Goal: Task Accomplishment & Management: Manage account settings

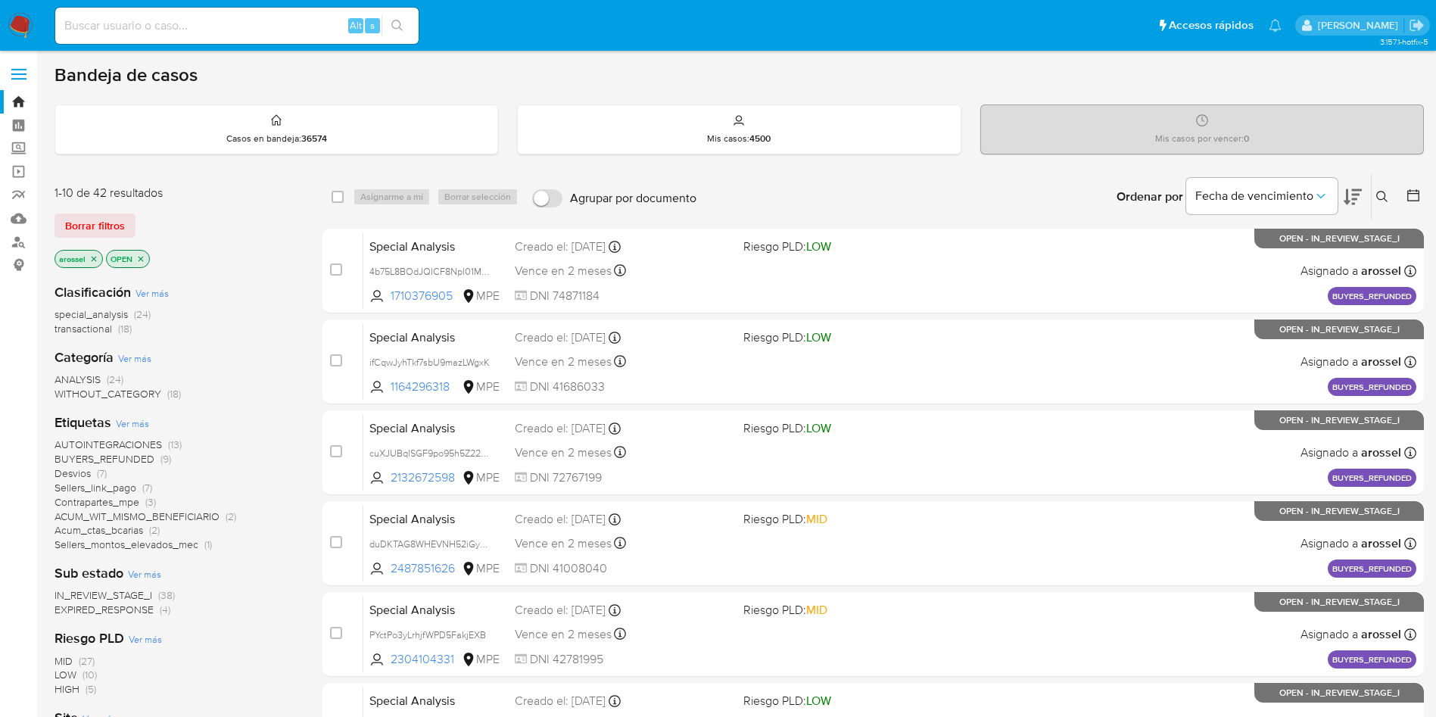
click at [123, 477] on span "EXPIRED_RESPONSE" at bounding box center [104, 609] width 99 height 15
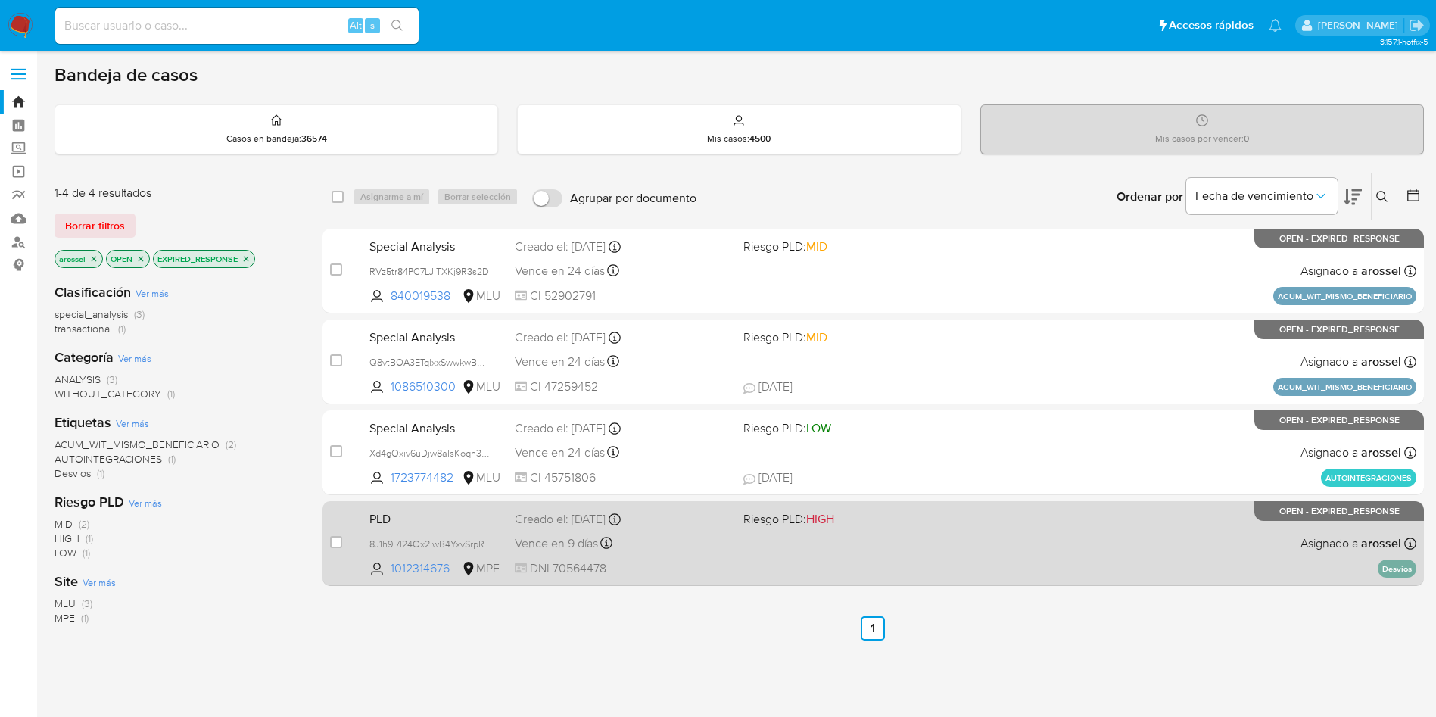
click at [796, 477] on div "PLD 8J1h9i7l24Ox2iwB4YxvSrpR 1012314676 MPE Riesgo PLD: HIGH Creado el: [DATE] …" at bounding box center [889, 543] width 1053 height 76
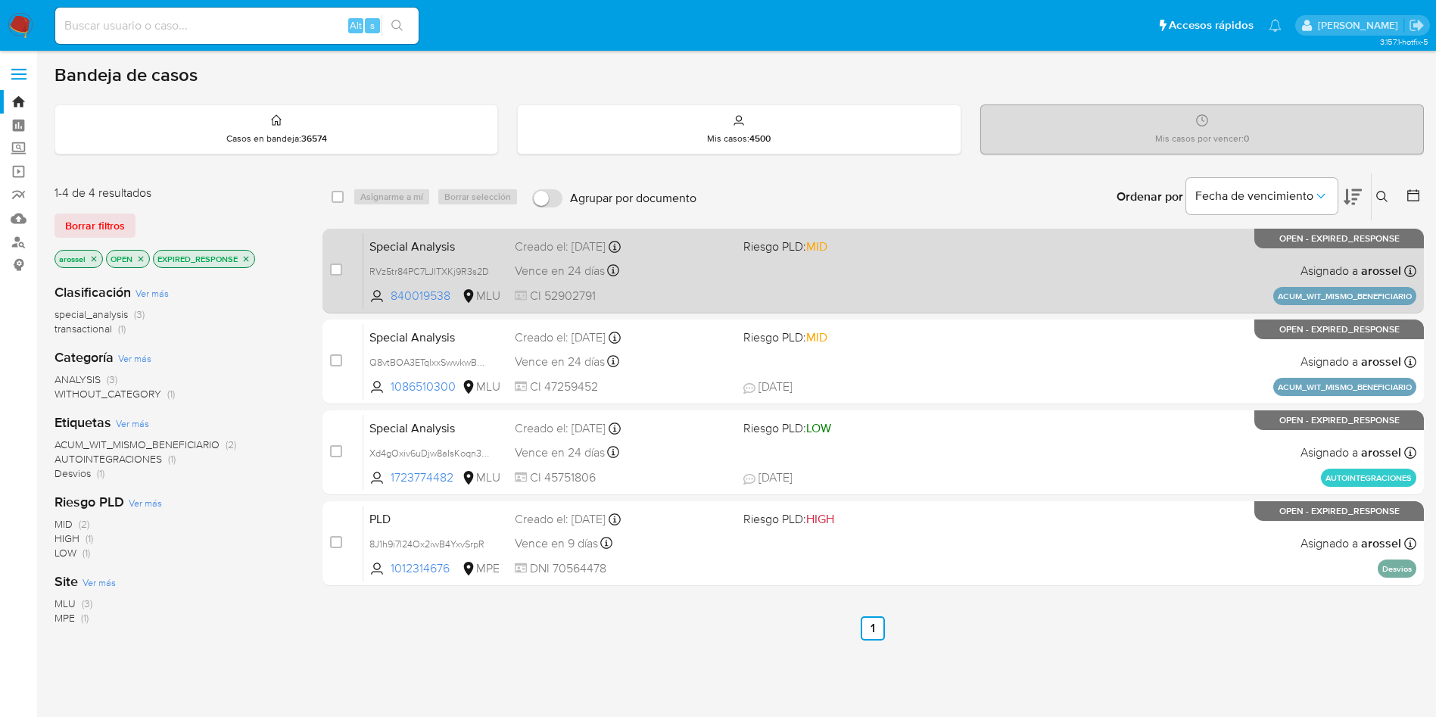
click at [749, 271] on div "Special Analysis RVz5tr84PC7LJlTXKj9R3s2D 840019538 MLU Riesgo PLD: MID Creado …" at bounding box center [889, 270] width 1053 height 76
click at [896, 269] on div "Special Analysis RVz5tr84PC7LJlTXKj9R3s2D 840019538 MLU Riesgo PLD: MID Creado …" at bounding box center [889, 270] width 1053 height 76
click at [337, 270] on input "checkbox" at bounding box center [336, 269] width 12 height 12
checkbox input "true"
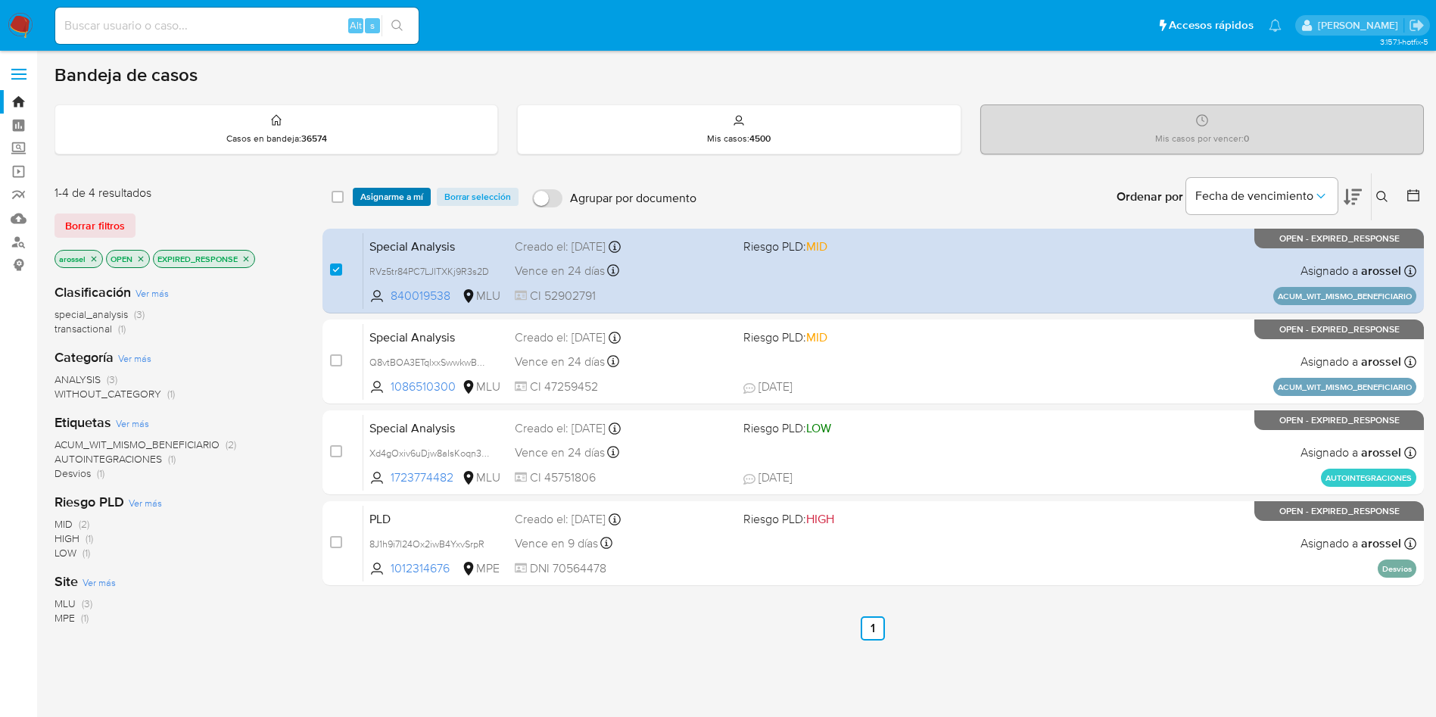
click at [386, 192] on span "Asignarme a mí" at bounding box center [391, 196] width 63 height 15
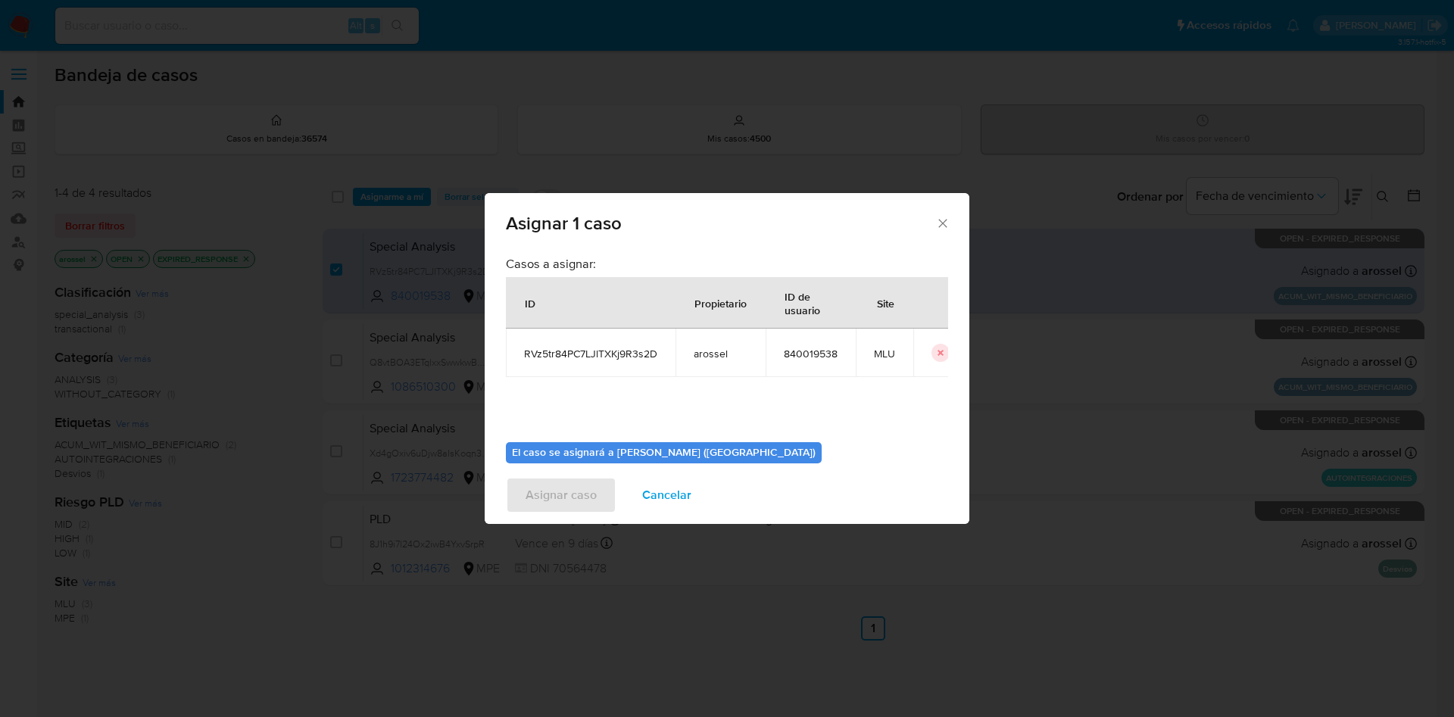
scroll to position [79, 0]
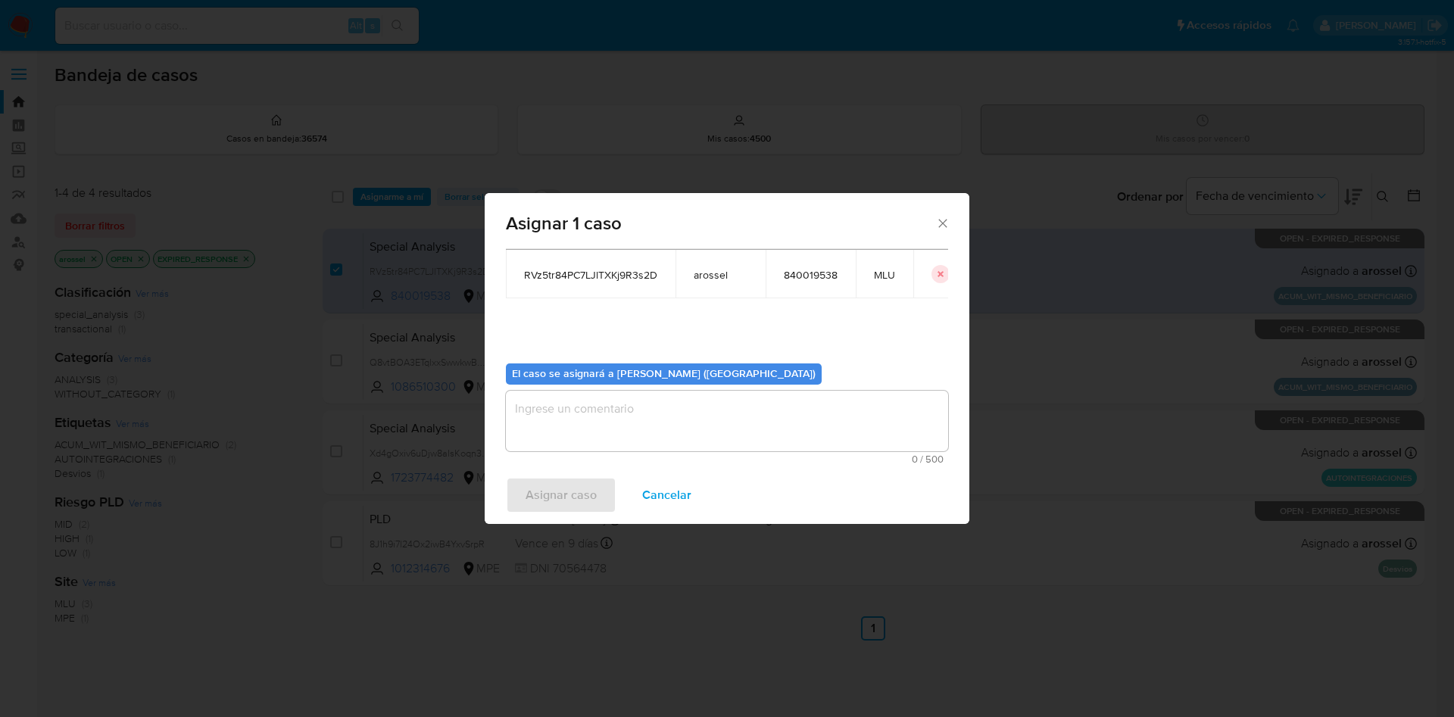
click at [648, 432] on textarea "assign-modal" at bounding box center [727, 421] width 442 height 61
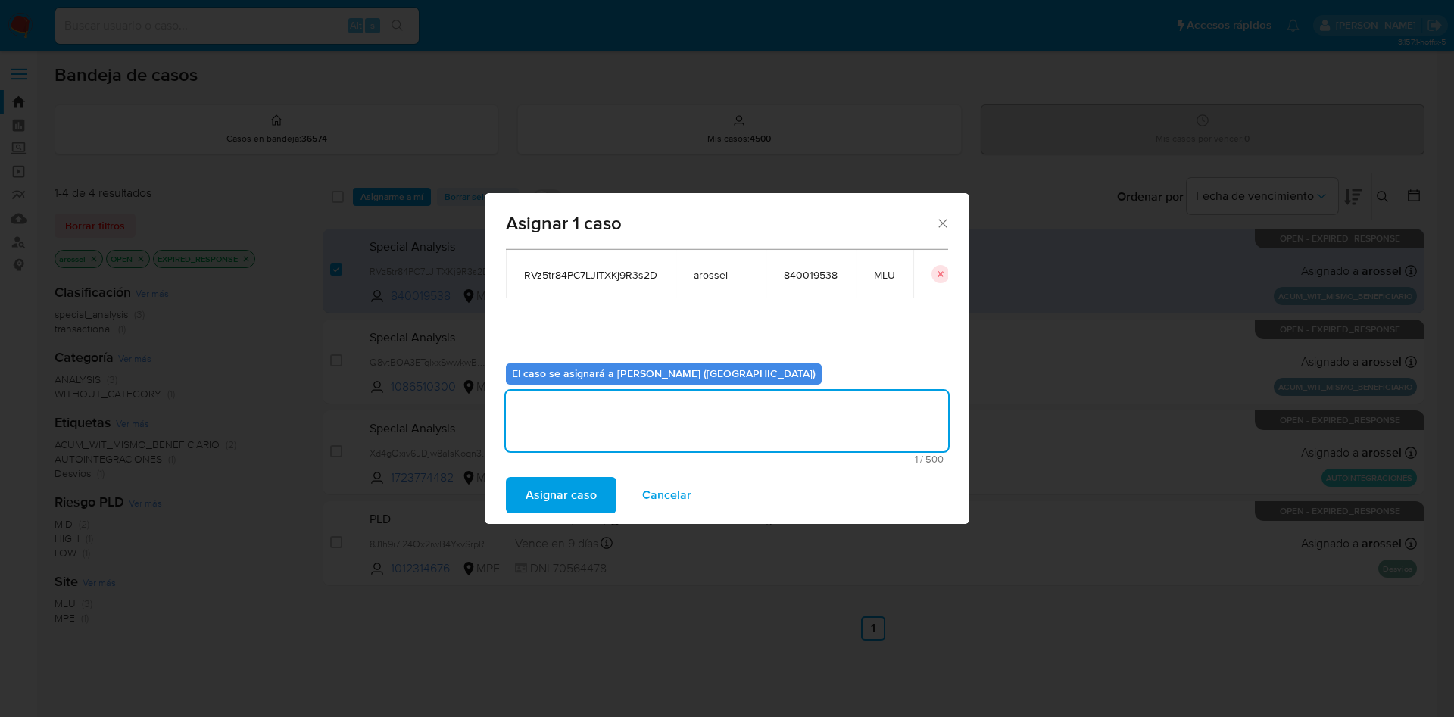
click at [559, 477] on span "Asignar caso" at bounding box center [560, 494] width 71 height 33
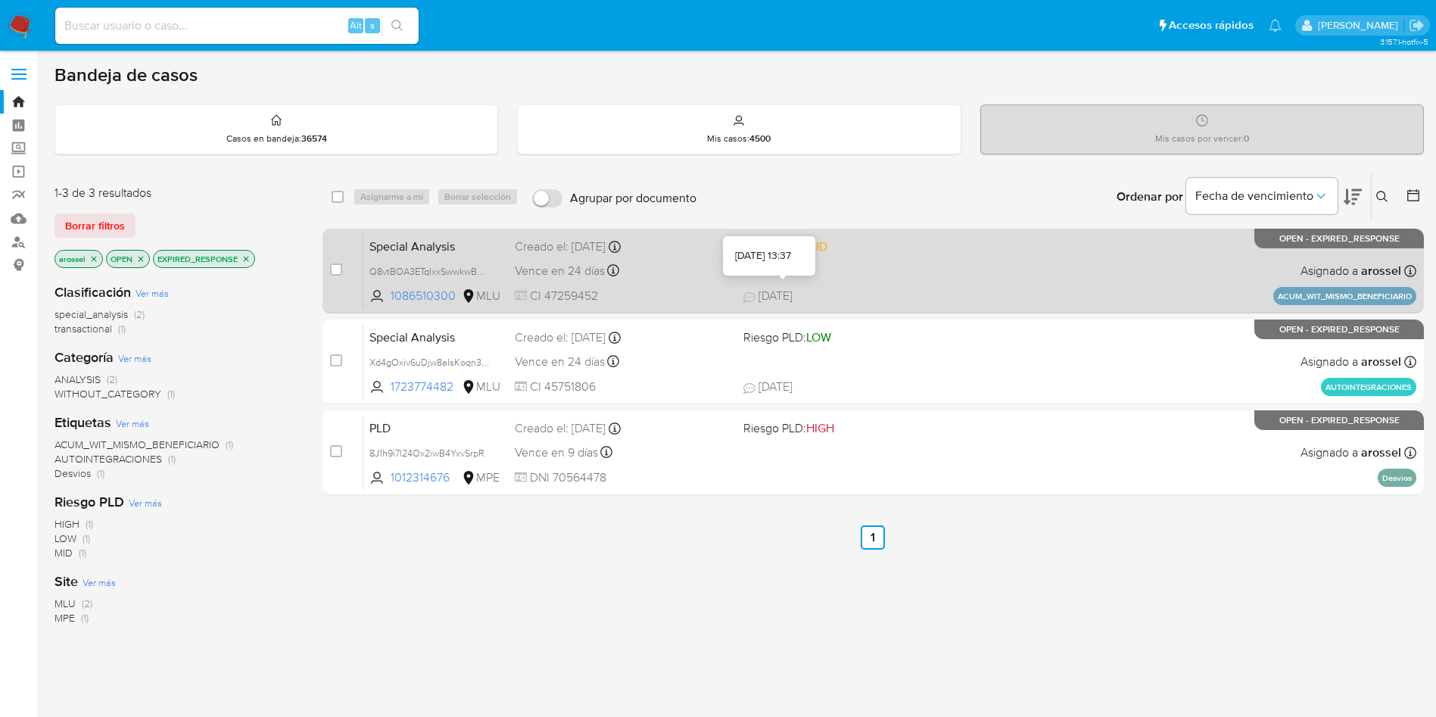
click at [762, 290] on span "23/08/2025" at bounding box center [767, 296] width 49 height 17
click at [339, 270] on input "checkbox" at bounding box center [336, 269] width 12 height 12
checkbox input "true"
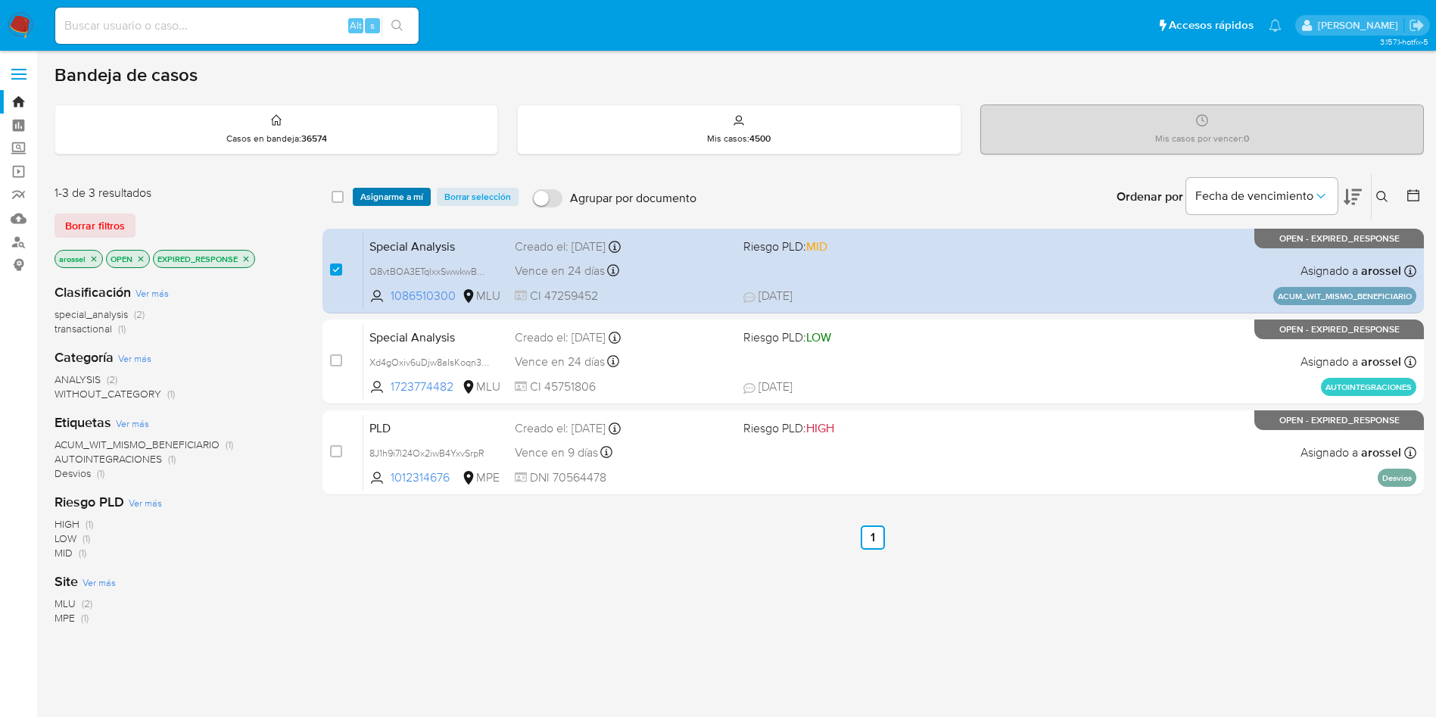
click at [382, 190] on span "Asignarme a mí" at bounding box center [391, 196] width 63 height 15
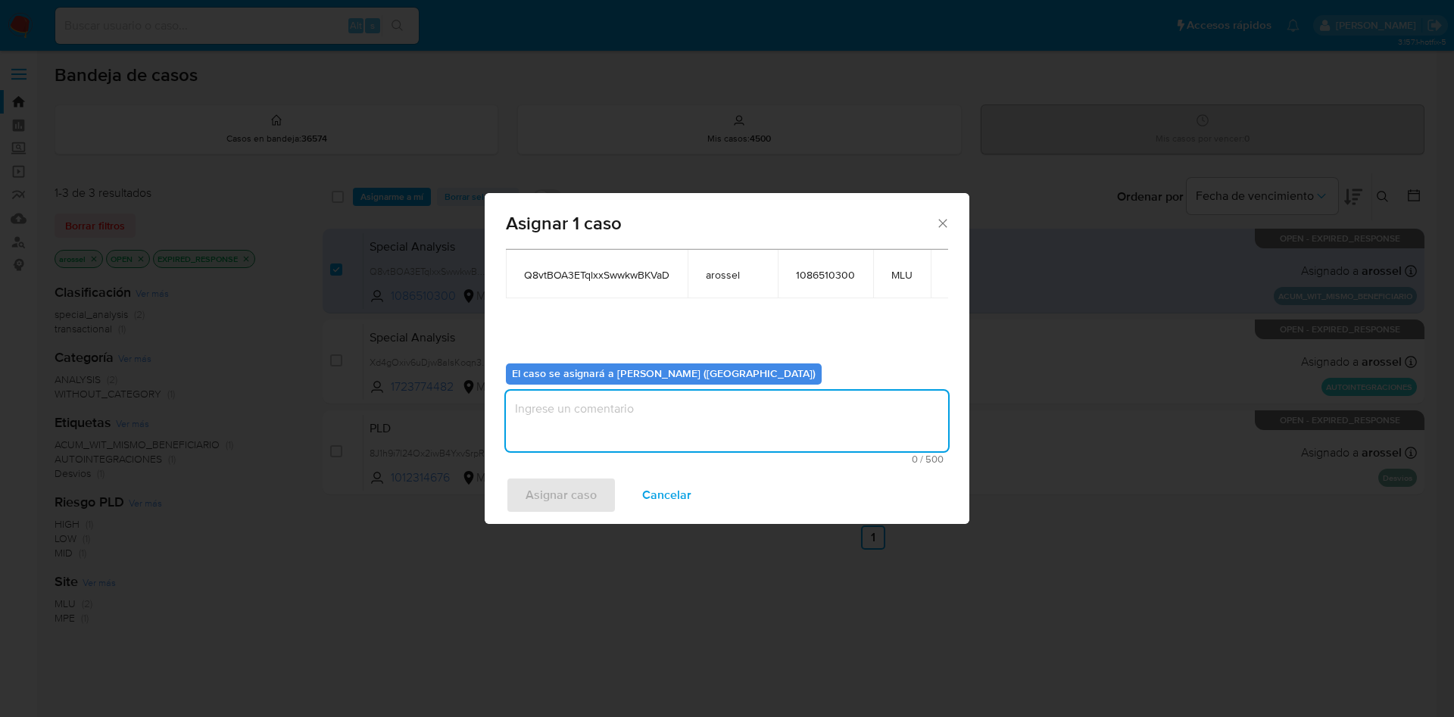
click at [639, 420] on textarea "assign-modal" at bounding box center [727, 421] width 442 height 61
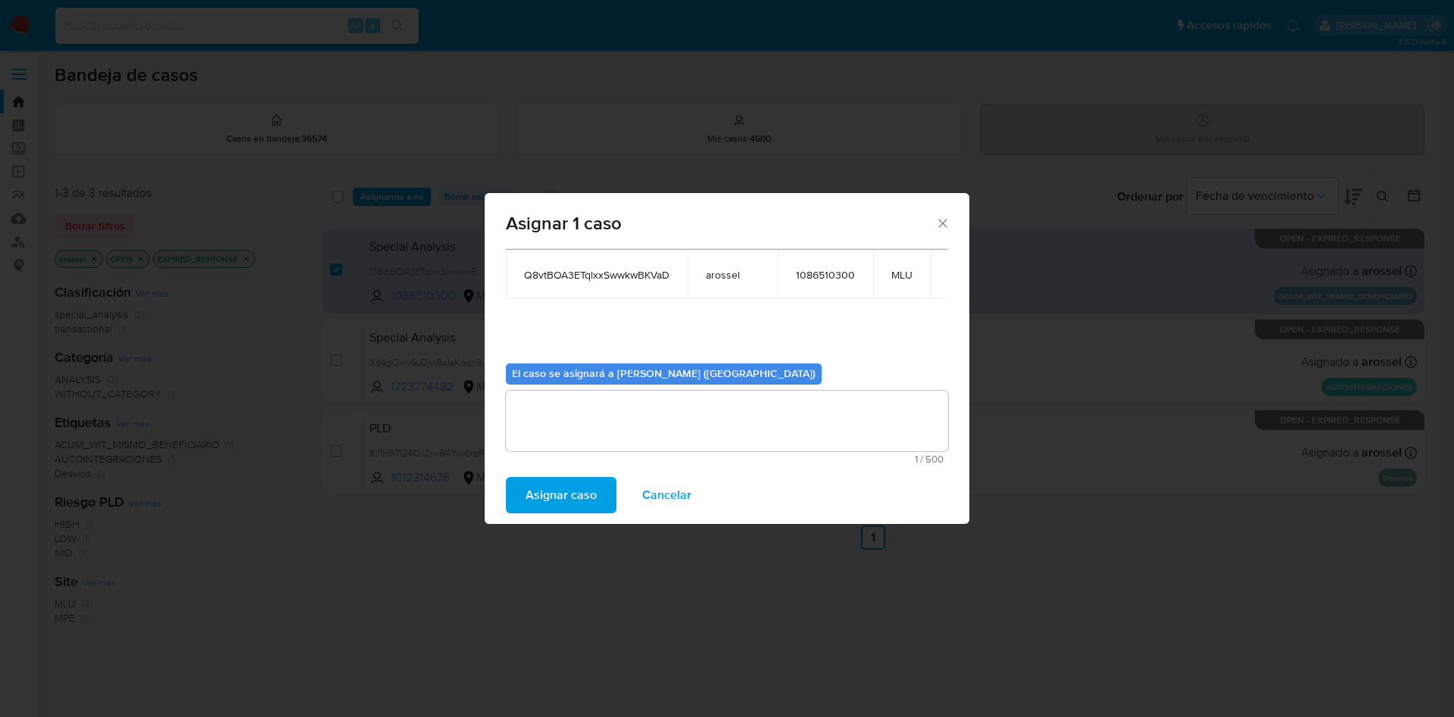
click at [559, 477] on span "Asignar caso" at bounding box center [560, 494] width 71 height 33
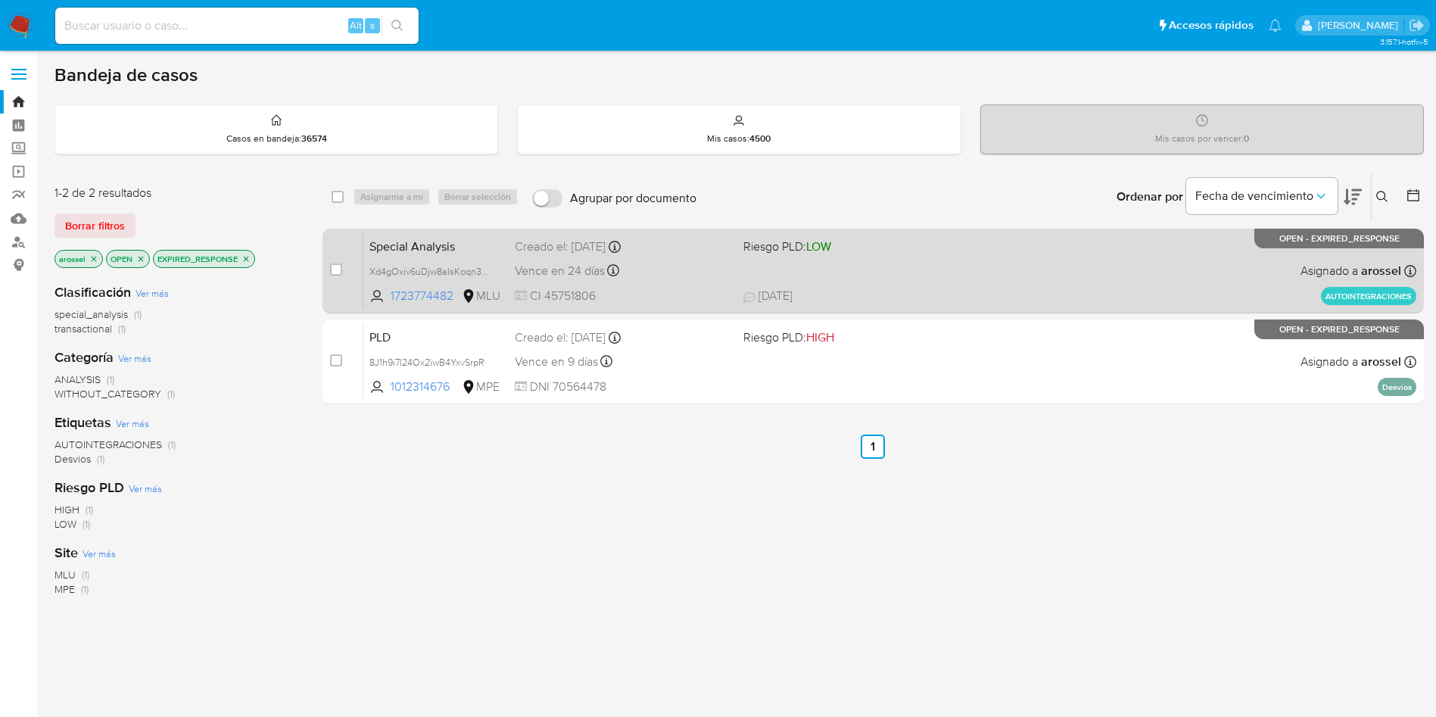
click at [968, 264] on div "Special Analysis Xd4gOxiv6uDjw8aIsKoqn3vE 1723774482 MLU Riesgo PLD: LOW Creado…" at bounding box center [889, 270] width 1053 height 76
click at [336, 268] on input "checkbox" at bounding box center [336, 269] width 12 height 12
checkbox input "true"
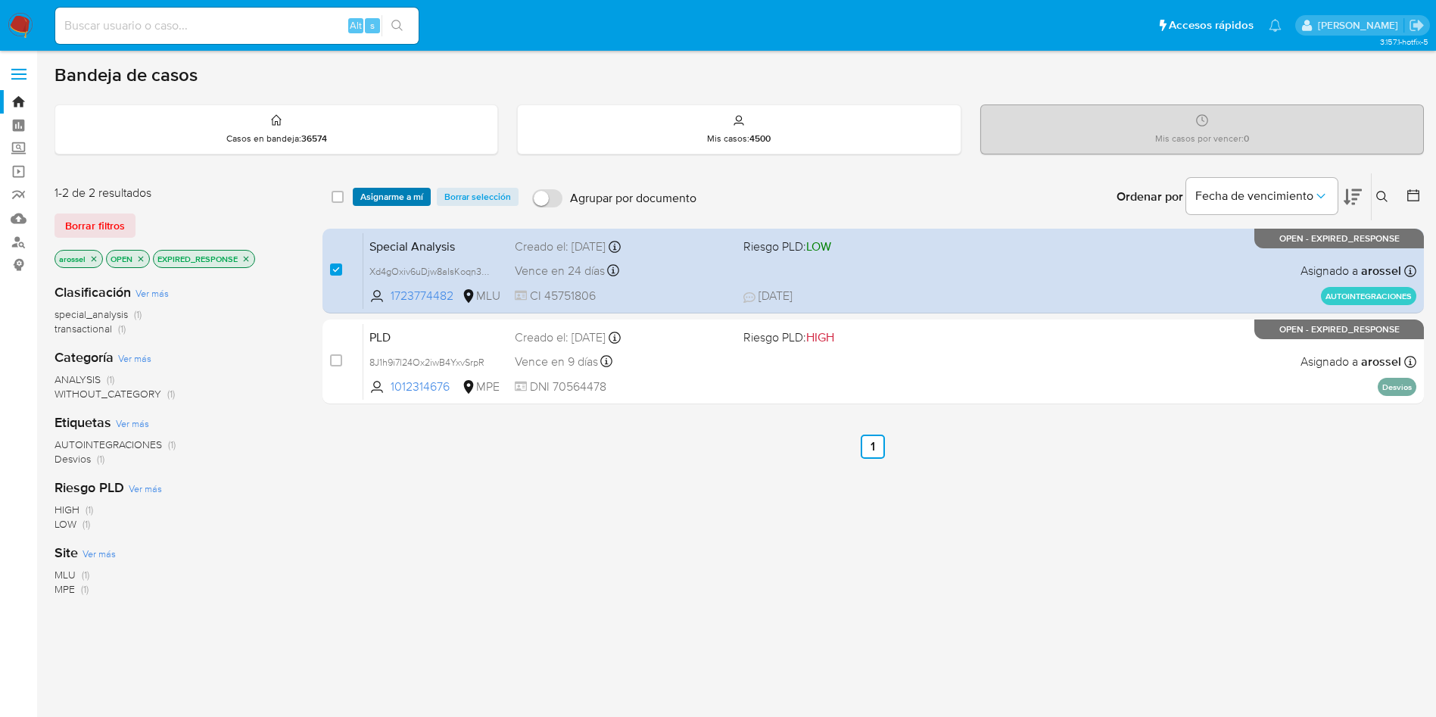
click at [386, 197] on span "Asignarme a mí" at bounding box center [391, 196] width 63 height 15
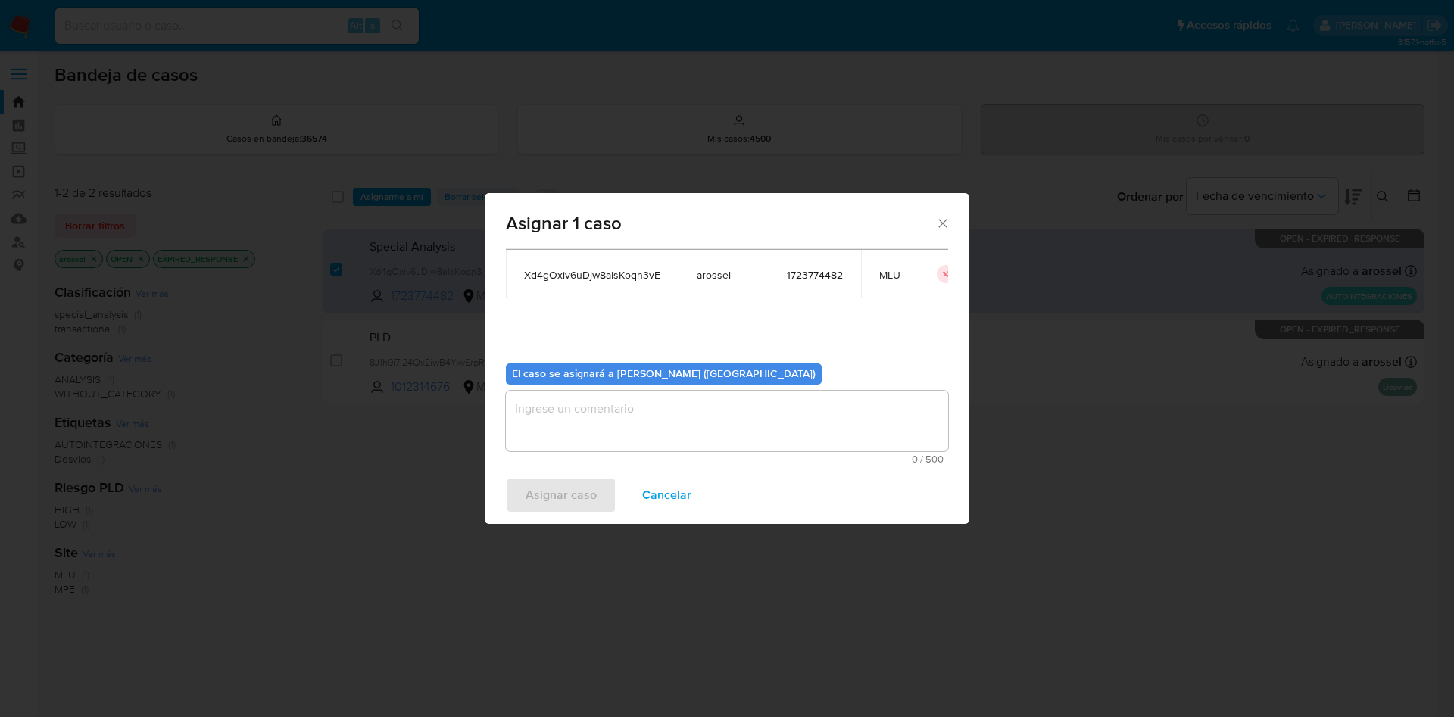
click at [659, 441] on textarea "assign-modal" at bounding box center [727, 421] width 442 height 61
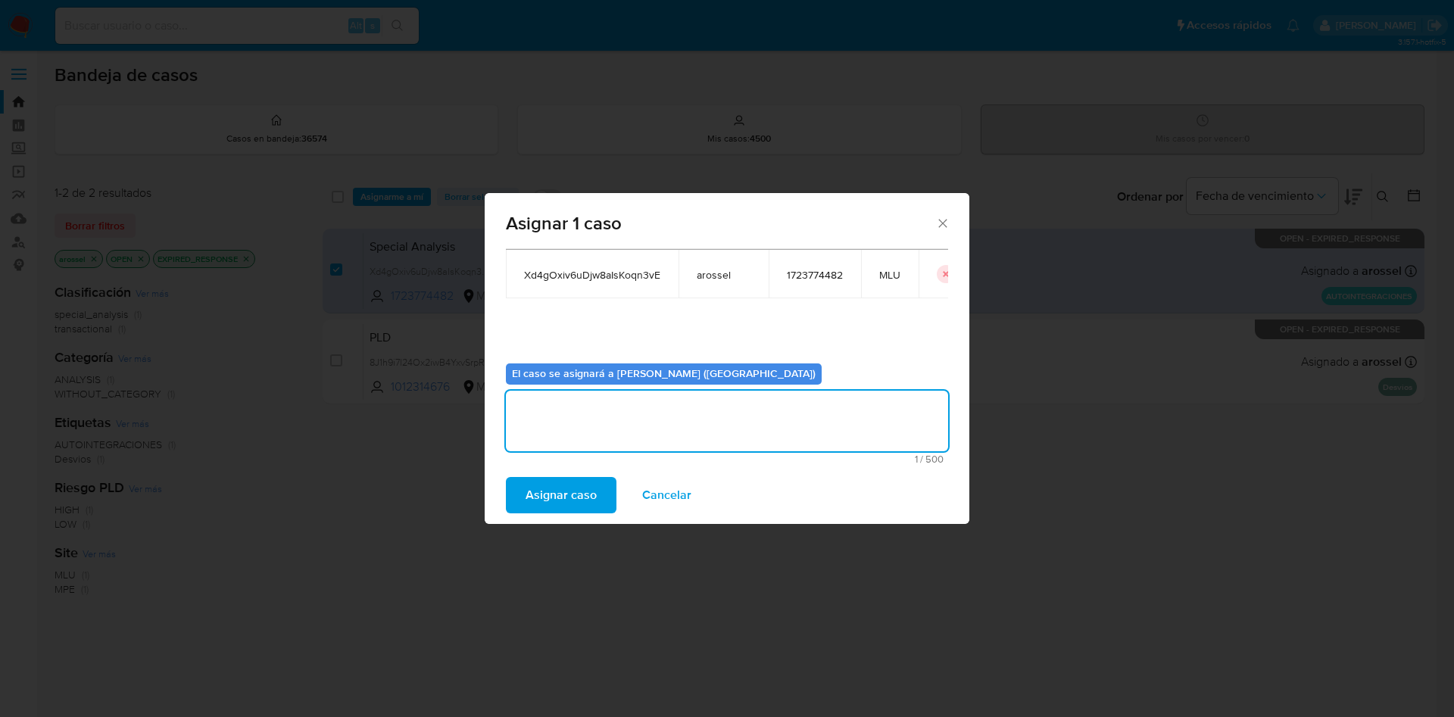
click at [546, 477] on span "Asignar caso" at bounding box center [560, 494] width 71 height 33
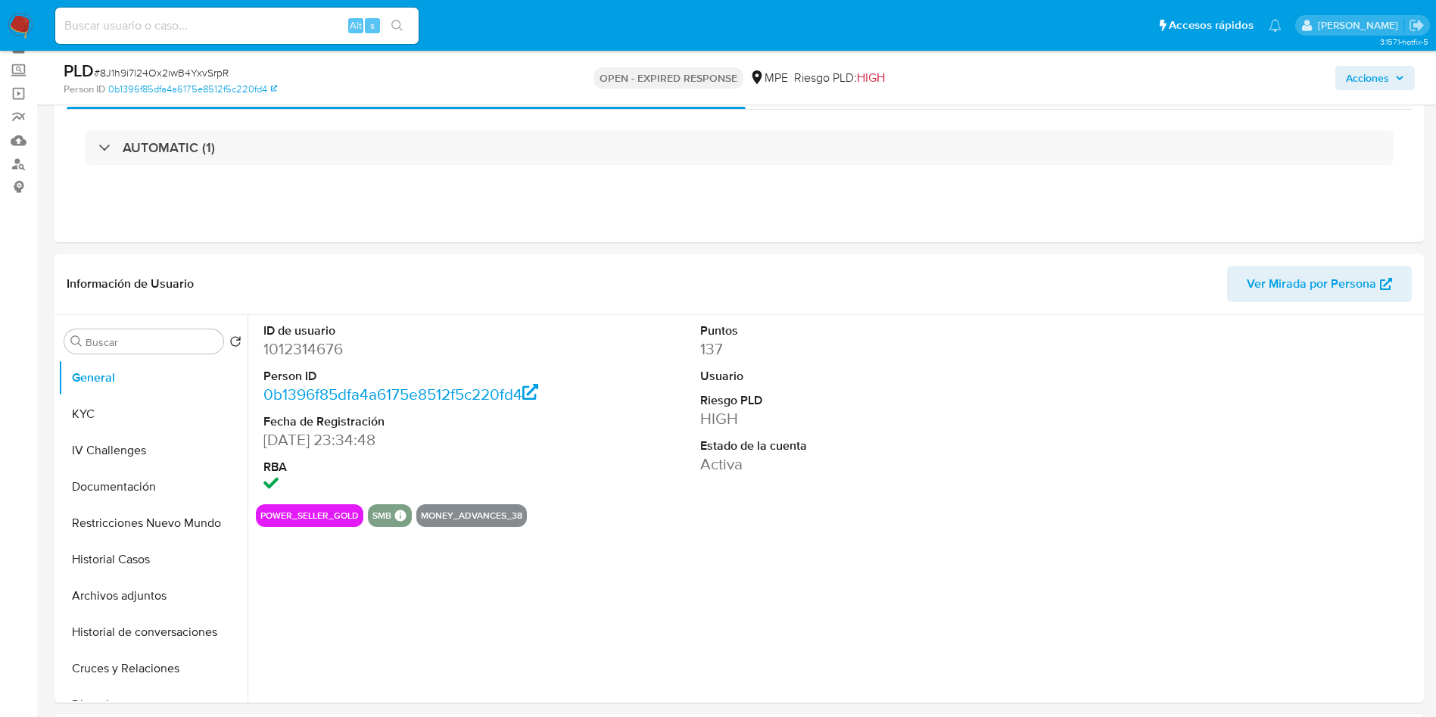
scroll to position [114, 0]
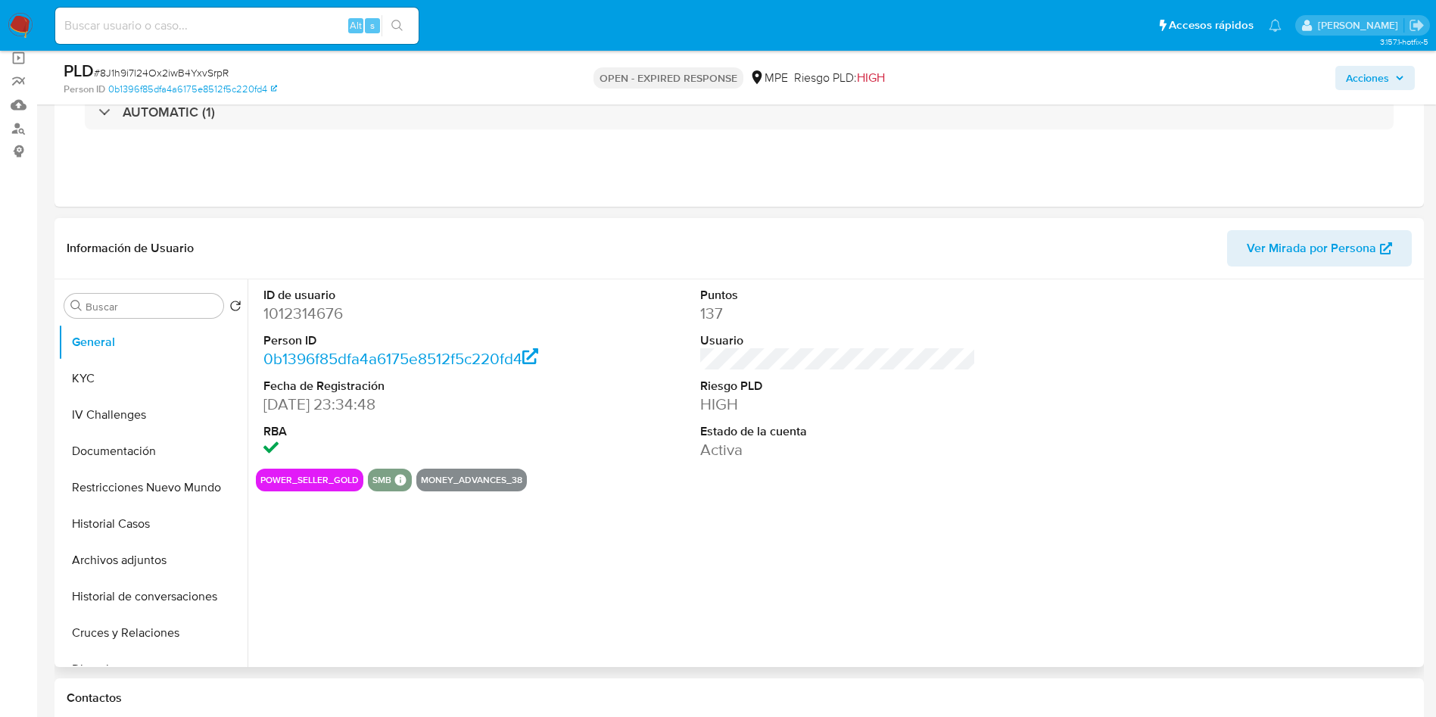
select select "10"
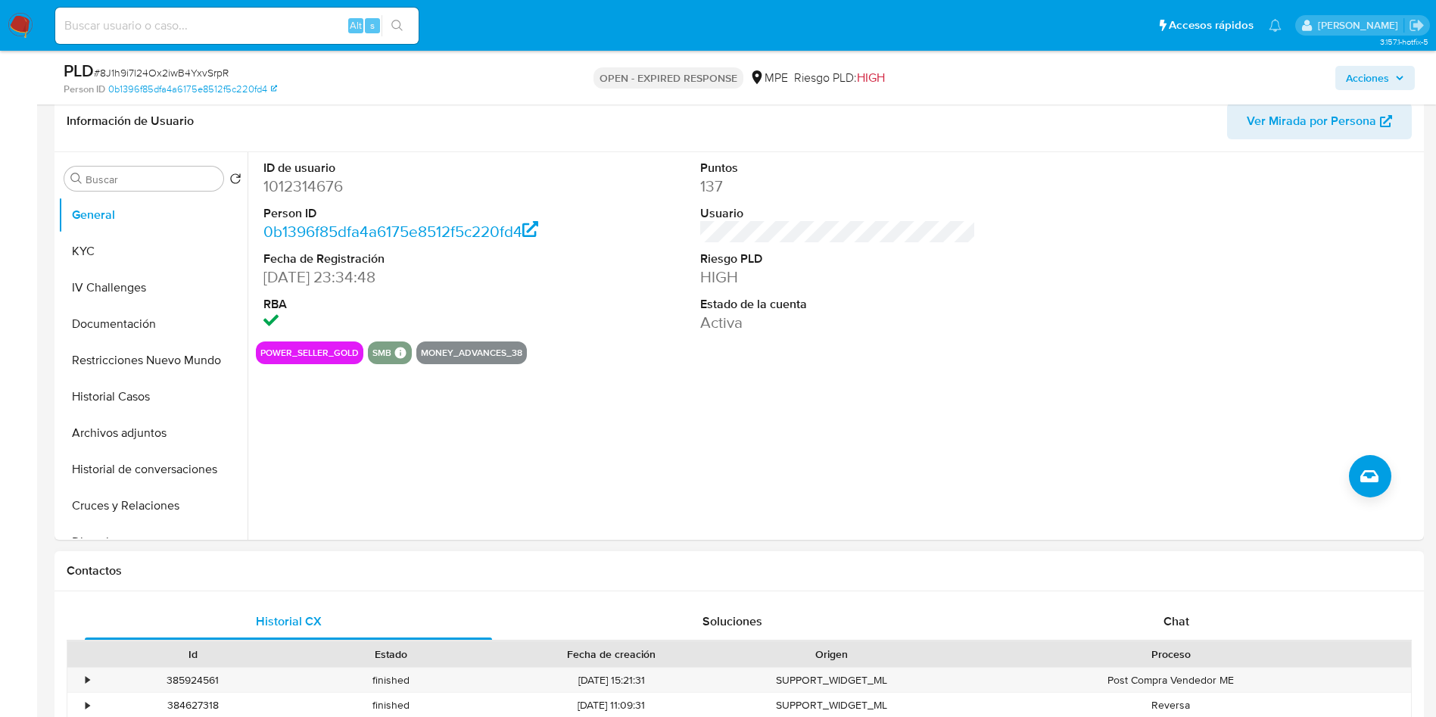
scroll to position [568, 0]
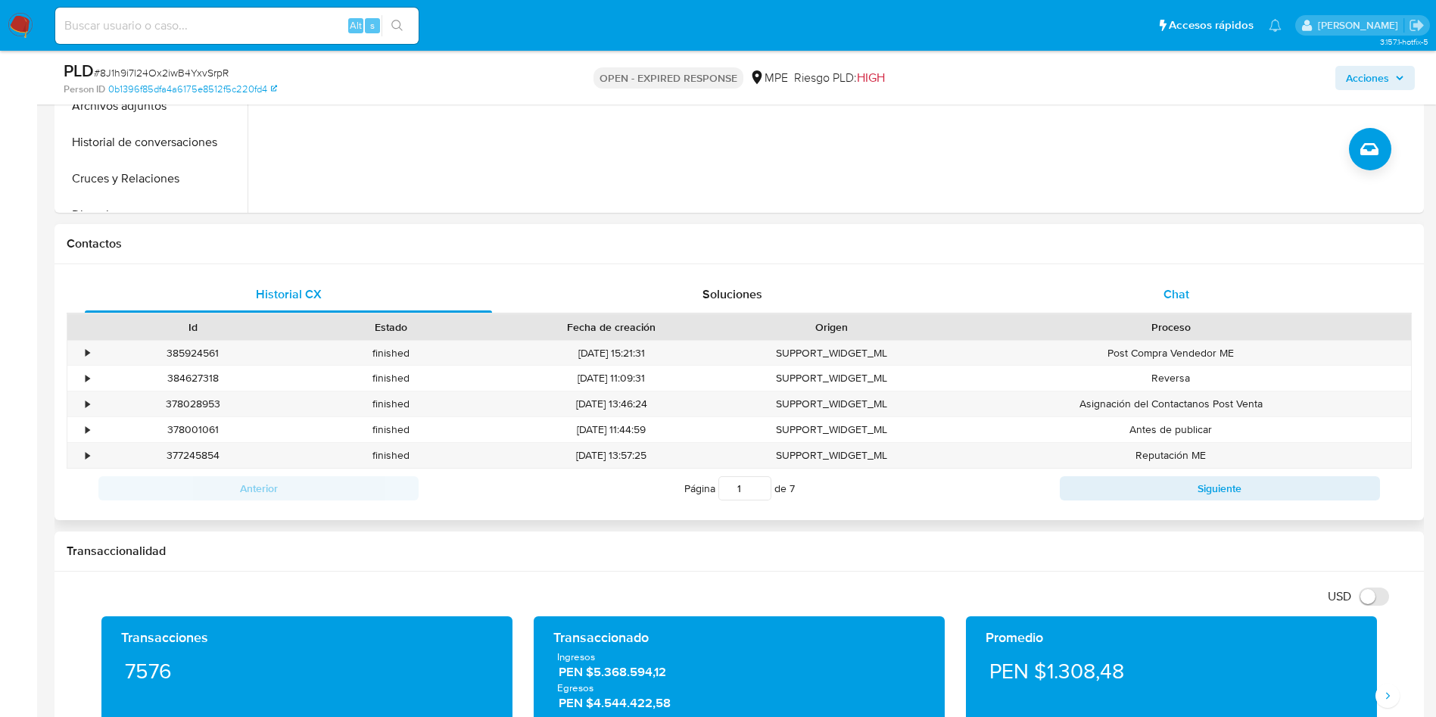
click at [1165, 298] on span "Chat" at bounding box center [1177, 293] width 26 height 17
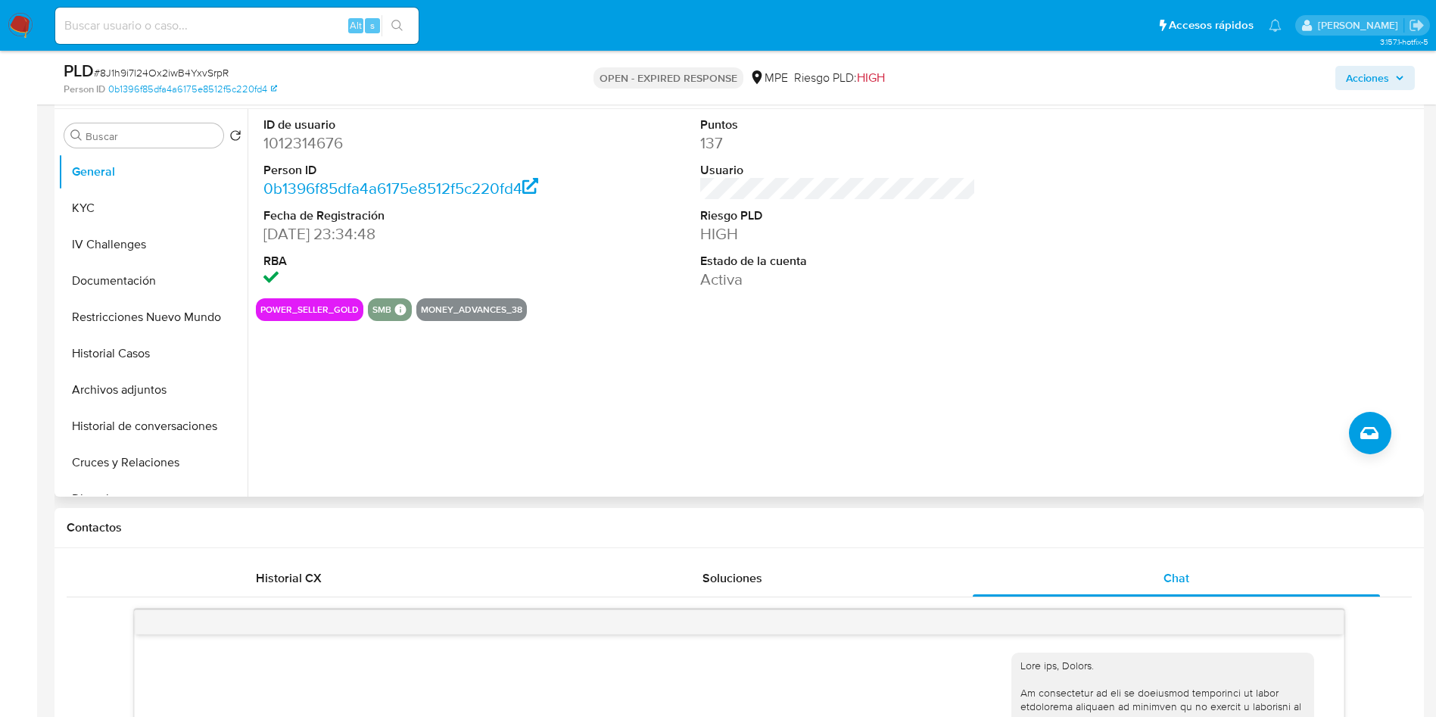
scroll to position [227, 0]
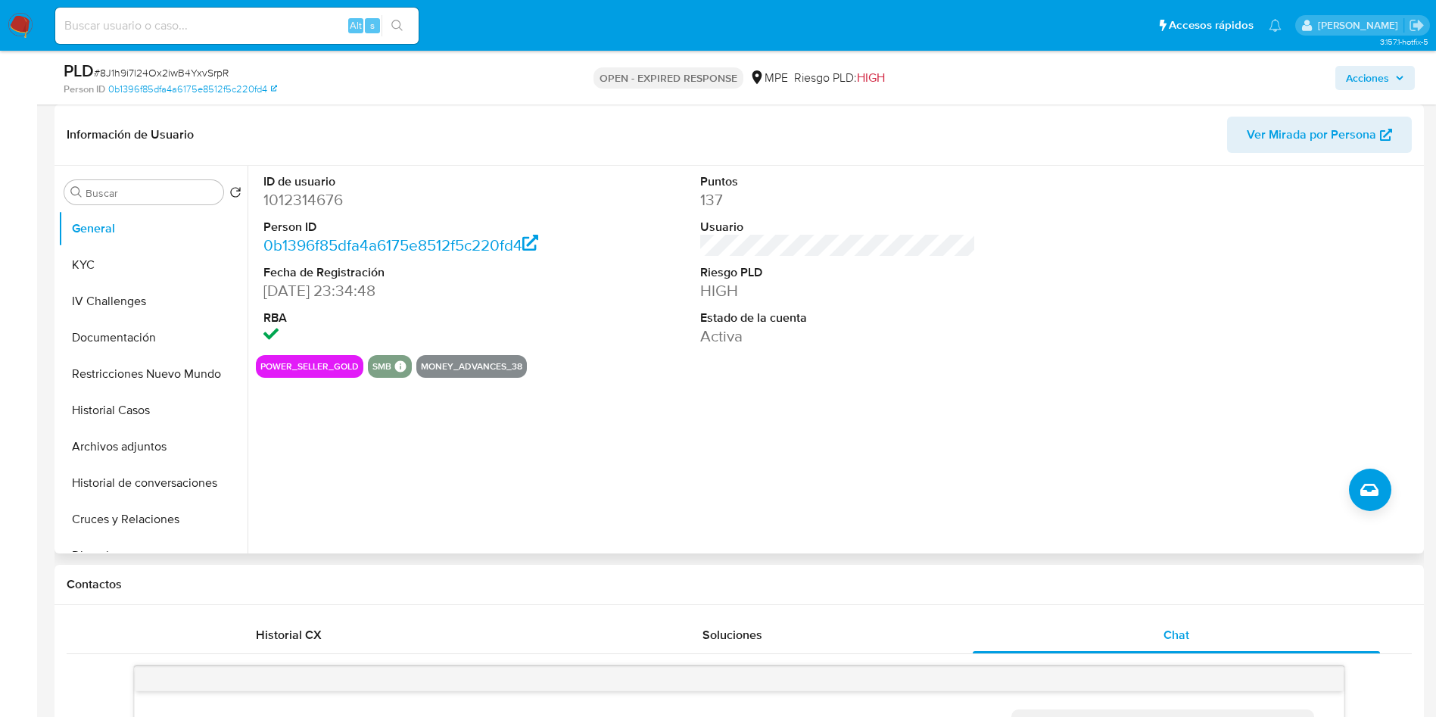
click at [322, 203] on dd "1012314676" at bounding box center [401, 199] width 276 height 21
copy dd "1012314676"
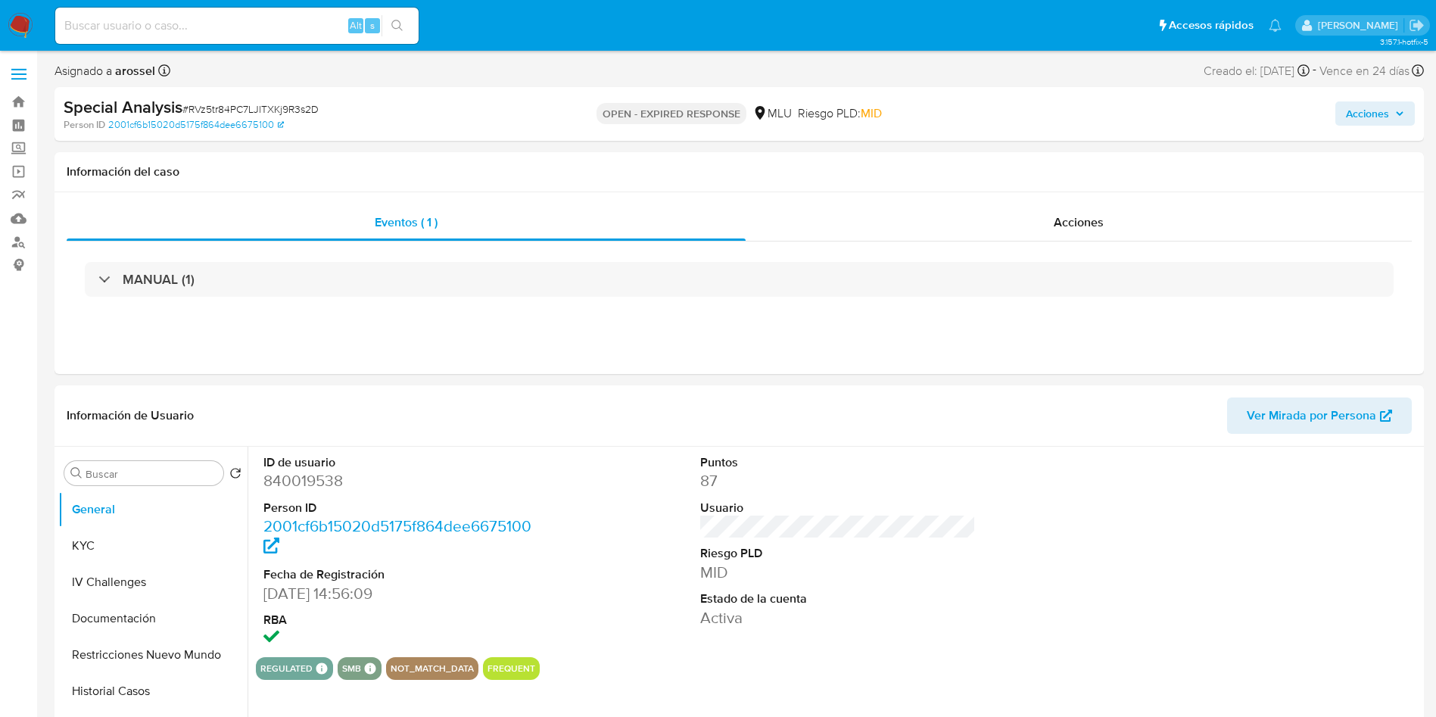
select select "10"
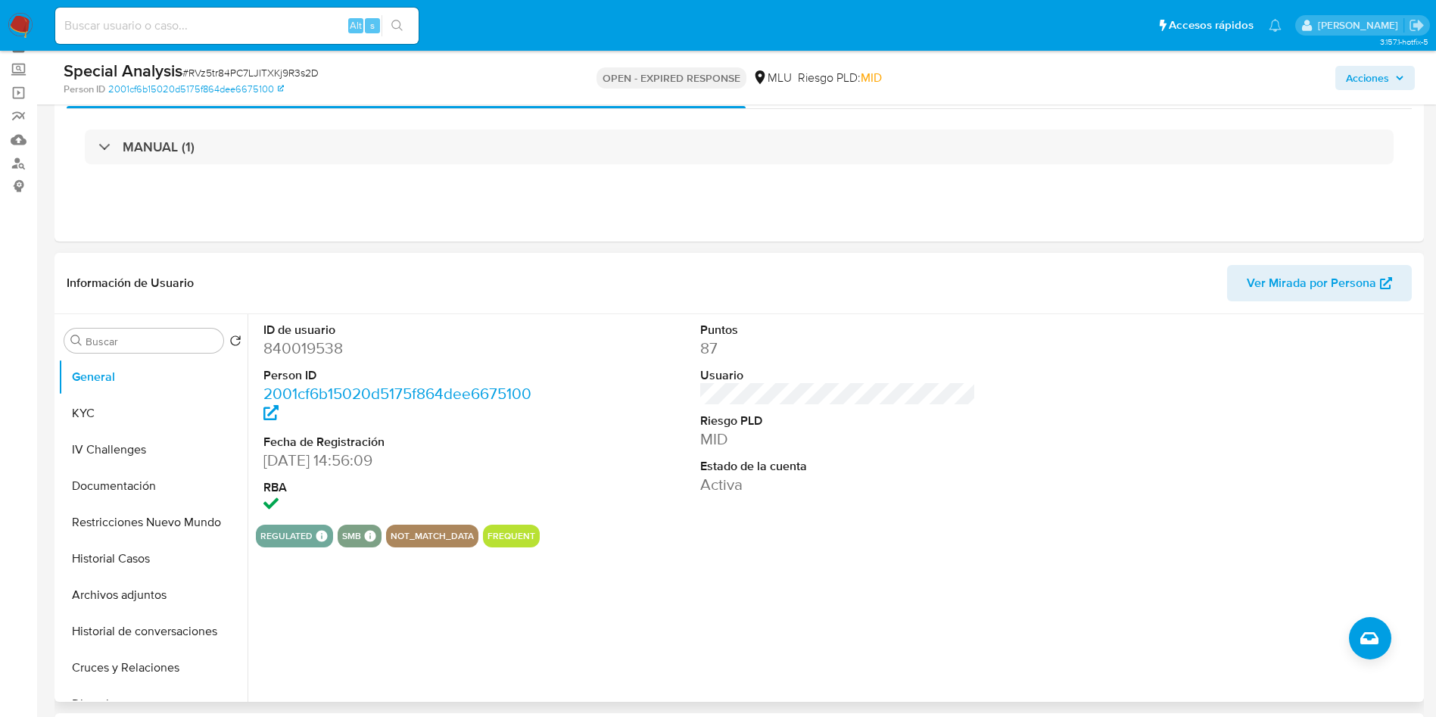
scroll to position [114, 0]
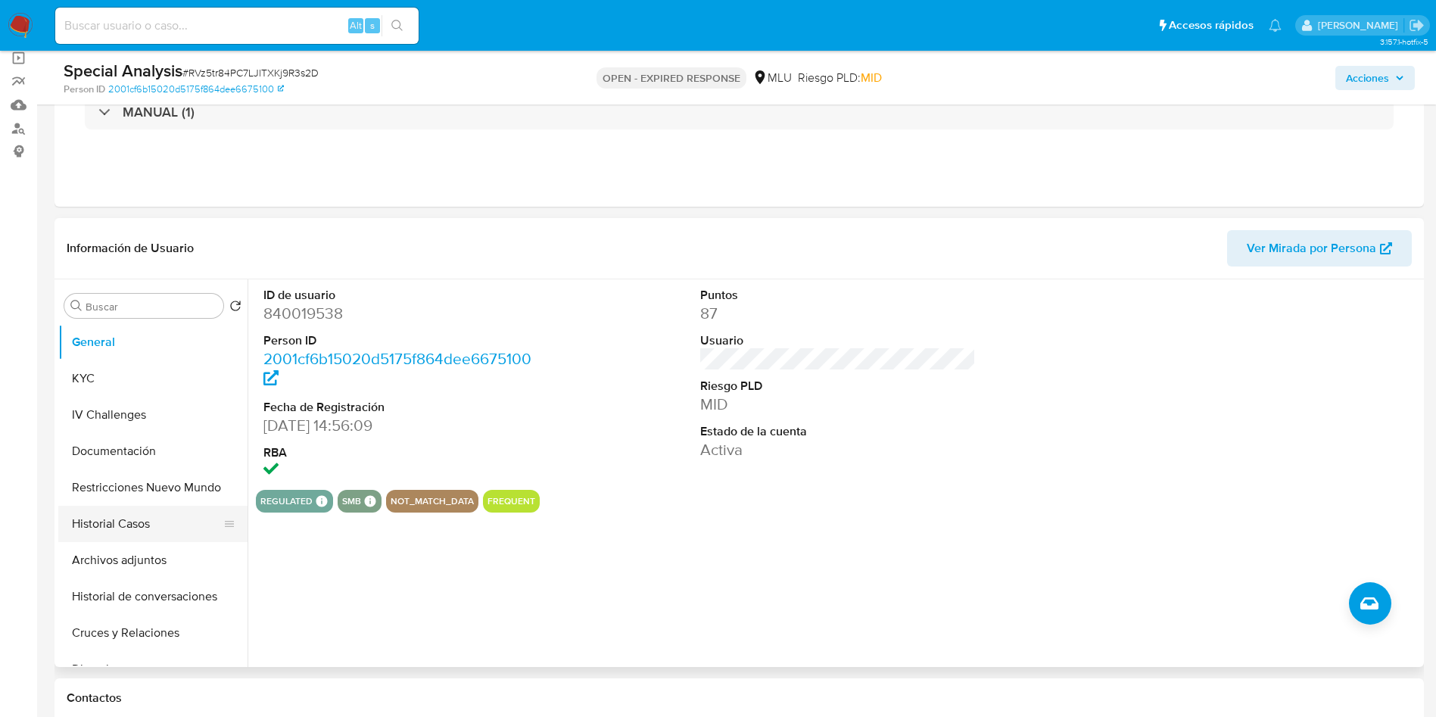
click at [144, 531] on button "Historial Casos" at bounding box center [146, 524] width 177 height 36
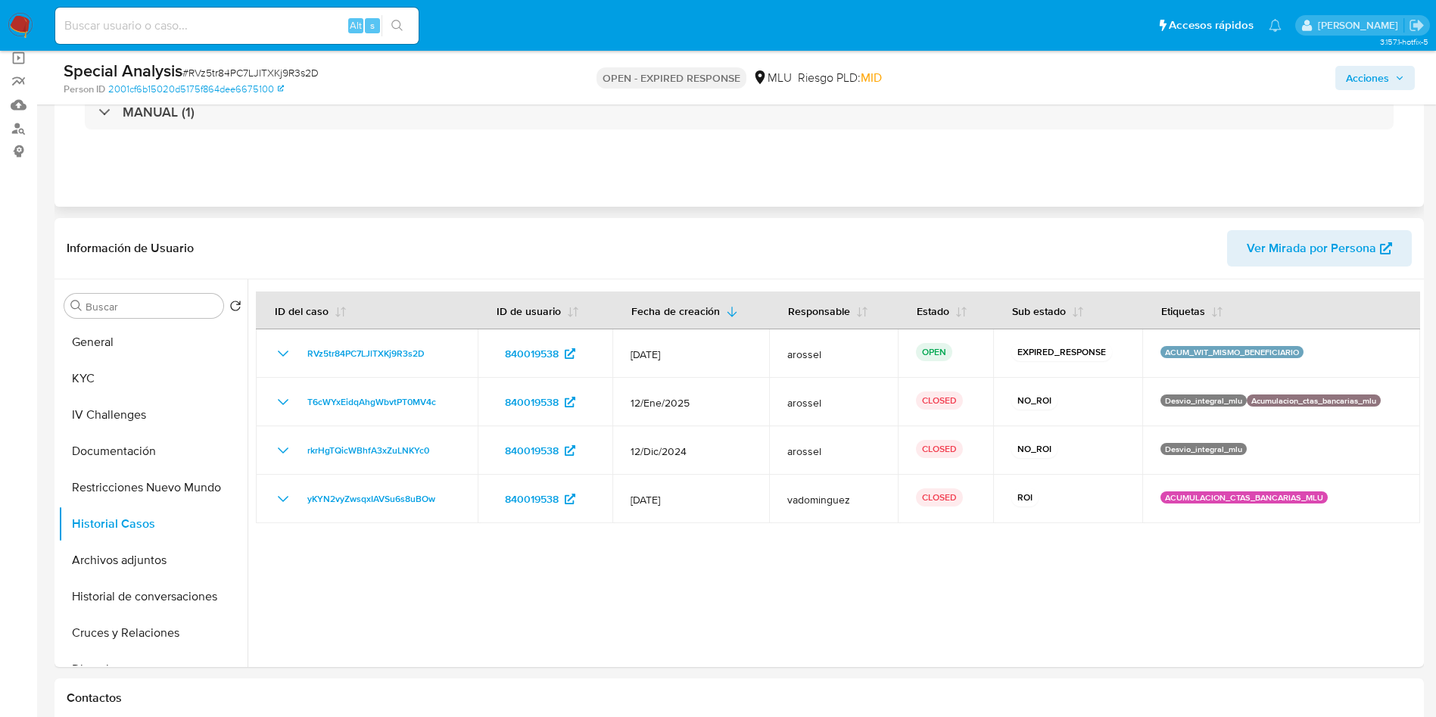
drag, startPoint x: 1298, startPoint y: 139, endPoint x: 1135, endPoint y: 154, distance: 164.3
click at [1298, 139] on div "MANUAL (1)" at bounding box center [739, 112] width 1345 height 76
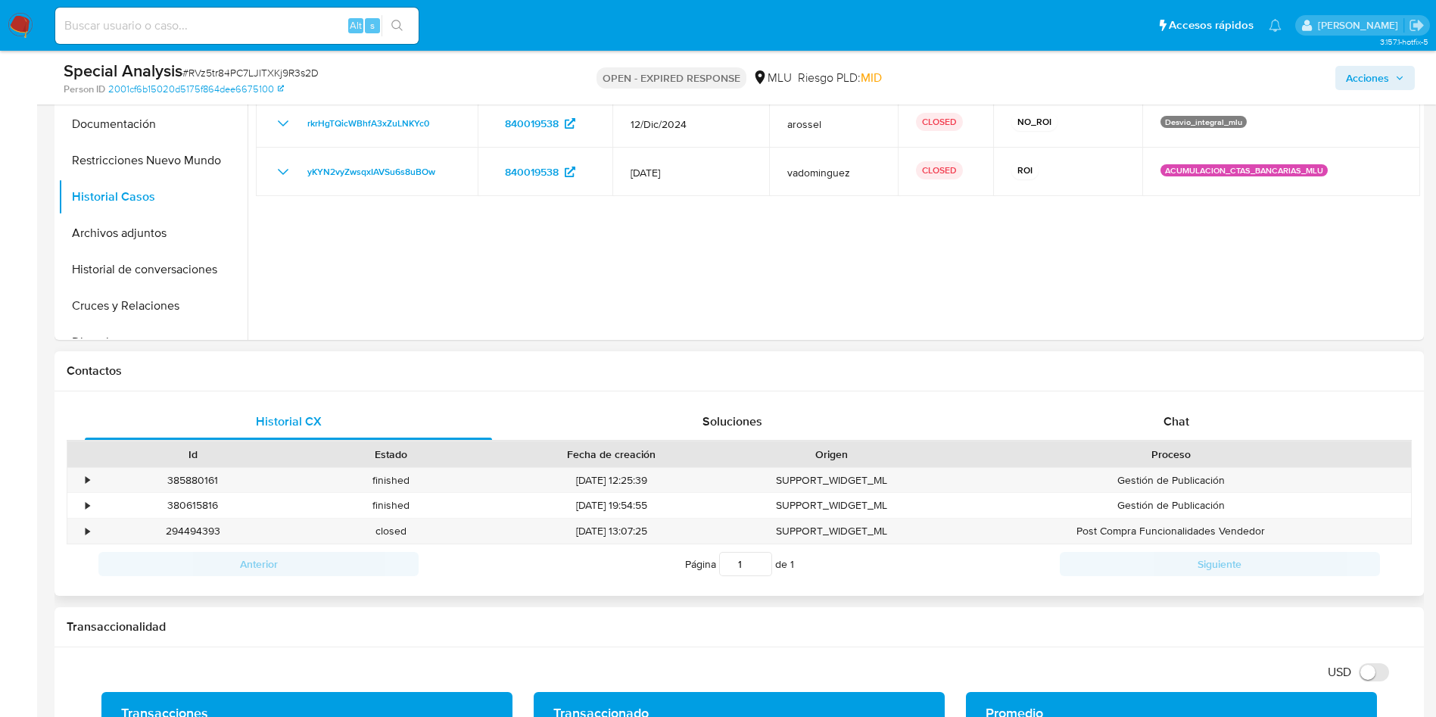
scroll to position [341, 0]
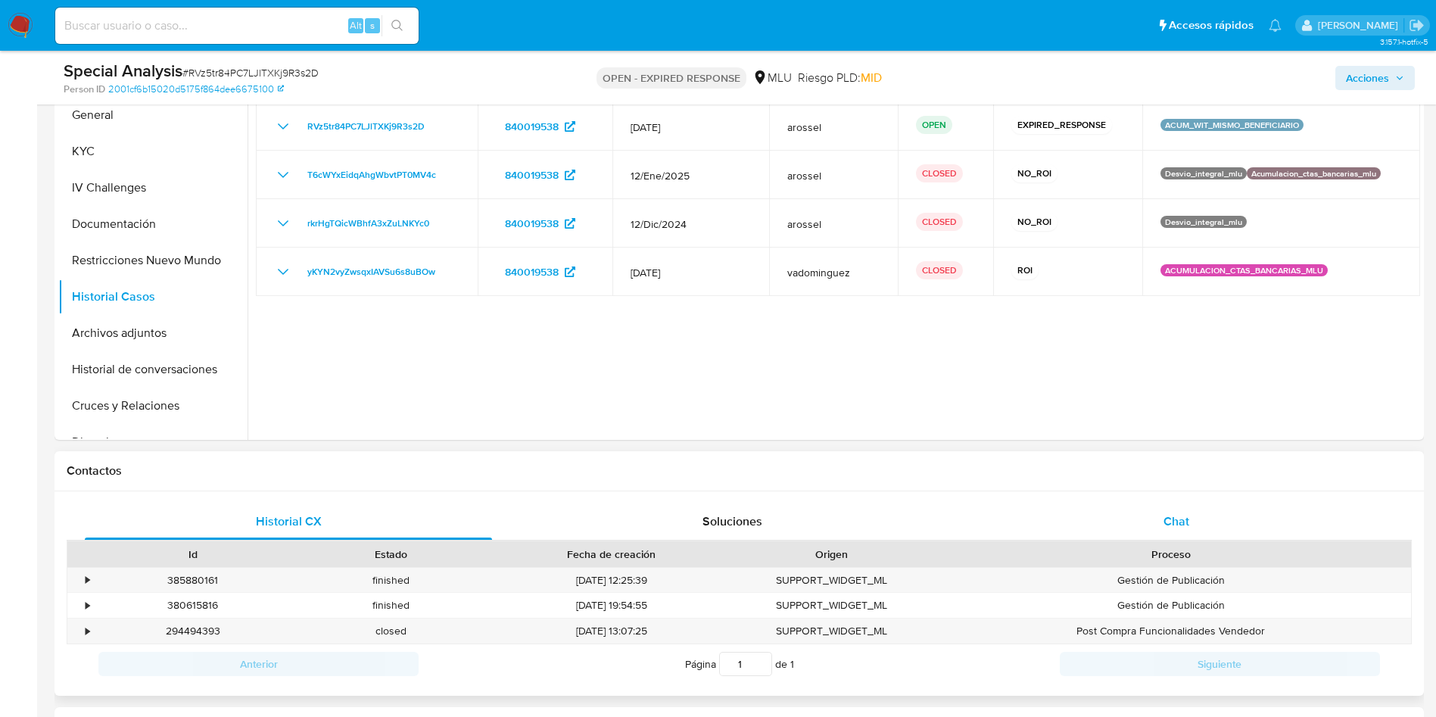
click at [1188, 528] on span "Chat" at bounding box center [1177, 521] width 26 height 17
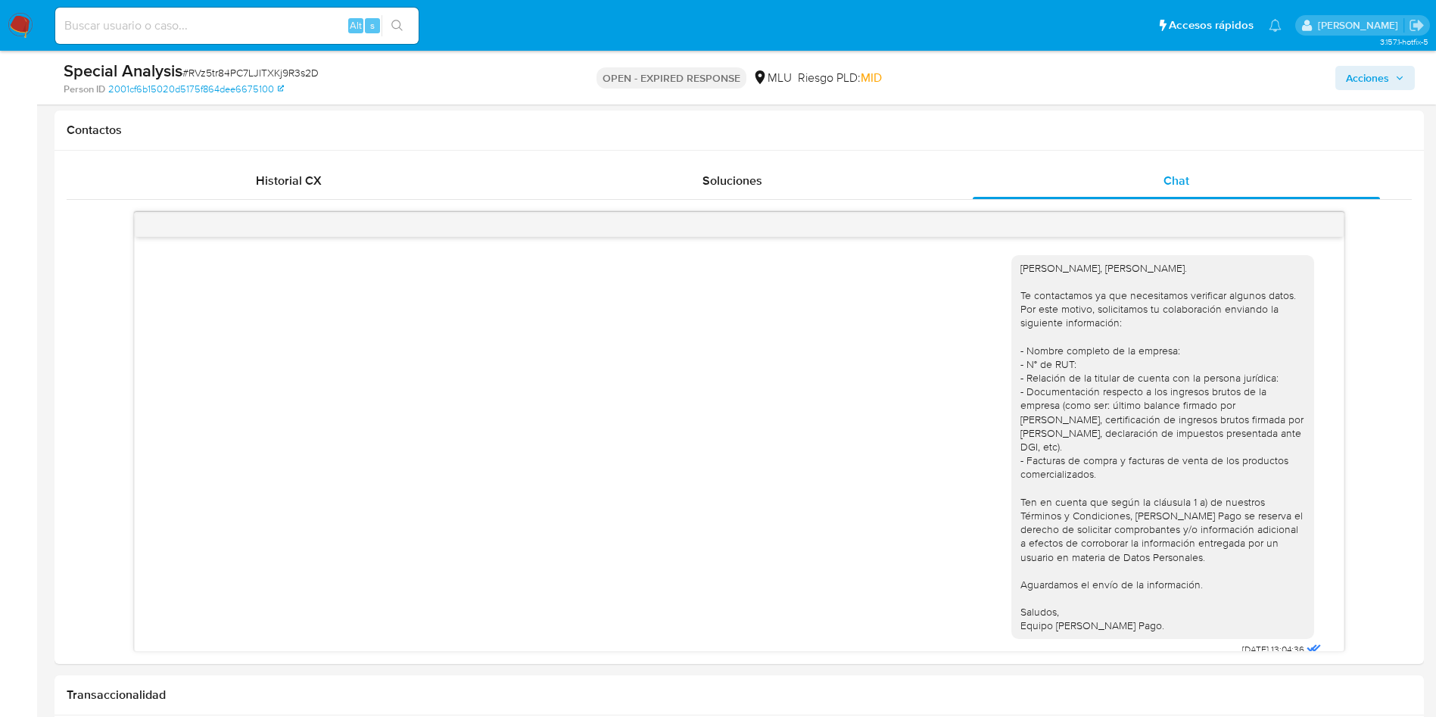
scroll to position [227, 0]
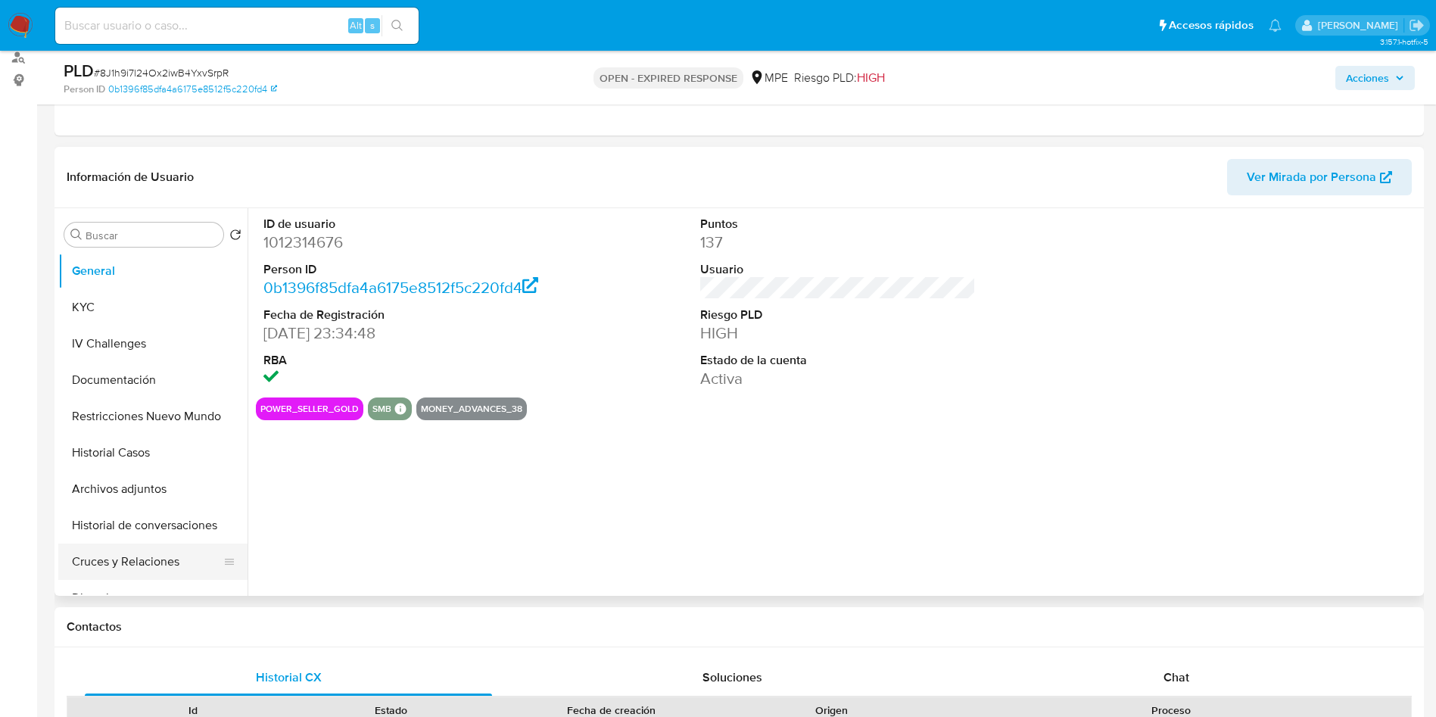
scroll to position [227, 0]
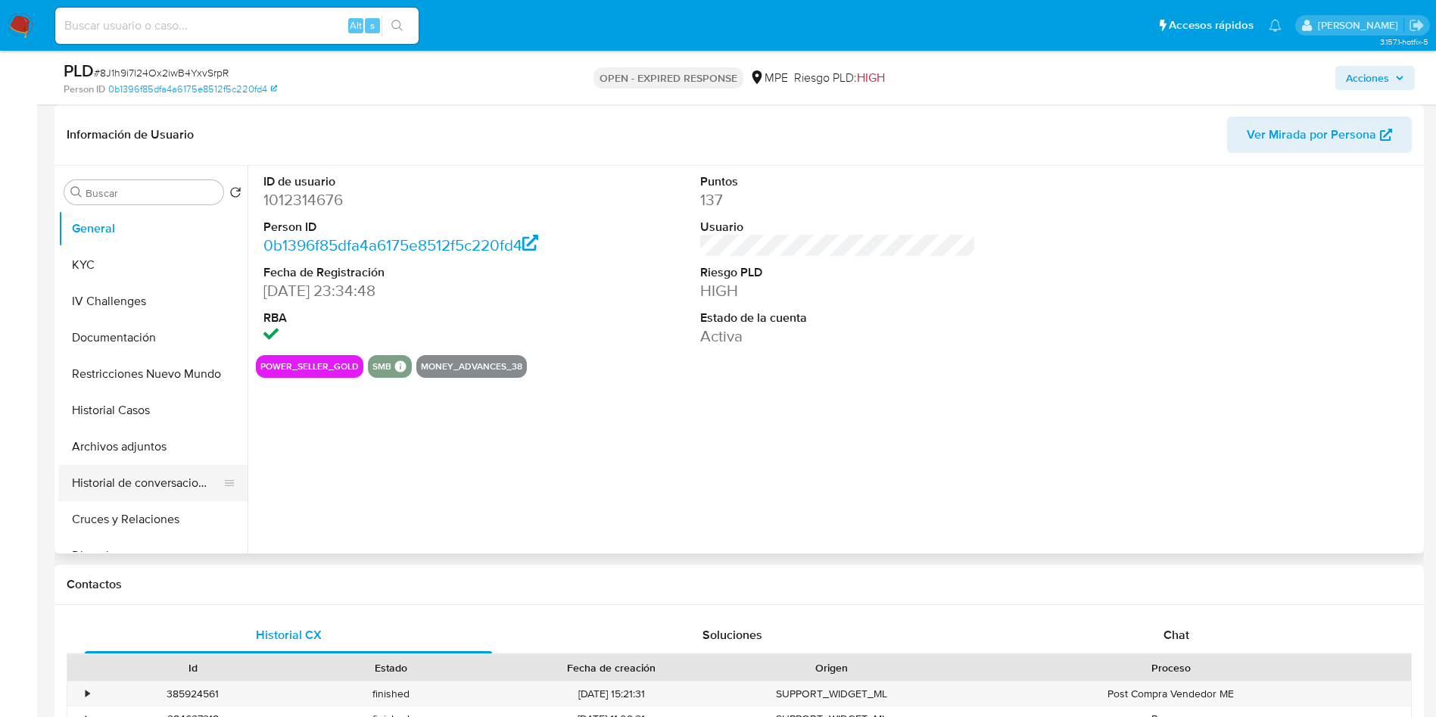
select select "10"
click at [159, 523] on button "Cruces y Relaciones" at bounding box center [146, 519] width 177 height 36
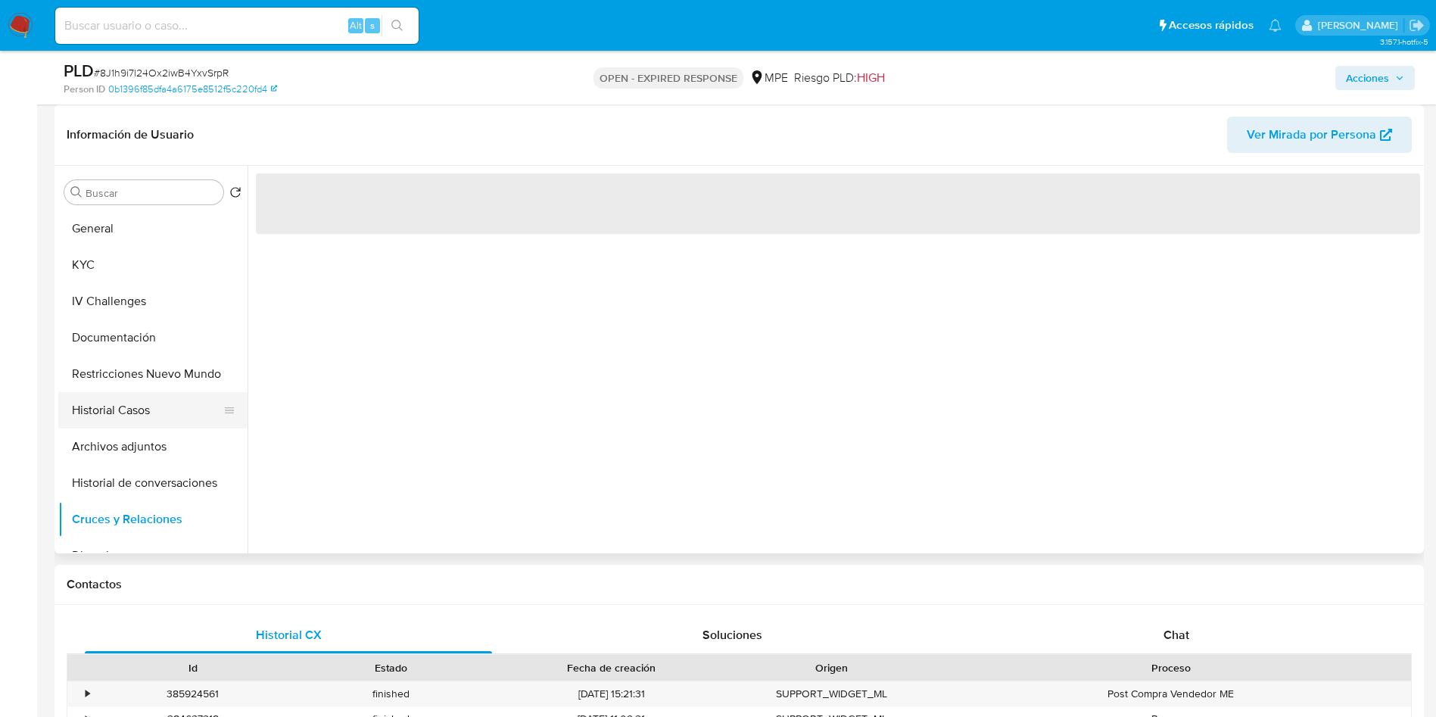
click at [157, 401] on button "Historial Casos" at bounding box center [146, 410] width 177 height 36
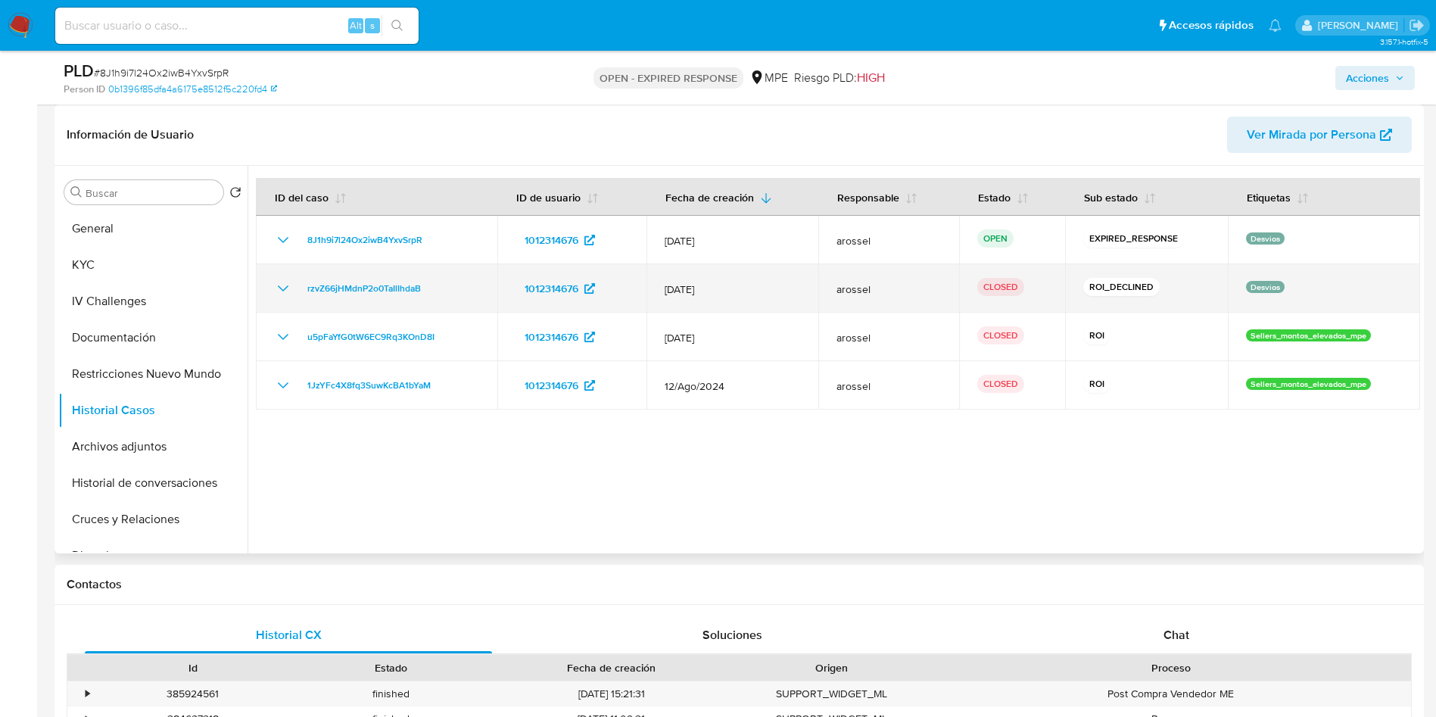
click at [289, 286] on icon "Mostrar/Ocultar" at bounding box center [283, 288] width 18 height 18
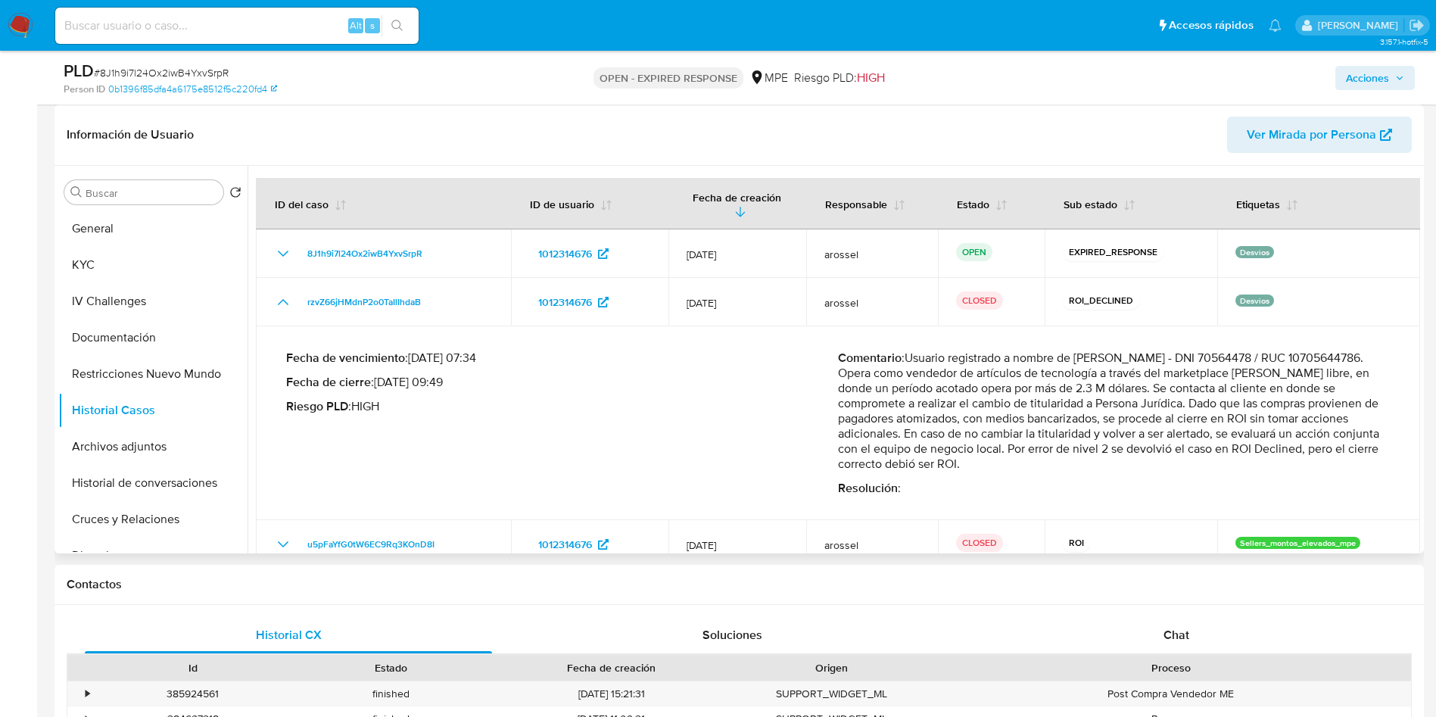
drag, startPoint x: 1213, startPoint y: 432, endPoint x: 1002, endPoint y: 450, distance: 212.0
click at [1002, 450] on p "Comentario : Usuario registrado a nombre de Alvaro Sebastian Leon Acosta - DNI …" at bounding box center [1114, 411] width 552 height 121
click at [1243, 404] on p "Comentario : Usuario registrado a nombre de Alvaro Sebastian Leon Acosta - DNI …" at bounding box center [1114, 411] width 552 height 121
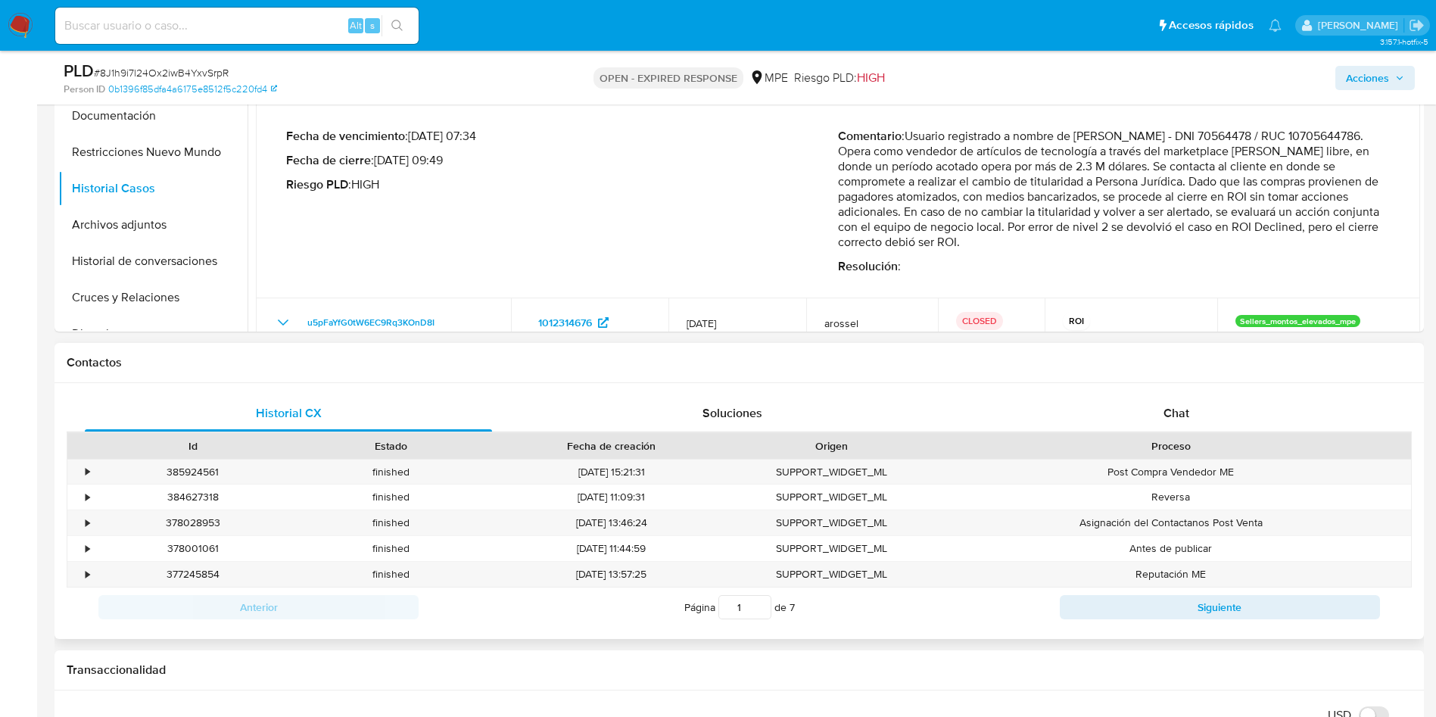
scroll to position [341, 0]
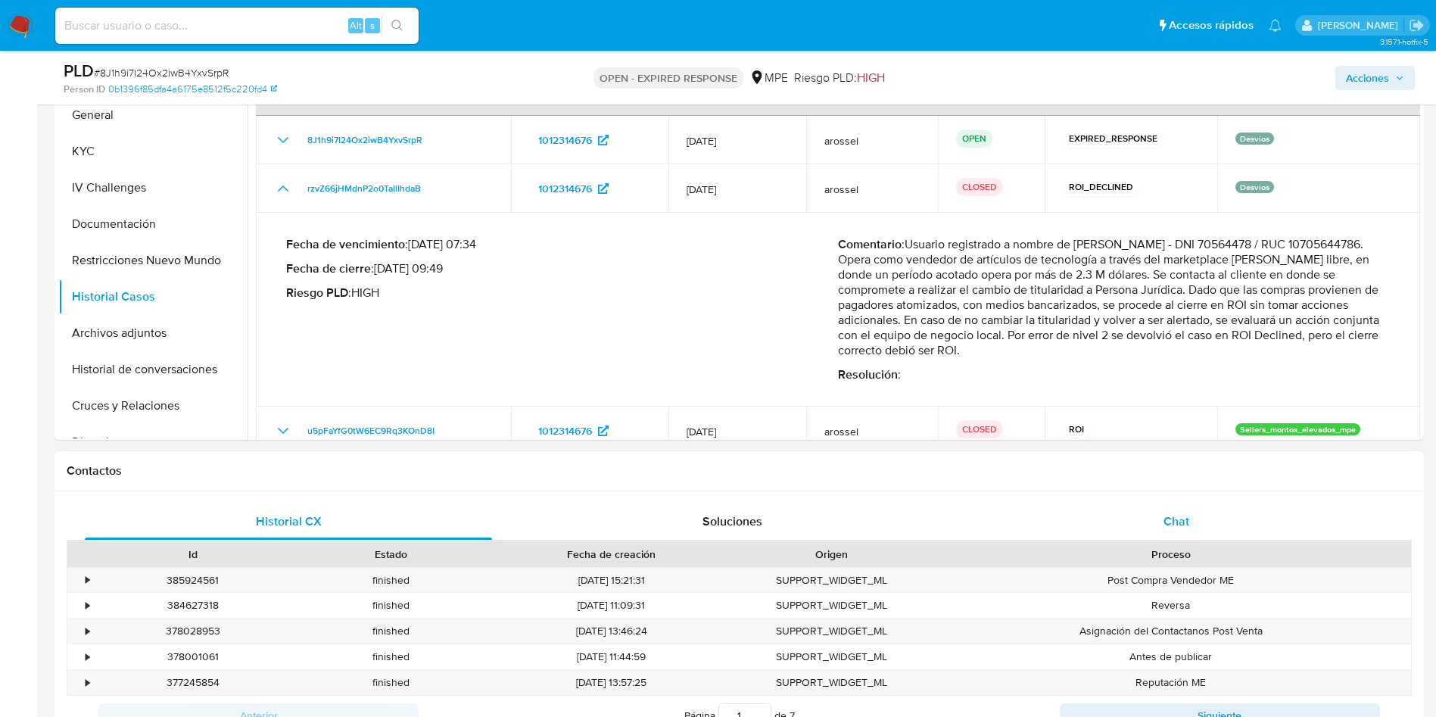
click at [1127, 509] on div "Chat" at bounding box center [1176, 521] width 407 height 36
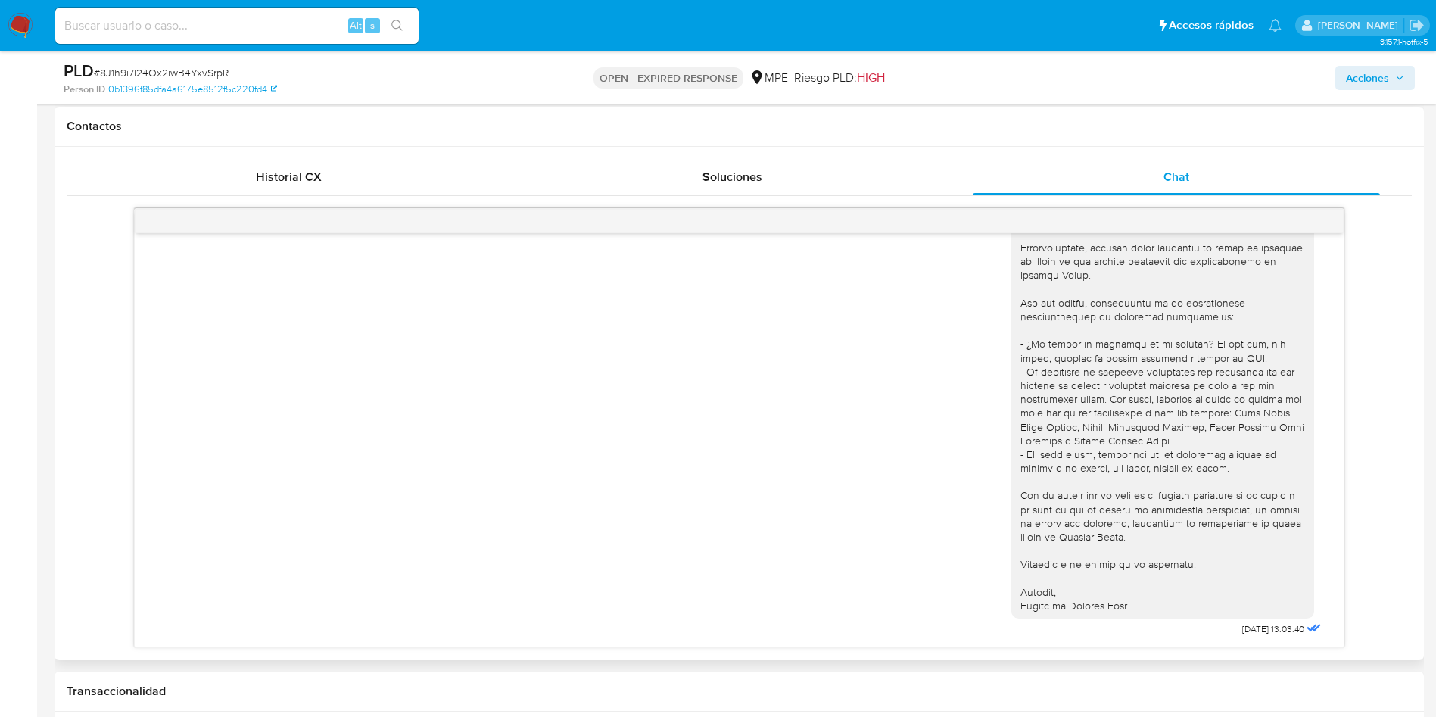
scroll to position [795, 0]
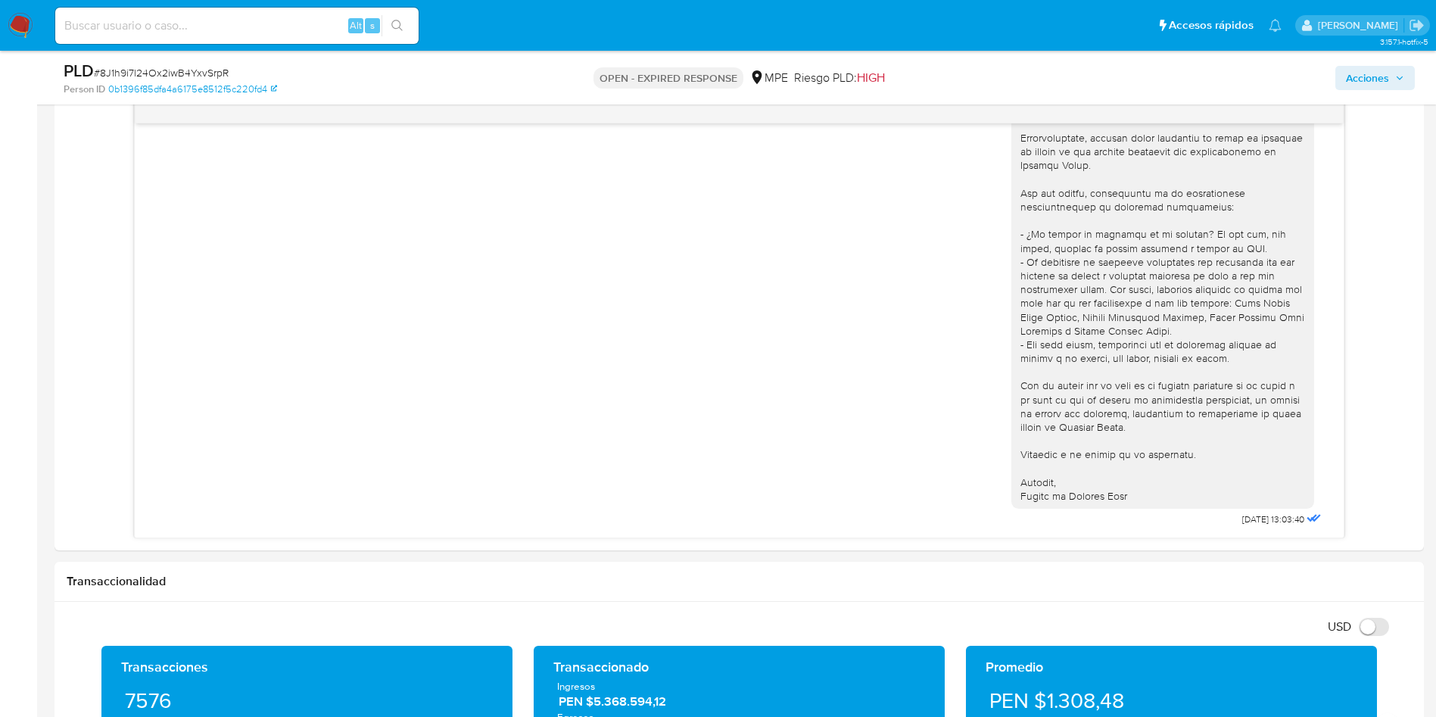
click at [195, 73] on span "# 8J1h9i7l24Ox2iwB4YxvSrpR" at bounding box center [161, 72] width 135 height 15
copy span "8J1h9i7l24Ox2iwB4YxvSrpR"
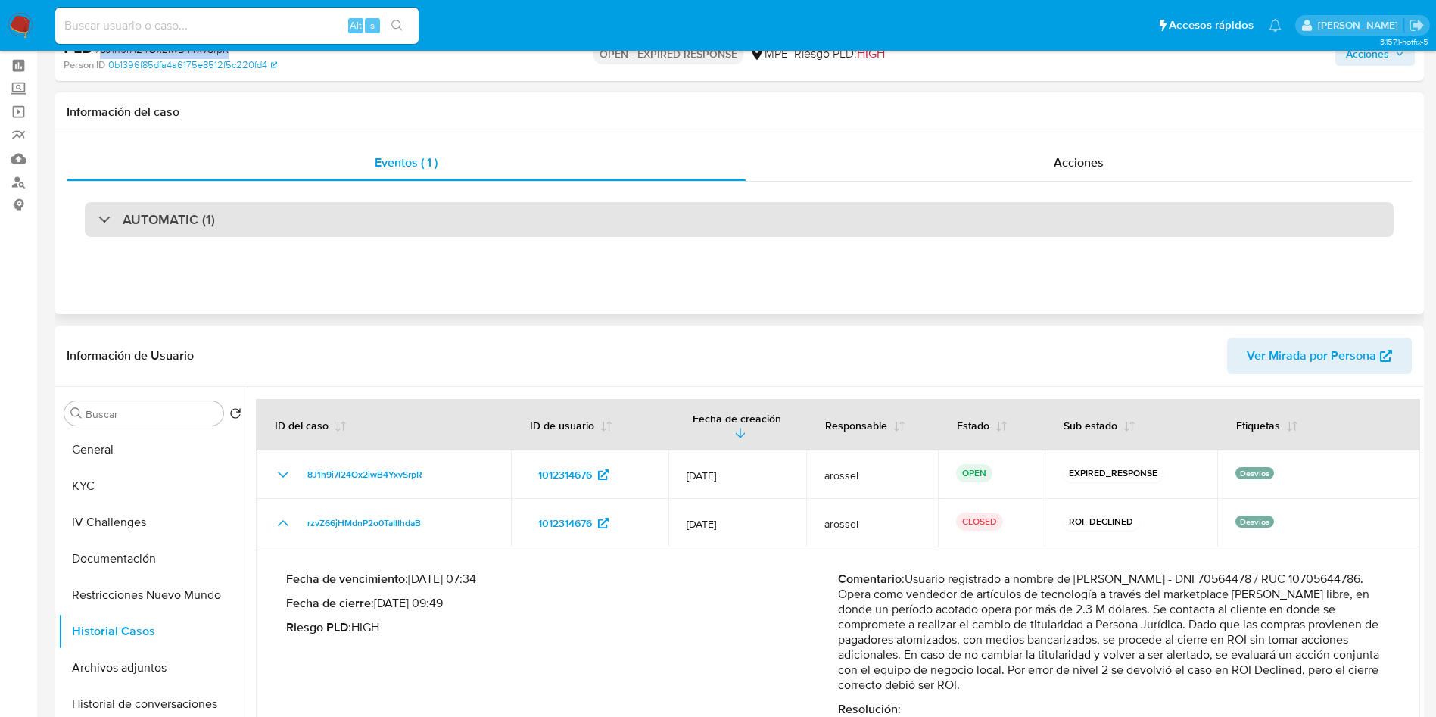
scroll to position [0, 0]
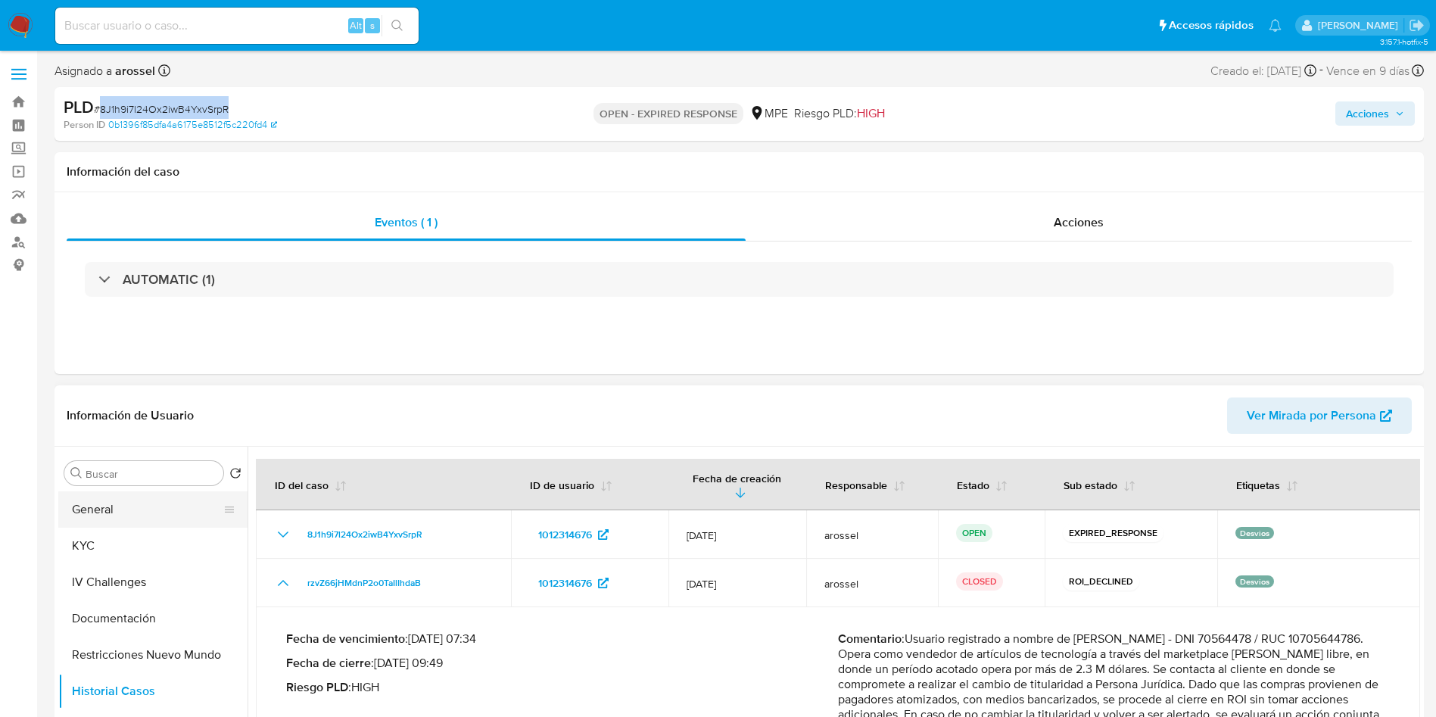
click at [171, 504] on button "General" at bounding box center [146, 509] width 177 height 36
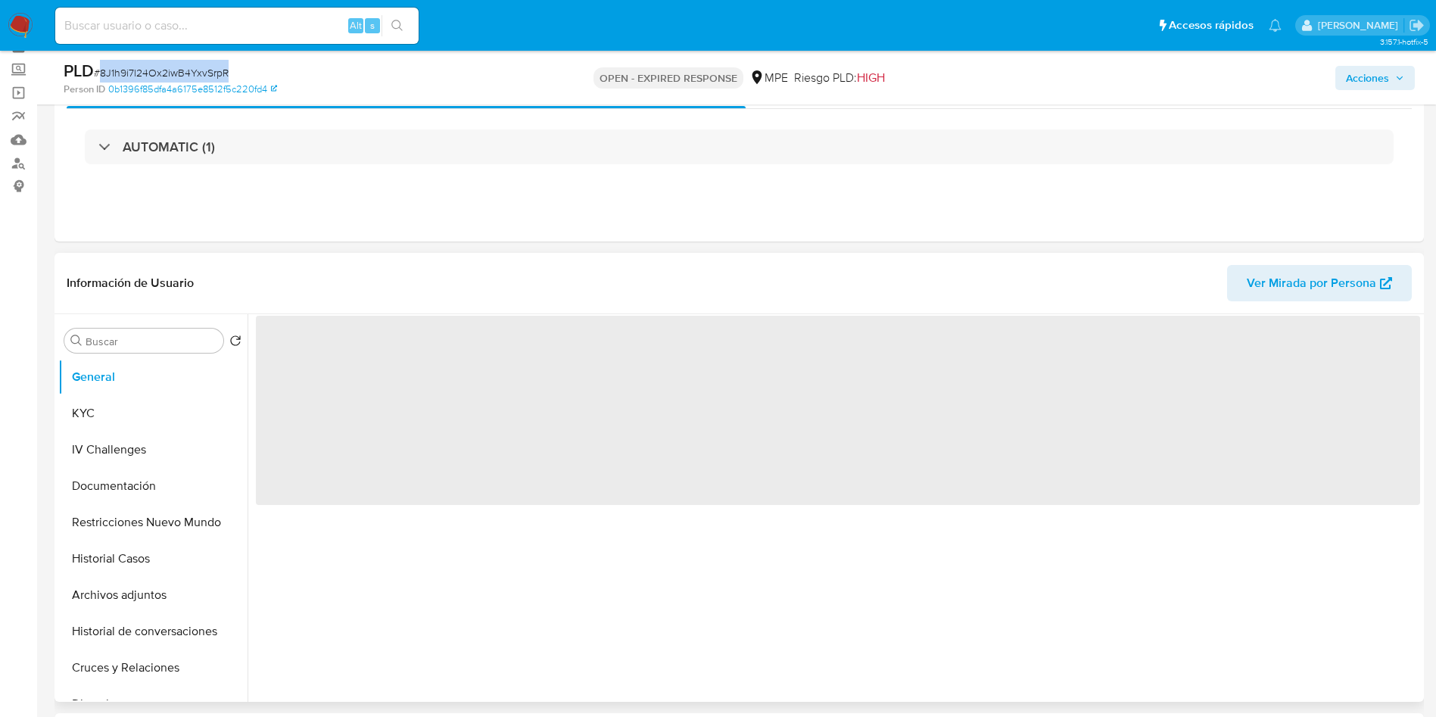
scroll to position [114, 0]
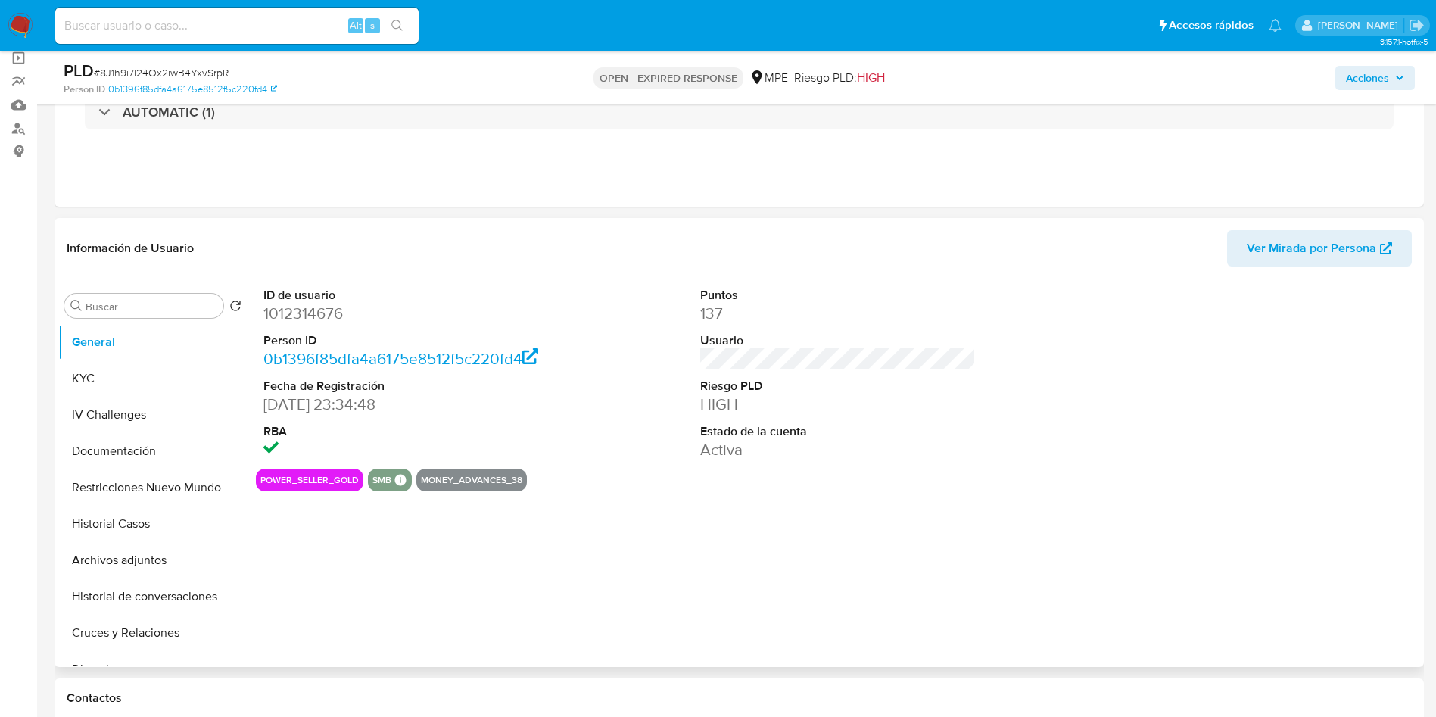
click at [316, 319] on dd "1012314676" at bounding box center [401, 313] width 276 height 21
copy dd "1012314676"
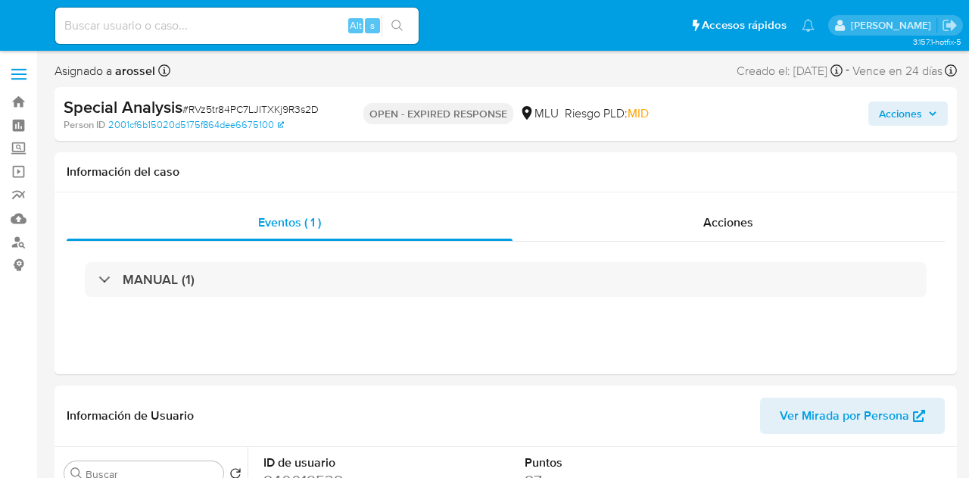
select select "10"
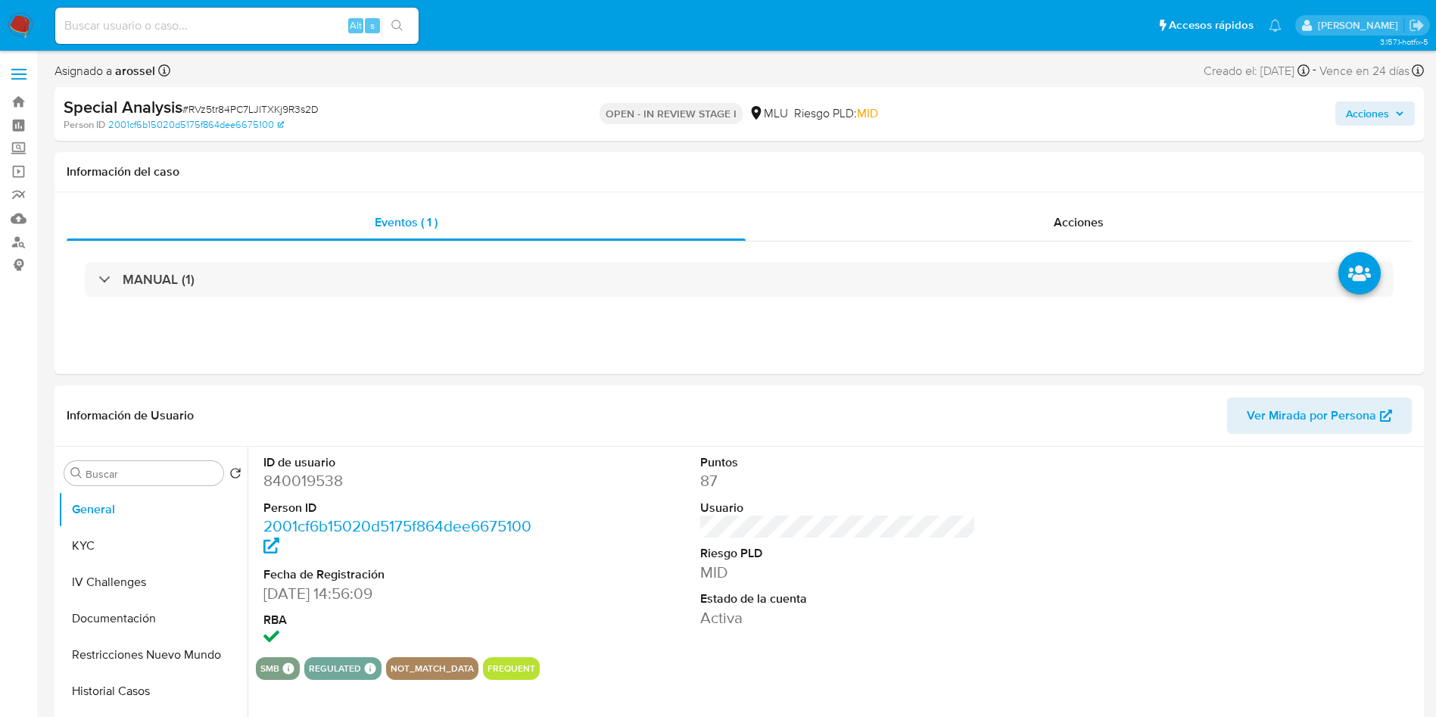
select select "10"
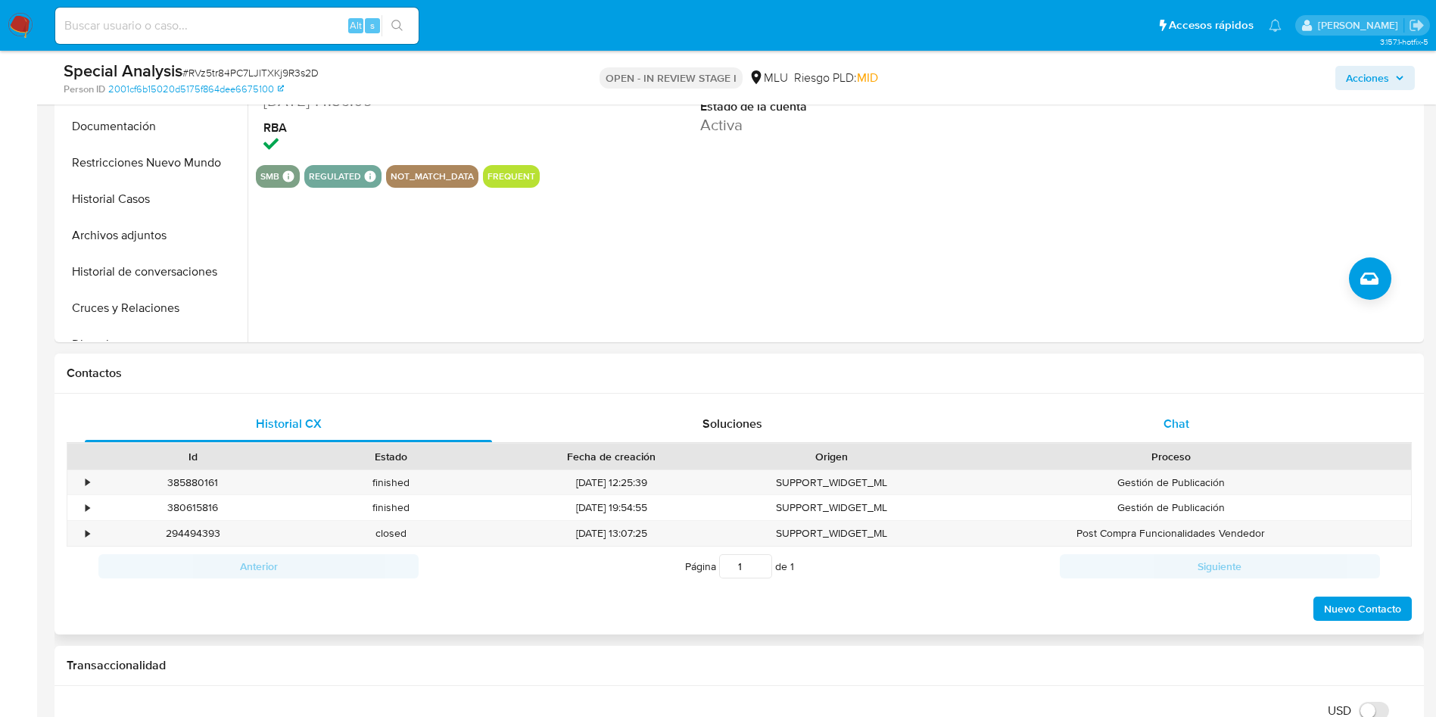
scroll to position [454, 0]
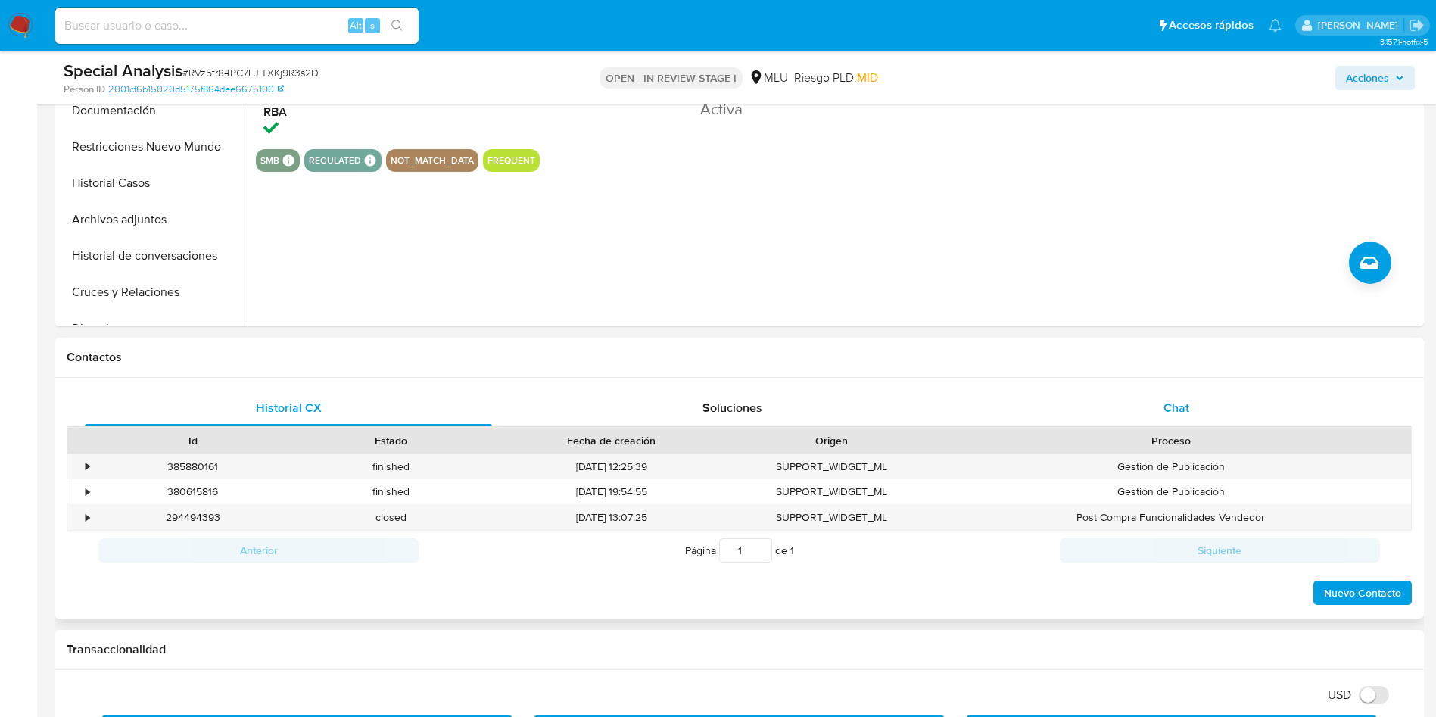
click at [1189, 414] on div "Chat" at bounding box center [1176, 408] width 407 height 36
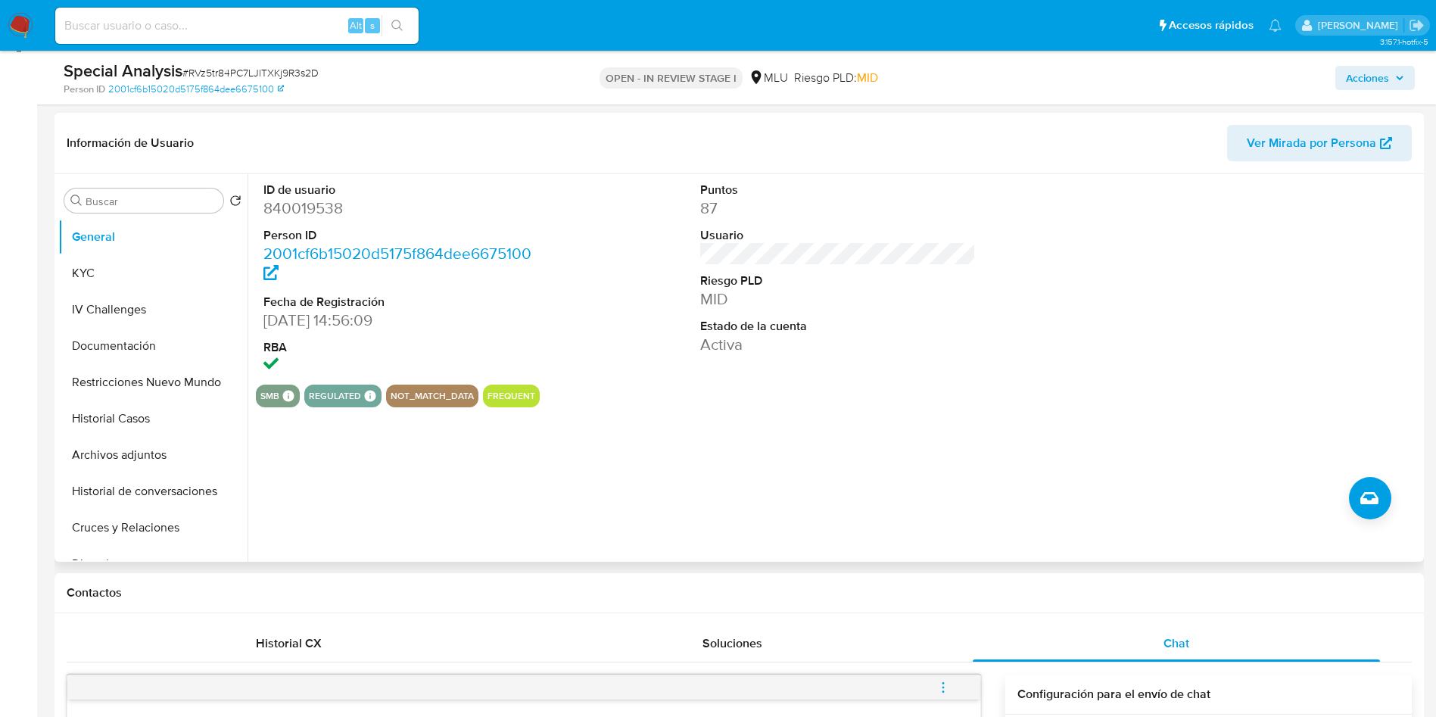
scroll to position [114, 0]
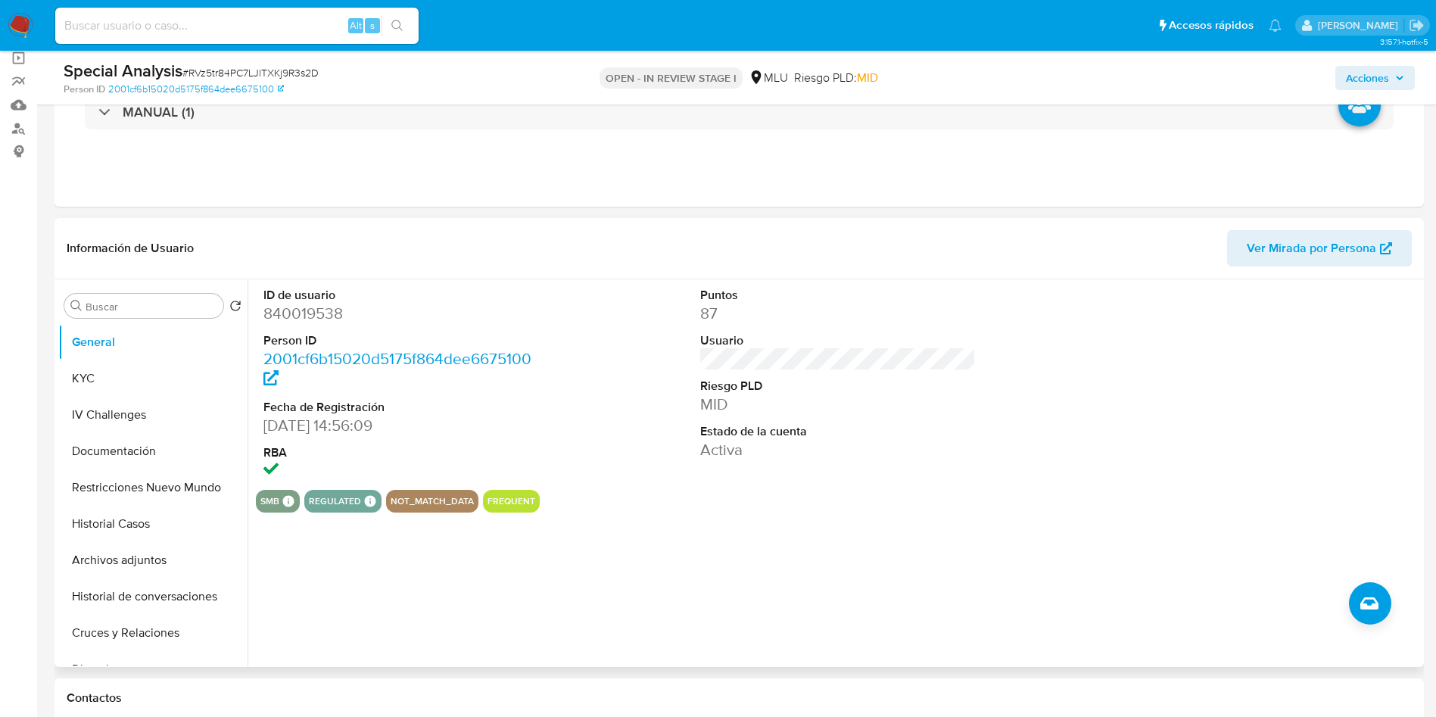
click at [329, 307] on dd "840019538" at bounding box center [401, 313] width 276 height 21
click at [320, 318] on dd "840019538" at bounding box center [401, 313] width 276 height 21
copy dd "840019538"
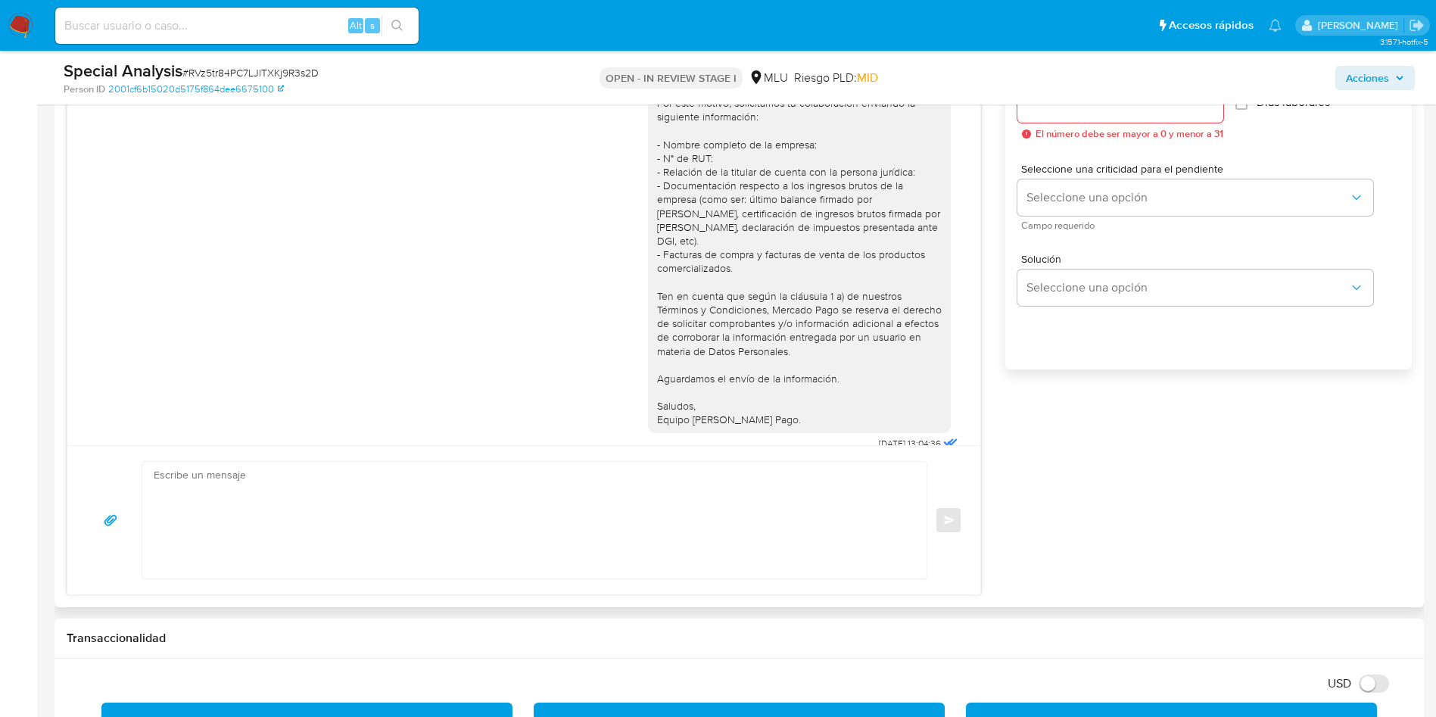
scroll to position [908, 0]
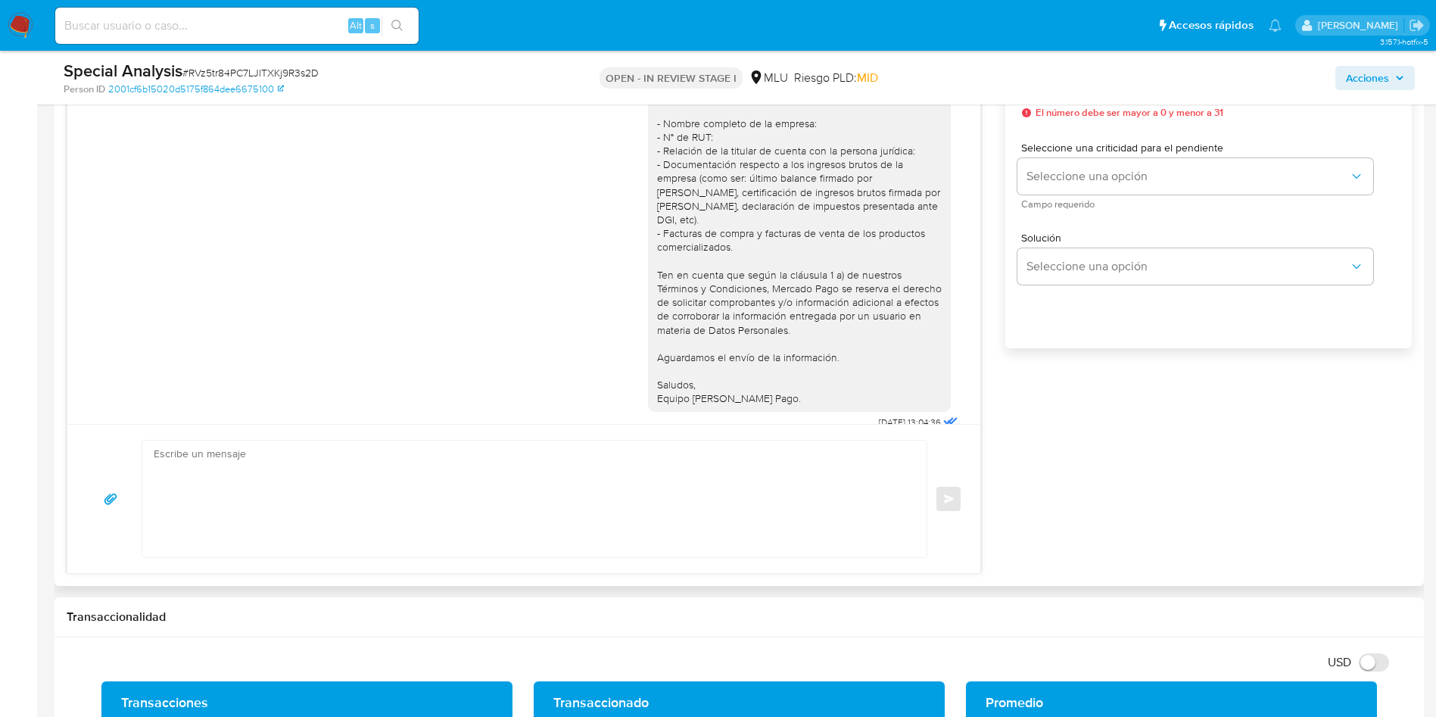
click at [599, 513] on textarea at bounding box center [531, 499] width 754 height 117
paste textarea "Hola, xxxx. Te contactamos nuevamente para recordarte que aún está pendiente el…"
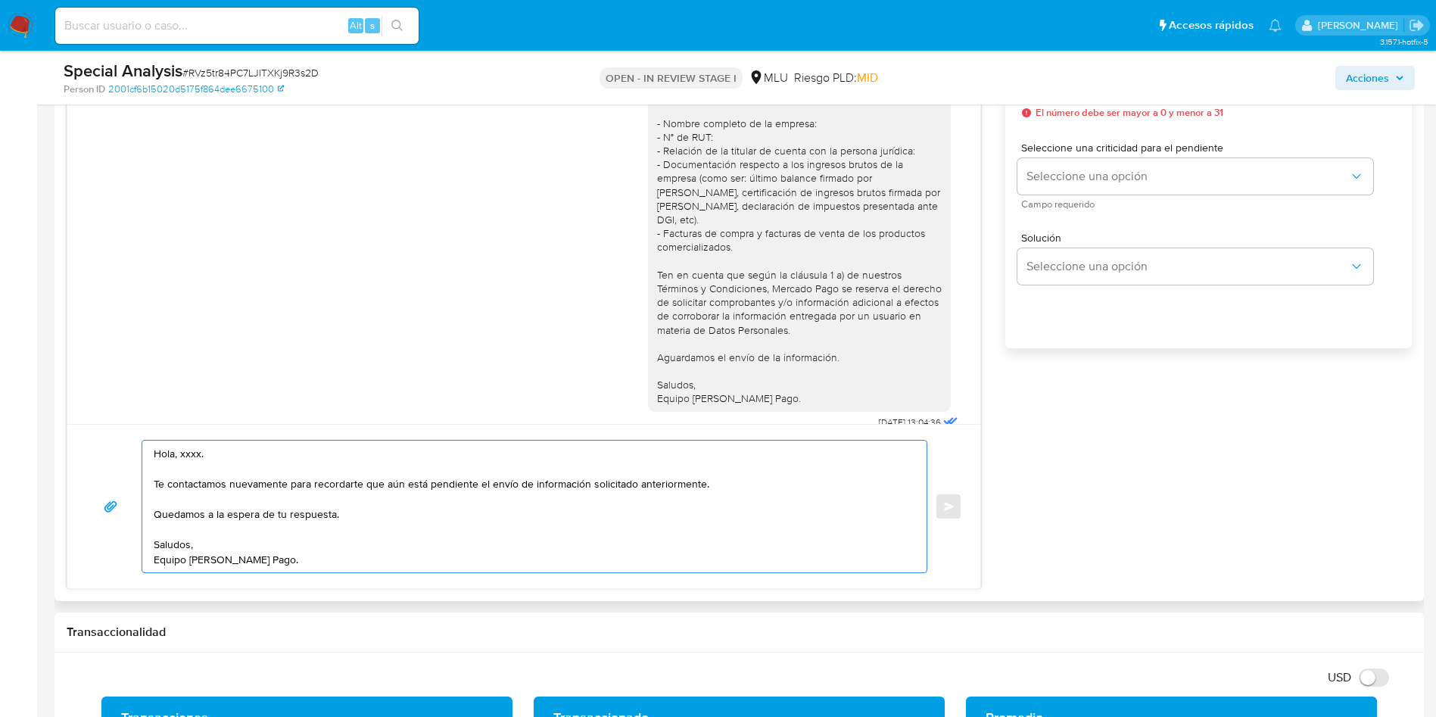
click at [182, 458] on textarea "Hola, xxxx. Te contactamos nuevamente para recordarte que aún está pendiente el…" at bounding box center [531, 507] width 754 height 132
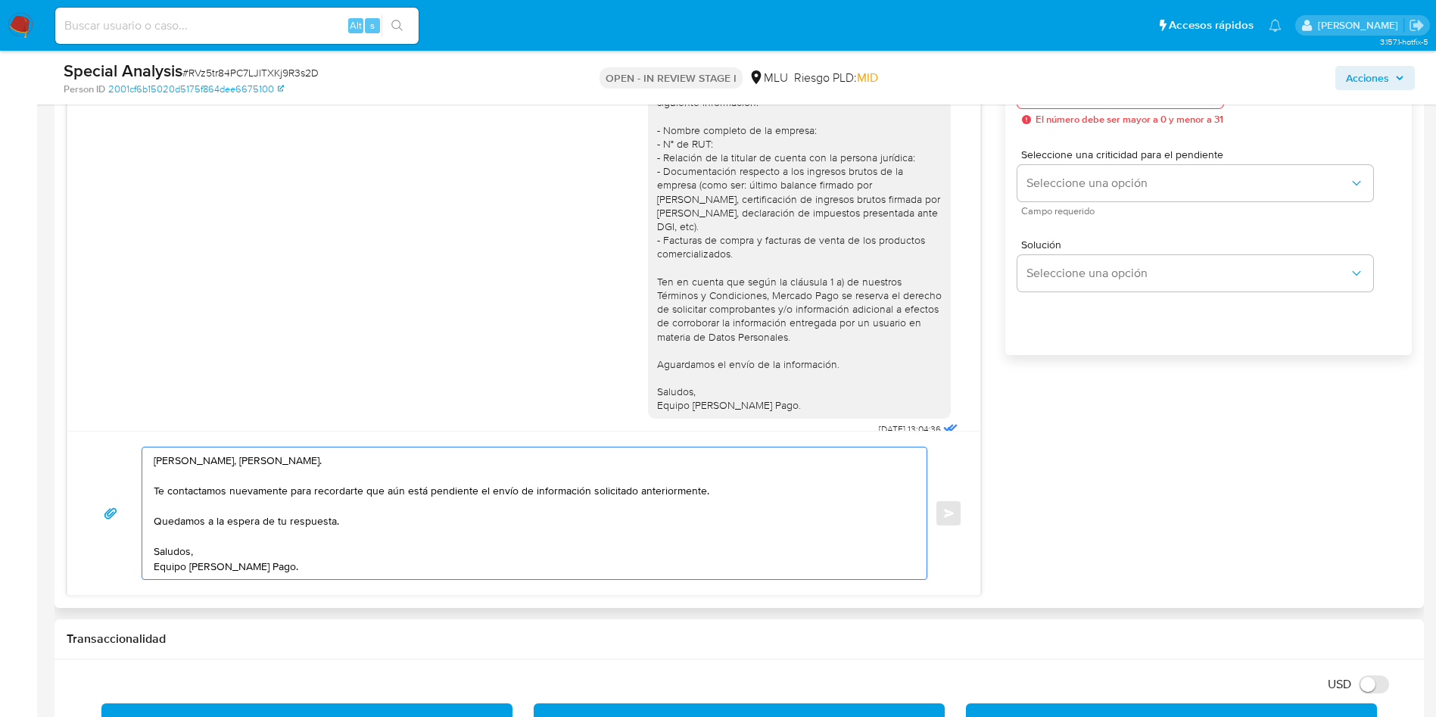
scroll to position [681, 0]
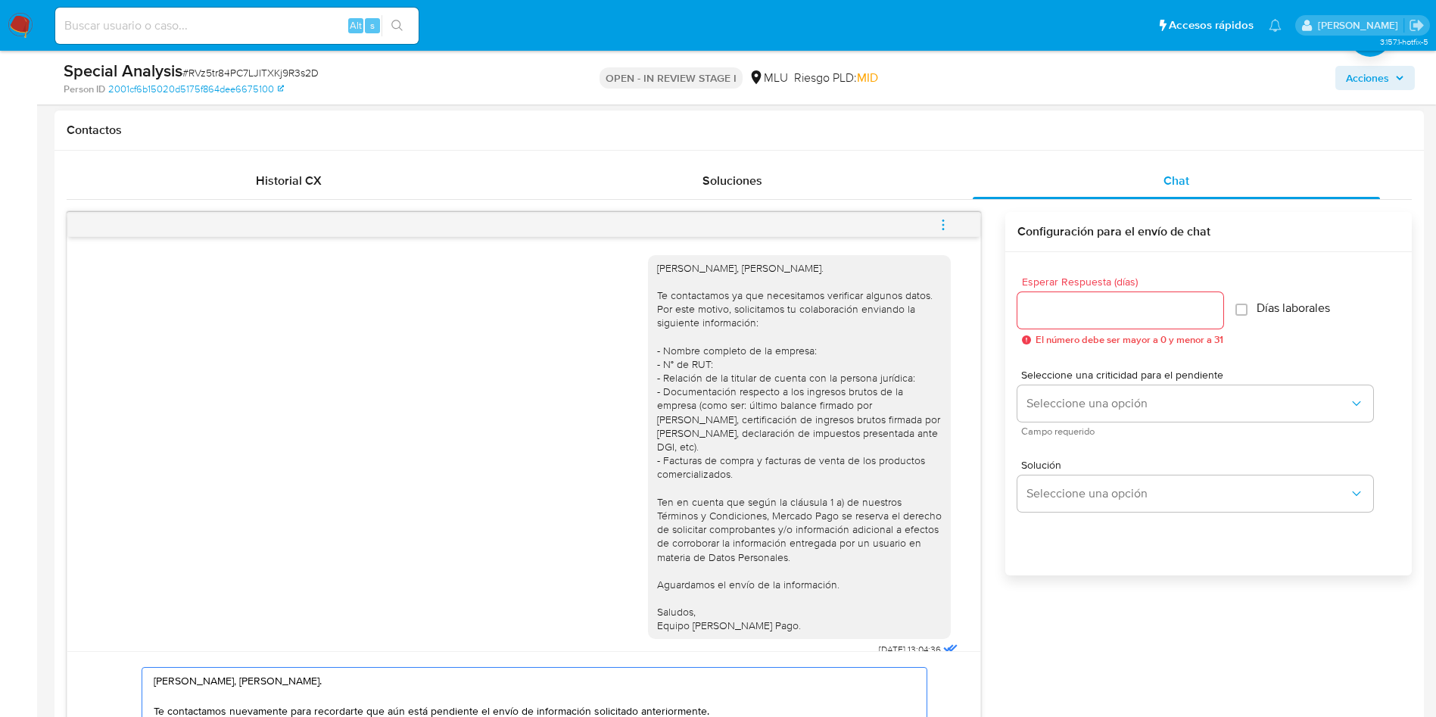
type textarea "Hola, Julieta. Te contactamos nuevamente para recordarte que aún está pendiente…"
drag, startPoint x: 1058, startPoint y: 309, endPoint x: 1058, endPoint y: 317, distance: 8.3
click at [1058, 309] on input "Esperar Respuesta (días)" at bounding box center [1120, 311] width 206 height 20
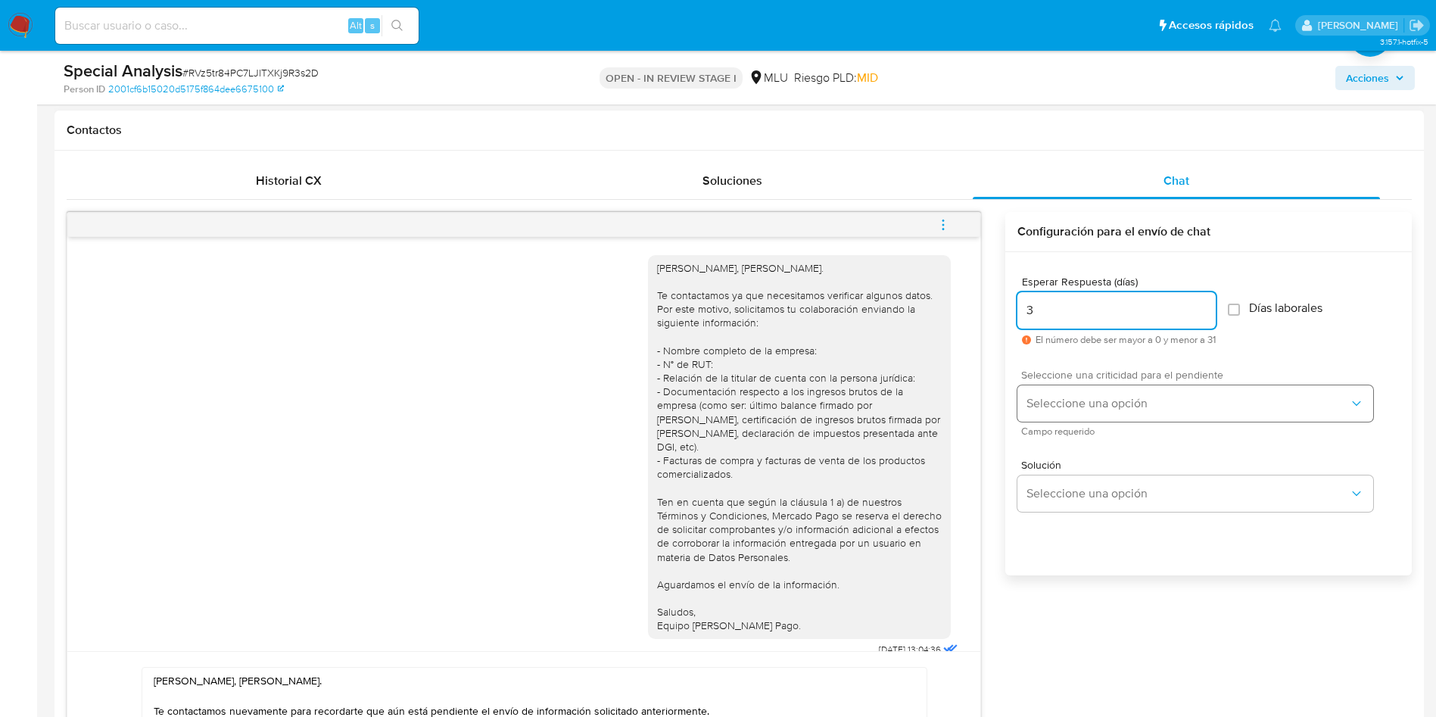
type input "3"
click at [1061, 415] on button "Seleccione una opción" at bounding box center [1195, 403] width 356 height 36
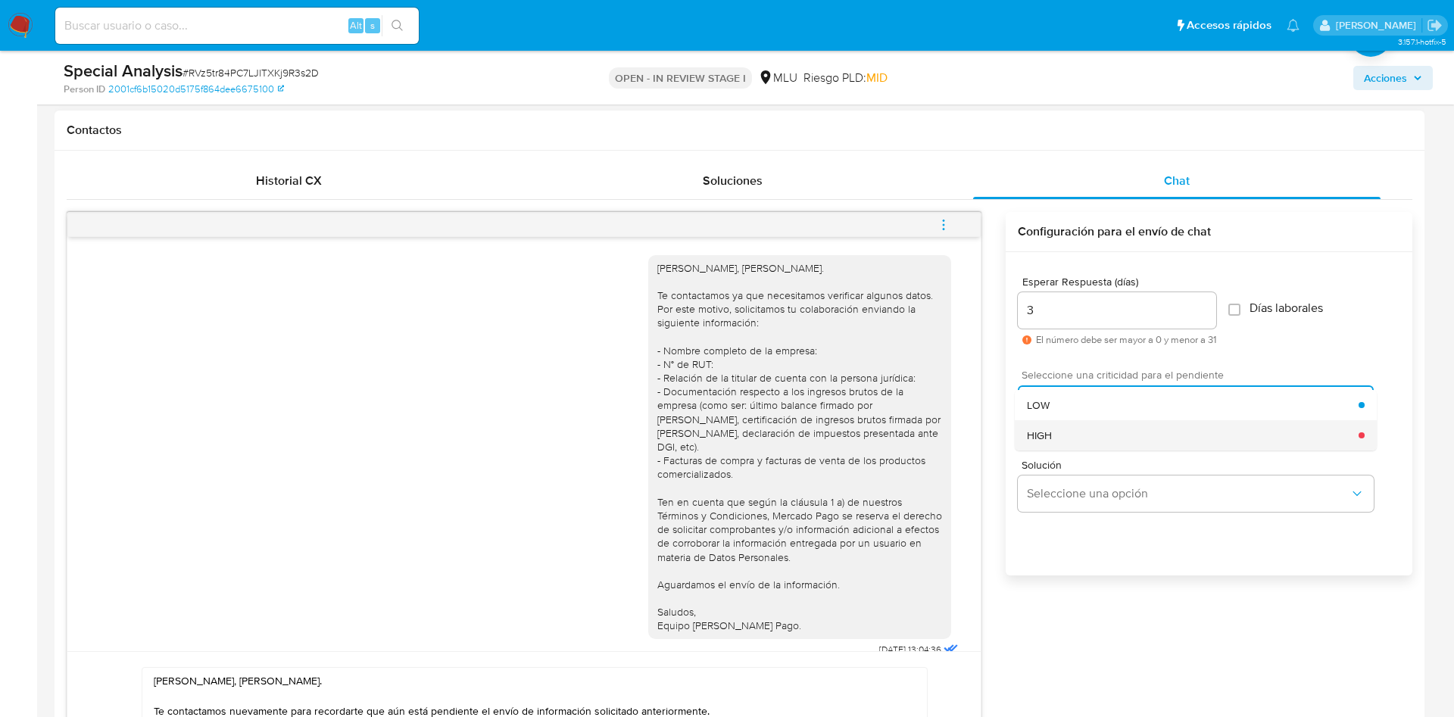
click at [1061, 421] on div "HIGH" at bounding box center [1193, 435] width 332 height 30
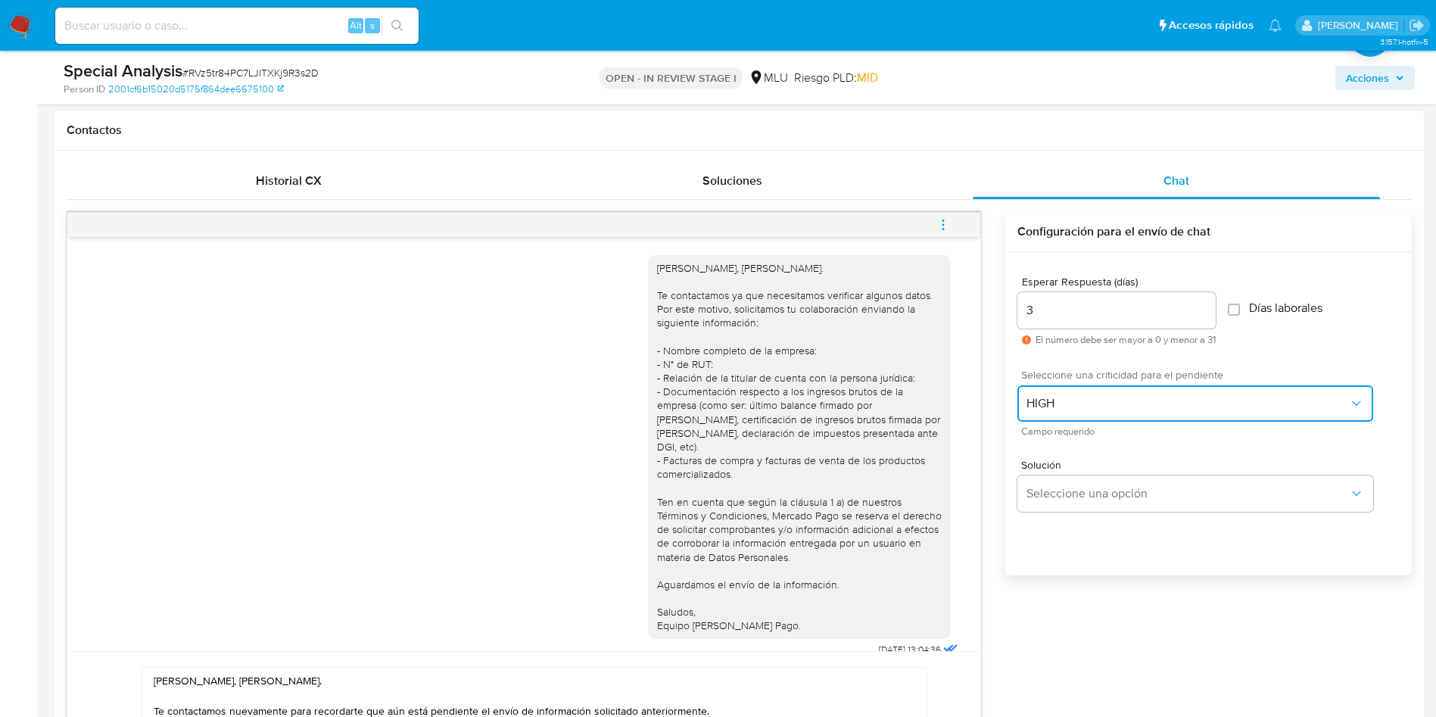
click at [1066, 411] on button "HIGH" at bounding box center [1195, 403] width 356 height 36
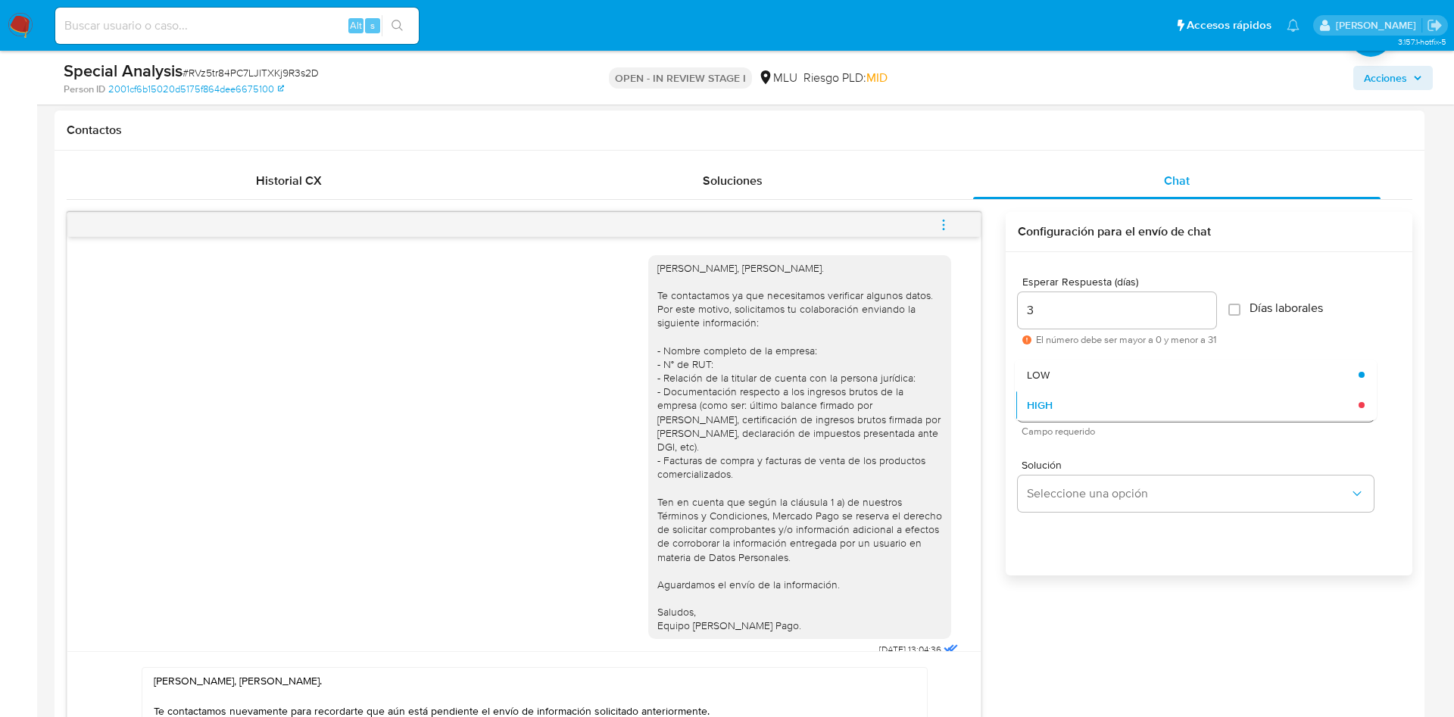
click at [1053, 404] on div "HIGH" at bounding box center [1193, 405] width 332 height 30
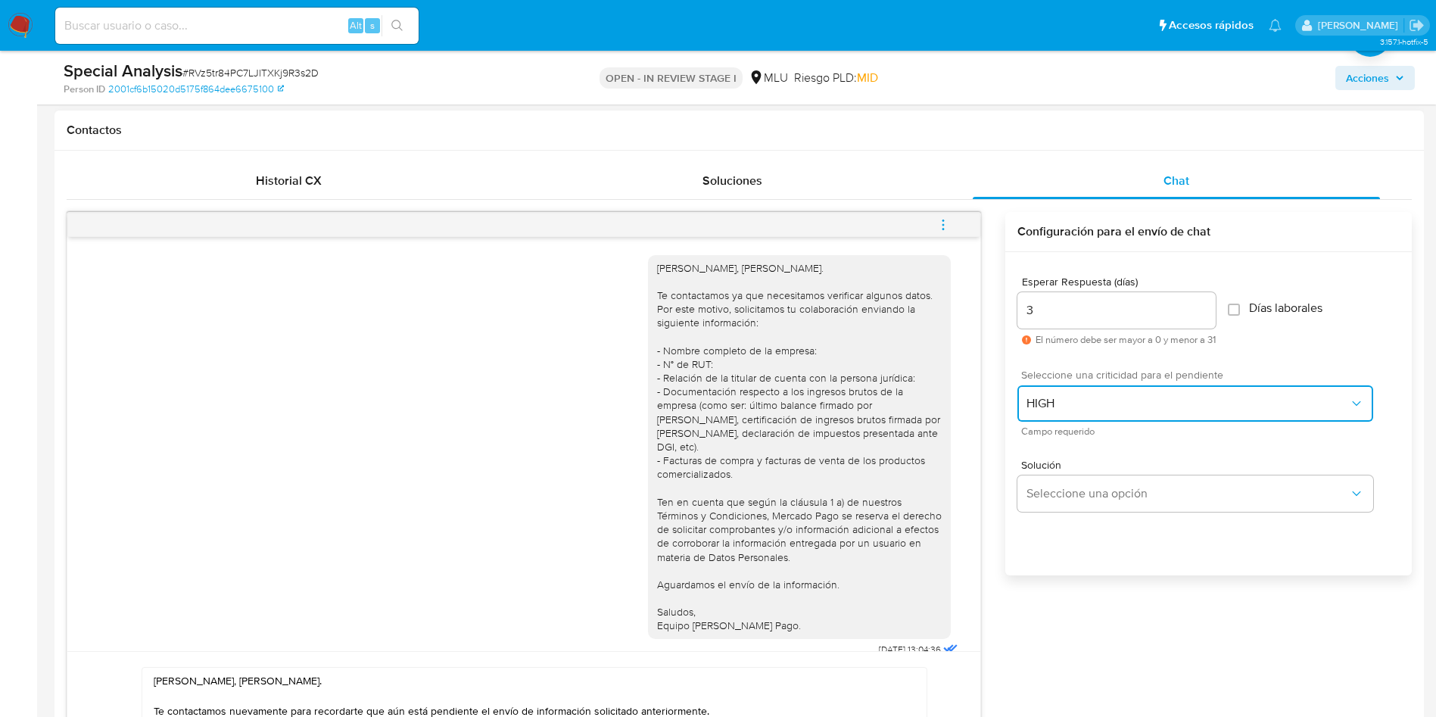
click at [1061, 391] on button "HIGH" at bounding box center [1195, 403] width 356 height 36
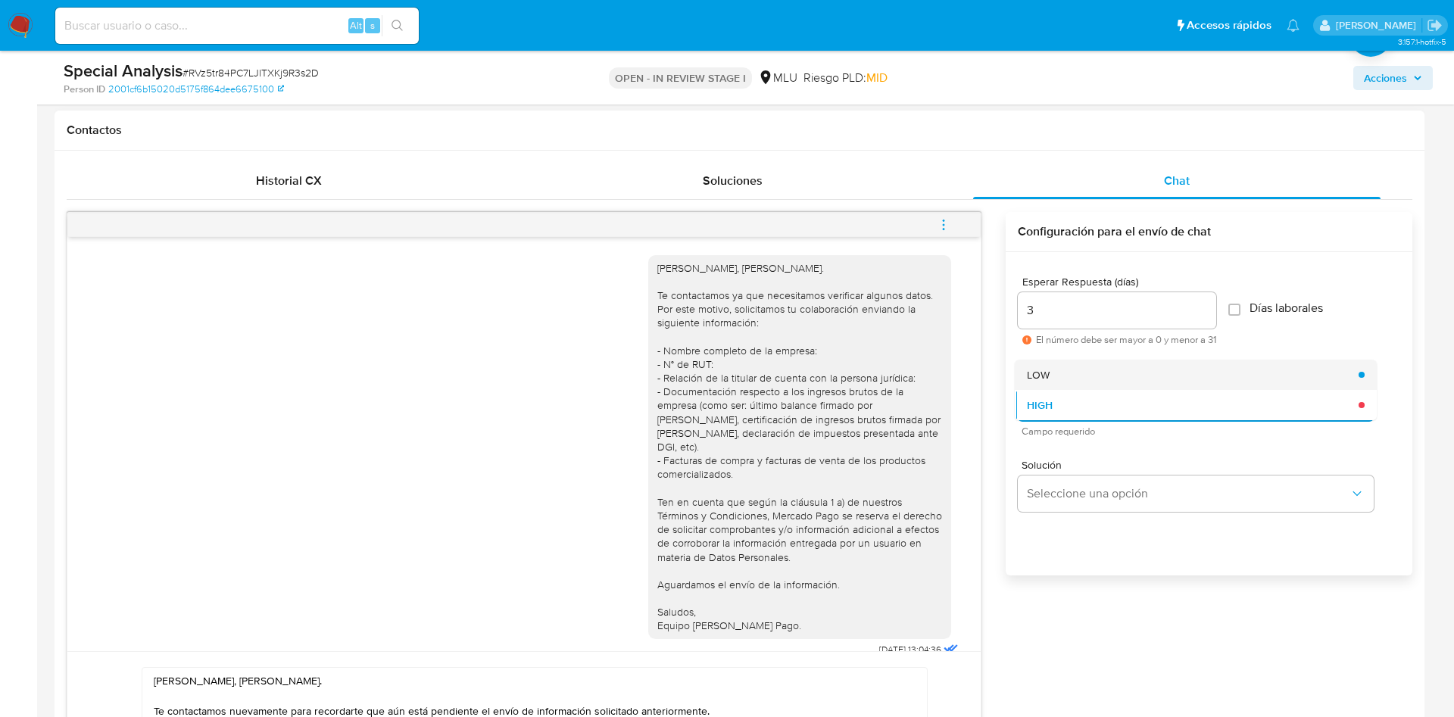
click at [1058, 368] on div "LOW" at bounding box center [1193, 375] width 332 height 30
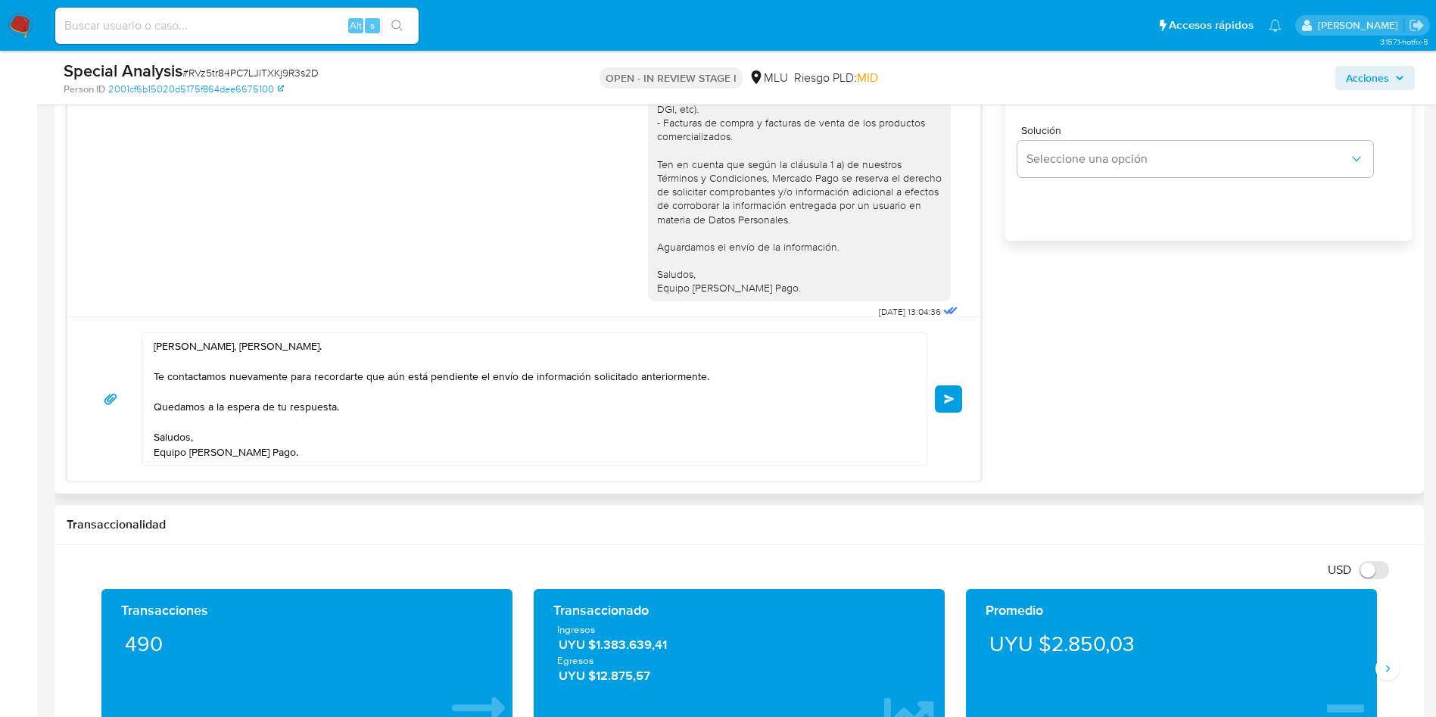
scroll to position [1022, 0]
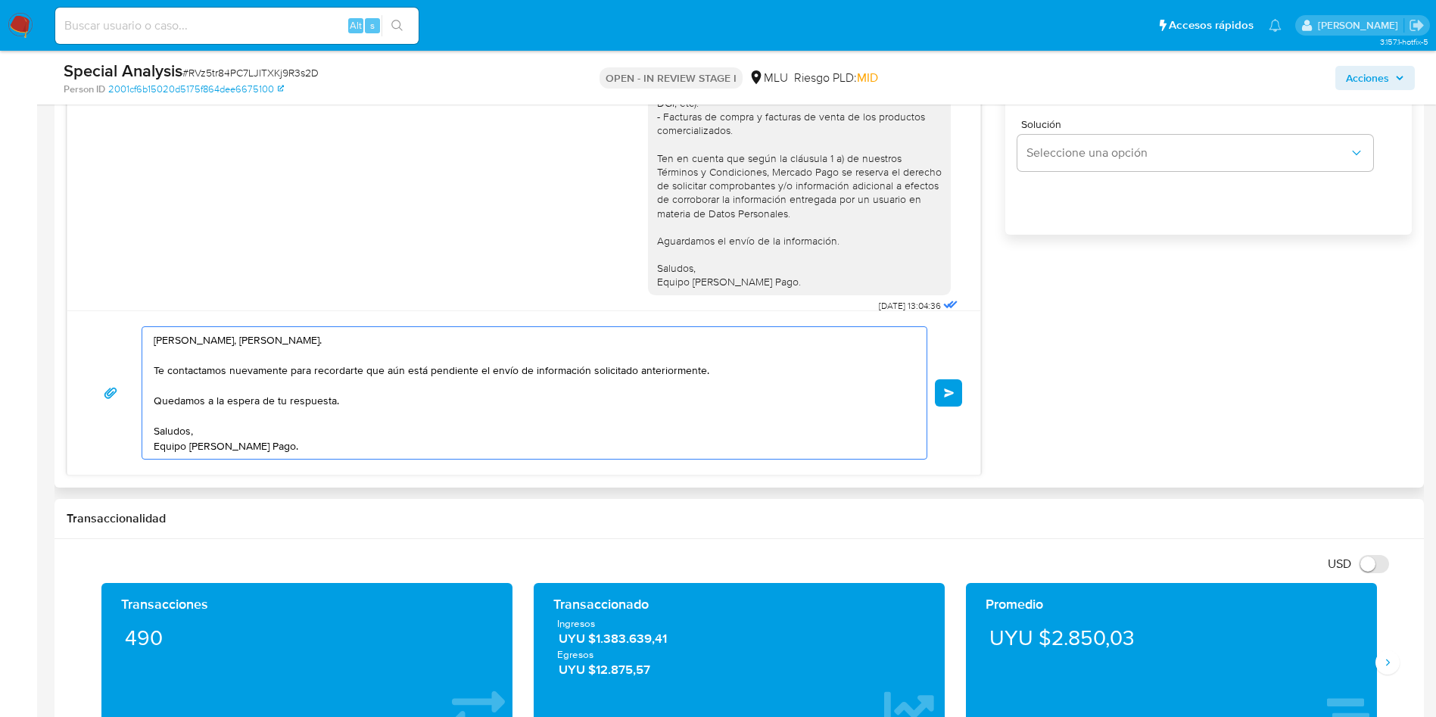
click at [517, 437] on textarea "Hola, Julieta. Te contactamos nuevamente para recordarte que aún está pendiente…" at bounding box center [531, 393] width 754 height 132
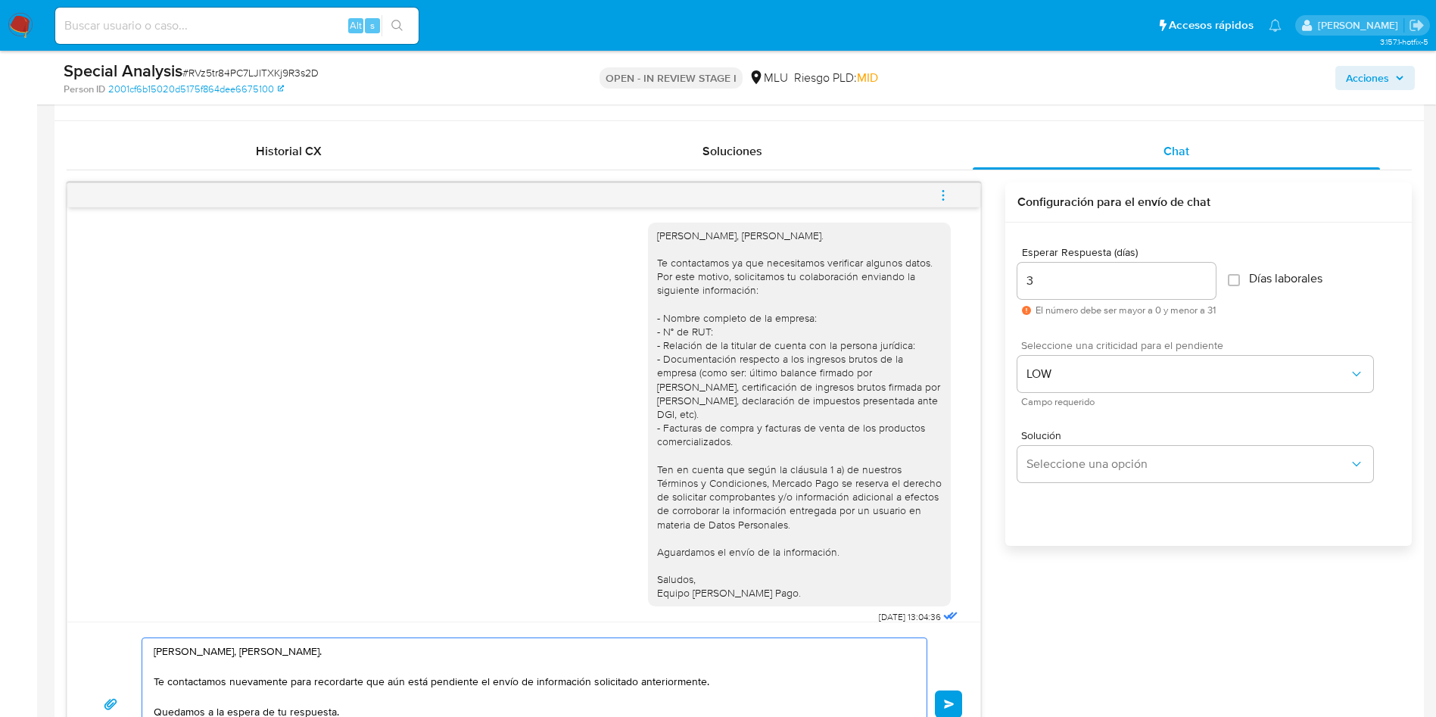
scroll to position [795, 0]
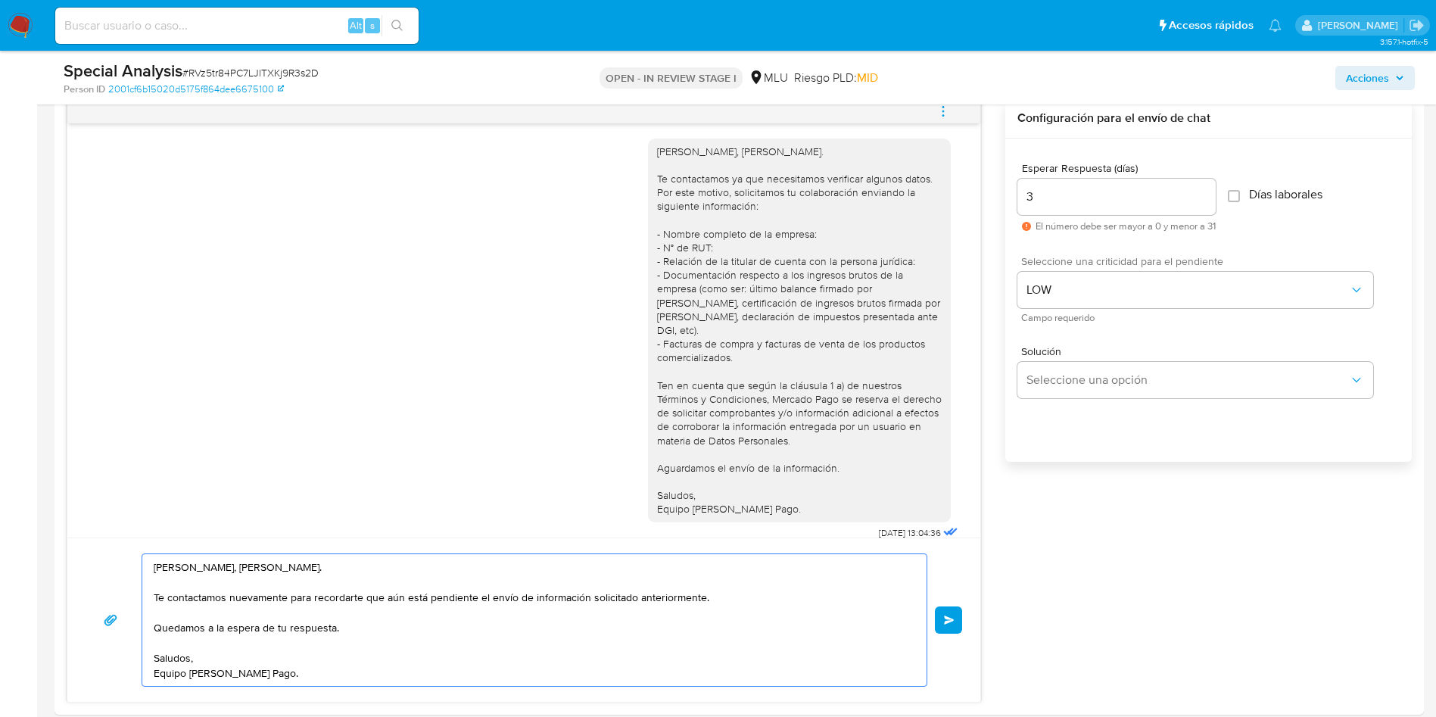
click at [954, 634] on div "Hola, Julieta. Te contactamos nuevamente para recordarte que aún está pendiente…" at bounding box center [524, 619] width 877 height 133
click at [951, 622] on span "Enviar" at bounding box center [949, 619] width 11 height 9
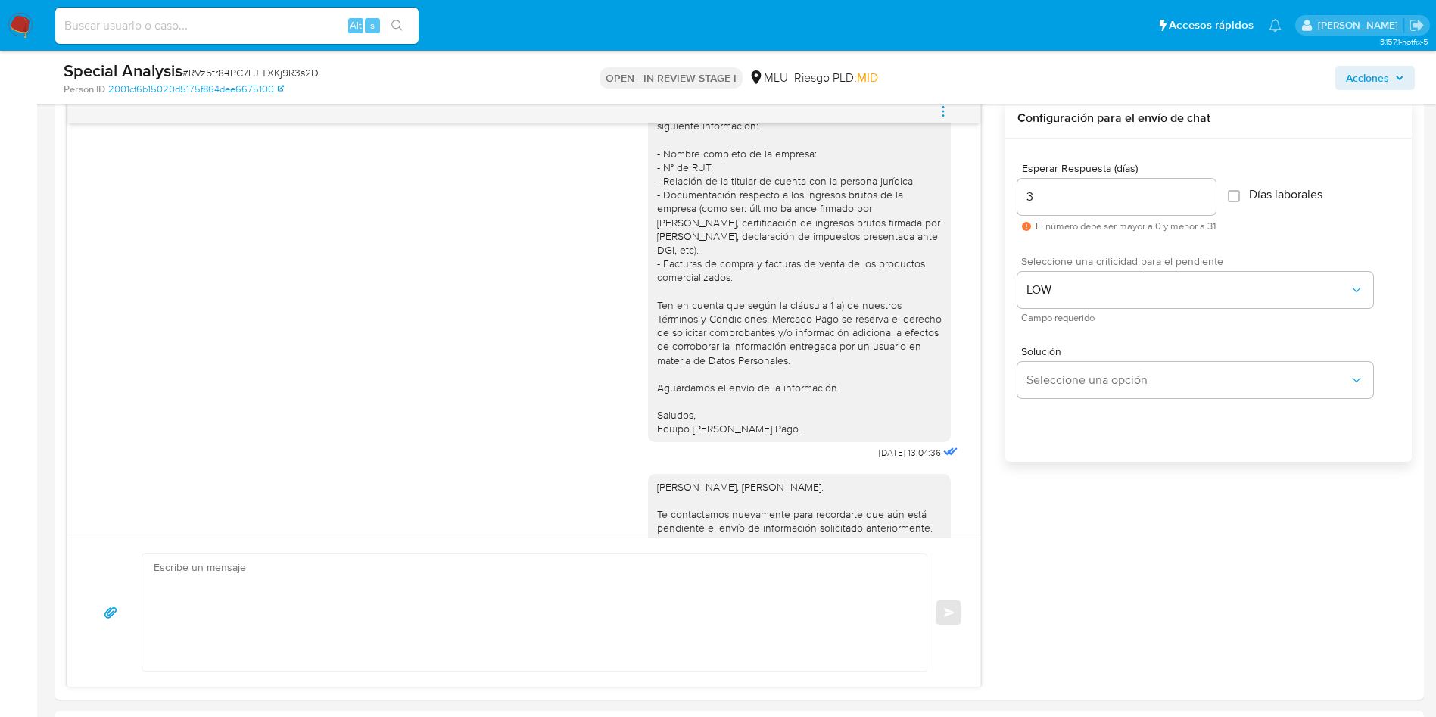
scroll to position [0, 0]
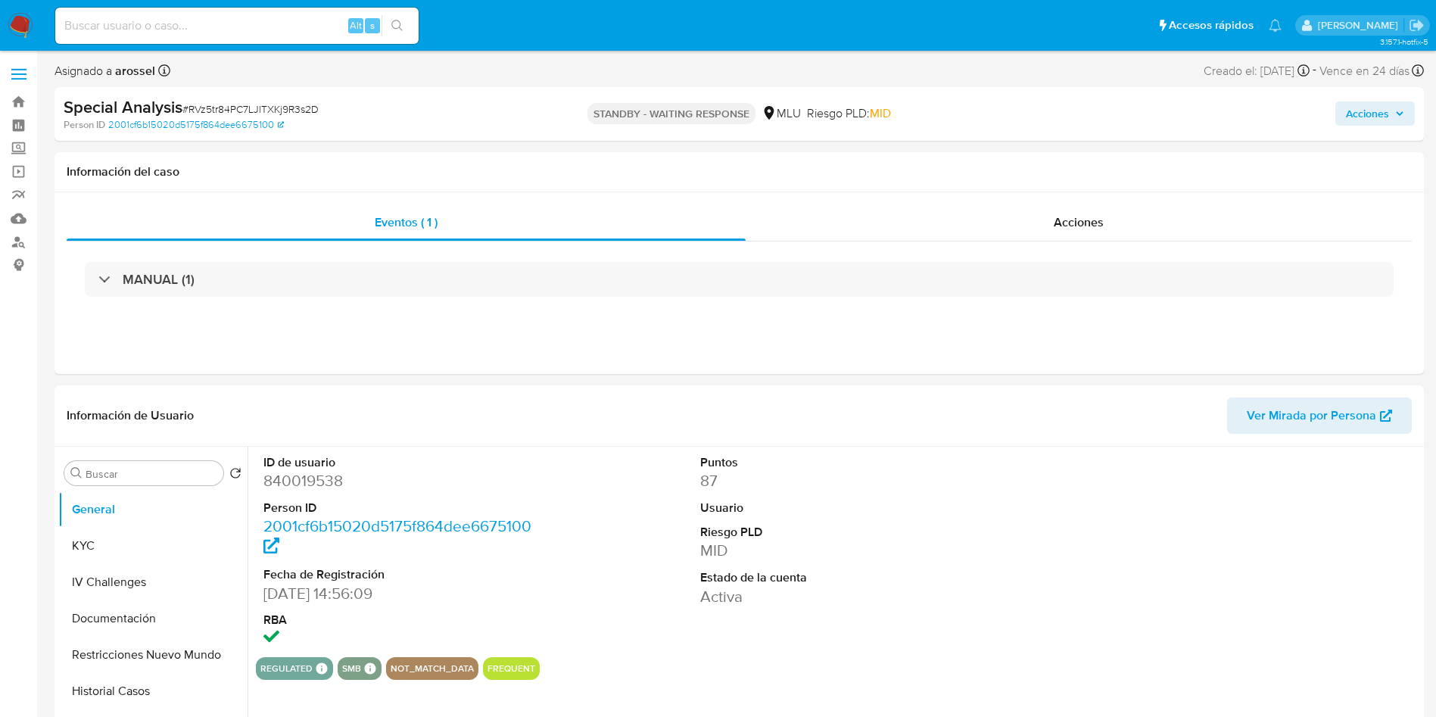
click at [301, 100] on div "Special Analysis # RVz5tr84PC7LJlTXKj9R3s2D" at bounding box center [286, 107] width 445 height 23
click at [302, 104] on span "# RVz5tr84PC7LJlTXKj9R3s2D" at bounding box center [250, 108] width 136 height 15
select select "10"
click at [302, 104] on span "# RVz5tr84PC7LJlTXKj9R3s2D" at bounding box center [250, 108] width 136 height 15
copy span "RVz5tr84PC7LJlTXKj9R3s2D"
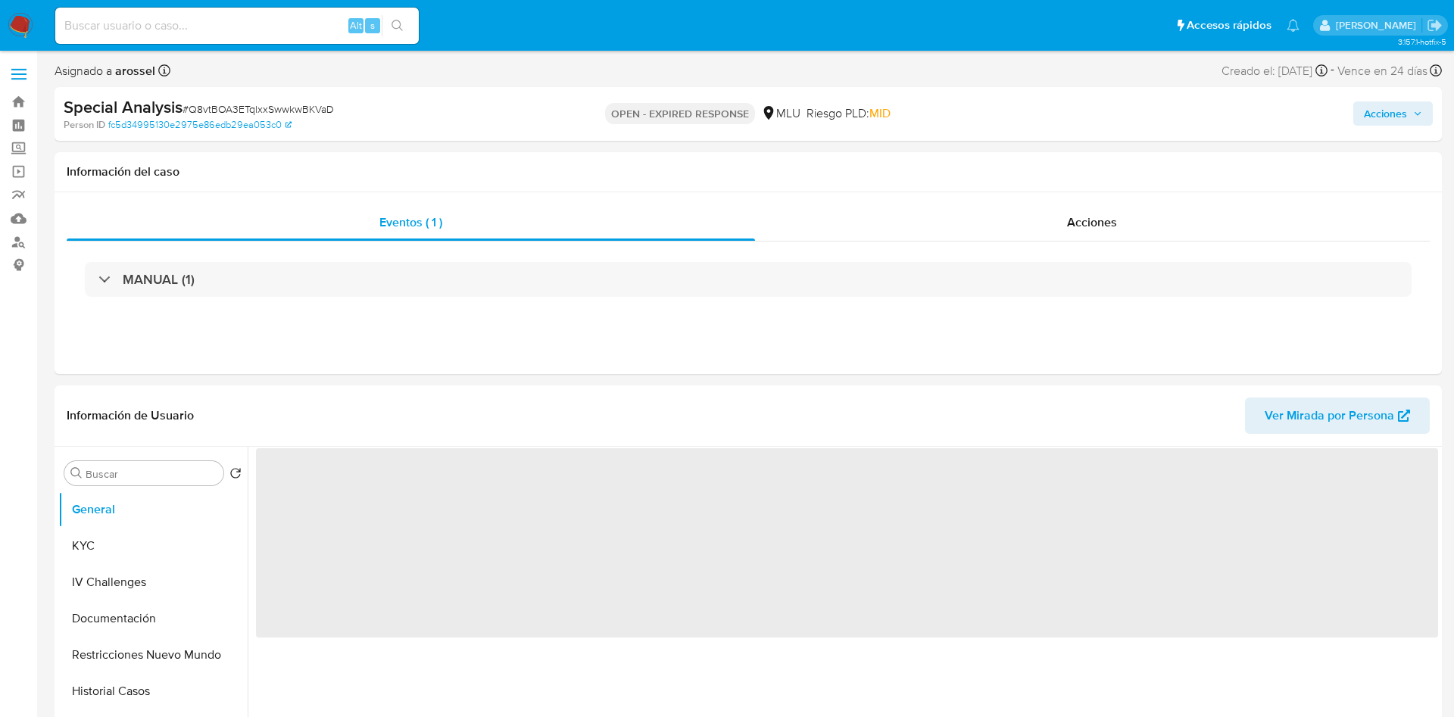
select select "10"
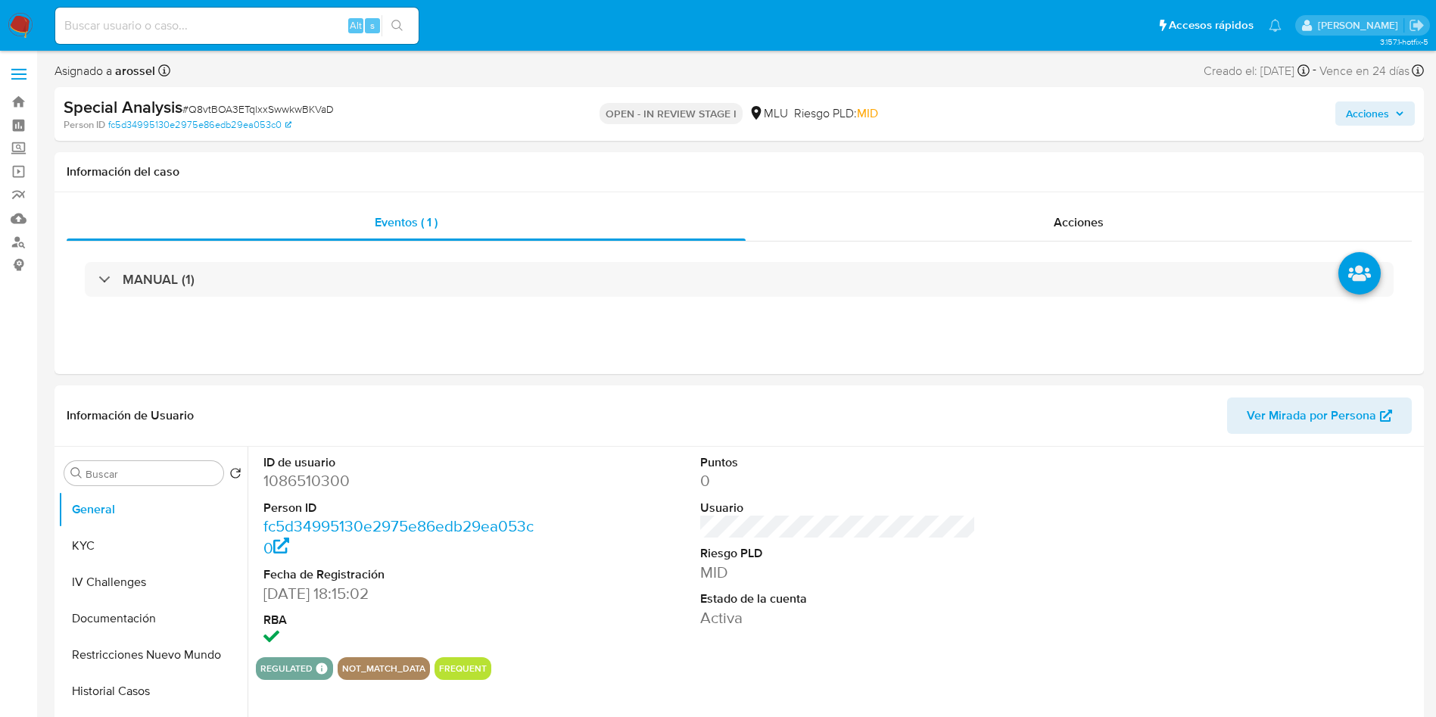
select select "10"
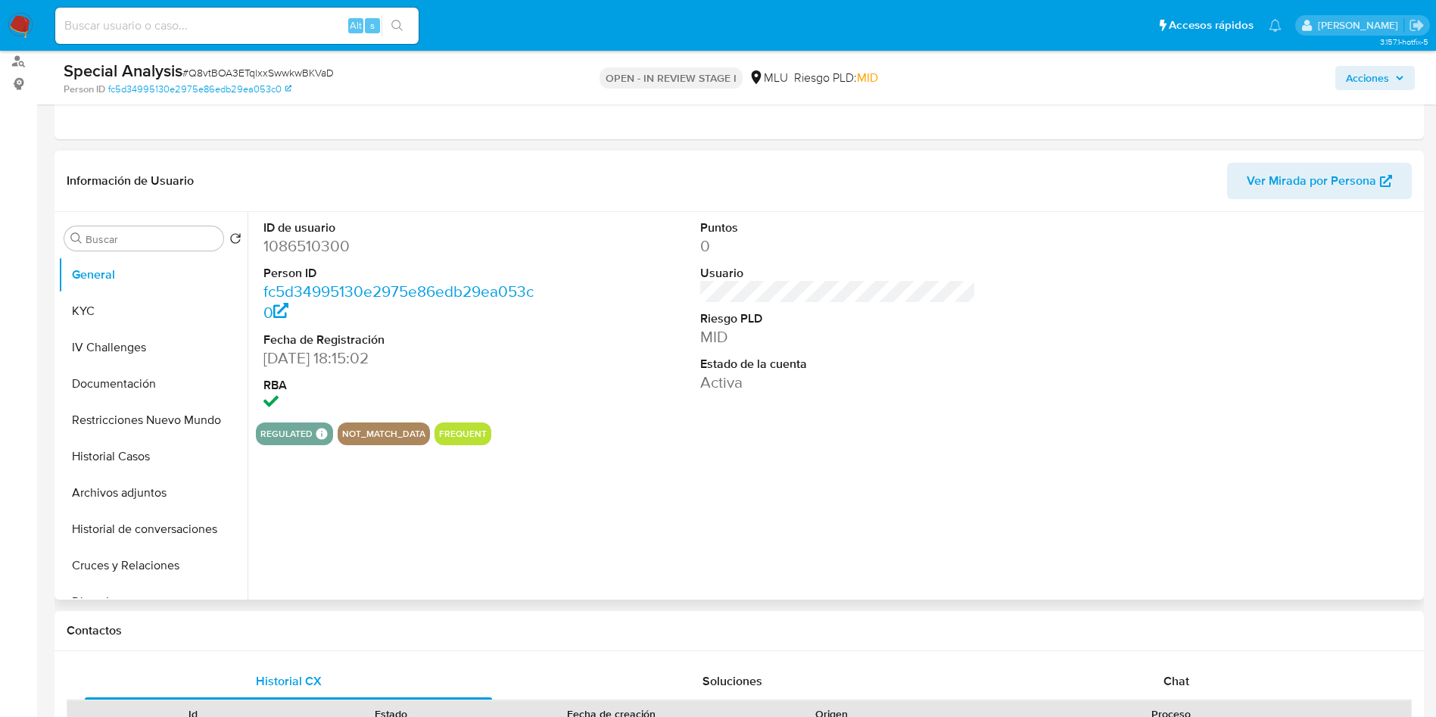
scroll to position [341, 0]
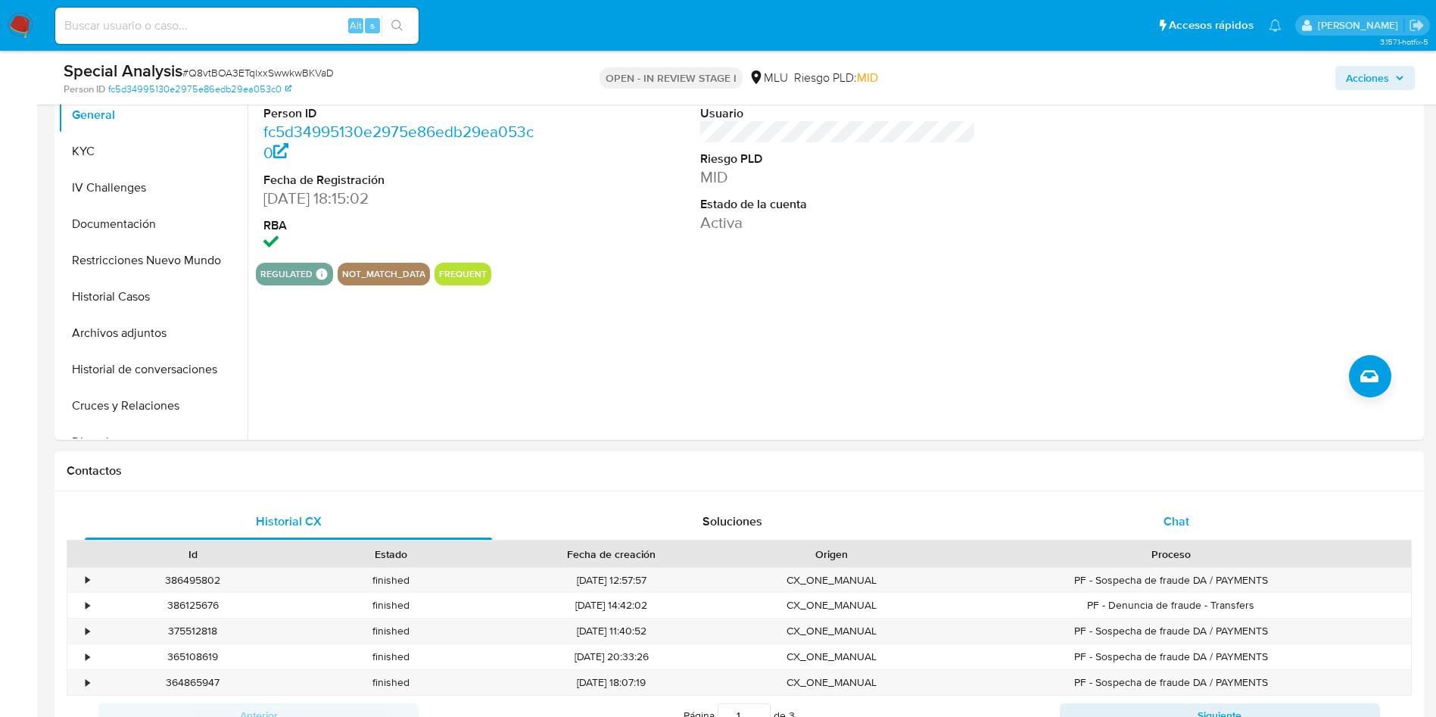
click at [1183, 507] on div "Chat" at bounding box center [1176, 521] width 407 height 36
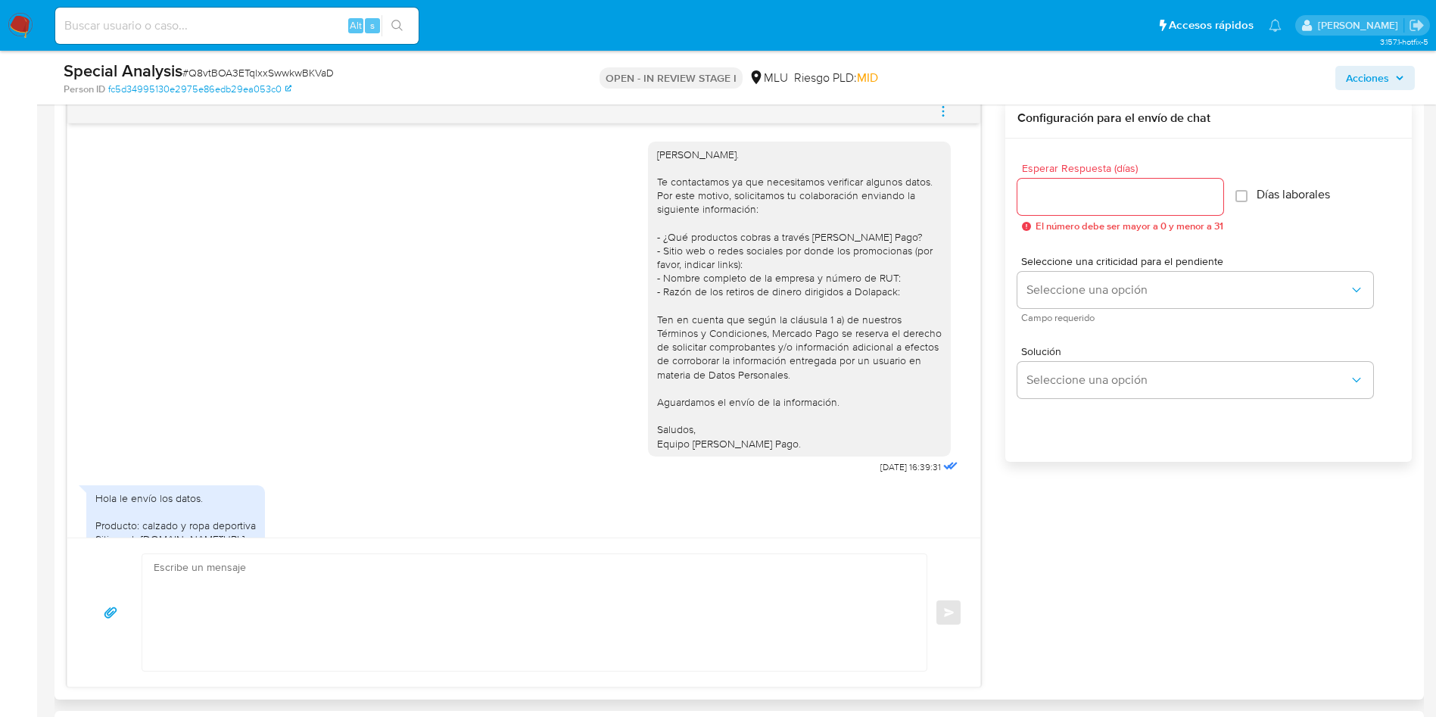
scroll to position [227, 0]
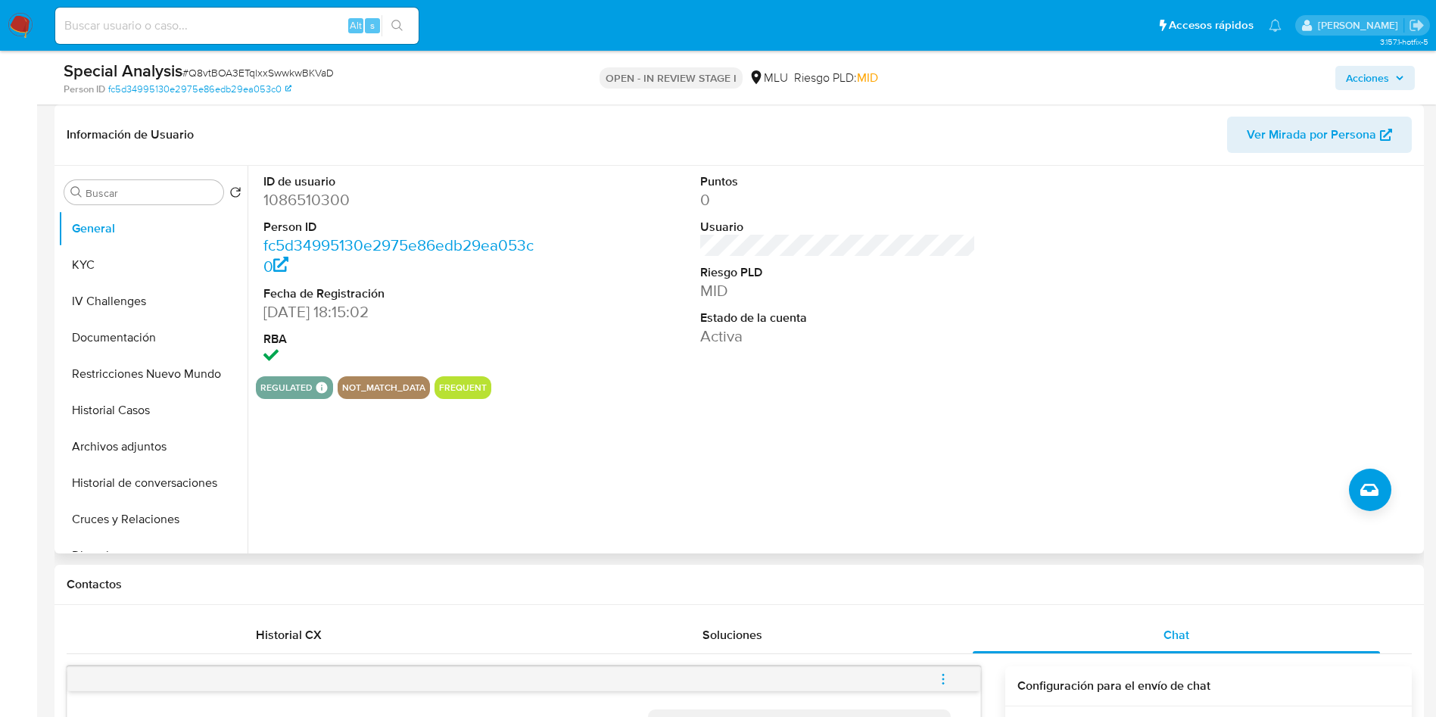
click at [323, 198] on dd "1086510300" at bounding box center [401, 199] width 276 height 21
copy dd "1086510300"
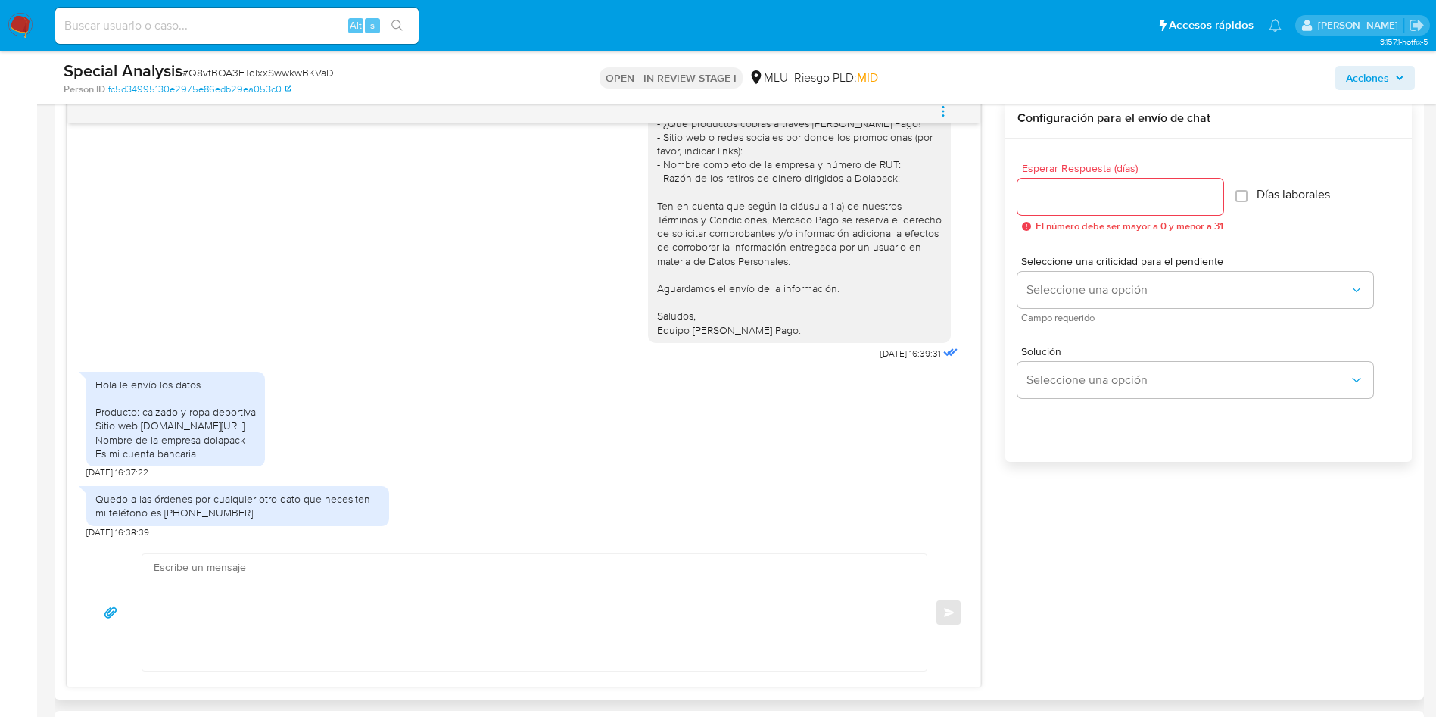
scroll to position [0, 0]
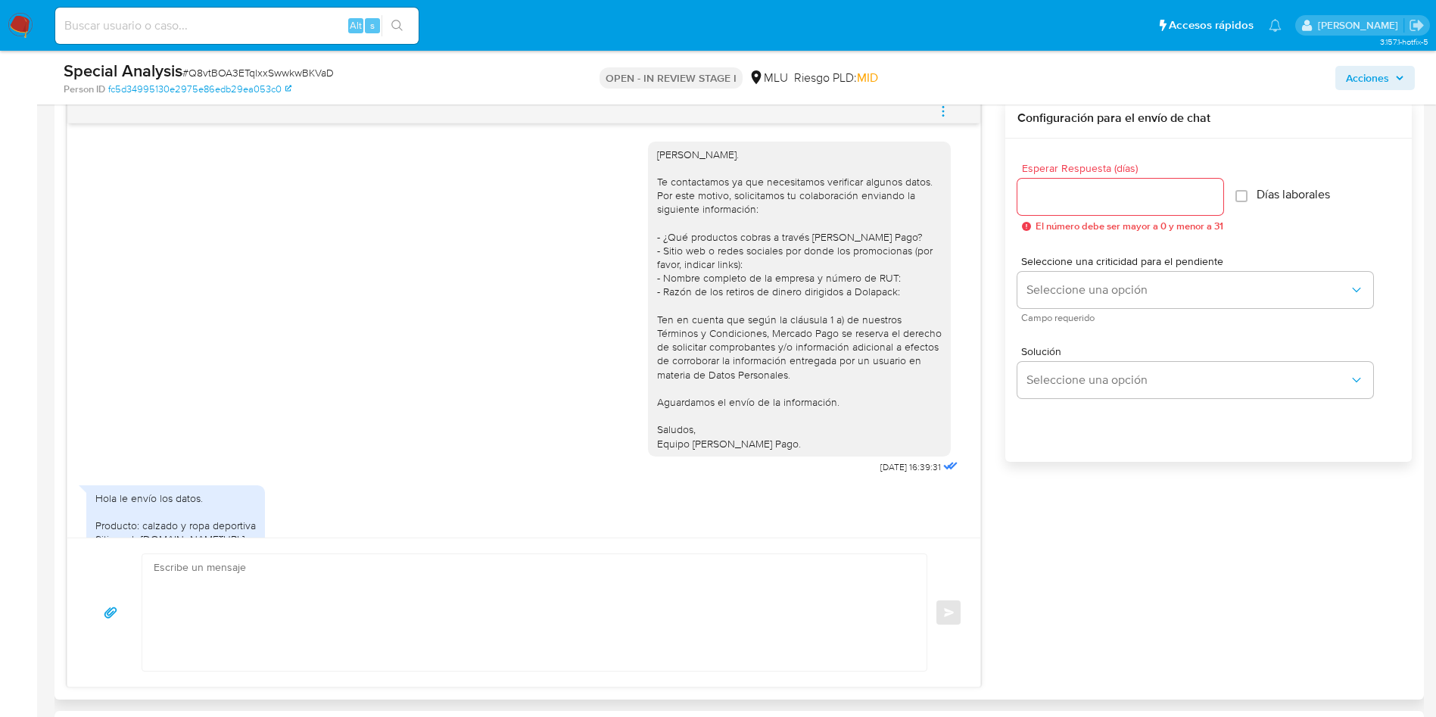
click at [863, 290] on div "Hola, Richard. Te contactamos ya que necesitamos verificar algunos datos. Por e…" at bounding box center [799, 299] width 285 height 303
click at [864, 289] on div "Hola, Richard. Te contactamos ya que necesitamos verificar algunos datos. Por e…" at bounding box center [799, 299] width 285 height 303
copy div "Dolapack"
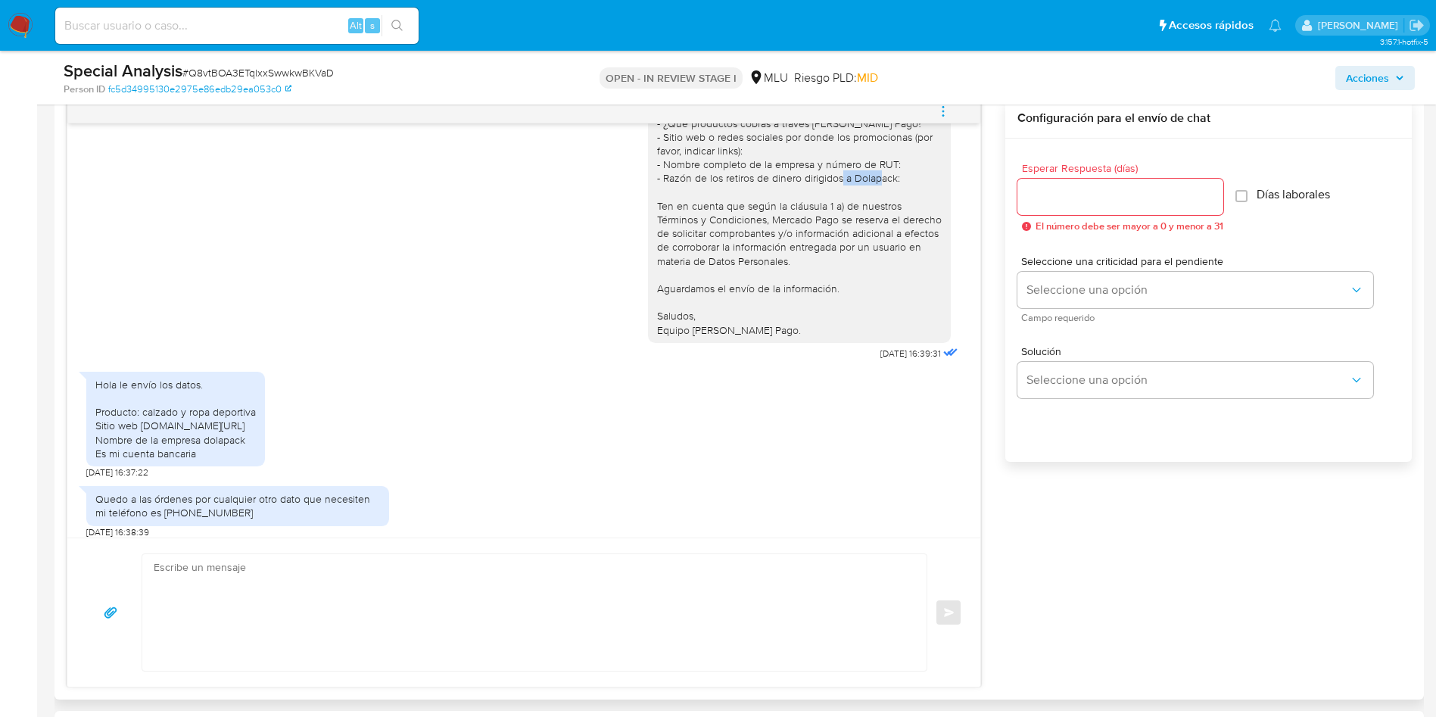
scroll to position [227, 0]
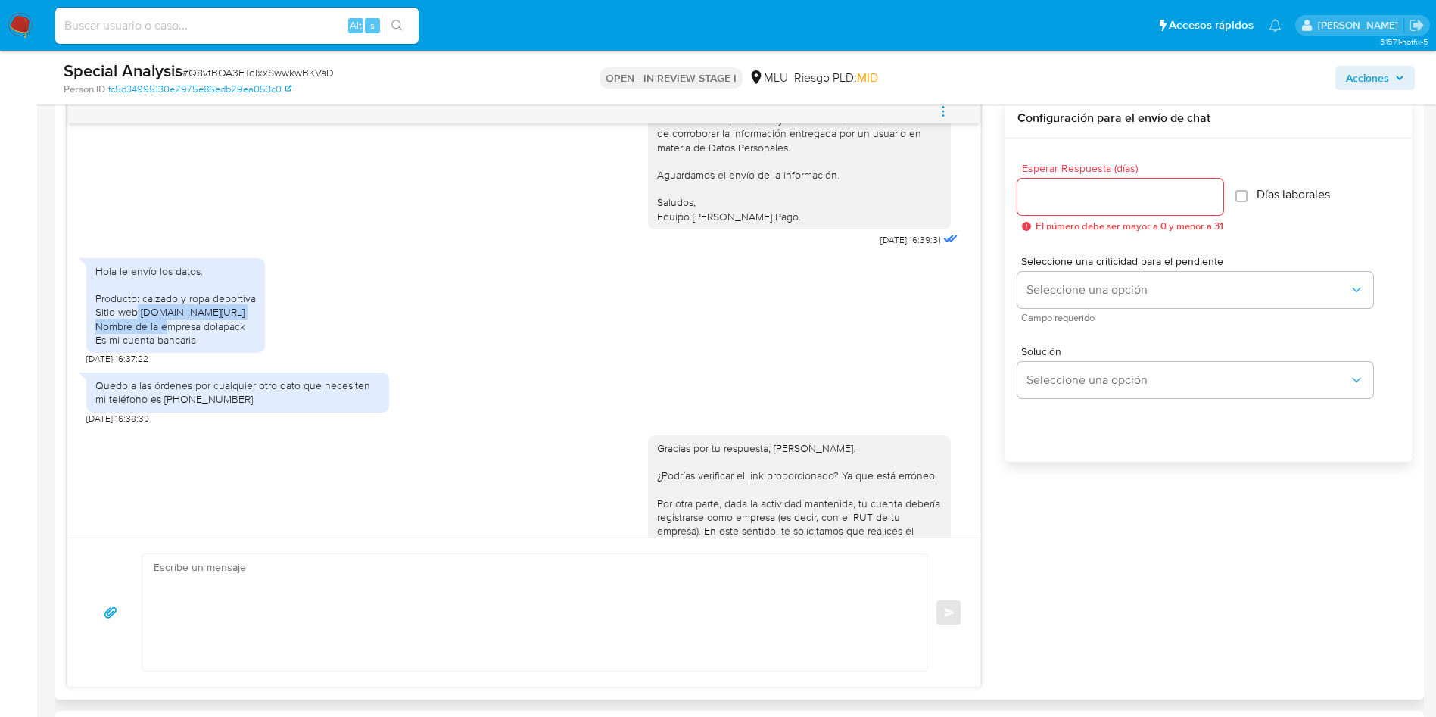
drag, startPoint x: 138, startPoint y: 315, endPoint x: 311, endPoint y: 312, distance: 173.4
click at [265, 312] on div "Hola le envío los datos. Producto: calzado y ropa deportiva Sitio web Instagram…" at bounding box center [175, 305] width 179 height 95
copy div "Instagram.com/importadosuriguay__"
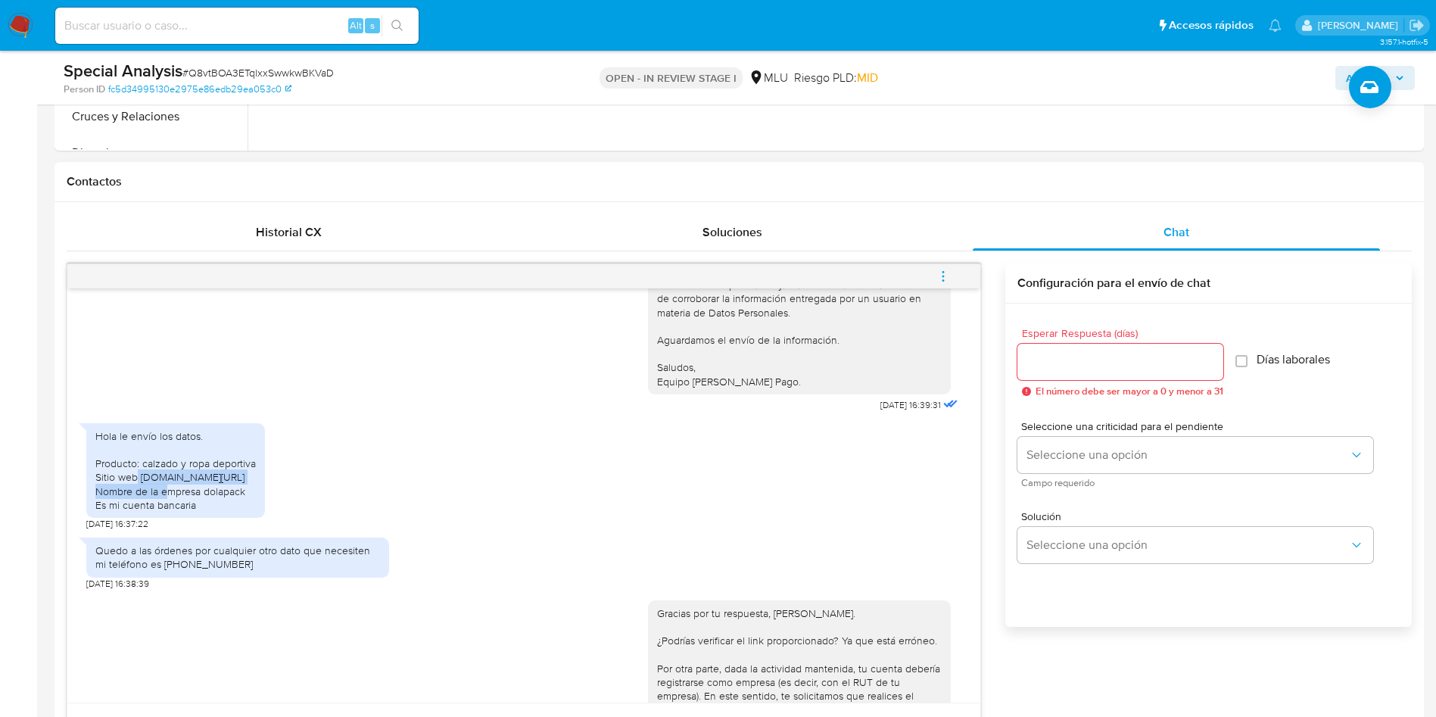
scroll to position [681, 0]
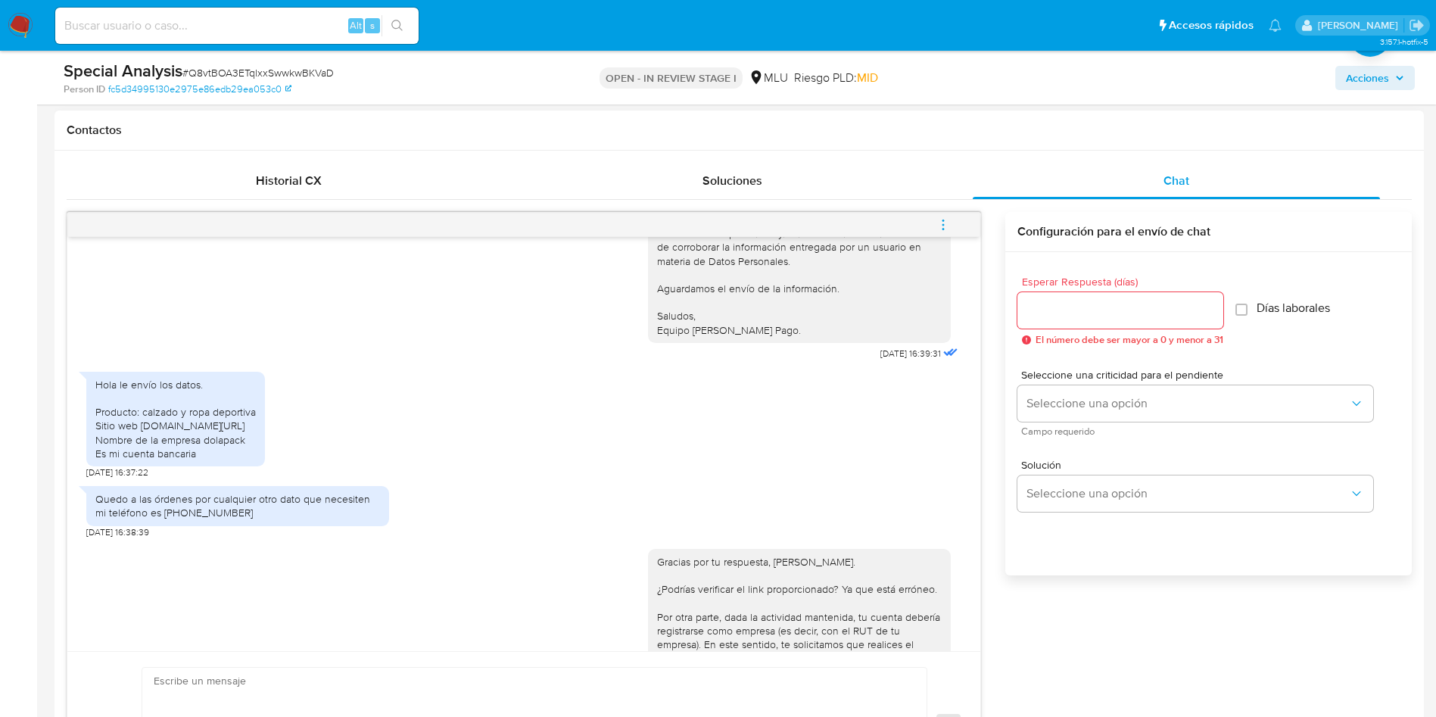
click at [476, 474] on div "Hola le envío los datos. Producto: calzado y ropa deportiva Sitio web Instagram…" at bounding box center [523, 421] width 875 height 114
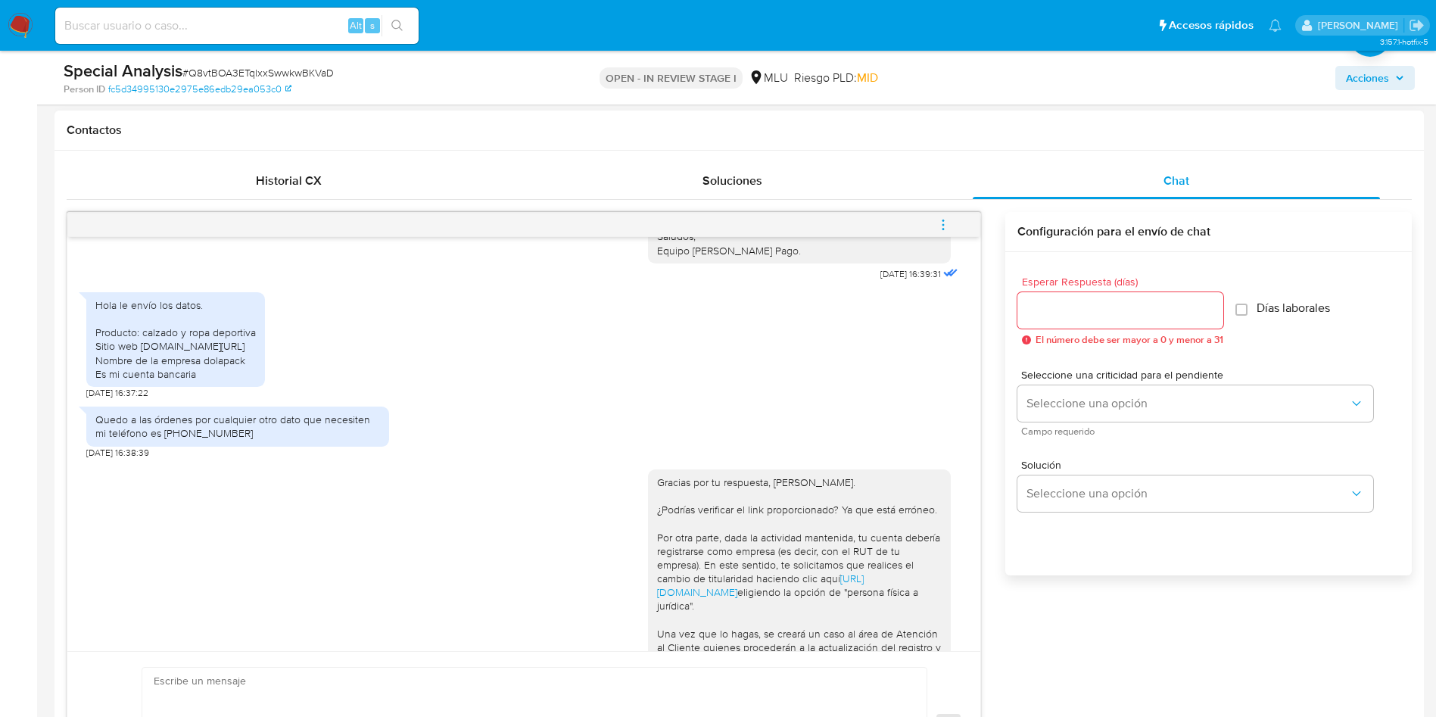
scroll to position [454, 0]
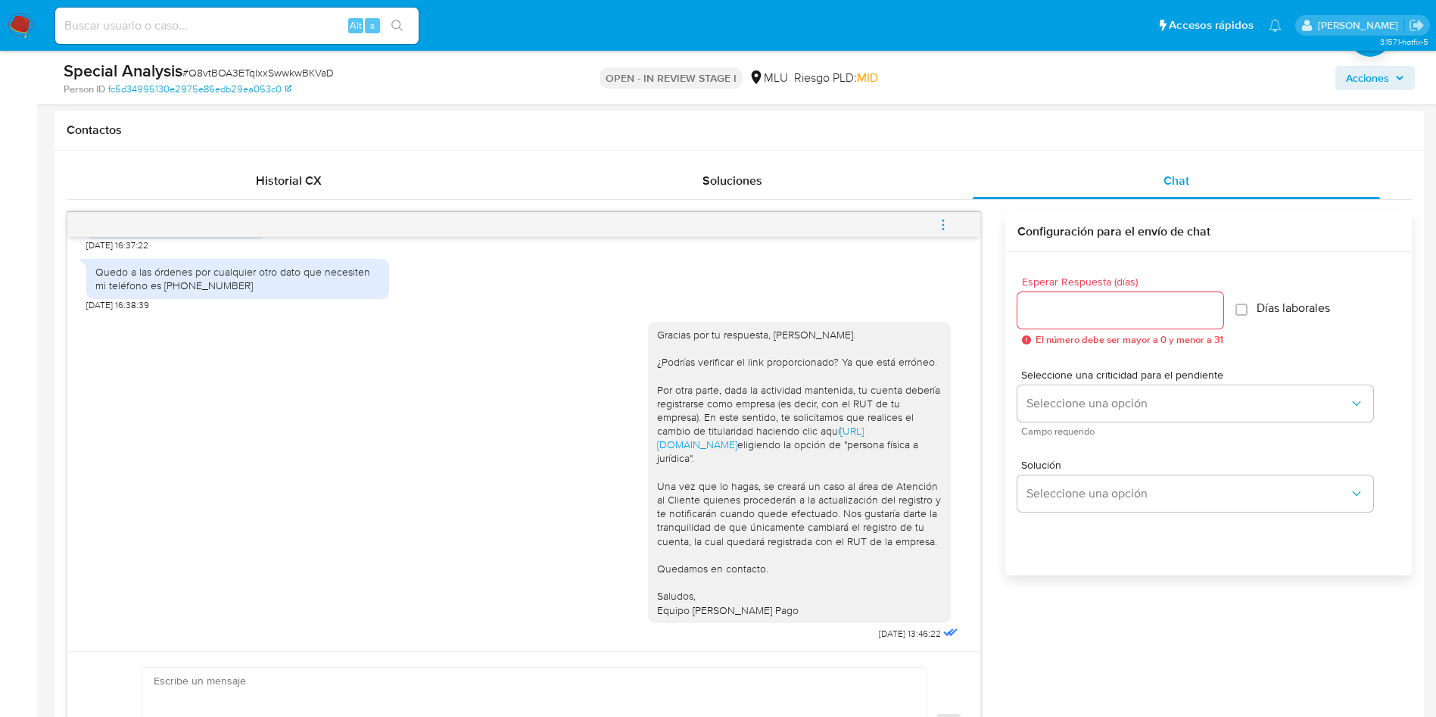
click at [958, 217] on button "menu-action" at bounding box center [943, 225] width 50 height 36
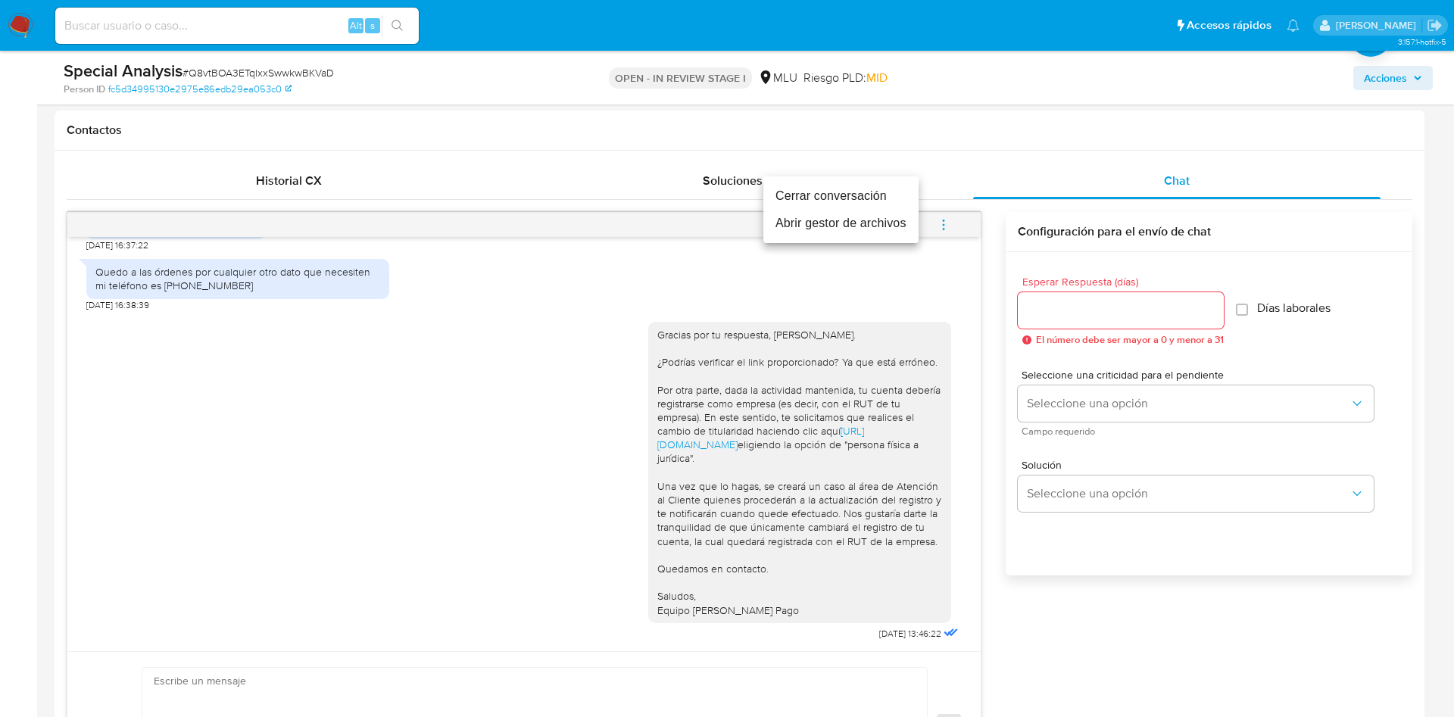
drag, startPoint x: 896, startPoint y: 192, endPoint x: 803, endPoint y: 188, distance: 93.2
click at [896, 192] on li "Cerrar conversación" at bounding box center [840, 195] width 155 height 27
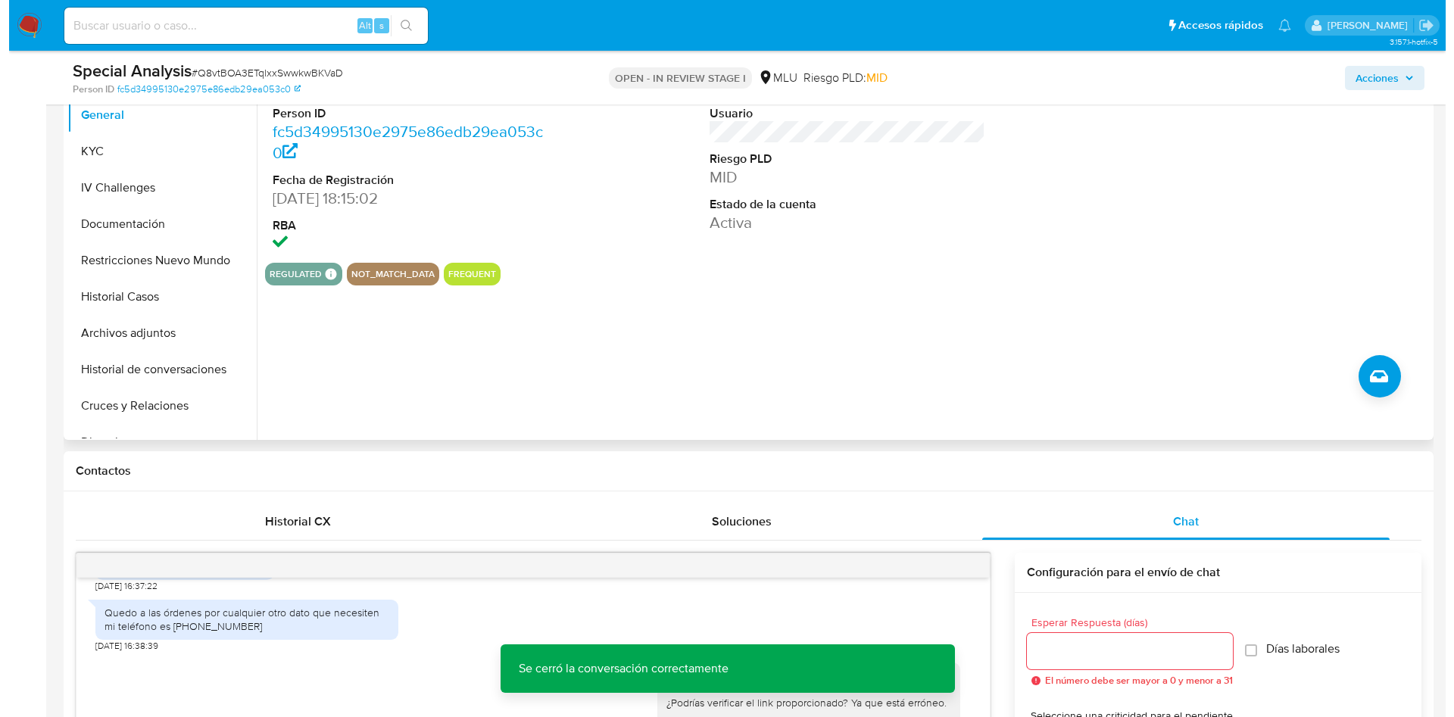
scroll to position [227, 0]
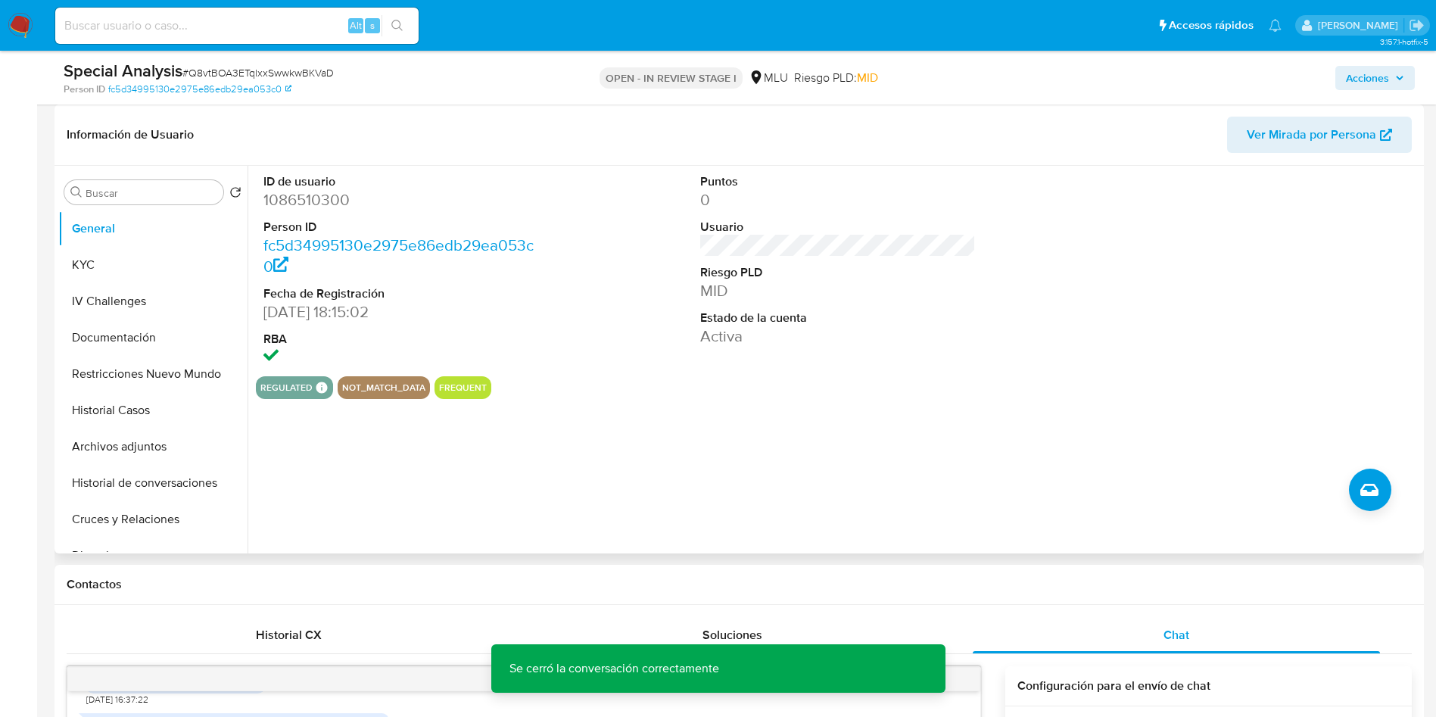
click at [285, 202] on dd "1086510300" at bounding box center [401, 199] width 276 height 21
copy dd "1086510300"
click at [175, 397] on button "Historial Casos" at bounding box center [146, 410] width 177 height 36
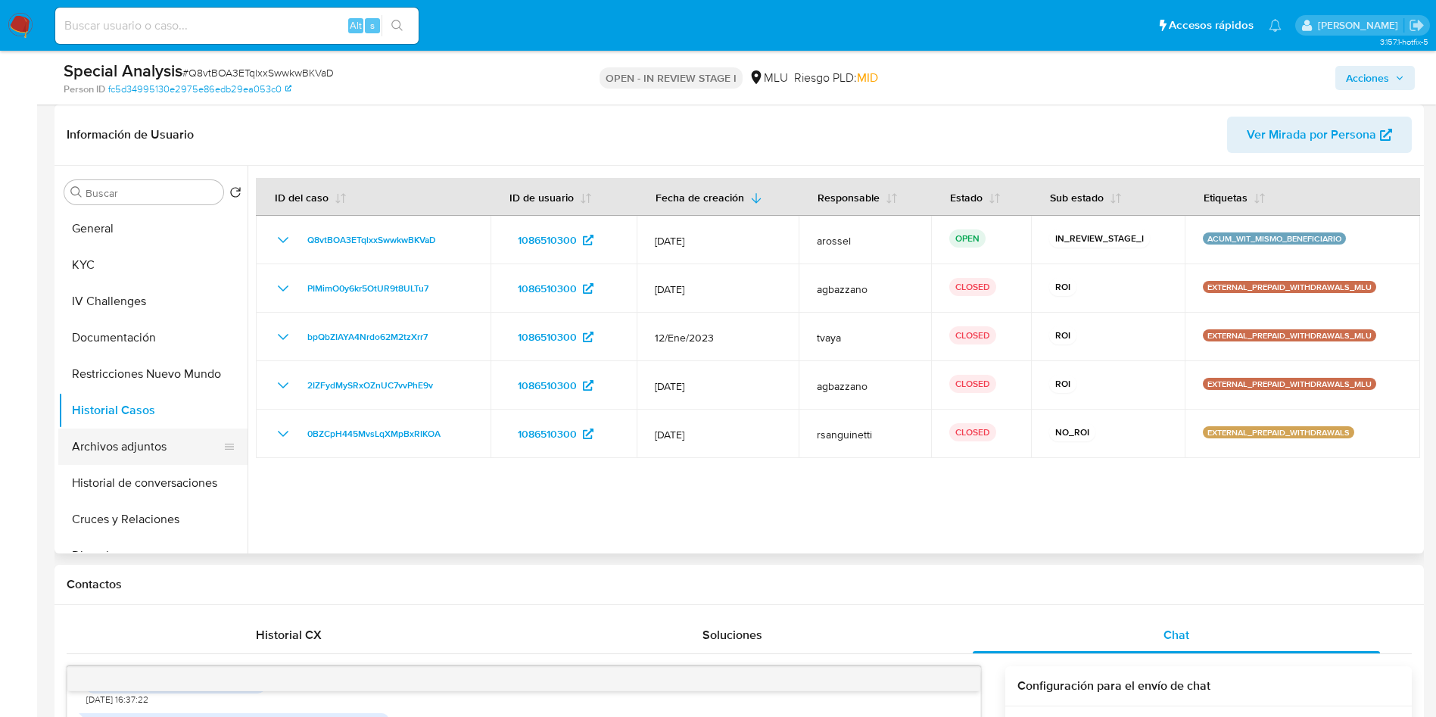
click at [162, 440] on button "Archivos adjuntos" at bounding box center [146, 446] width 177 height 36
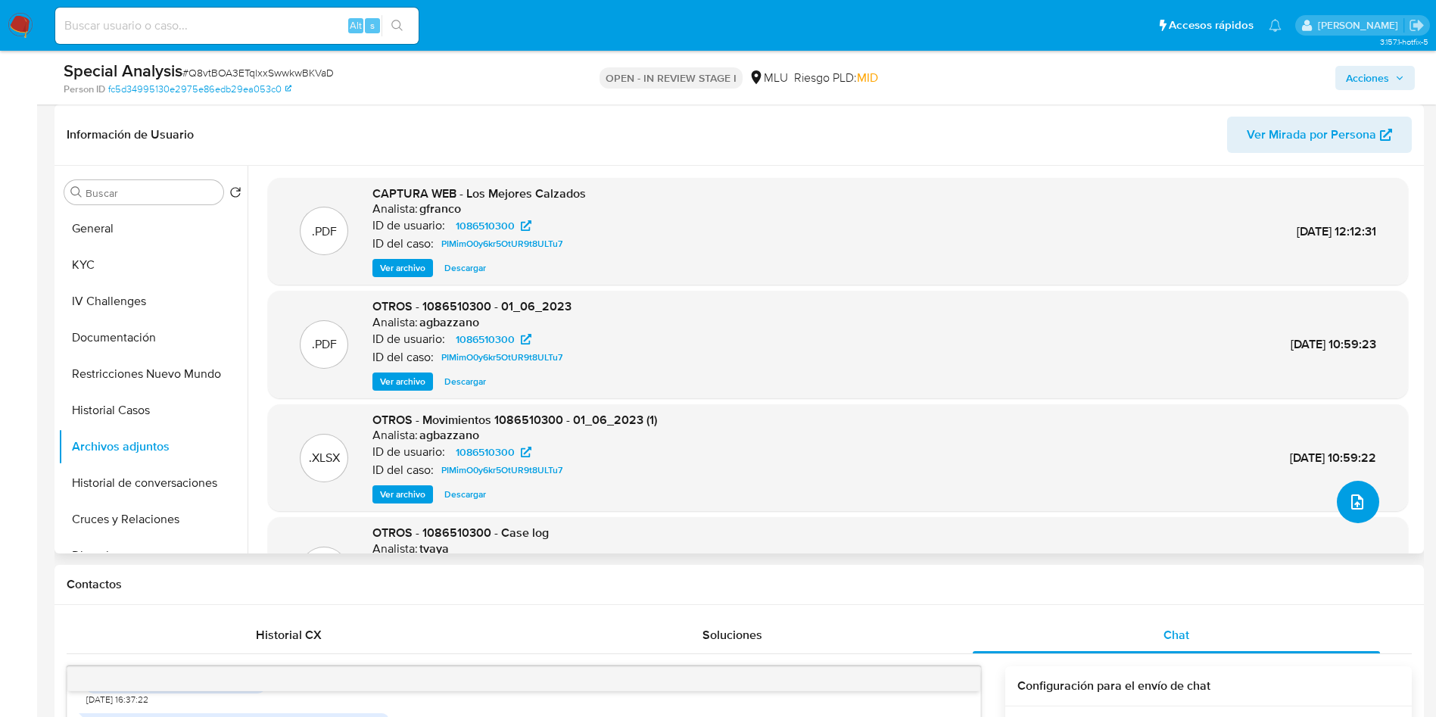
click at [1351, 498] on icon "upload-file" at bounding box center [1357, 502] width 18 height 18
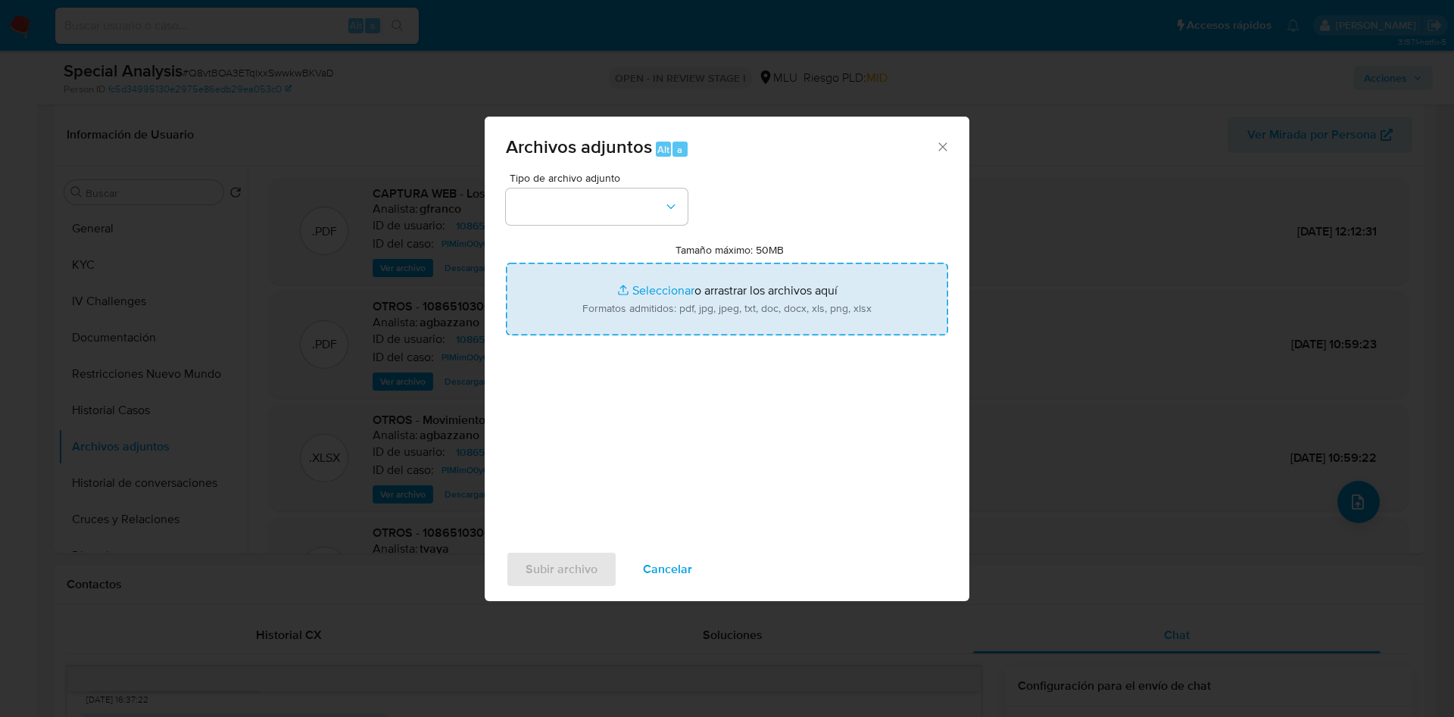
click at [813, 319] on input "Tamaño máximo: 50MB Seleccionar archivos" at bounding box center [727, 299] width 442 height 73
type input "C:\fakepath\Case Log 1086510300 - 21_08_2025.pdf"
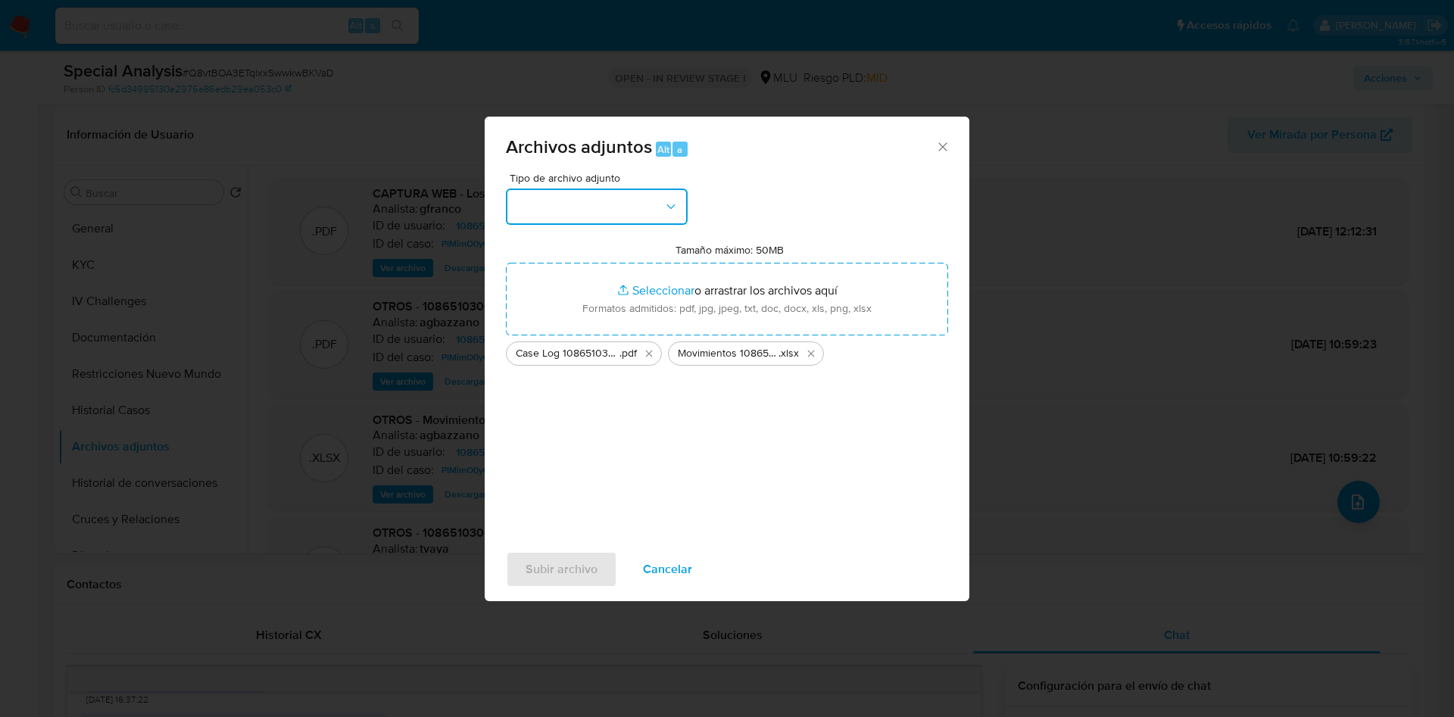
click at [610, 216] on button "button" at bounding box center [597, 207] width 182 height 36
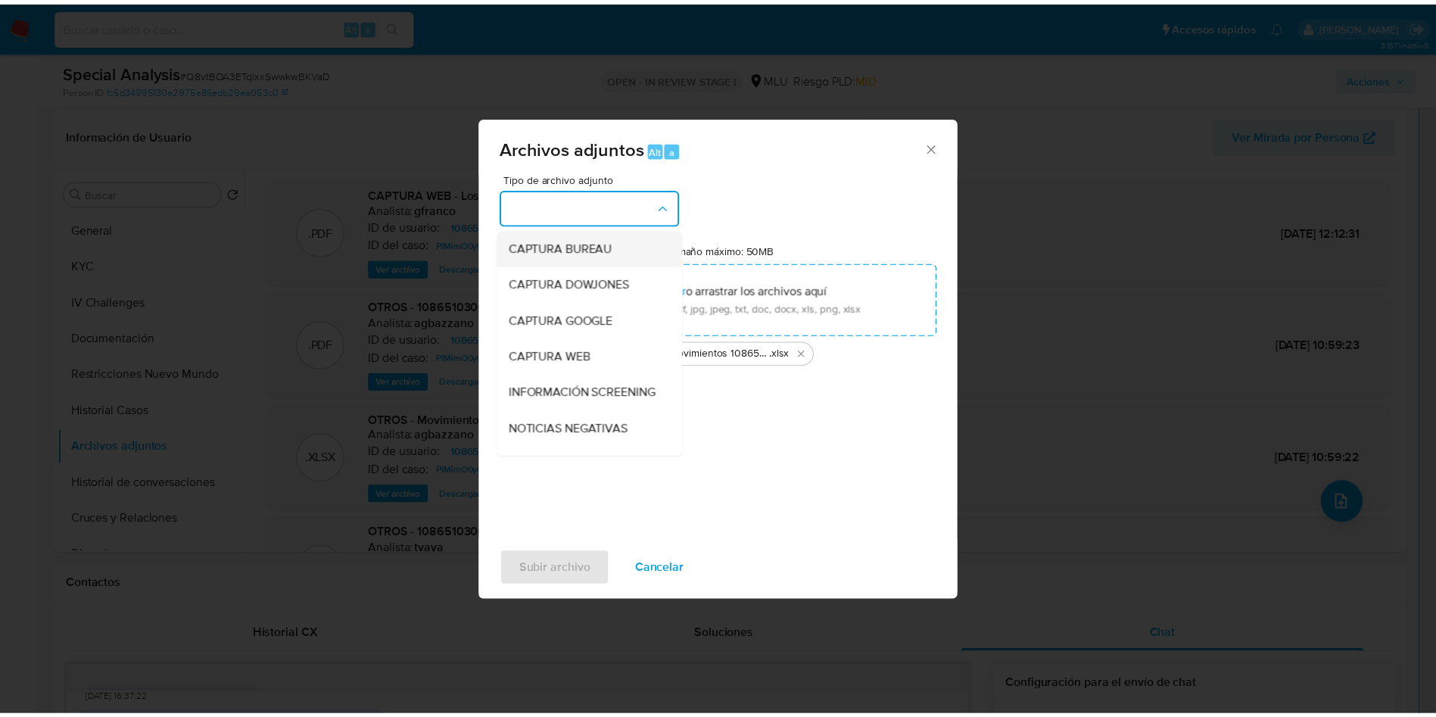
scroll to position [114, 0]
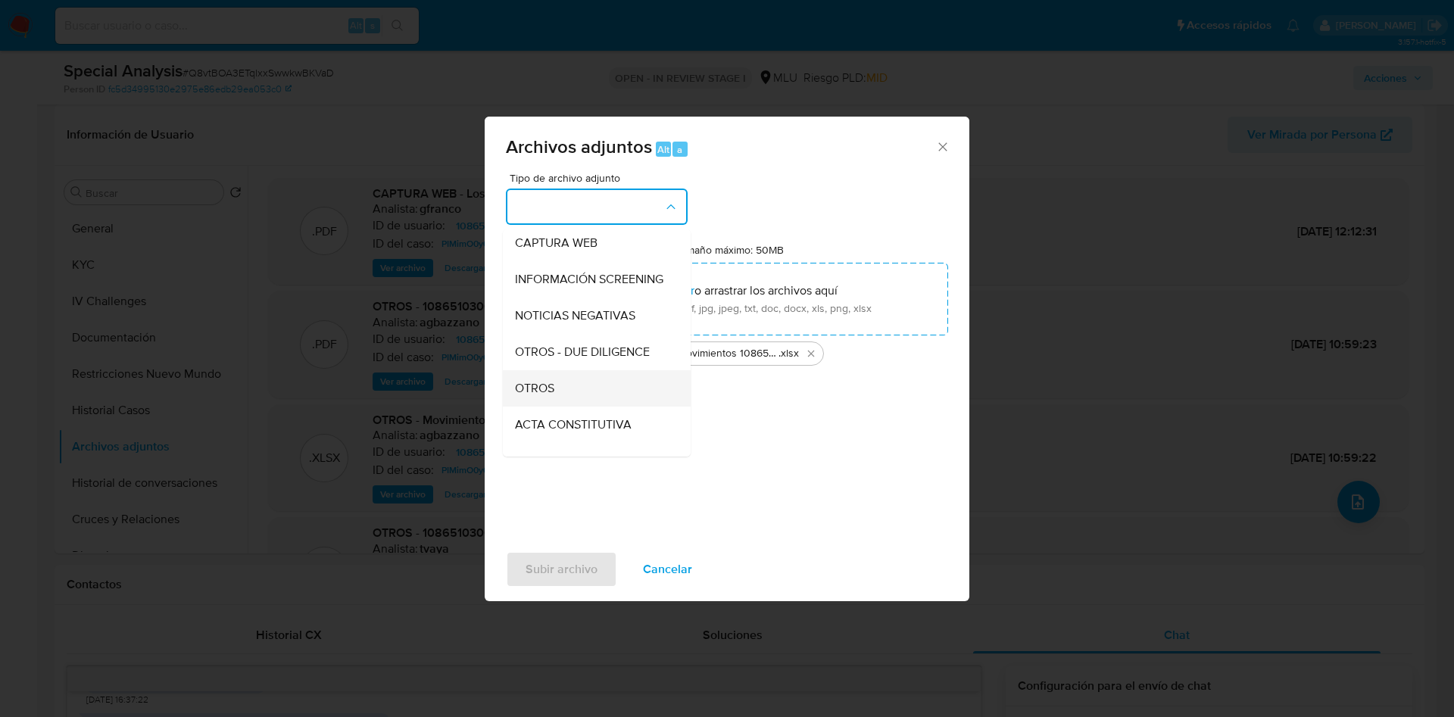
click at [595, 396] on div "OTROS" at bounding box center [592, 388] width 154 height 36
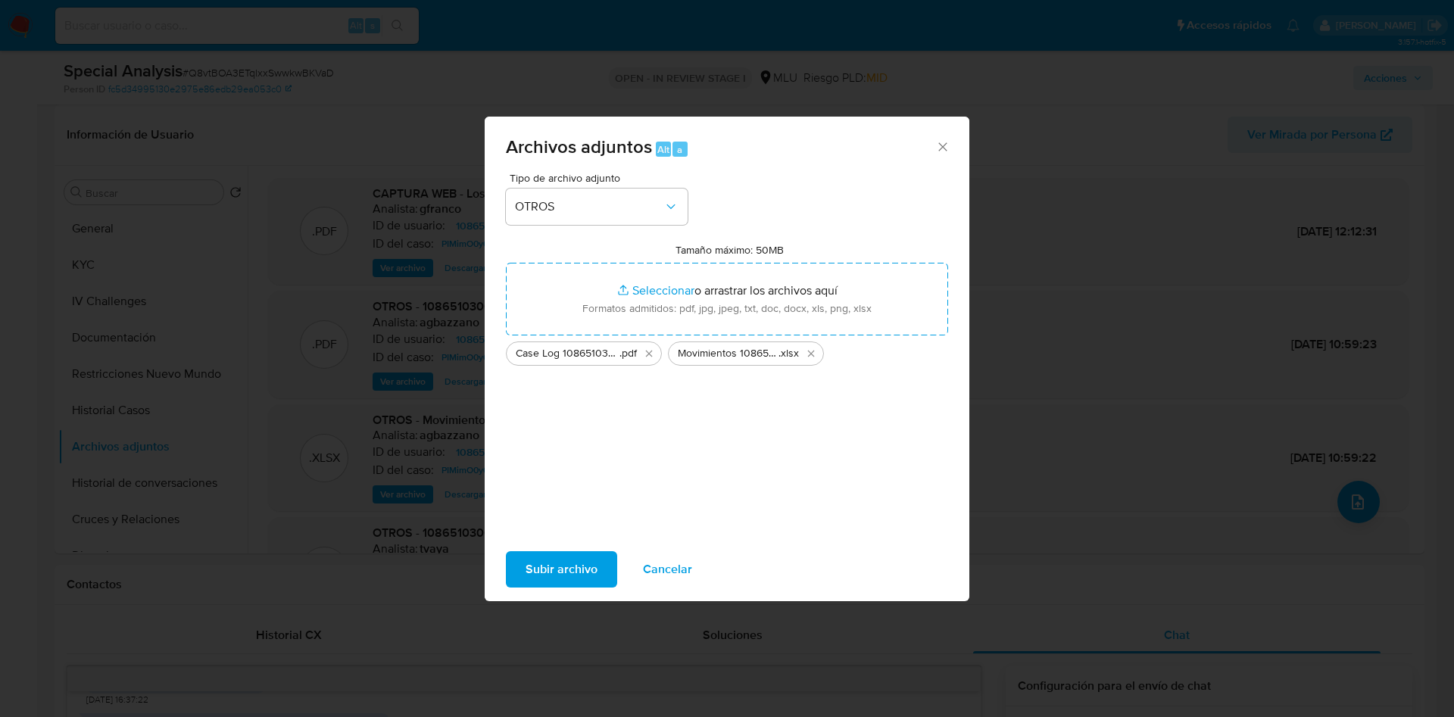
click at [557, 573] on span "Subir archivo" at bounding box center [561, 569] width 72 height 33
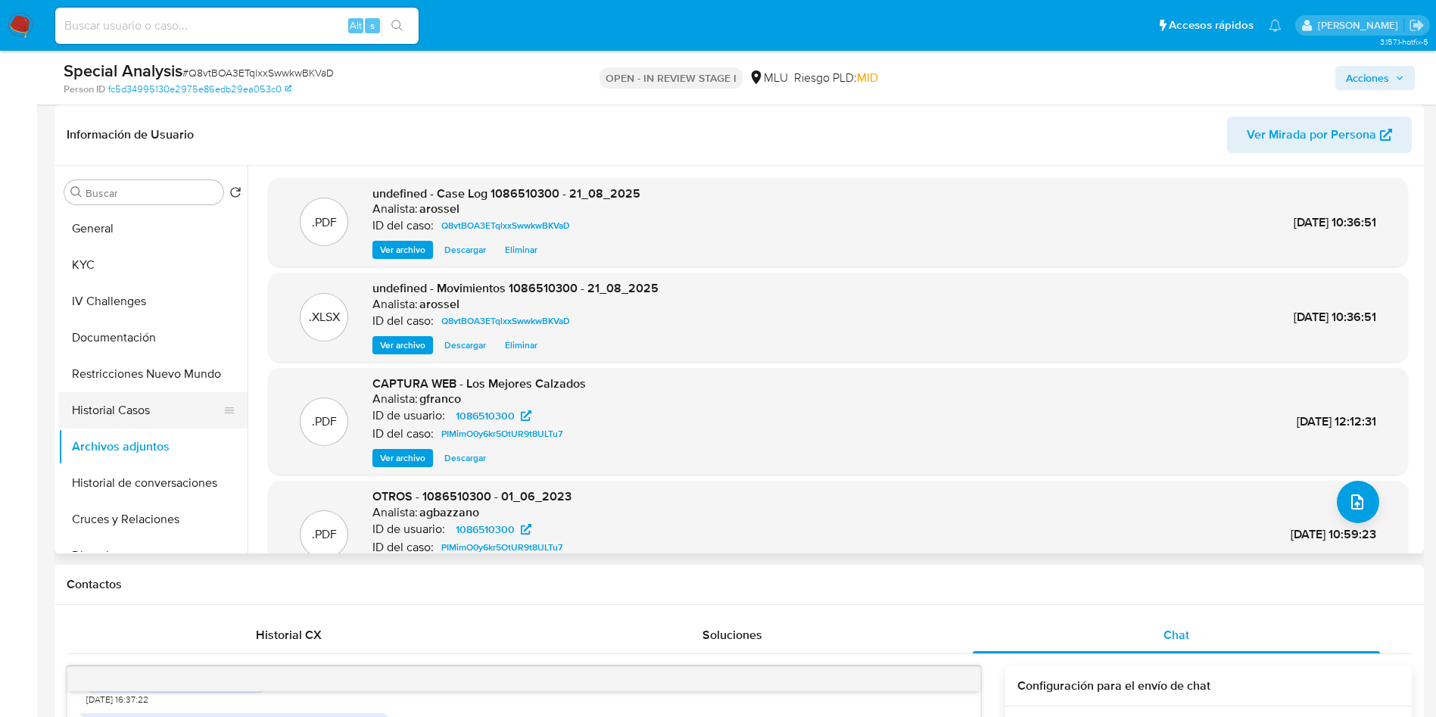
click at [157, 396] on button "Historial Casos" at bounding box center [146, 410] width 177 height 36
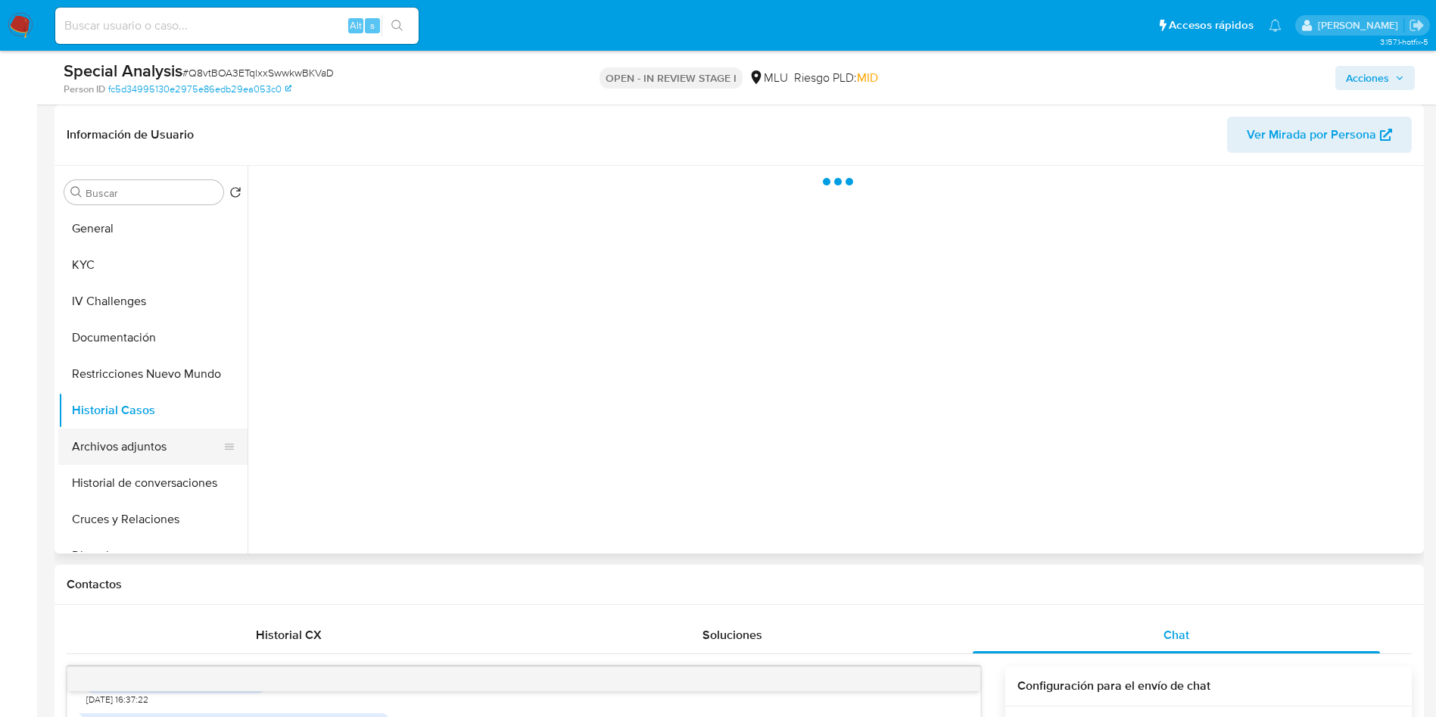
click at [154, 441] on button "Archivos adjuntos" at bounding box center [146, 446] width 177 height 36
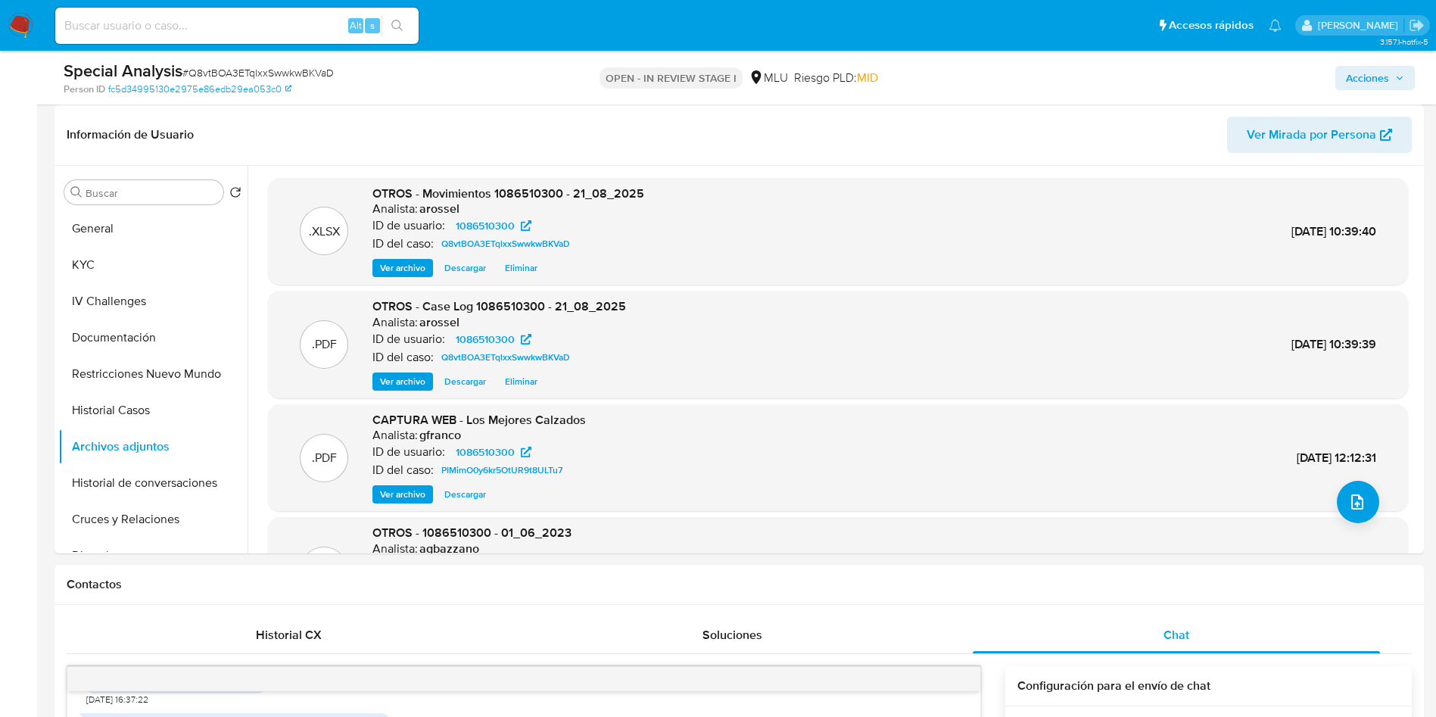
click at [1392, 71] on span "Acciones" at bounding box center [1375, 77] width 58 height 21
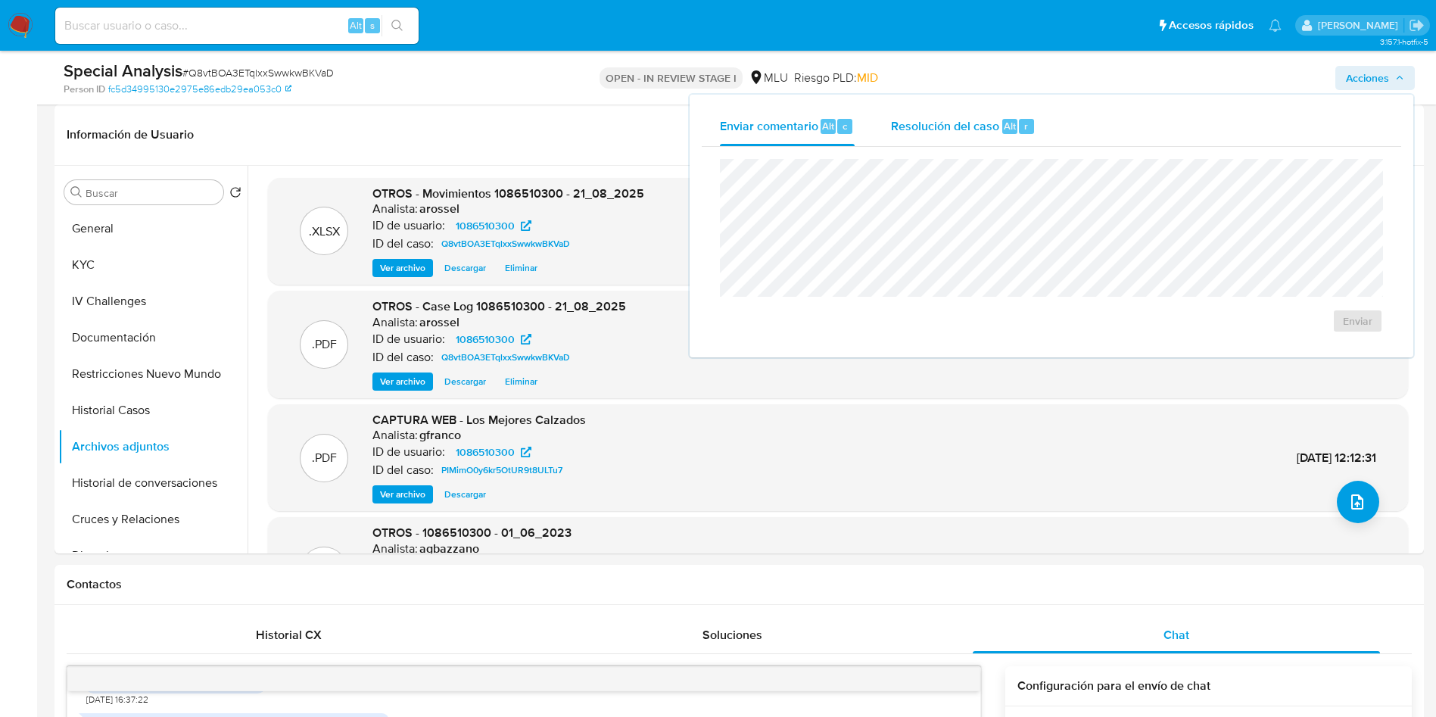
click at [990, 107] on div "Resolución del caso Alt r" at bounding box center [963, 126] width 145 height 39
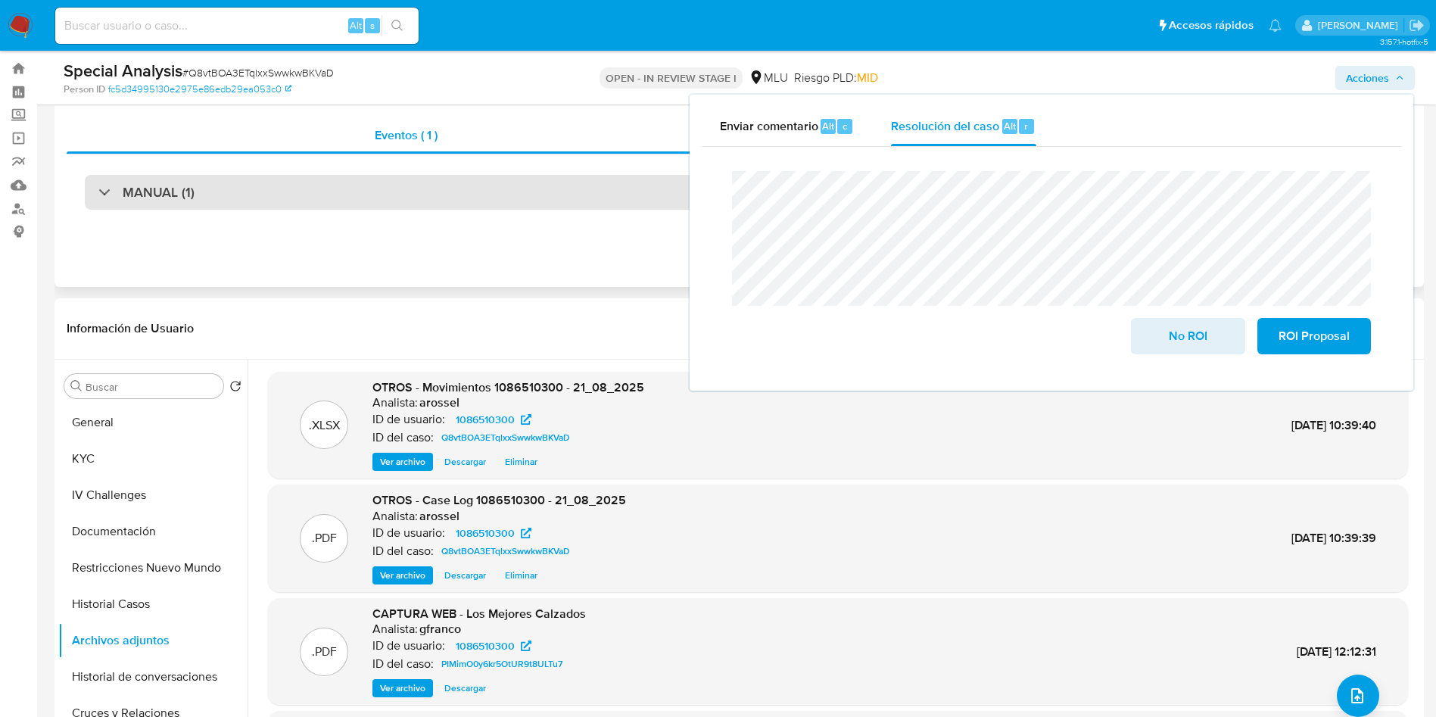
scroll to position [0, 0]
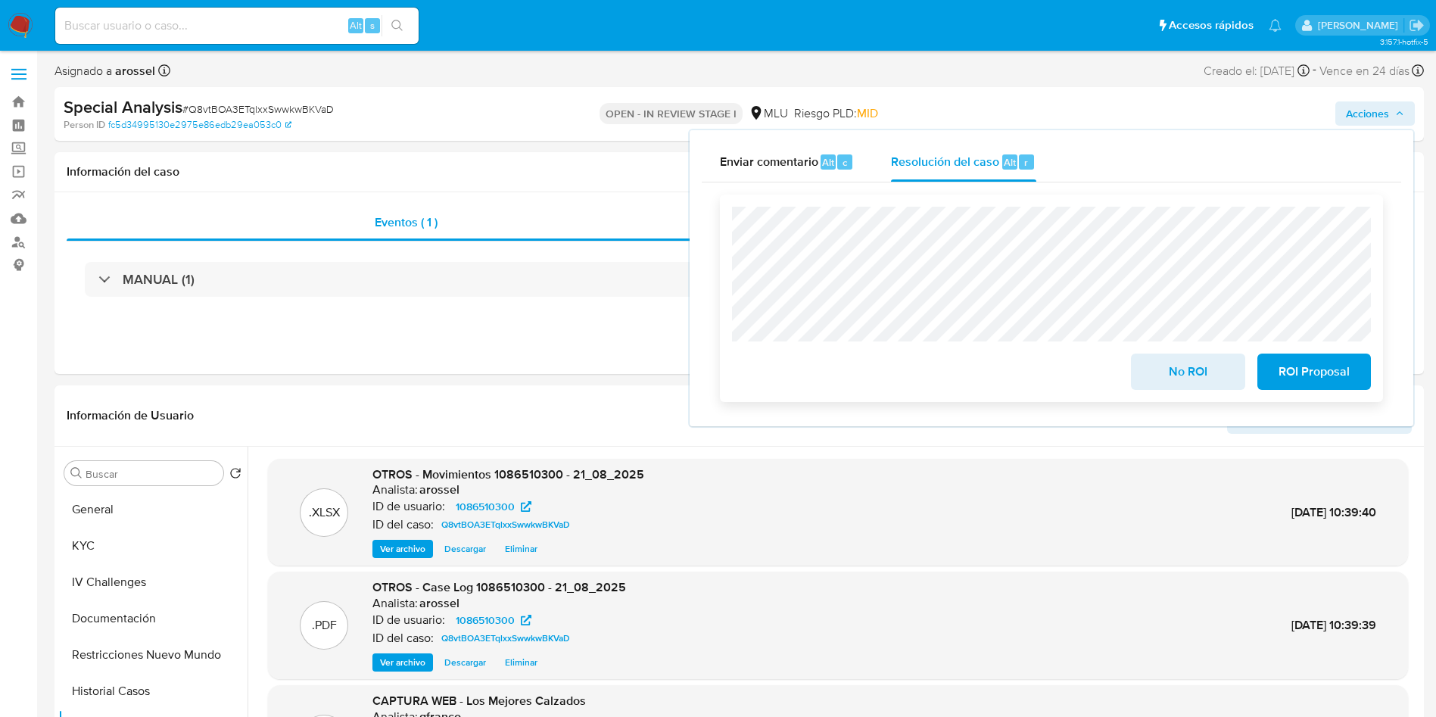
click at [1149, 373] on button "No ROI" at bounding box center [1188, 372] width 114 height 36
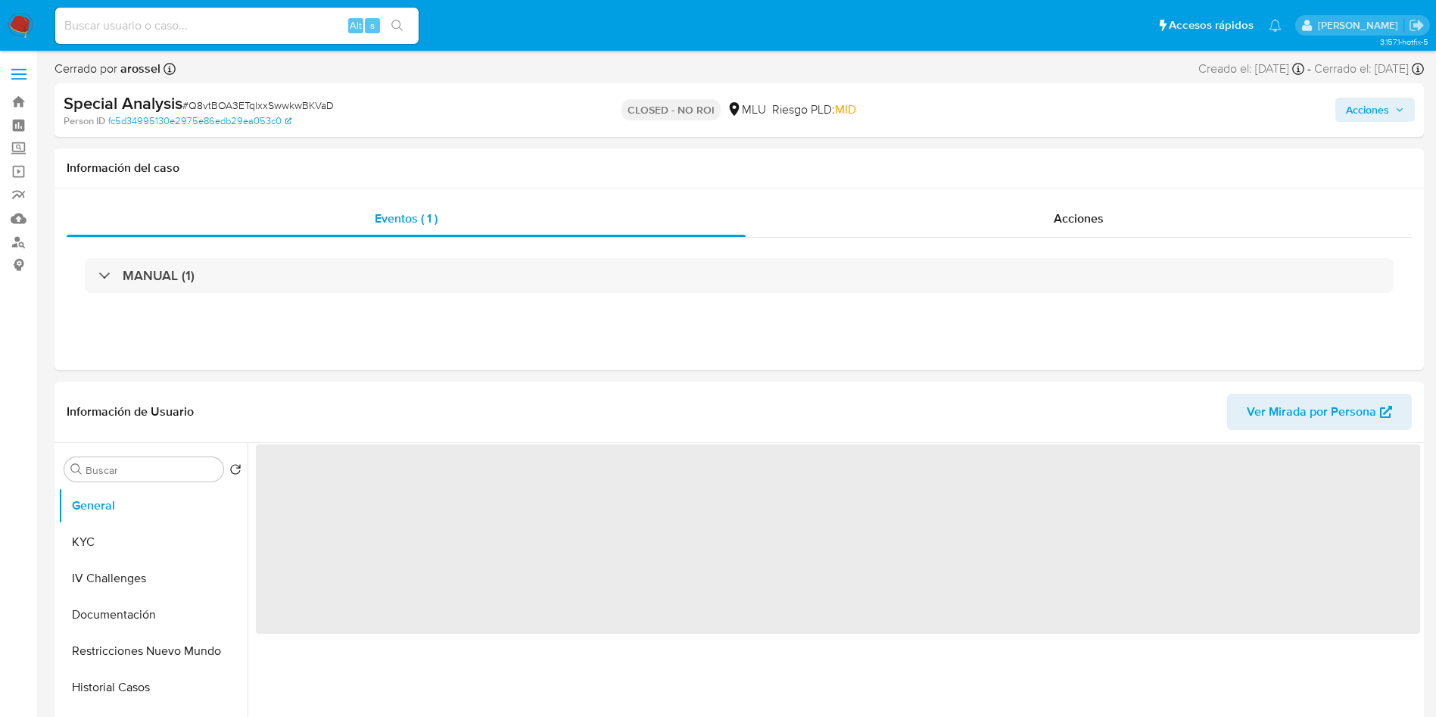
click at [294, 104] on span "# Q8vtBOA3ETqlxxSwwkwBKVaD" at bounding box center [257, 105] width 151 height 15
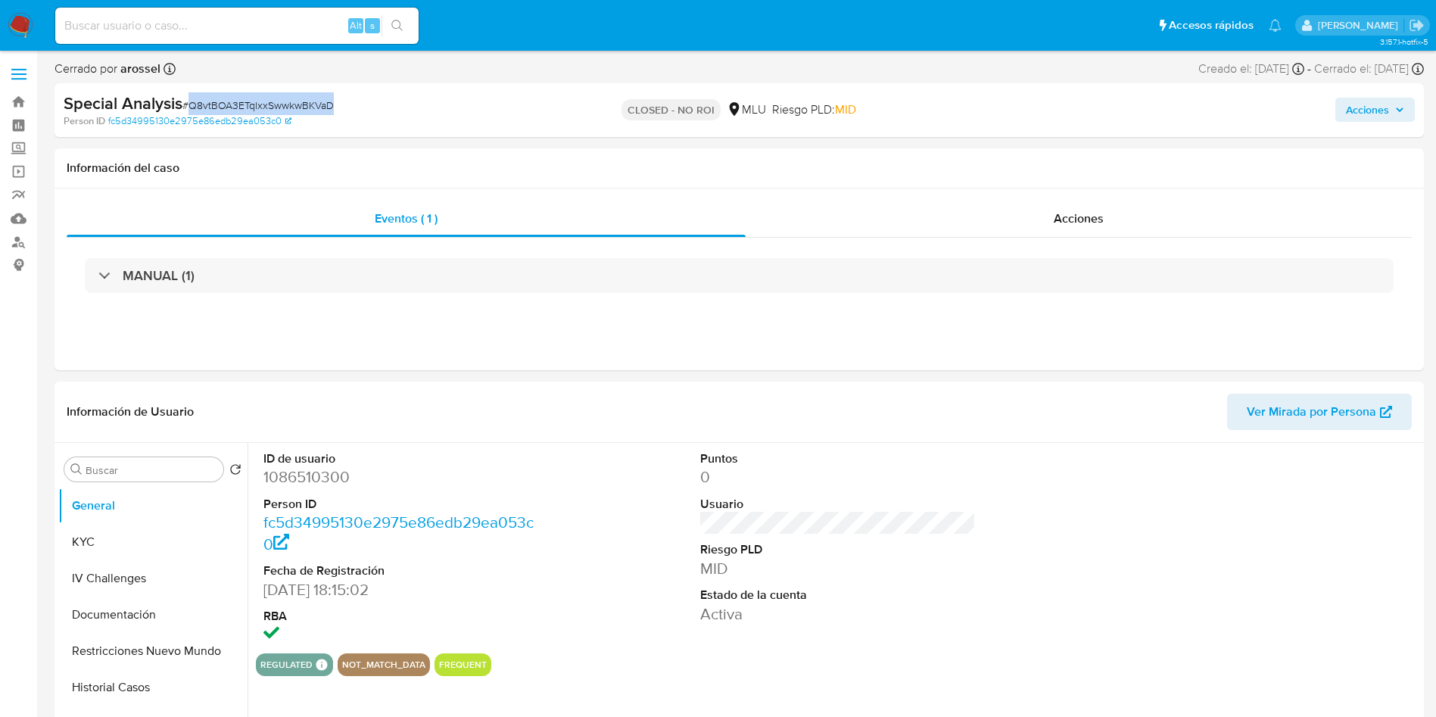
copy span "Q8vtBOA3ETqlxxSwwkwBKVaD"
select select "10"
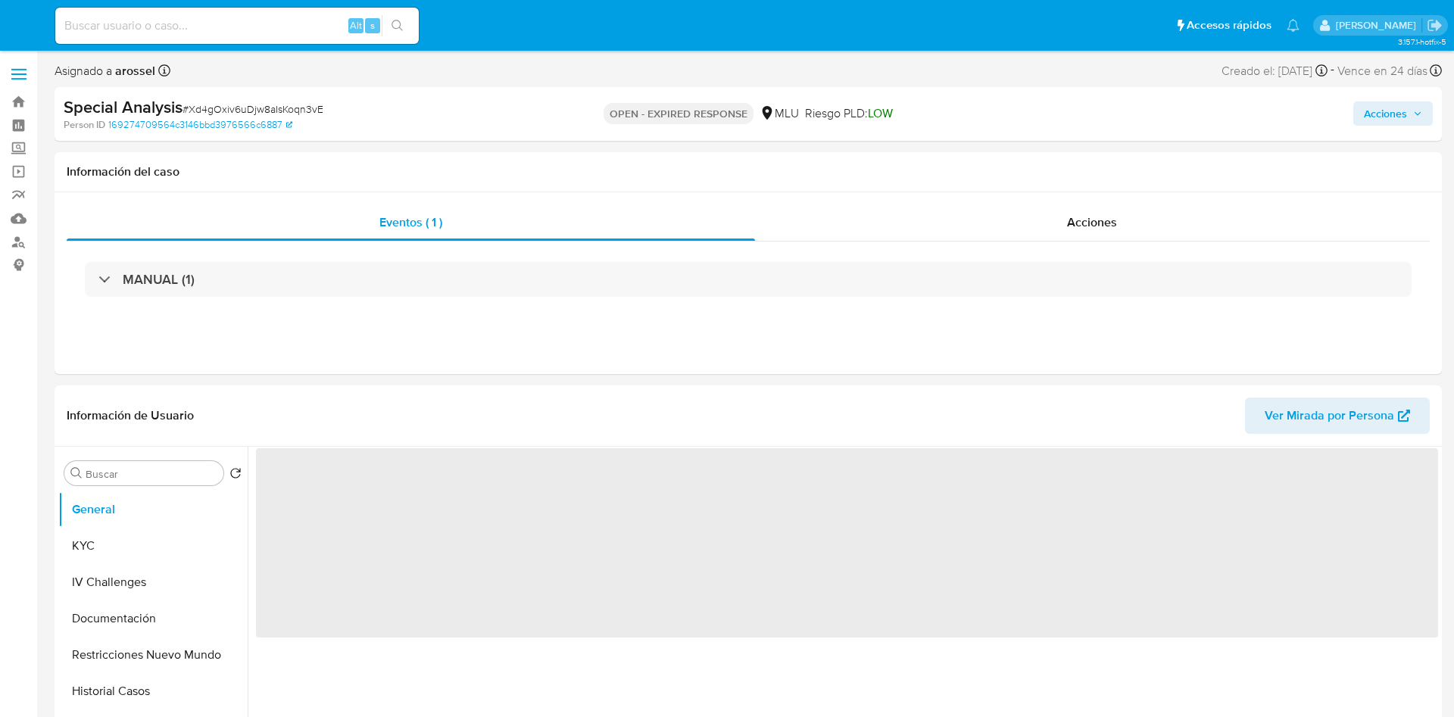
select select "10"
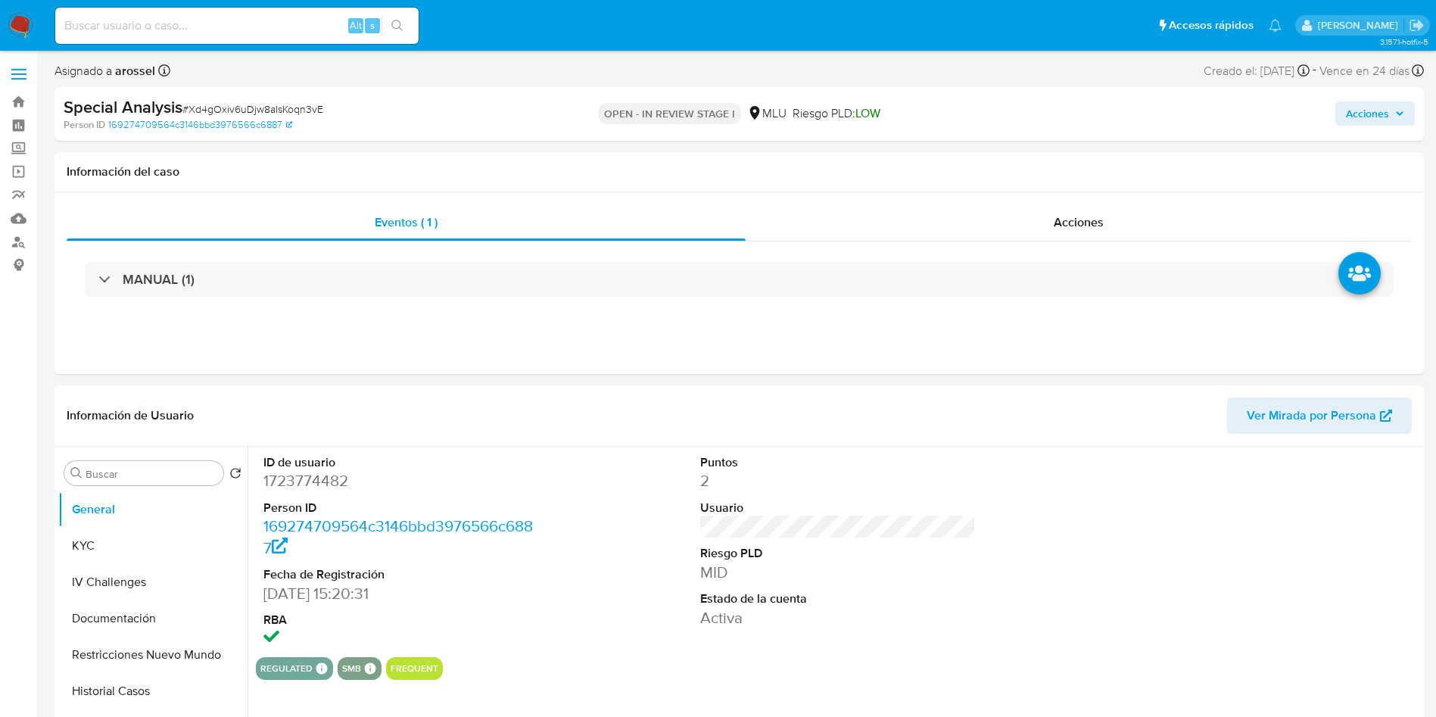
select select "10"
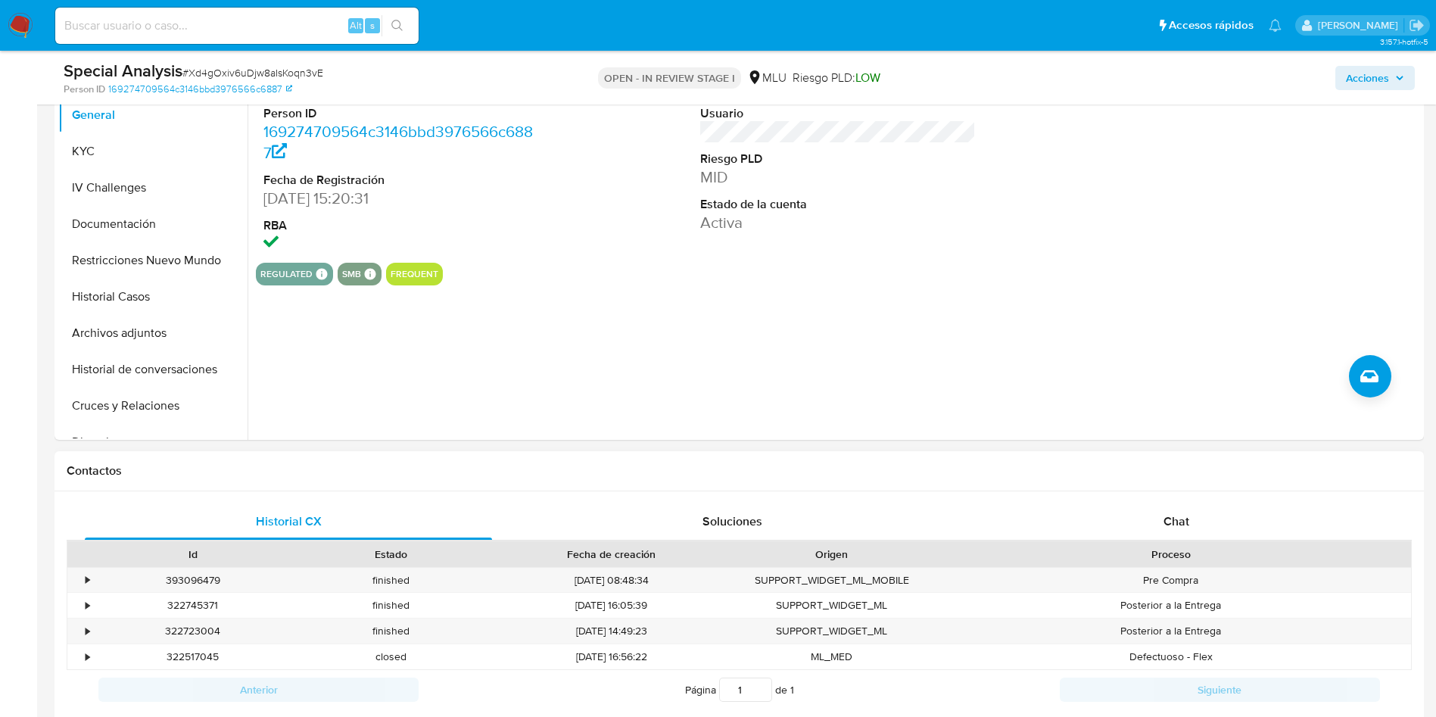
click at [326, 611] on div "Historial CX Soluciones Chat Id Estado Fecha de creación Origen Proceso • 39309…" at bounding box center [323, 653] width 8 height 85
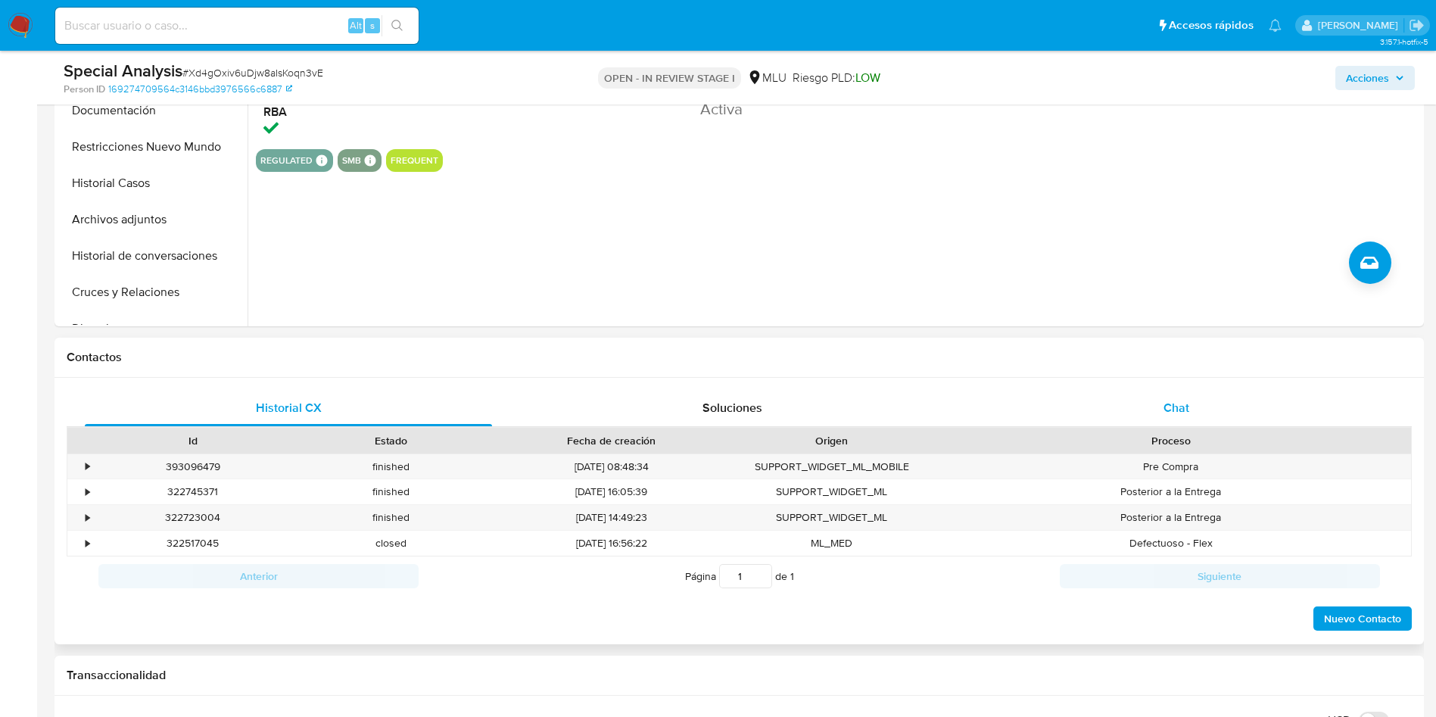
click at [1167, 401] on span "Chat" at bounding box center [1177, 407] width 26 height 17
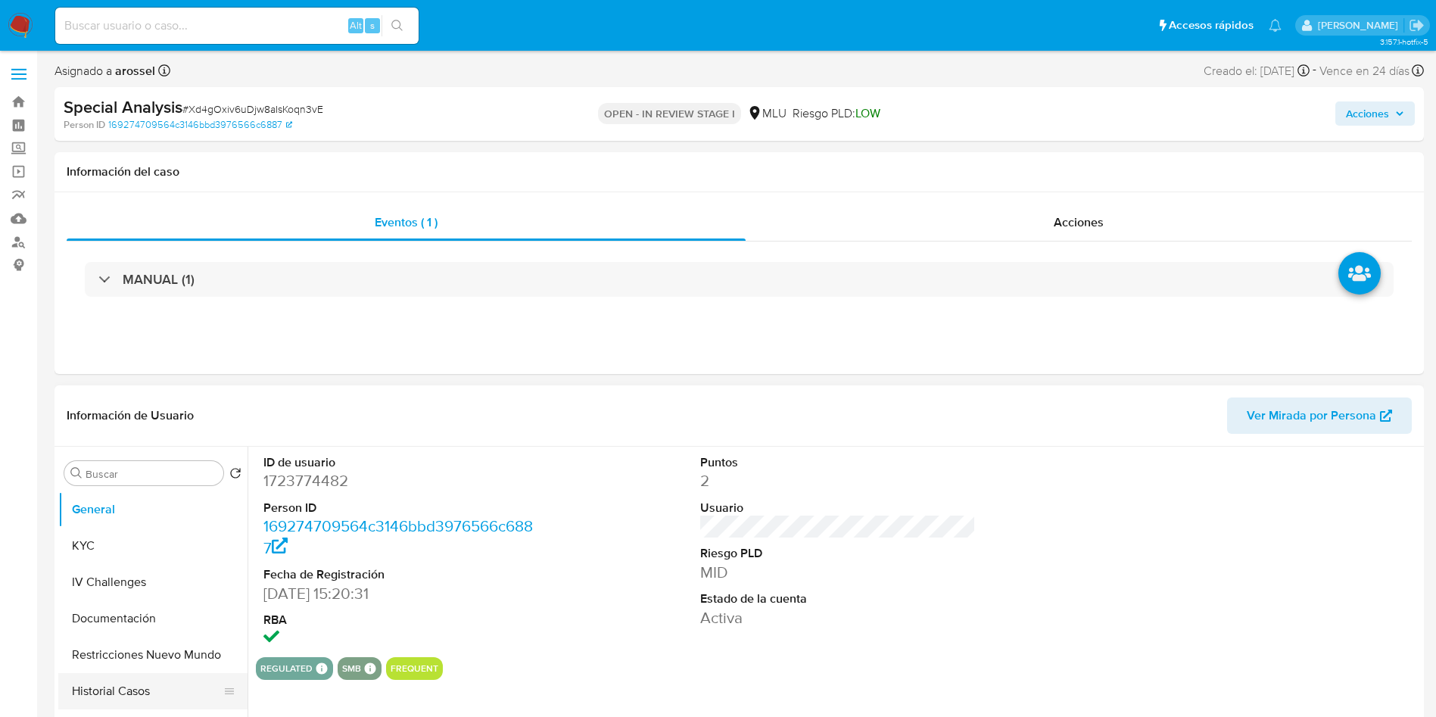
click at [165, 693] on button "Historial Casos" at bounding box center [146, 691] width 177 height 36
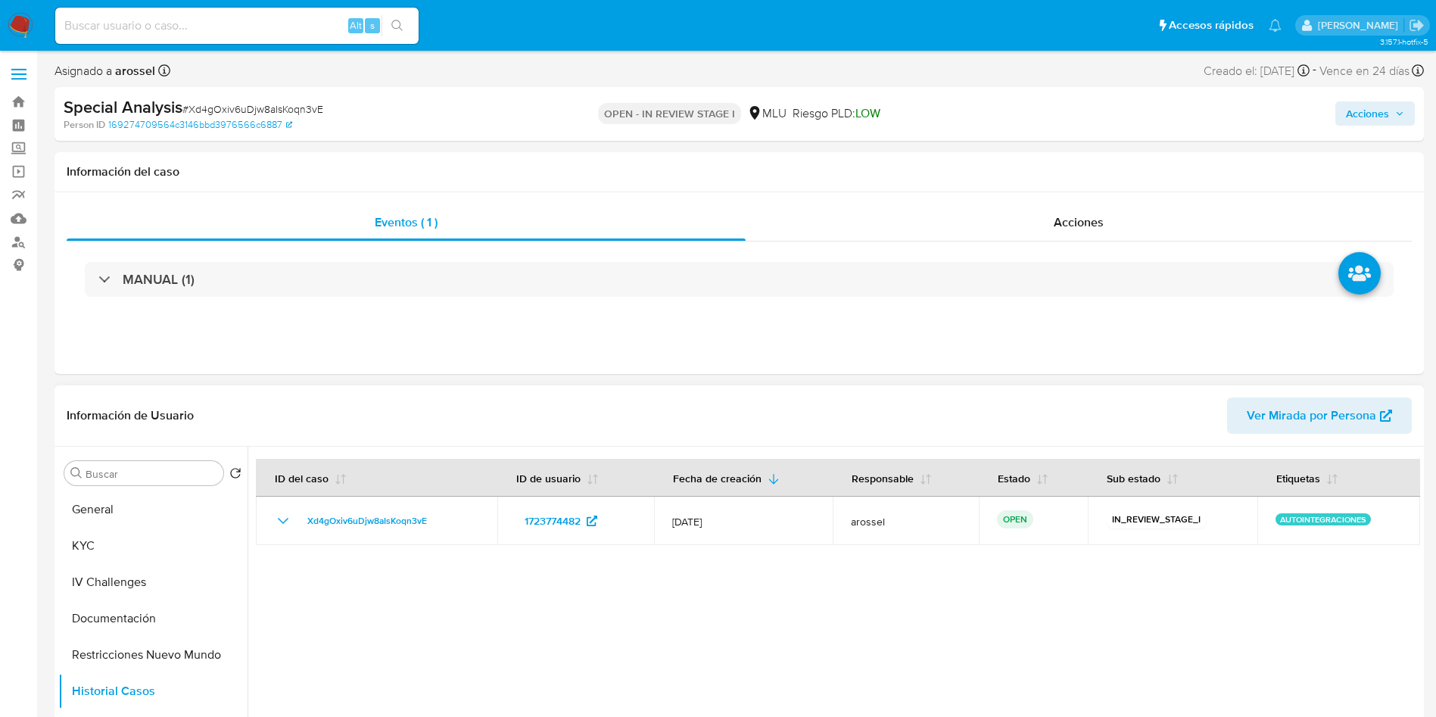
scroll to position [114, 0]
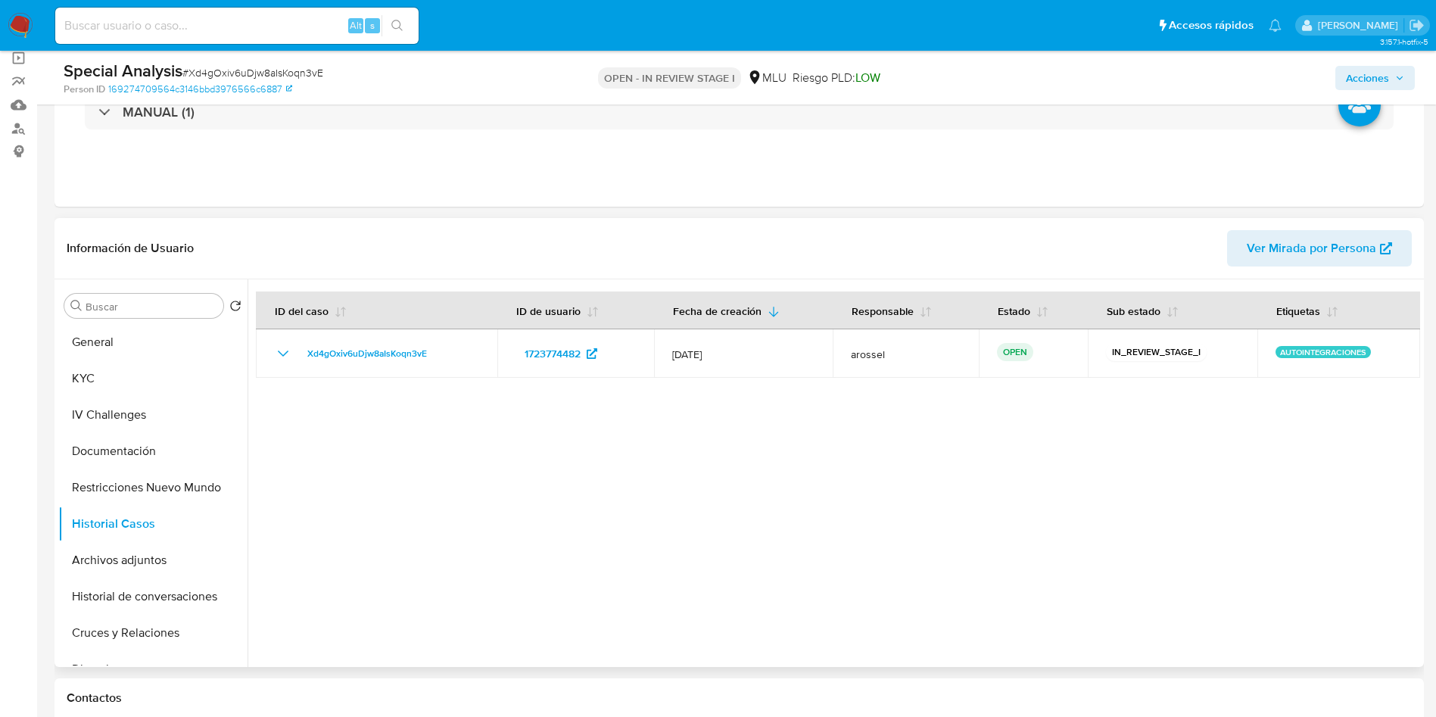
click at [1293, 247] on span "Ver Mirada por Persona" at bounding box center [1311, 248] width 129 height 36
click at [108, 325] on button "General" at bounding box center [146, 342] width 177 height 36
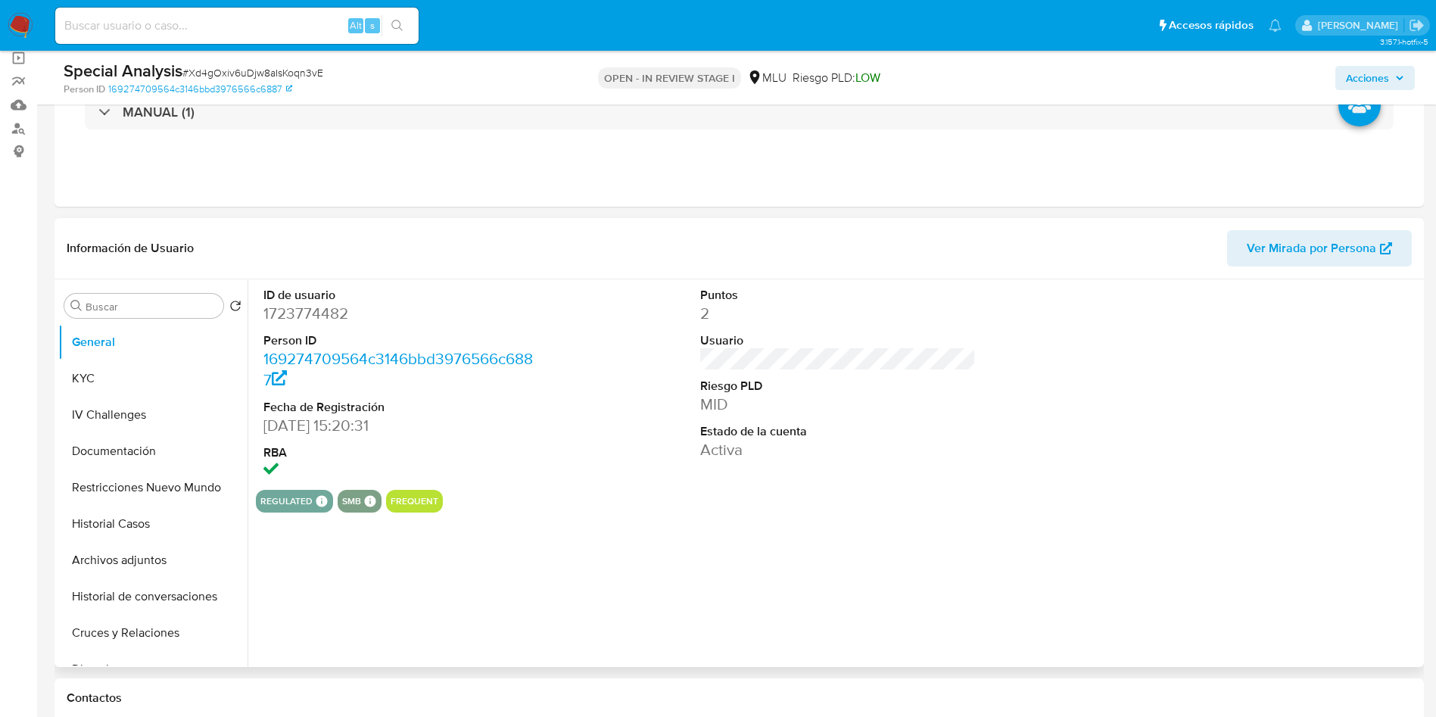
drag, startPoint x: 658, startPoint y: 425, endPoint x: 645, endPoint y: 425, distance: 12.9
click at [658, 425] on div "ID de usuario 1723774482 Person ID 169274709564c3146bbd3976566c6887 Fecha de Re…" at bounding box center [838, 384] width 1164 height 210
click at [300, 314] on dd "1723774482" at bounding box center [401, 313] width 276 height 21
copy dd "1723774482"
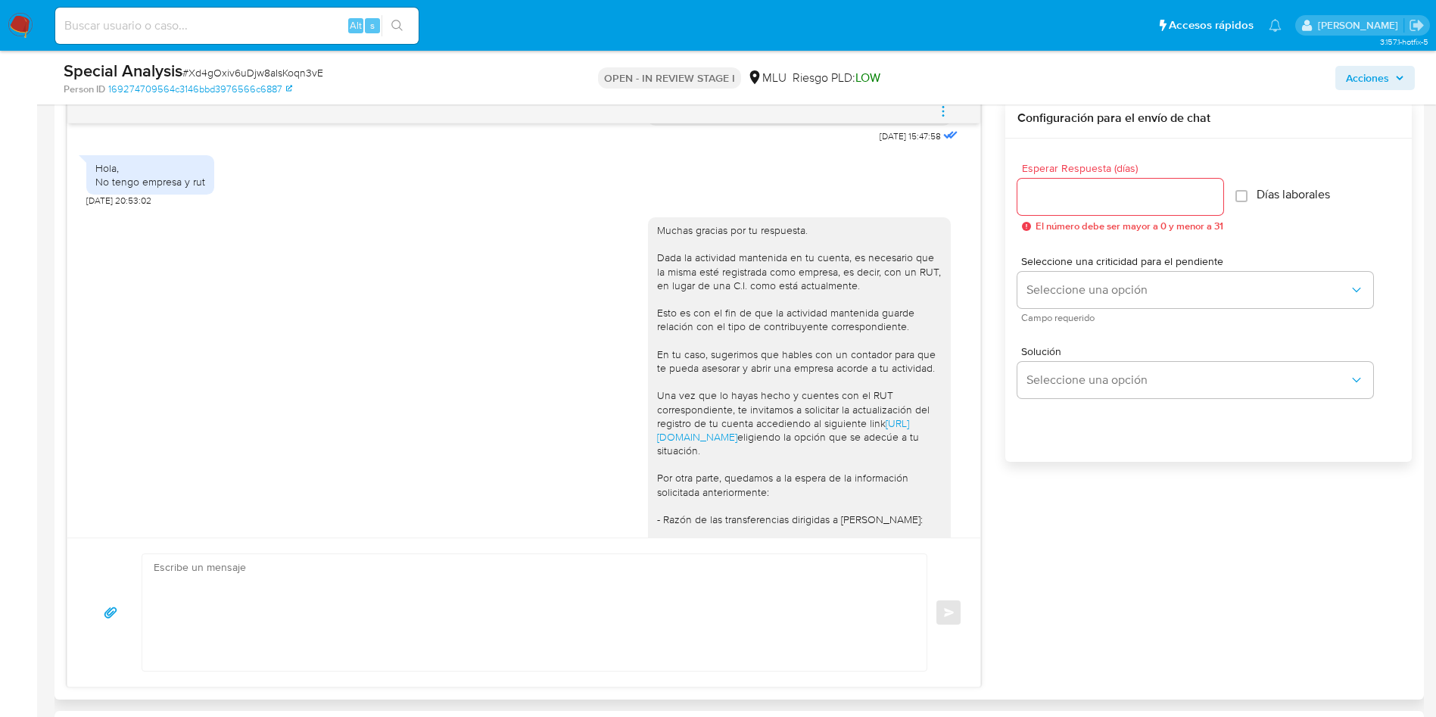
scroll to position [268, 0]
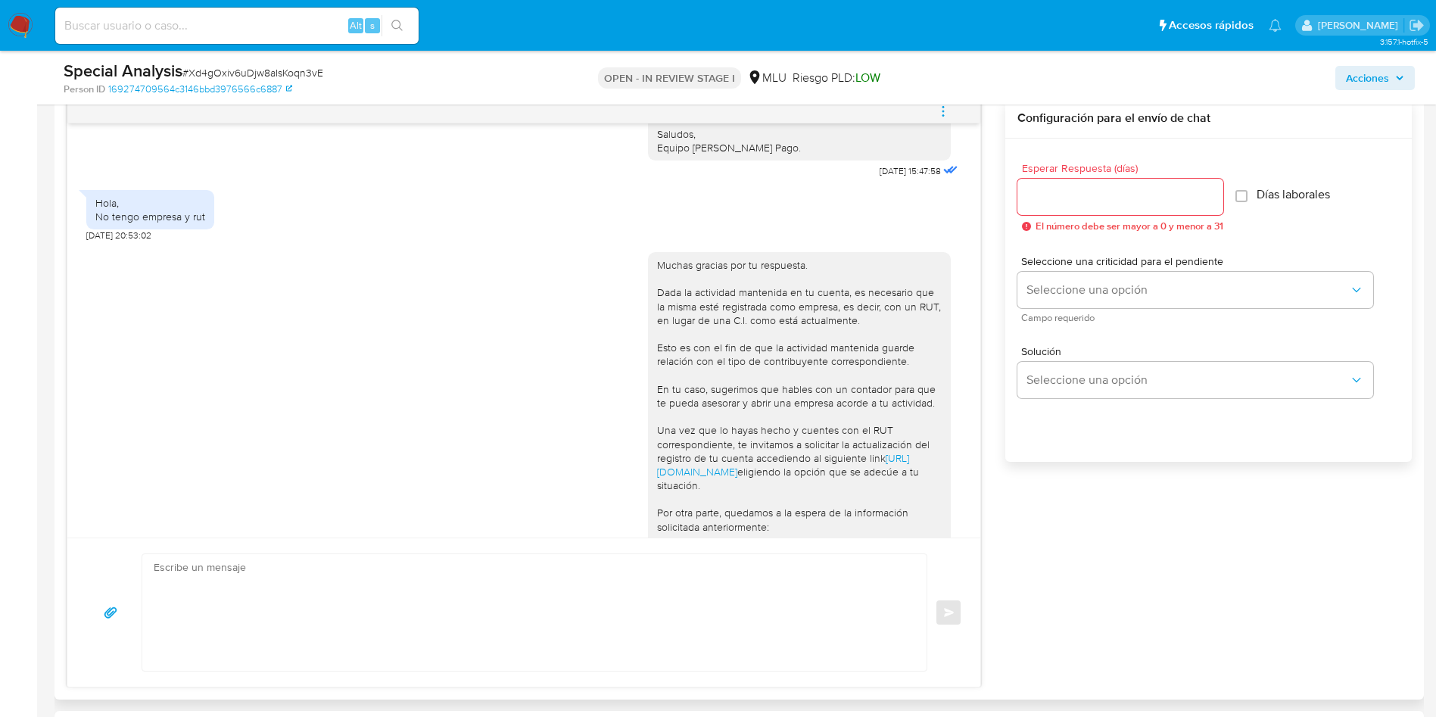
click at [942, 114] on icon "menu-action" at bounding box center [943, 111] width 14 height 14
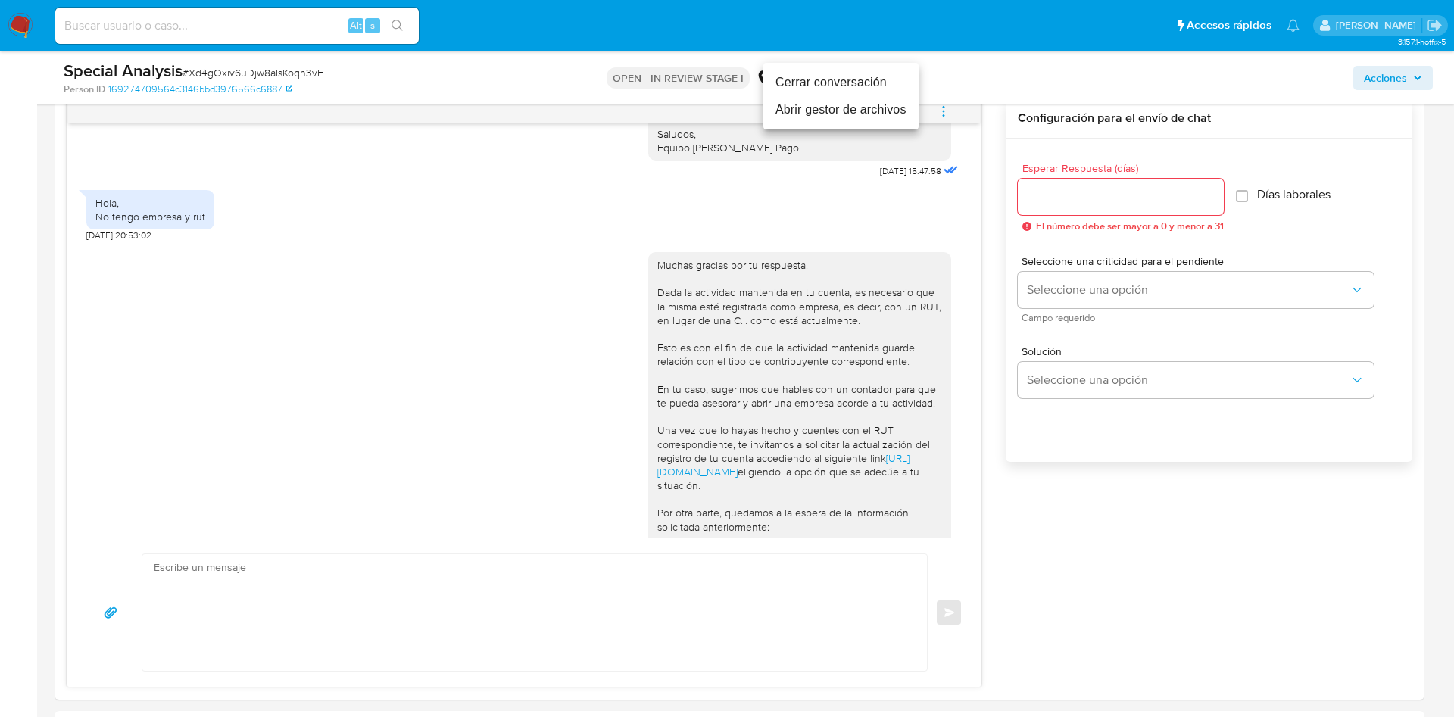
drag, startPoint x: 889, startPoint y: 83, endPoint x: 894, endPoint y: 104, distance: 21.8
click at [889, 83] on li "Cerrar conversación" at bounding box center [840, 82] width 155 height 27
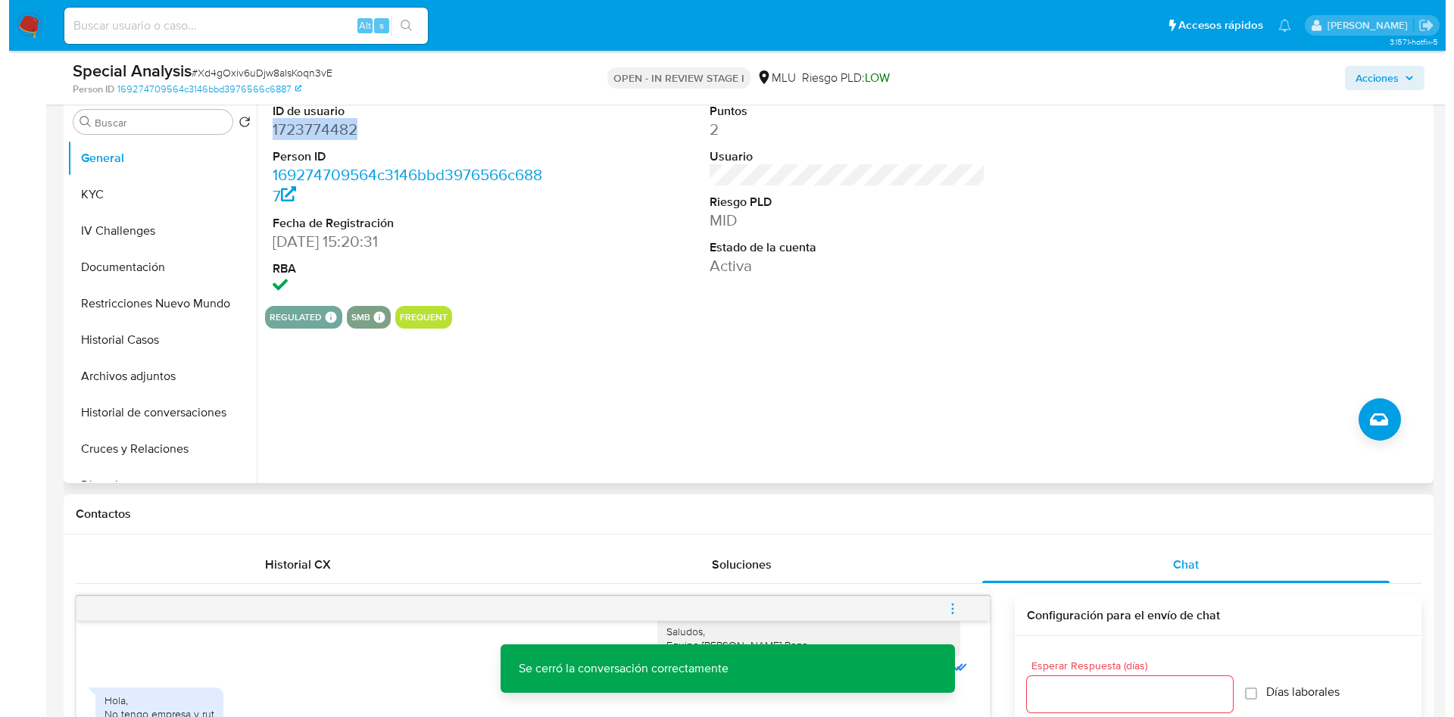
scroll to position [227, 0]
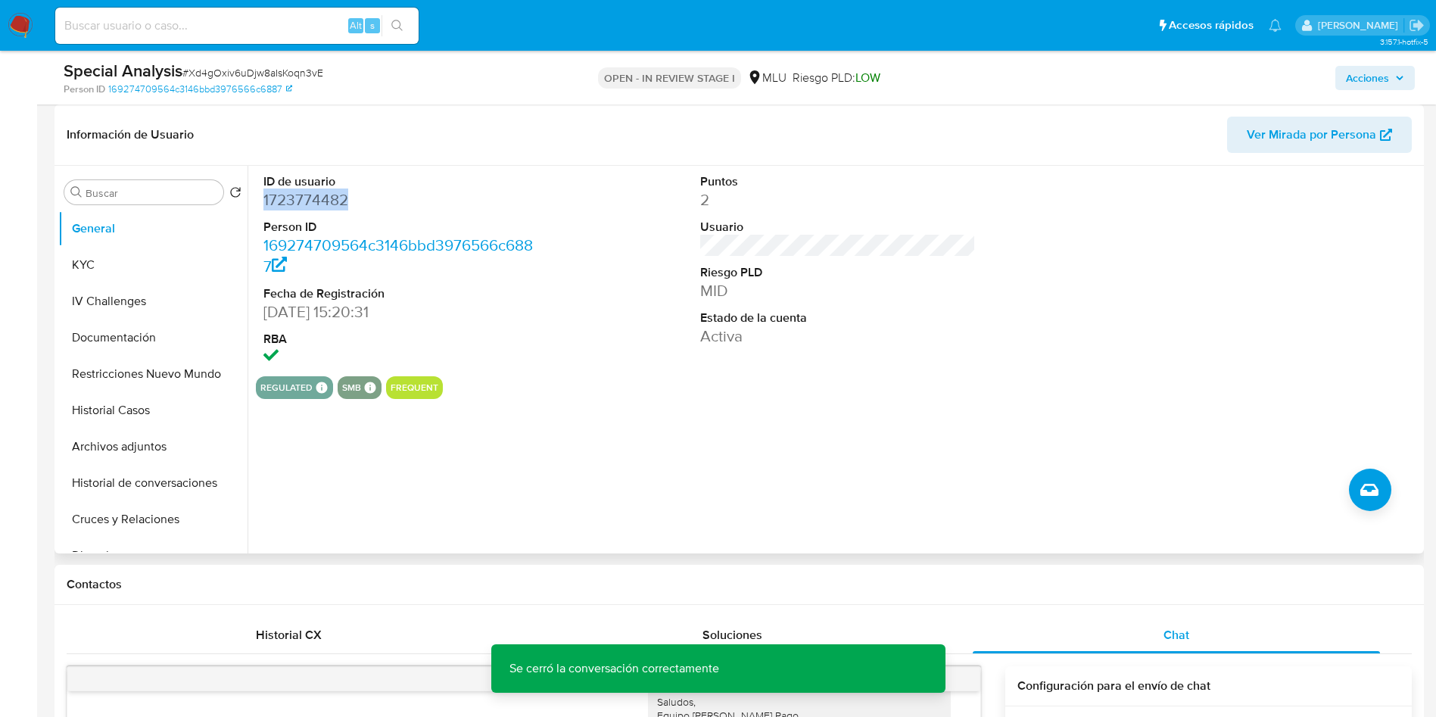
click at [323, 192] on dd "1723774482" at bounding box center [401, 199] width 276 height 21
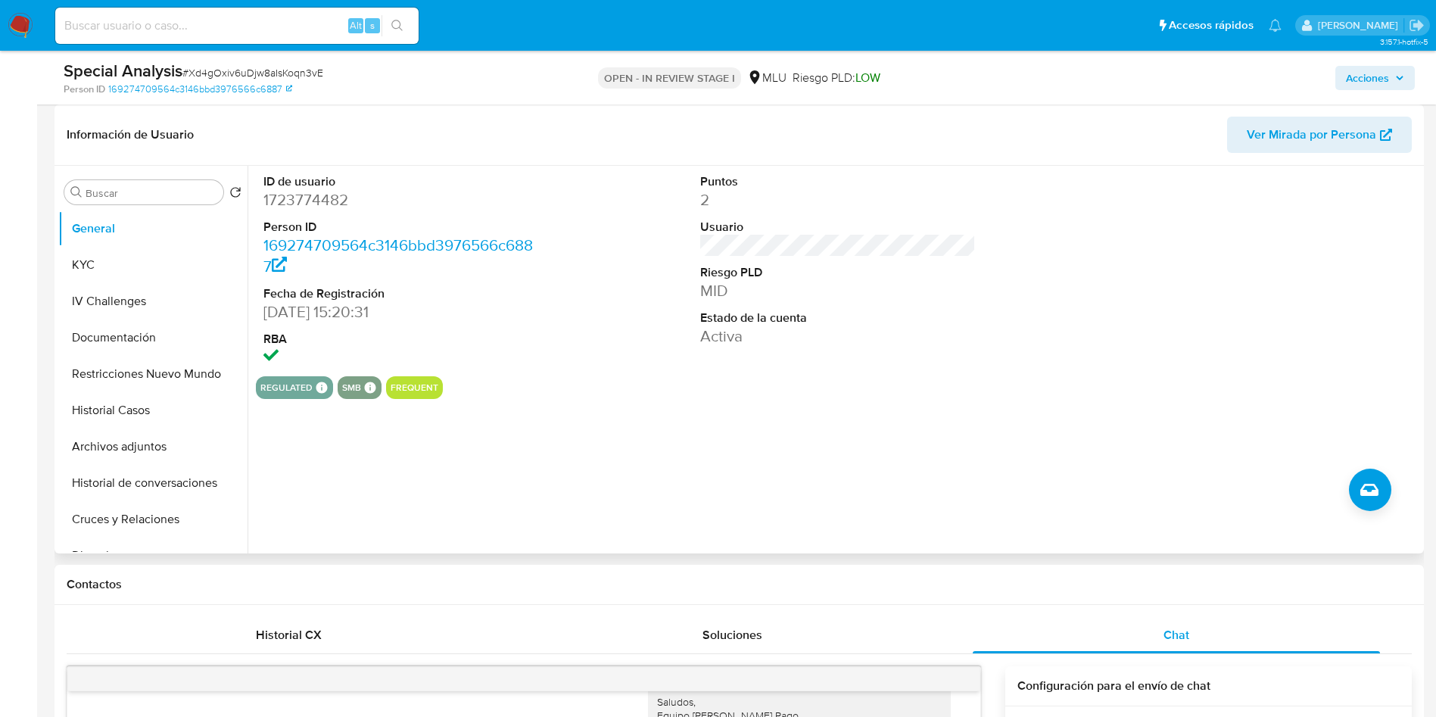
click at [1364, 297] on div at bounding box center [1275, 271] width 291 height 210
click at [121, 444] on button "Archivos adjuntos" at bounding box center [146, 446] width 177 height 36
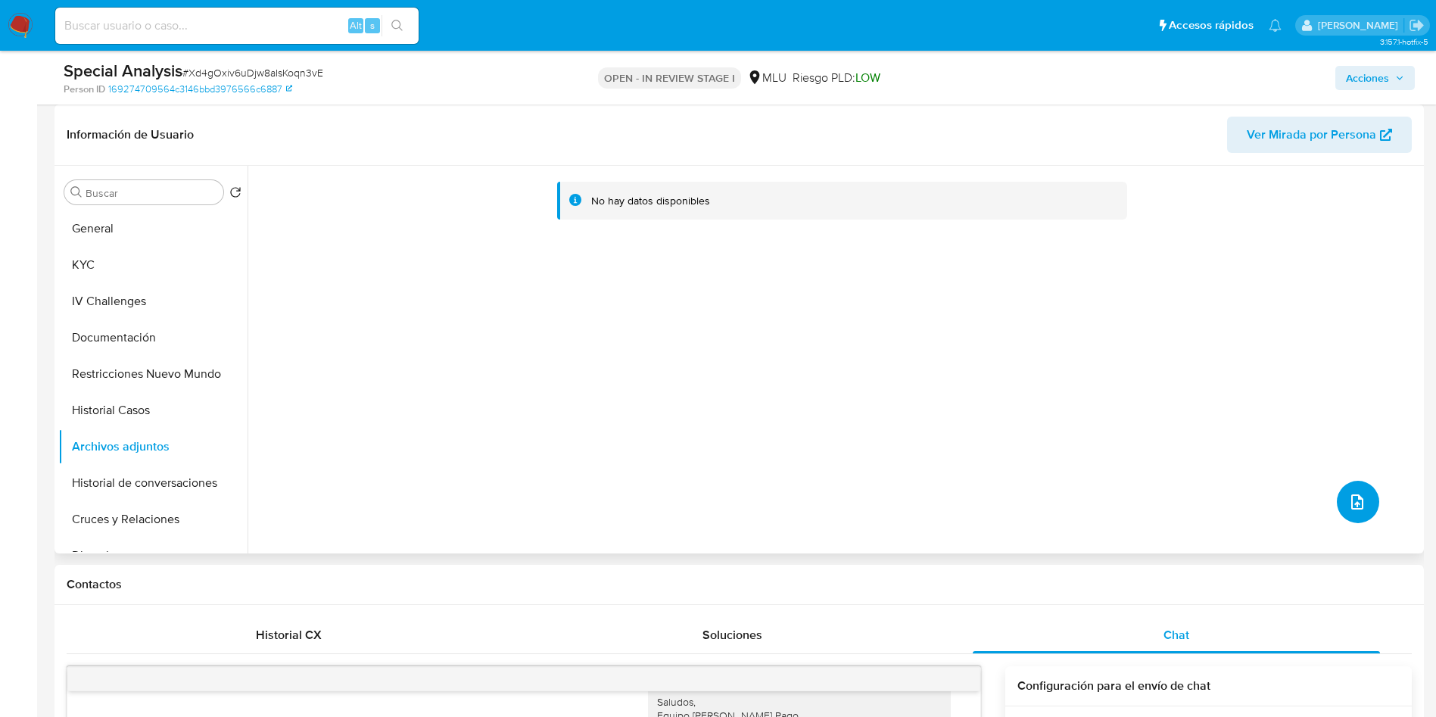
click at [1363, 502] on button "upload-file" at bounding box center [1358, 502] width 42 height 42
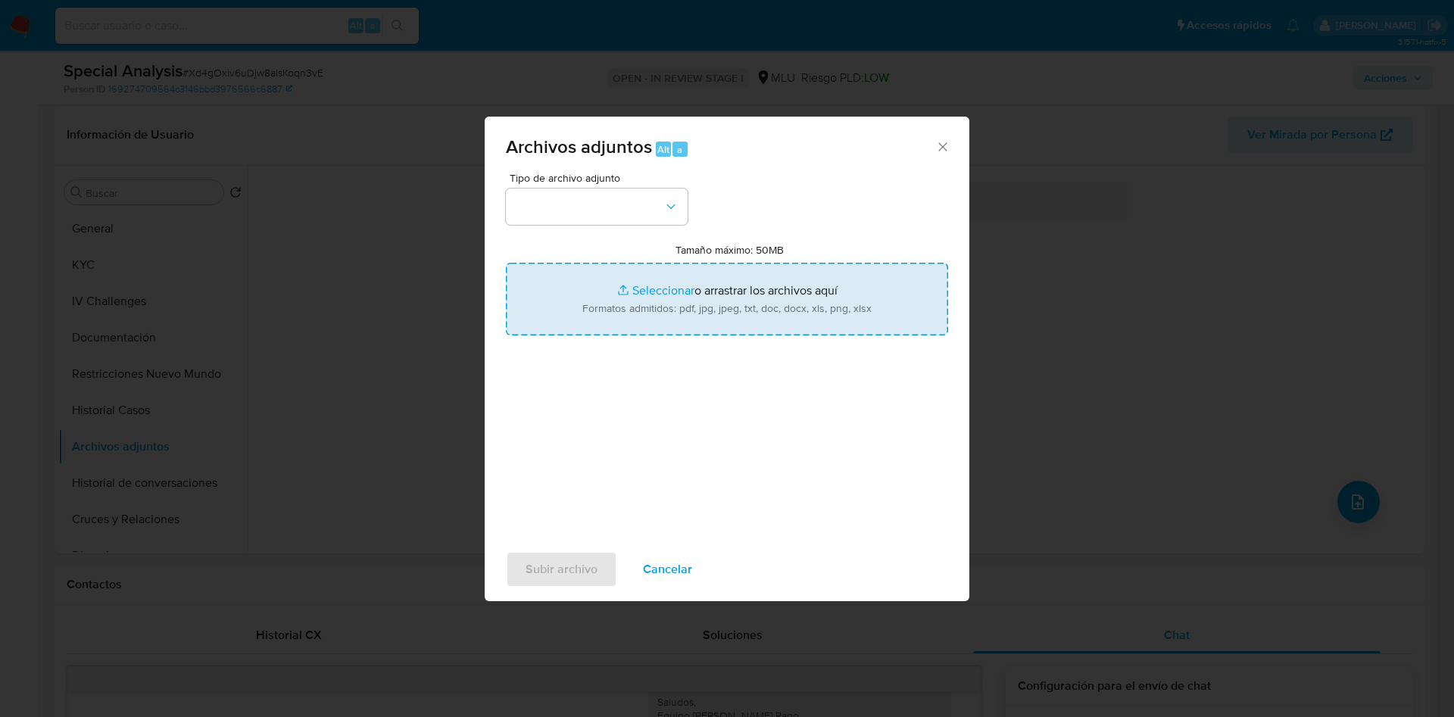
click at [782, 310] on input "Tamaño máximo: 50MB Seleccionar archivos" at bounding box center [727, 299] width 442 height 73
type input "C:\fakepath\Case Log 1723774482 - 20_08_2025.pdf"
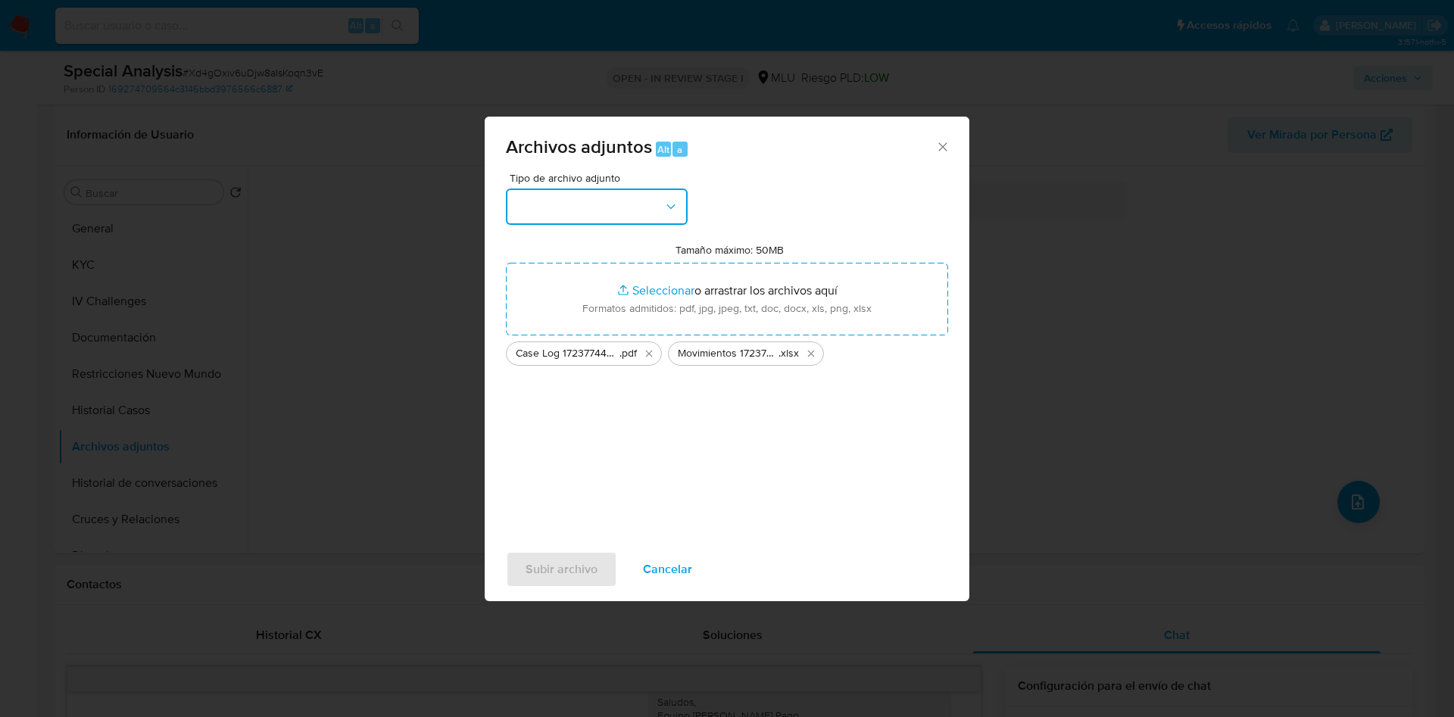
click at [605, 208] on button "button" at bounding box center [597, 207] width 182 height 36
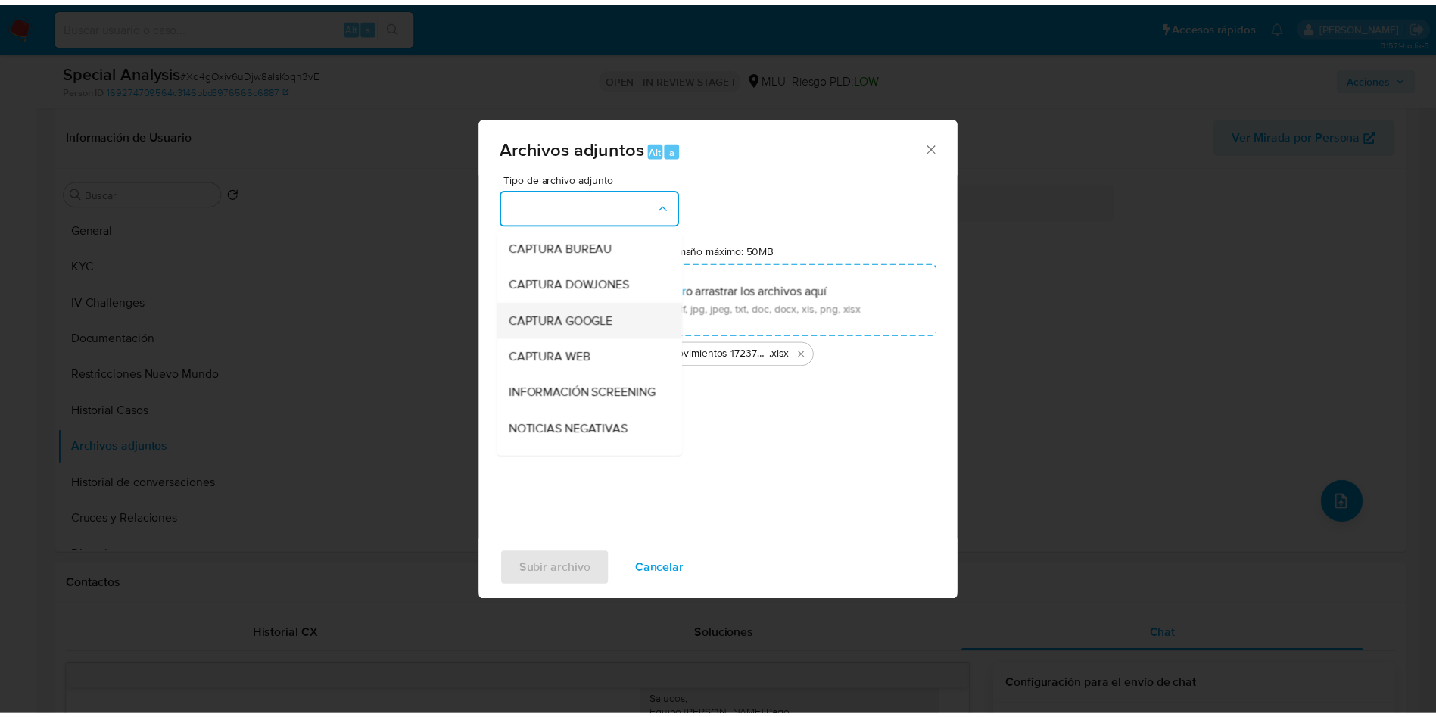
scroll to position [114, 0]
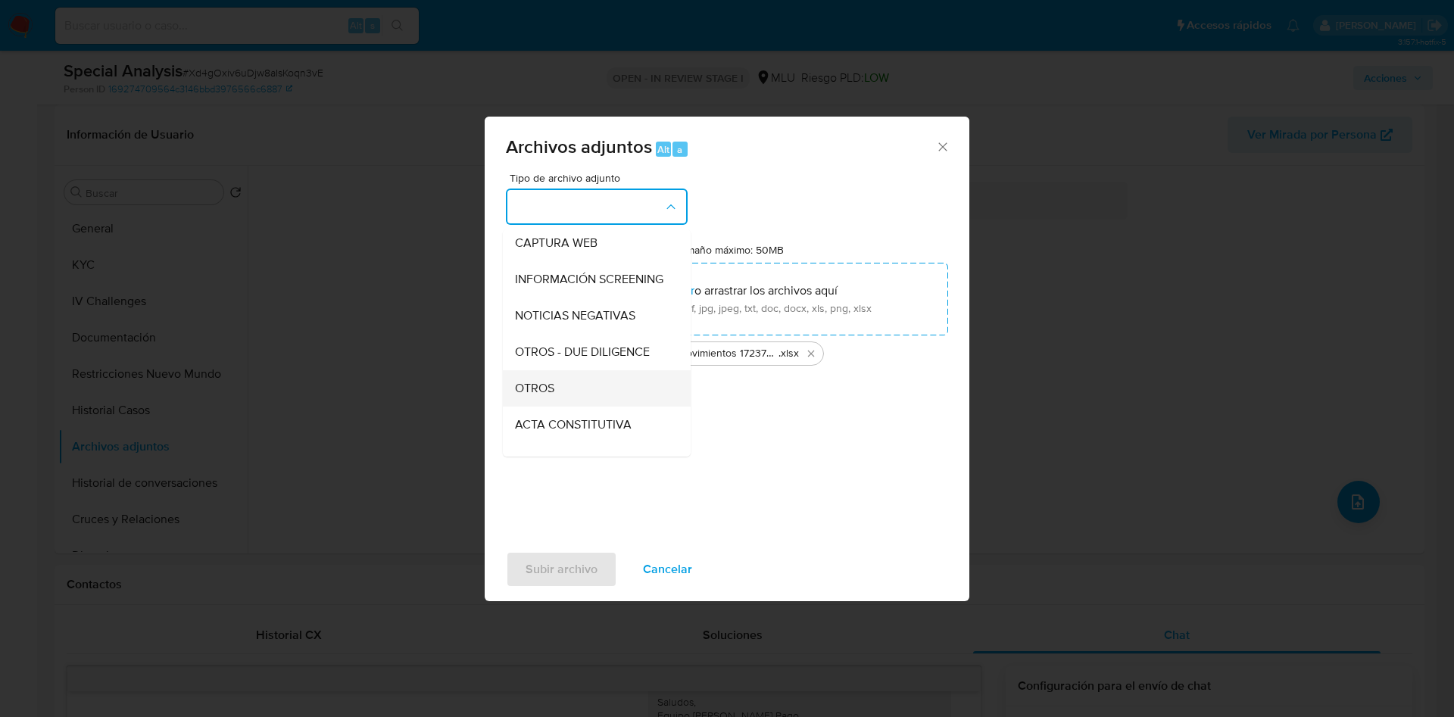
click at [586, 402] on div "OTROS" at bounding box center [592, 388] width 154 height 36
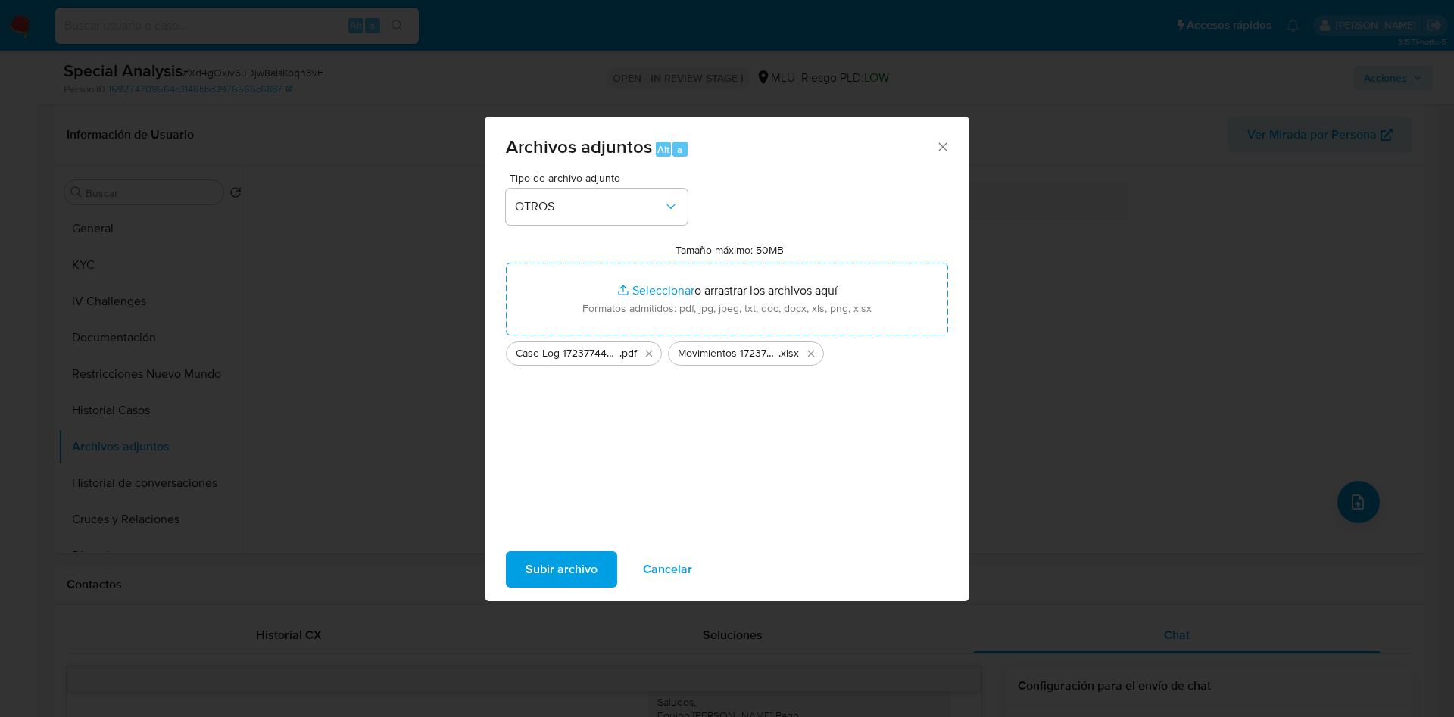
click at [559, 562] on span "Subir archivo" at bounding box center [561, 569] width 72 height 33
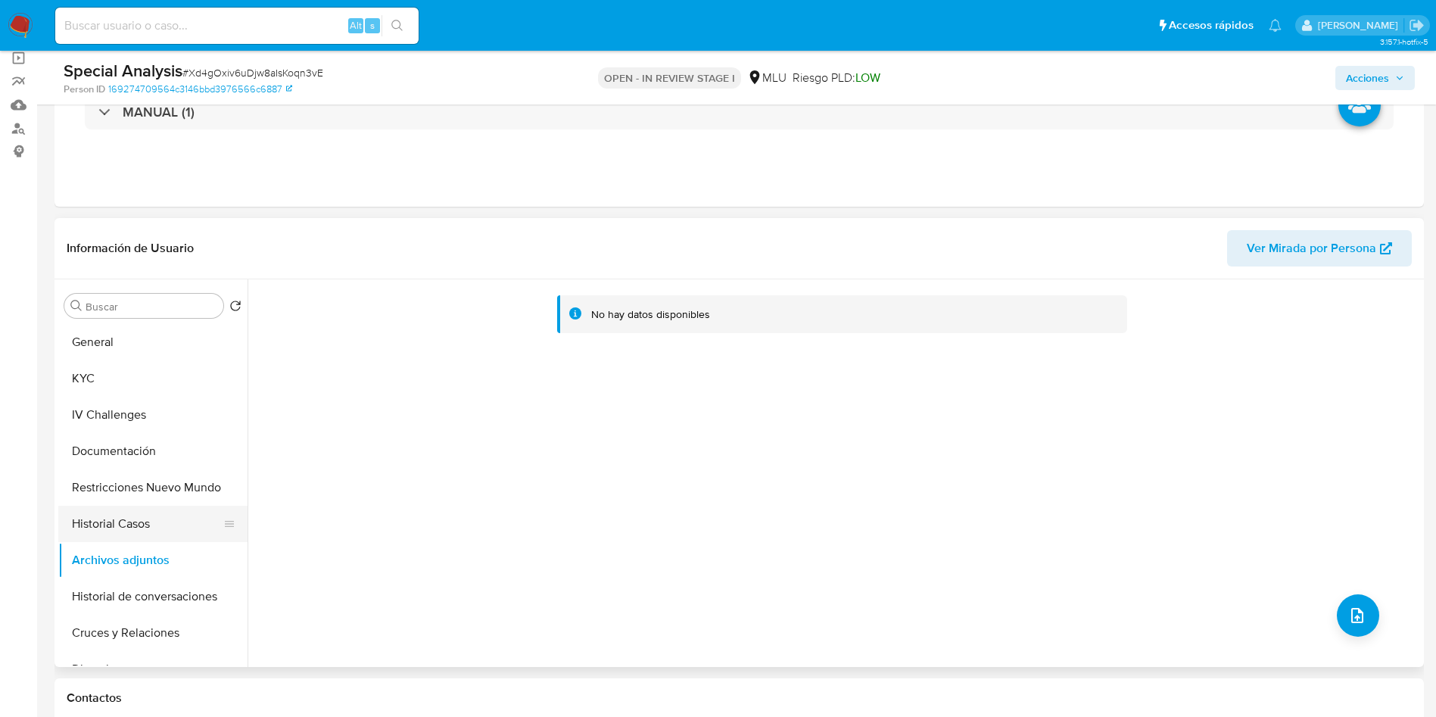
click at [151, 512] on button "Historial Casos" at bounding box center [146, 524] width 177 height 36
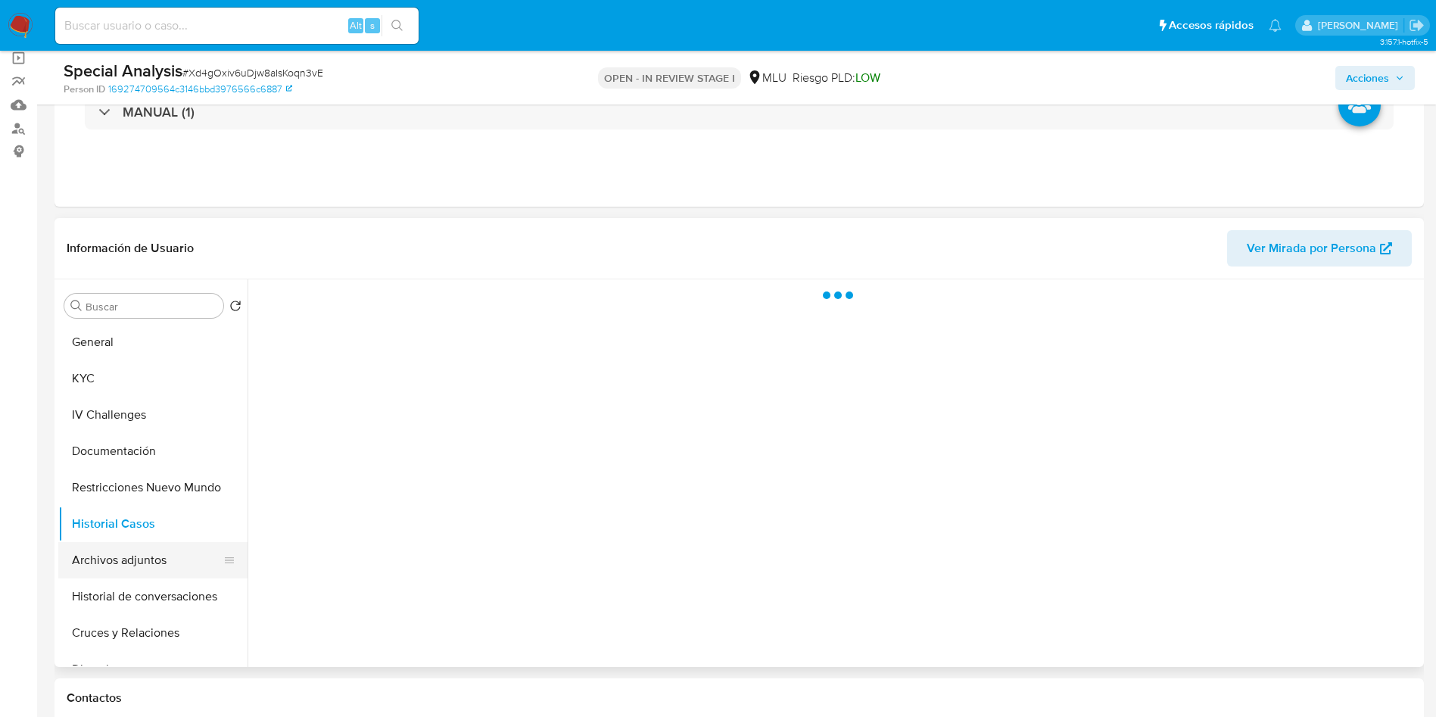
click at [150, 554] on button "Archivos adjuntos" at bounding box center [146, 560] width 177 height 36
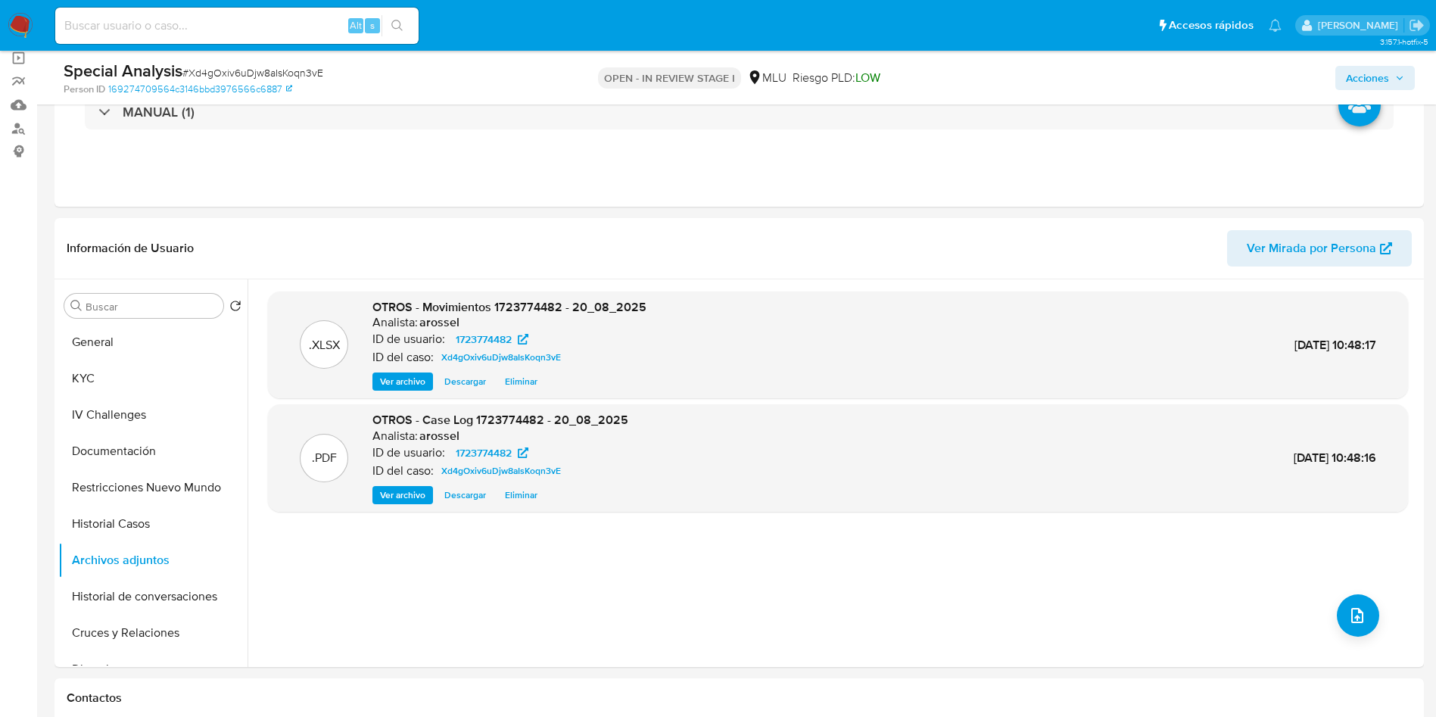
click at [1374, 76] on span "Acciones" at bounding box center [1367, 78] width 43 height 24
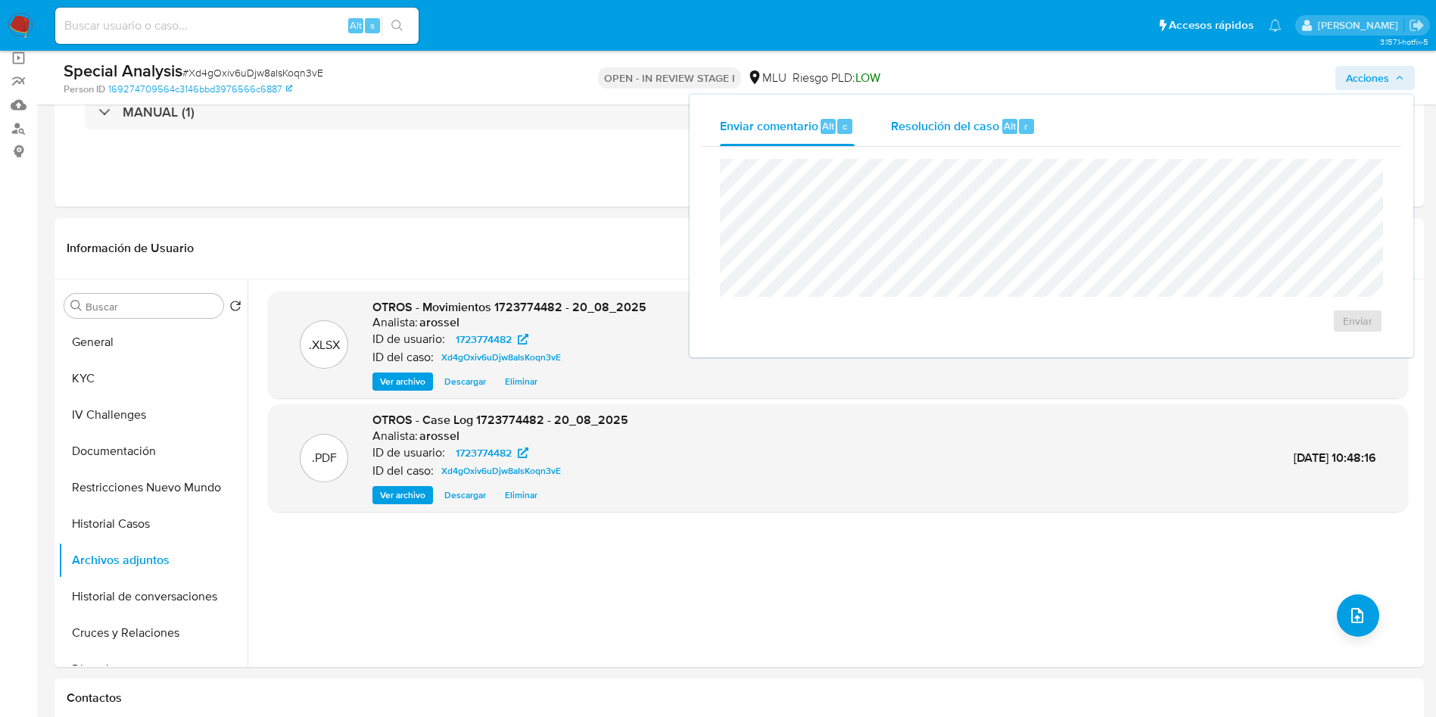
click at [992, 125] on span "Resolución del caso" at bounding box center [945, 125] width 108 height 17
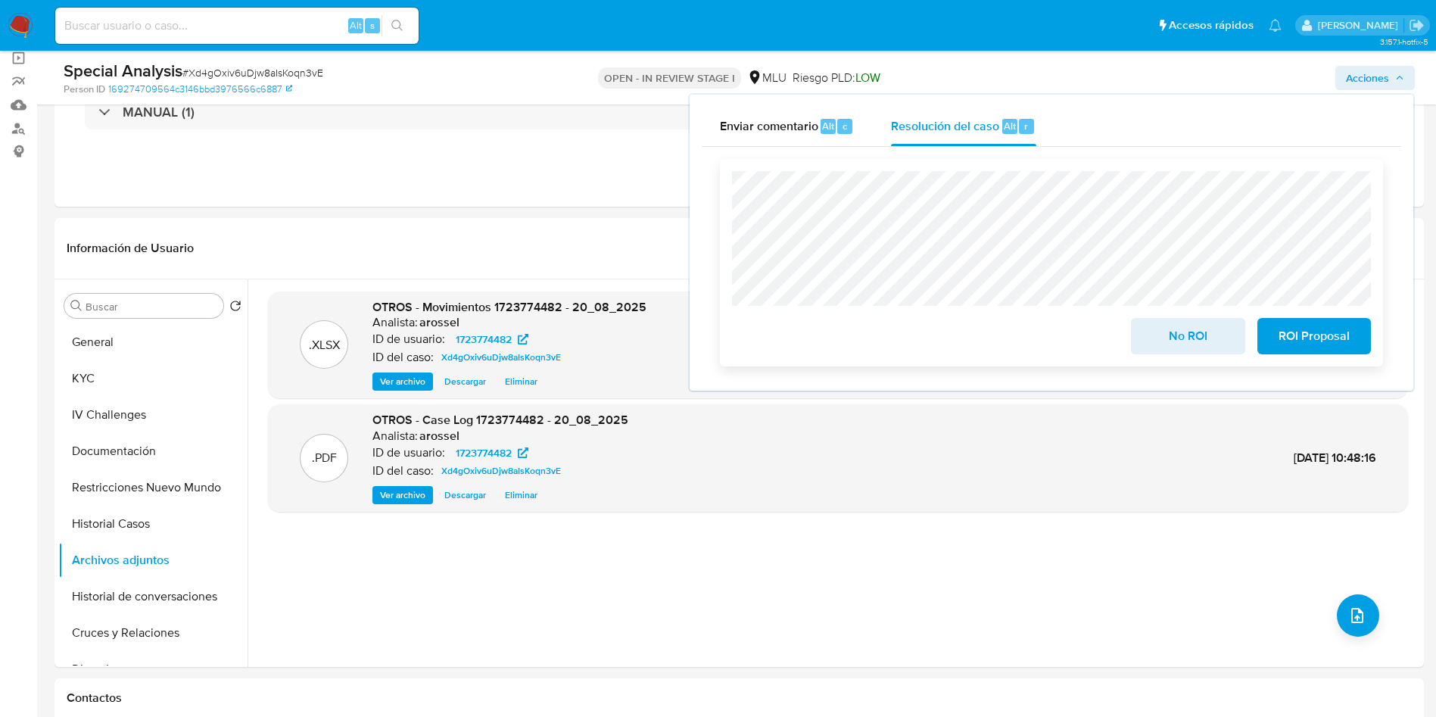
click at [1315, 338] on span "ROI Proposal" at bounding box center [1314, 335] width 74 height 33
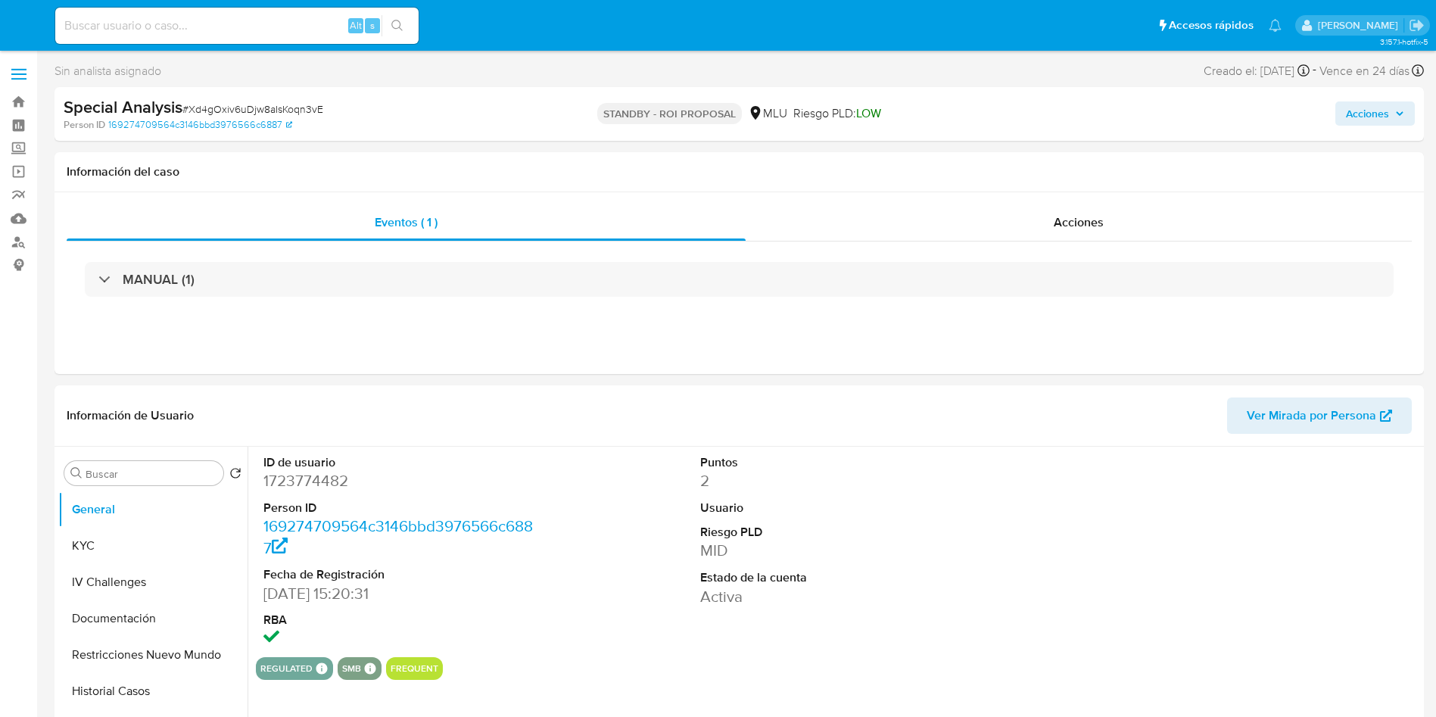
select select "10"
click at [275, 112] on span "# Xd4gOxiv6uDjw8aIsKoqn3vE" at bounding box center [252, 108] width 141 height 15
click at [276, 112] on span "# Xd4gOxiv6uDjw8aIsKoqn3vE" at bounding box center [252, 108] width 141 height 15
copy span "Xd4gOxiv6uDjw8aIsKoqn3vE"
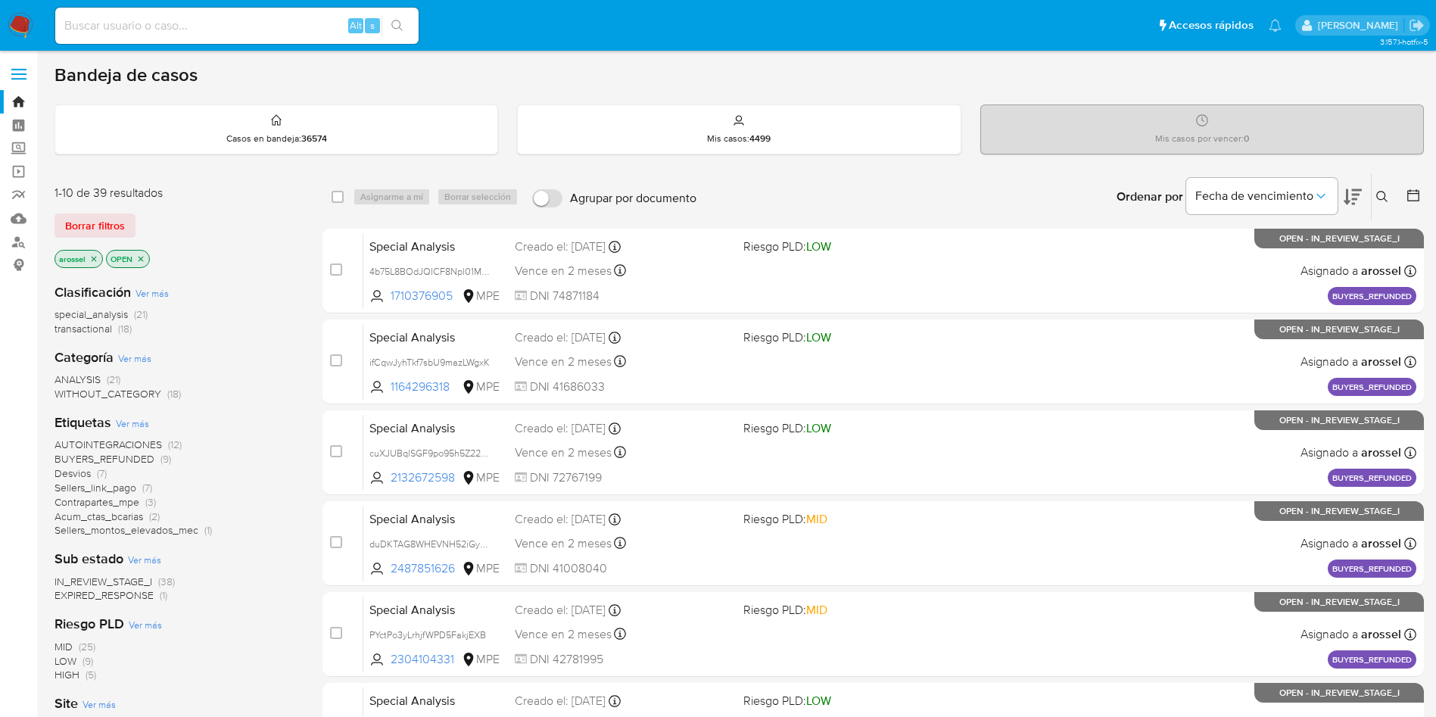
click at [277, 24] on input at bounding box center [236, 26] width 363 height 20
paste input "uK4LpzJ2Y8Oi11hJFiJPsLpa"
type input "uK4LpzJ2Y8Oi11hJFiJPsLpa"
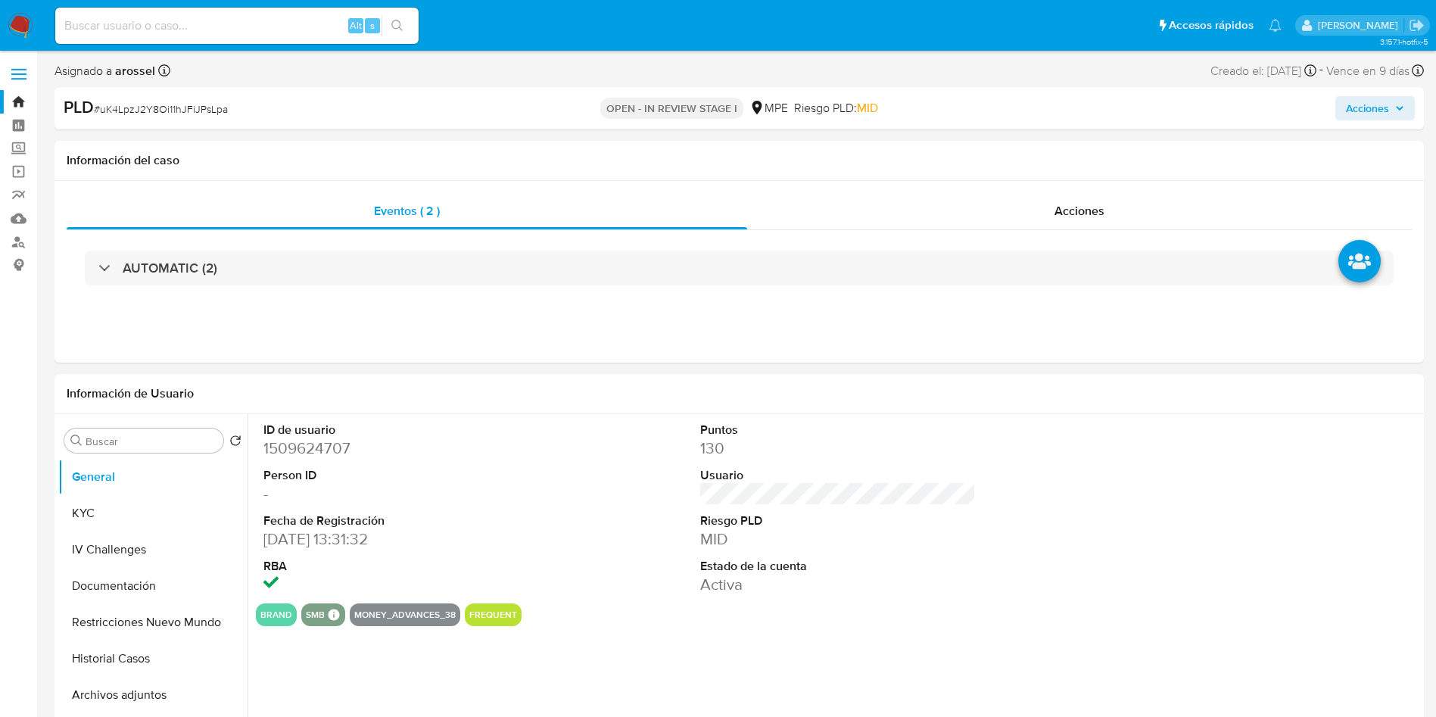
select select "10"
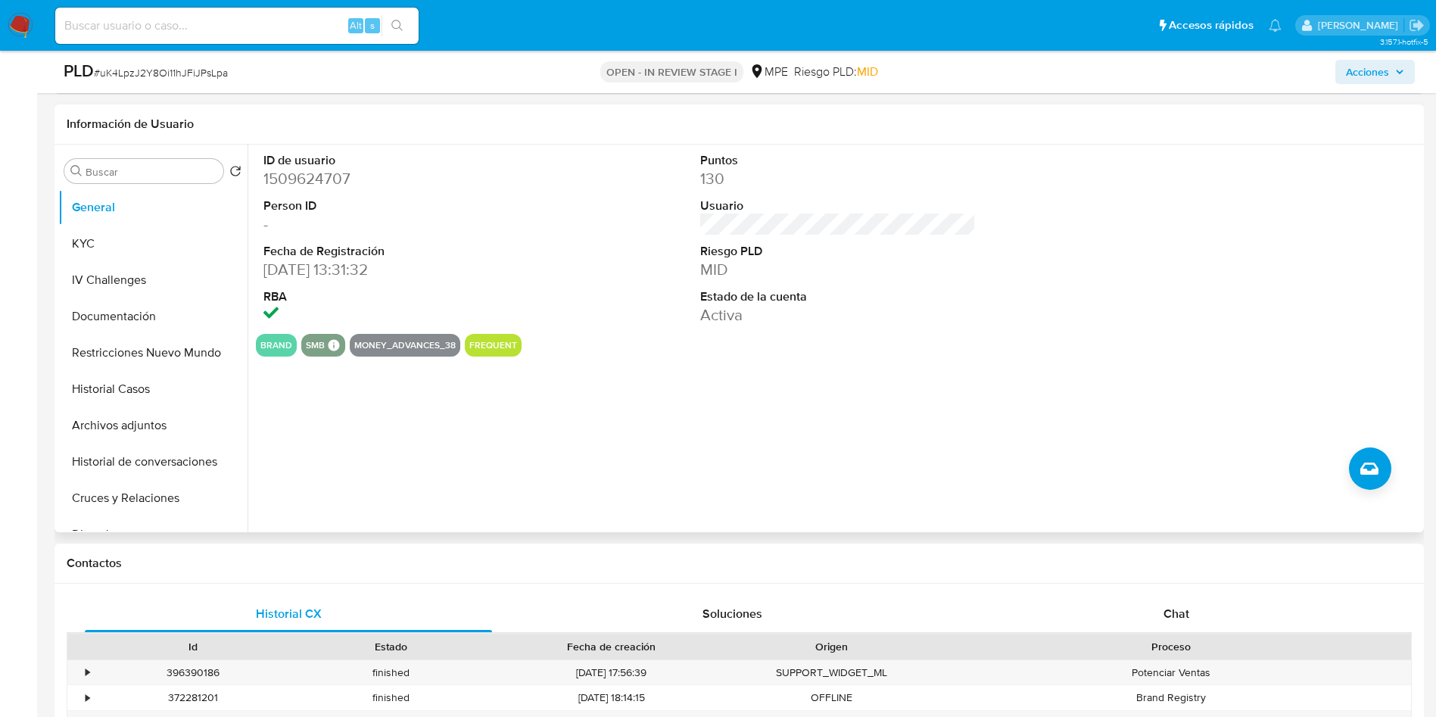
click at [991, 370] on div "ID de usuario 1509624707 Person ID - Fecha de Registración [DATE] 13:31:32 RBA …" at bounding box center [834, 339] width 1173 height 388
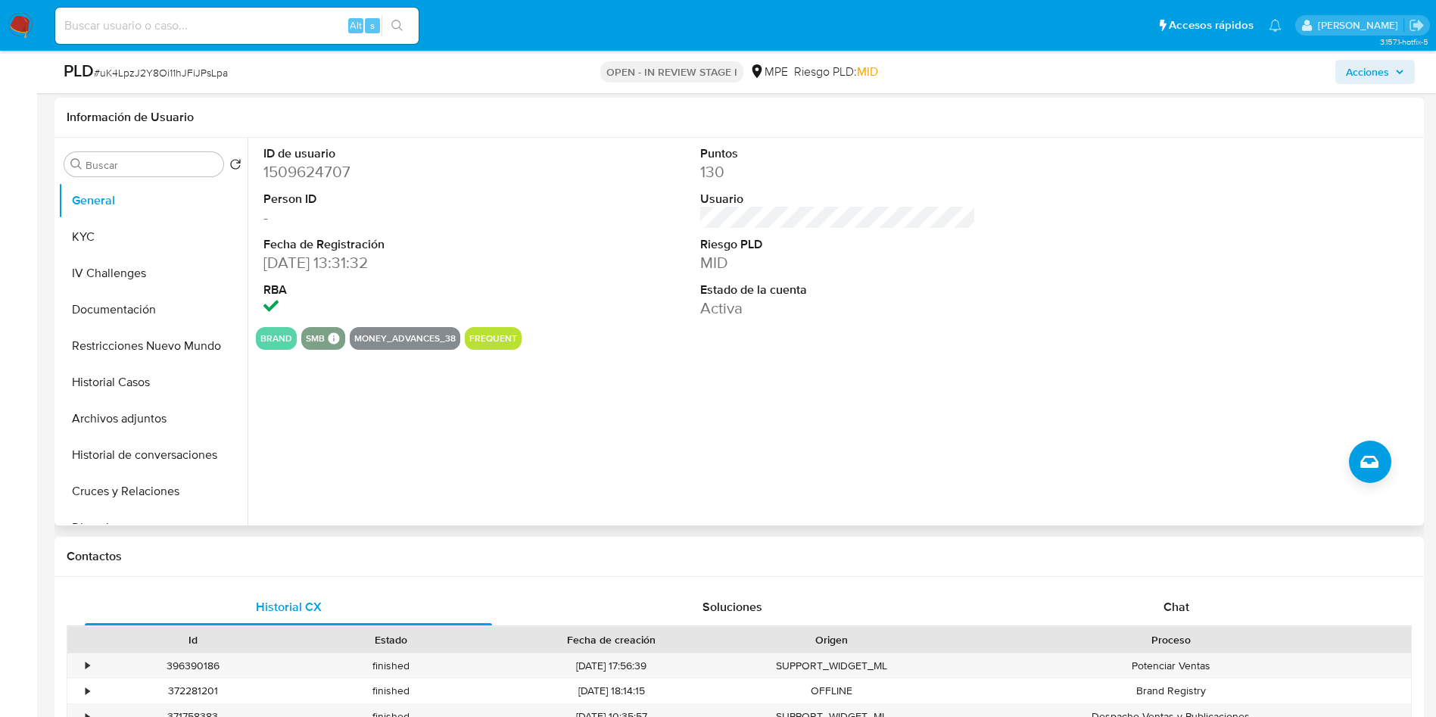
scroll to position [454, 0]
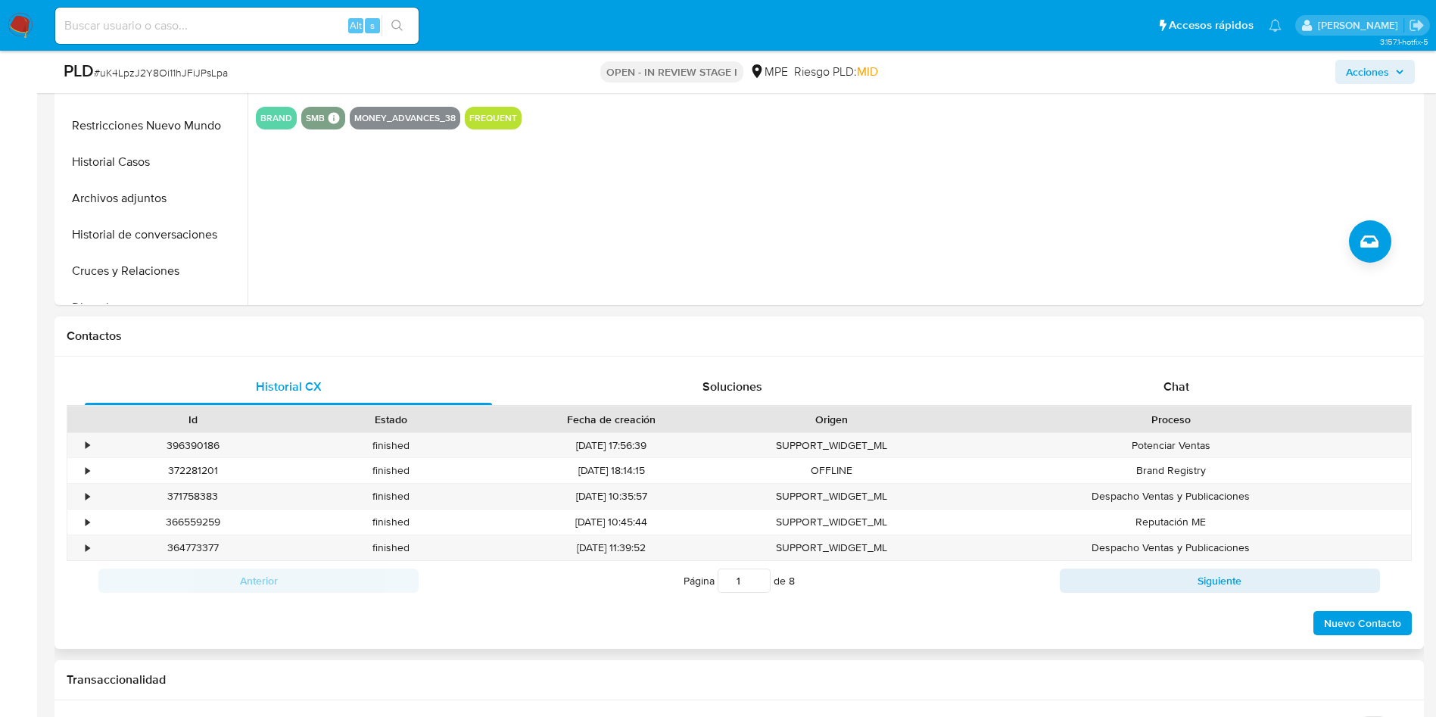
click at [1215, 407] on div "Proceso" at bounding box center [1171, 420] width 480 height 26
click at [1212, 386] on div "Chat" at bounding box center [1176, 387] width 407 height 36
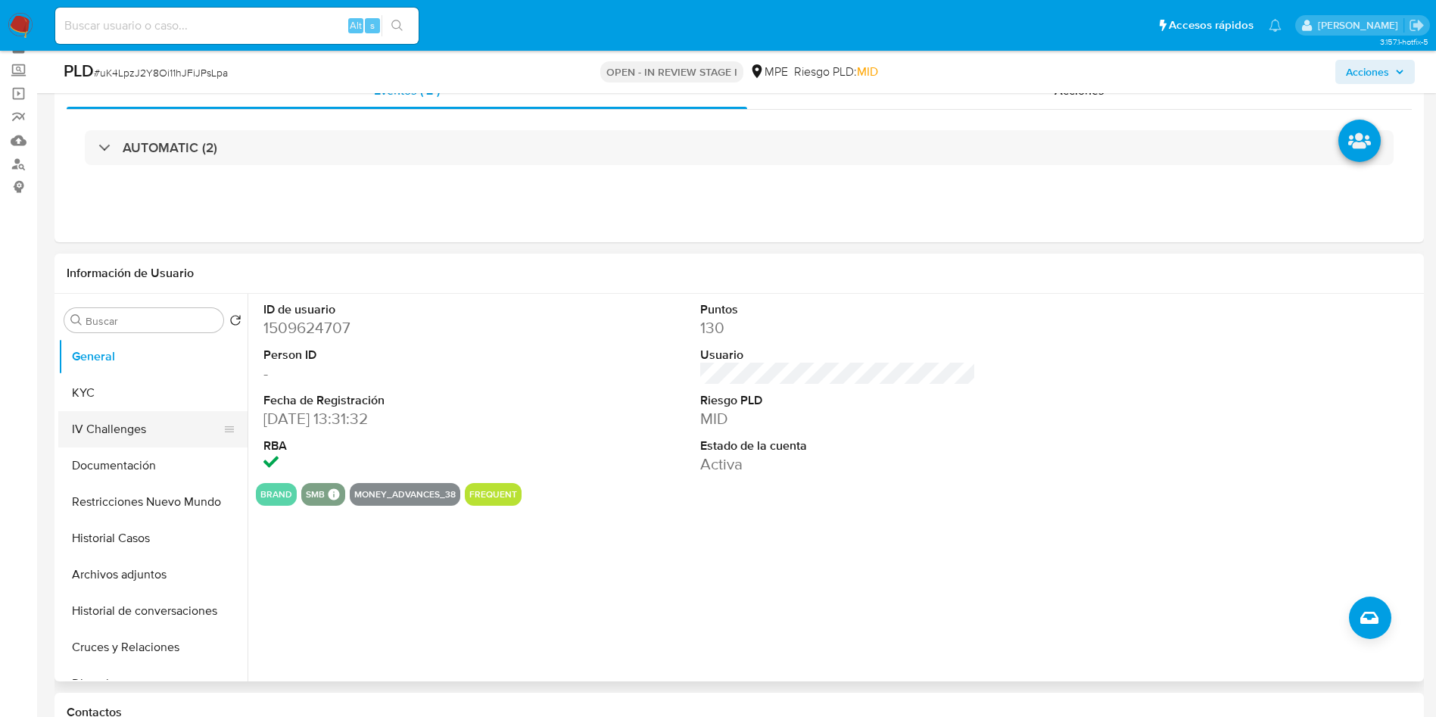
scroll to position [114, 0]
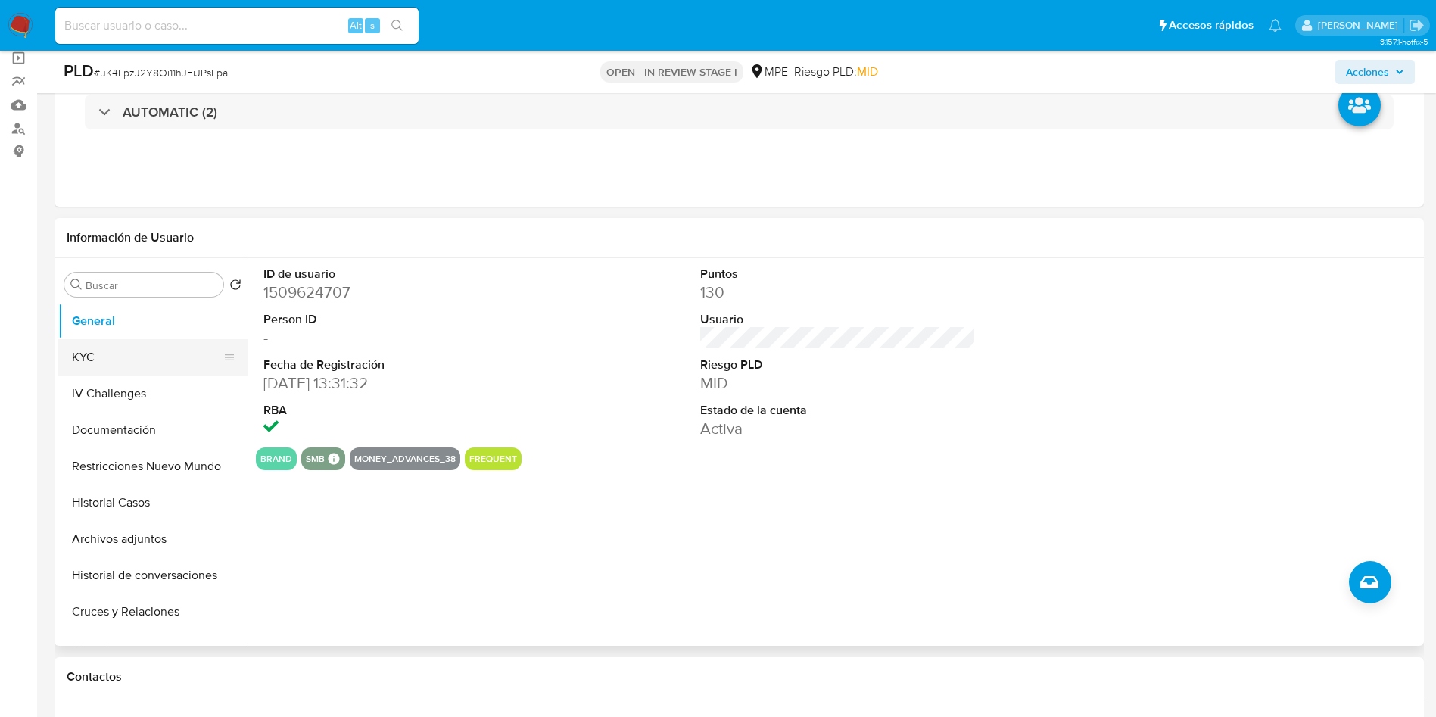
click at [151, 339] on button "KYC" at bounding box center [146, 357] width 177 height 36
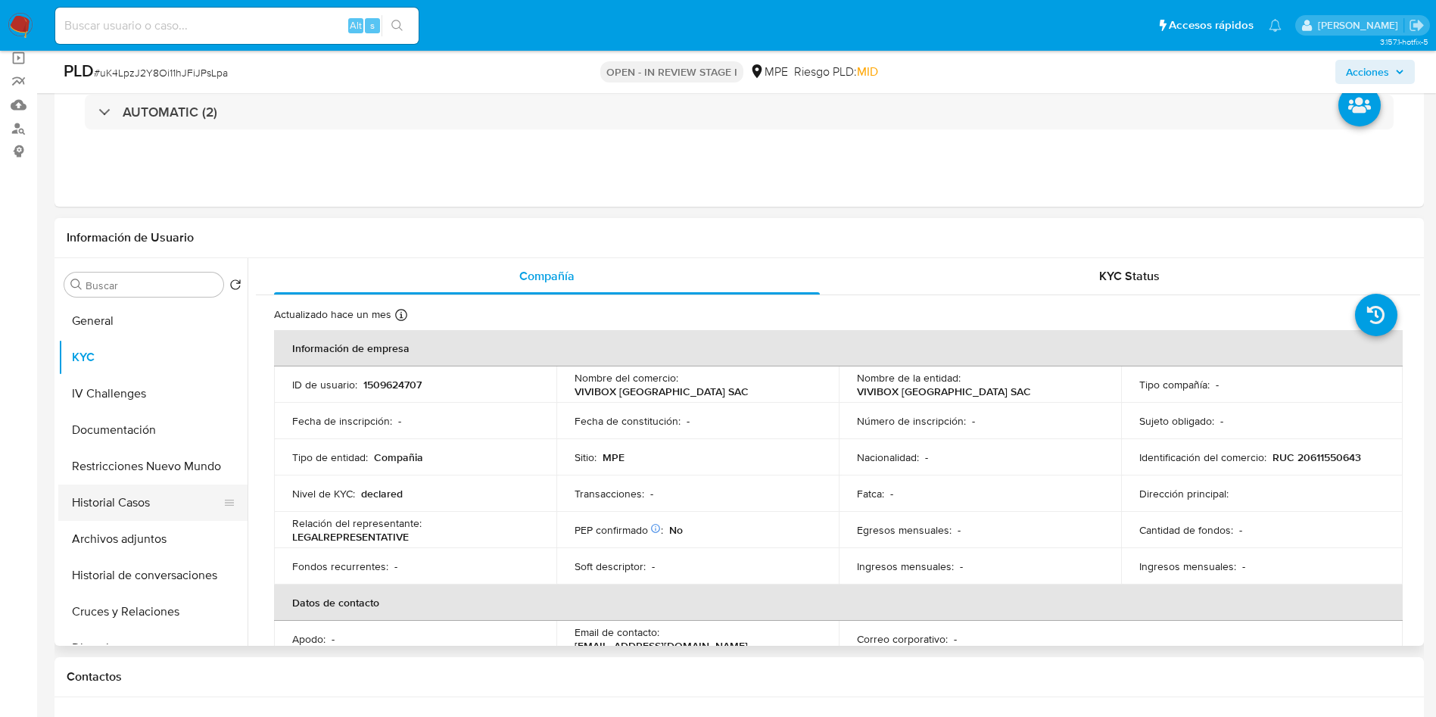
click at [146, 507] on button "Historial Casos" at bounding box center [146, 503] width 177 height 36
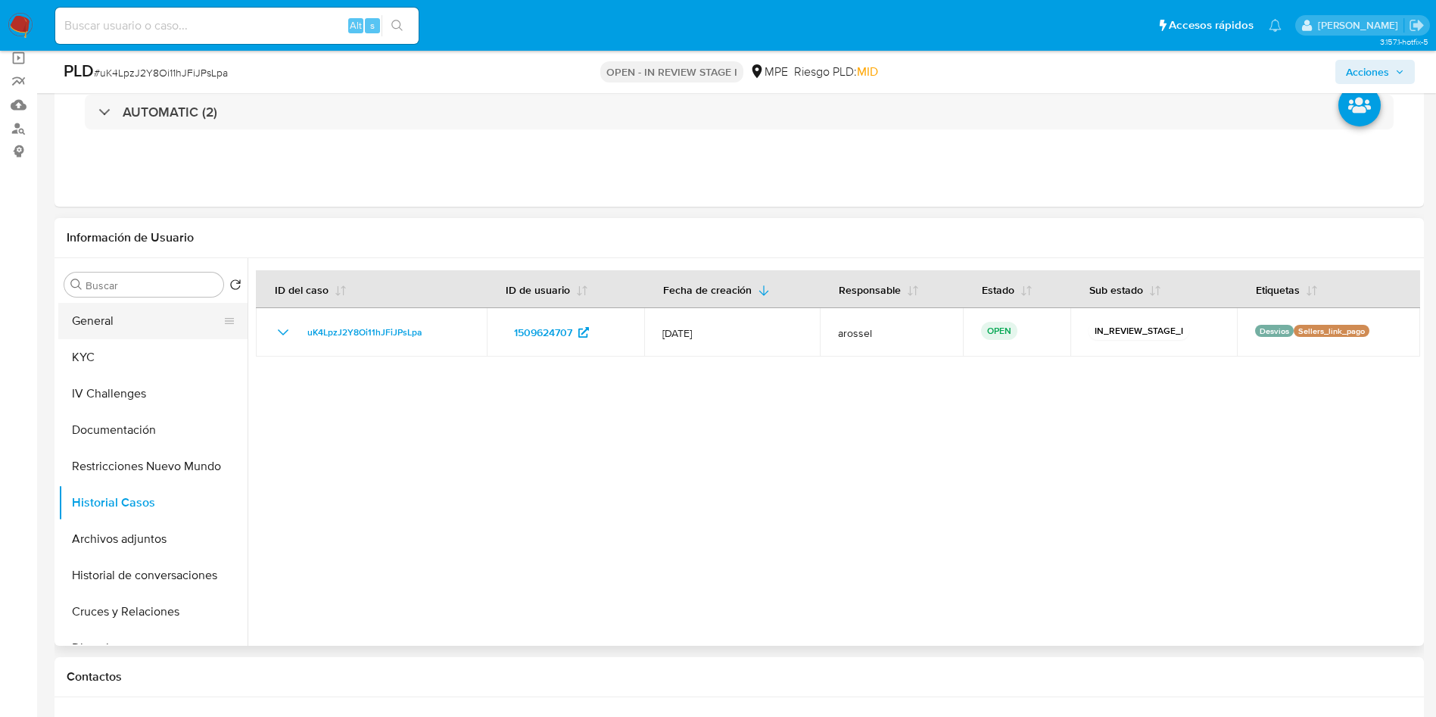
click at [133, 316] on button "General" at bounding box center [146, 321] width 177 height 36
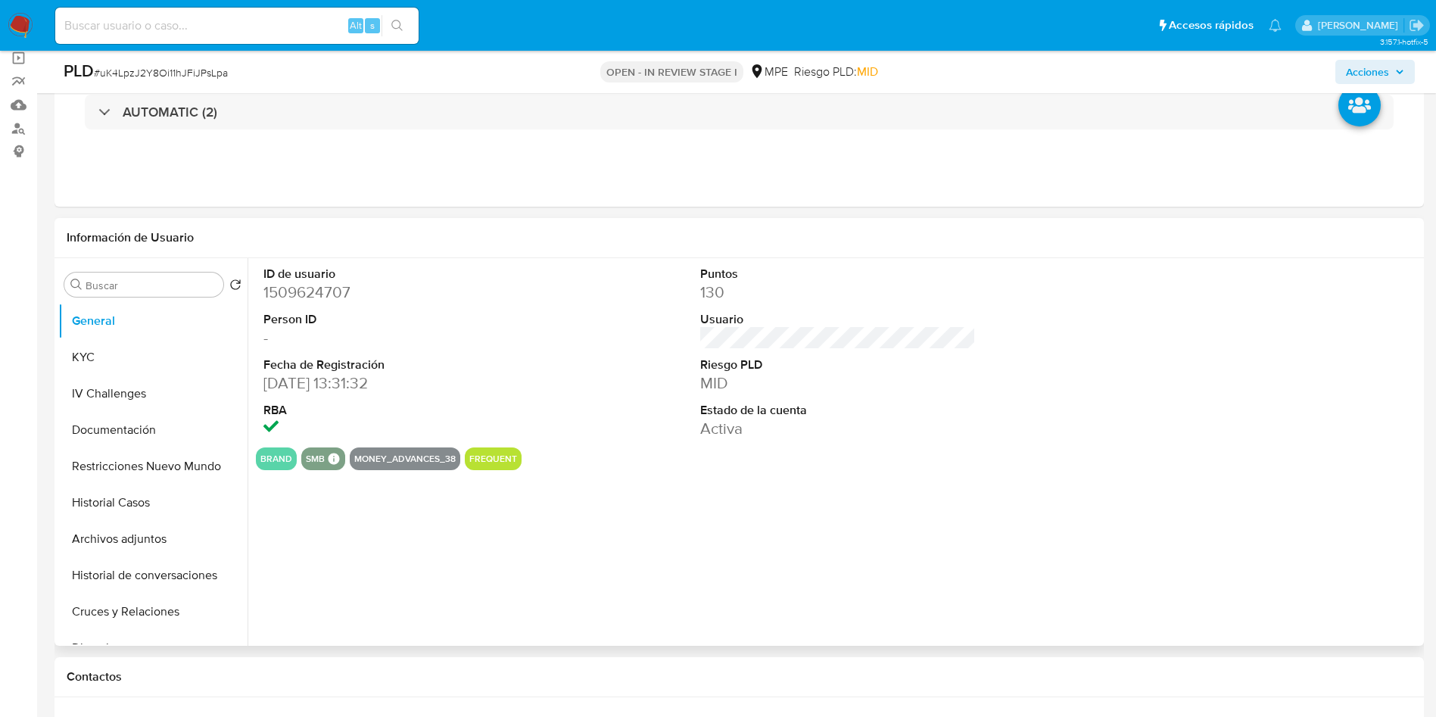
click at [329, 298] on dd "1509624707" at bounding box center [401, 292] width 276 height 21
copy dd "1509624707"
click at [444, 336] on dd "-" at bounding box center [401, 337] width 276 height 21
click at [322, 286] on dd "1509624707" at bounding box center [401, 292] width 276 height 21
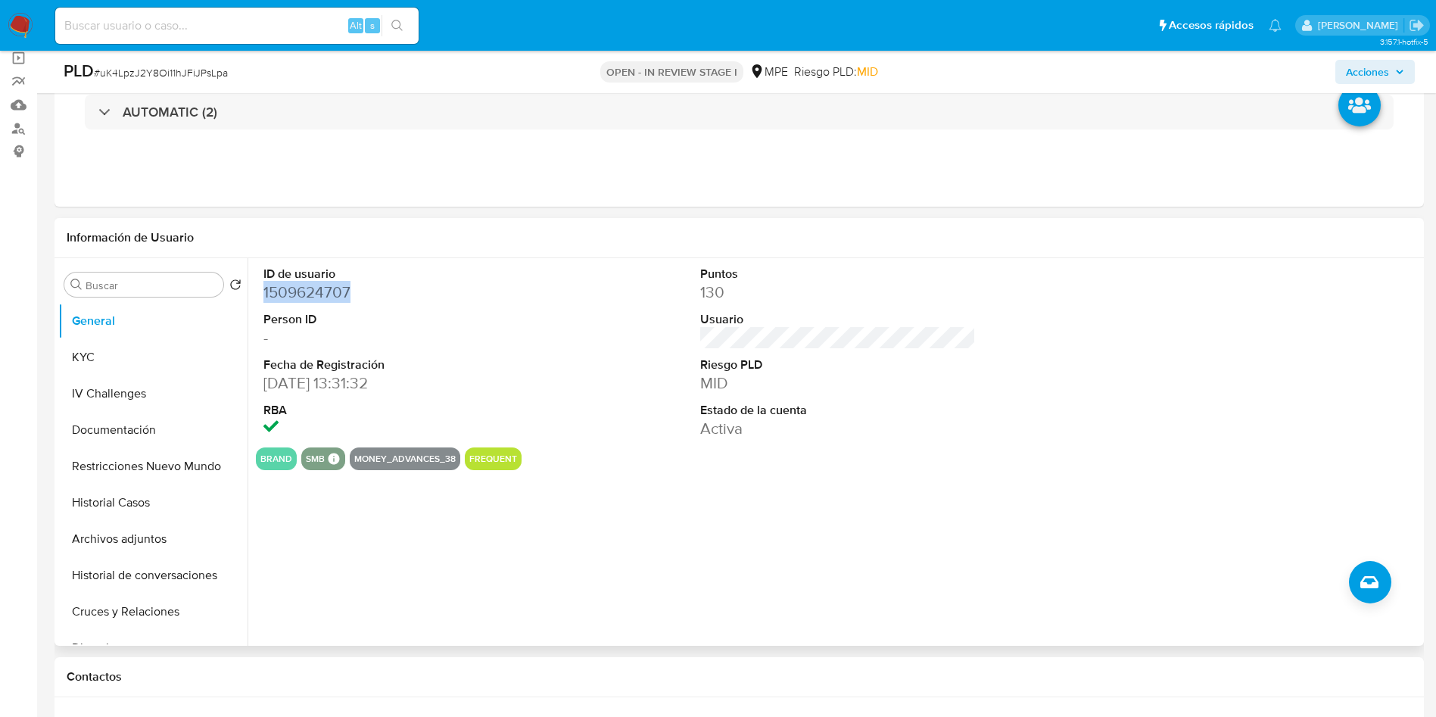
click at [322, 286] on dd "1509624707" at bounding box center [401, 292] width 276 height 21
copy dd "1509624707"
click at [156, 354] on button "KYC" at bounding box center [146, 357] width 177 height 36
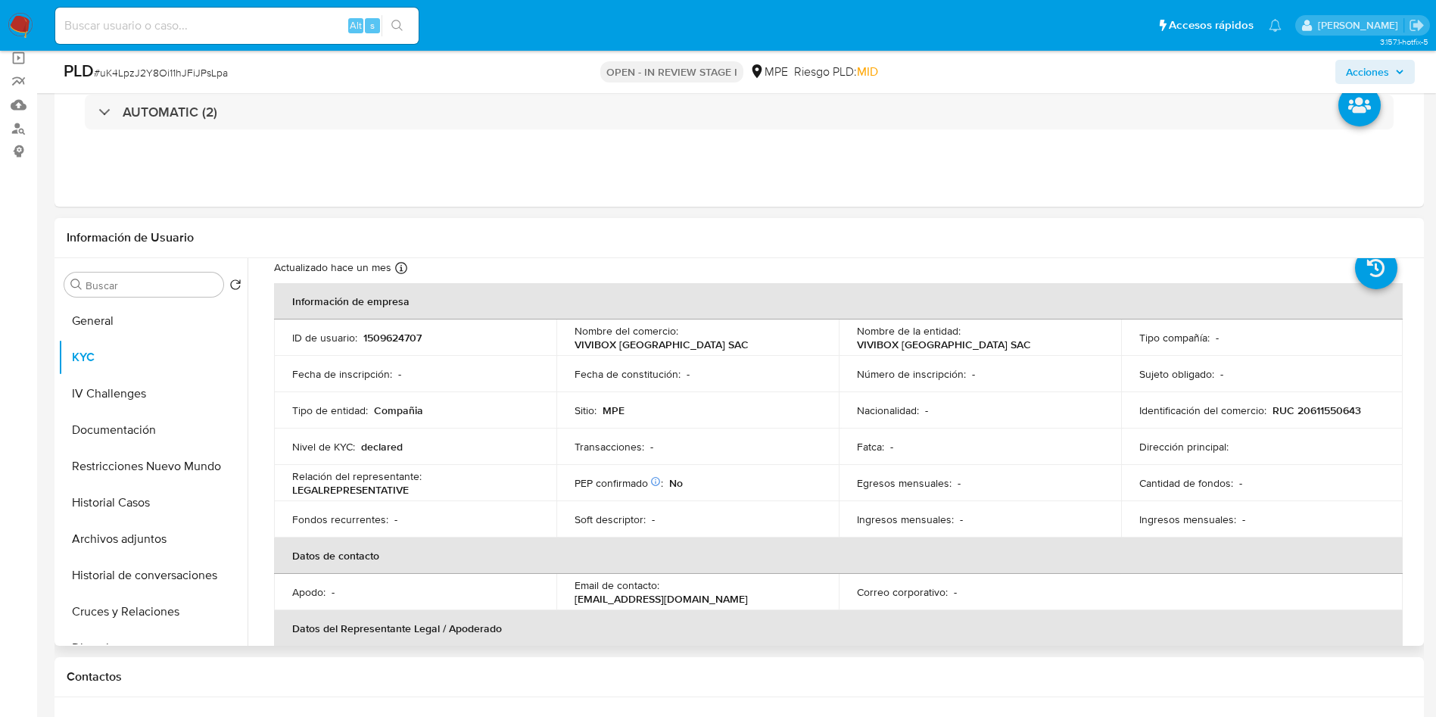
scroll to position [0, 0]
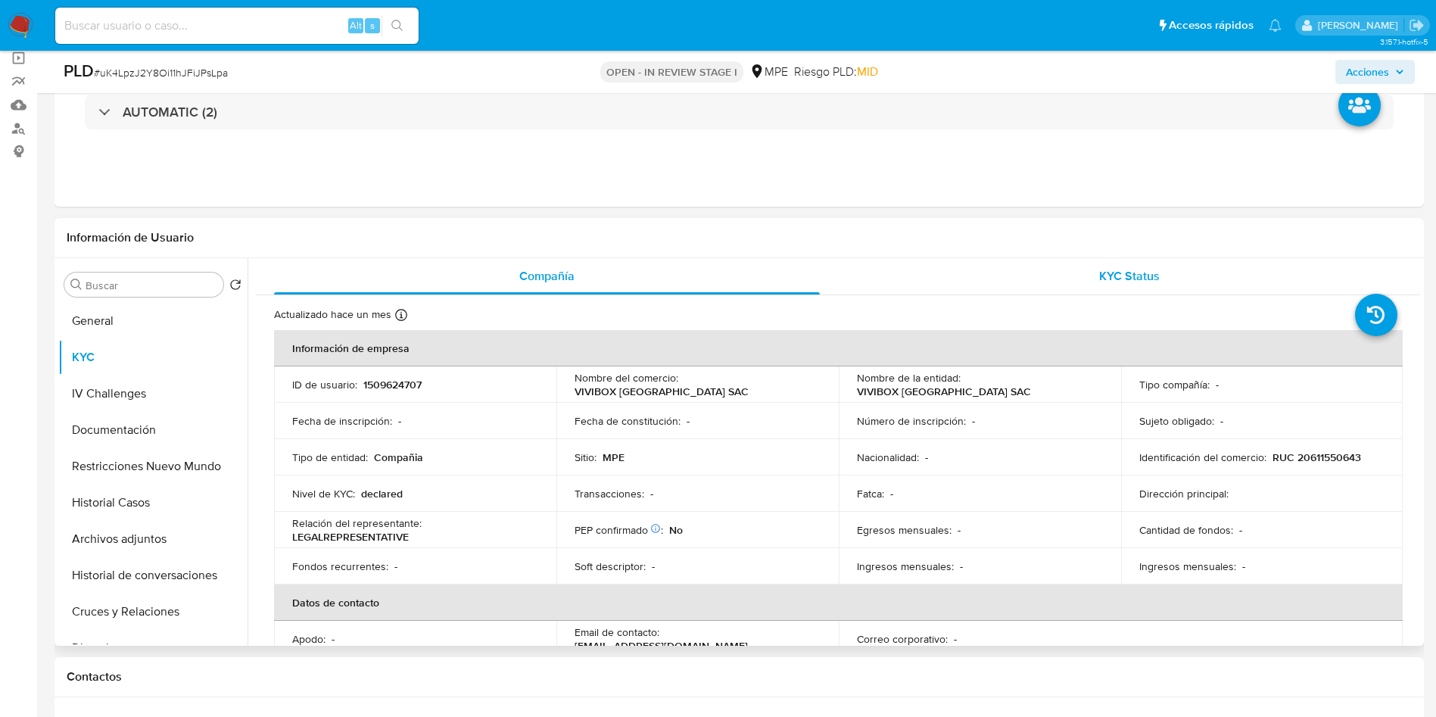
click at [1090, 260] on div "KYC Status" at bounding box center [1129, 276] width 546 height 36
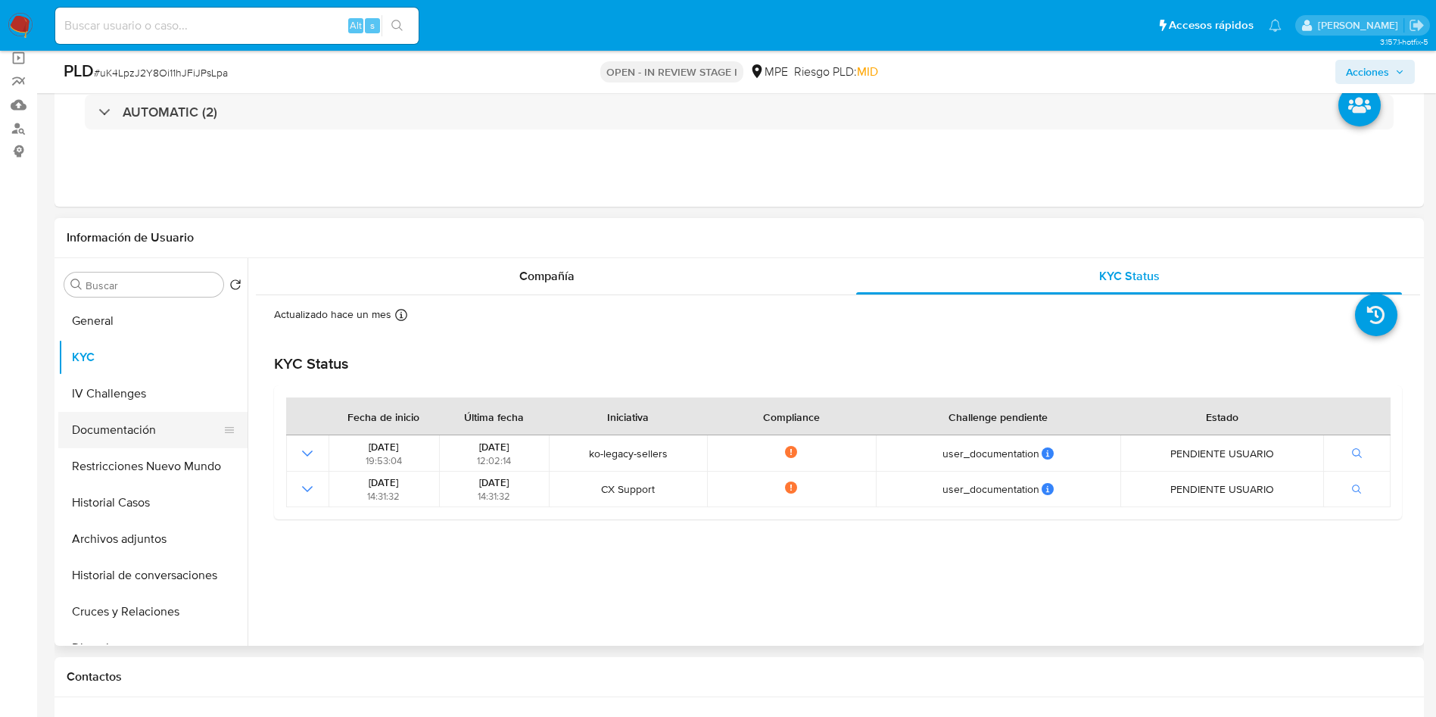
click at [157, 426] on button "Documentación" at bounding box center [146, 430] width 177 height 36
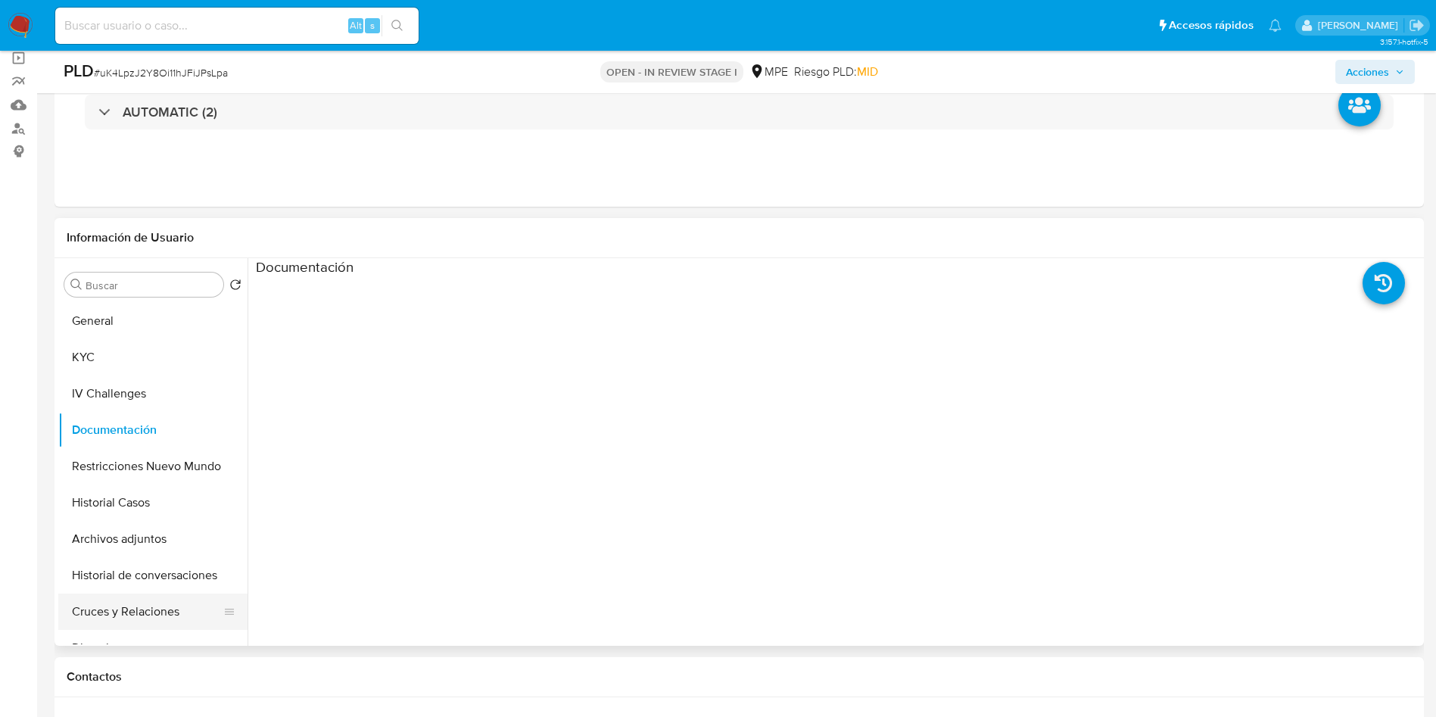
click at [189, 615] on button "Cruces y Relaciones" at bounding box center [146, 612] width 177 height 36
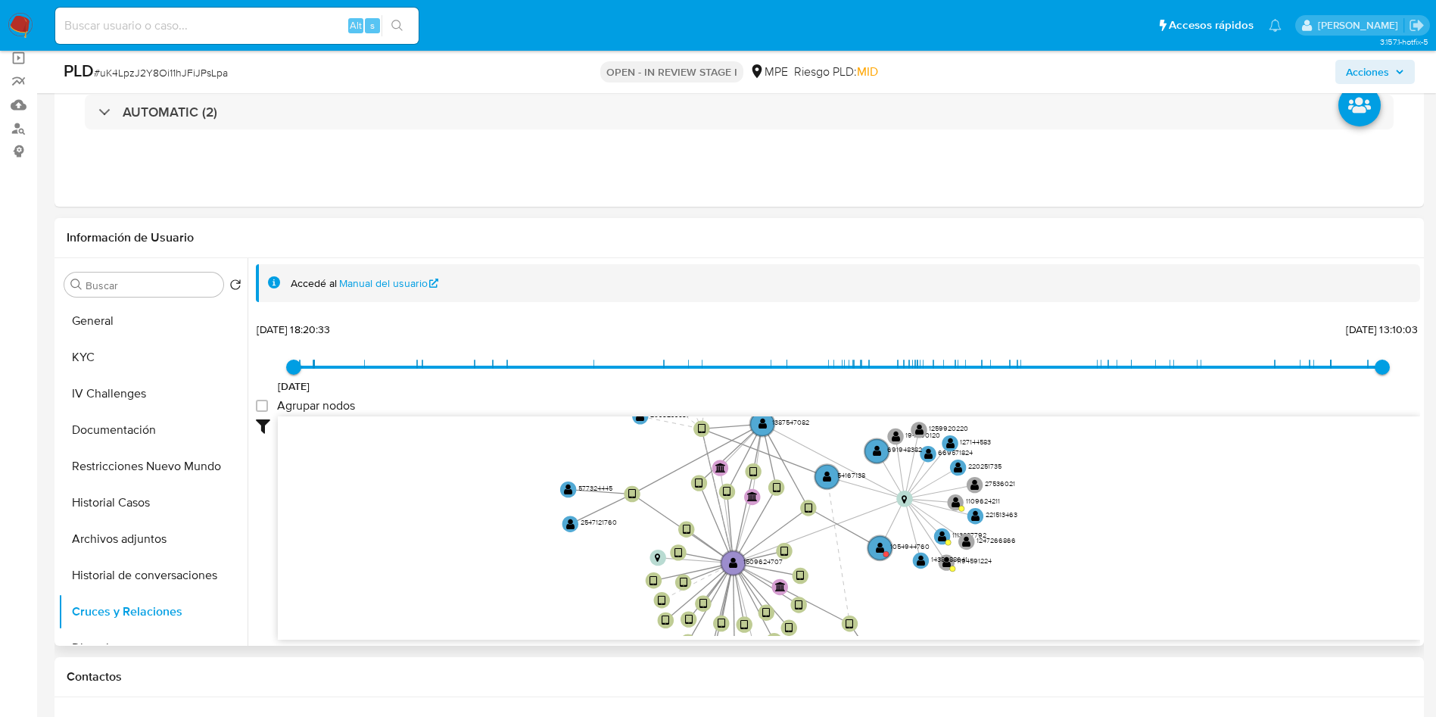
drag, startPoint x: 1221, startPoint y: 541, endPoint x: 1001, endPoint y: 637, distance: 240.7
click at [1001, 637] on div "user-1509624707  1509624707 device-662c46c5aa6a9838363c50df  device-6707e0ddc…" at bounding box center [849, 528] width 1142 height 224
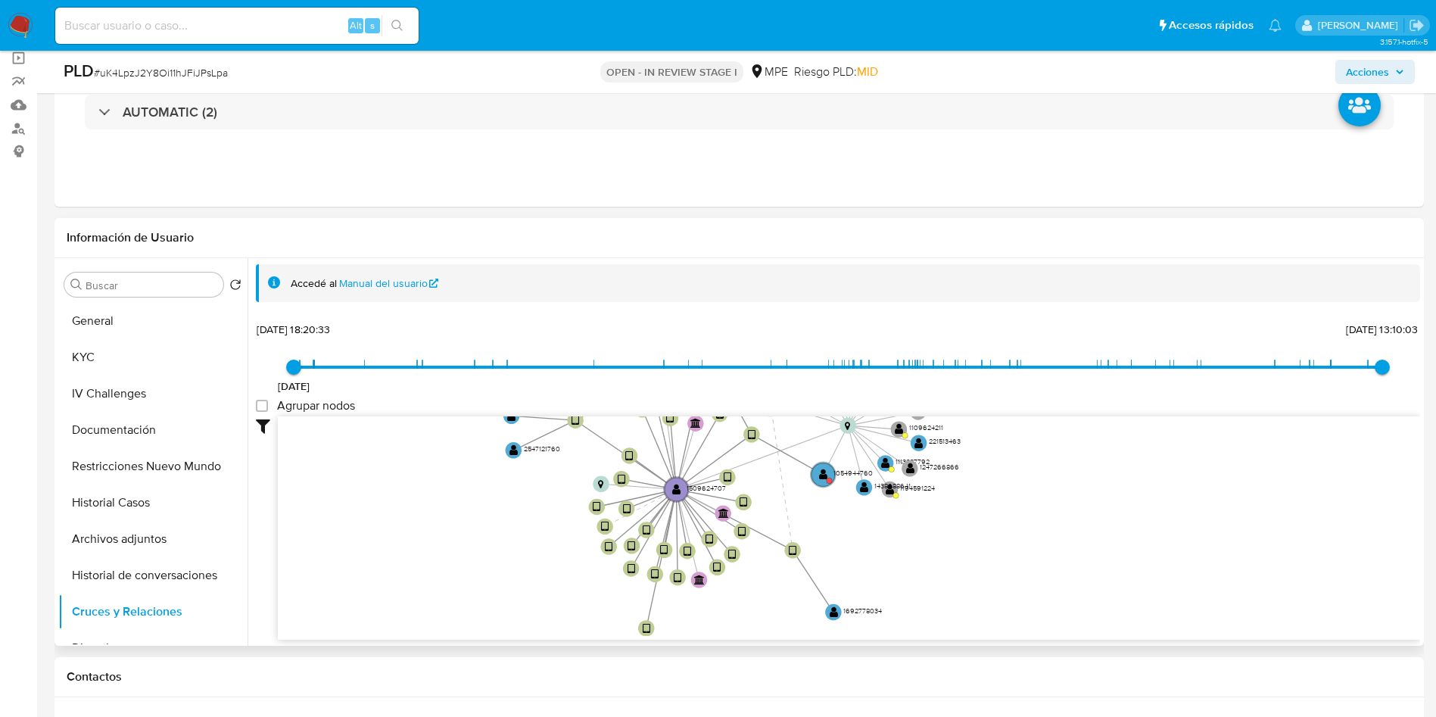
drag, startPoint x: 1040, startPoint y: 486, endPoint x: 980, endPoint y: 475, distance: 61.5
click at [995, 462] on icon "user-1509624707  1509624707 device-662c46c5aa6a9838363c50df  device-6707e0ddc…" at bounding box center [849, 526] width 1142 height 220
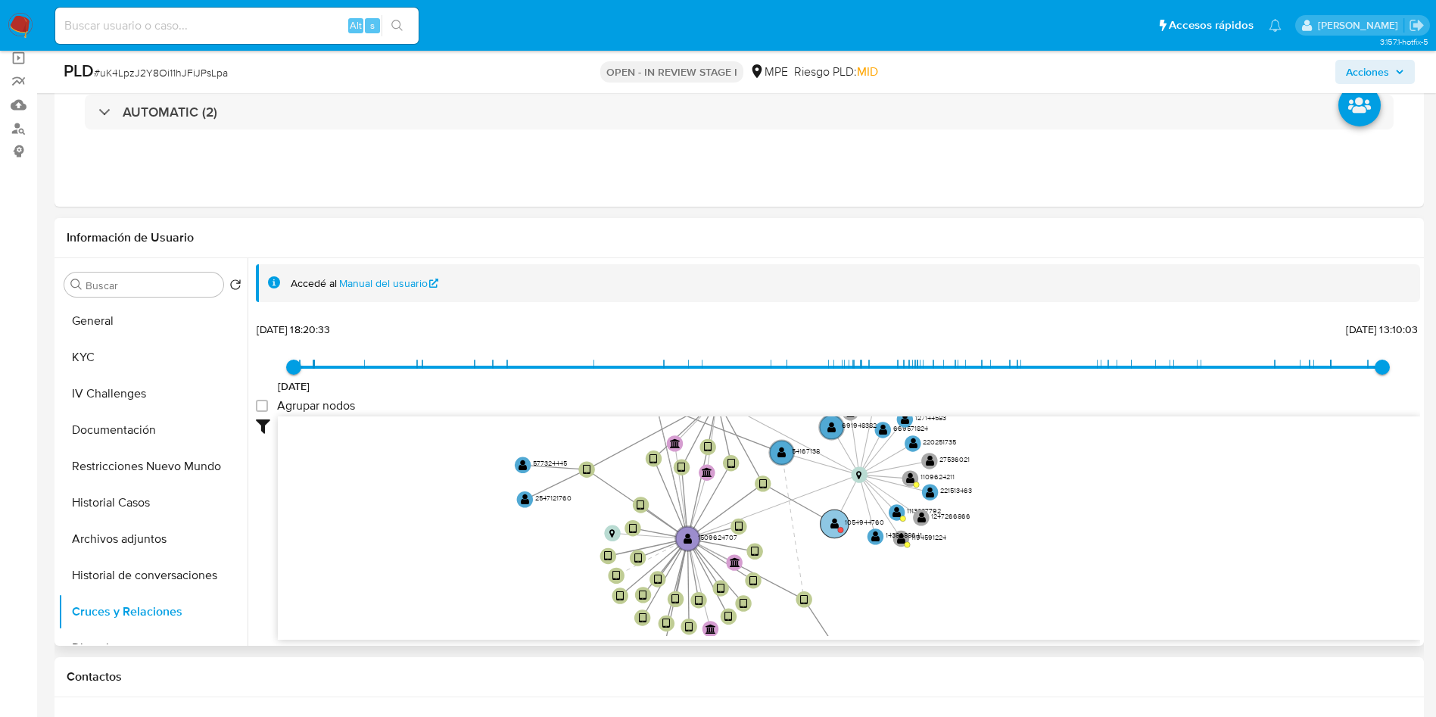
click at [840, 520] on circle at bounding box center [835, 523] width 29 height 29
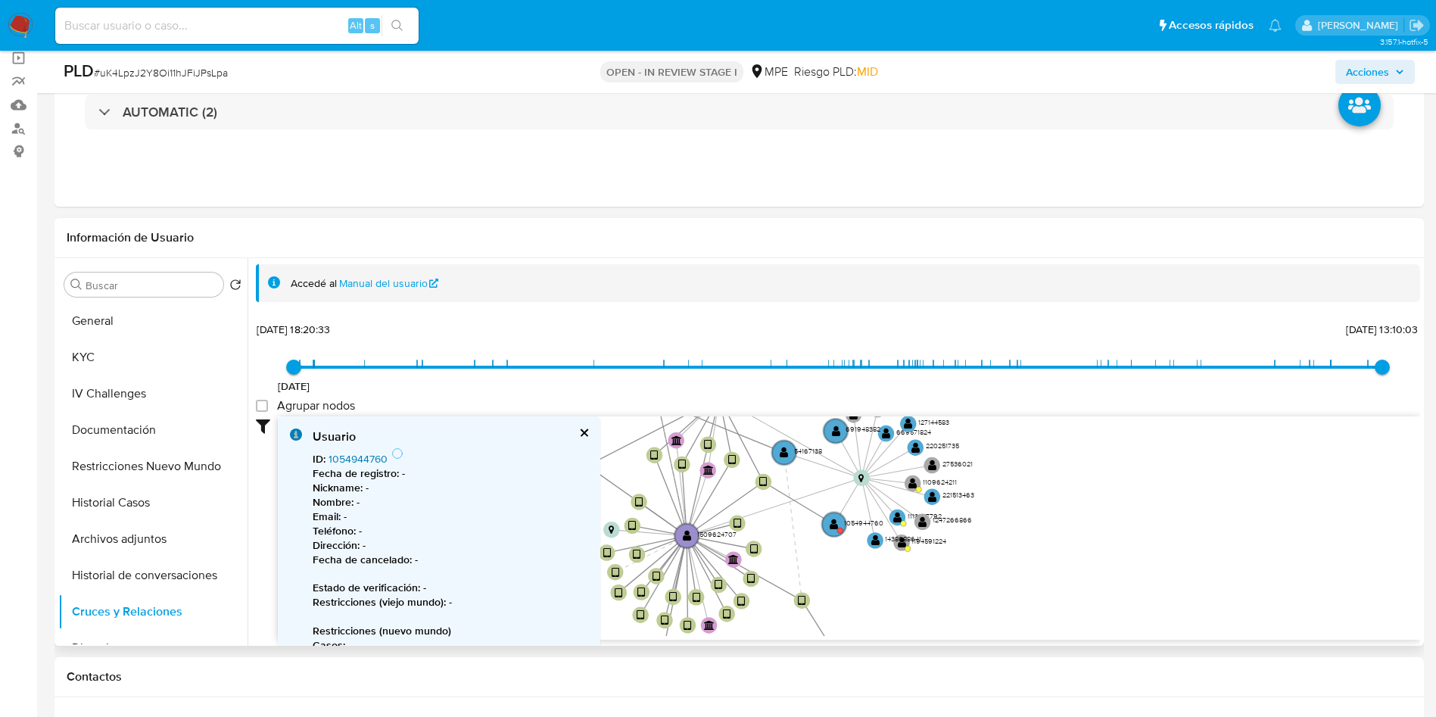
click at [373, 459] on link "1054944760" at bounding box center [358, 458] width 59 height 15
click at [140, 326] on button "General" at bounding box center [146, 321] width 177 height 36
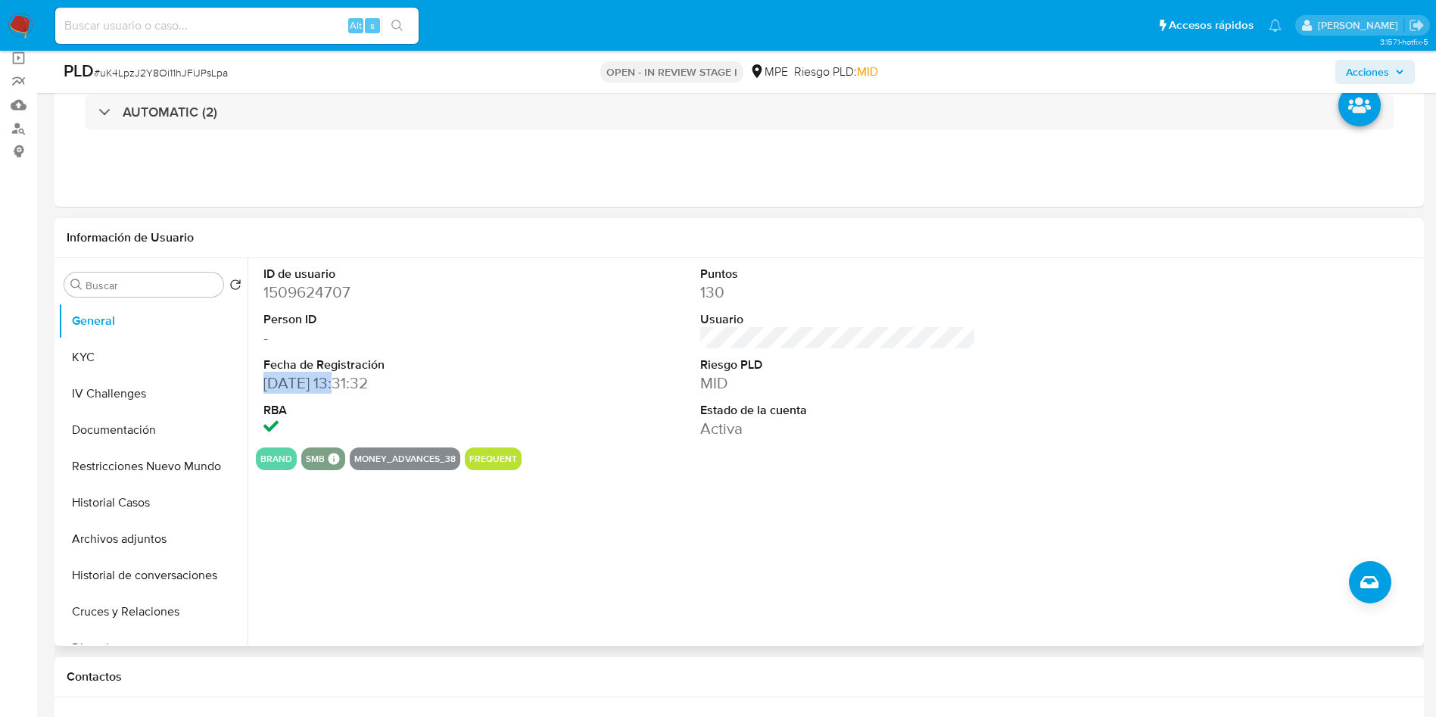
drag, startPoint x: 265, startPoint y: 381, endPoint x: 339, endPoint y: 386, distance: 74.4
click at [339, 386] on dd "13/10/2023 13:31:32" at bounding box center [401, 382] width 276 height 21
copy dd "13/10/2023"
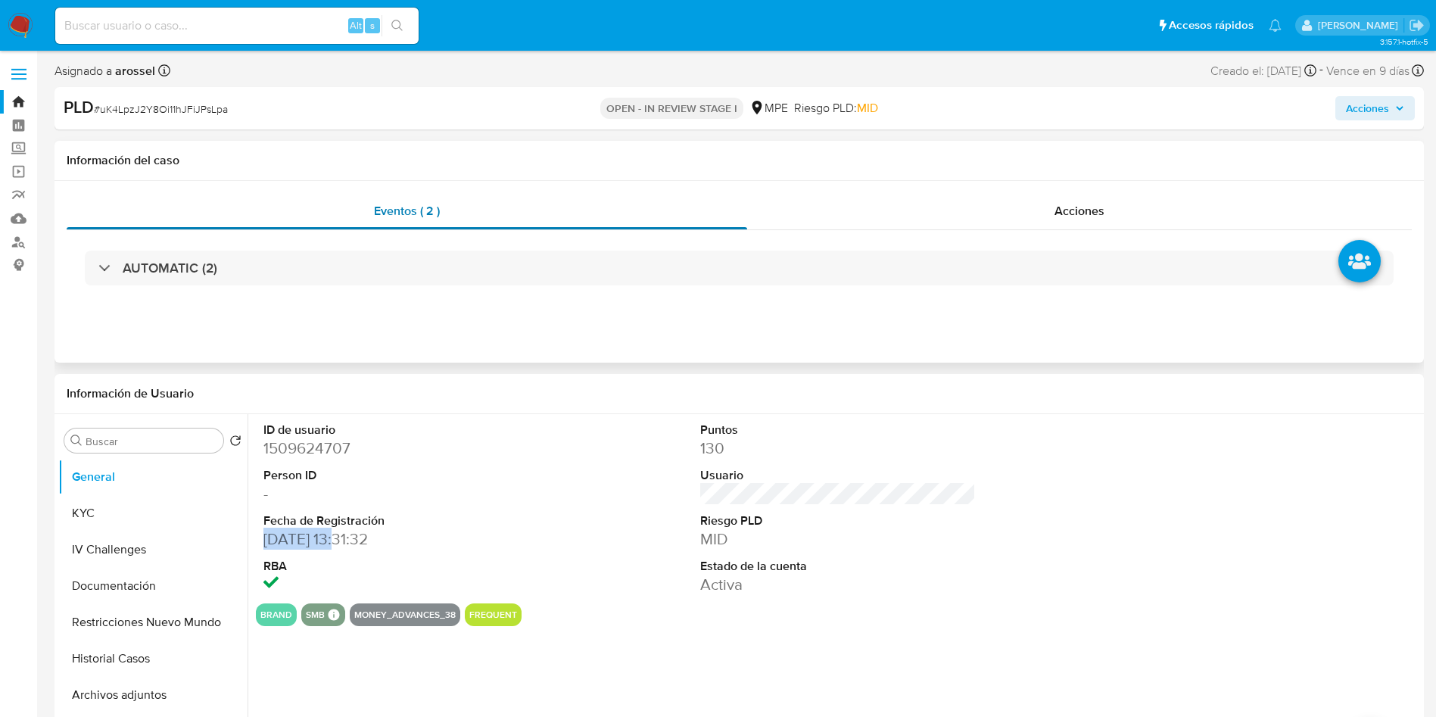
drag, startPoint x: 312, startPoint y: 210, endPoint x: 306, endPoint y: 216, distance: 8.0
click at [309, 211] on div "Eventos ( 2 )" at bounding box center [407, 211] width 681 height 36
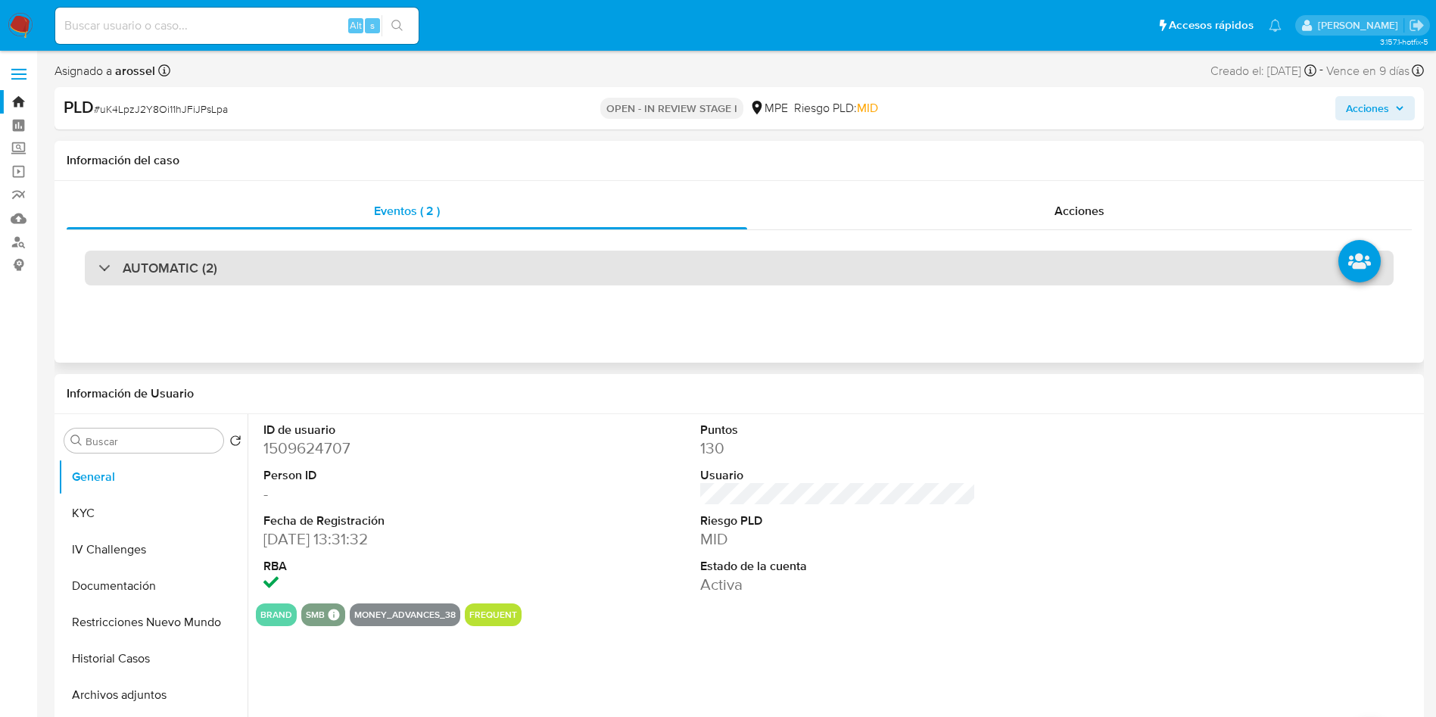
click at [314, 270] on div "AUTOMATIC (2)" at bounding box center [739, 268] width 1309 height 35
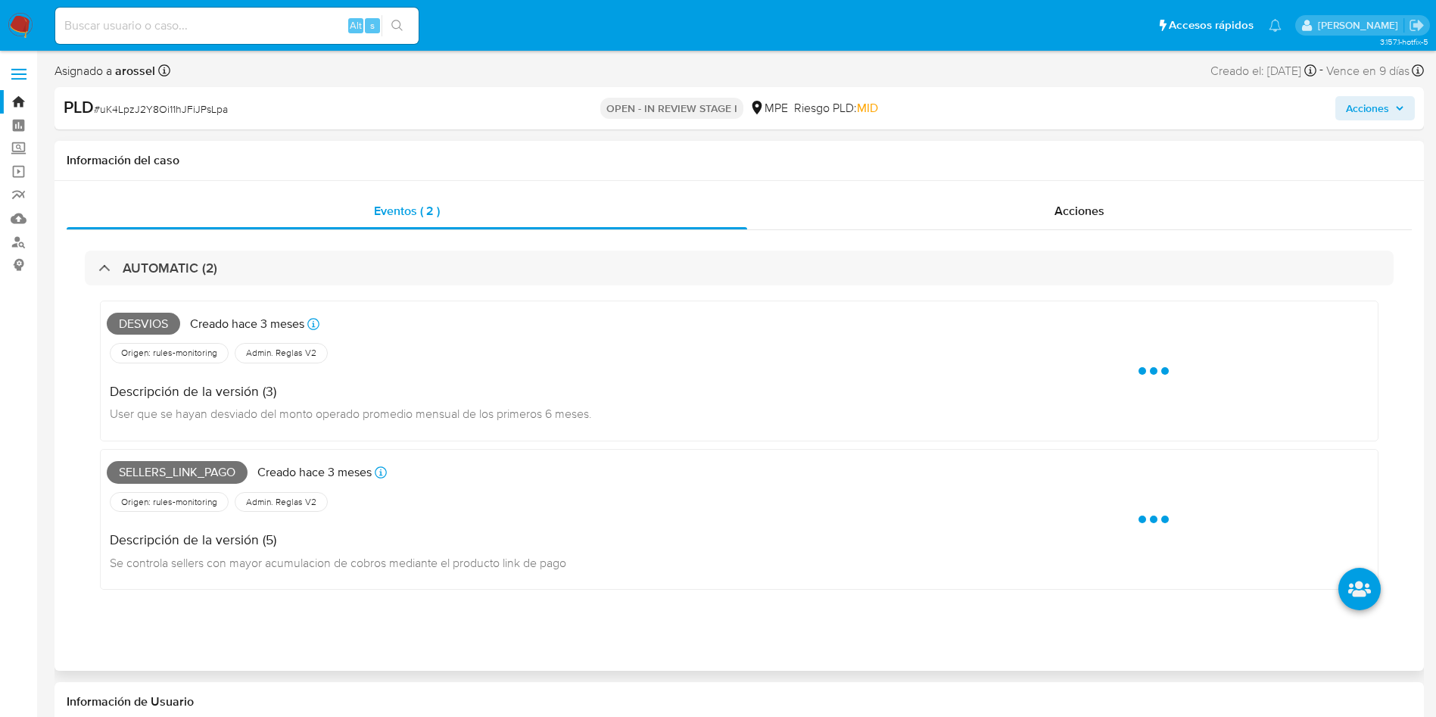
click at [133, 326] on span "Desvios" at bounding box center [143, 324] width 73 height 23
click at [136, 327] on span "Desvios" at bounding box center [143, 324] width 73 height 23
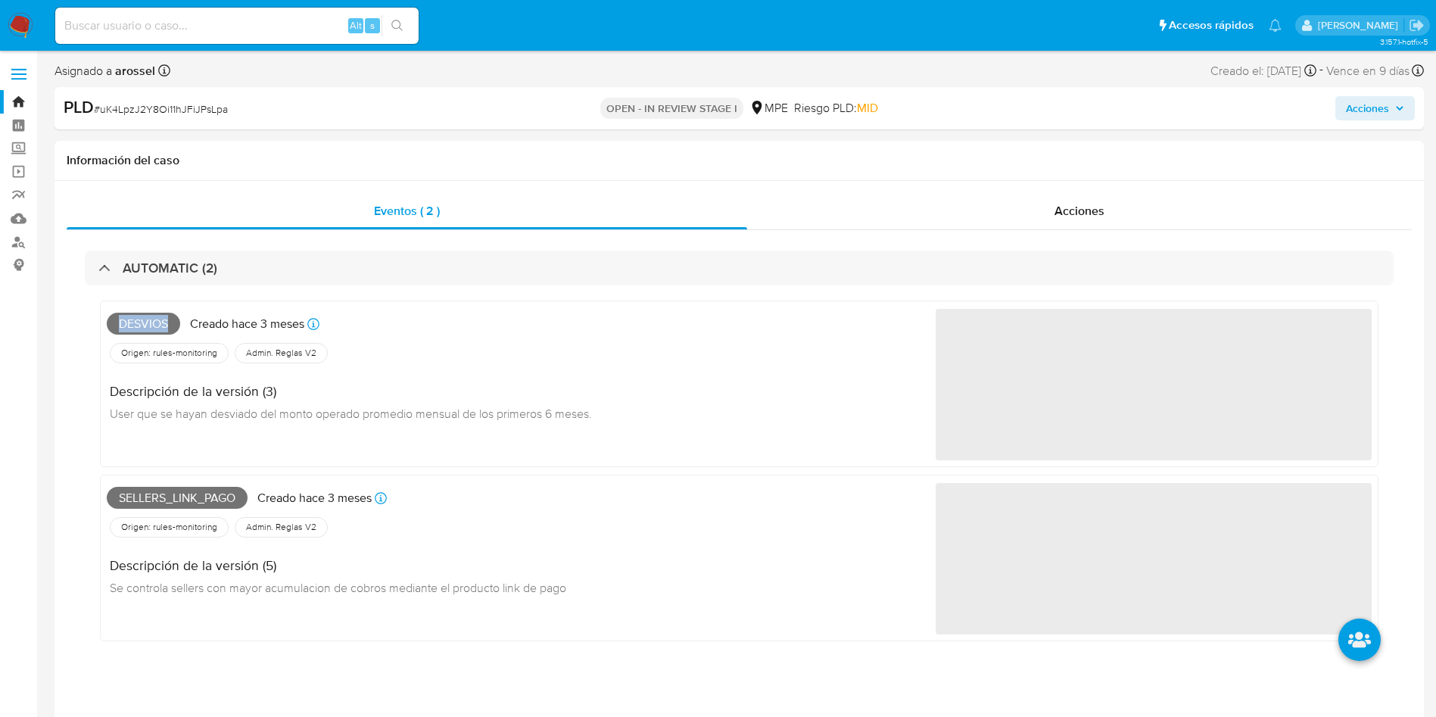
copy span "Desvios"
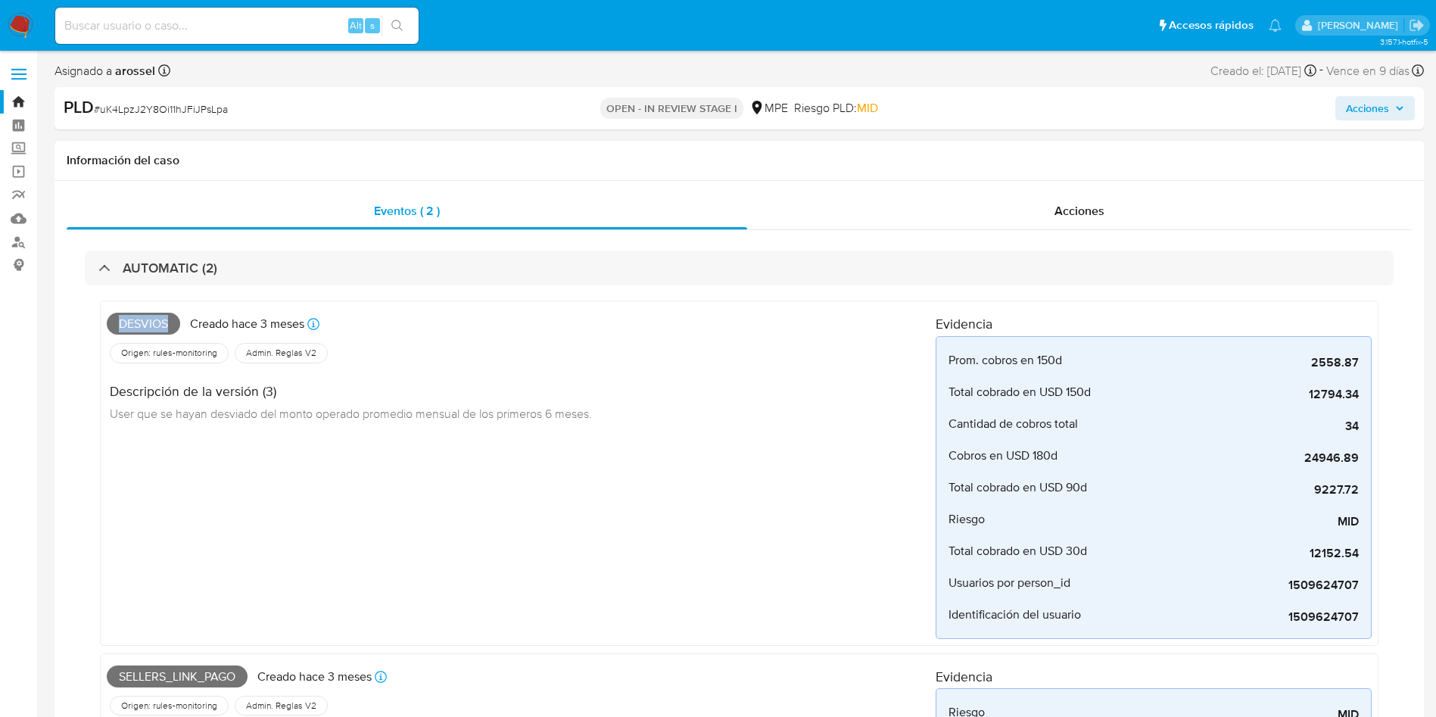
click at [143, 322] on span "Desvios" at bounding box center [143, 324] width 73 height 23
drag, startPoint x: 145, startPoint y: 322, endPoint x: 160, endPoint y: 317, distance: 16.5
click at [146, 322] on span "Desvios" at bounding box center [143, 324] width 73 height 23
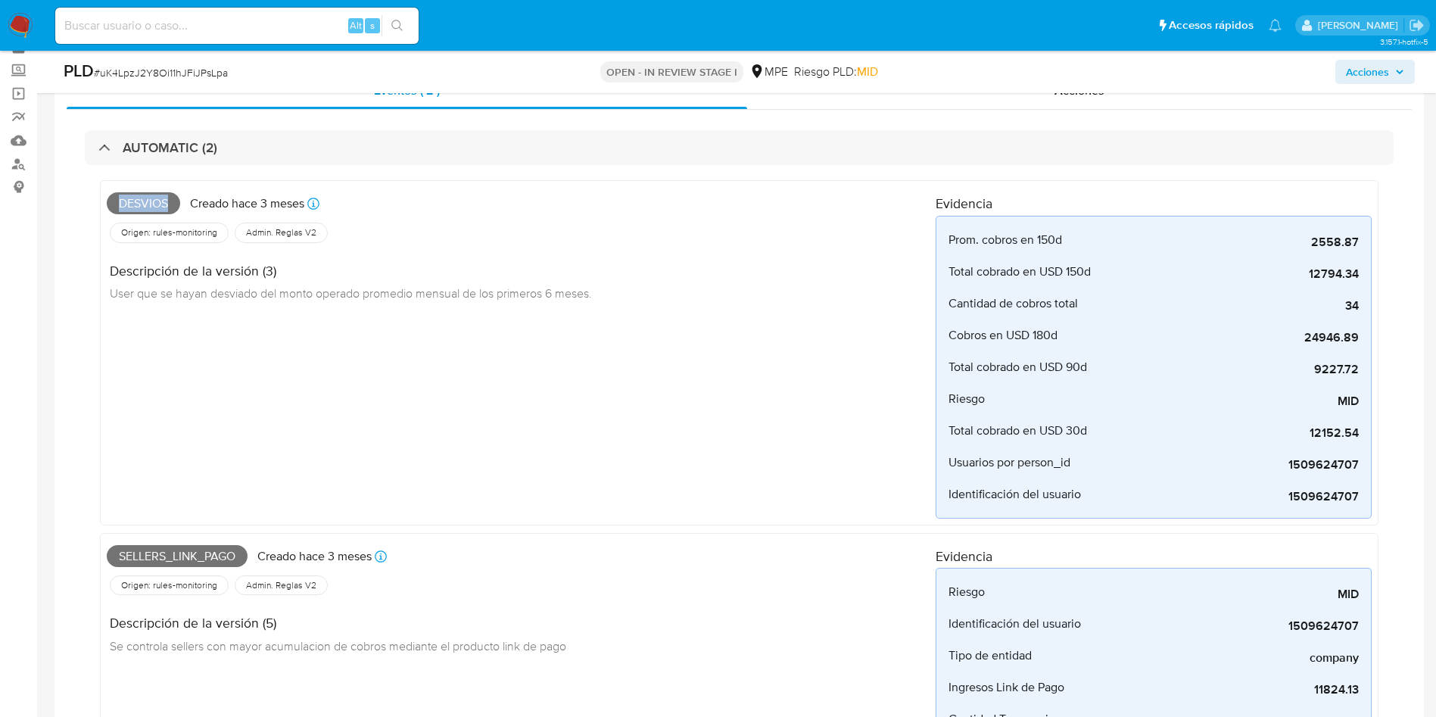
scroll to position [114, 0]
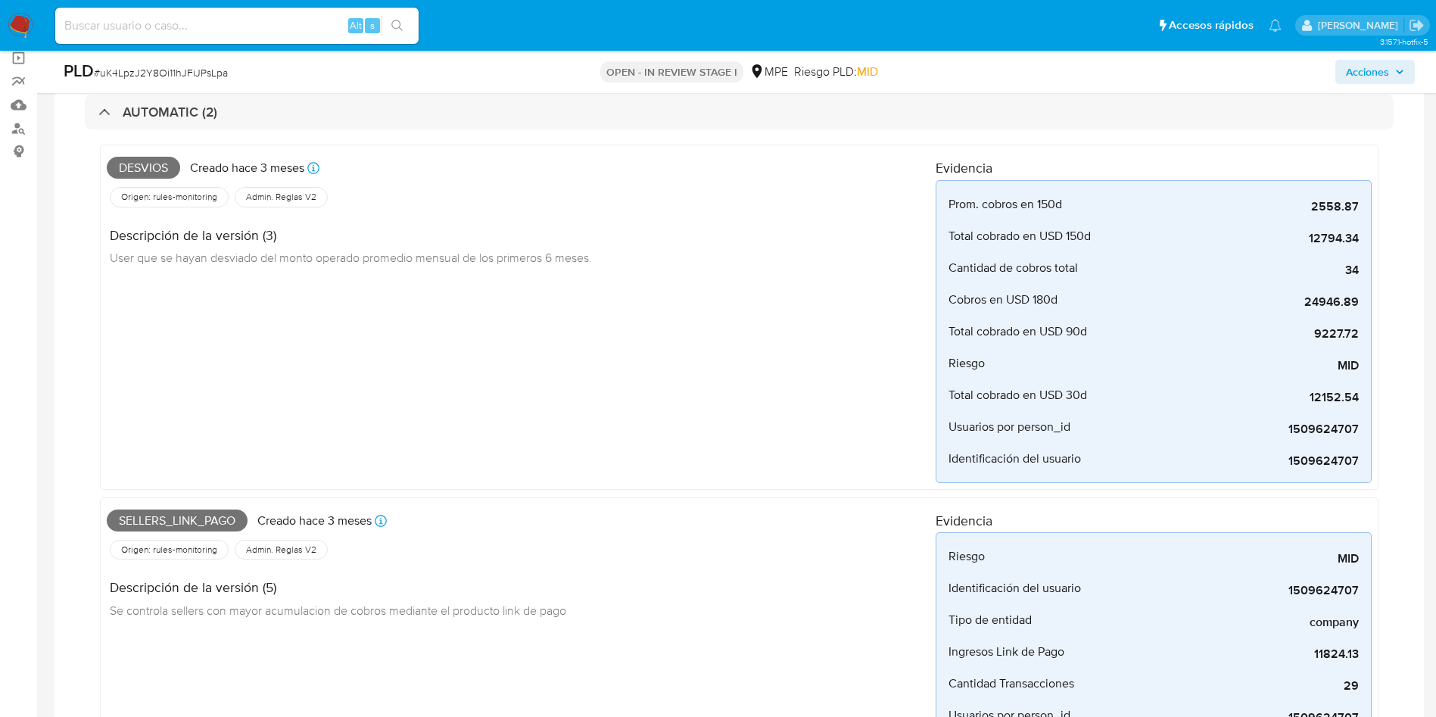
click at [176, 512] on span "Sellers_link_pago" at bounding box center [177, 520] width 141 height 23
copy span "Sellers_link_pago"
click at [192, 72] on span "# uK4LpzJ2Y8Oi11hJFiJPsLpa" at bounding box center [161, 72] width 134 height 15
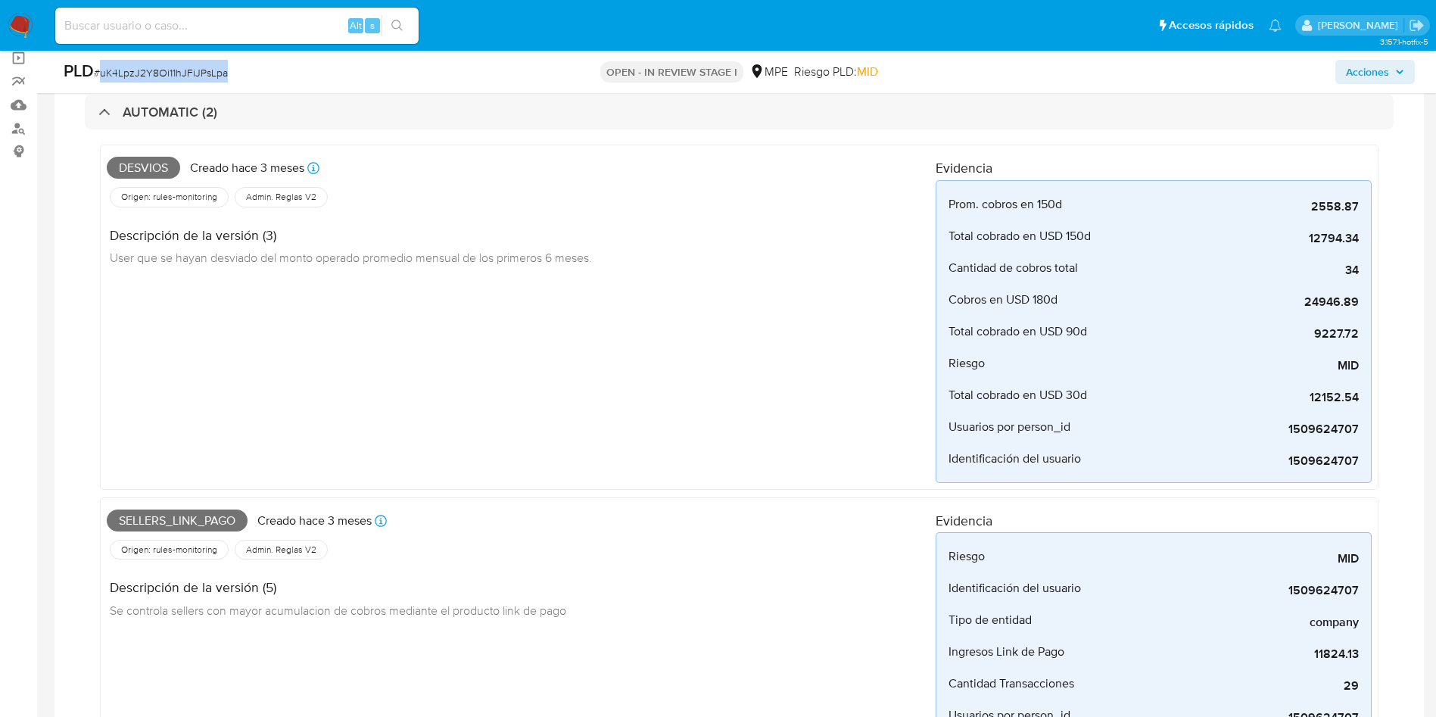
copy span "uK4LpzJ2Y8Oi11hJFiJPsLpa"
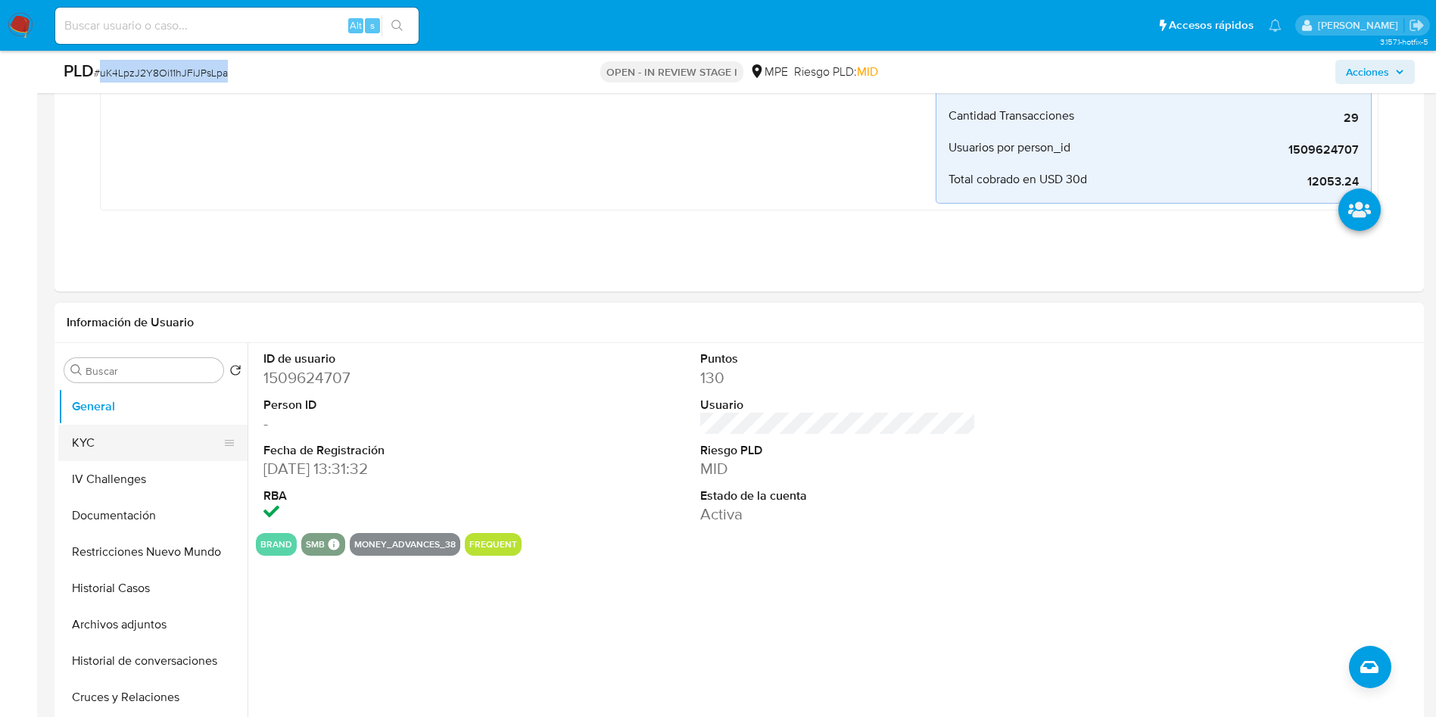
click at [157, 438] on button "KYC" at bounding box center [146, 443] width 177 height 36
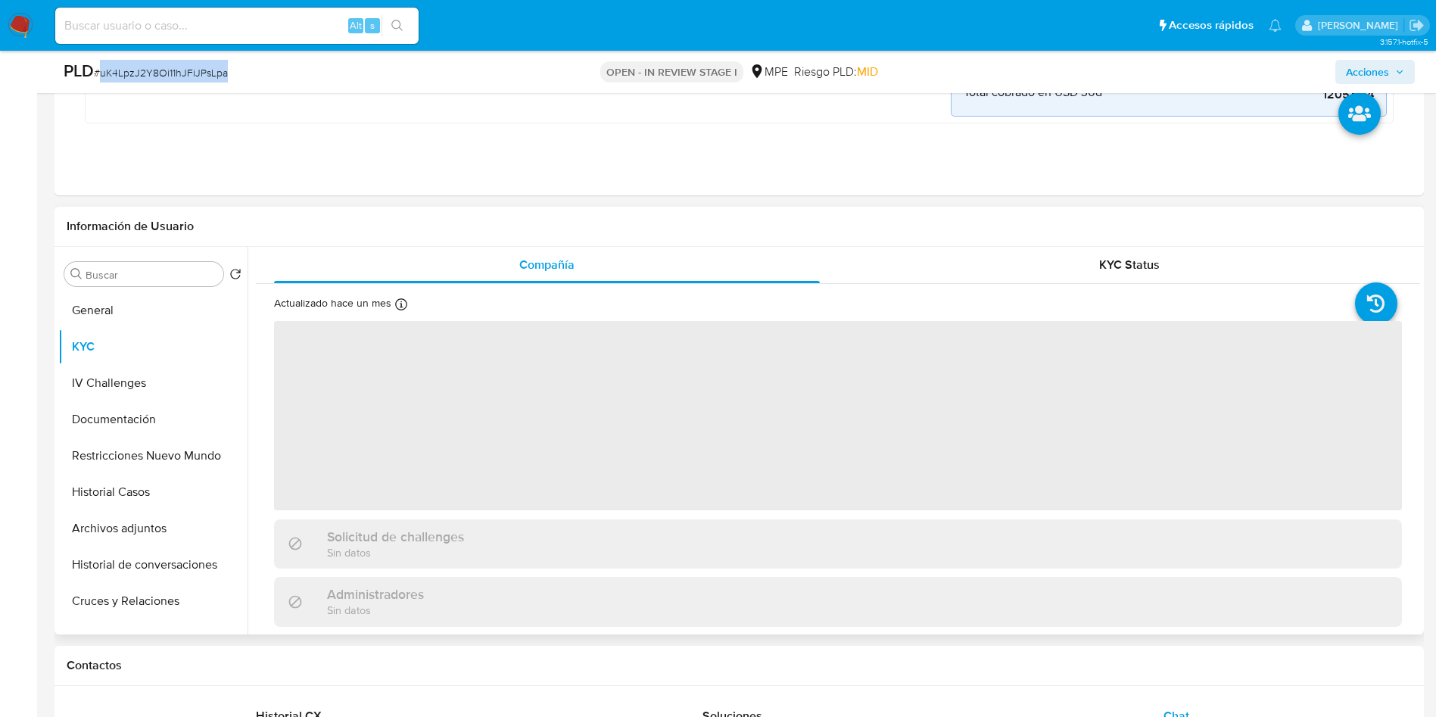
scroll to position [795, 0]
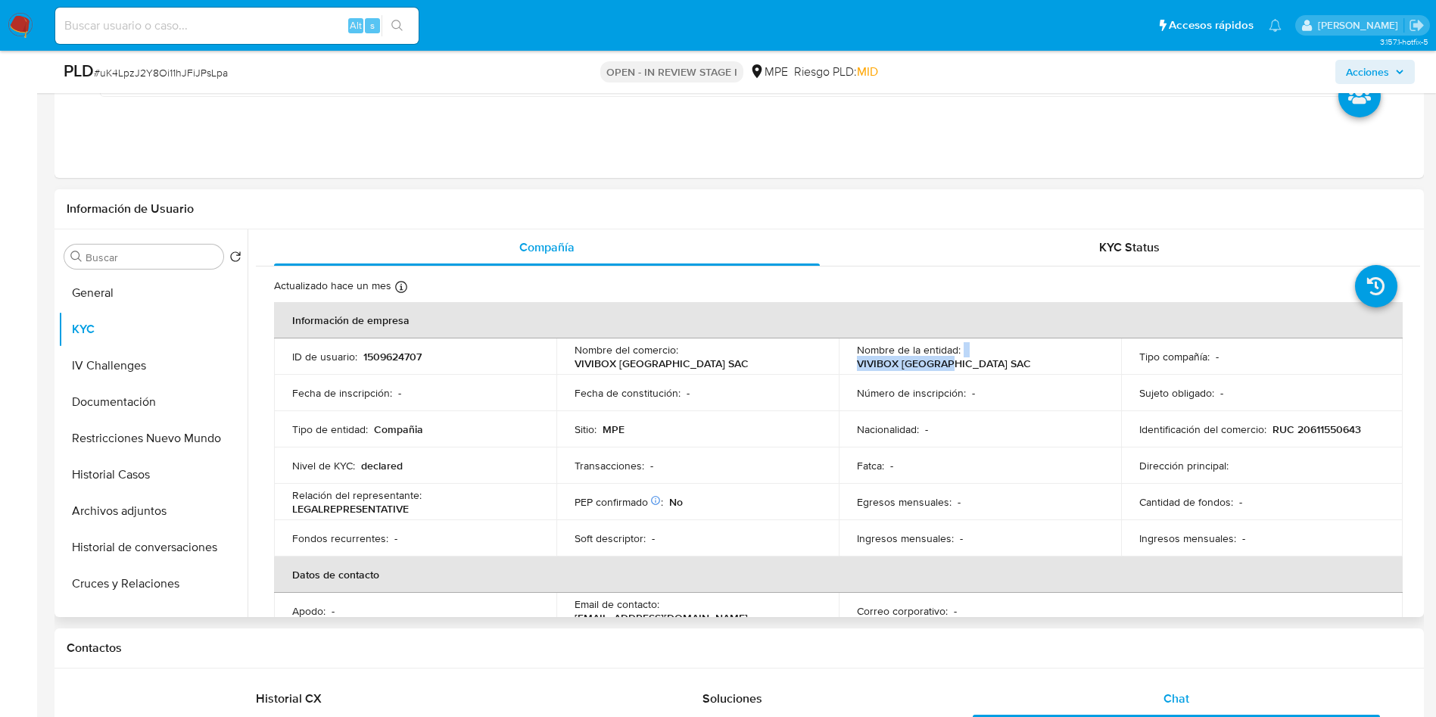
drag, startPoint x: 959, startPoint y: 355, endPoint x: 1072, endPoint y: 353, distance: 112.8
click at [1072, 353] on div "Nombre de la entidad : VIVIBOX PERU SAC" at bounding box center [980, 356] width 246 height 27
copy div "VIVIBOX PERU SAC"
drag, startPoint x: 1178, startPoint y: 431, endPoint x: 1183, endPoint y: 424, distance: 8.2
click at [1178, 427] on p "Identificación del comercio :" at bounding box center [1202, 429] width 127 height 14
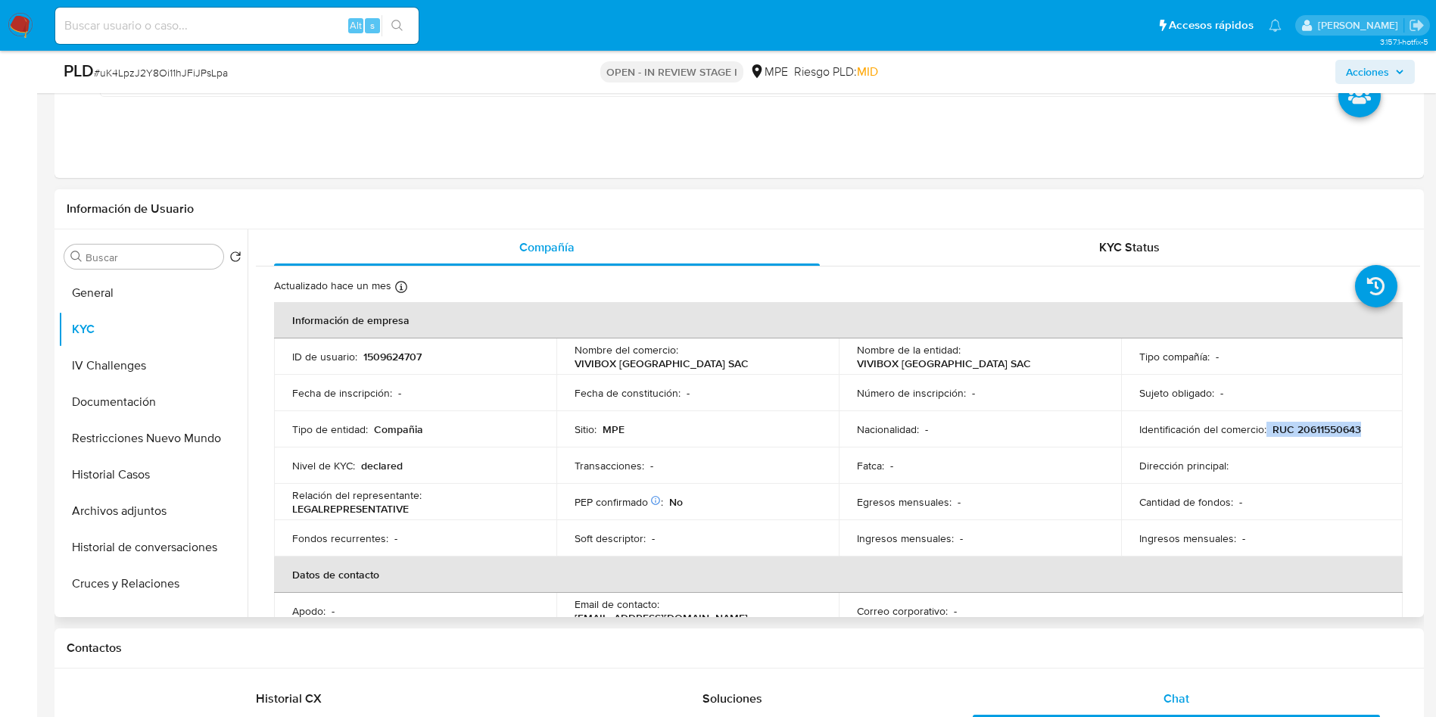
drag, startPoint x: 1262, startPoint y: 425, endPoint x: 1364, endPoint y: 423, distance: 102.2
click at [1364, 423] on div "Identificación del comercio : RUC 20611550643" at bounding box center [1262, 429] width 246 height 14
copy div "RUC 20611550643"
drag, startPoint x: 147, startPoint y: 471, endPoint x: 147, endPoint y: 485, distance: 13.6
click at [147, 469] on button "Historial Casos" at bounding box center [152, 475] width 189 height 36
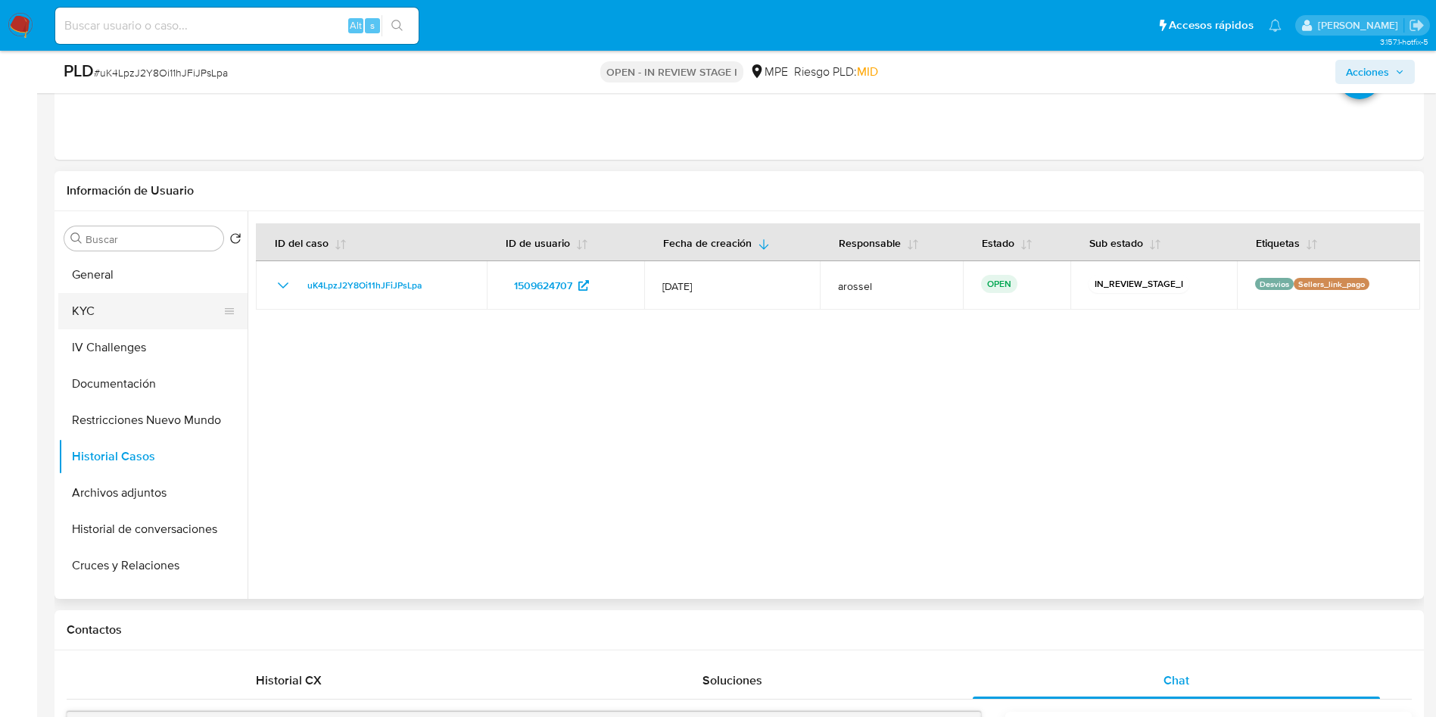
click at [108, 305] on button "KYC" at bounding box center [146, 311] width 177 height 36
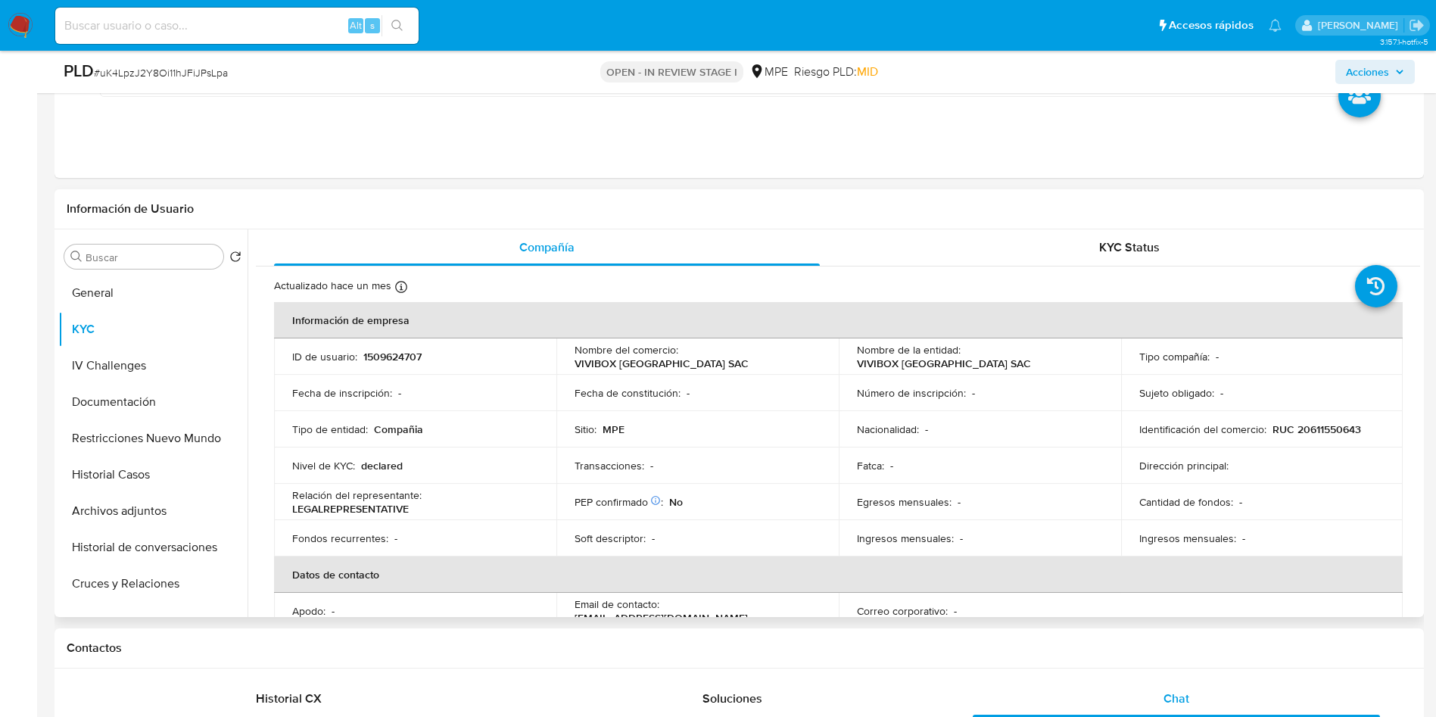
click at [390, 361] on p "1509624707" at bounding box center [392, 357] width 58 height 14
copy p "1509624707"
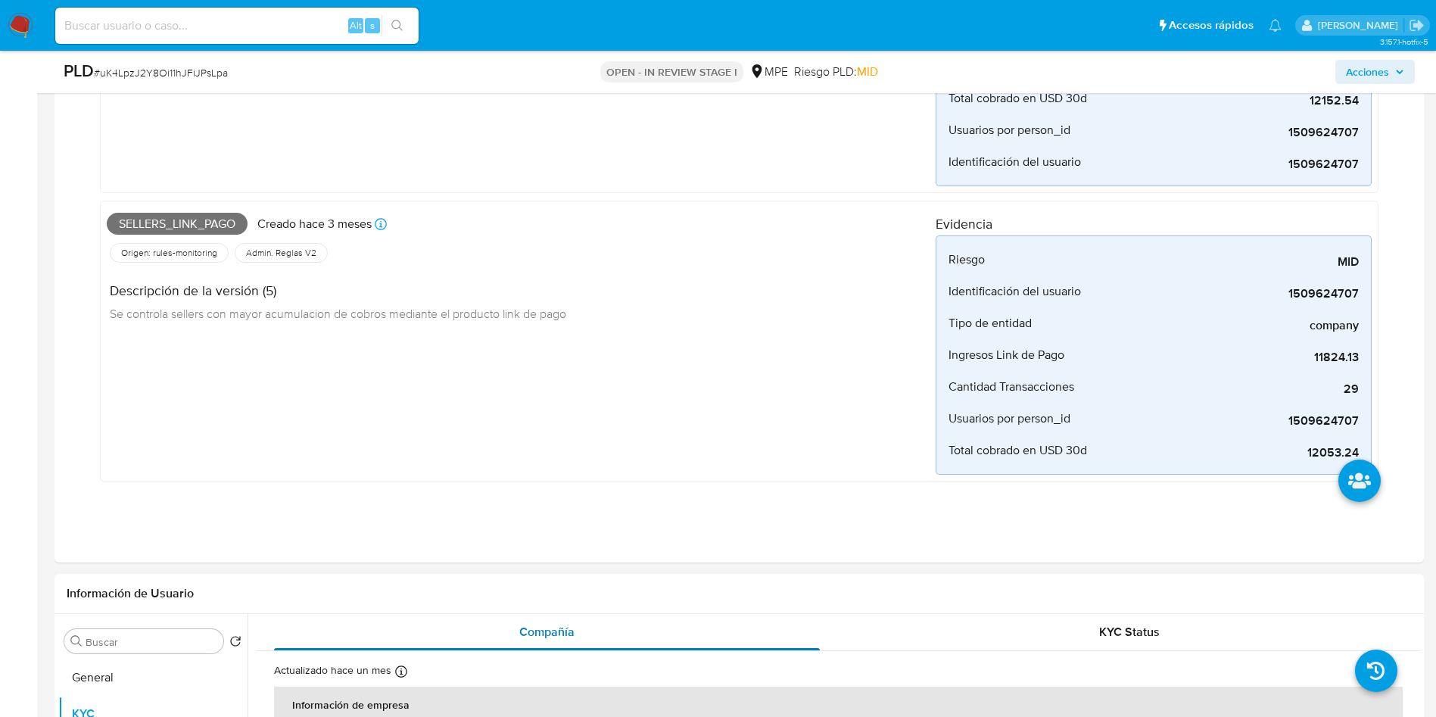
scroll to position [681, 0]
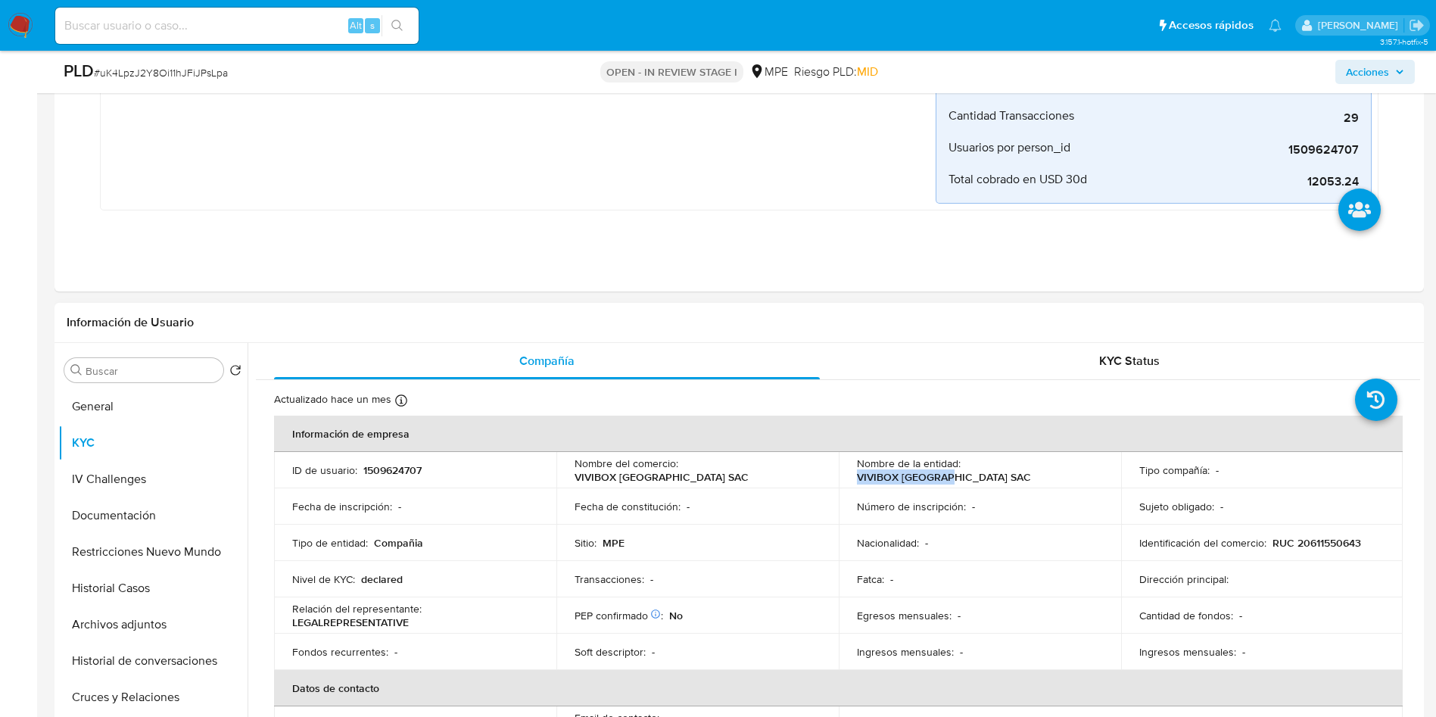
drag, startPoint x: 964, startPoint y: 472, endPoint x: 1057, endPoint y: 464, distance: 92.7
click at [1057, 464] on div "Nombre de la entidad : VIVIBOX PERU SAC" at bounding box center [980, 470] width 246 height 27
copy p "VIVIBOX PERU SAC"
click at [1323, 541] on p "RUC 20611550643" at bounding box center [1317, 543] width 89 height 14
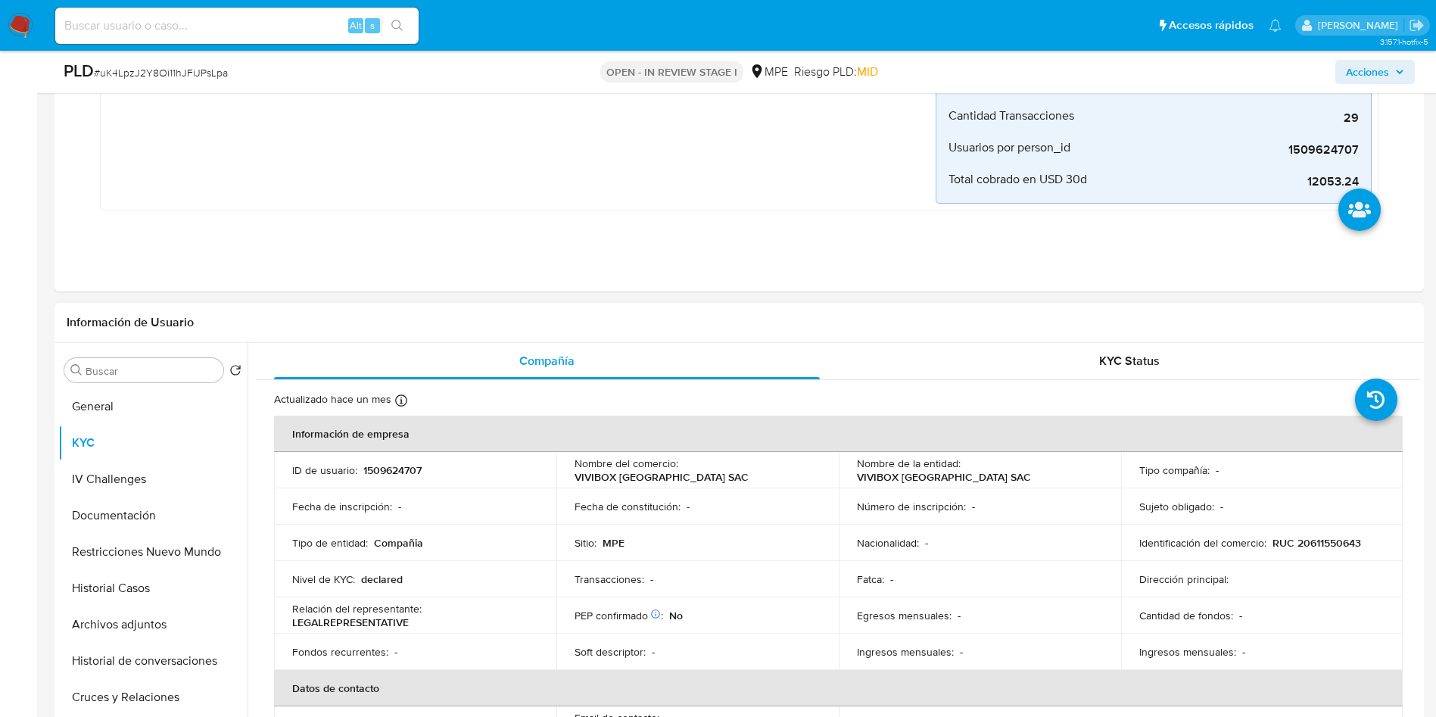
click at [390, 480] on td "ID de usuario : 1509624707" at bounding box center [415, 470] width 282 height 36
click at [385, 474] on p "1509624707" at bounding box center [392, 470] width 58 height 14
click at [384, 469] on p "1509624707" at bounding box center [392, 470] width 58 height 14
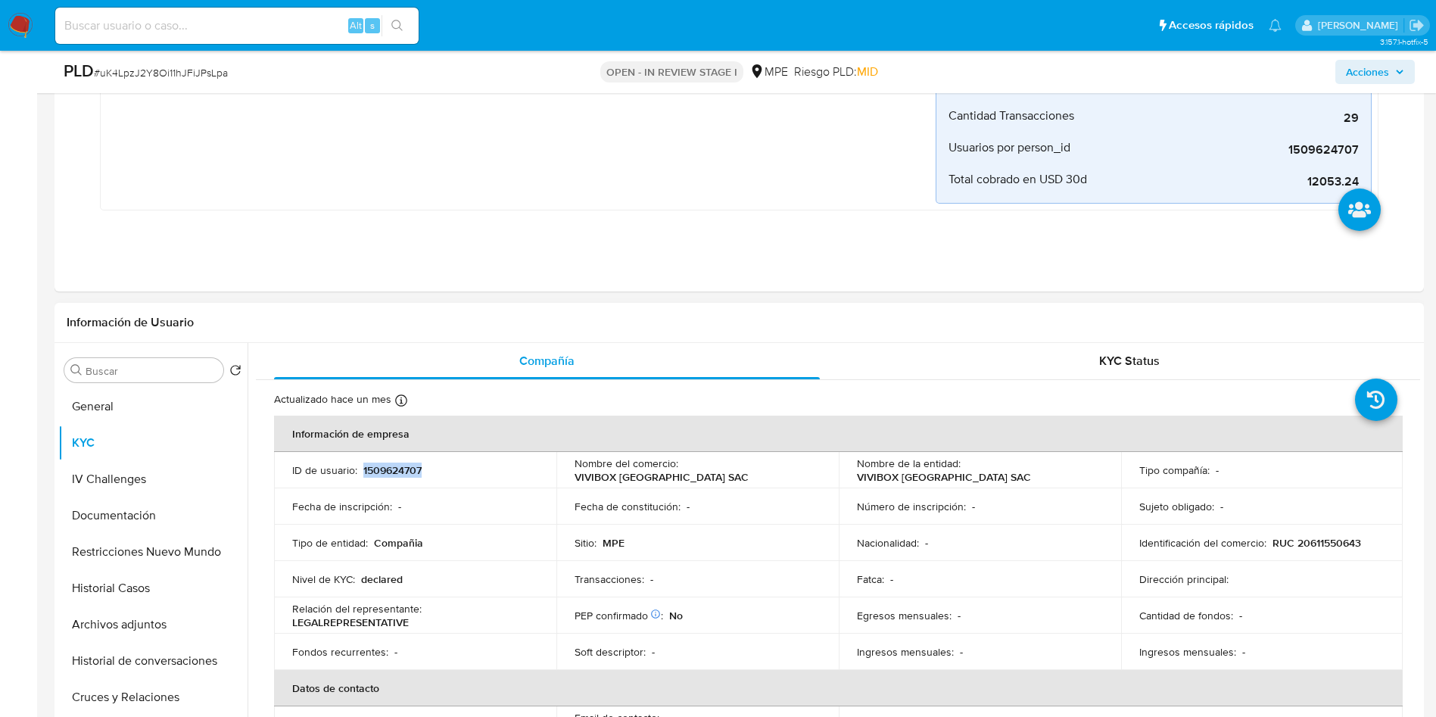
click at [384, 469] on p "1509624707" at bounding box center [392, 470] width 58 height 14
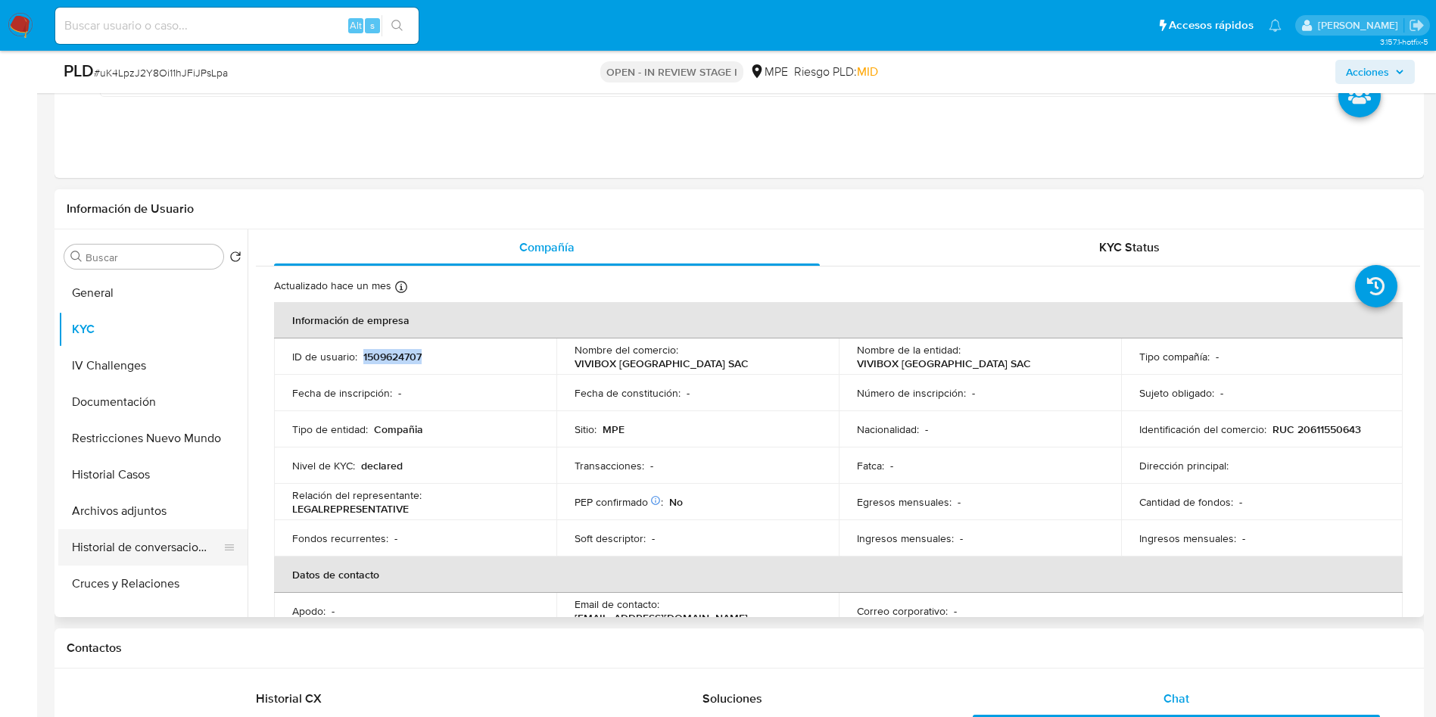
scroll to position [227, 0]
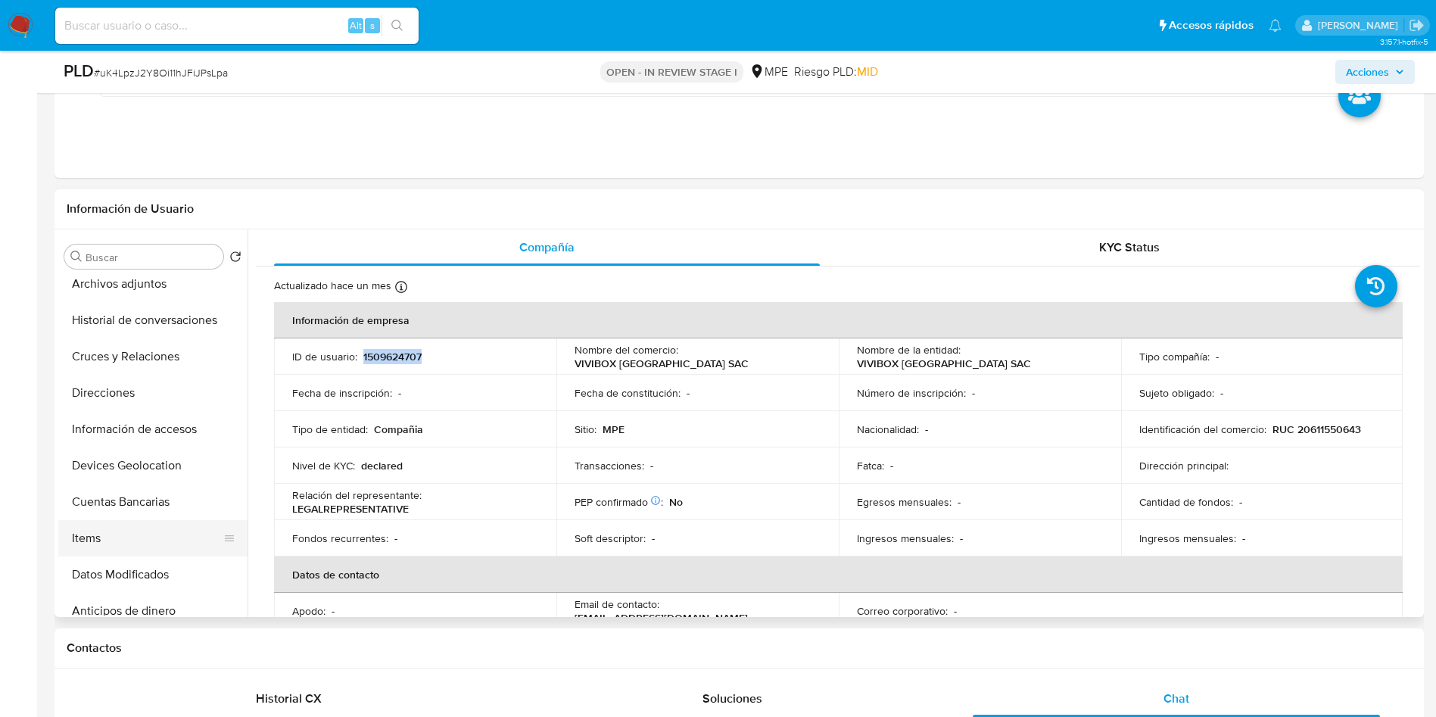
click at [120, 525] on button "Items" at bounding box center [146, 538] width 177 height 36
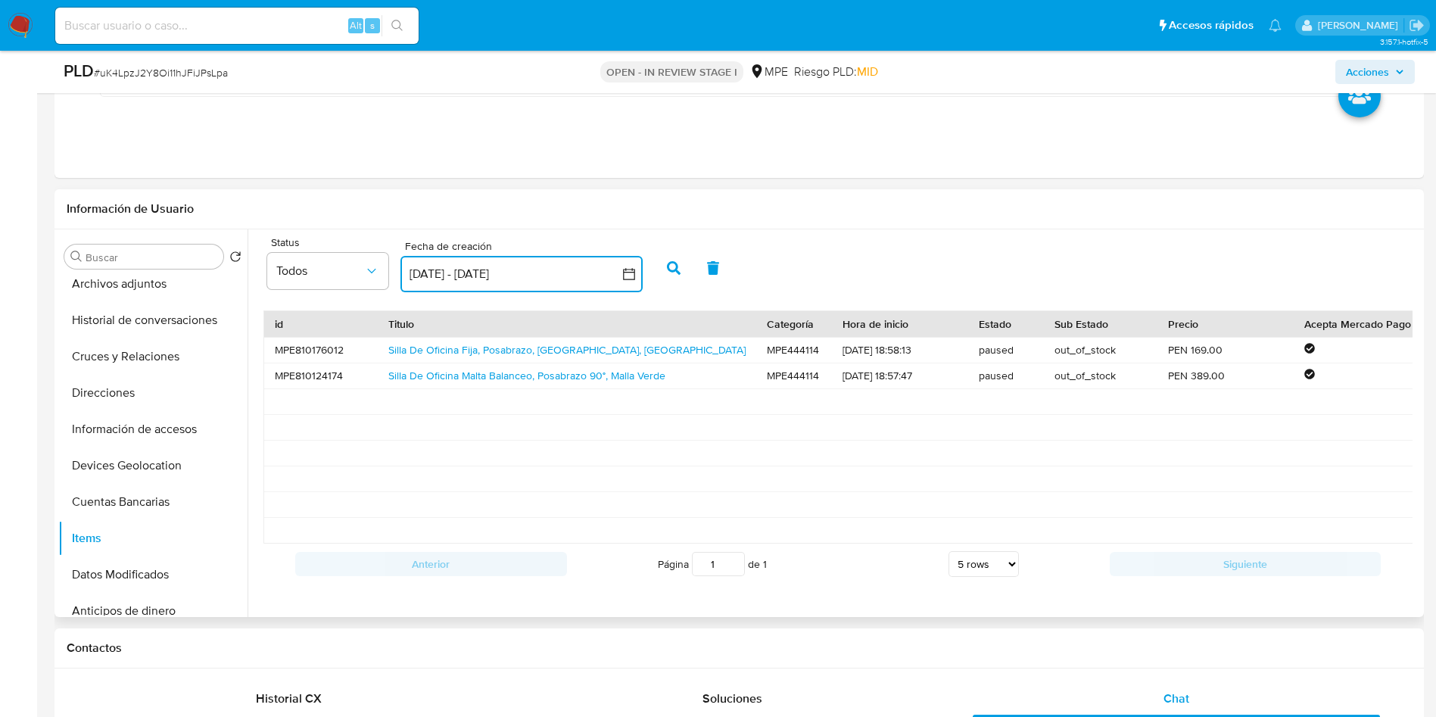
click at [513, 275] on button "2 ago 2025 - 1 sep 2025" at bounding box center [521, 274] width 242 height 36
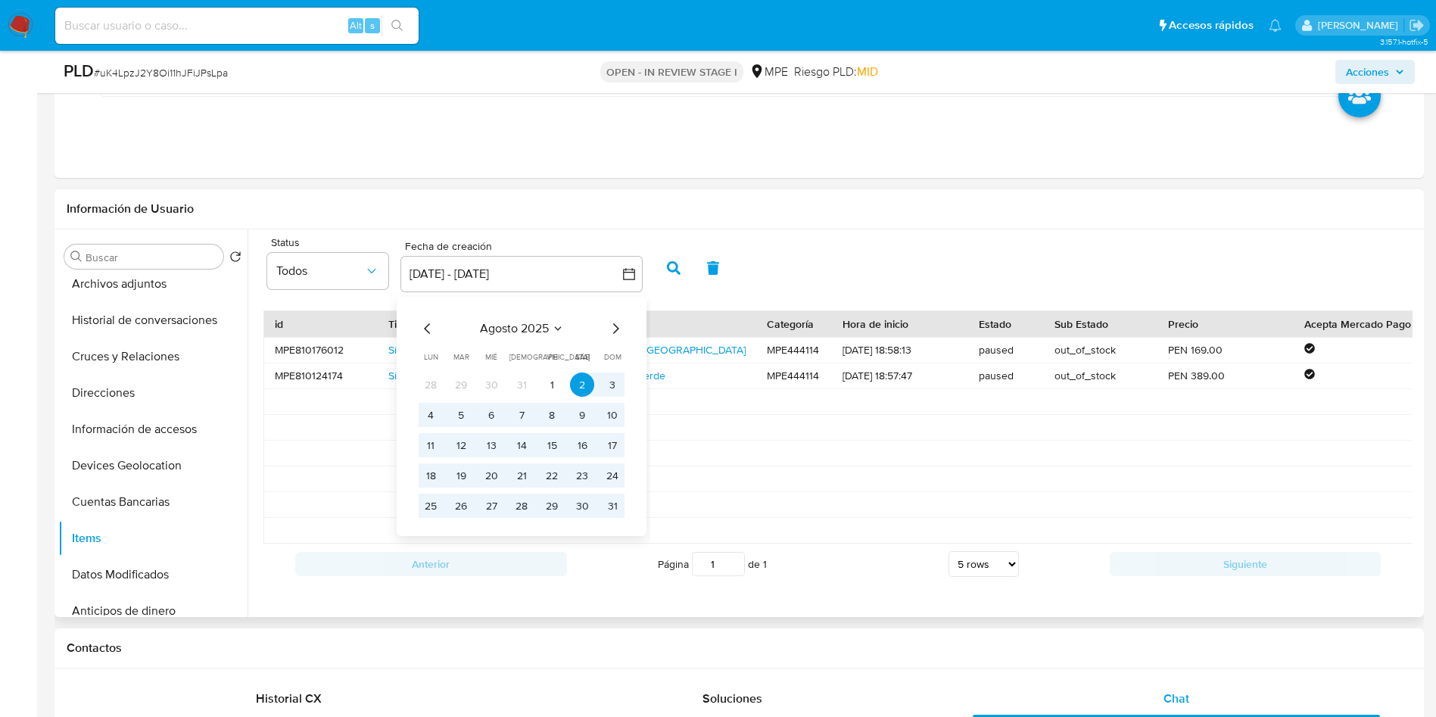
click at [425, 329] on icon "Mes anterior" at bounding box center [427, 328] width 6 height 11
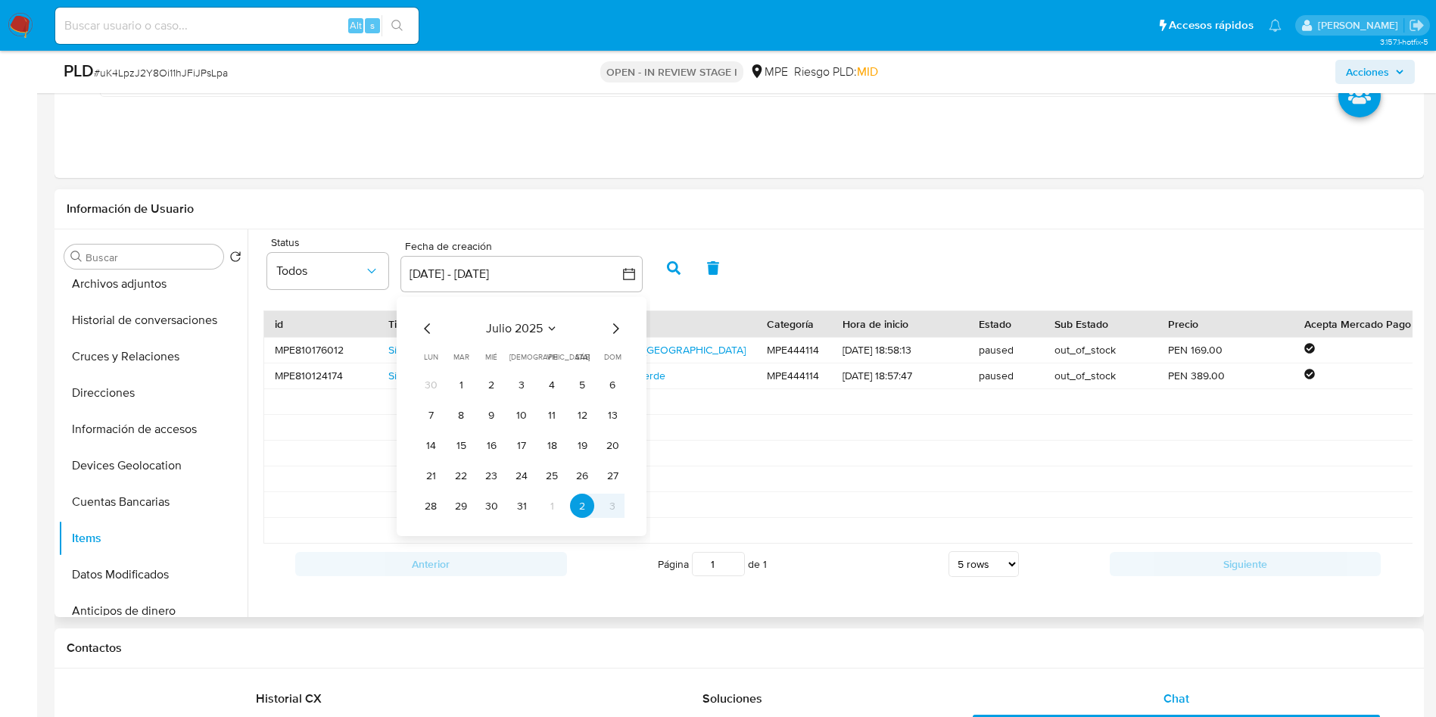
click at [426, 329] on icon "Mes anterior" at bounding box center [428, 328] width 18 height 18
click at [428, 329] on icon "Mes anterior" at bounding box center [428, 328] width 18 height 18
click at [493, 414] on button "5" at bounding box center [491, 415] width 24 height 24
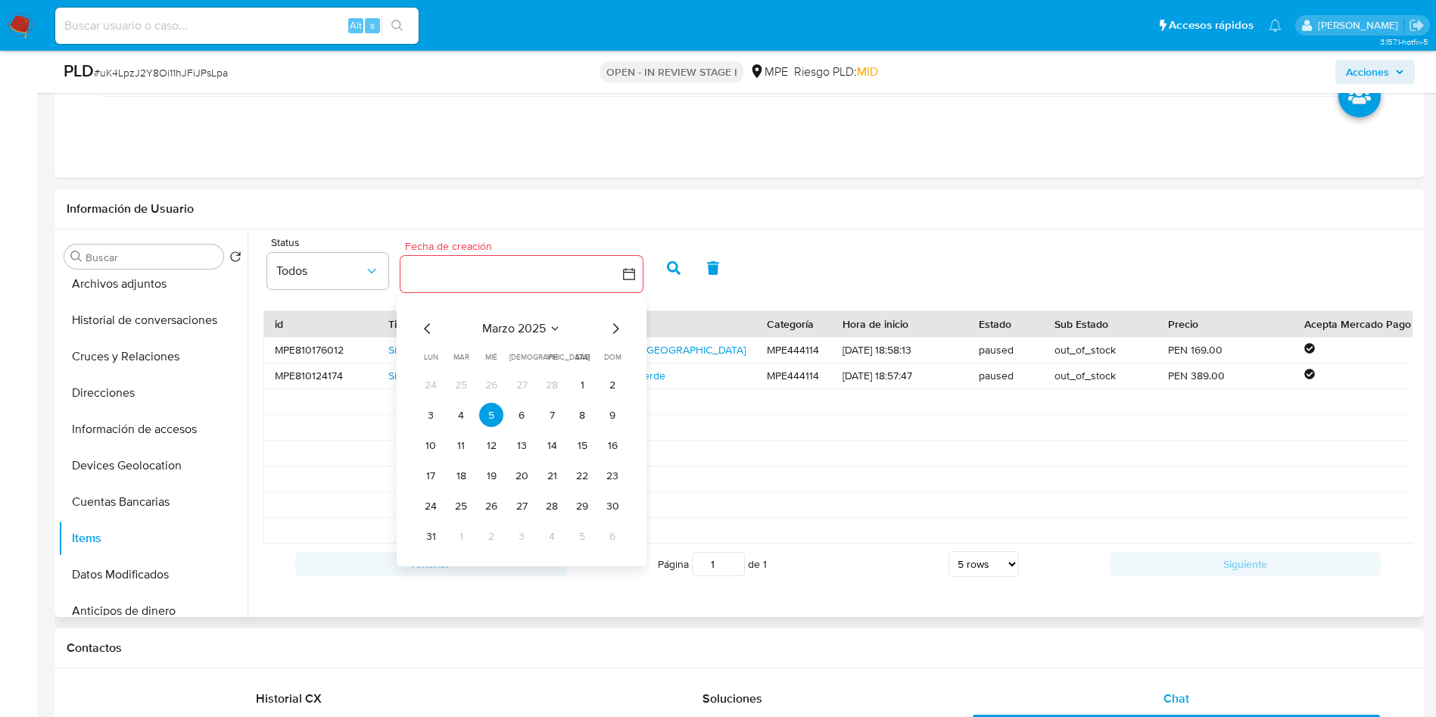
click at [616, 331] on icon "Mes siguiente" at bounding box center [616, 328] width 6 height 11
click at [568, 454] on tr "14 15 16 17 18 19 20" at bounding box center [522, 445] width 206 height 24
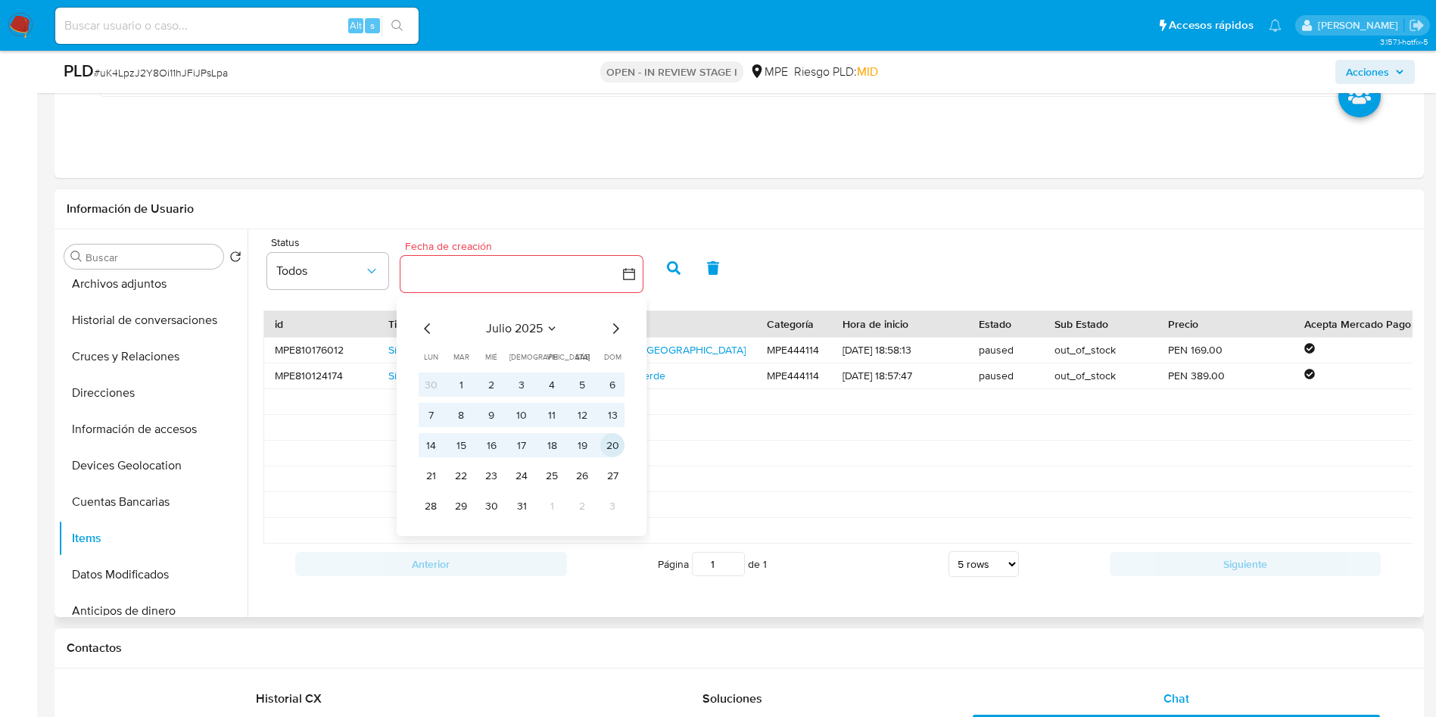
click at [607, 450] on button "20" at bounding box center [612, 445] width 24 height 24
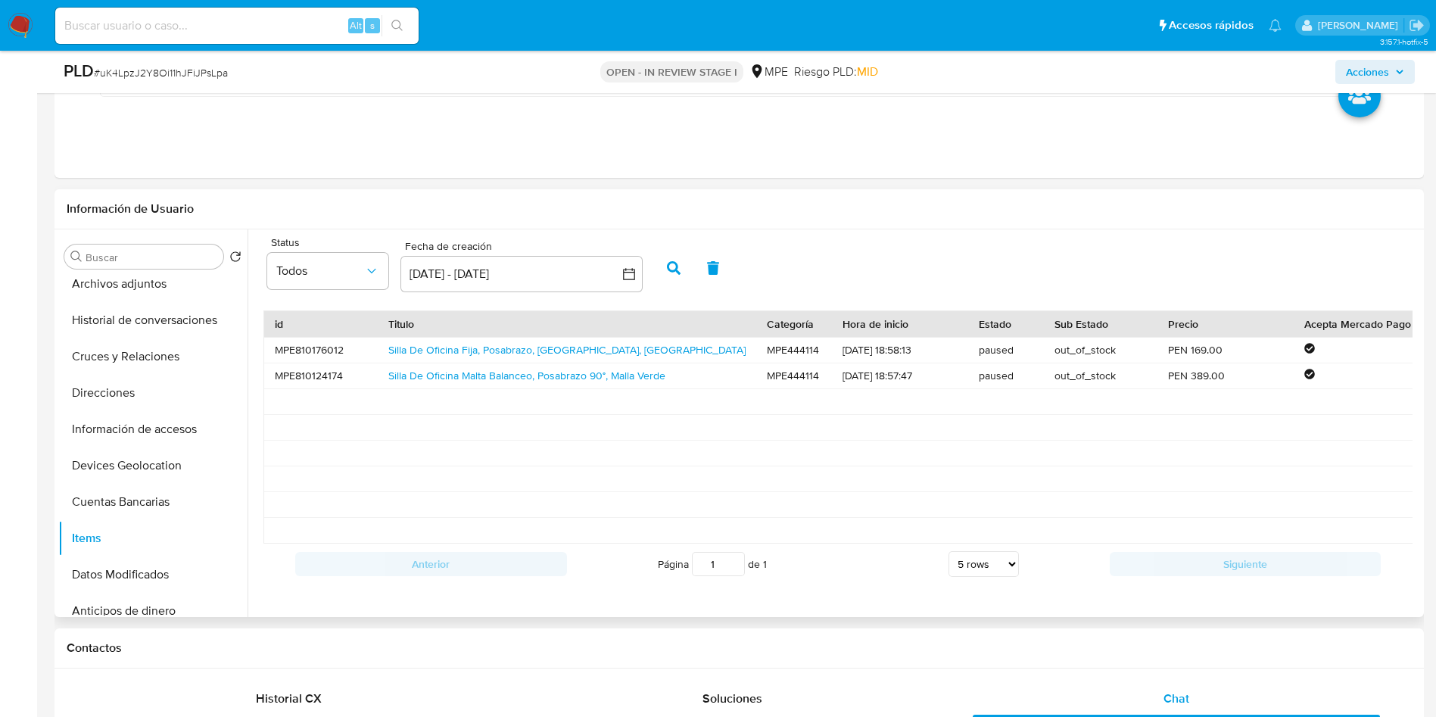
click at [677, 274] on icon "button" at bounding box center [674, 268] width 14 height 14
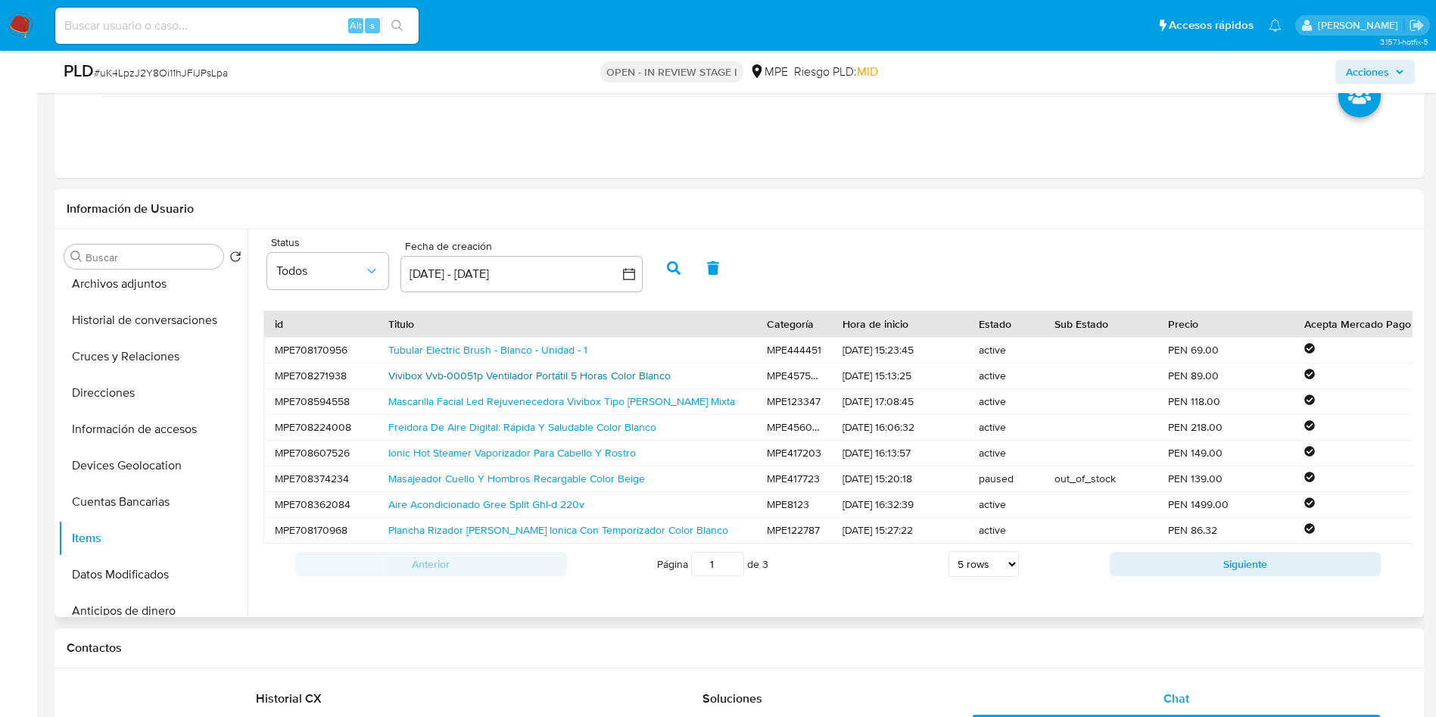
click at [569, 379] on link "Vivibox Vvb-00051p Ventilador Portátil 5 Horas Color Blanco" at bounding box center [529, 375] width 282 height 15
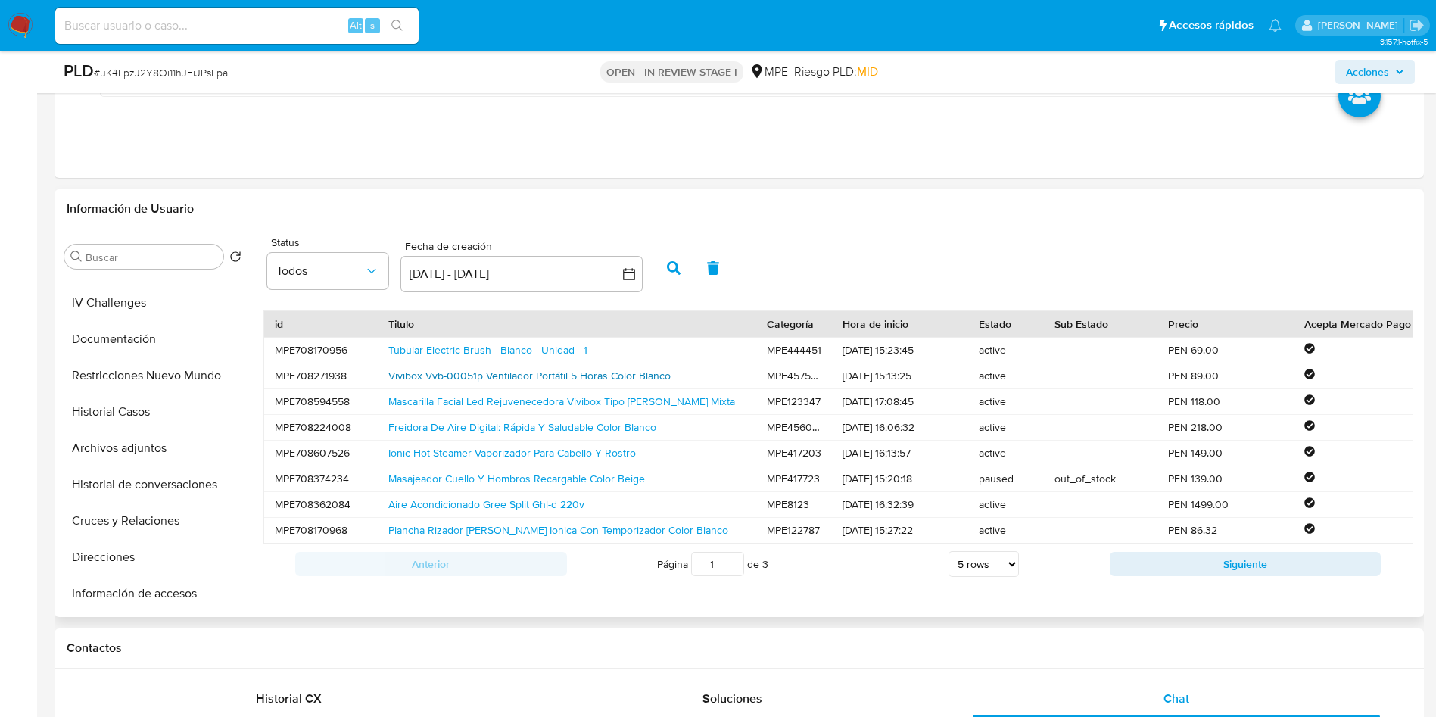
scroll to position [0, 0]
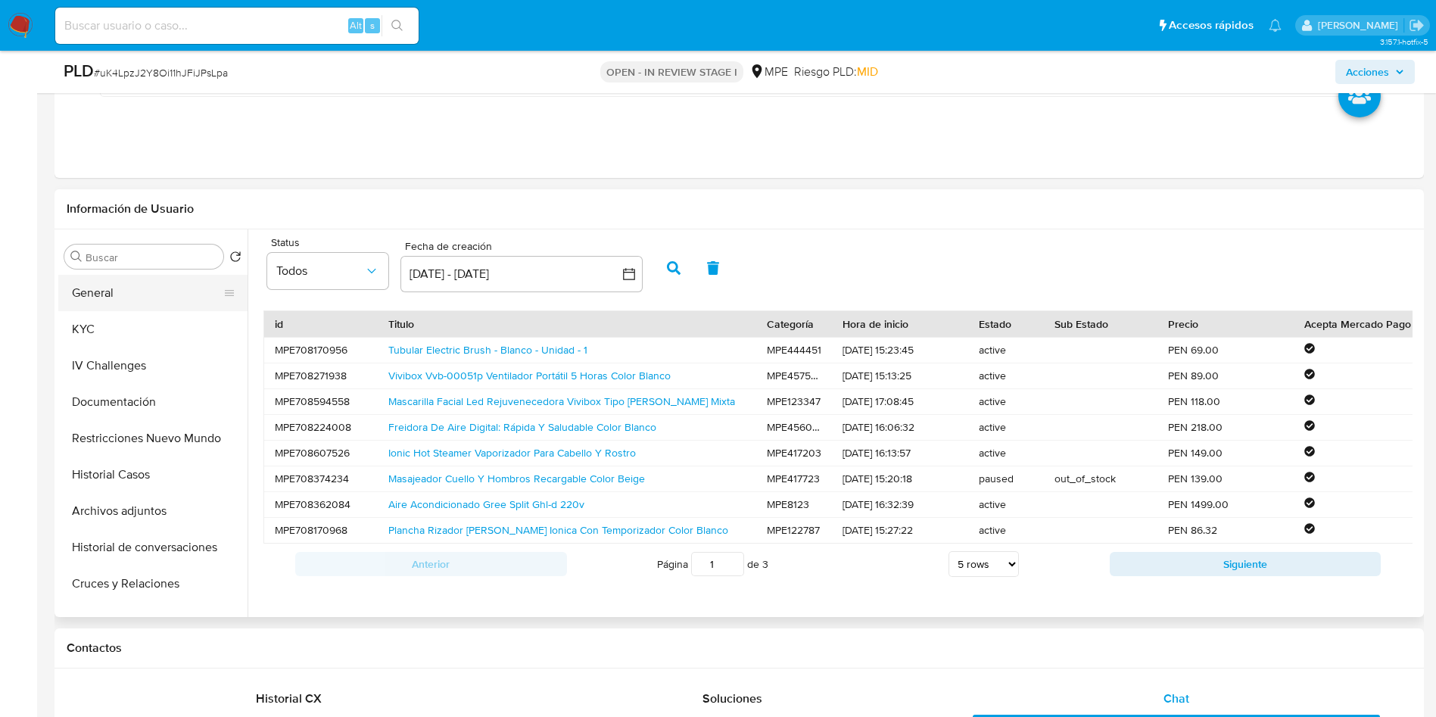
click at [151, 301] on button "General" at bounding box center [146, 293] width 177 height 36
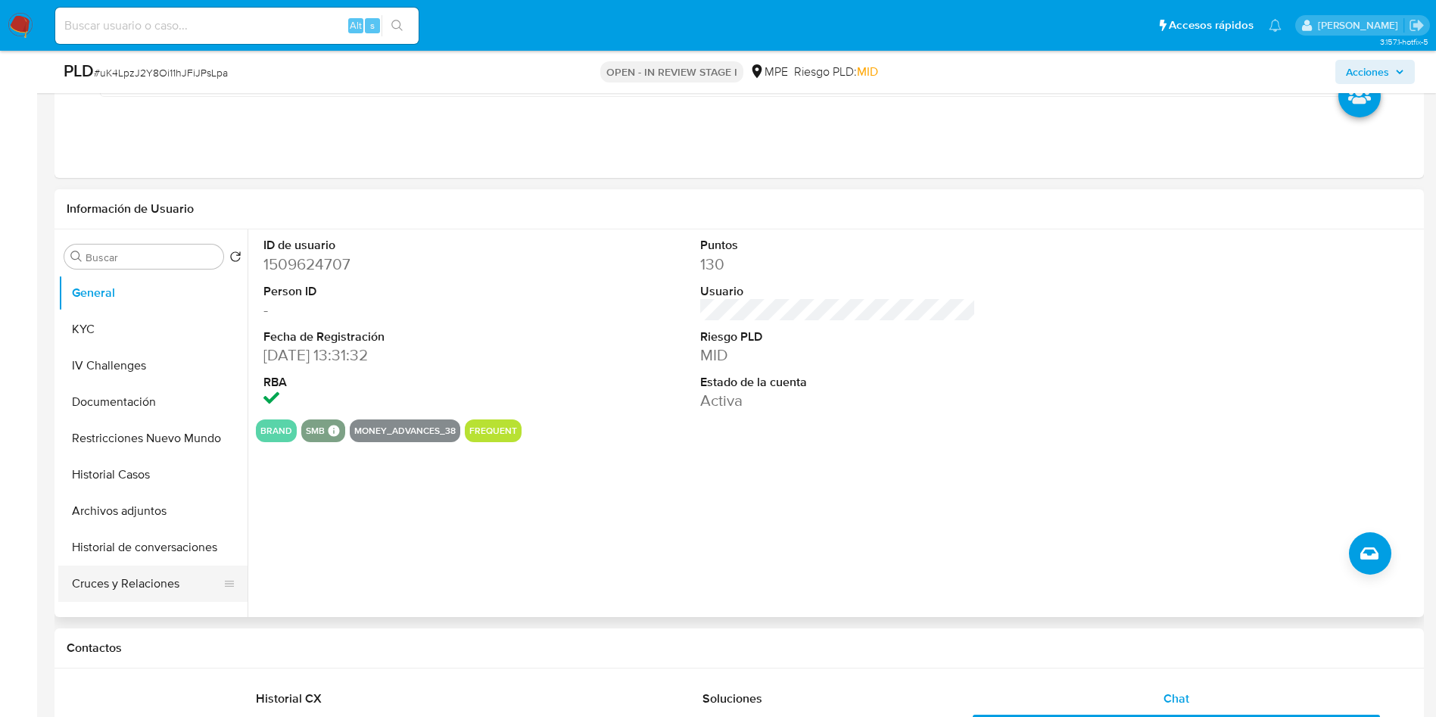
click at [159, 577] on button "Cruces y Relaciones" at bounding box center [146, 584] width 177 height 36
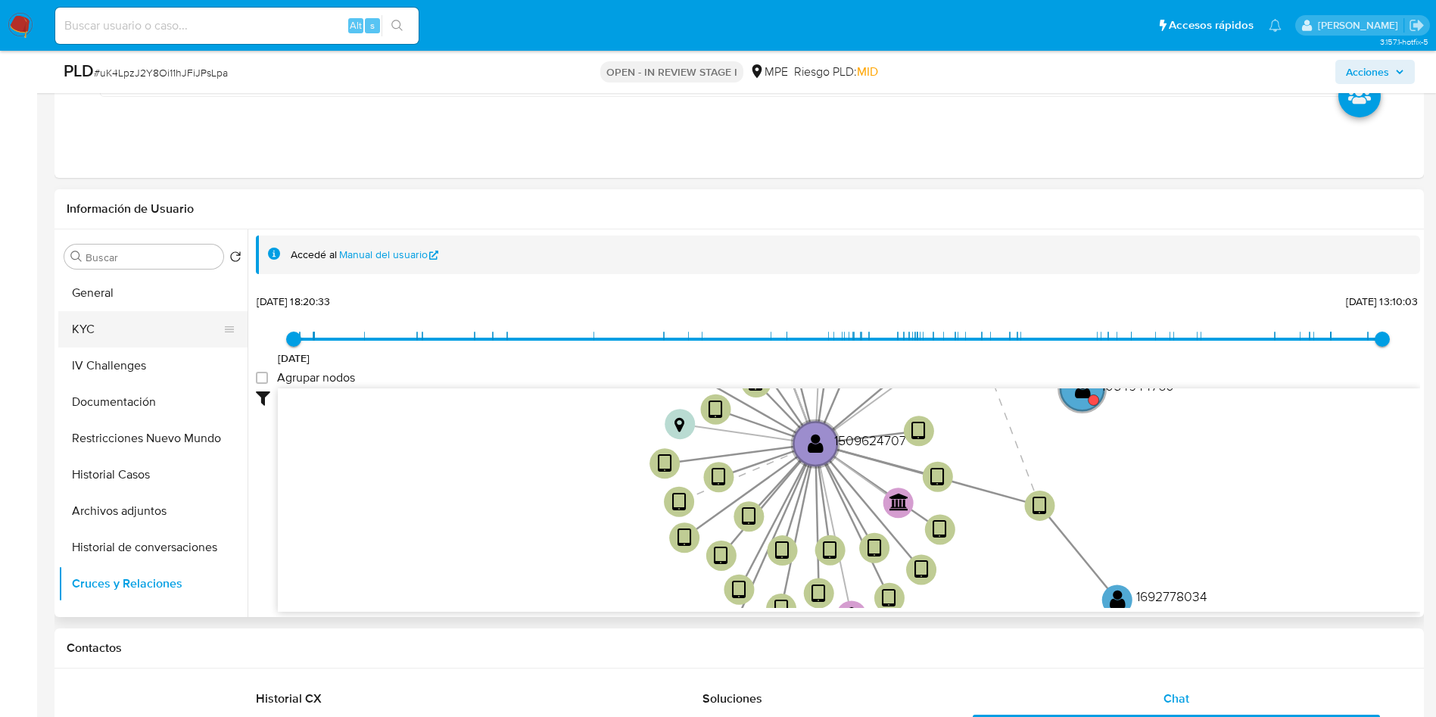
click at [129, 313] on button "KYC" at bounding box center [146, 329] width 177 height 36
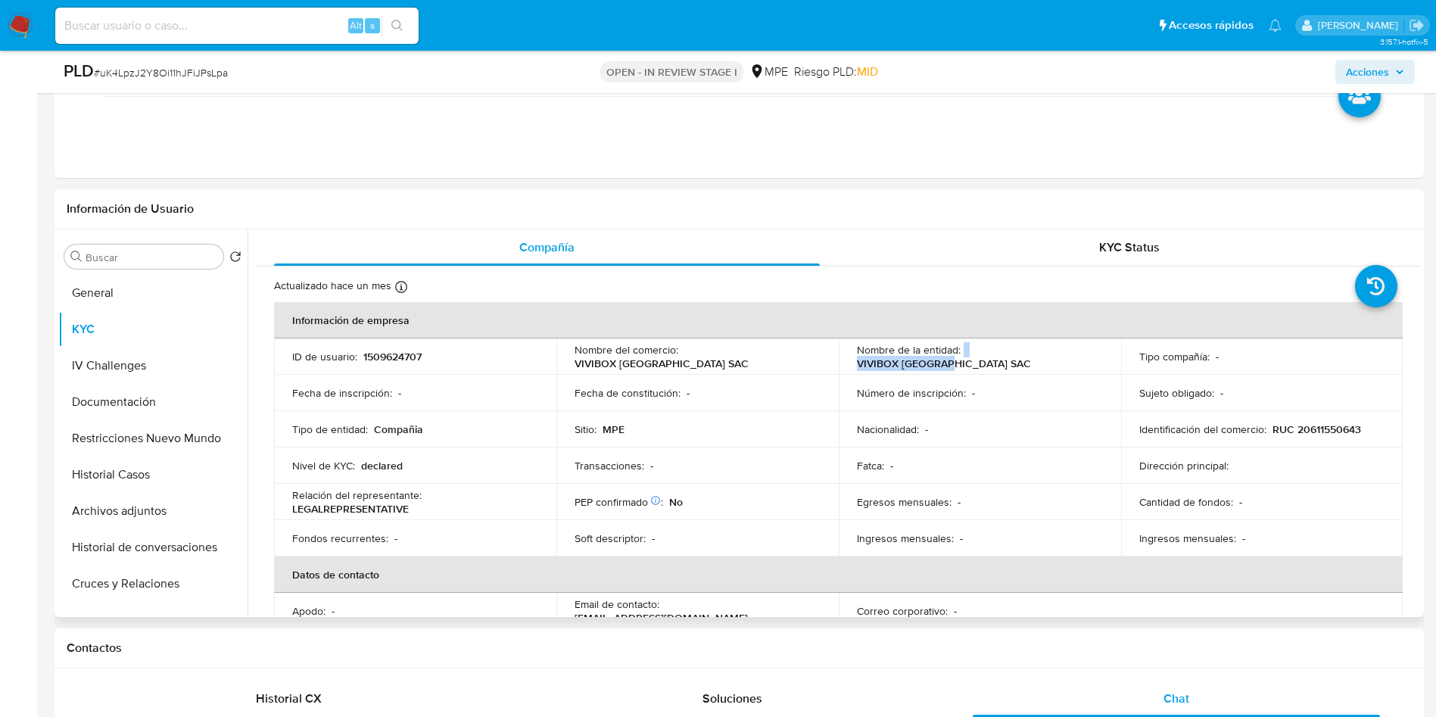
drag, startPoint x: 960, startPoint y: 352, endPoint x: 1061, endPoint y: 361, distance: 101.9
click at [1061, 361] on div "Nombre de la entidad : VIVIBOX PERU SAC" at bounding box center [980, 356] width 246 height 27
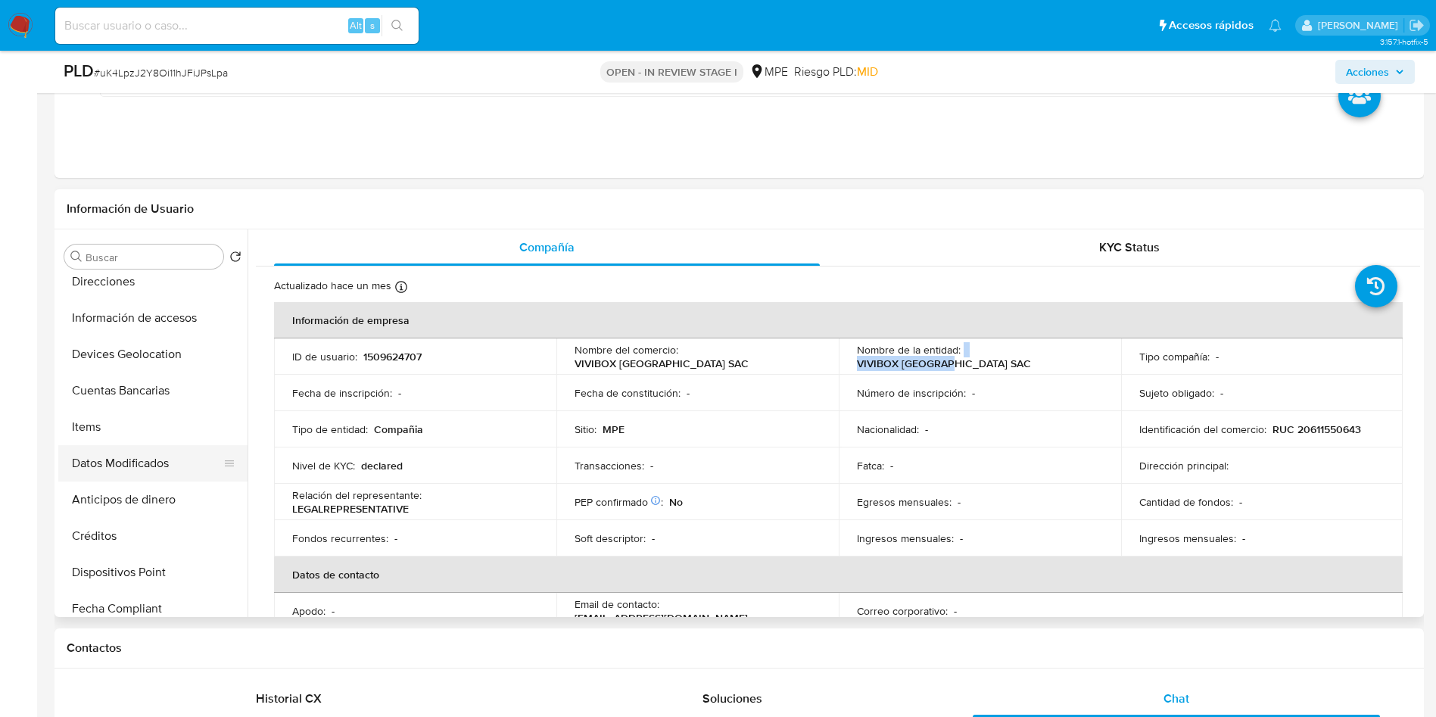
scroll to position [341, 0]
click at [133, 387] on button "Cuentas Bancarias" at bounding box center [146, 388] width 177 height 36
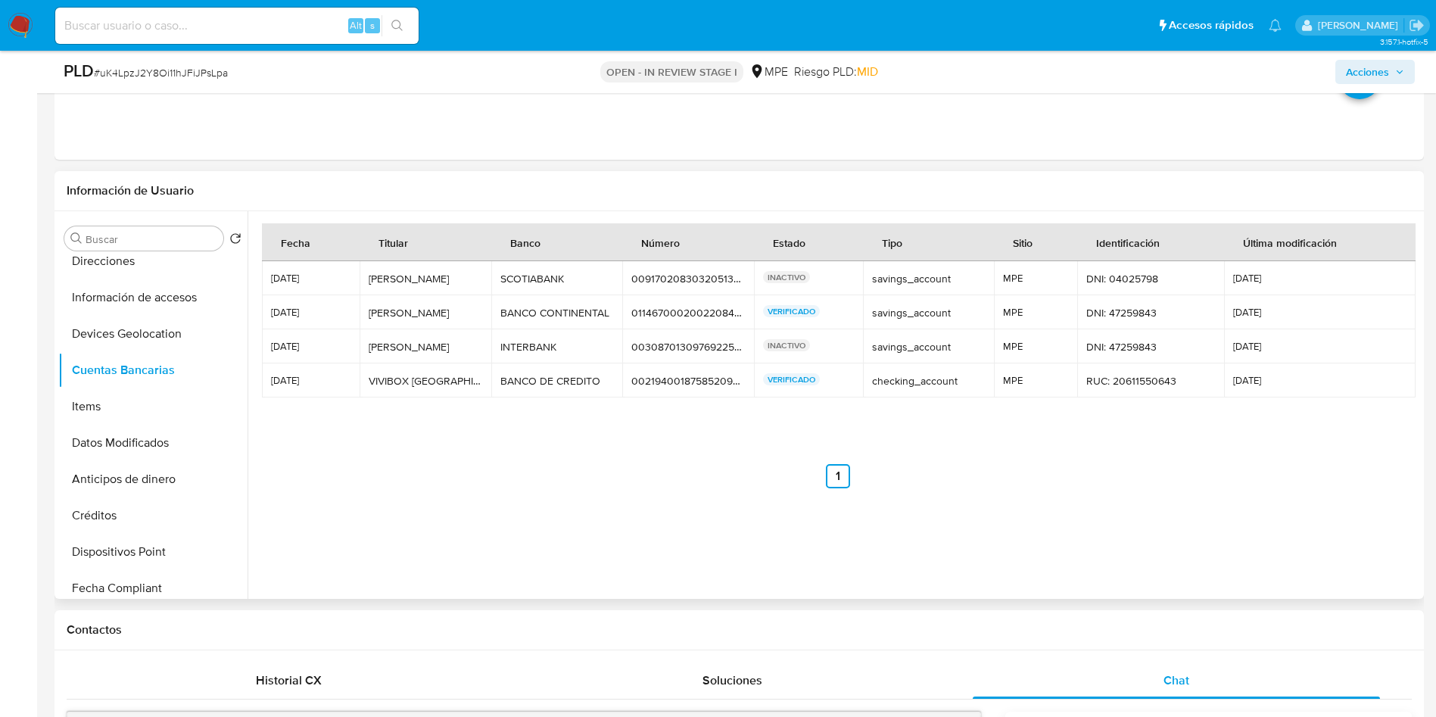
click at [672, 368] on td "00219400187585209897 00219400187585209897" at bounding box center [688, 380] width 132 height 34
click at [675, 394] on td "00219400187585209897 00219400187585209897" at bounding box center [688, 380] width 132 height 34
click at [673, 382] on div "00219400187585209897" at bounding box center [688, 381] width 114 height 14
click at [681, 315] on div "01146700020022084686" at bounding box center [688, 313] width 114 height 14
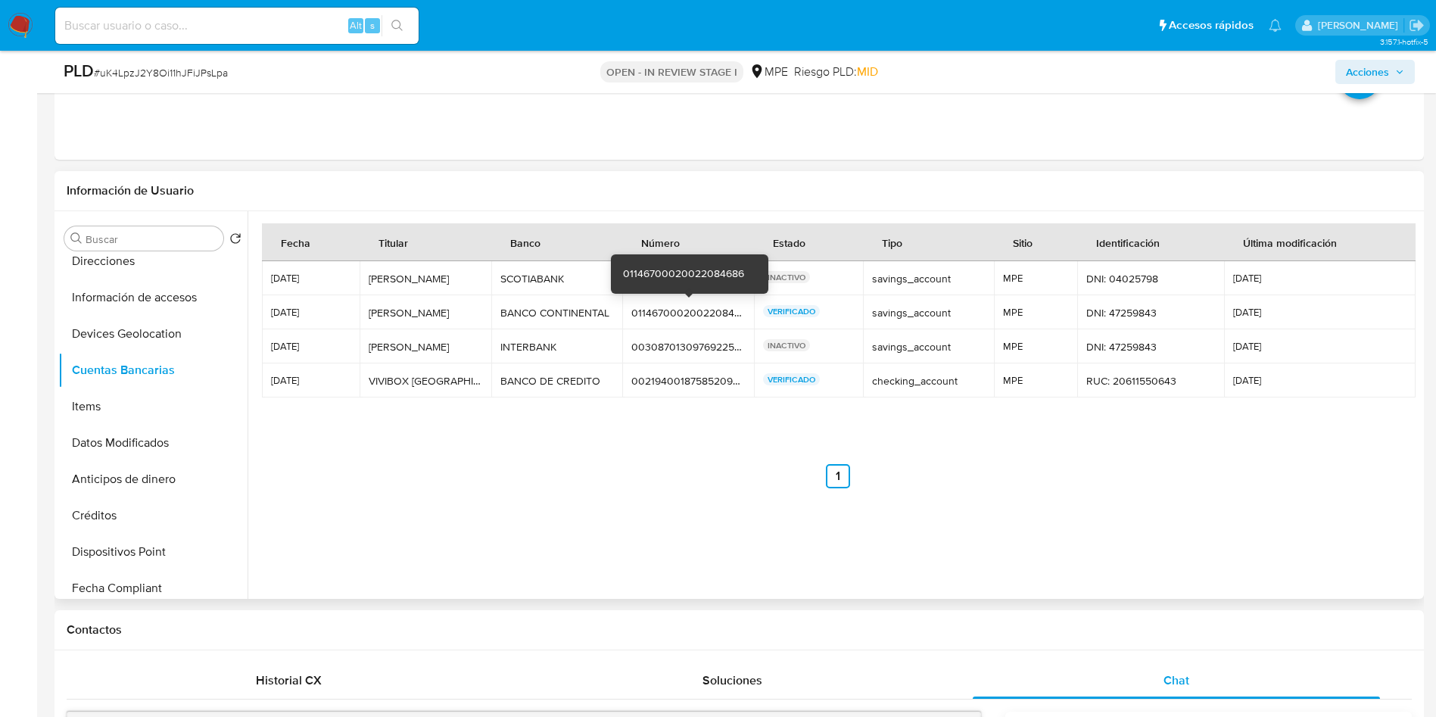
click at [681, 315] on div "01146700020022084686" at bounding box center [688, 313] width 114 height 14
click at [656, 358] on td "00308701309769225642 00308701309769225642" at bounding box center [688, 346] width 132 height 34
click at [661, 354] on td "00308701309769225642 00308701309769225642" at bounding box center [688, 346] width 132 height 34
click at [662, 341] on div "00308701309769225642" at bounding box center [688, 347] width 114 height 14
click at [664, 340] on div "00308701309769225642" at bounding box center [688, 347] width 114 height 14
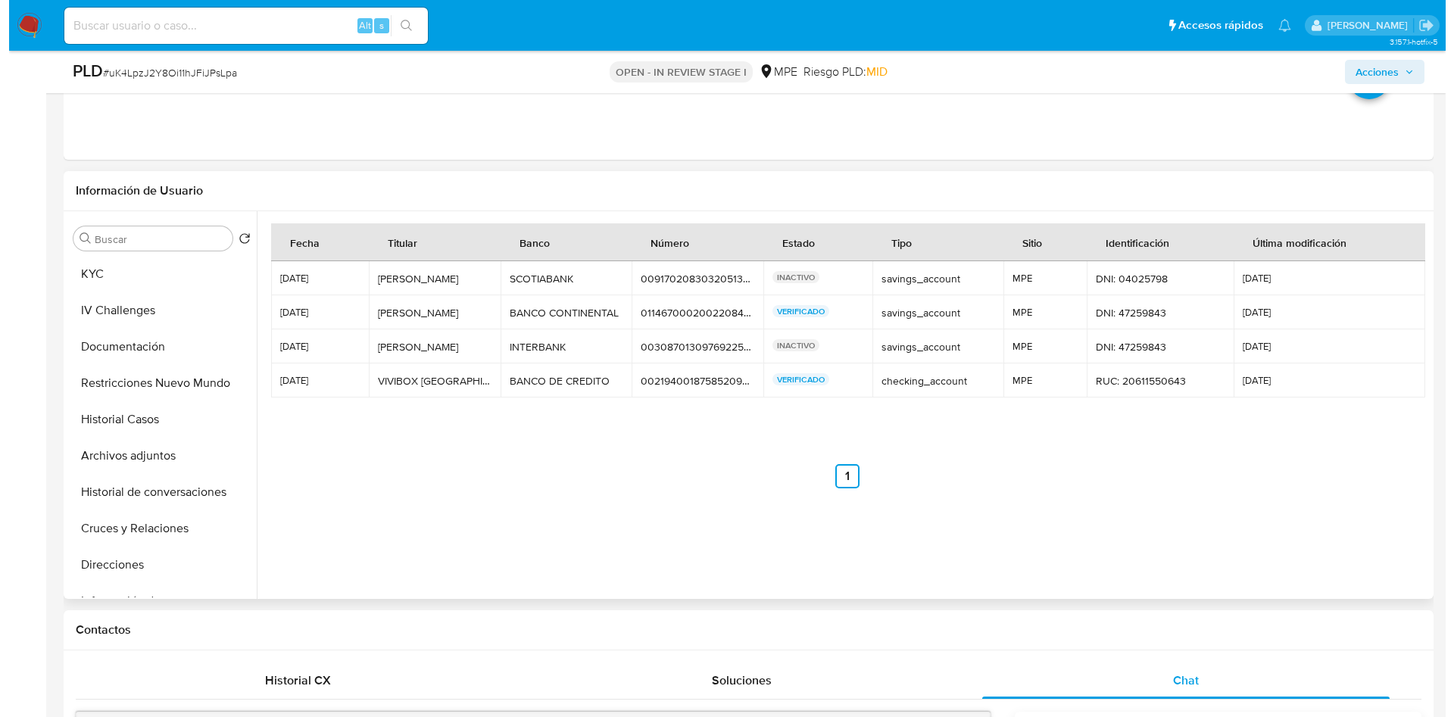
scroll to position [0, 0]
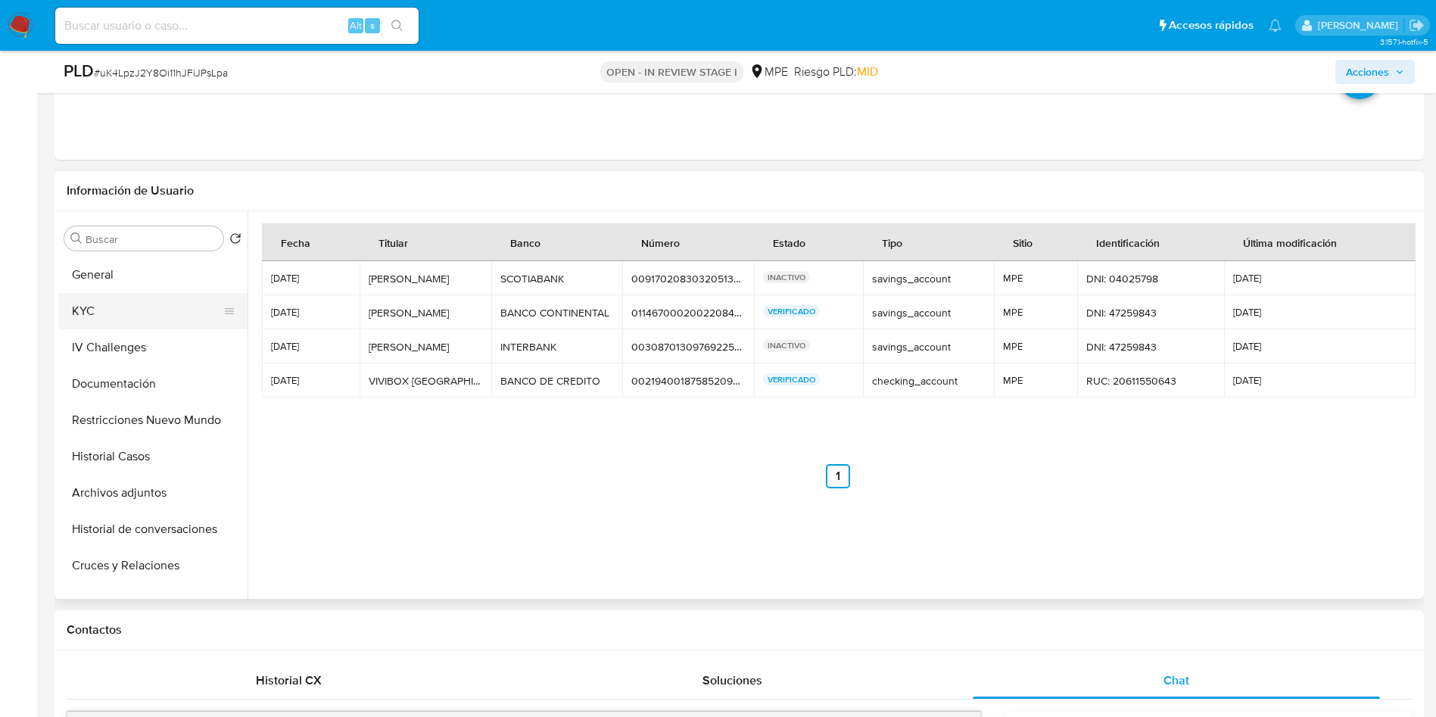
drag, startPoint x: 138, startPoint y: 271, endPoint x: 182, endPoint y: 323, distance: 68.7
click at [138, 271] on button "General" at bounding box center [152, 275] width 189 height 36
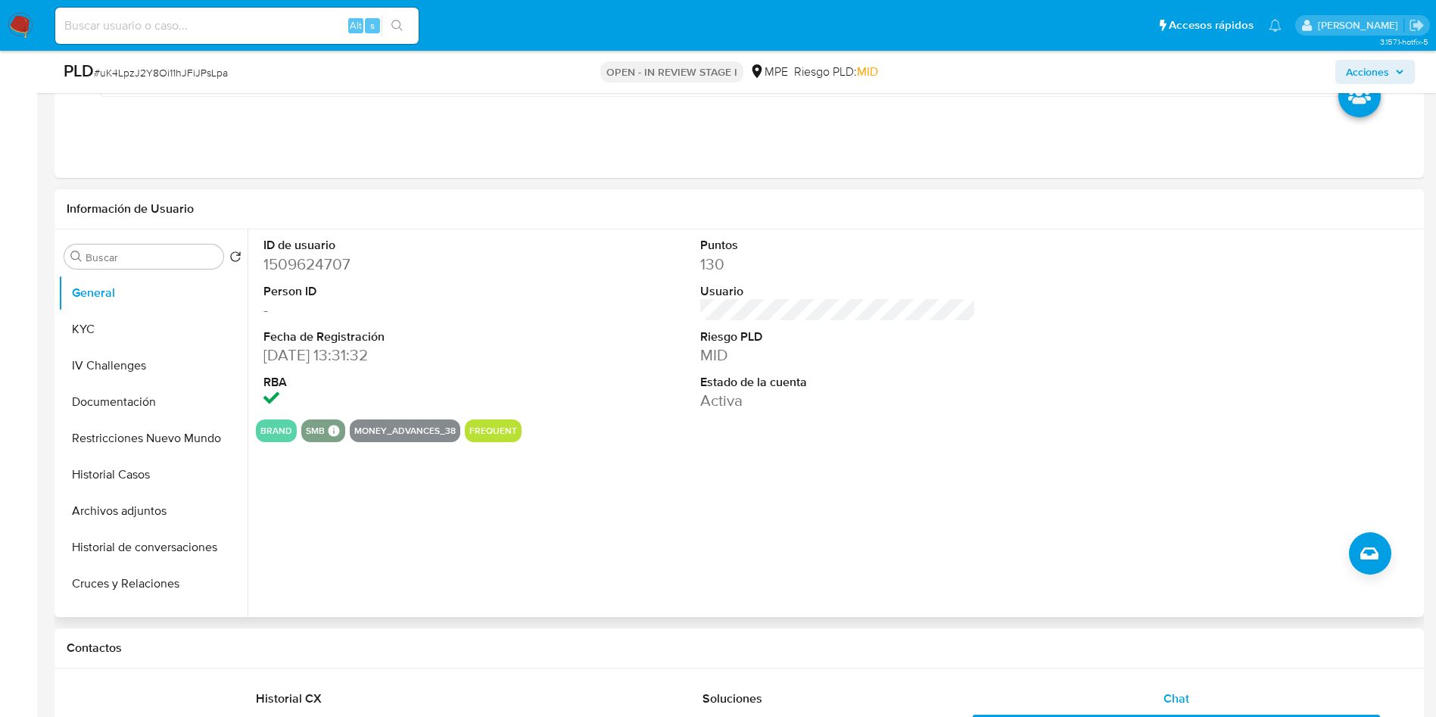
click at [314, 260] on dd "1509624707" at bounding box center [401, 264] width 276 height 21
drag, startPoint x: 285, startPoint y: 265, endPoint x: 303, endPoint y: 275, distance: 20.0
click at [285, 265] on dd "1509624707" at bounding box center [401, 264] width 276 height 21
click at [307, 251] on dt "ID de usuario" at bounding box center [401, 245] width 276 height 17
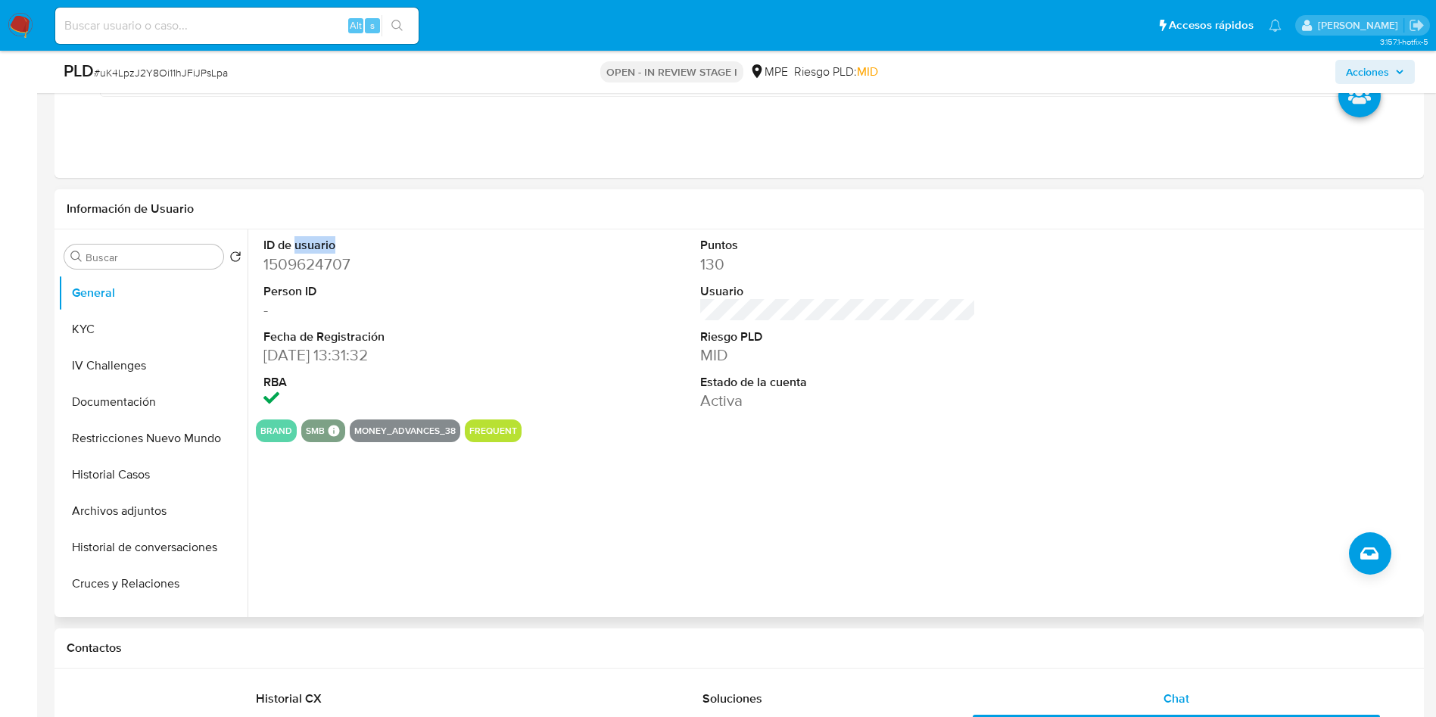
click at [307, 251] on dt "ID de usuario" at bounding box center [401, 245] width 276 height 17
click at [298, 263] on dd "1509624707" at bounding box center [401, 264] width 276 height 21
click at [120, 304] on button "General" at bounding box center [146, 293] width 177 height 36
drag, startPoint x: 127, startPoint y: 330, endPoint x: 201, endPoint y: 316, distance: 75.6
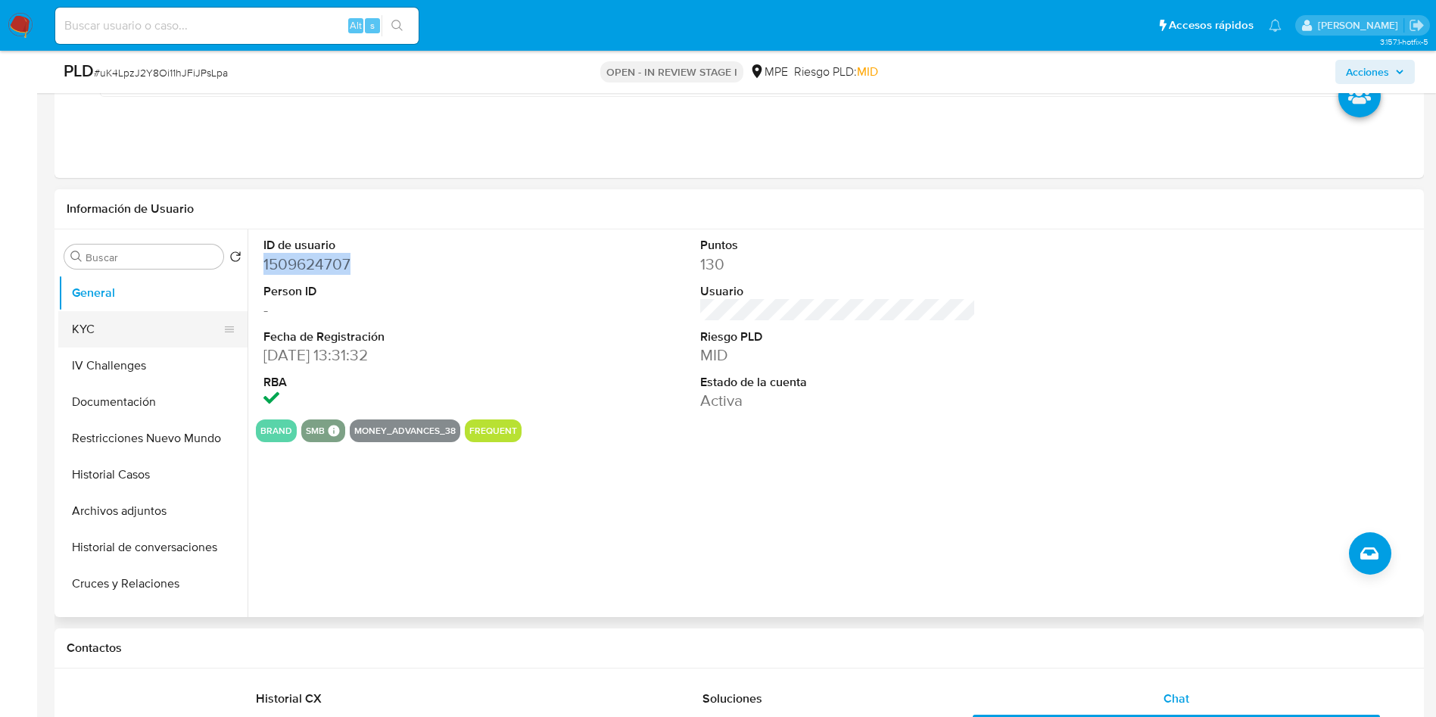
click at [127, 331] on button "KYC" at bounding box center [146, 329] width 177 height 36
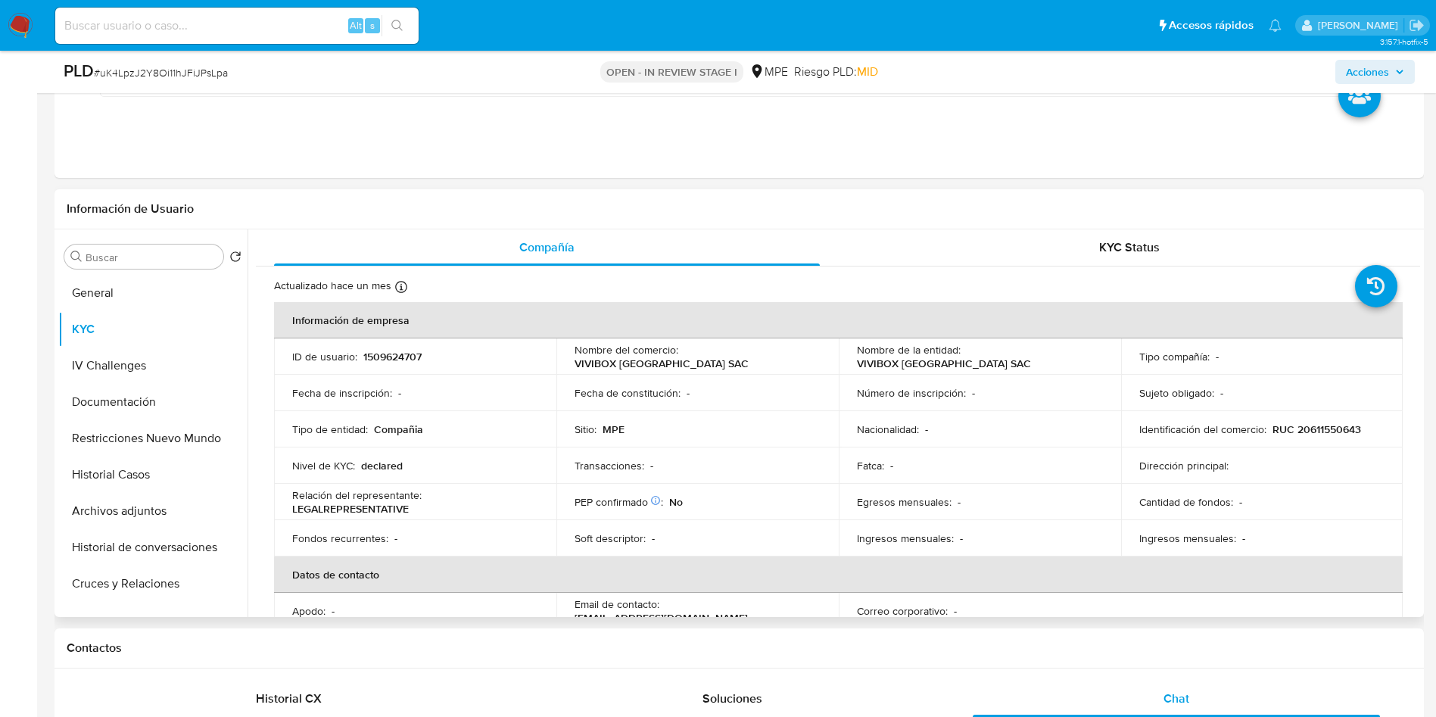
drag, startPoint x: 1057, startPoint y: 454, endPoint x: 993, endPoint y: 341, distance: 130.2
click at [1042, 440] on tbody "ID de usuario : 1509624707 Nombre del comercio : VIVIBOX PERU SAC Nombre de la …" at bounding box center [838, 447] width 1129 height 218
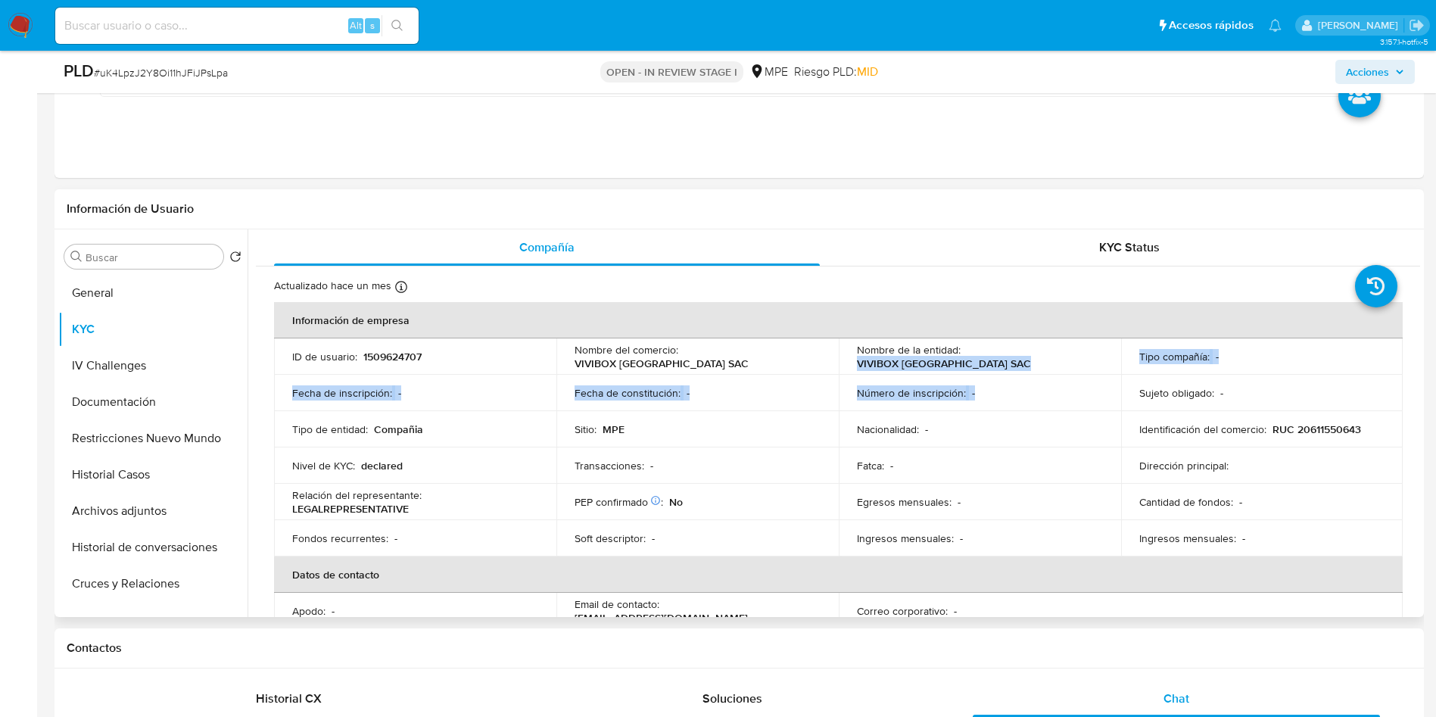
drag, startPoint x: 969, startPoint y: 364, endPoint x: 1036, endPoint y: 376, distance: 68.5
click at [1040, 376] on tbody "ID de usuario : 1509624707 Nombre del comercio : VIVIBOX PERU SAC Nombre de la …" at bounding box center [838, 447] width 1129 height 218
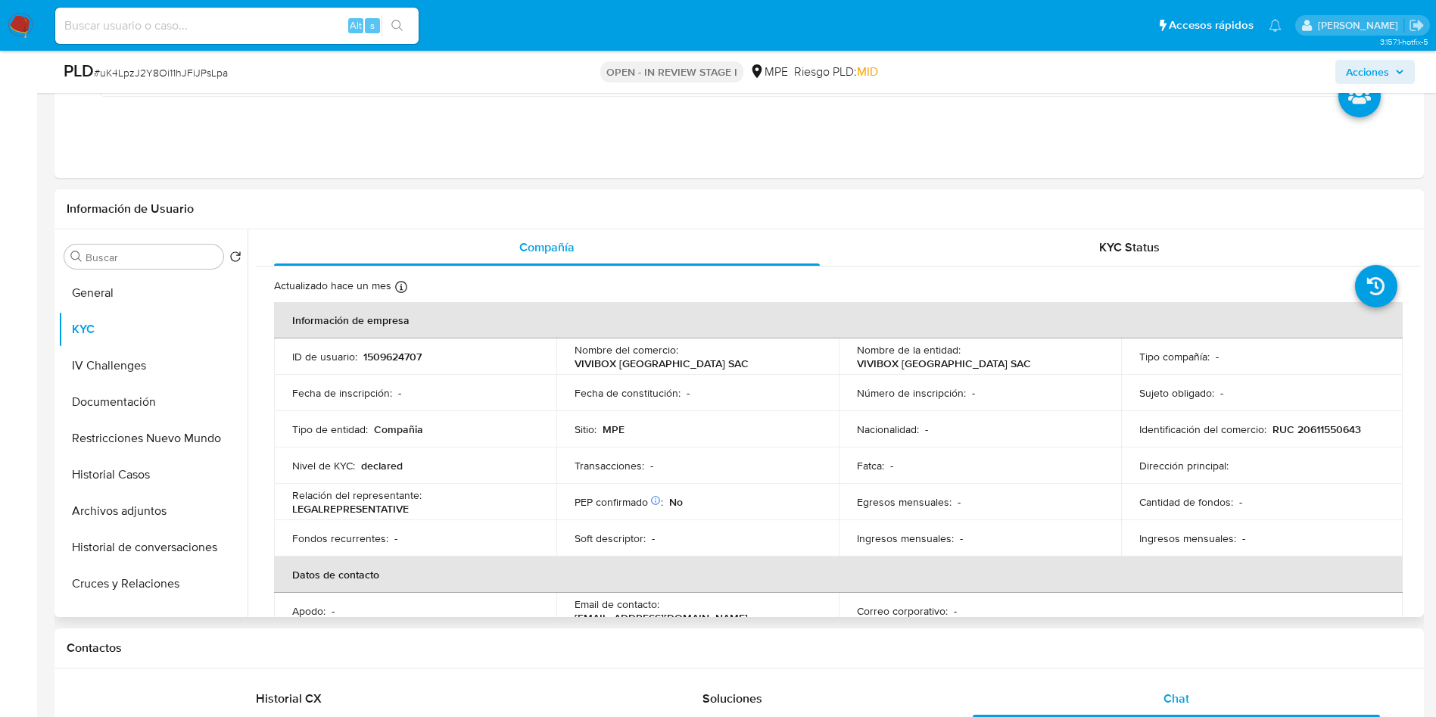
drag, startPoint x: 1011, startPoint y: 385, endPoint x: 988, endPoint y: 372, distance: 26.8
click at [1005, 382] on td "Número de inscripción : -" at bounding box center [980, 393] width 282 height 36
drag, startPoint x: 960, startPoint y: 357, endPoint x: 1062, endPoint y: 354, distance: 102.2
click at [1062, 354] on div "Nombre de la entidad : VIVIBOX PERU SAC" at bounding box center [980, 356] width 246 height 27
click at [170, 505] on button "Archivos adjuntos" at bounding box center [146, 511] width 177 height 36
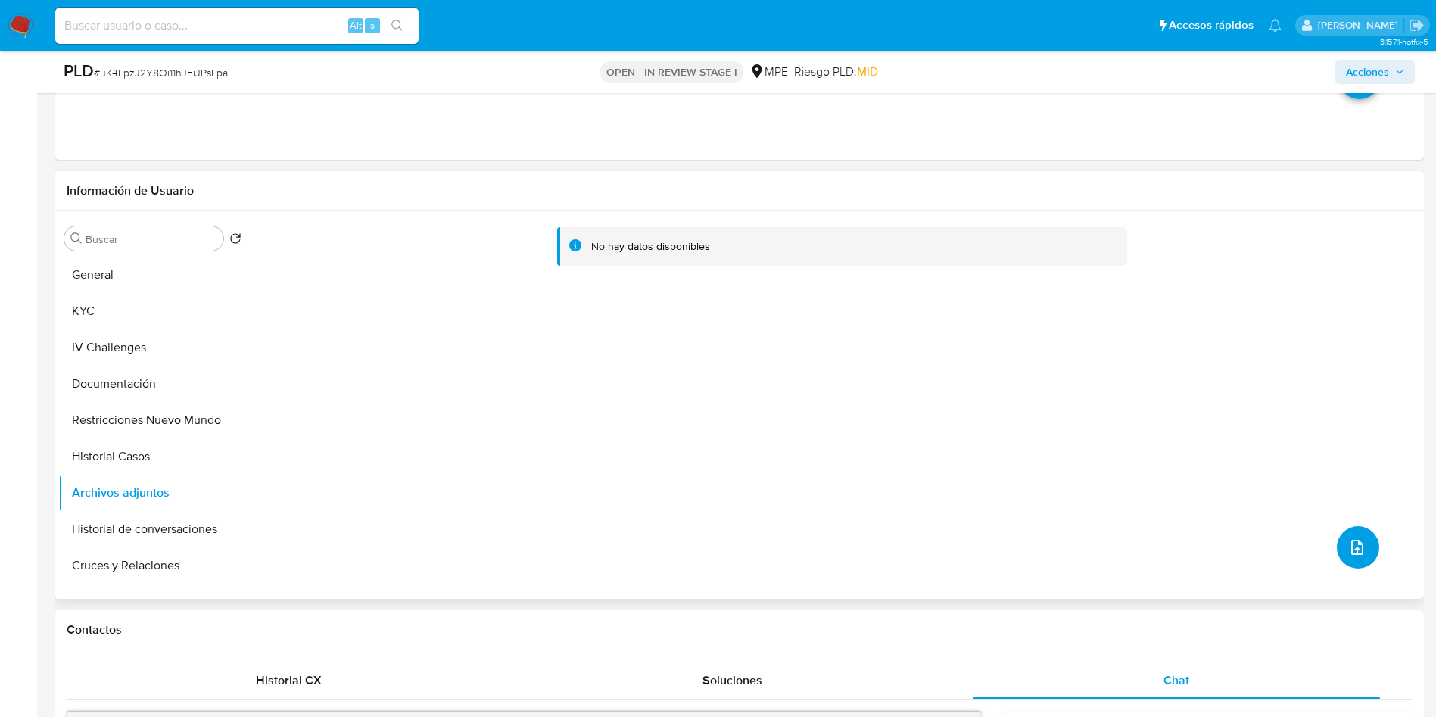
click at [1351, 541] on icon "upload-file" at bounding box center [1357, 547] width 18 height 18
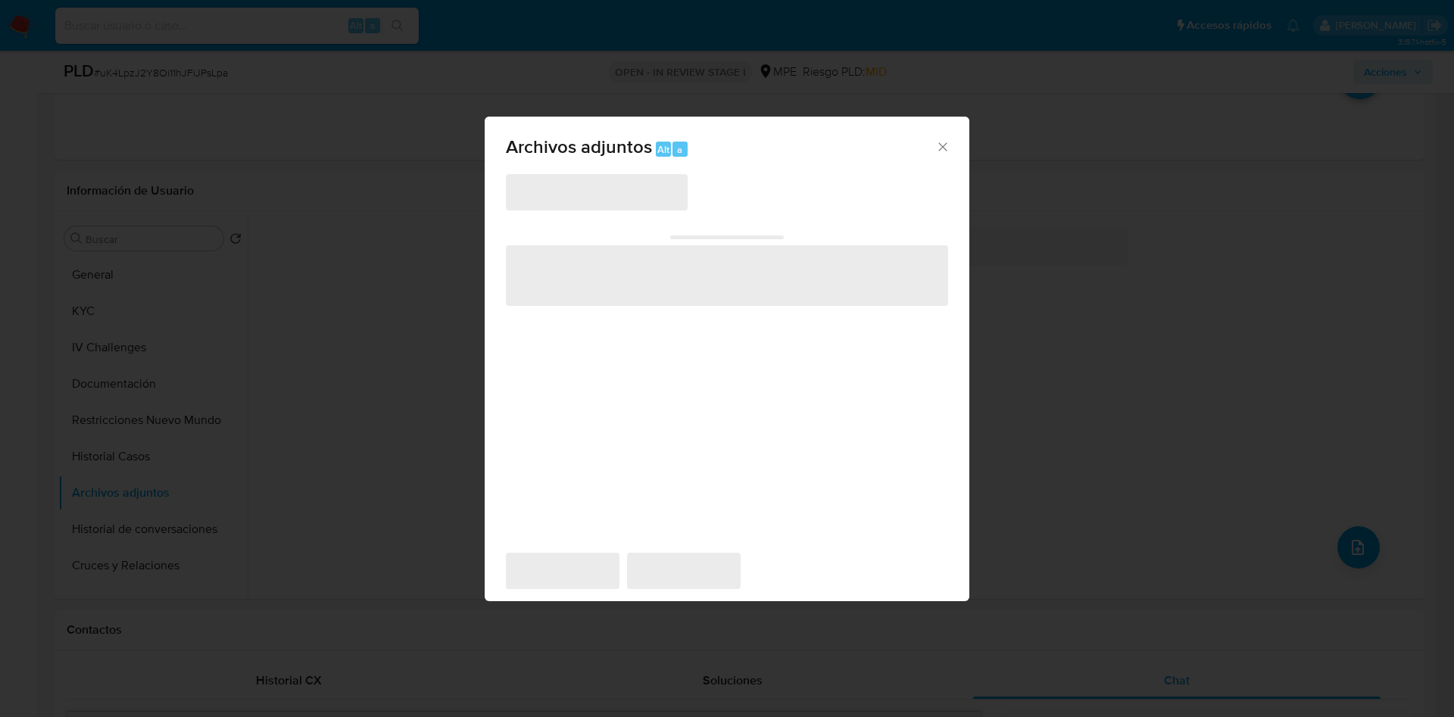
click at [684, 291] on span "‌" at bounding box center [727, 275] width 442 height 61
drag, startPoint x: 944, startPoint y: 151, endPoint x: 781, endPoint y: 201, distance: 171.0
click at [935, 142] on icon "Cerrar" at bounding box center [942, 146] width 15 height 15
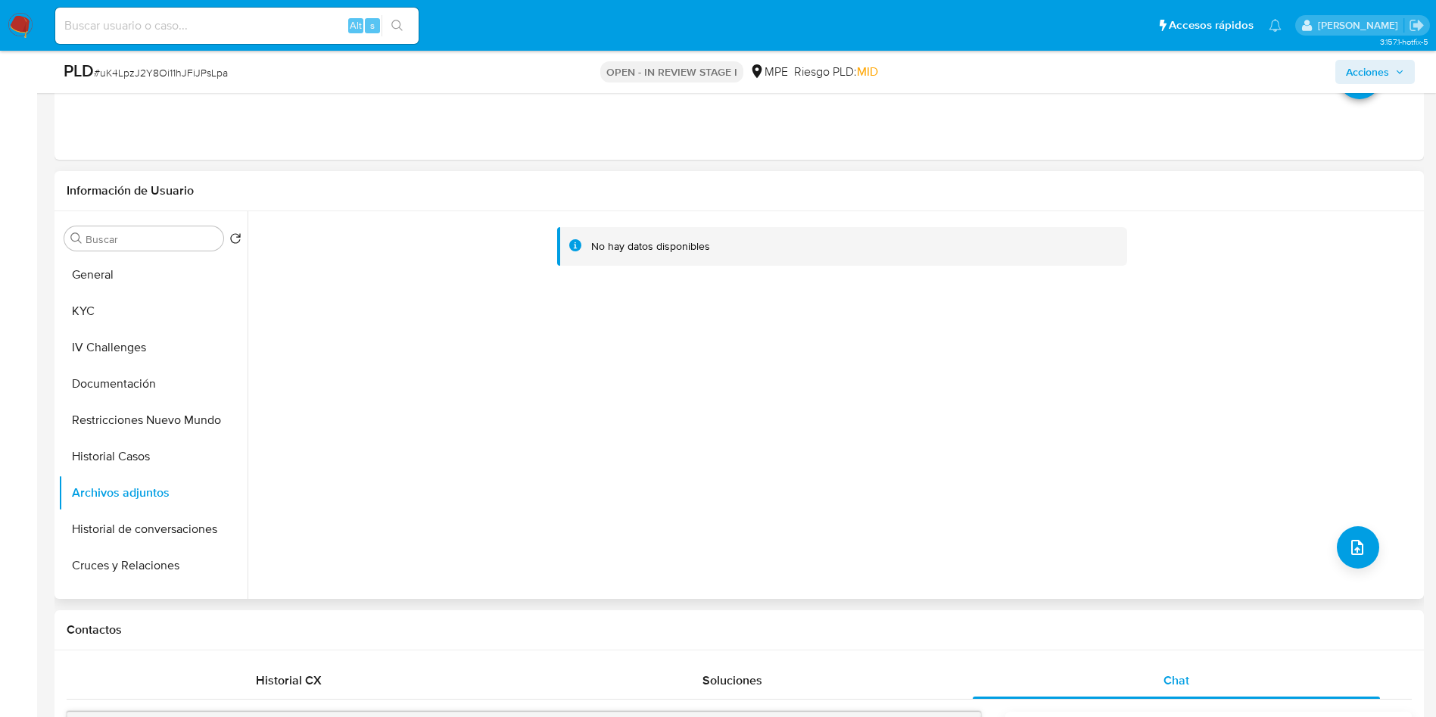
click at [1376, 547] on div "No hay datos disponibles" at bounding box center [834, 405] width 1173 height 388
click at [1361, 549] on icon "upload-file" at bounding box center [1357, 547] width 18 height 18
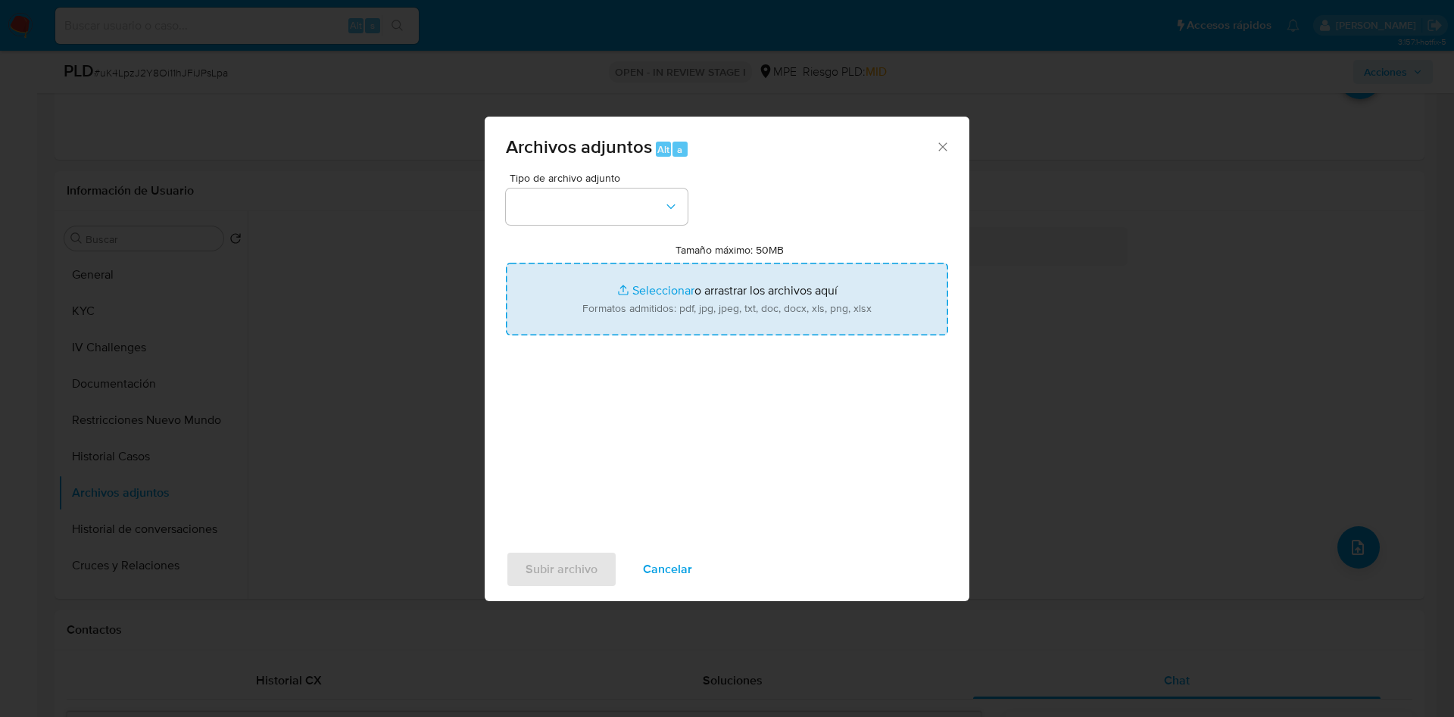
click at [698, 326] on input "Tamaño máximo: 50MB Seleccionar archivos" at bounding box center [727, 299] width 442 height 73
type input "C:\fakepath\Case Log 1509624707 - 01_09_2025.pdf"
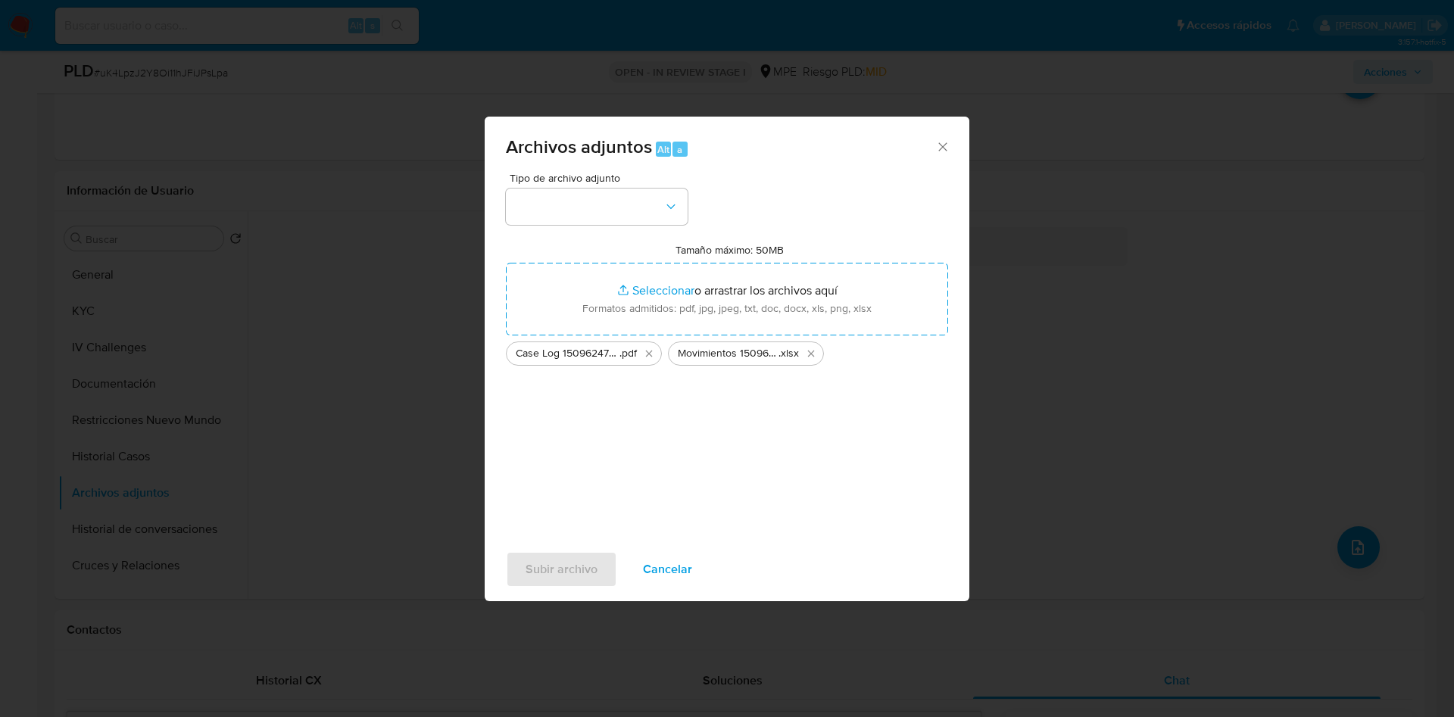
click at [647, 226] on div "Tipo de archivo adjunto Tamaño máximo: 50MB Seleccionar archivos Seleccionar o …" at bounding box center [727, 351] width 442 height 357
click at [643, 213] on button "button" at bounding box center [597, 207] width 182 height 36
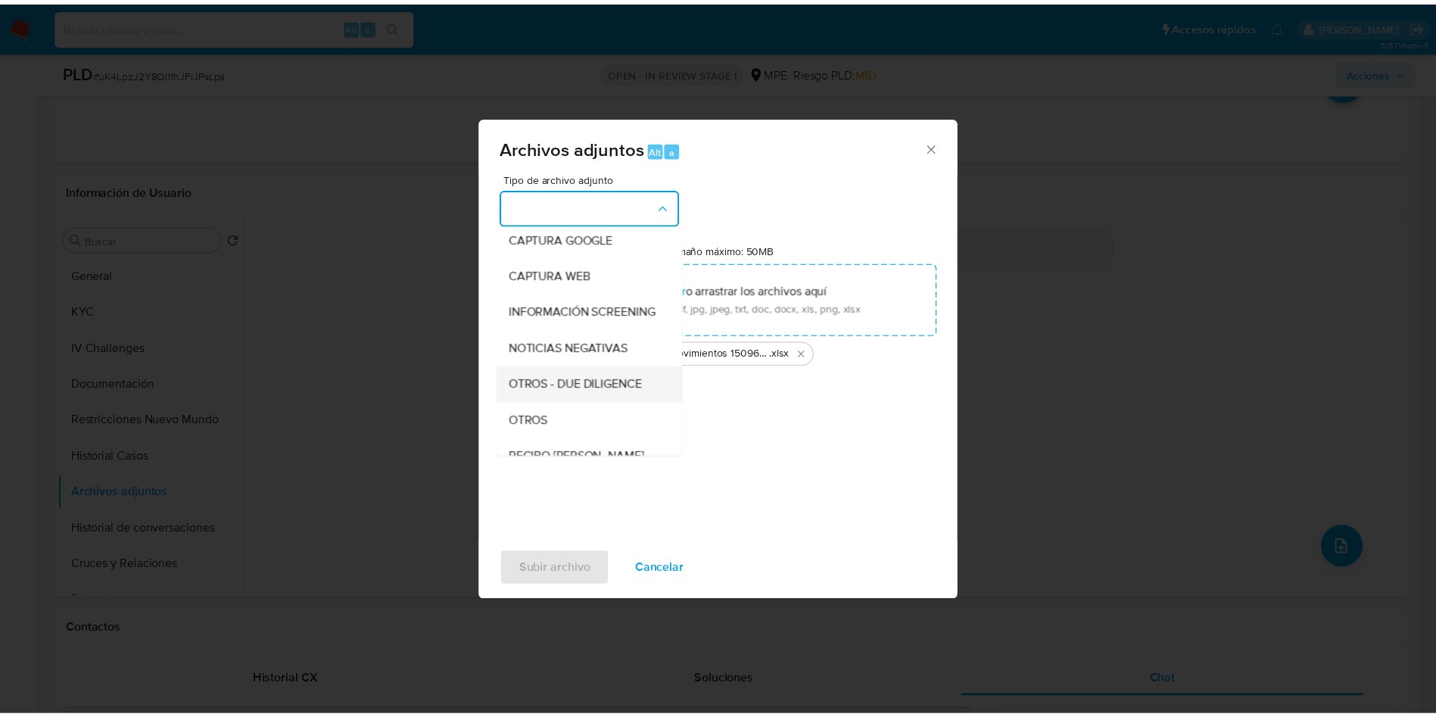
scroll to position [114, 0]
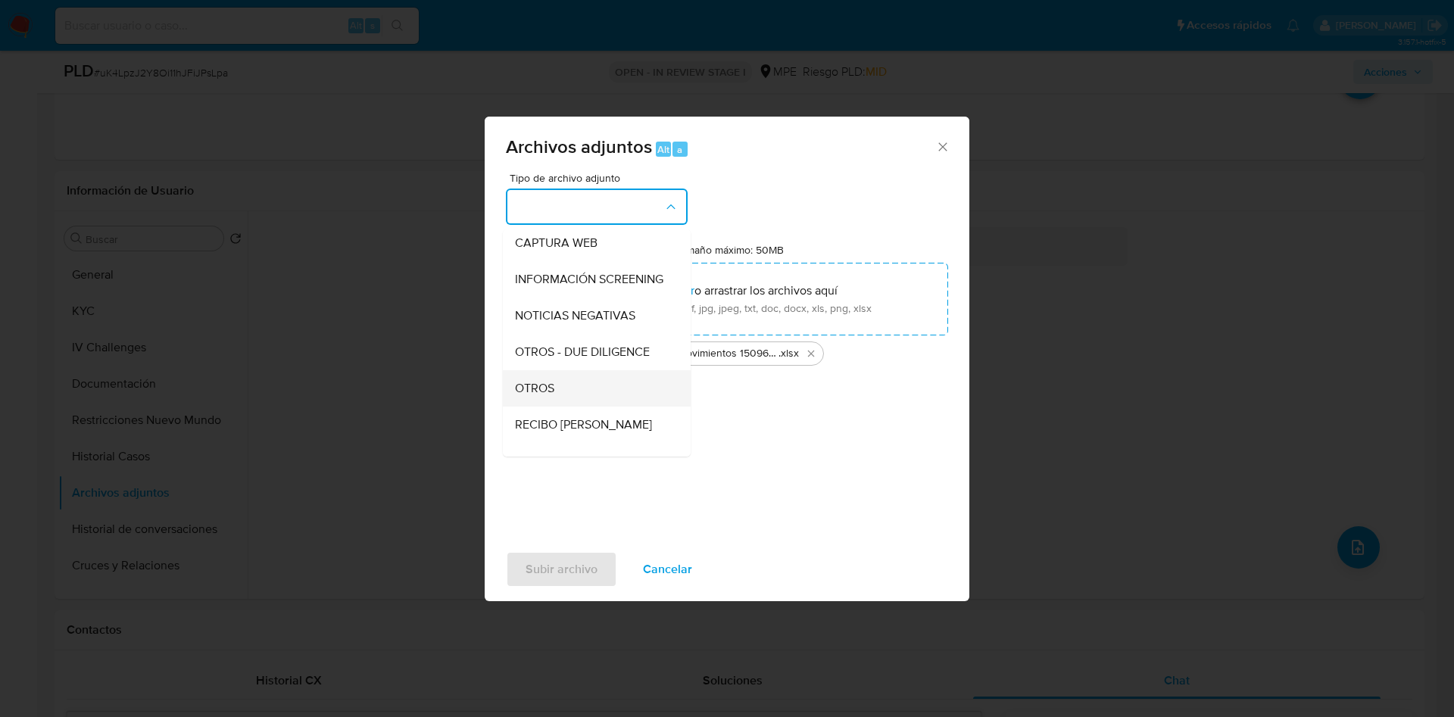
click at [597, 393] on div "OTROS" at bounding box center [592, 388] width 154 height 36
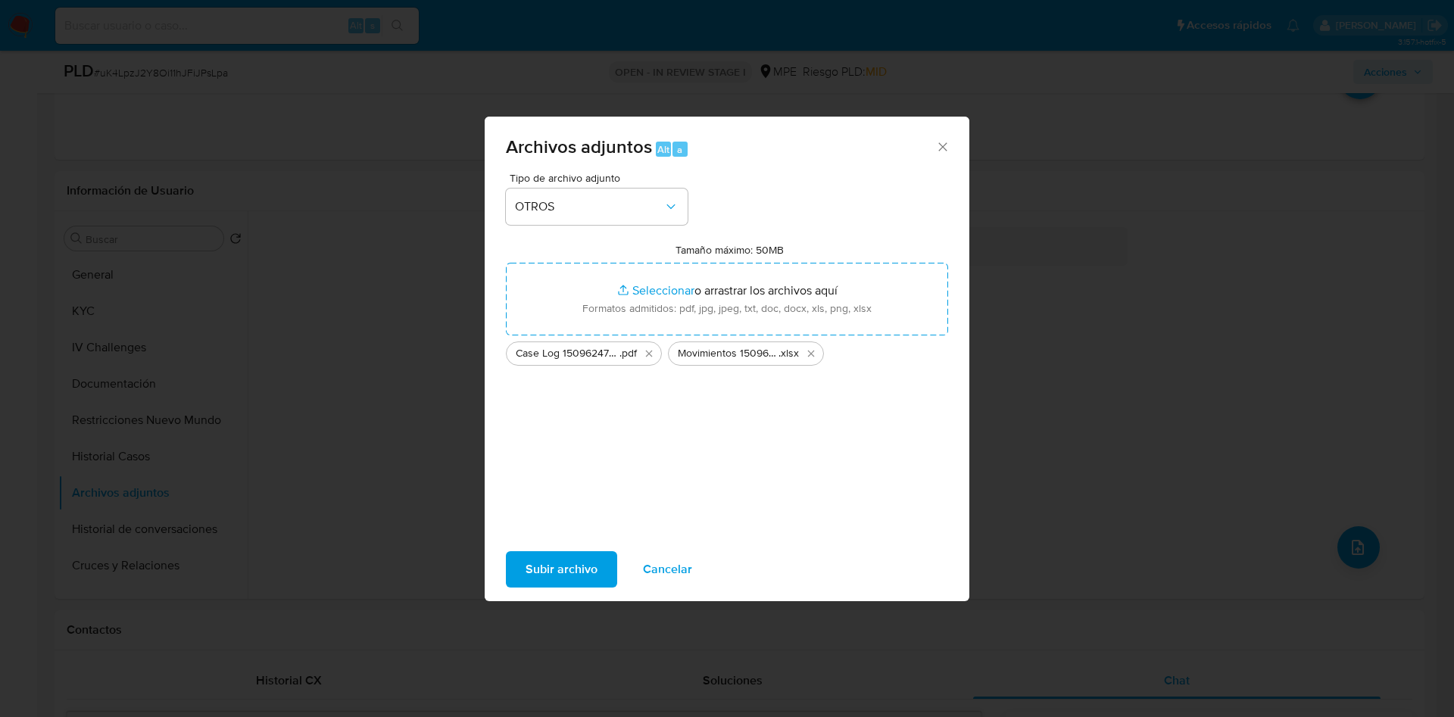
click at [562, 561] on span "Subir archivo" at bounding box center [561, 569] width 72 height 33
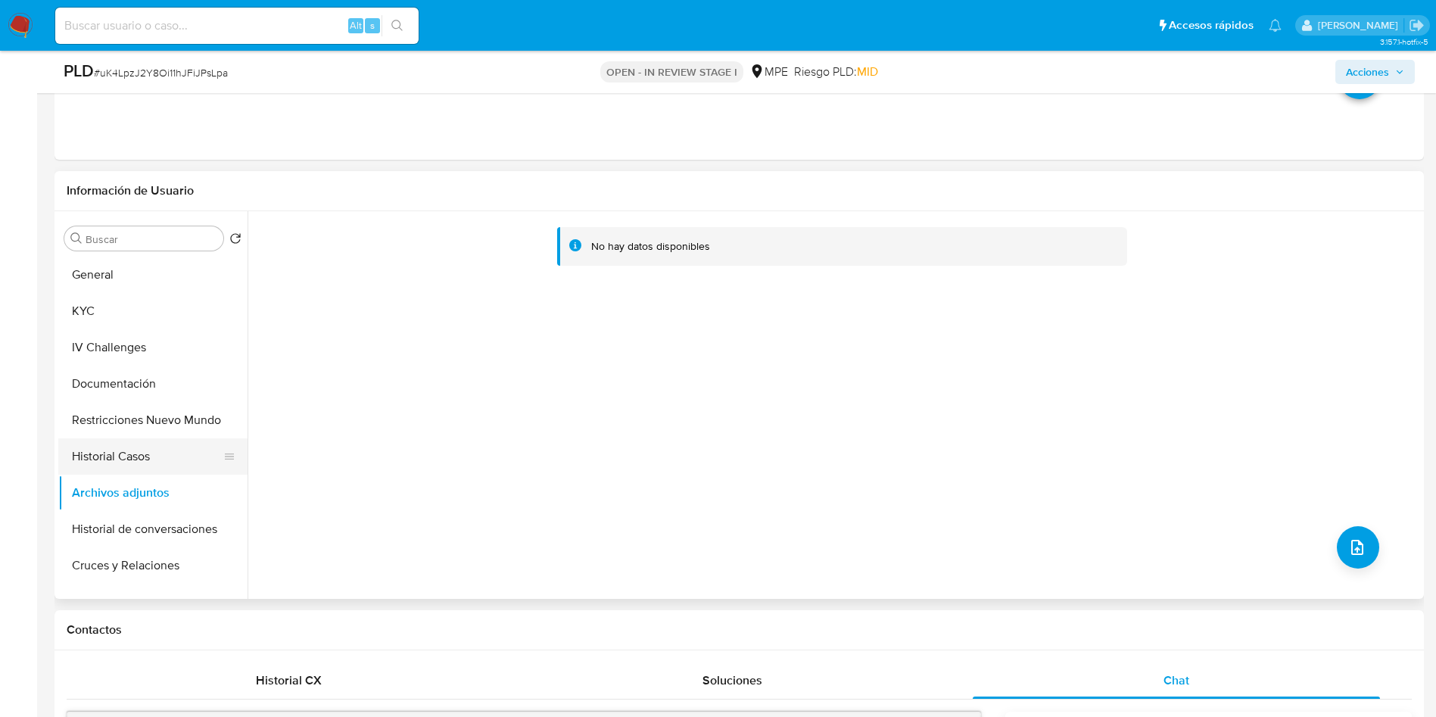
click at [93, 465] on button "Historial Casos" at bounding box center [146, 456] width 177 height 36
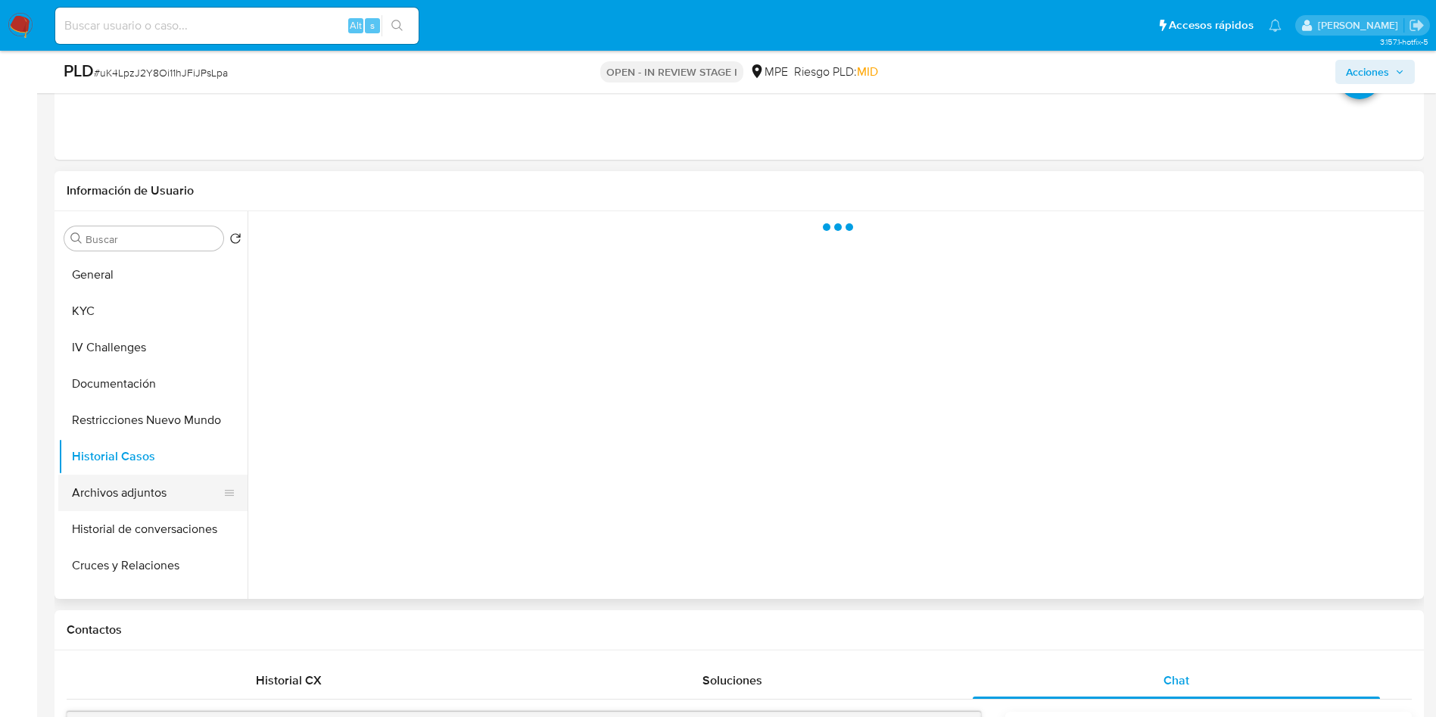
click at [114, 495] on button "Archivos adjuntos" at bounding box center [146, 493] width 177 height 36
click at [1373, 64] on span "Acciones" at bounding box center [1367, 72] width 43 height 24
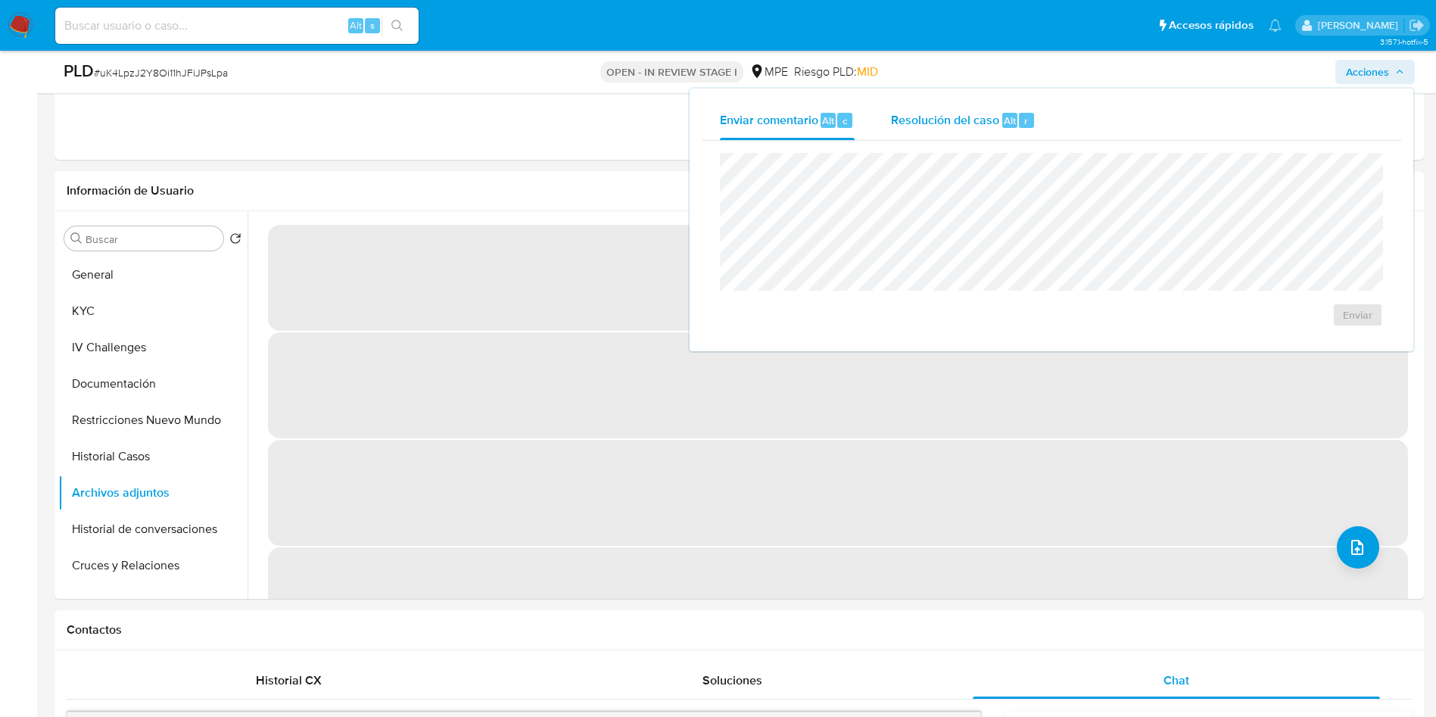
click at [980, 122] on span "Resolución del caso" at bounding box center [945, 119] width 108 height 17
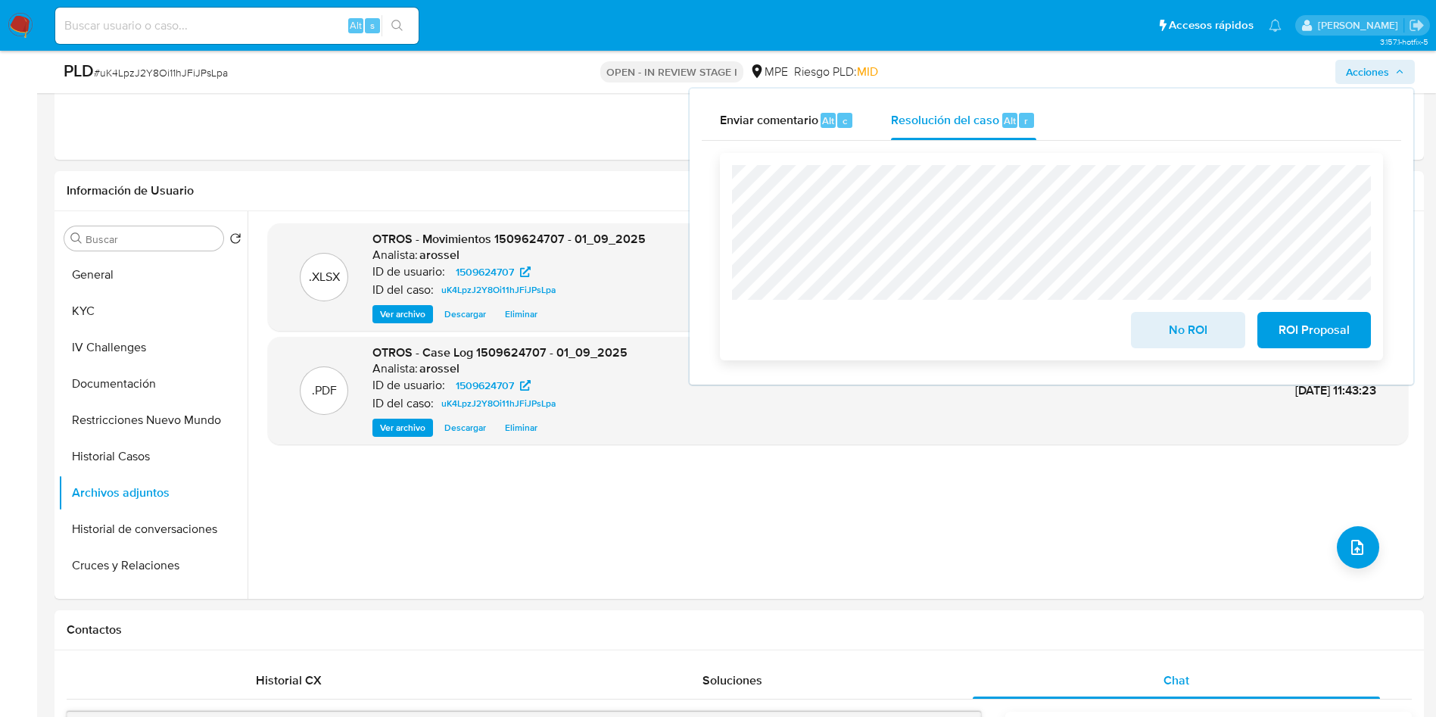
click at [1145, 324] on button "No ROI" at bounding box center [1188, 330] width 114 height 36
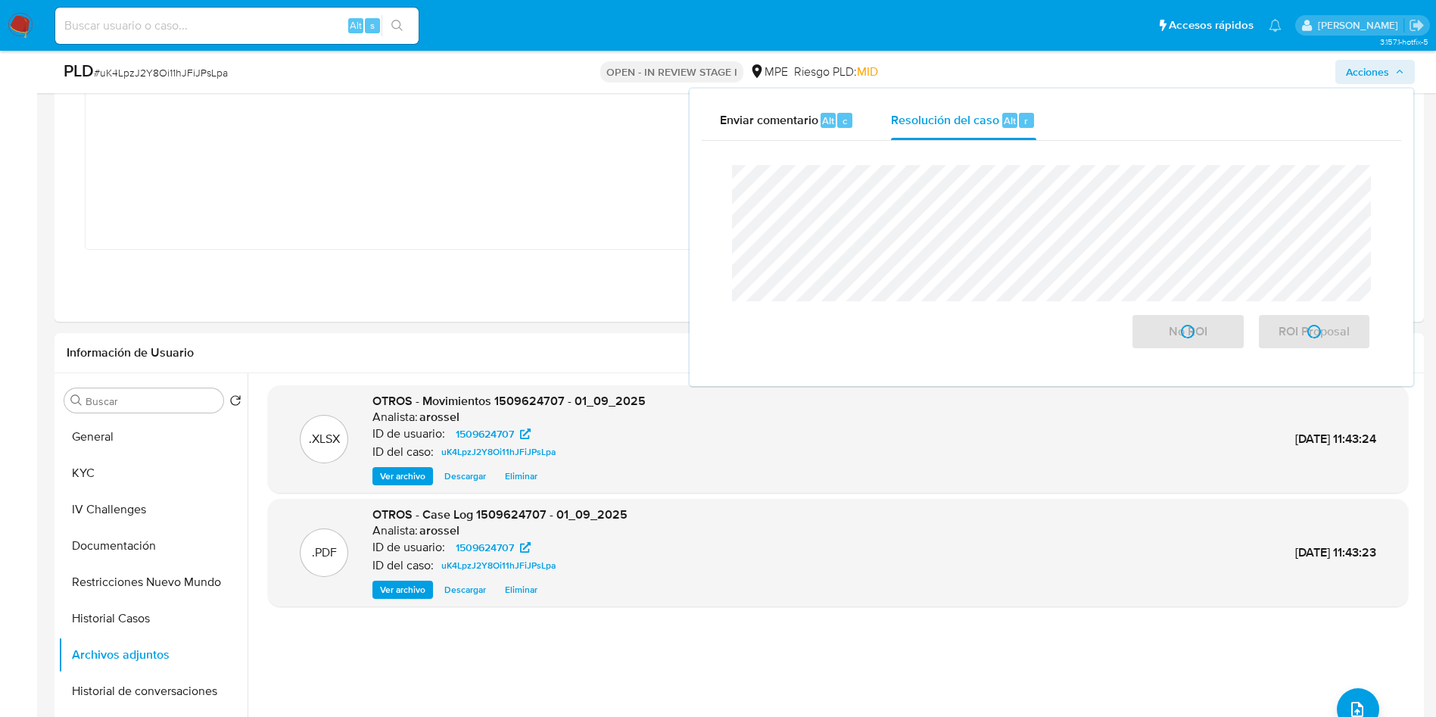
scroll to position [341, 0]
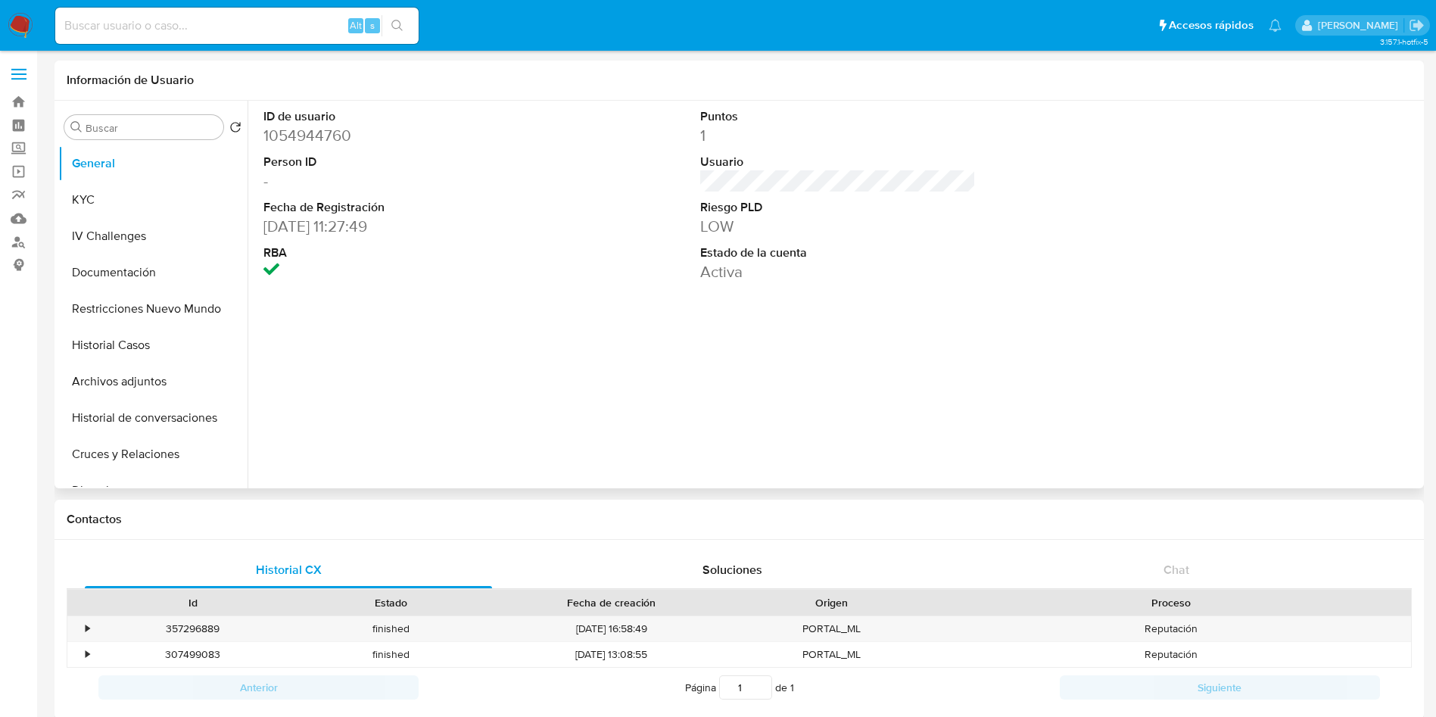
select select "10"
click at [126, 201] on button "KYC" at bounding box center [146, 200] width 177 height 36
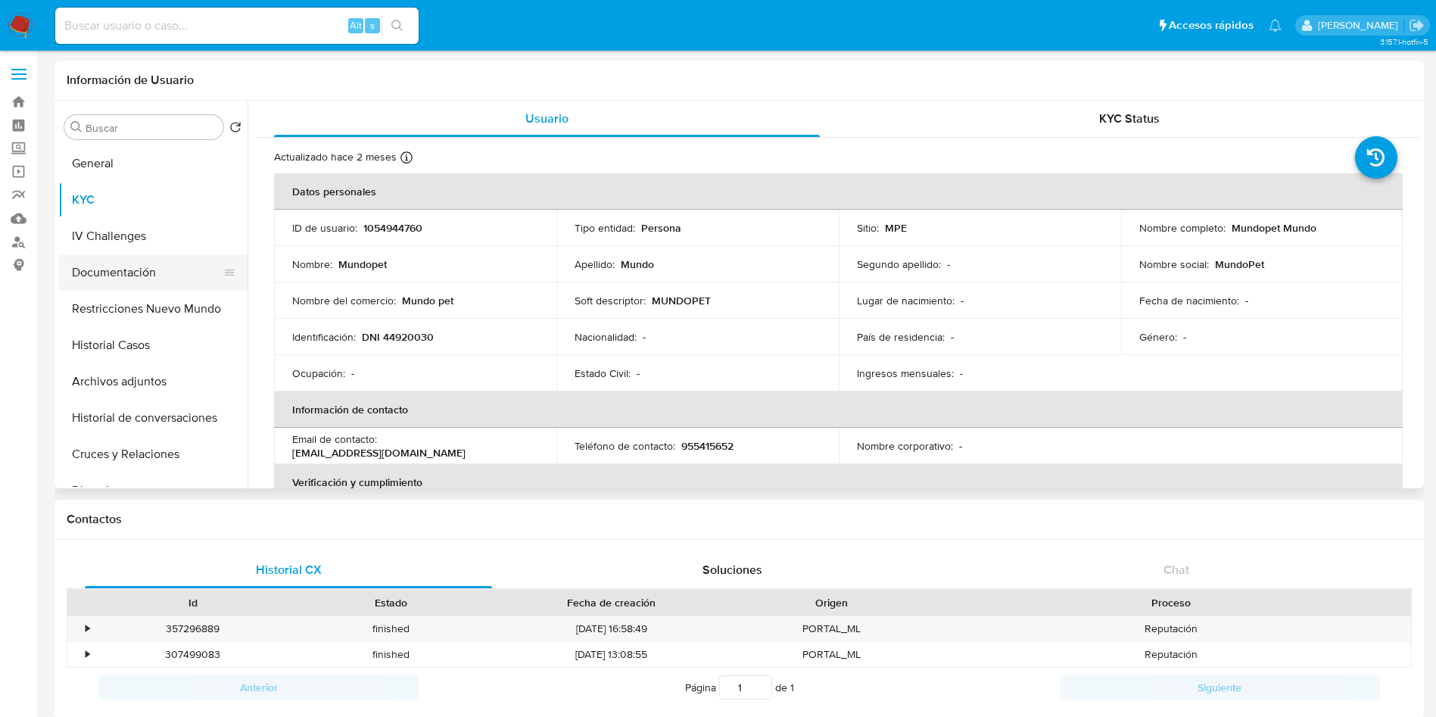
click at [132, 279] on button "Documentación" at bounding box center [146, 272] width 177 height 36
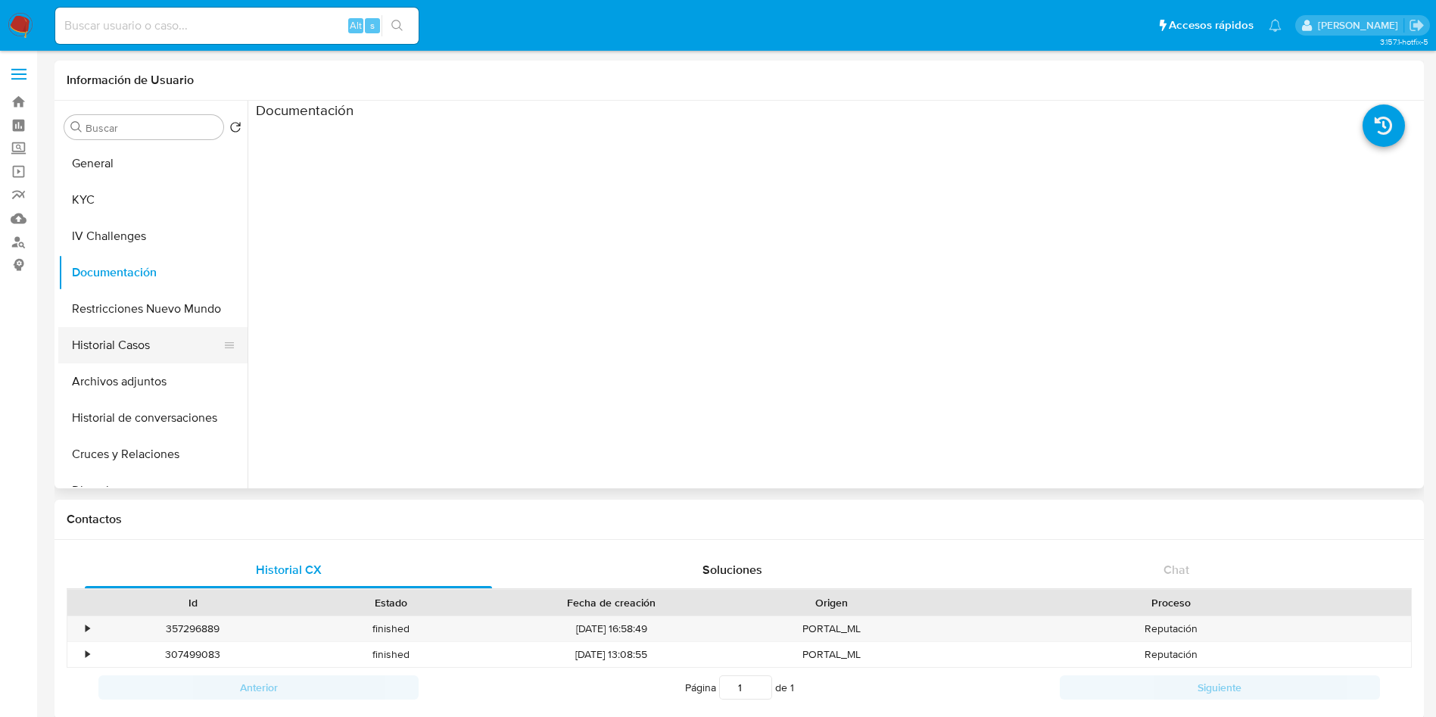
click at [145, 344] on button "Historial Casos" at bounding box center [146, 345] width 177 height 36
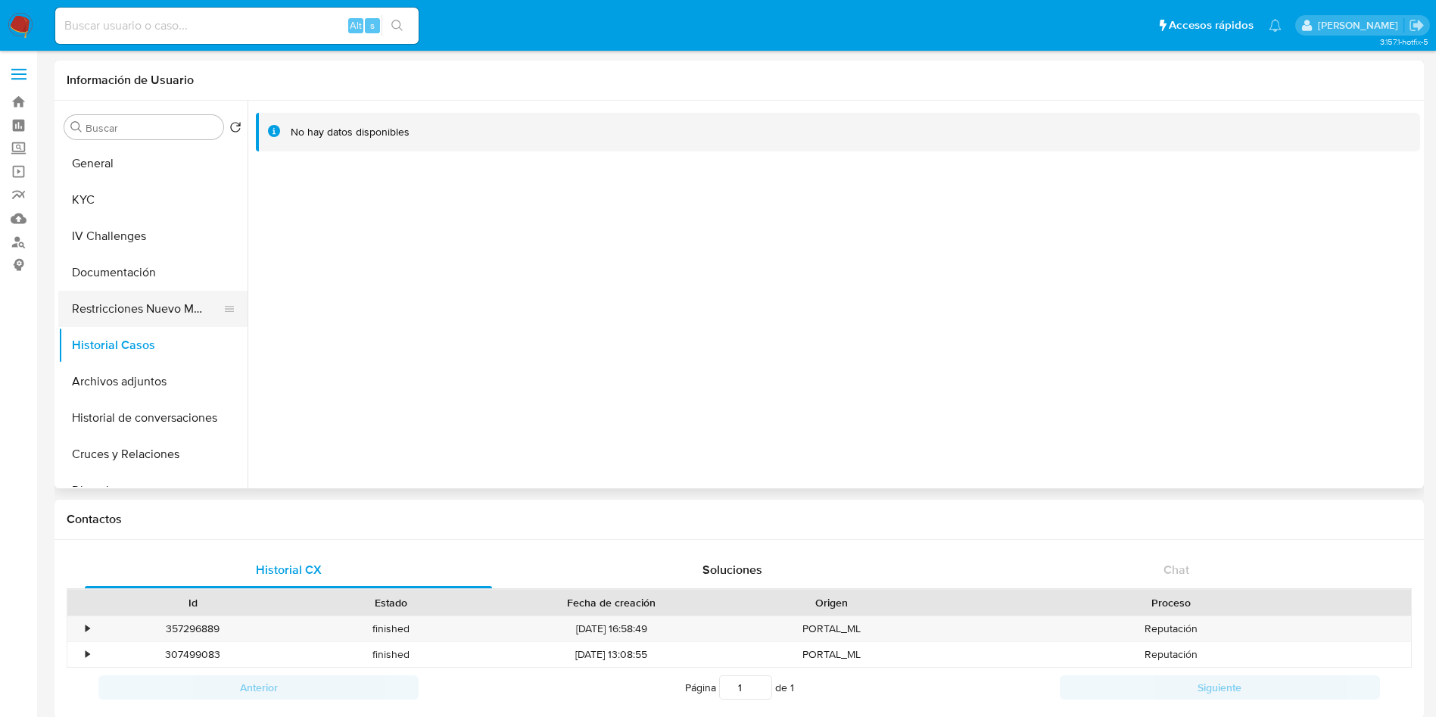
click at [142, 292] on button "Restricciones Nuevo Mundo" at bounding box center [146, 309] width 177 height 36
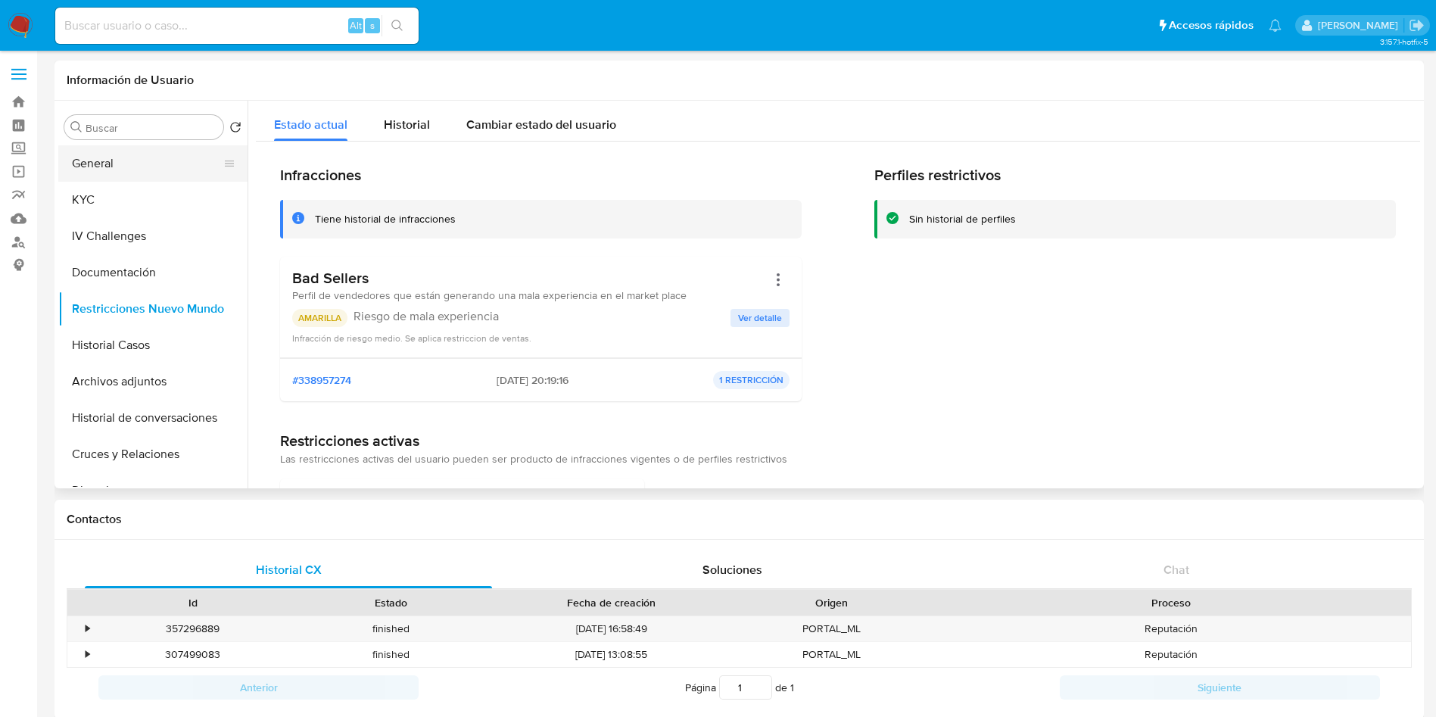
click at [119, 158] on button "General" at bounding box center [146, 163] width 177 height 36
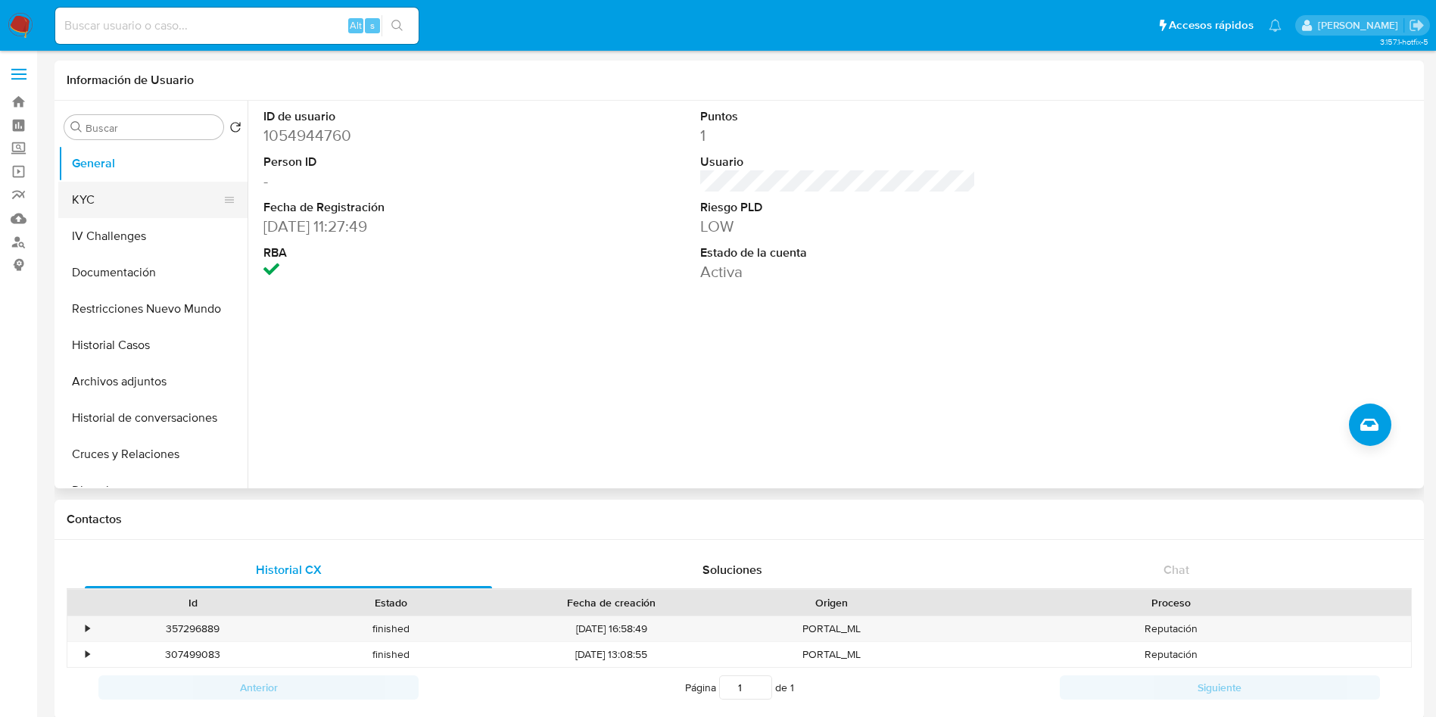
click at [140, 202] on button "KYC" at bounding box center [146, 200] width 177 height 36
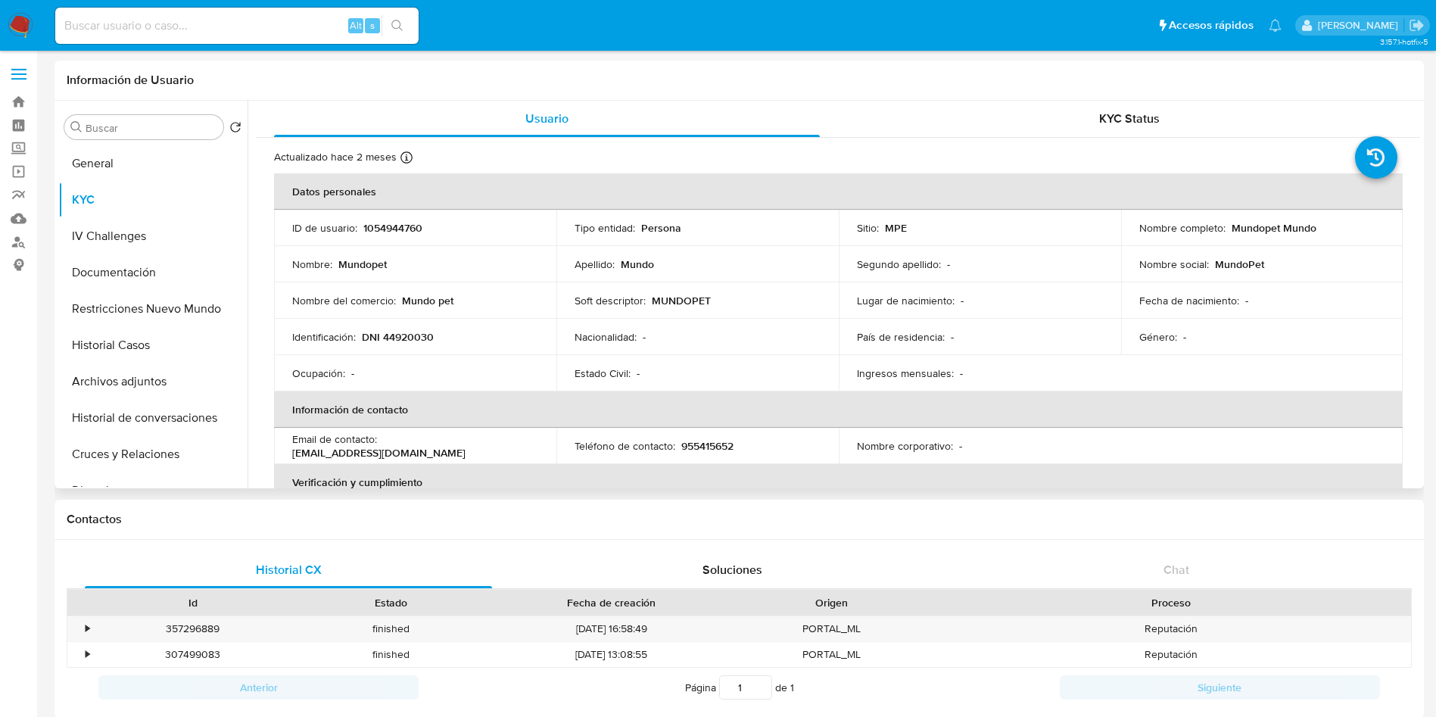
click at [481, 314] on td "Nombre del comercio : Mundo pet" at bounding box center [415, 300] width 282 height 36
click at [290, 26] on input at bounding box center [236, 26] width 363 height 20
paste input "1712982381"
type input "1712982381"
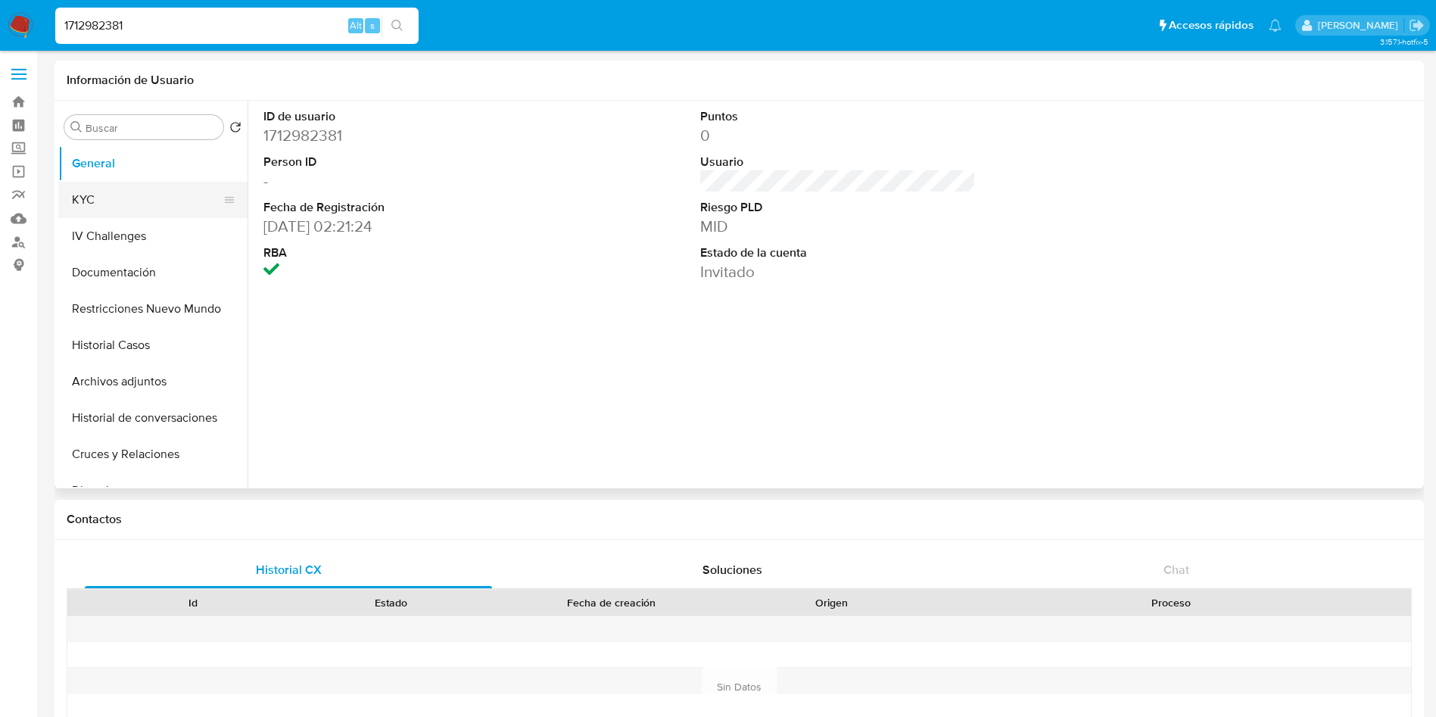
select select "10"
click at [140, 195] on button "KYC" at bounding box center [146, 200] width 177 height 36
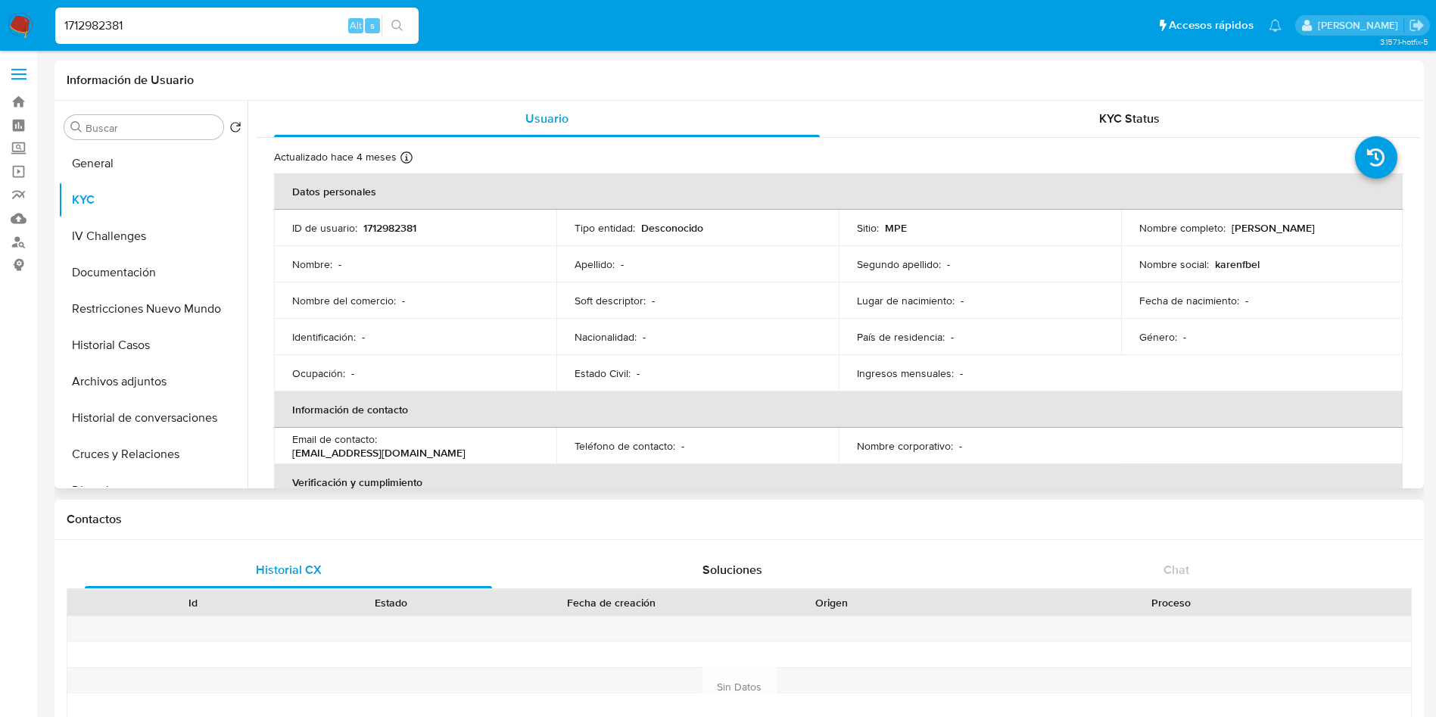
click at [1236, 273] on td "Nombre social : [PERSON_NAME]" at bounding box center [1262, 264] width 282 height 36
click at [1233, 264] on p "karenfbel" at bounding box center [1237, 264] width 45 height 14
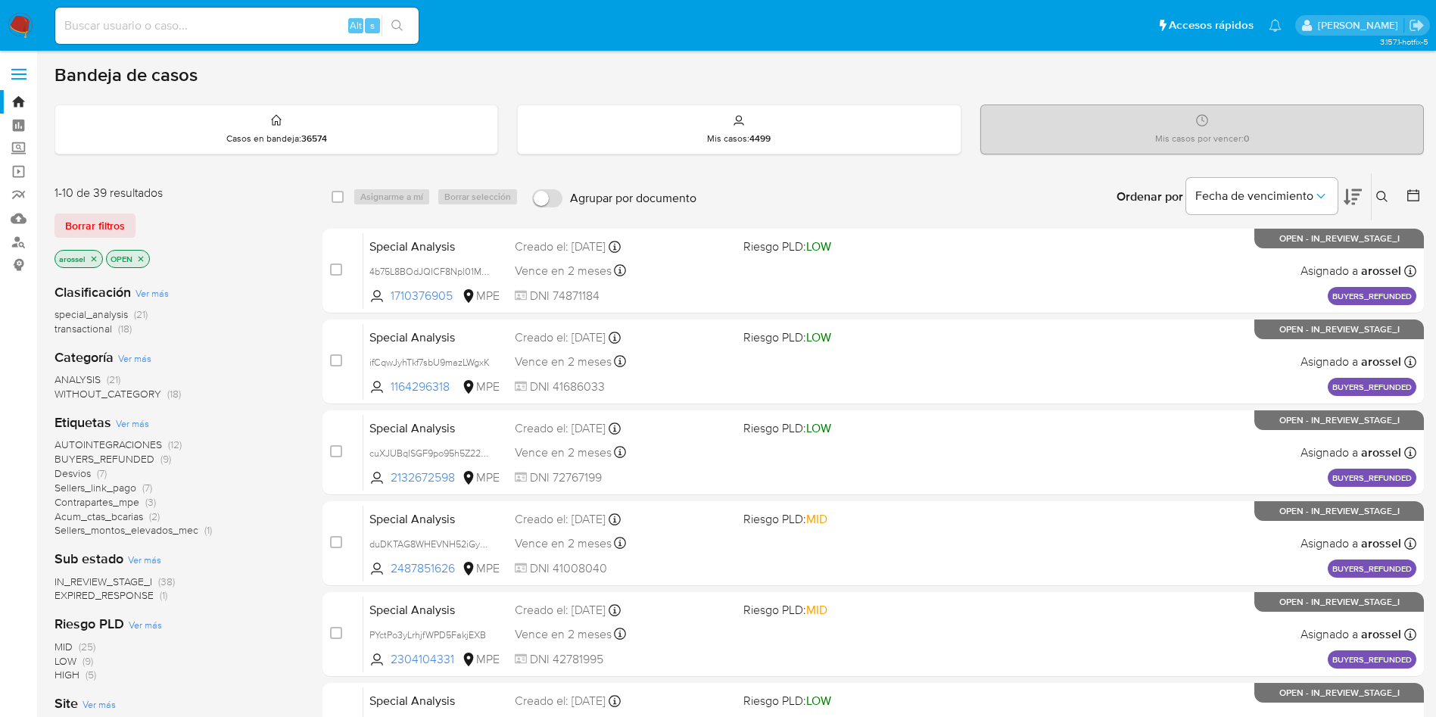
click at [145, 600] on span "EXPIRED_RESPONSE" at bounding box center [104, 594] width 99 height 15
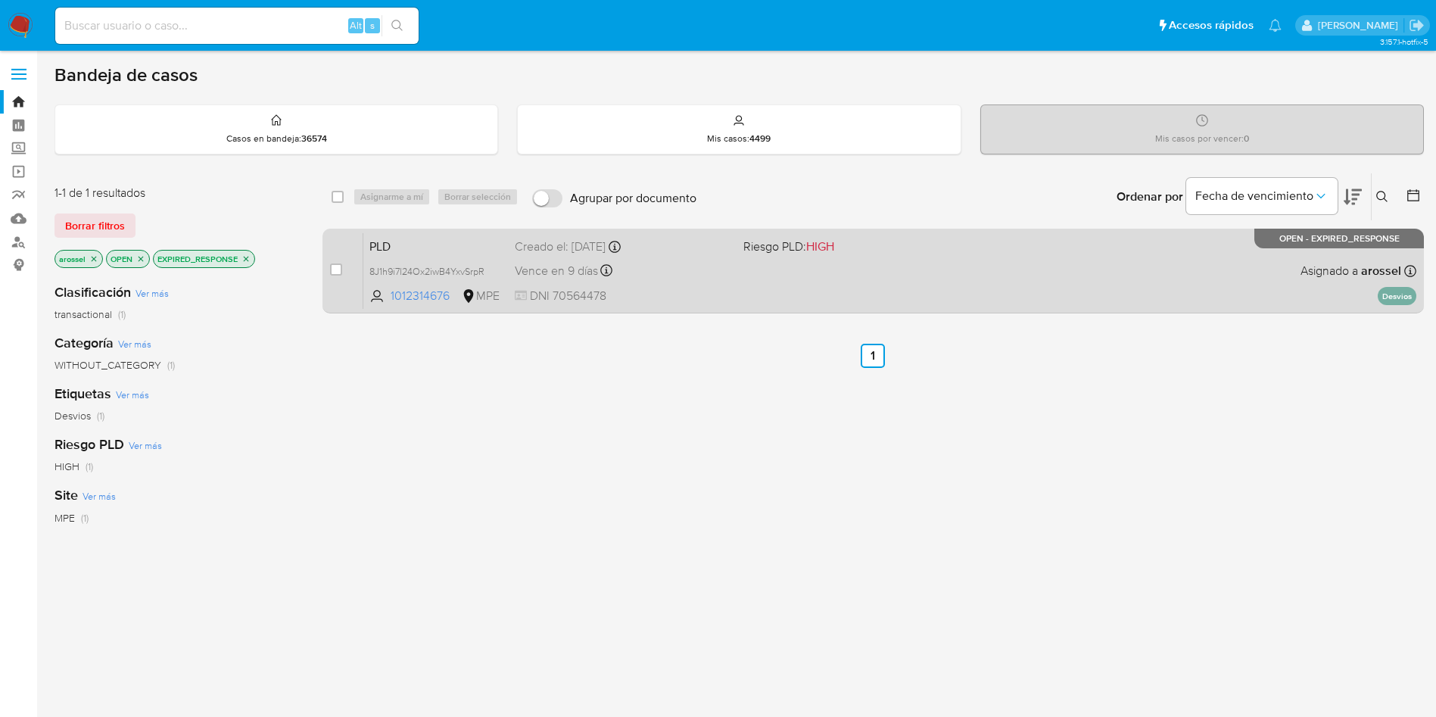
click at [1004, 260] on div "PLD 8J1h9i7l24Ox2iwB4YxvSrpR 1012314676 MPE Riesgo PLD: HIGH Creado el: 12/06/2…" at bounding box center [889, 270] width 1053 height 76
click at [338, 269] on input "checkbox" at bounding box center [336, 269] width 12 height 12
checkbox input "true"
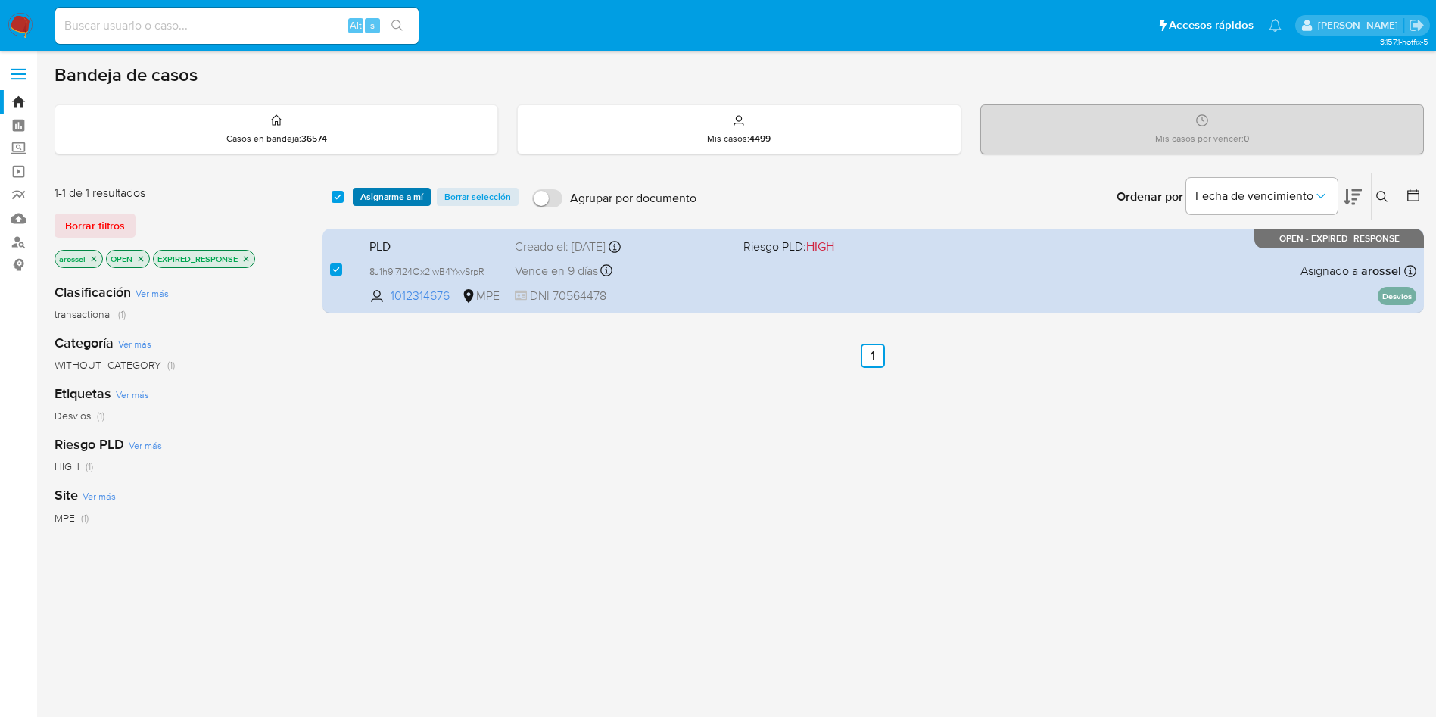
click at [391, 199] on span "Asignarme a mí" at bounding box center [391, 196] width 63 height 15
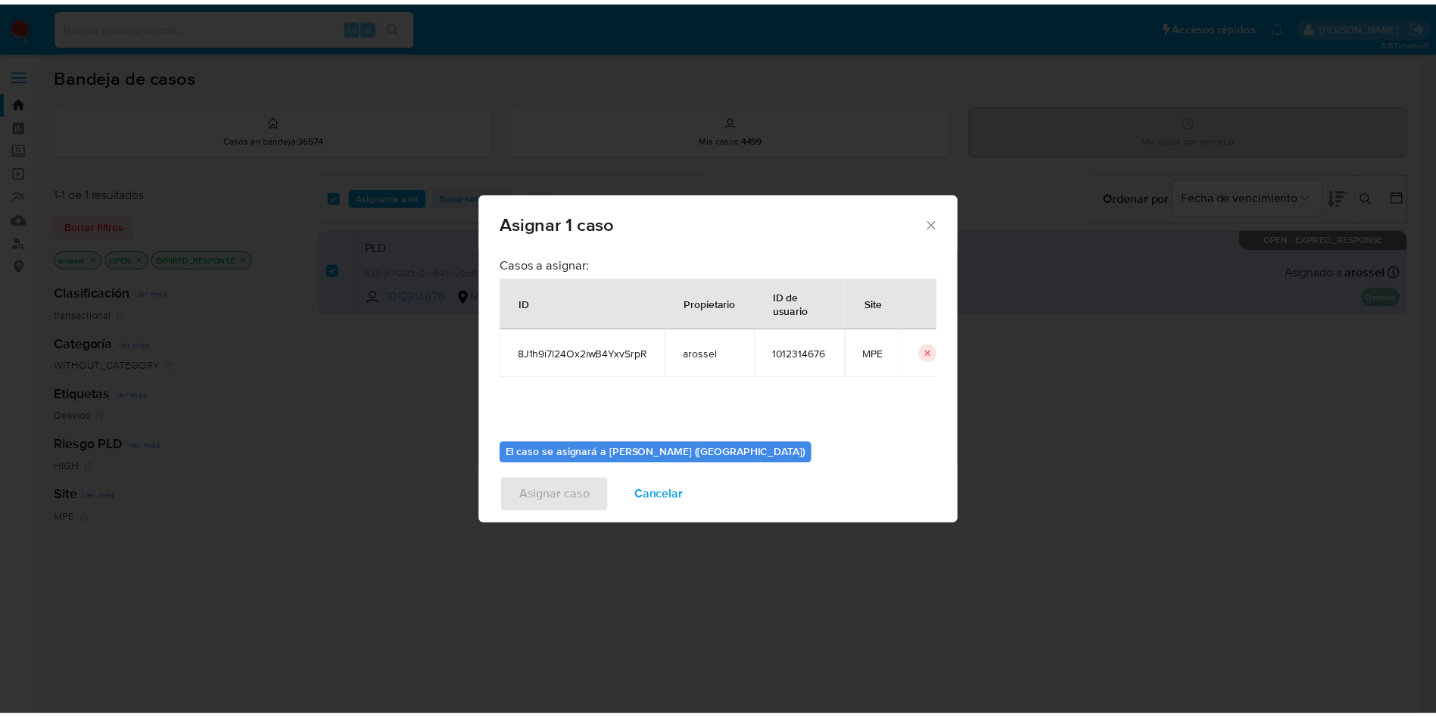
scroll to position [79, 0]
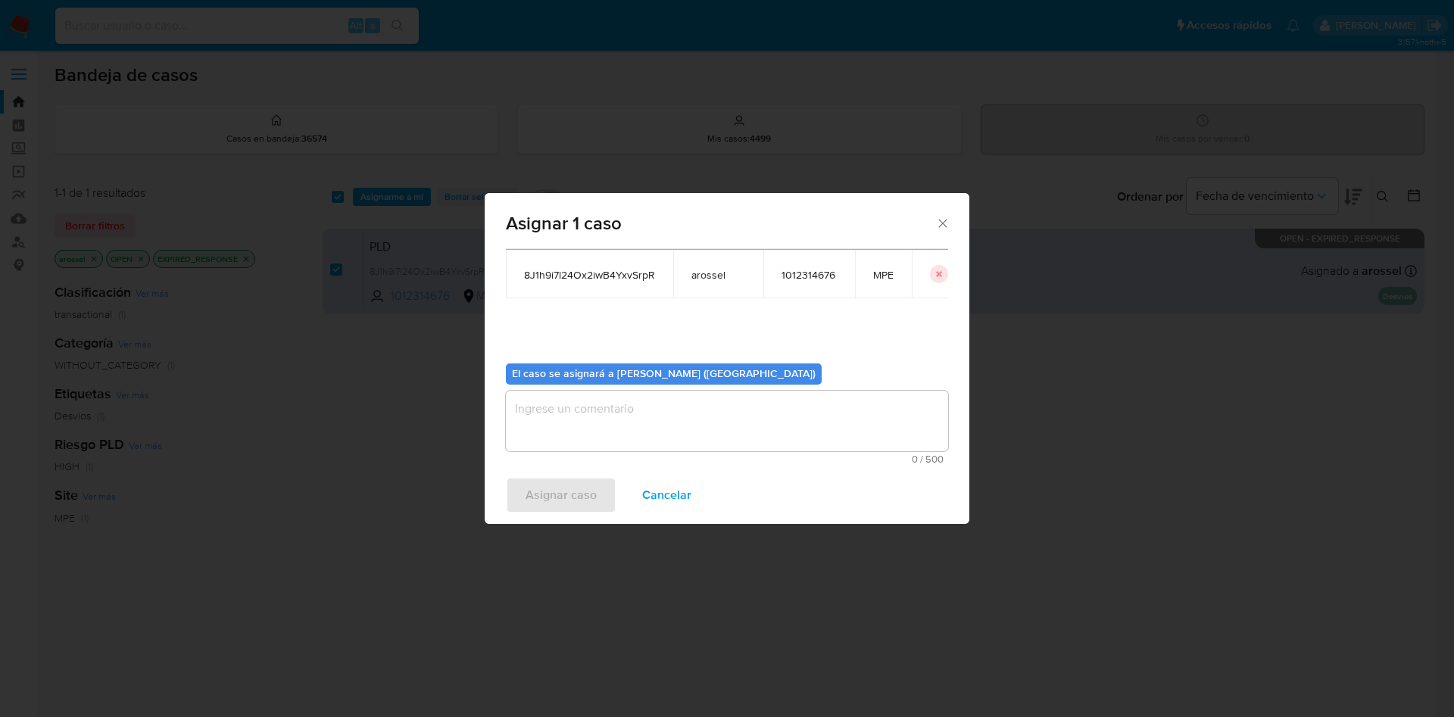
click at [777, 401] on textarea "assign-modal" at bounding box center [727, 421] width 442 height 61
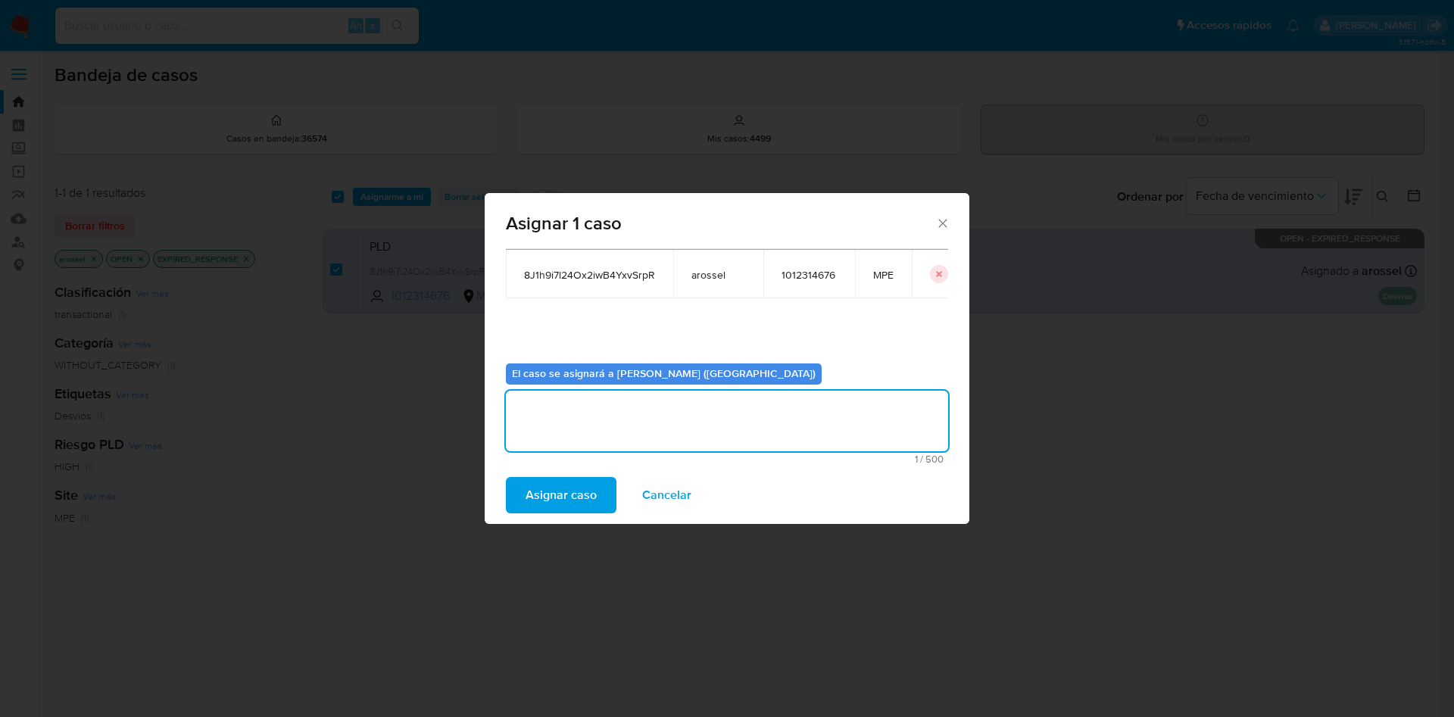
click at [567, 484] on span "Asignar caso" at bounding box center [560, 494] width 71 height 33
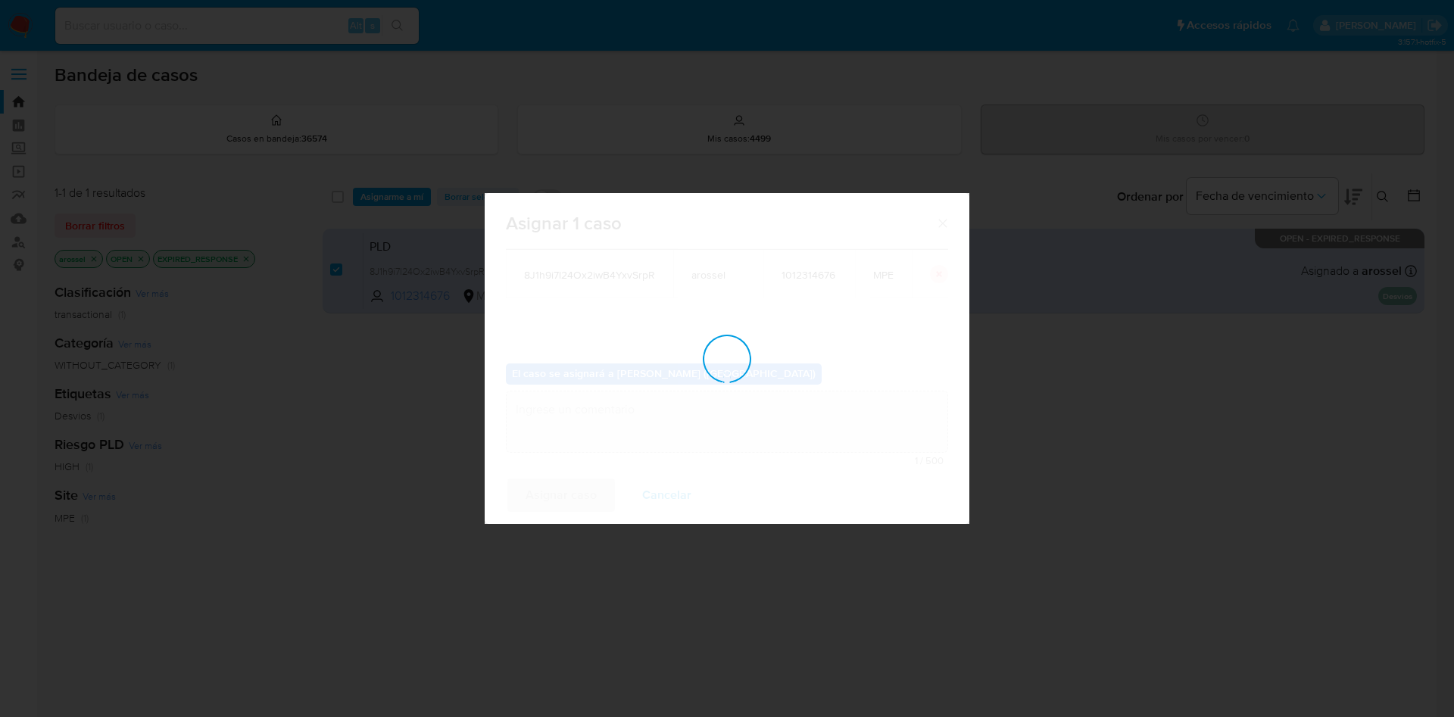
checkbox input "false"
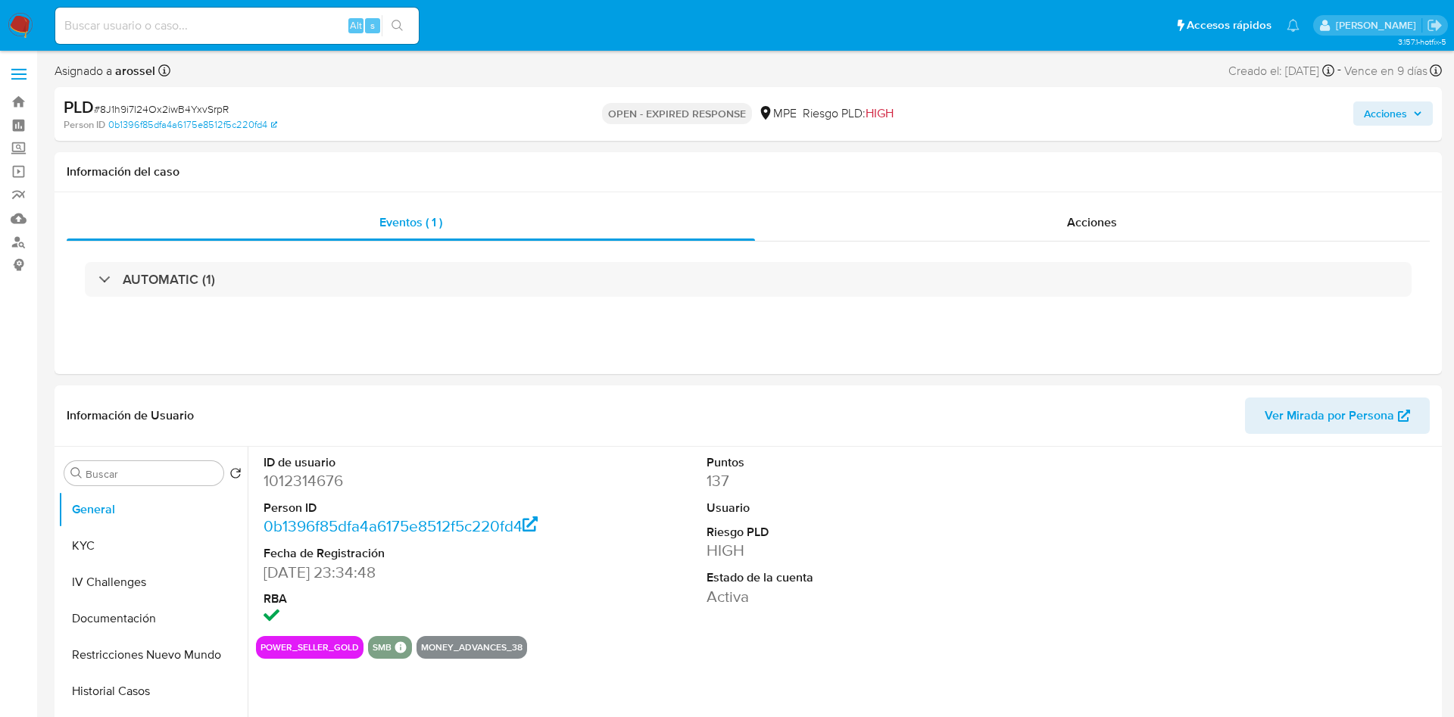
select select "10"
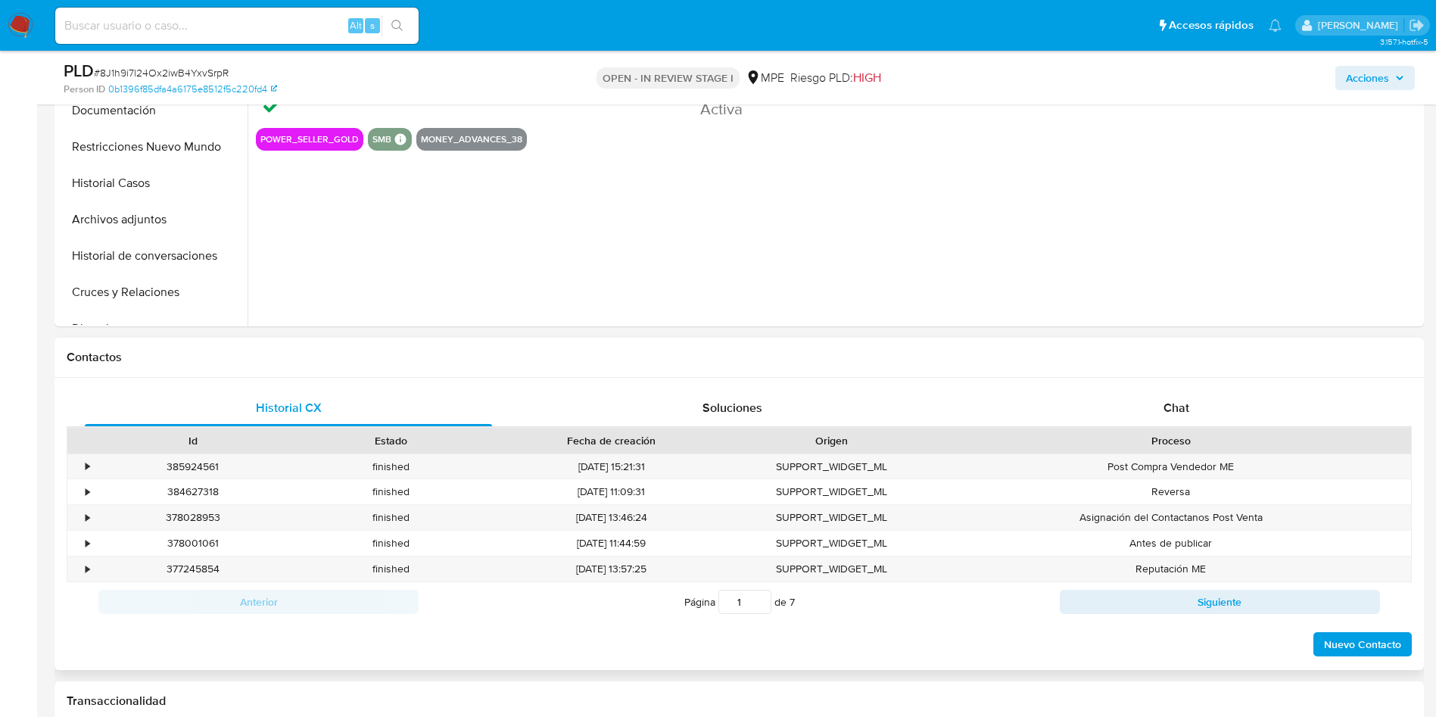
select select "10"
click at [1140, 400] on div "Chat" at bounding box center [1176, 408] width 407 height 36
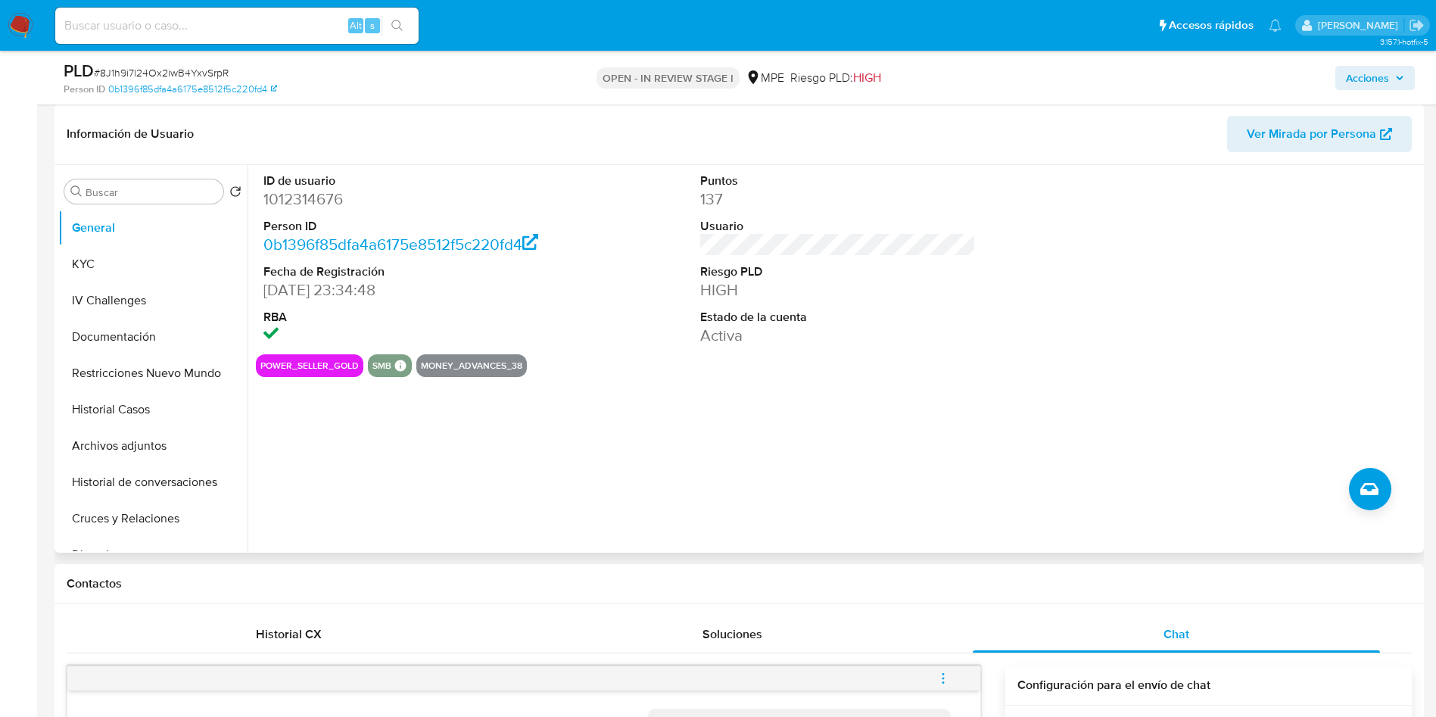
scroll to position [227, 0]
click at [301, 200] on dd "1012314676" at bounding box center [401, 199] width 276 height 21
copy dd "1012314676"
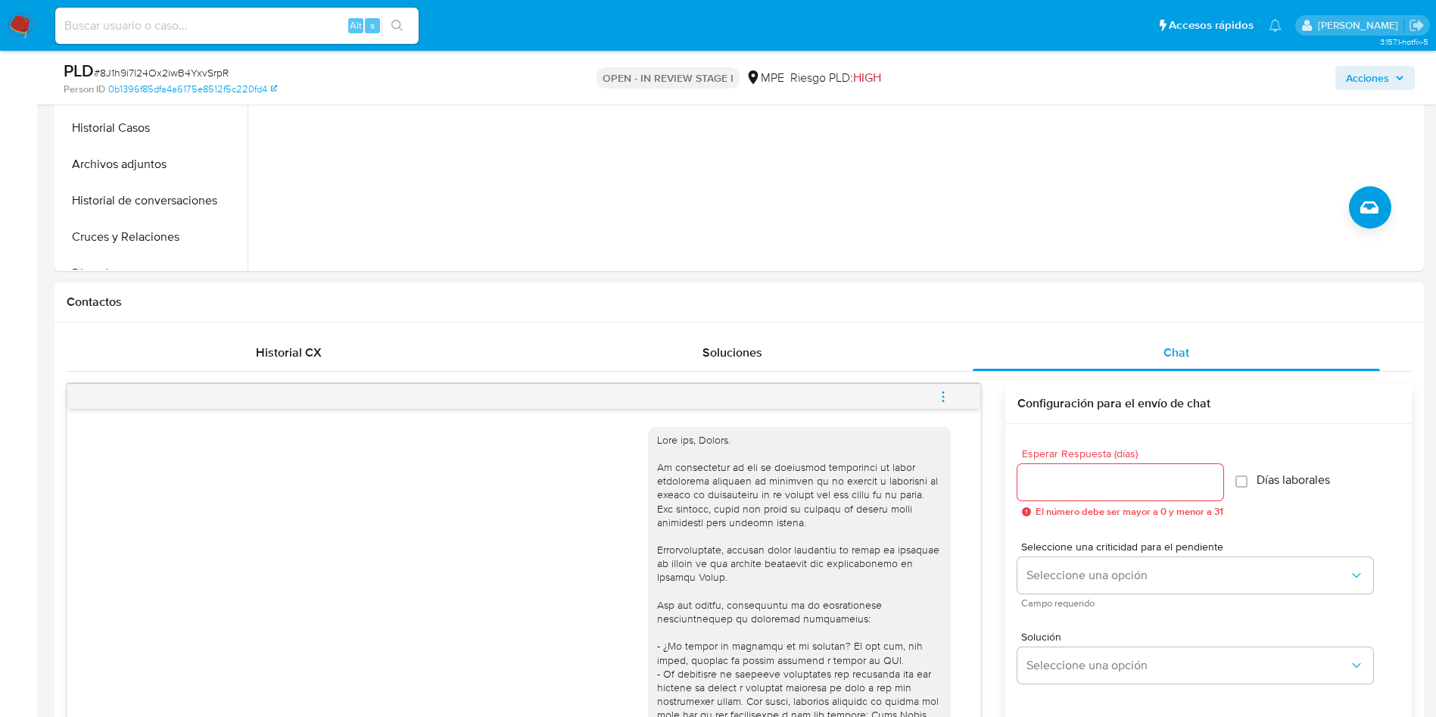
scroll to position [681, 0]
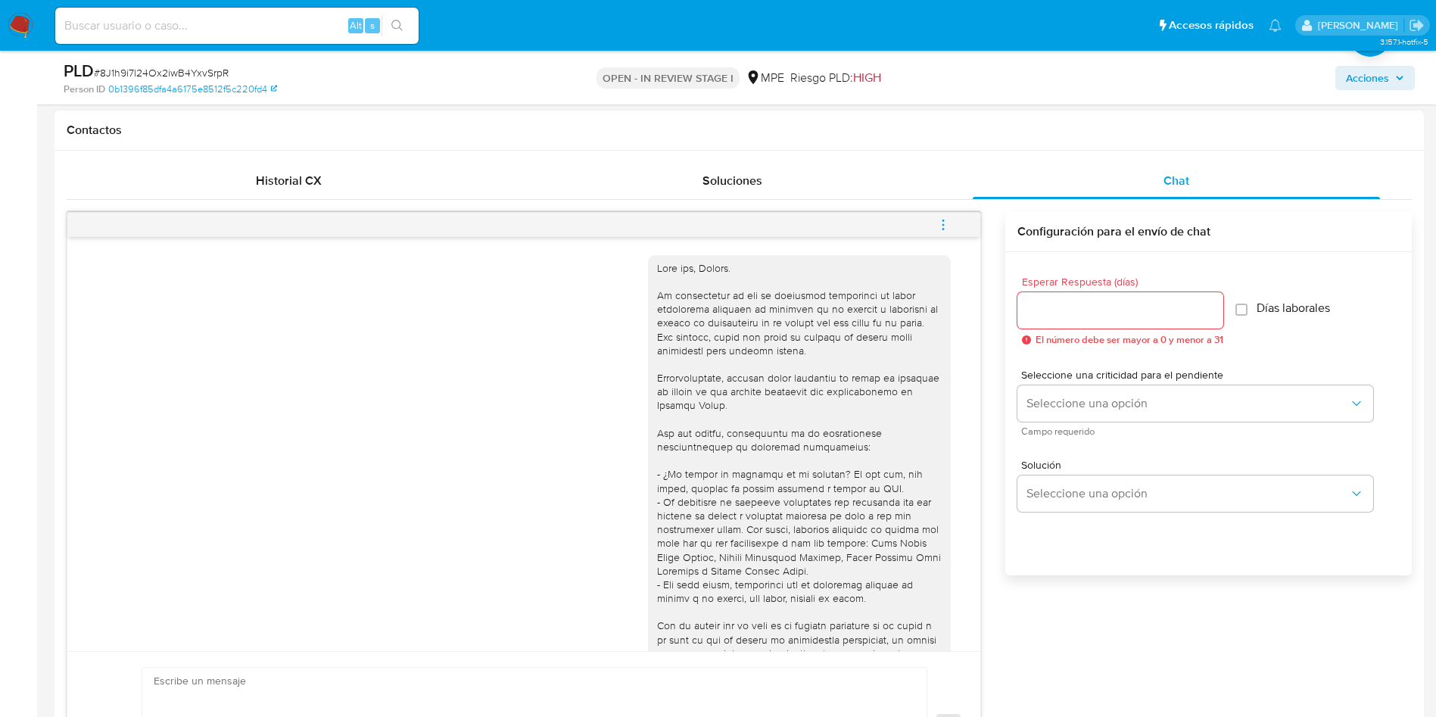
click at [943, 229] on icon "menu-action" at bounding box center [944, 229] width 2 height 2
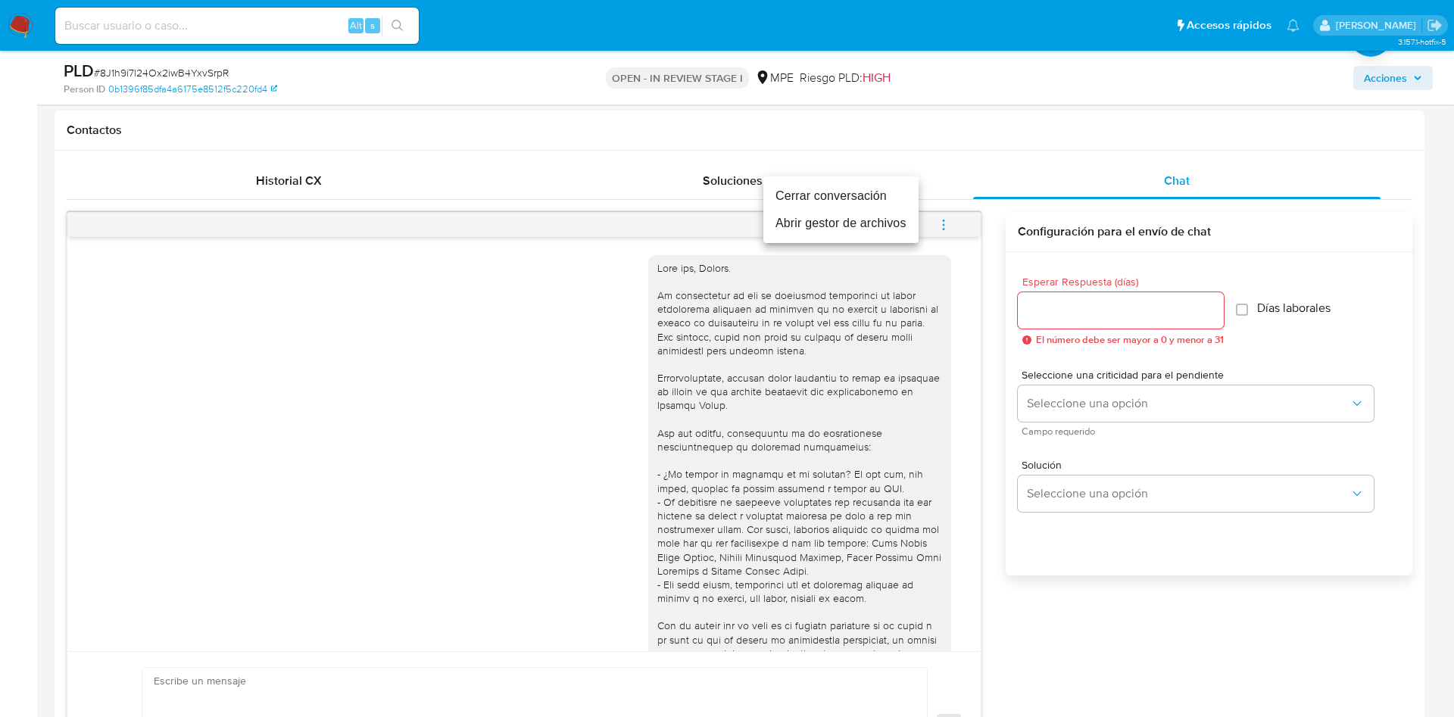
click at [877, 189] on li "Cerrar conversación" at bounding box center [840, 195] width 155 height 27
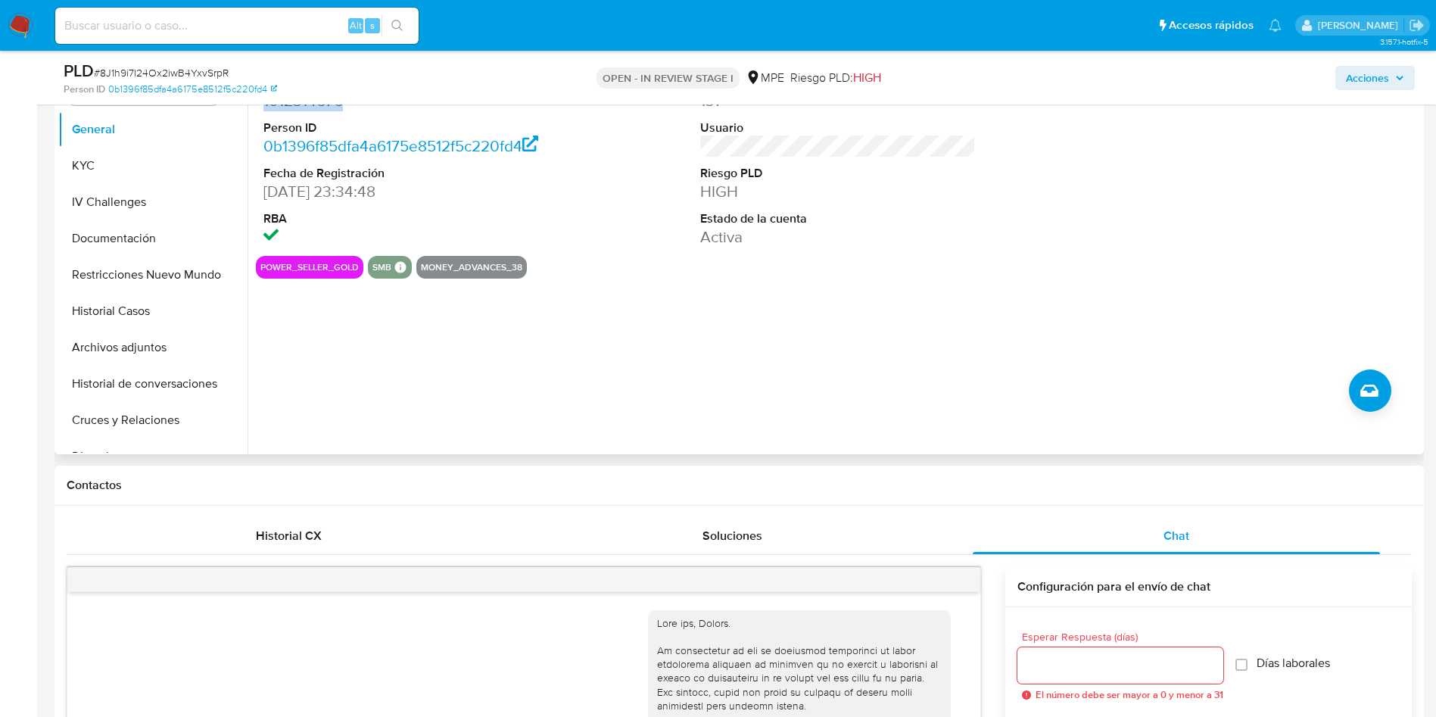
scroll to position [114, 0]
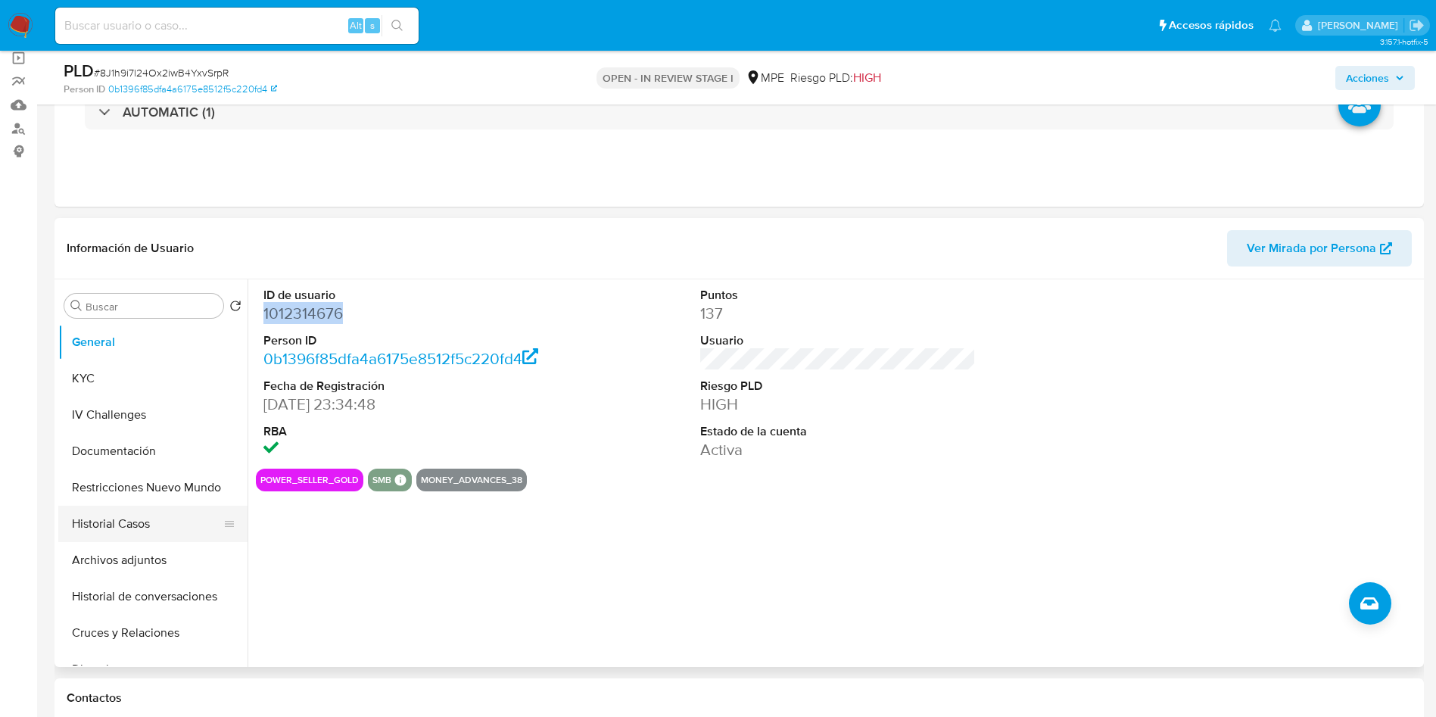
click at [116, 536] on button "Historial Casos" at bounding box center [146, 524] width 177 height 36
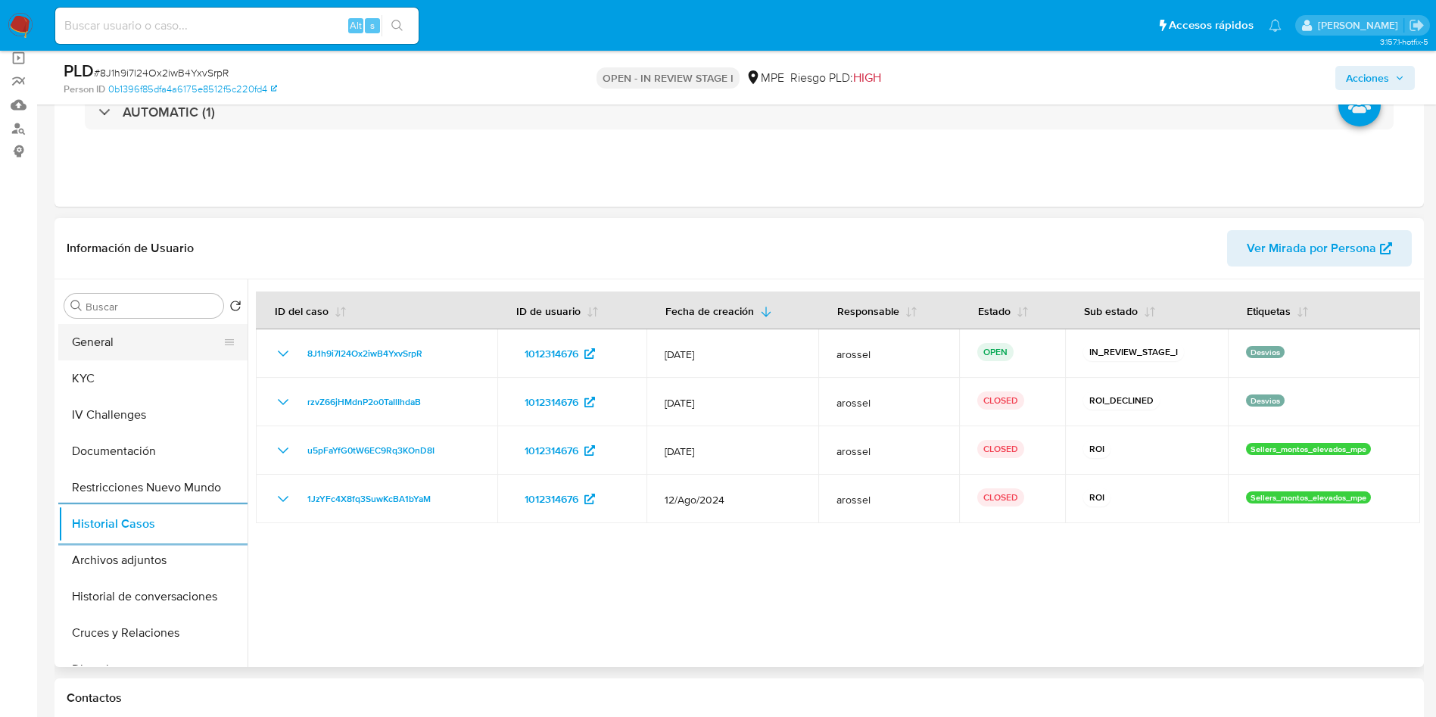
drag, startPoint x: 143, startPoint y: 344, endPoint x: 156, endPoint y: 355, distance: 16.7
click at [142, 344] on button "General" at bounding box center [146, 342] width 177 height 36
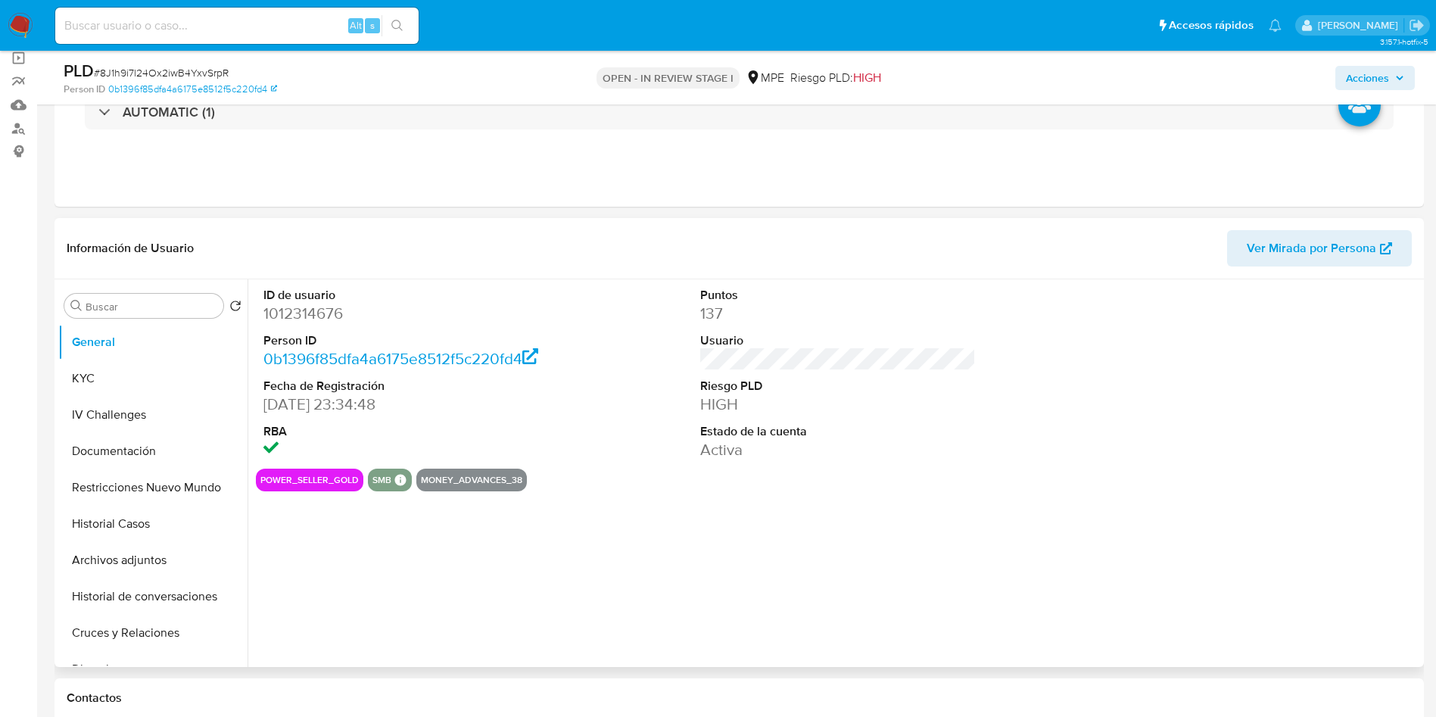
click at [298, 306] on dd "1012314676" at bounding box center [401, 313] width 276 height 21
click at [298, 308] on dd "1012314676" at bounding box center [401, 313] width 276 height 21
copy dd "1012314676"
drag, startPoint x: 1353, startPoint y: 419, endPoint x: 1329, endPoint y: 202, distance: 217.8
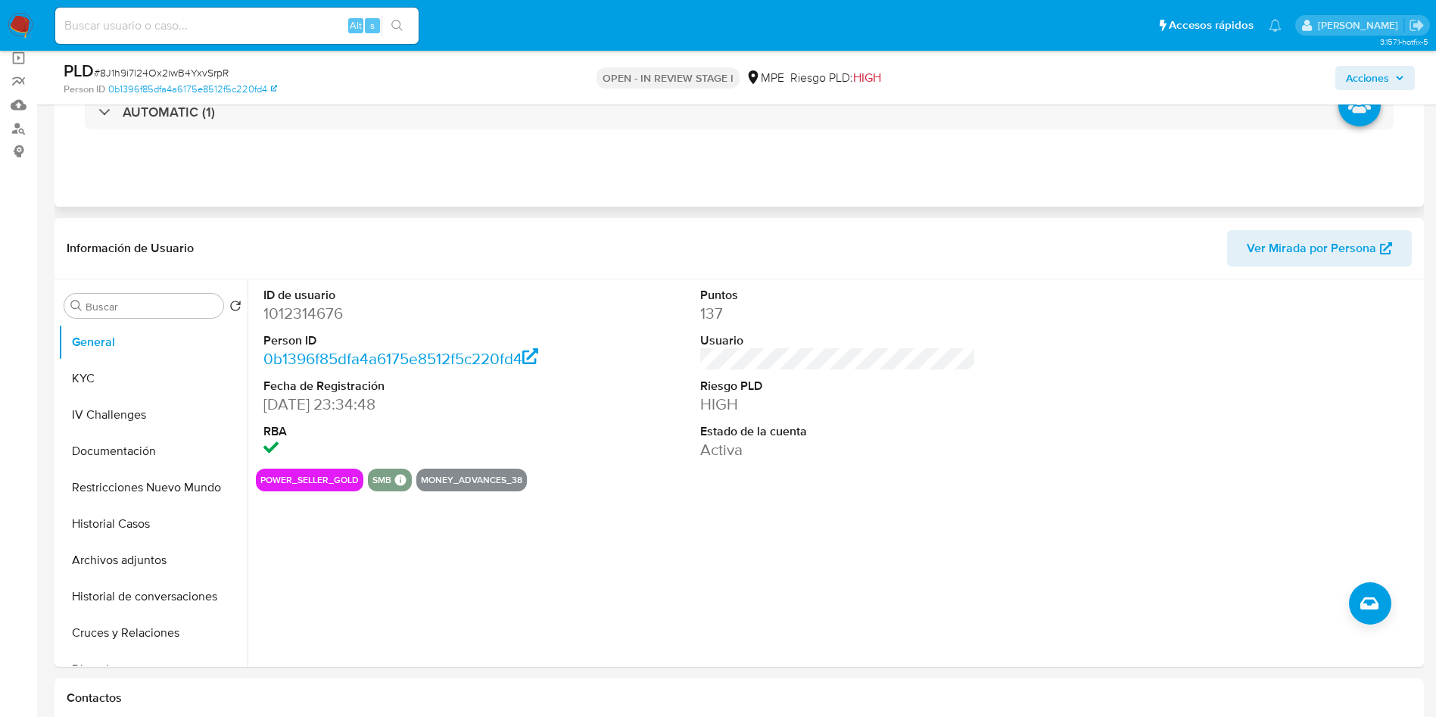
click at [1357, 419] on div at bounding box center [1275, 373] width 291 height 189
drag, startPoint x: 138, startPoint y: 565, endPoint x: 171, endPoint y: 622, distance: 65.8
click at [138, 564] on button "Archivos adjuntos" at bounding box center [152, 560] width 189 height 36
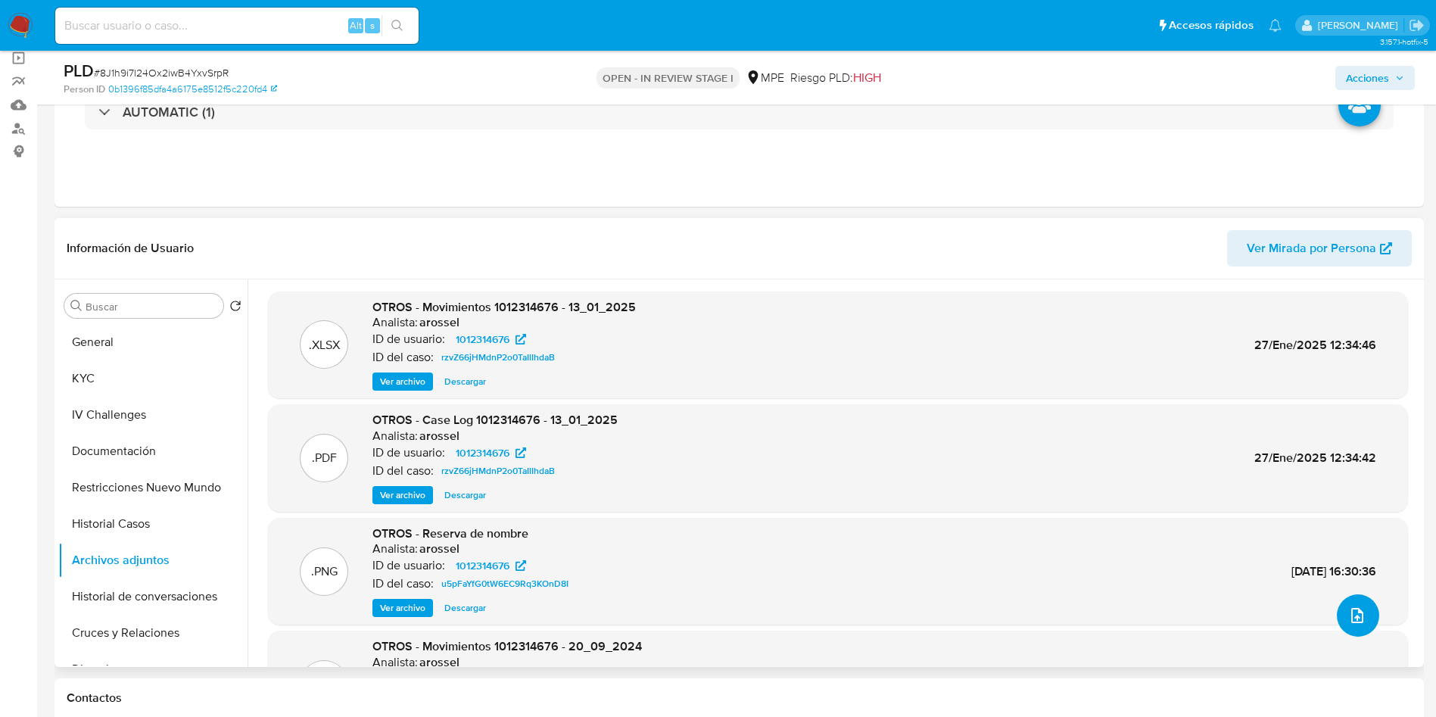
click at [1348, 622] on icon "upload-file" at bounding box center [1357, 615] width 18 height 18
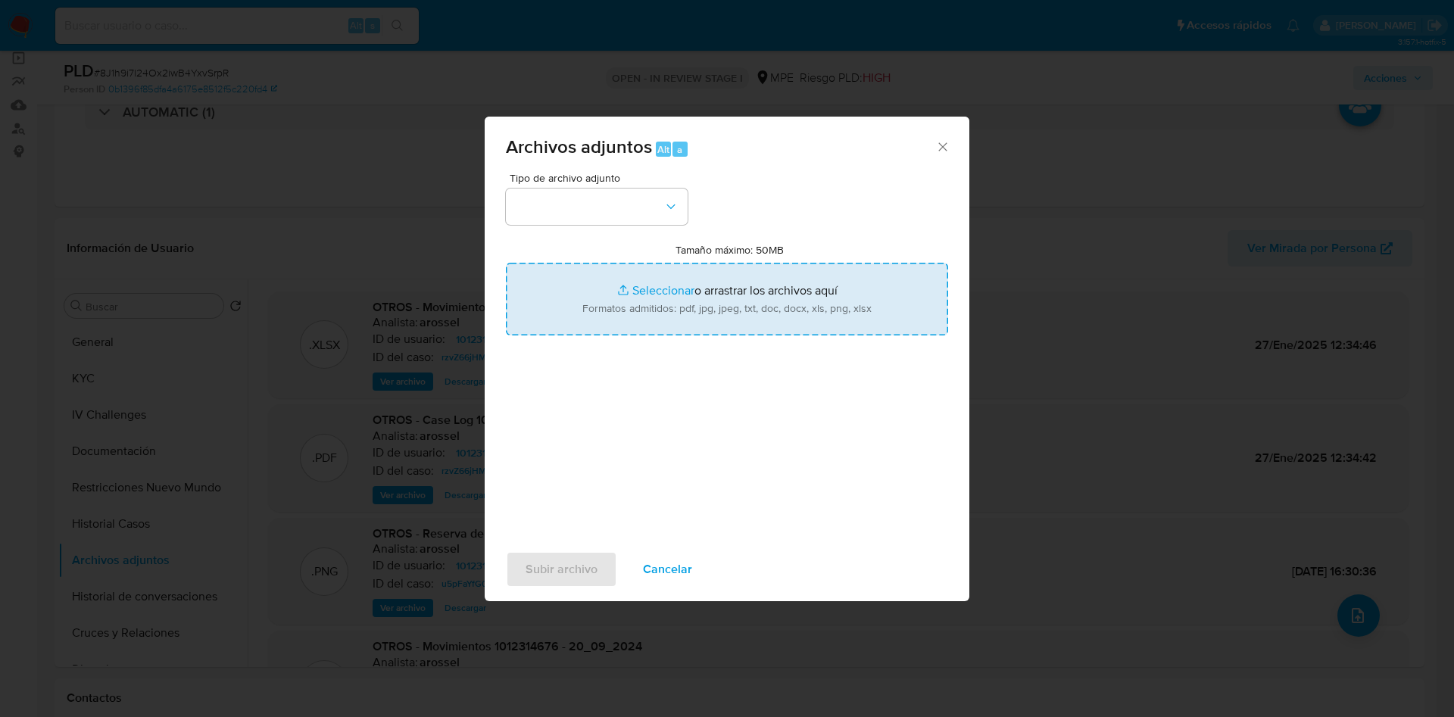
click at [848, 288] on input "Tamaño máximo: 50MB Seleccionar archivos" at bounding box center [727, 299] width 442 height 73
type input "C:\fakepath\Case Log 1012314676 - 26_08_2025.pdf"
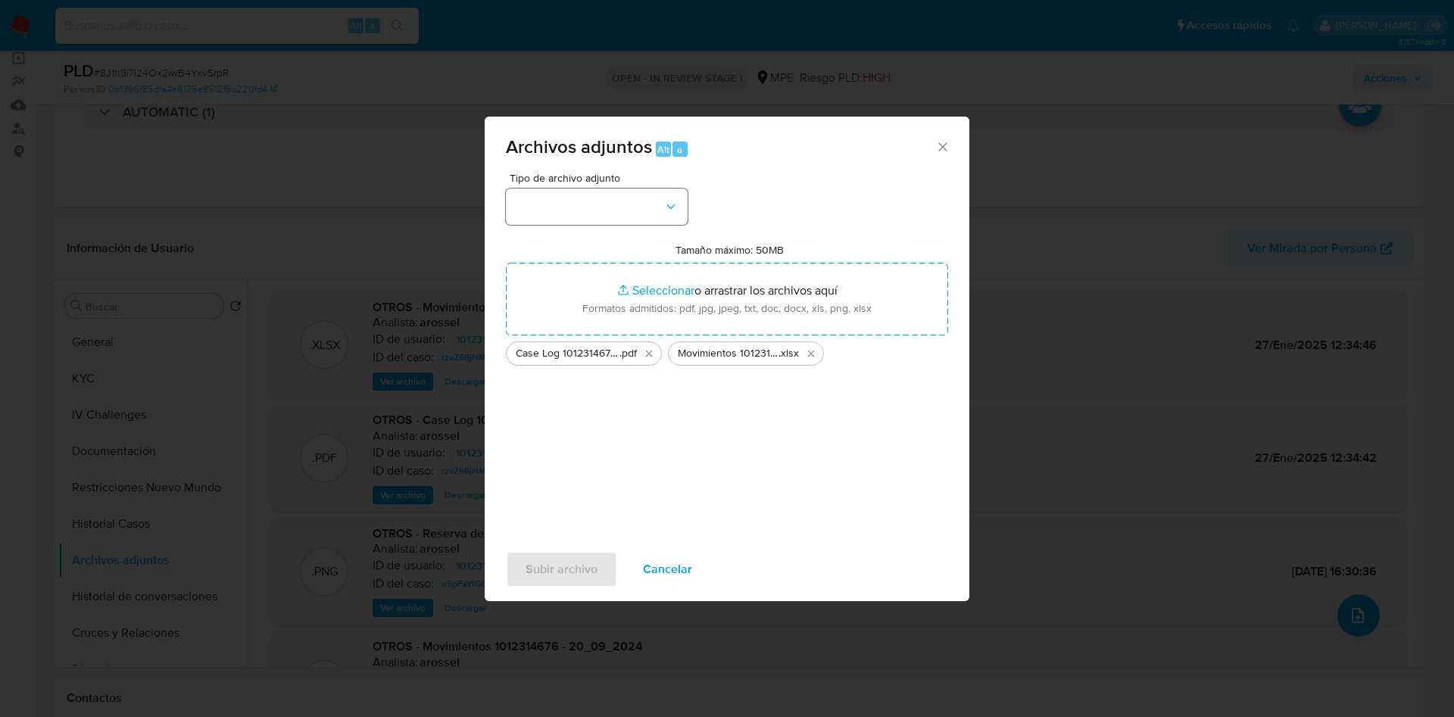
click at [581, 222] on div "Tipo de archivo adjunto Tamaño máximo: 50MB Seleccionar archivos Seleccionar o …" at bounding box center [727, 351] width 442 height 357
click at [581, 218] on button "button" at bounding box center [597, 207] width 182 height 36
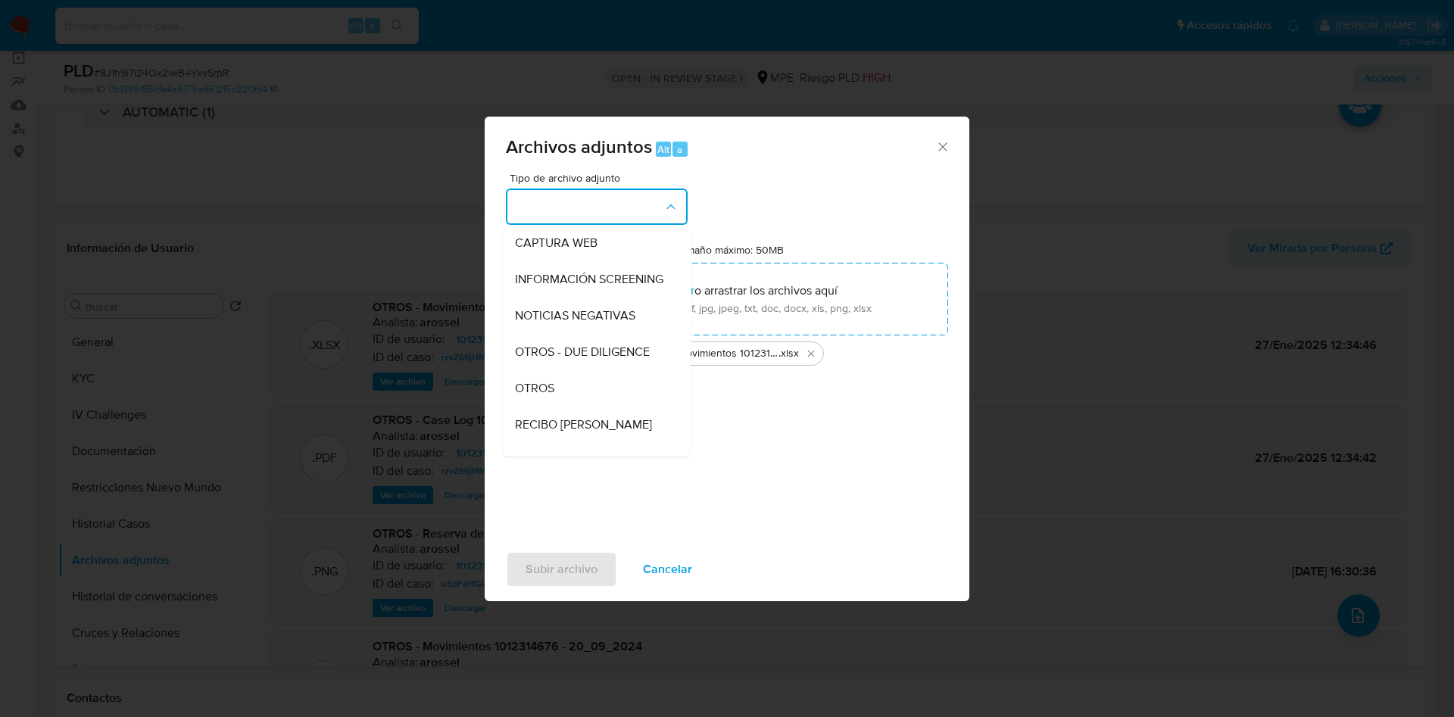
click at [583, 398] on div "OTROS" at bounding box center [592, 388] width 154 height 36
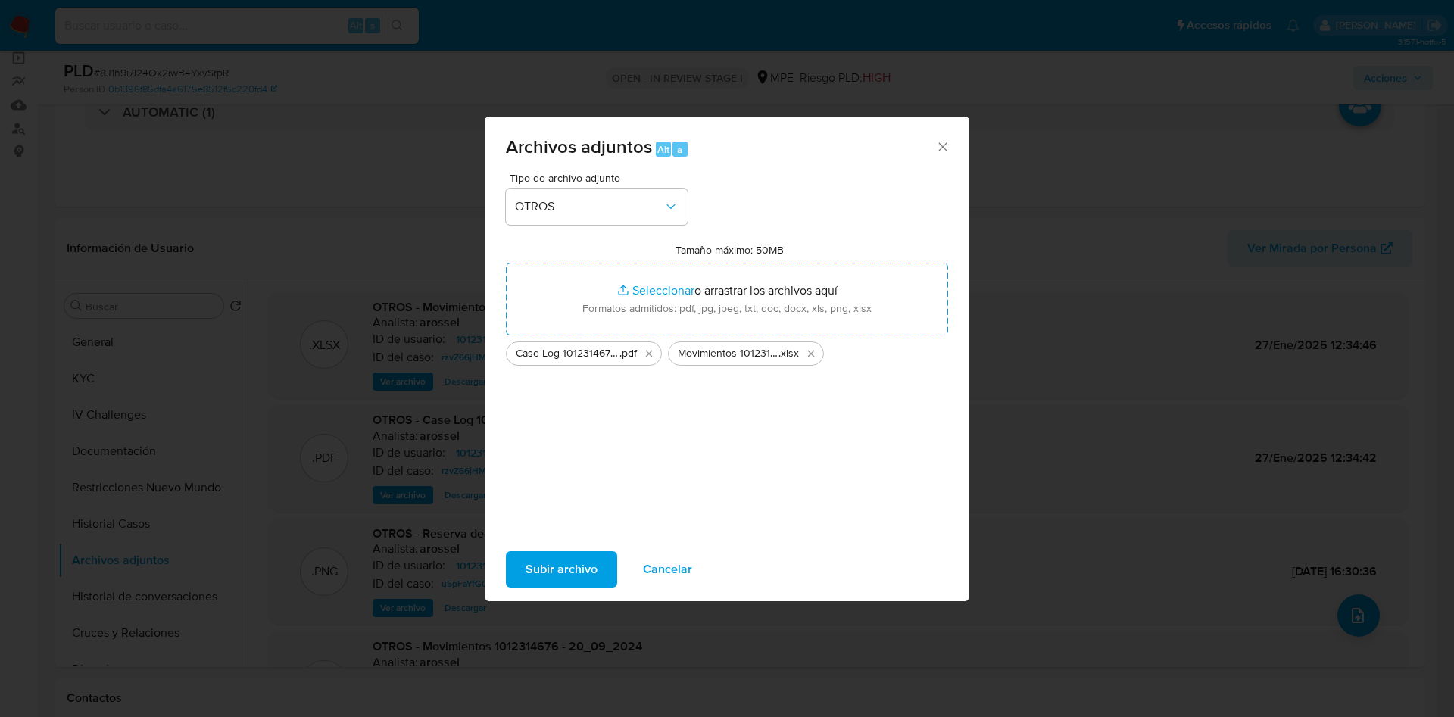
click at [569, 559] on span "Subir archivo" at bounding box center [561, 569] width 72 height 33
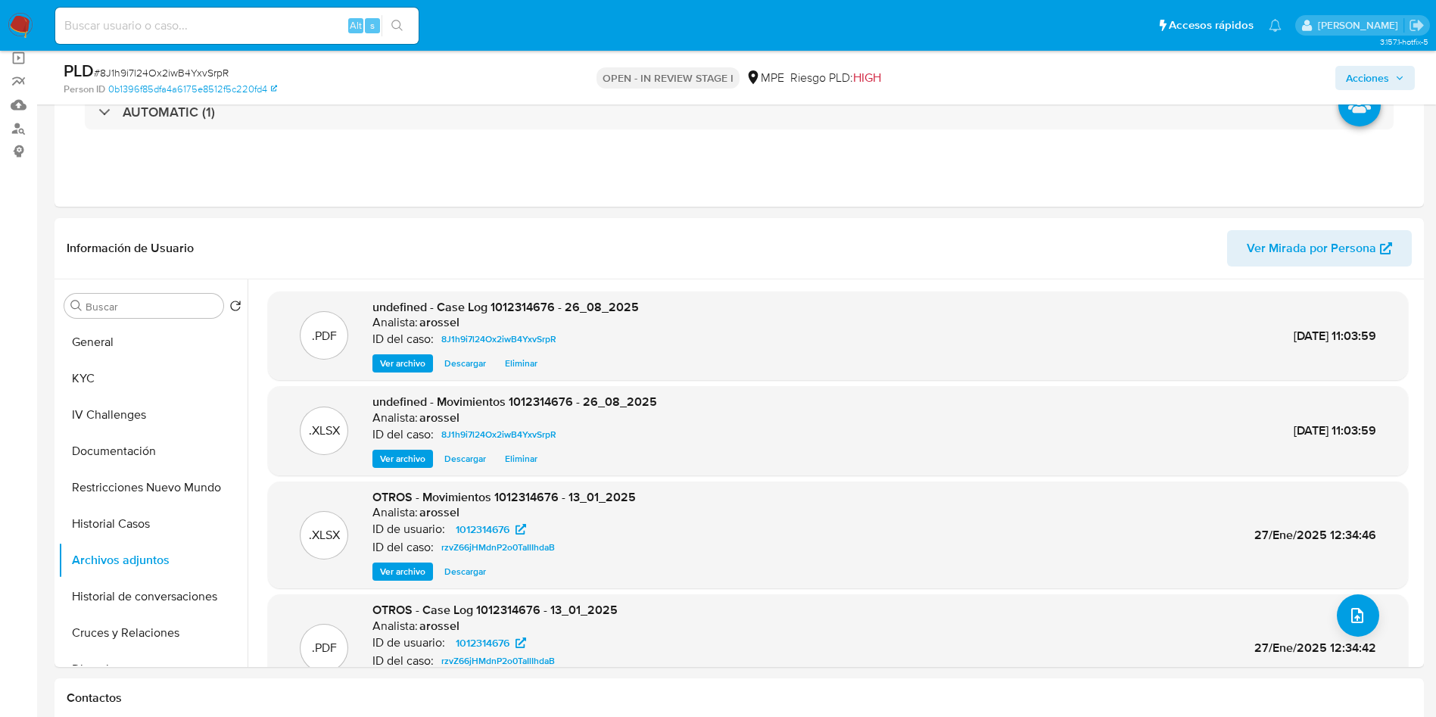
drag, startPoint x: 1398, startPoint y: 75, endPoint x: 1360, endPoint y: 82, distance: 37.7
click at [1398, 75] on icon "button" at bounding box center [1399, 77] width 9 height 9
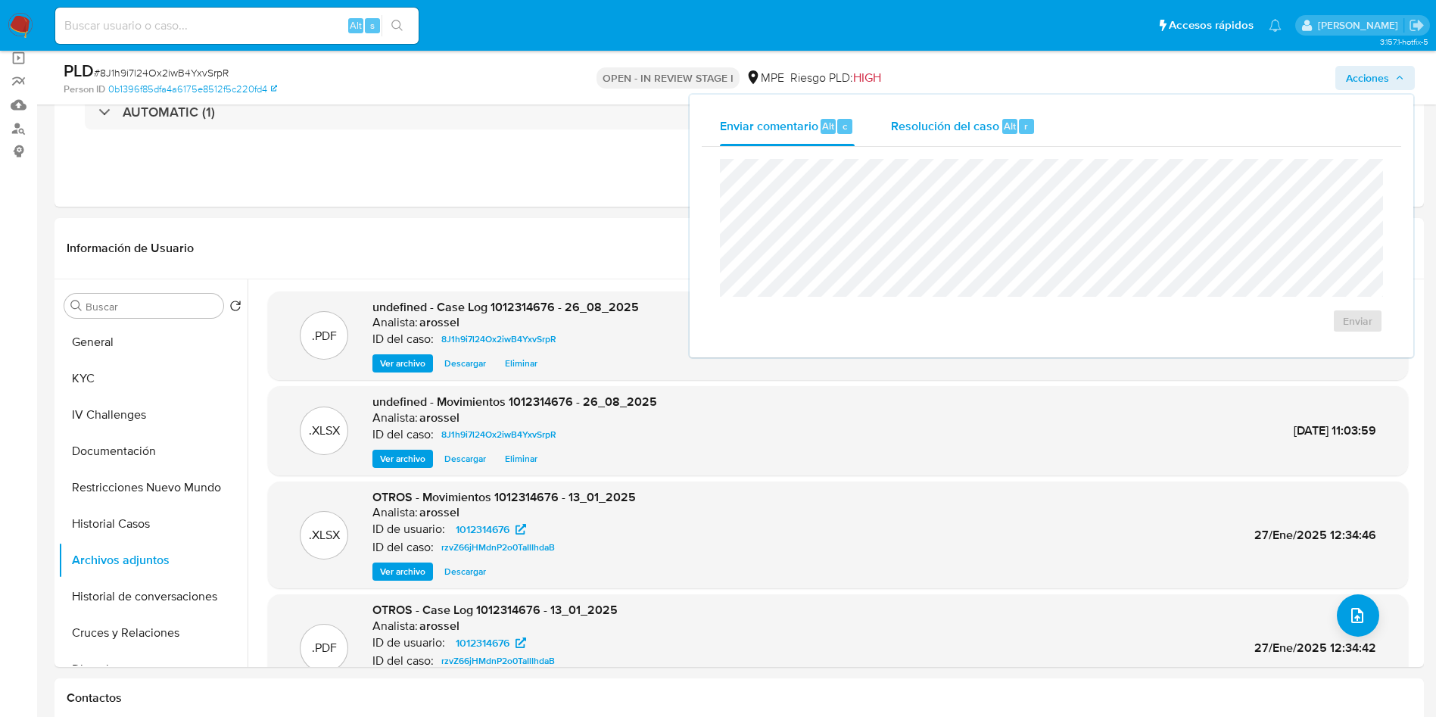
click at [999, 127] on div "Resolución del caso Alt r" at bounding box center [963, 126] width 145 height 39
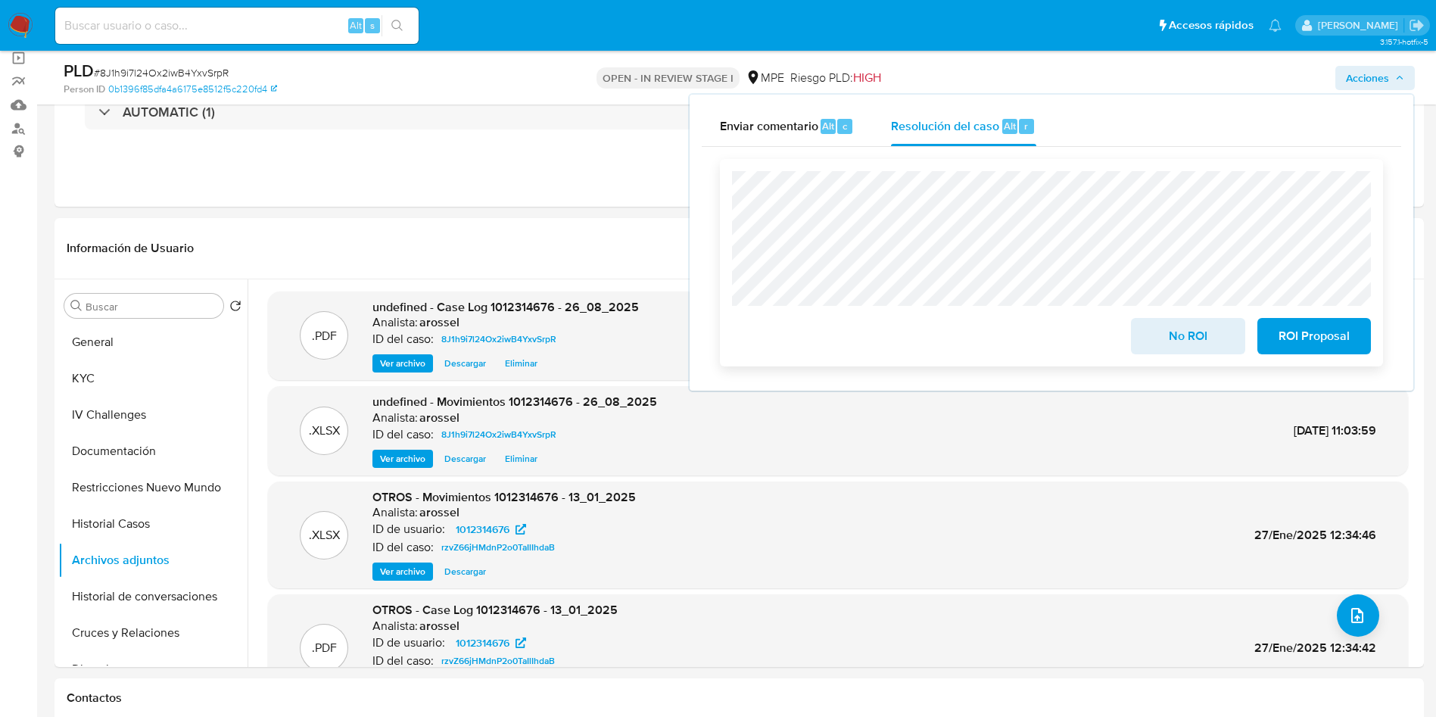
click at [1334, 335] on span "ROI Proposal" at bounding box center [1314, 335] width 74 height 33
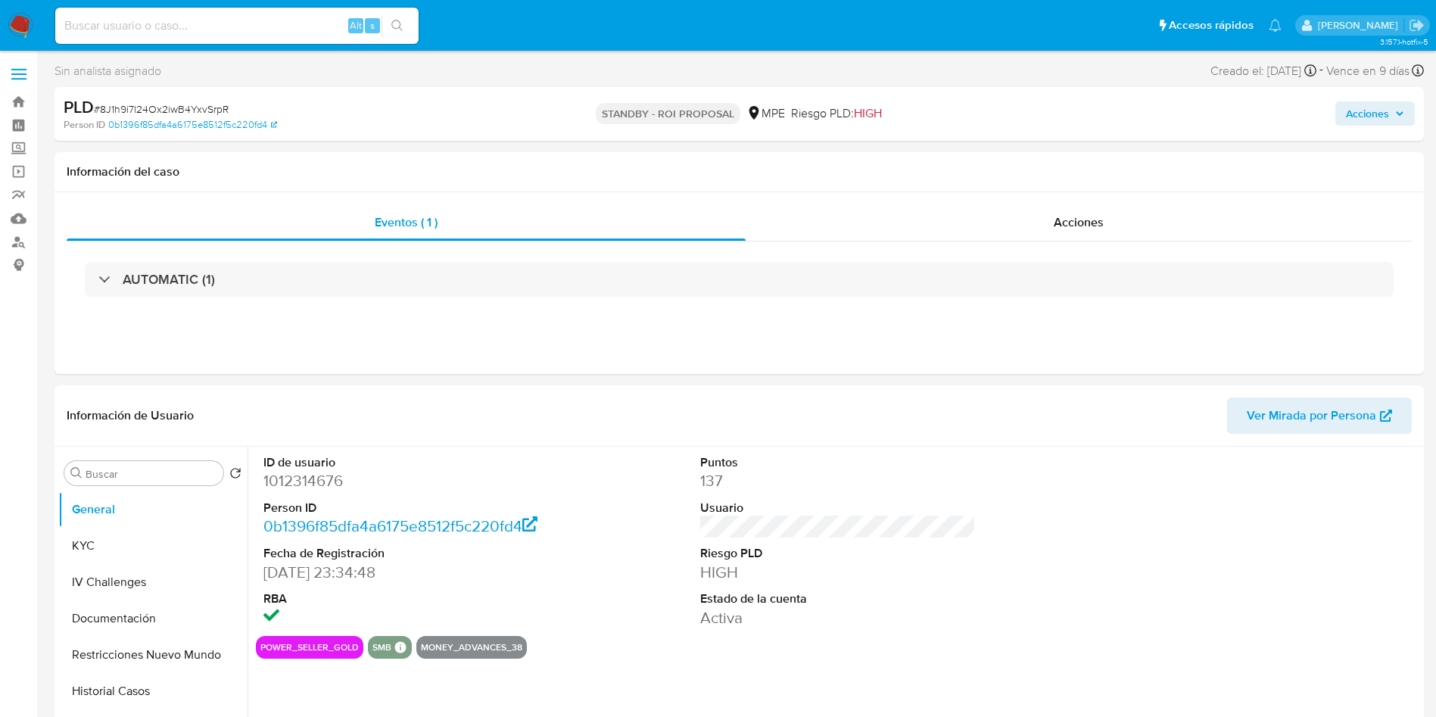
select select "10"
click at [200, 112] on span "# 8J1h9i7l24Ox2iwB4YxvSrpR" at bounding box center [161, 108] width 135 height 15
click at [198, 112] on span "# 8J1h9i7l24Ox2iwB4YxvSrpR" at bounding box center [161, 108] width 135 height 15
copy span "8J1h9i7l24Ox2iwB4YxvSrpR"
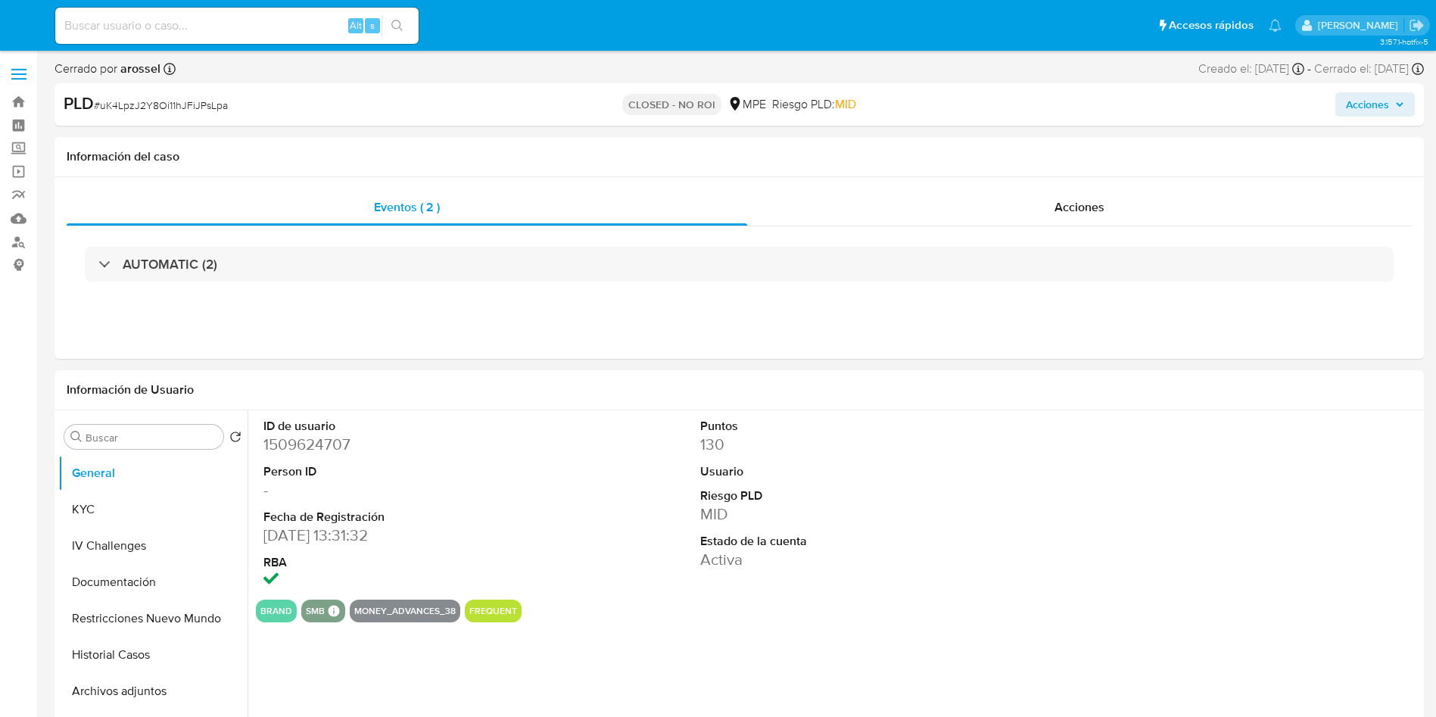
select select "10"
click at [120, 508] on button "KYC" at bounding box center [146, 509] width 177 height 36
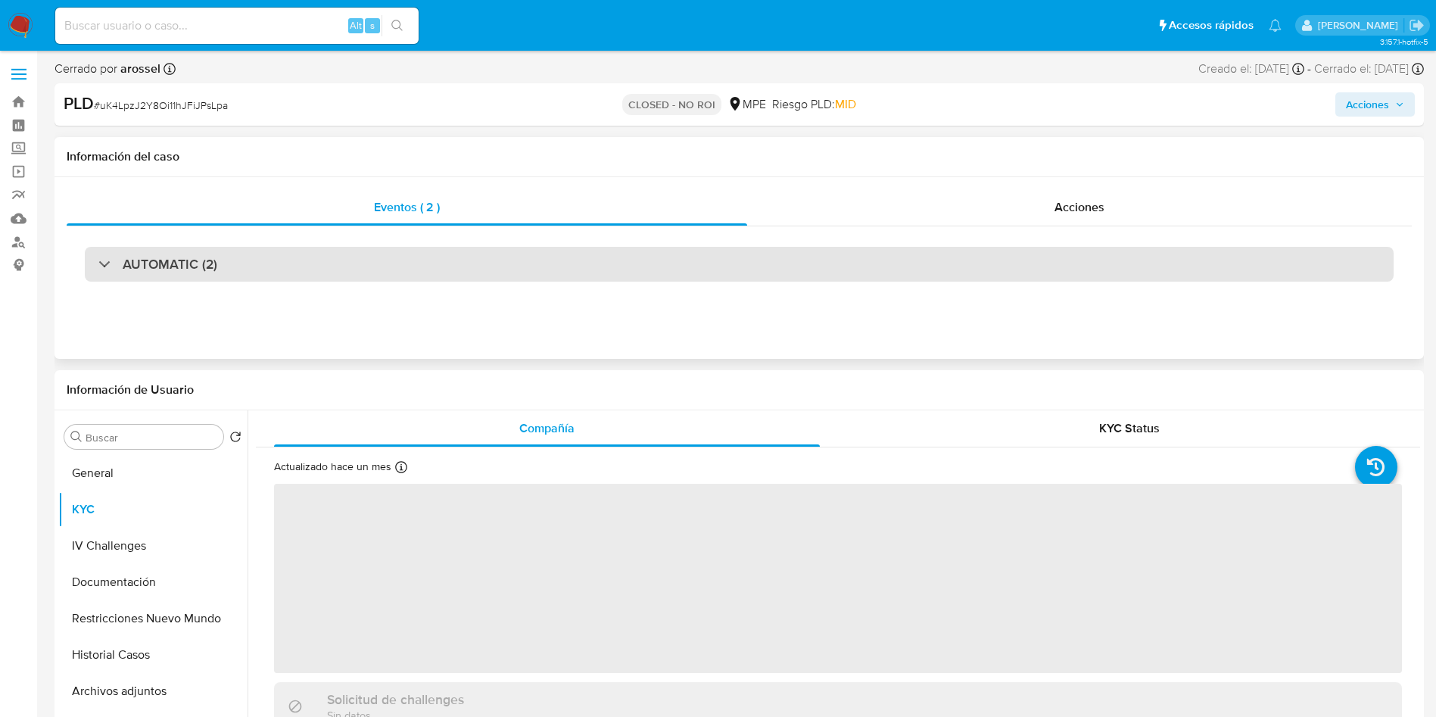
click at [409, 266] on div "AUTOMATIC (2)" at bounding box center [739, 264] width 1309 height 35
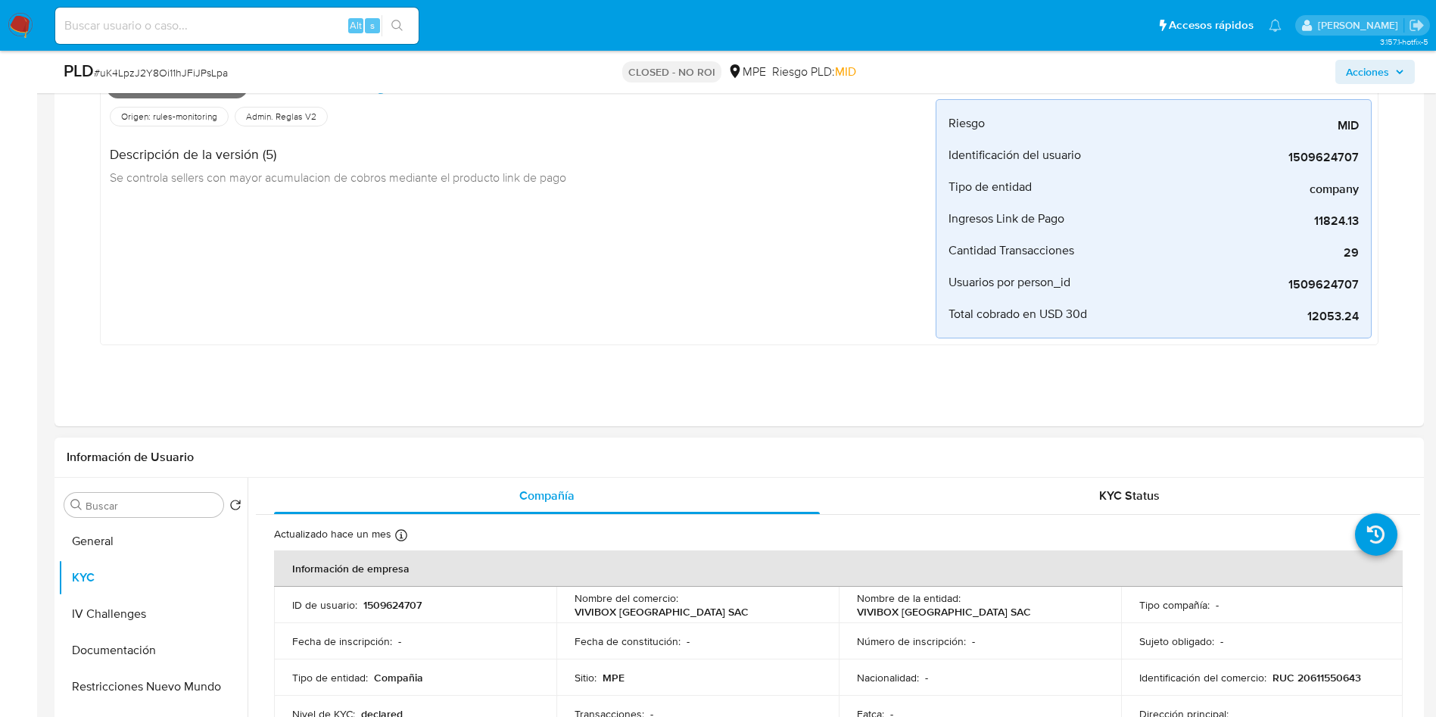
scroll to position [568, 0]
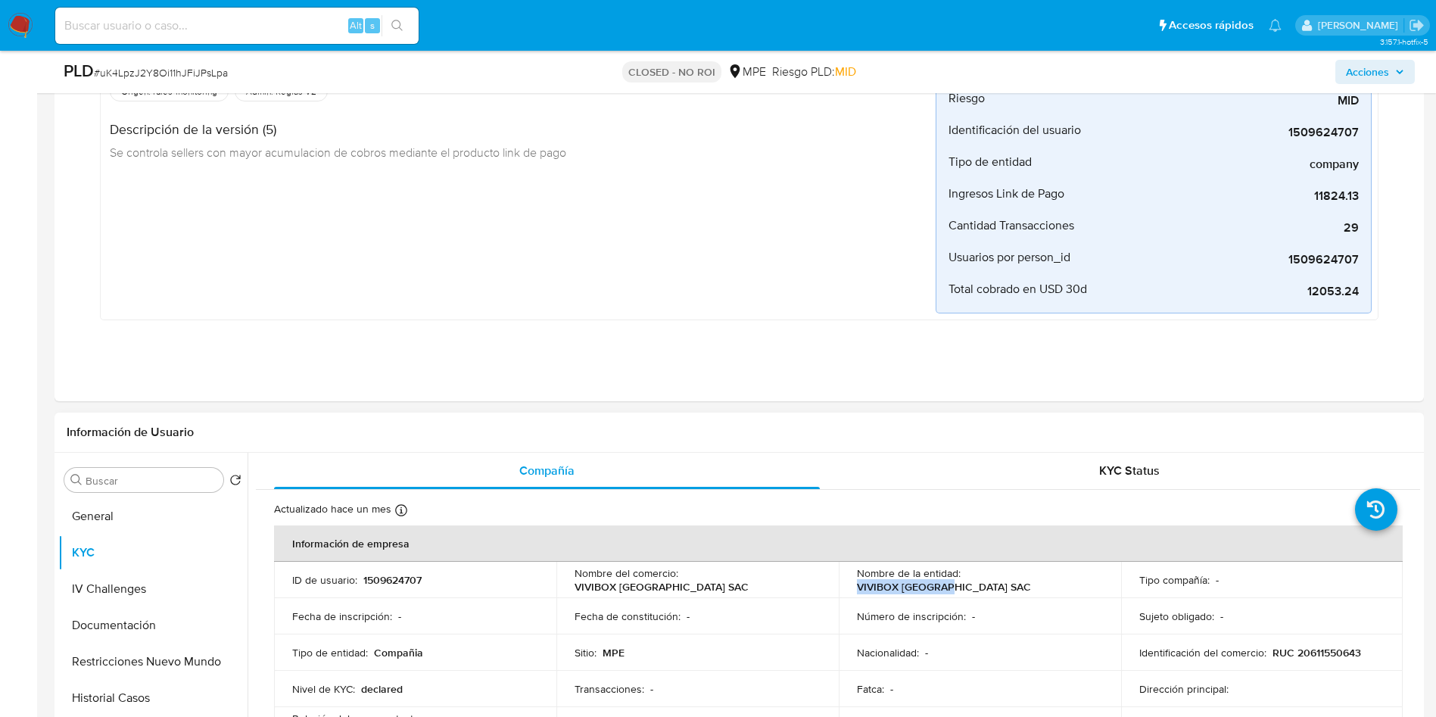
drag, startPoint x: 963, startPoint y: 577, endPoint x: 1070, endPoint y: 566, distance: 107.3
click at [1070, 566] on td "Nombre de la entidad : VIVIBOX PERU SAC" at bounding box center [980, 580] width 282 height 36
copy p "VIVIBOX PERU SAC"
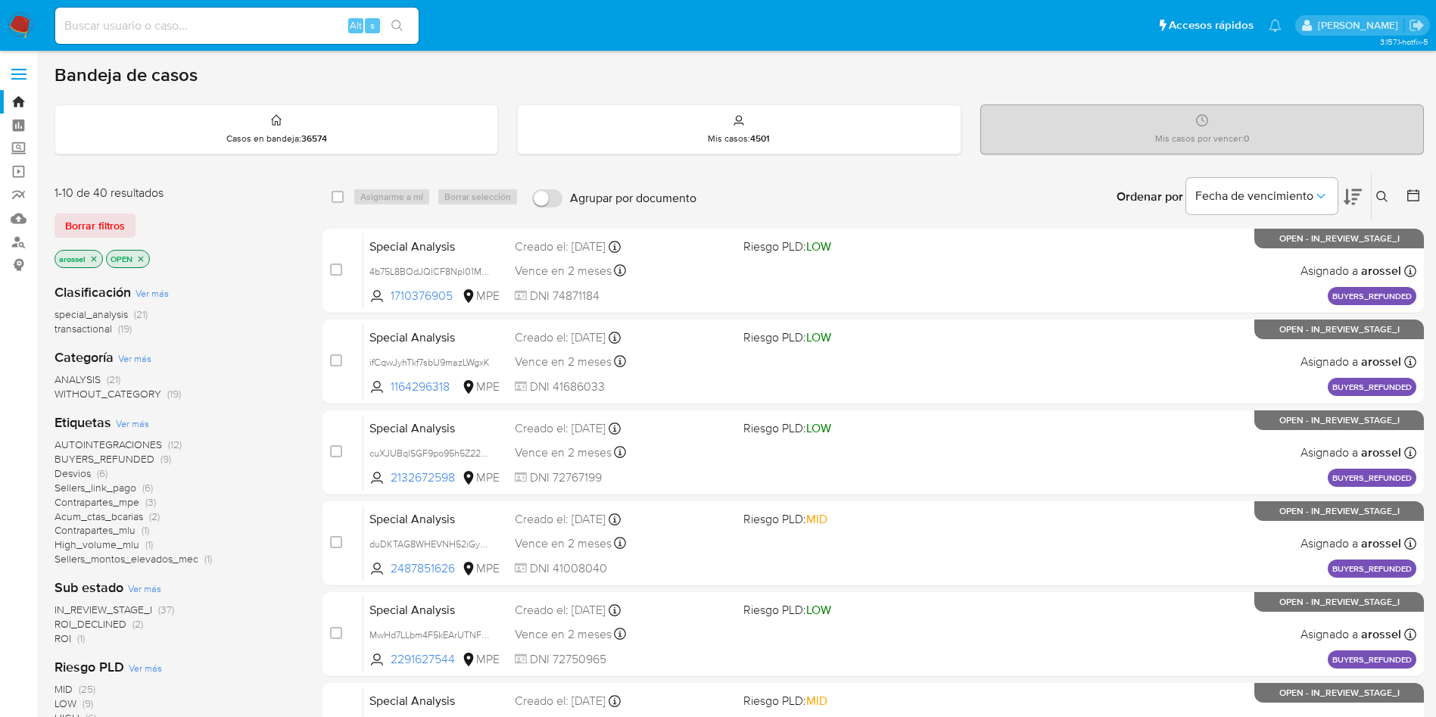
click at [250, 16] on input at bounding box center [236, 26] width 363 height 20
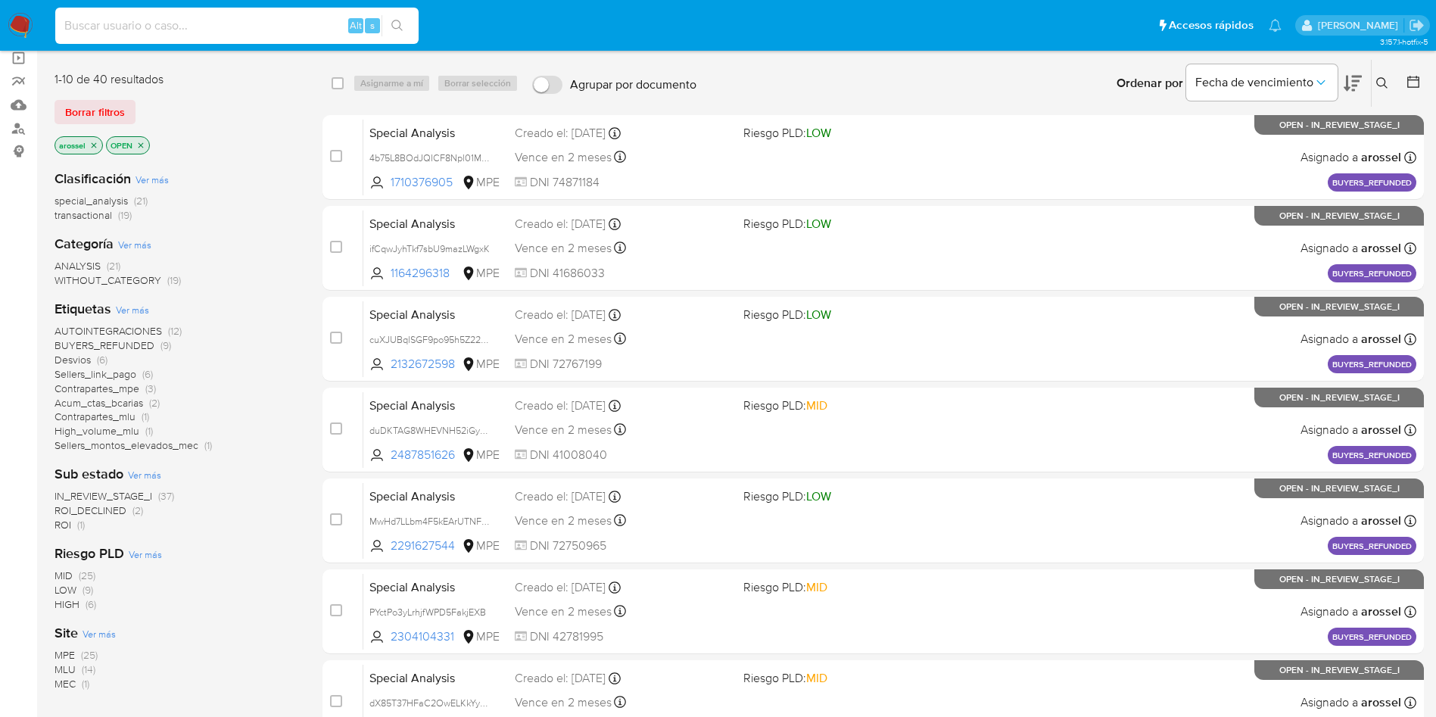
click at [61, 520] on span "ROI" at bounding box center [63, 524] width 17 height 15
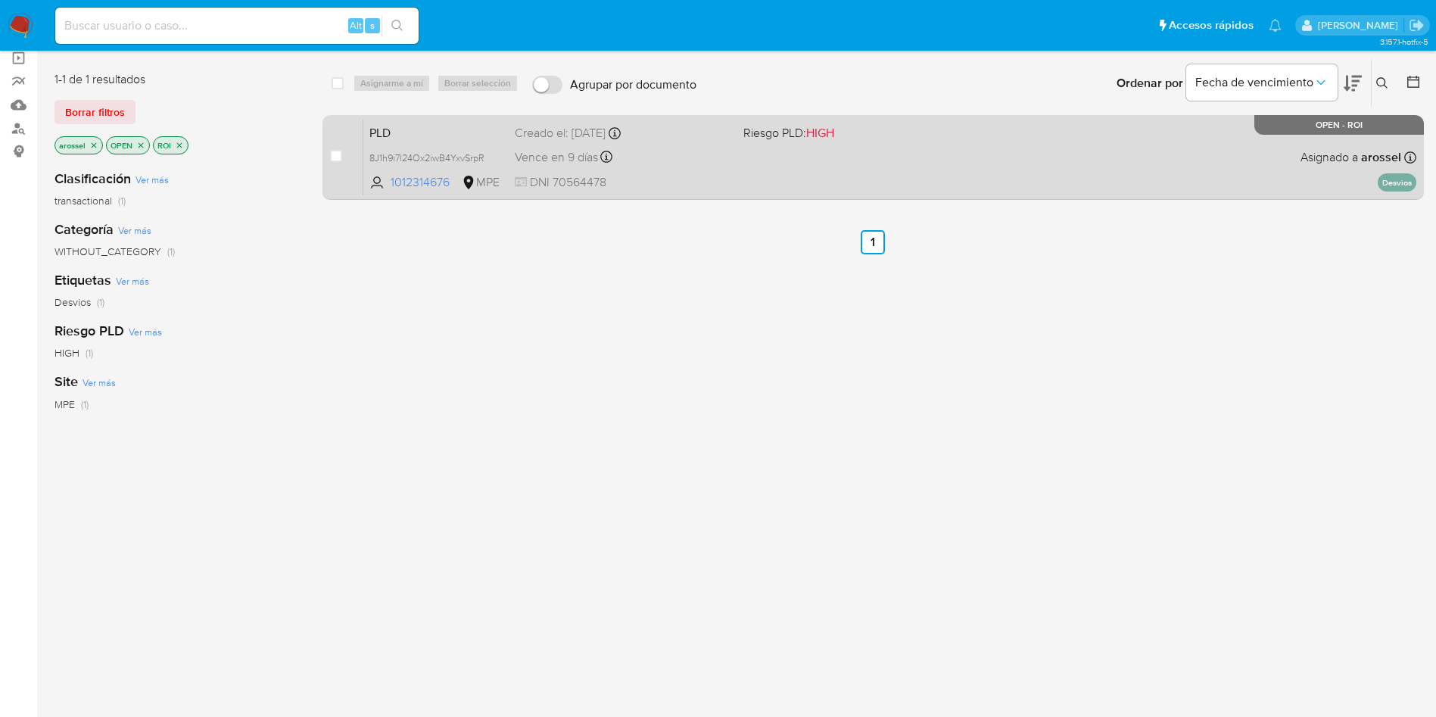
click at [1035, 160] on div "PLD 8J1h9i7l24Ox2iwB4YxvSrpR 1012314676 MPE Riesgo PLD: HIGH Creado el: [DATE] …" at bounding box center [889, 157] width 1053 height 76
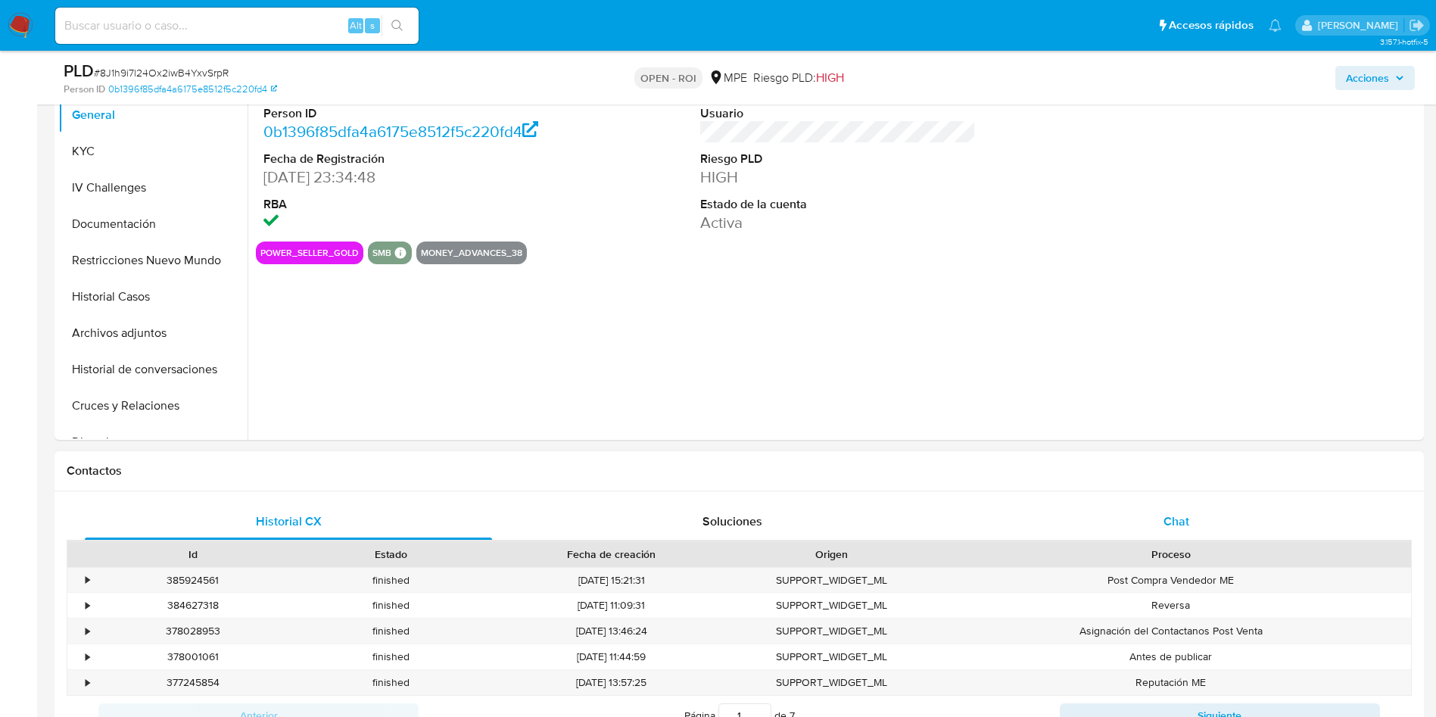
select select "10"
click at [1192, 508] on div "Chat" at bounding box center [1176, 521] width 407 height 36
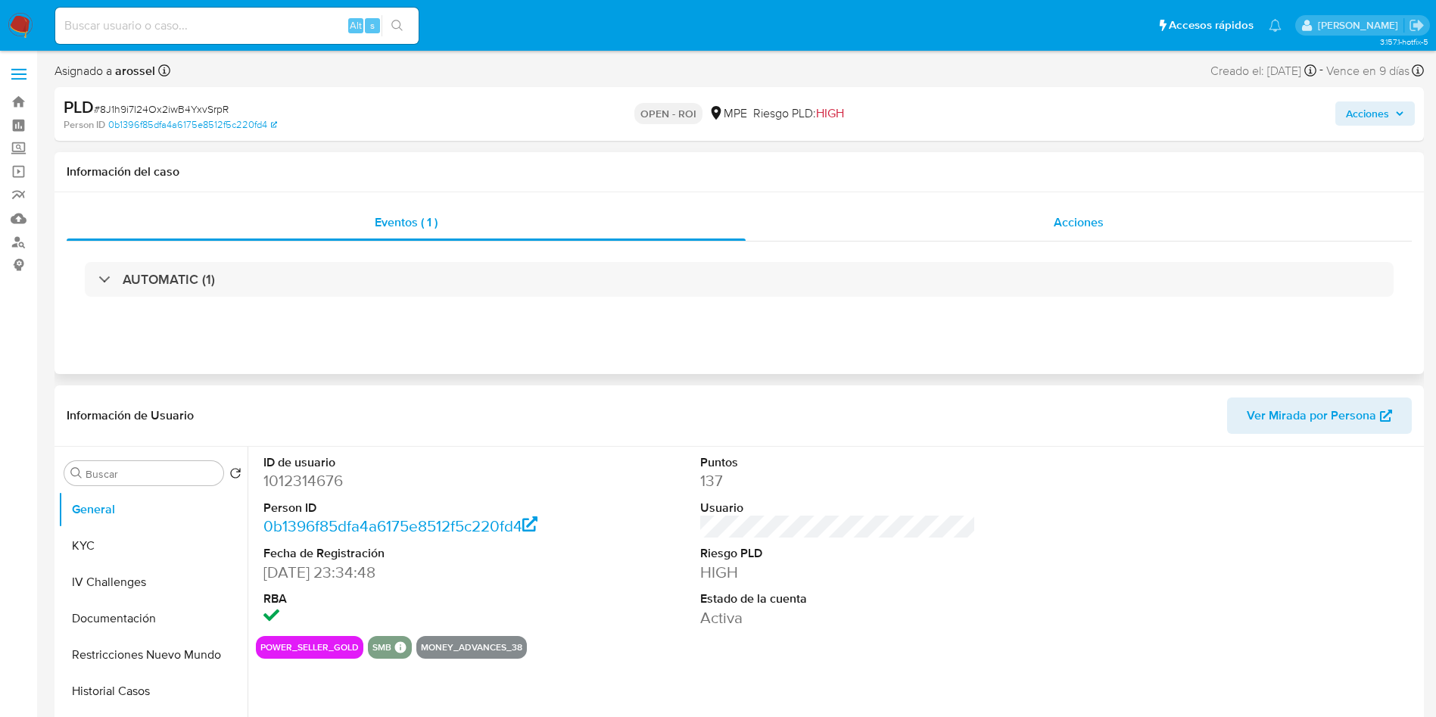
click at [1117, 220] on div "Acciones" at bounding box center [1079, 222] width 666 height 36
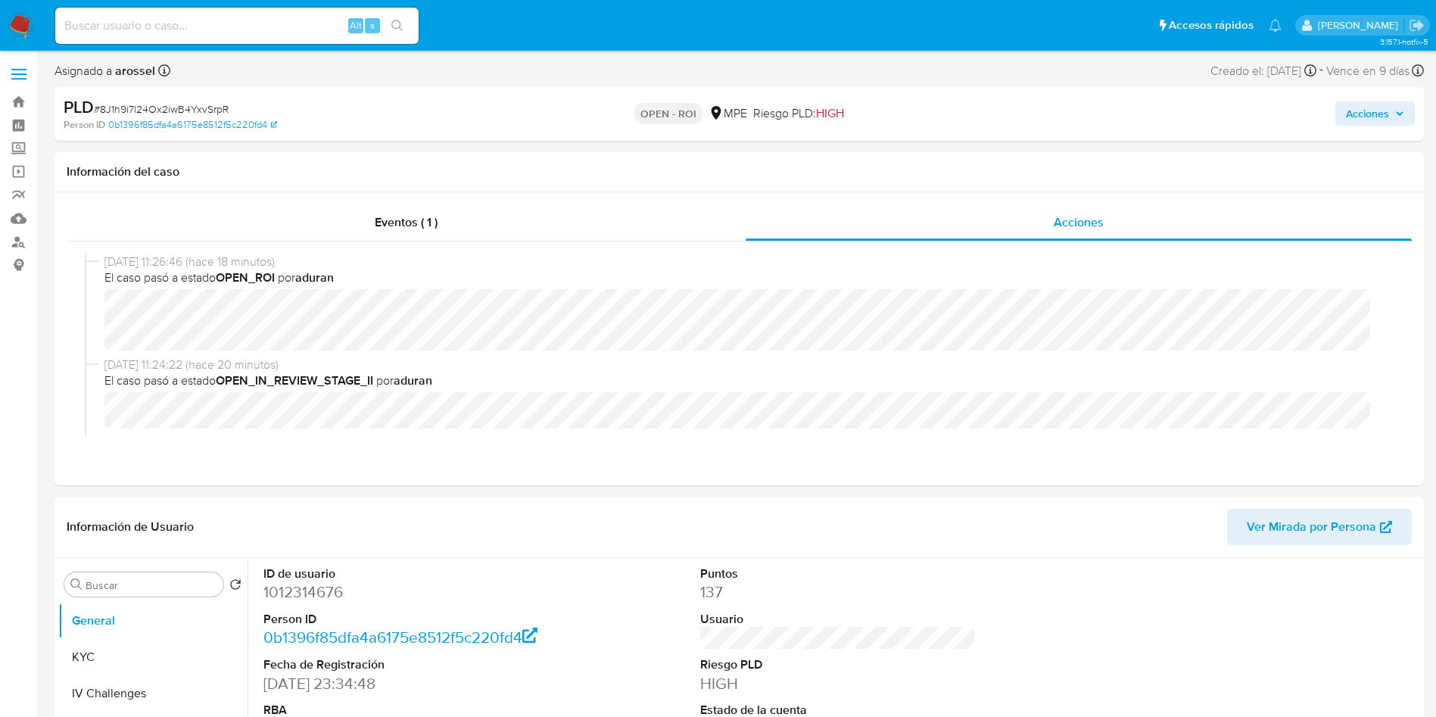
click at [1382, 108] on span "Acciones" at bounding box center [1367, 113] width 43 height 24
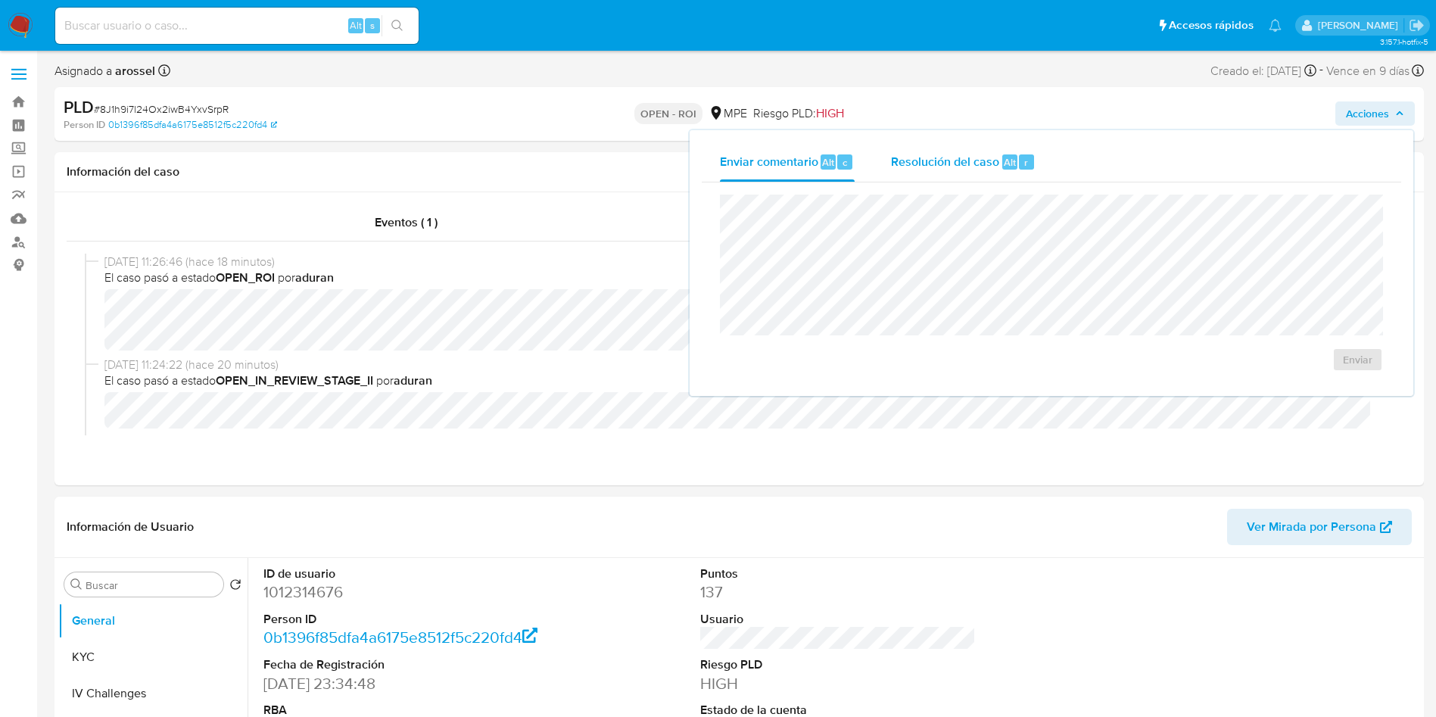
click at [977, 166] on span "Resolución del caso" at bounding box center [945, 161] width 108 height 17
click at [1300, 386] on span "ROI" at bounding box center [1314, 374] width 74 height 33
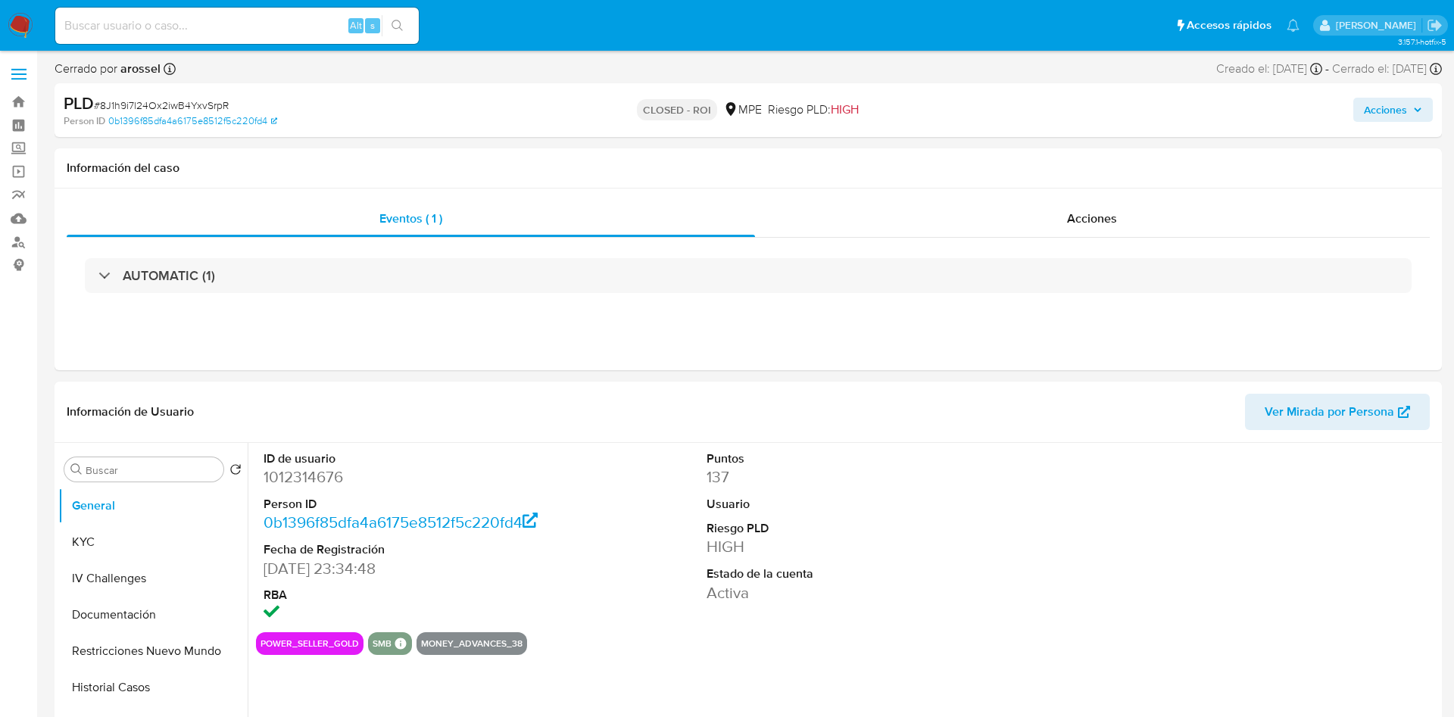
select select "10"
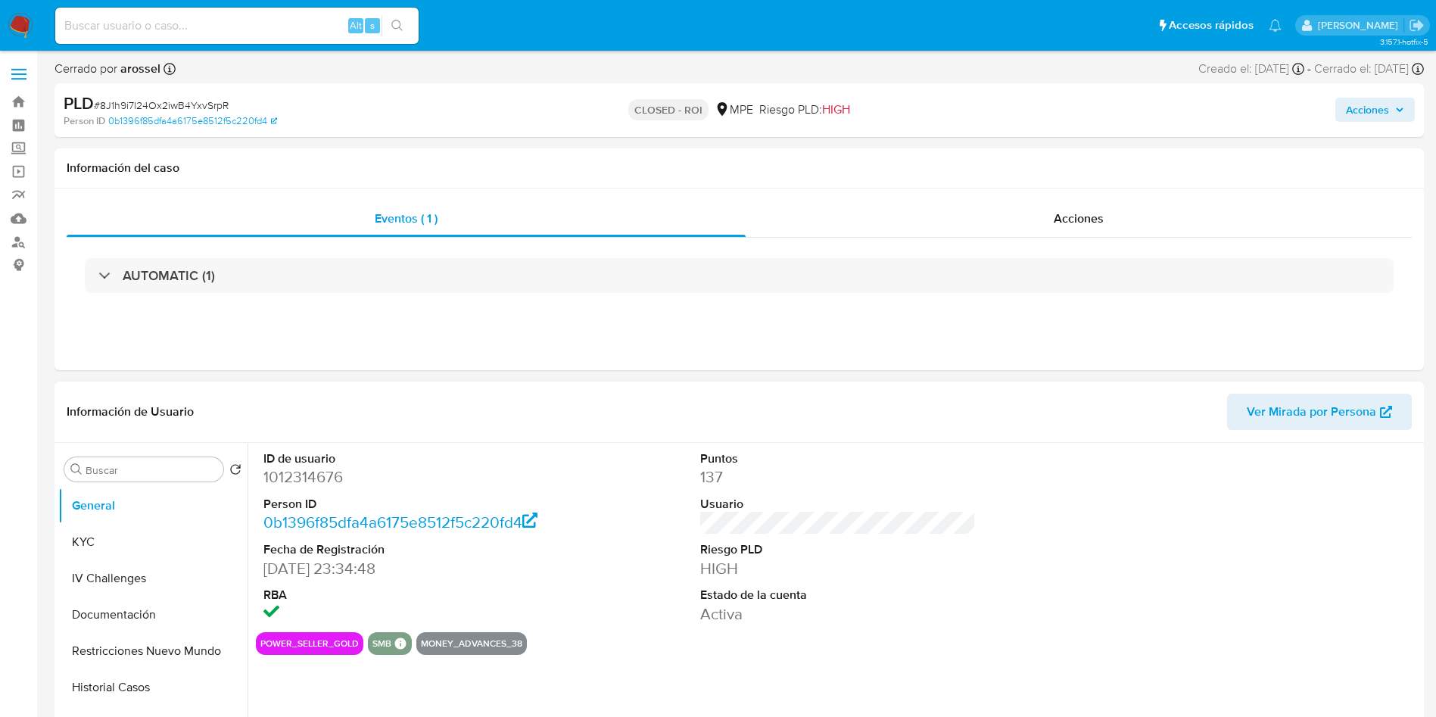
click at [319, 475] on dd "1012314676" at bounding box center [401, 476] width 276 height 21
copy dd "1012314676"
click at [200, 100] on span "# 8J1h9i7l24Ox2iwB4YxvSrpR" at bounding box center [161, 105] width 135 height 15
click at [199, 100] on span "# 8J1h9i7l24Ox2iwB4YxvSrpR" at bounding box center [161, 105] width 135 height 15
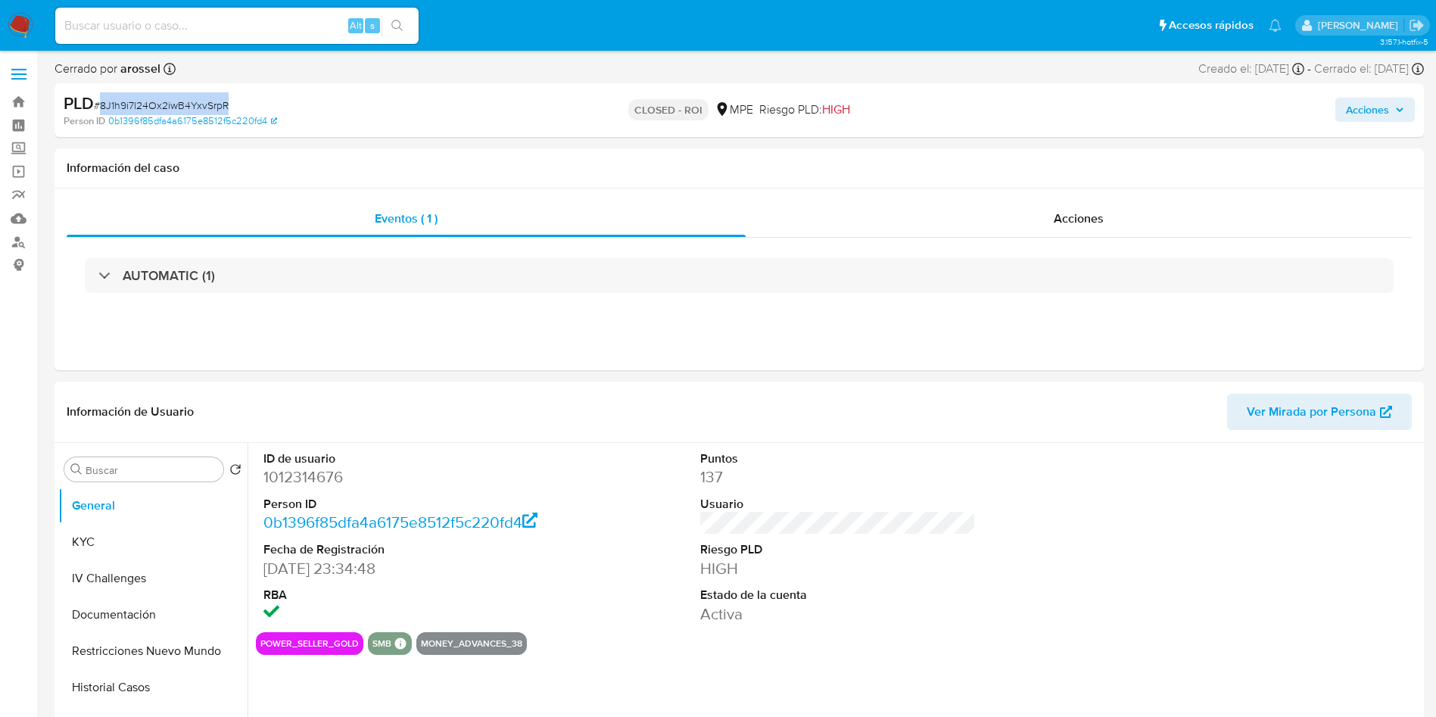
copy span "8J1h9i7l24Ox2iwB4YxvSrpR"
click at [311, 482] on dd "1012314676" at bounding box center [401, 476] width 276 height 21
copy dd "1012314676"
click at [144, 522] on button "General" at bounding box center [146, 506] width 177 height 36
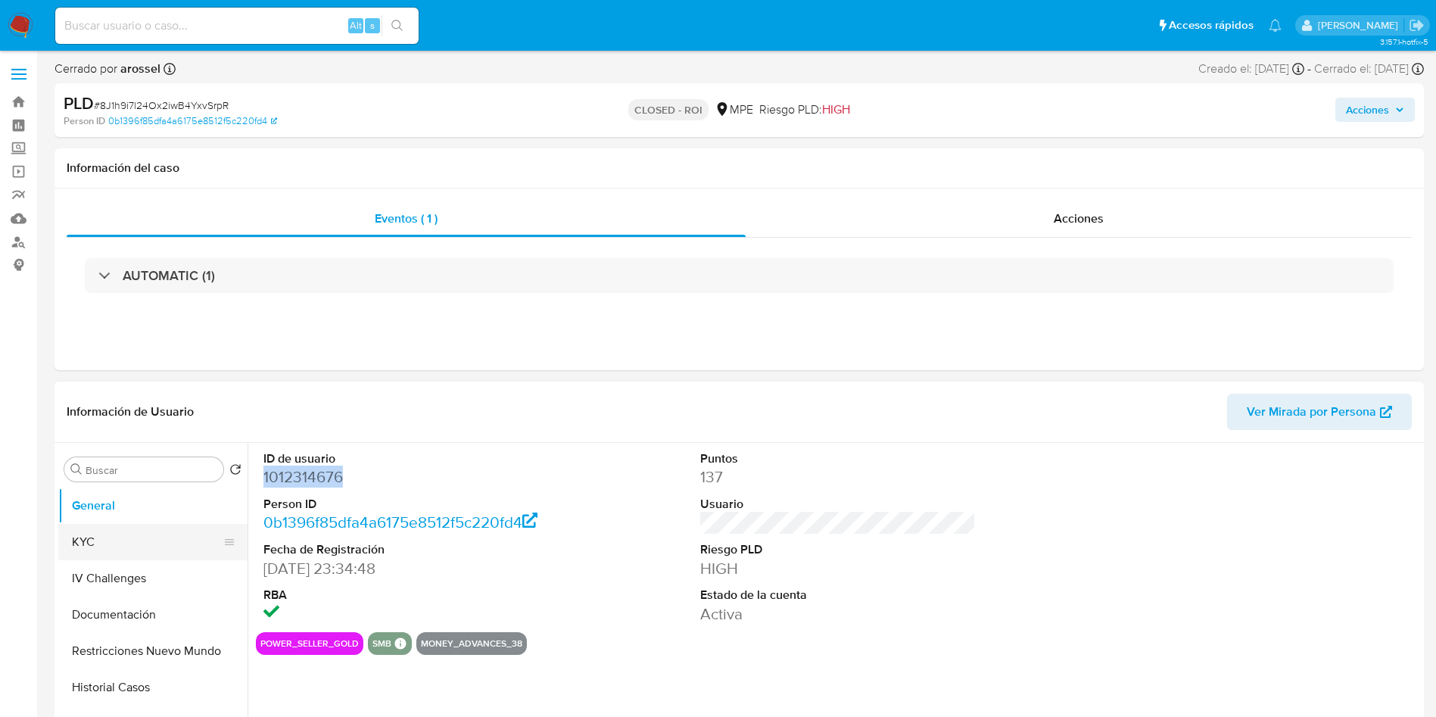
click at [147, 527] on button "KYC" at bounding box center [146, 542] width 177 height 36
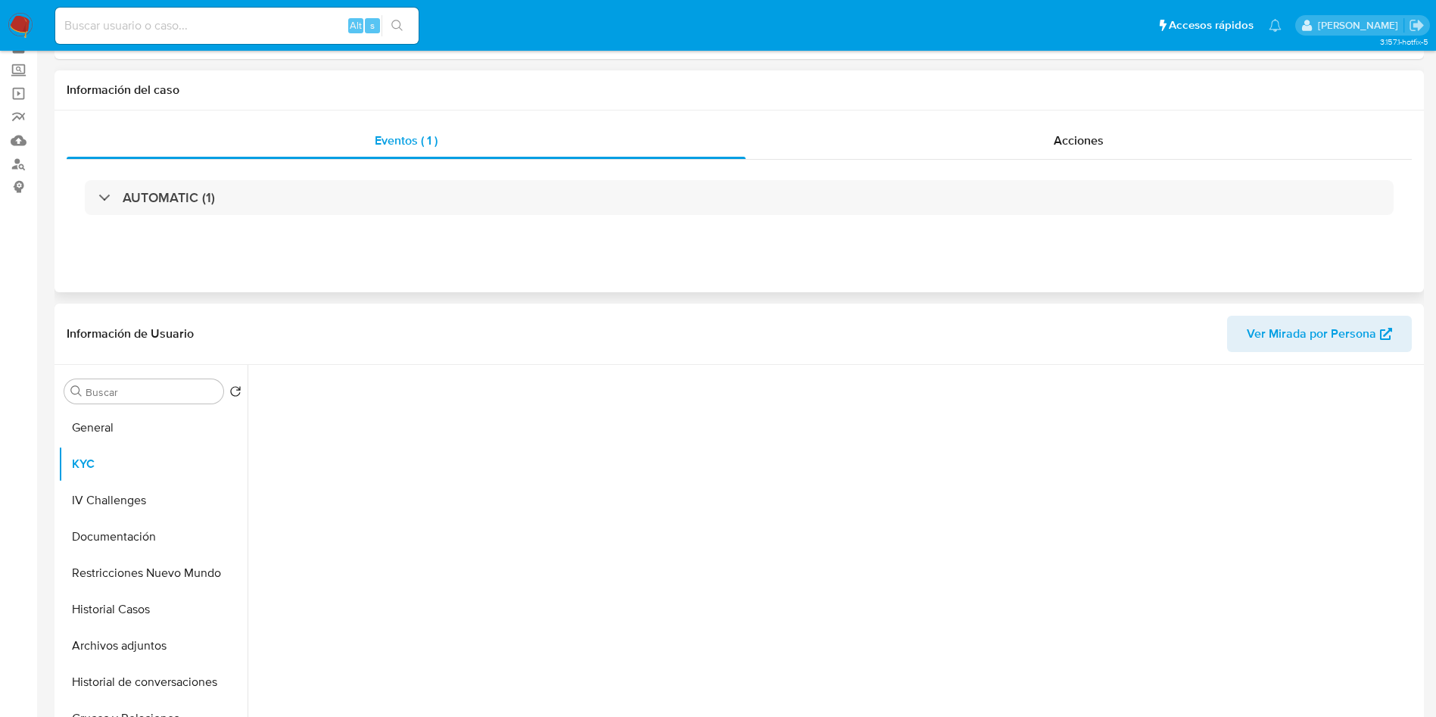
scroll to position [114, 0]
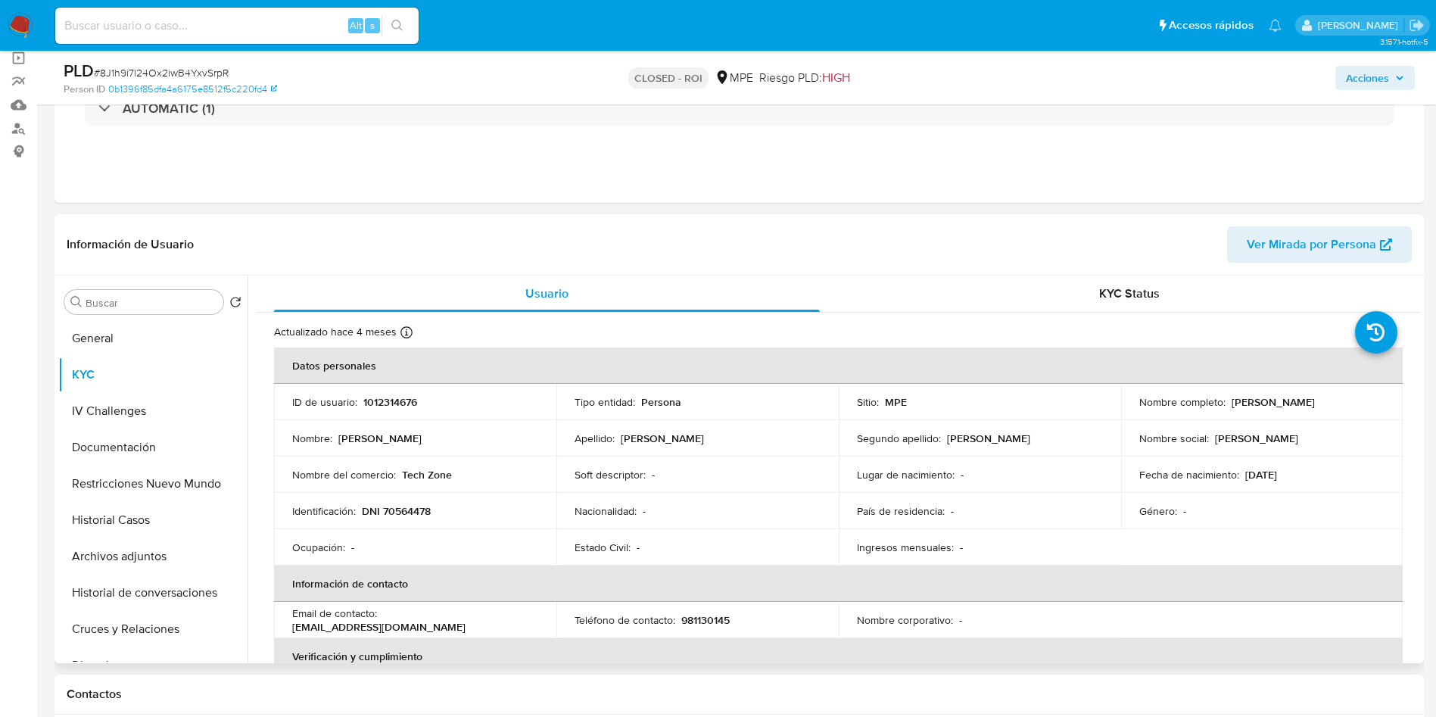
drag, startPoint x: 1226, startPoint y: 396, endPoint x: 1372, endPoint y: 404, distance: 146.3
click at [1372, 404] on div "Nombre completo : Alvaro Sebastian Leon Acosta" at bounding box center [1262, 402] width 246 height 14
click at [1343, 465] on td "Fecha de nacimiento : 05/08/1993" at bounding box center [1262, 475] width 282 height 36
drag, startPoint x: 1228, startPoint y: 402, endPoint x: 1370, endPoint y: 398, distance: 141.6
click at [1370, 398] on div "Nombre completo : Alvaro Sebastian Leon Acosta" at bounding box center [1262, 402] width 246 height 14
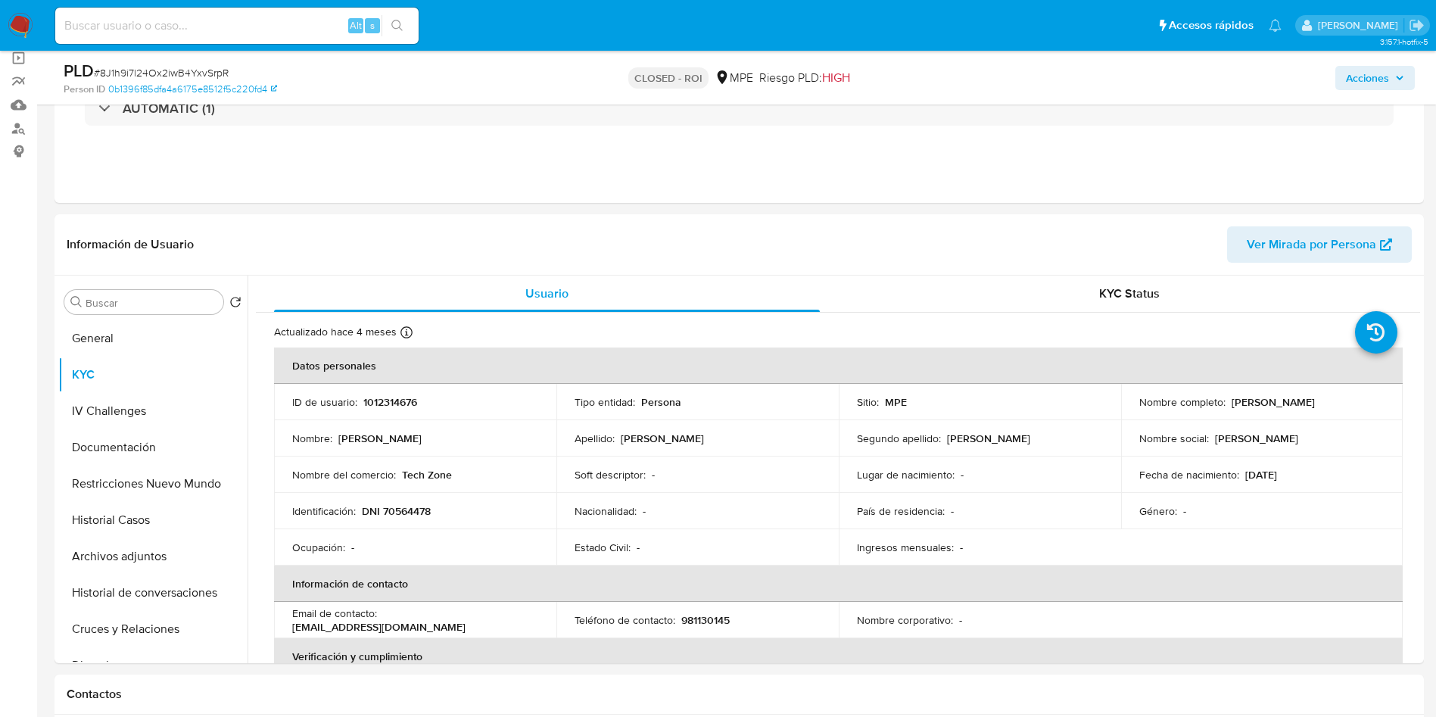
copy p "Alvaro Sebastian Leon Acosta"
drag, startPoint x: 363, startPoint y: 516, endPoint x: 470, endPoint y: 516, distance: 107.5
click at [470, 516] on div "Identificación : DNI 70564478" at bounding box center [415, 511] width 246 height 14
copy p "DNI 70564478"
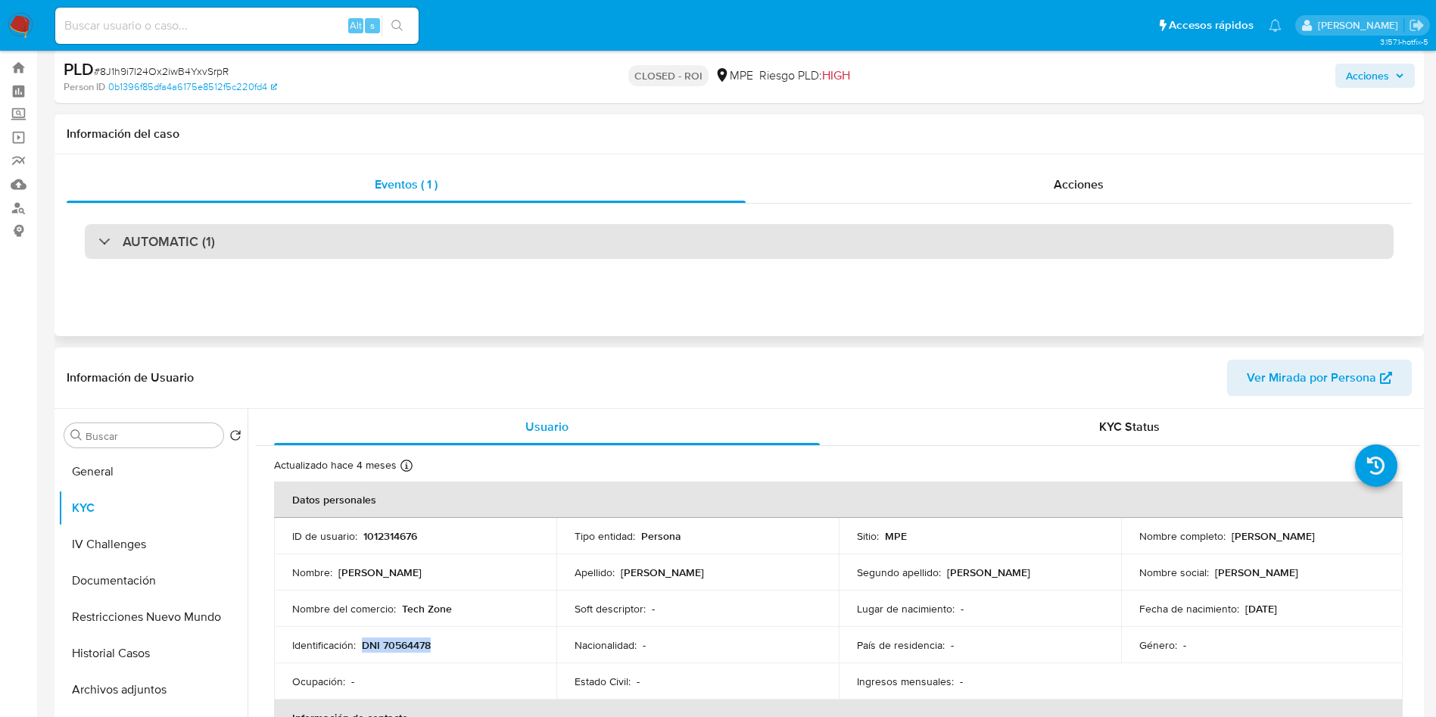
scroll to position [0, 0]
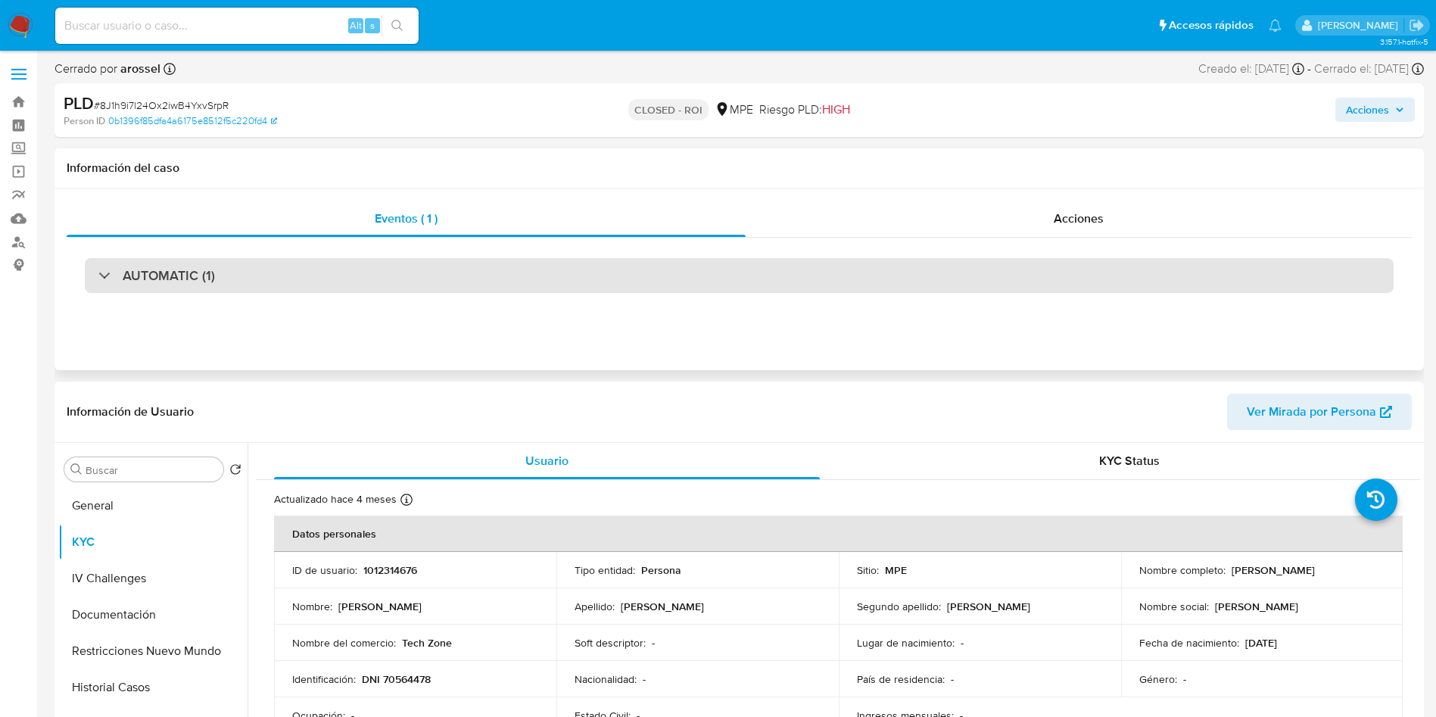
click at [310, 288] on div "AUTOMATIC (1)" at bounding box center [739, 275] width 1309 height 35
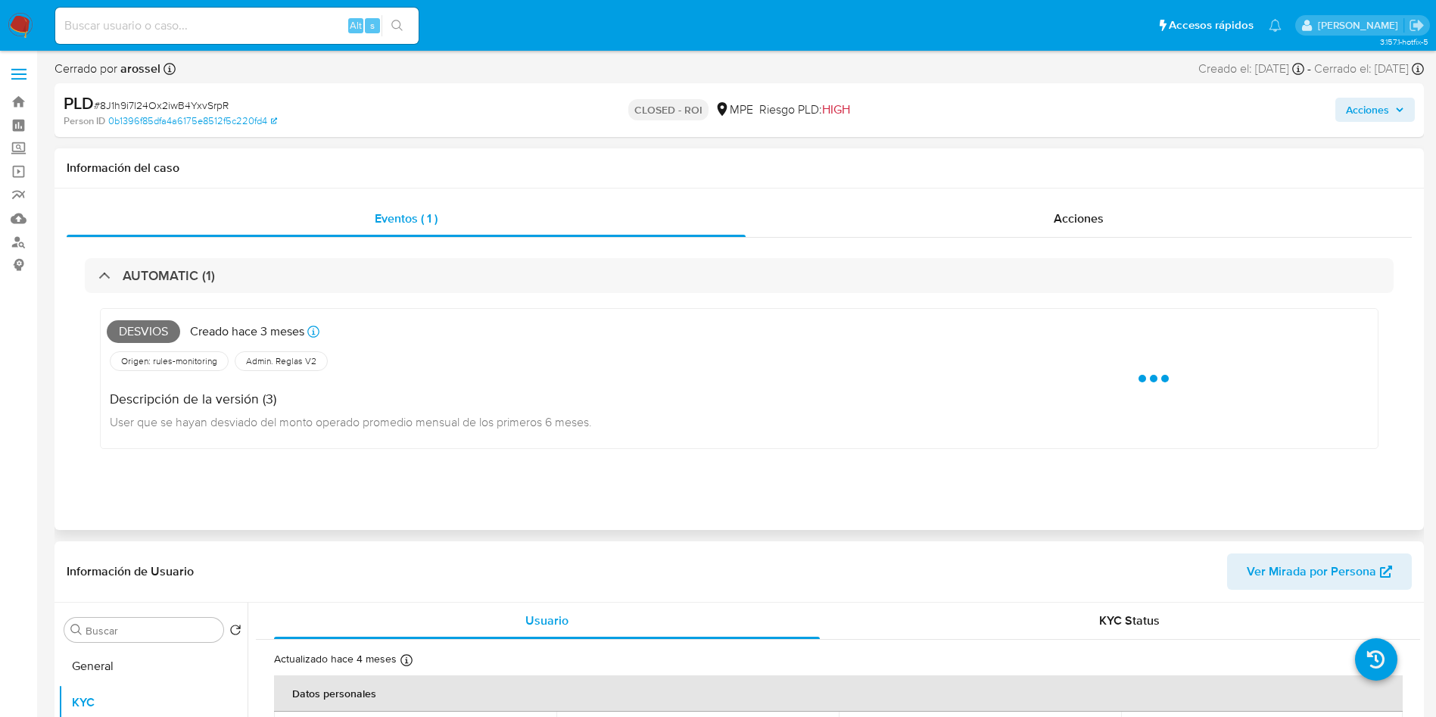
click at [147, 328] on span "Desvios" at bounding box center [143, 331] width 73 height 23
copy span "Desvios"
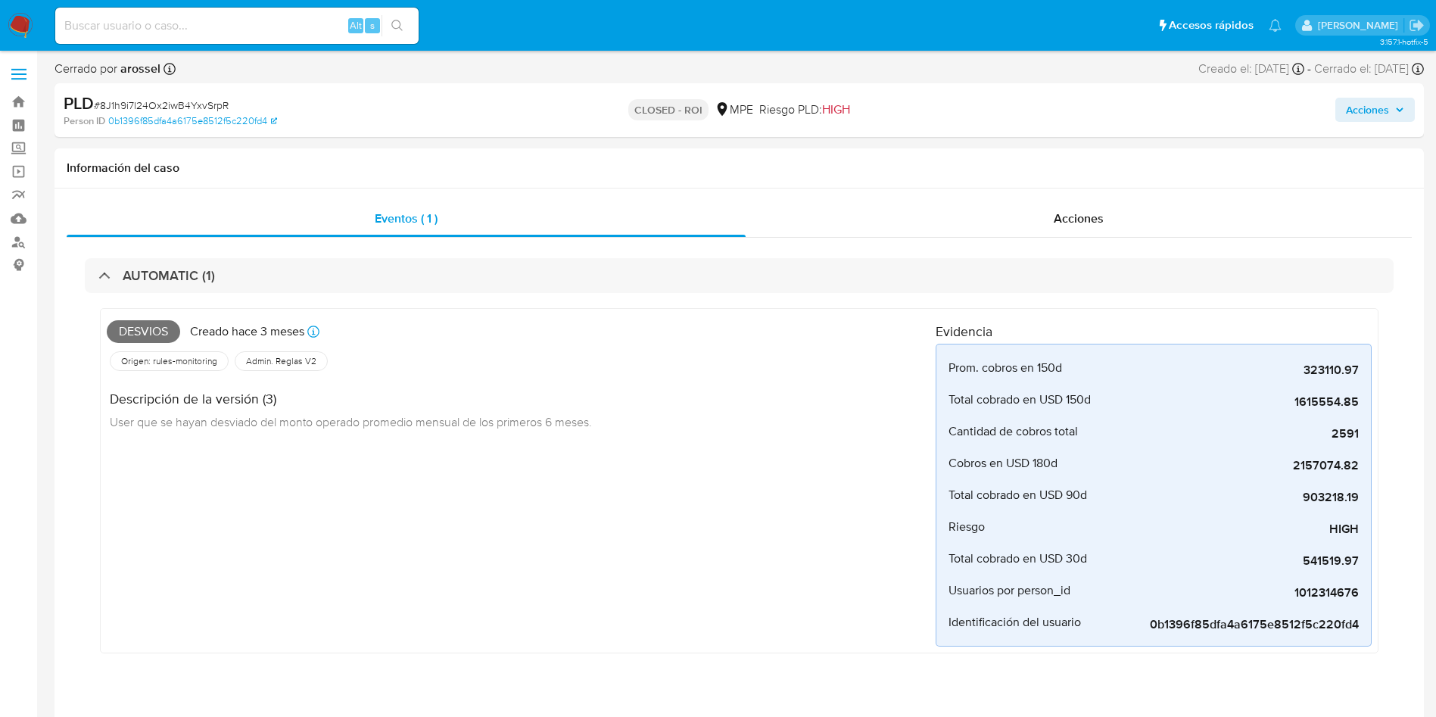
click at [178, 100] on span "# 8J1h9i7l24Ox2iwB4YxvSrpR" at bounding box center [161, 105] width 135 height 15
copy span "8J1h9i7l24Ox2iwB4YxvSrpR"
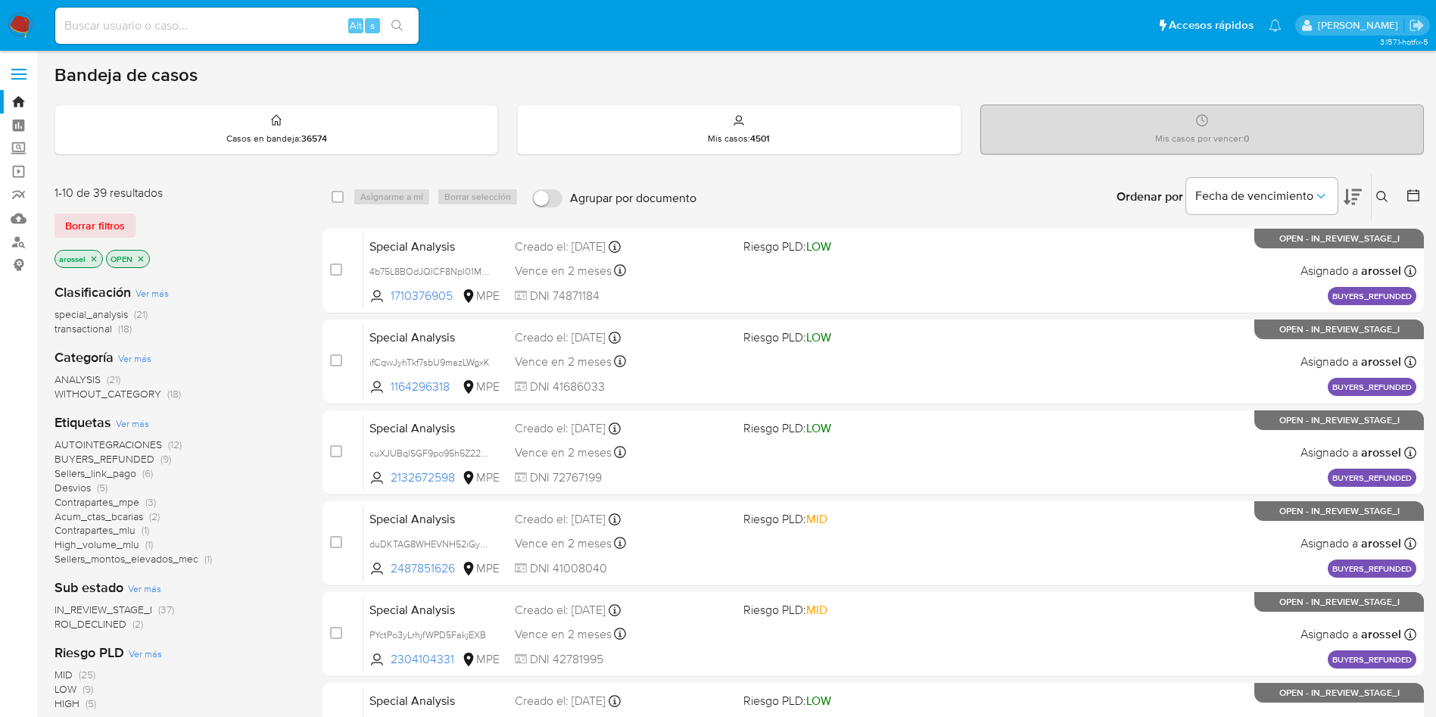
click at [124, 628] on span "ROI_DECLINED" at bounding box center [91, 623] width 72 height 15
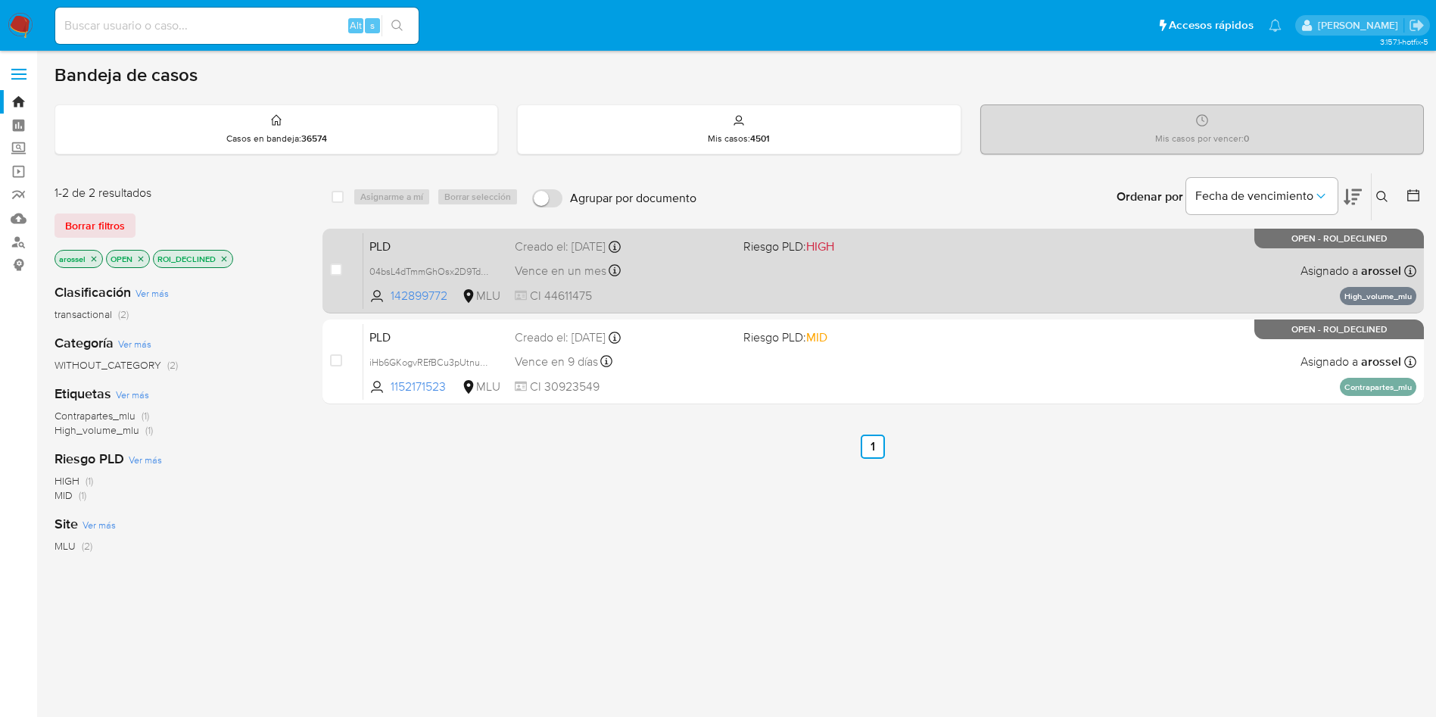
click at [985, 261] on div "PLD 04bsL4dTmmGhOsx2D9Tdi4o2 142899772 MLU Riesgo PLD: HIGH Creado el: [DATE] C…" at bounding box center [889, 270] width 1053 height 76
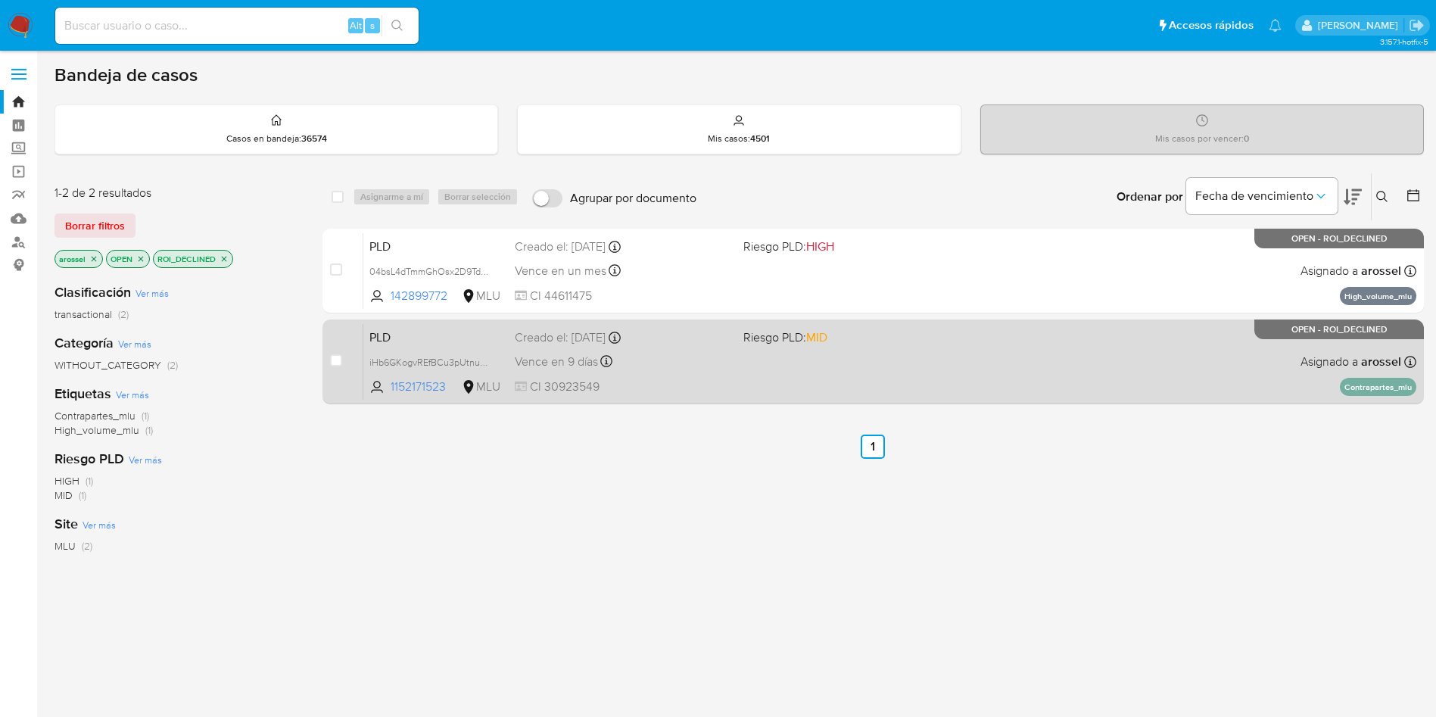
click at [784, 342] on span "Riesgo PLD: MID" at bounding box center [785, 337] width 84 height 17
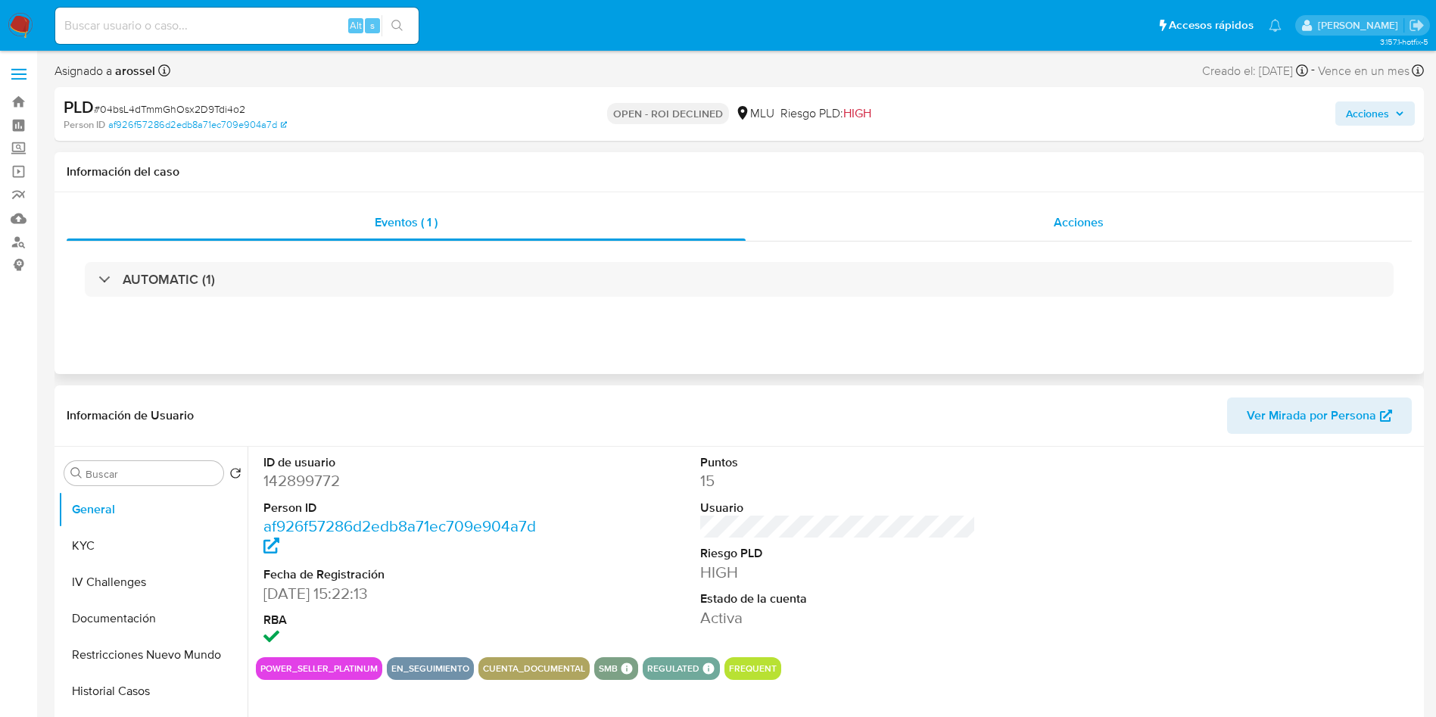
click at [1090, 219] on span "Acciones" at bounding box center [1079, 221] width 50 height 17
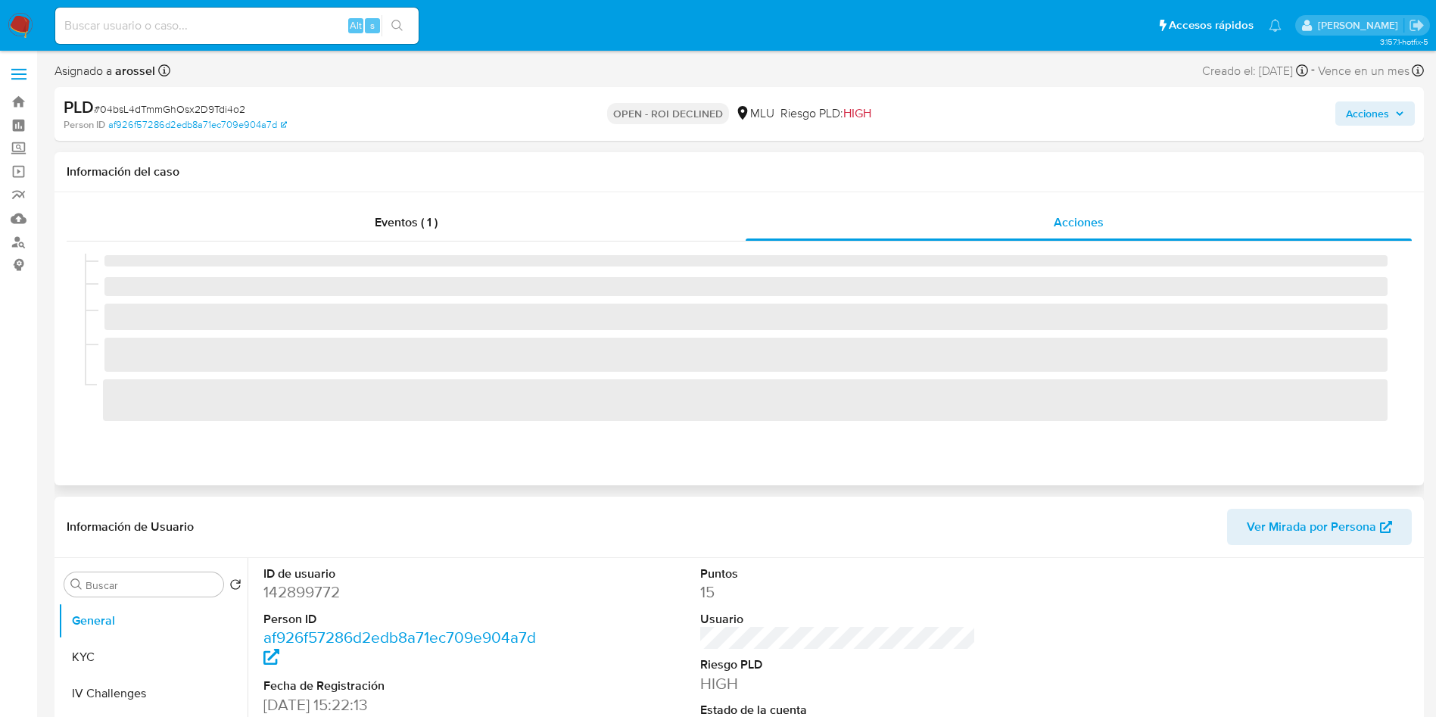
select select "10"
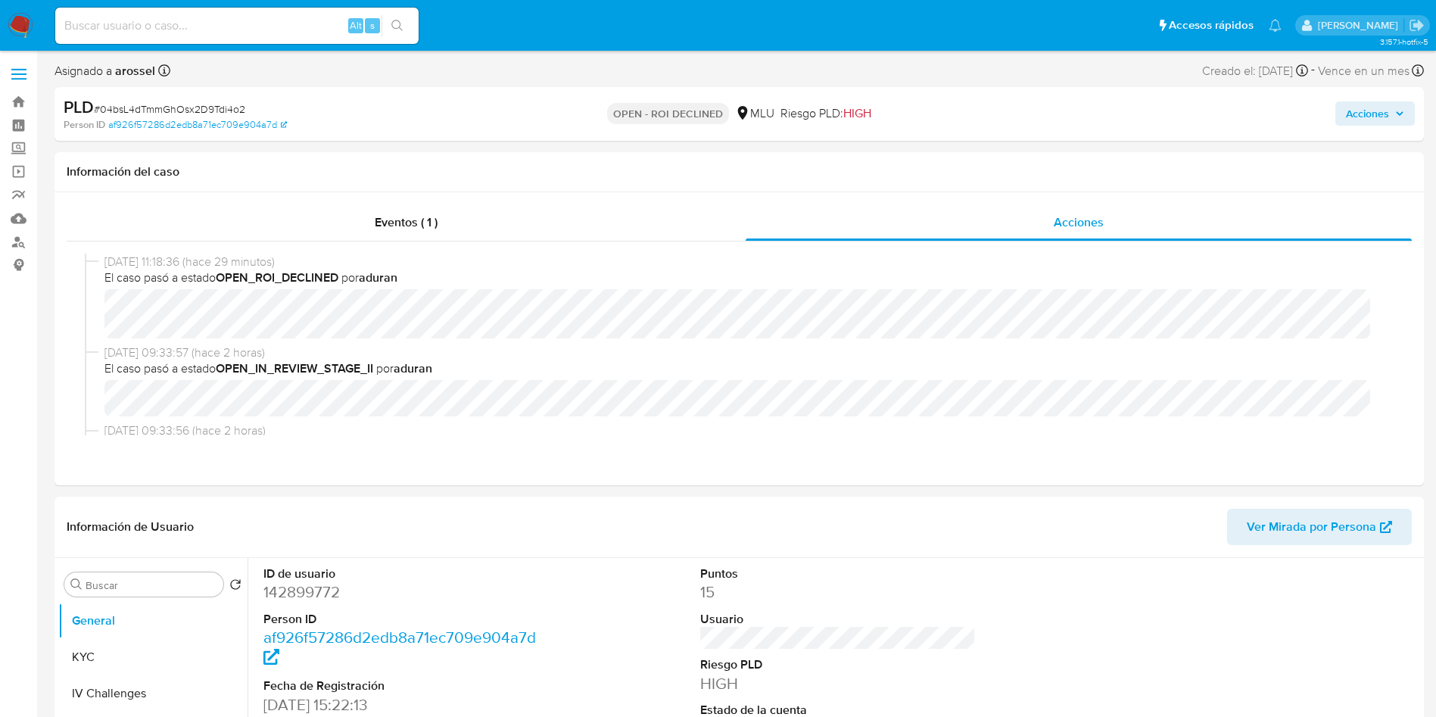
click at [1371, 111] on span "Acciones" at bounding box center [1367, 113] width 43 height 24
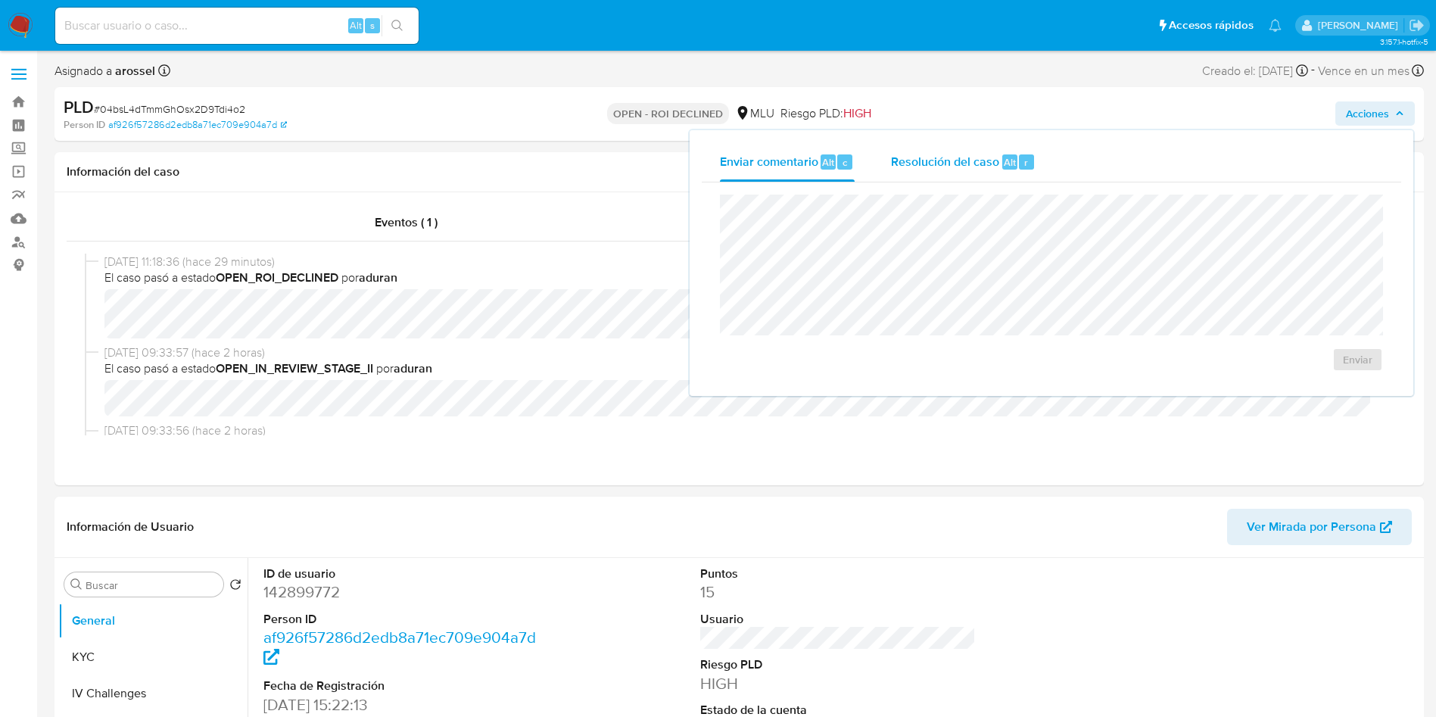
click at [918, 151] on div "Resolución del caso Alt r" at bounding box center [963, 161] width 145 height 39
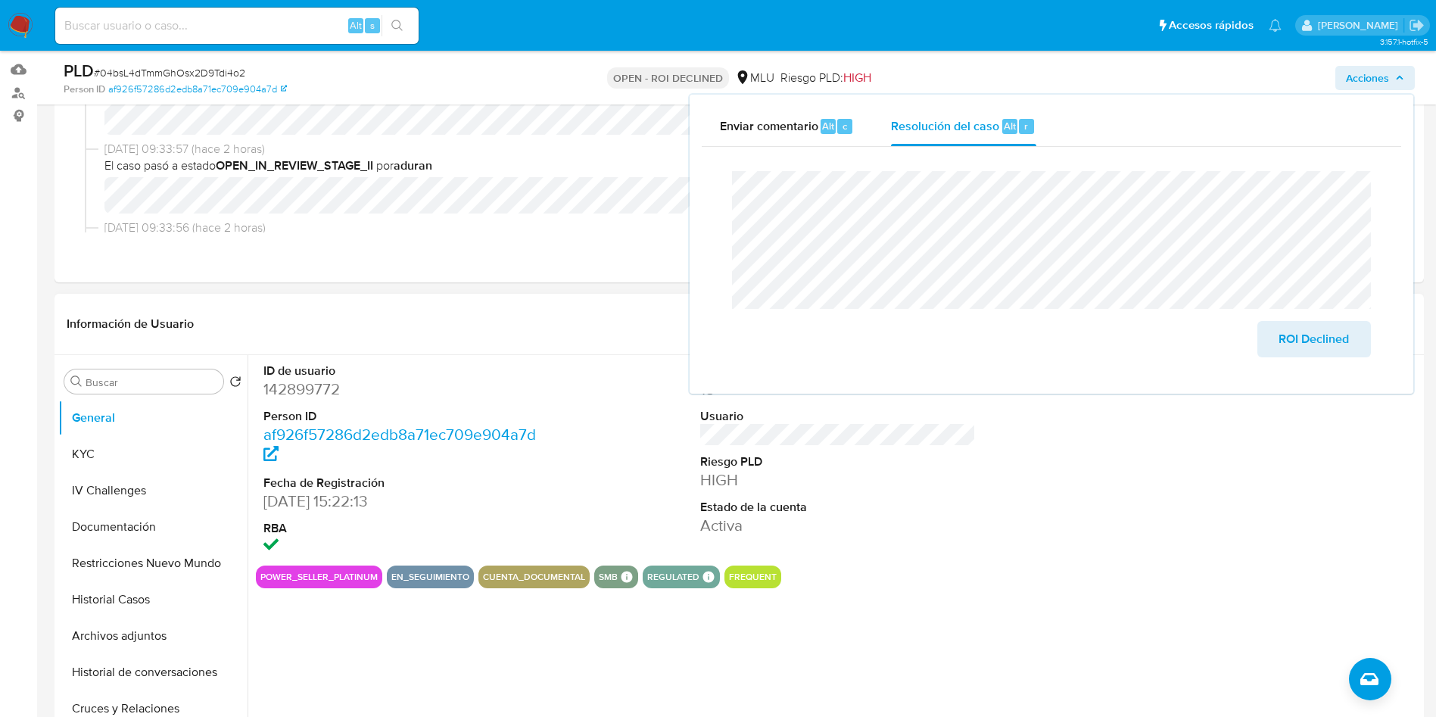
scroll to position [114, 0]
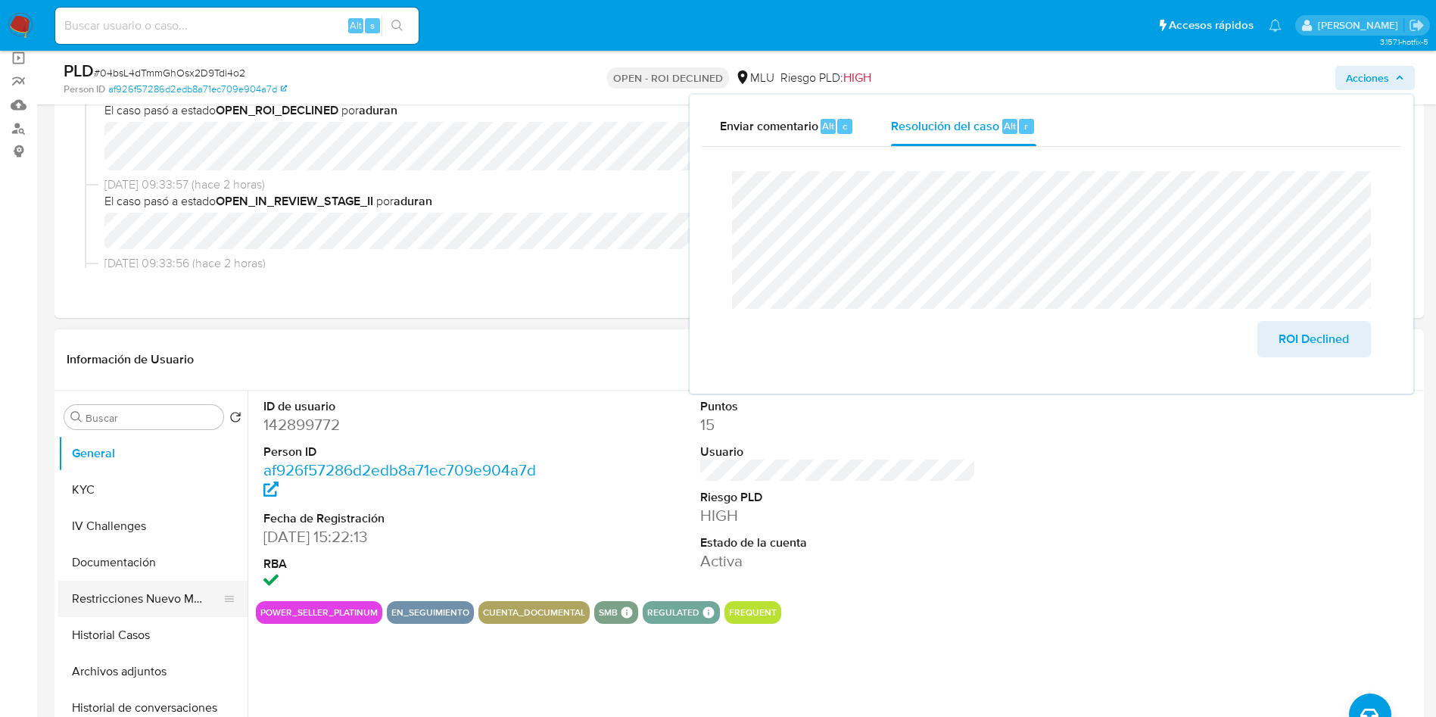
click at [106, 604] on button "Restricciones Nuevo Mundo" at bounding box center [146, 599] width 177 height 36
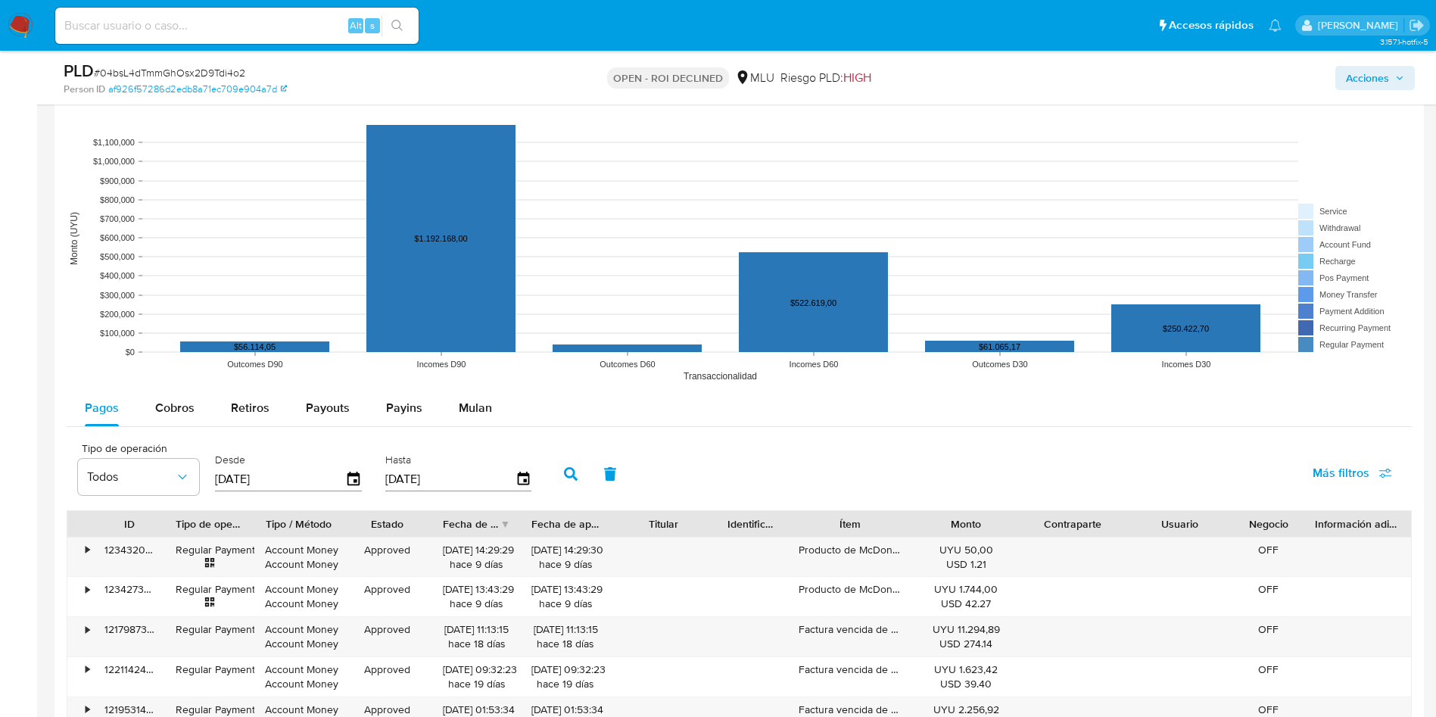
scroll to position [1476, 0]
click at [170, 404] on span "Cobros" at bounding box center [174, 406] width 39 height 17
select select "10"
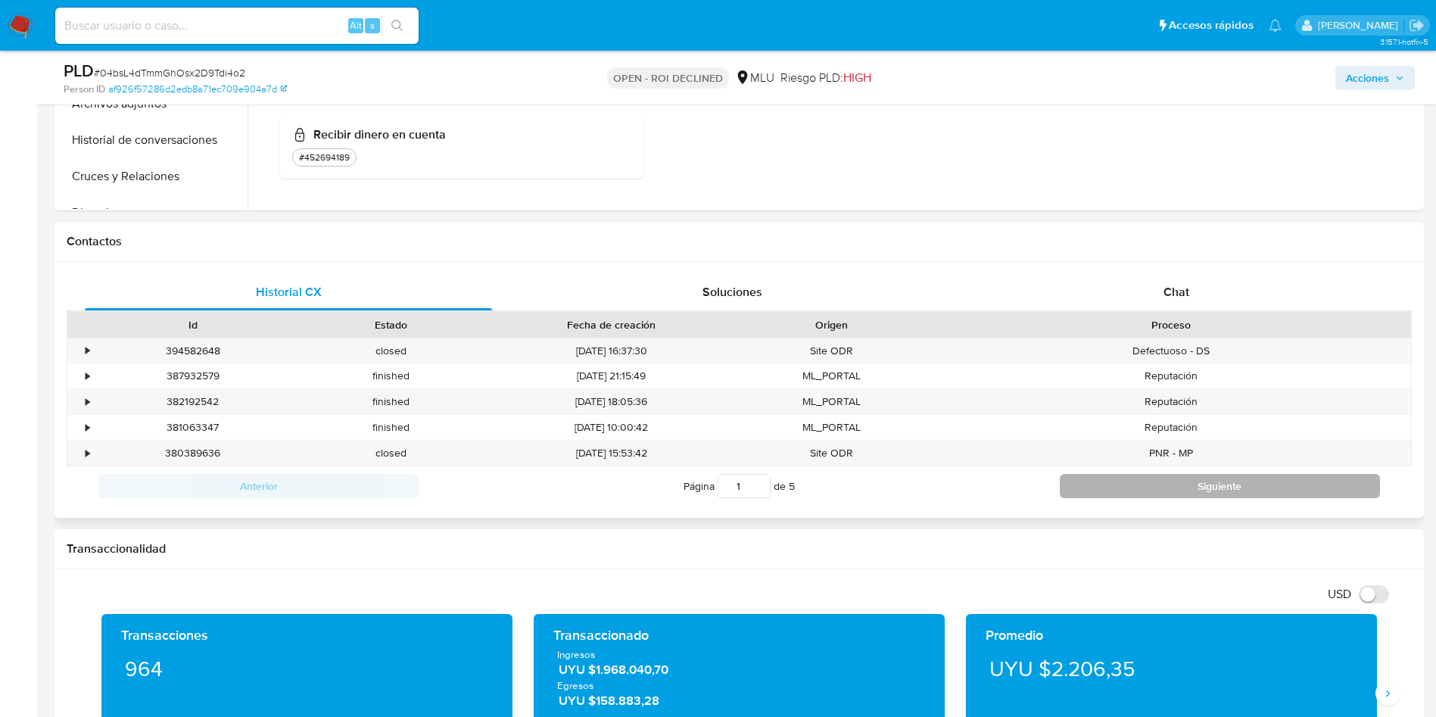
scroll to position [568, 0]
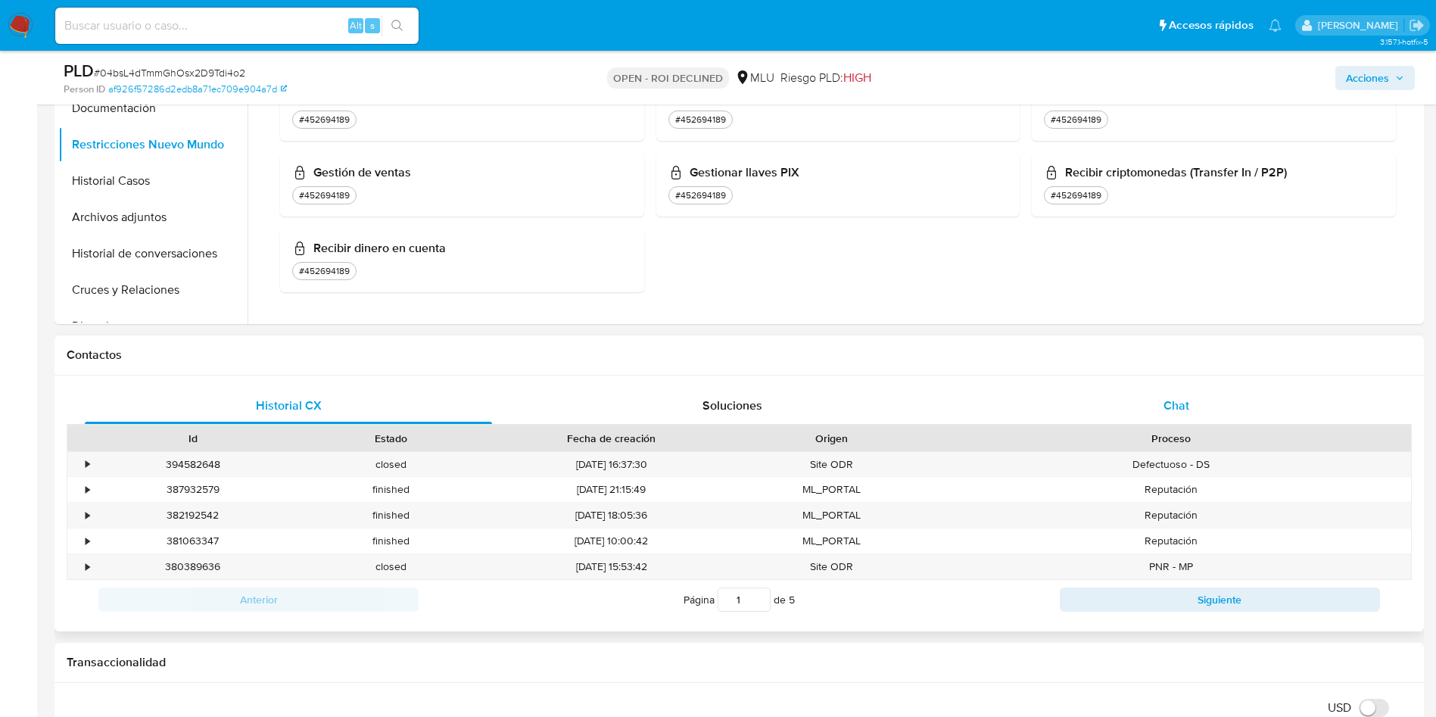
click at [1217, 389] on div "Chat" at bounding box center [1176, 406] width 407 height 36
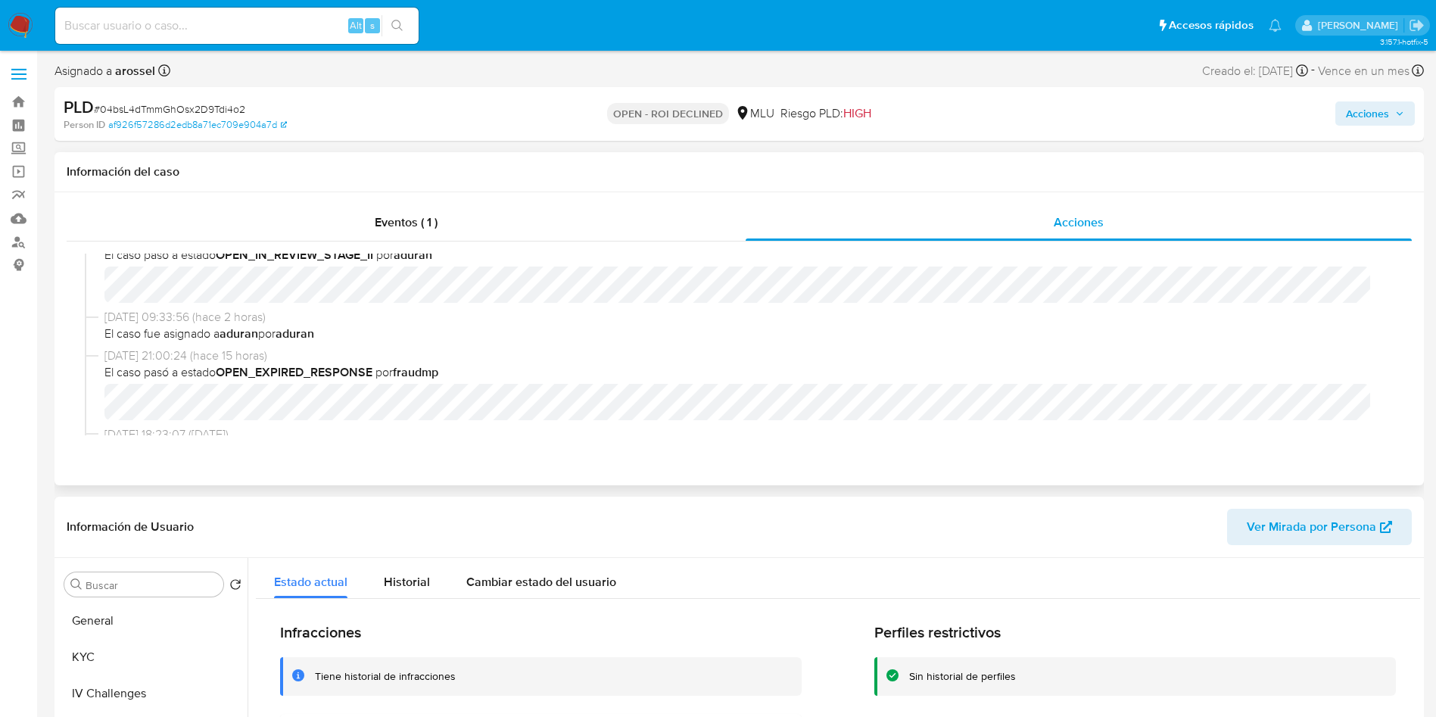
scroll to position [0, 0]
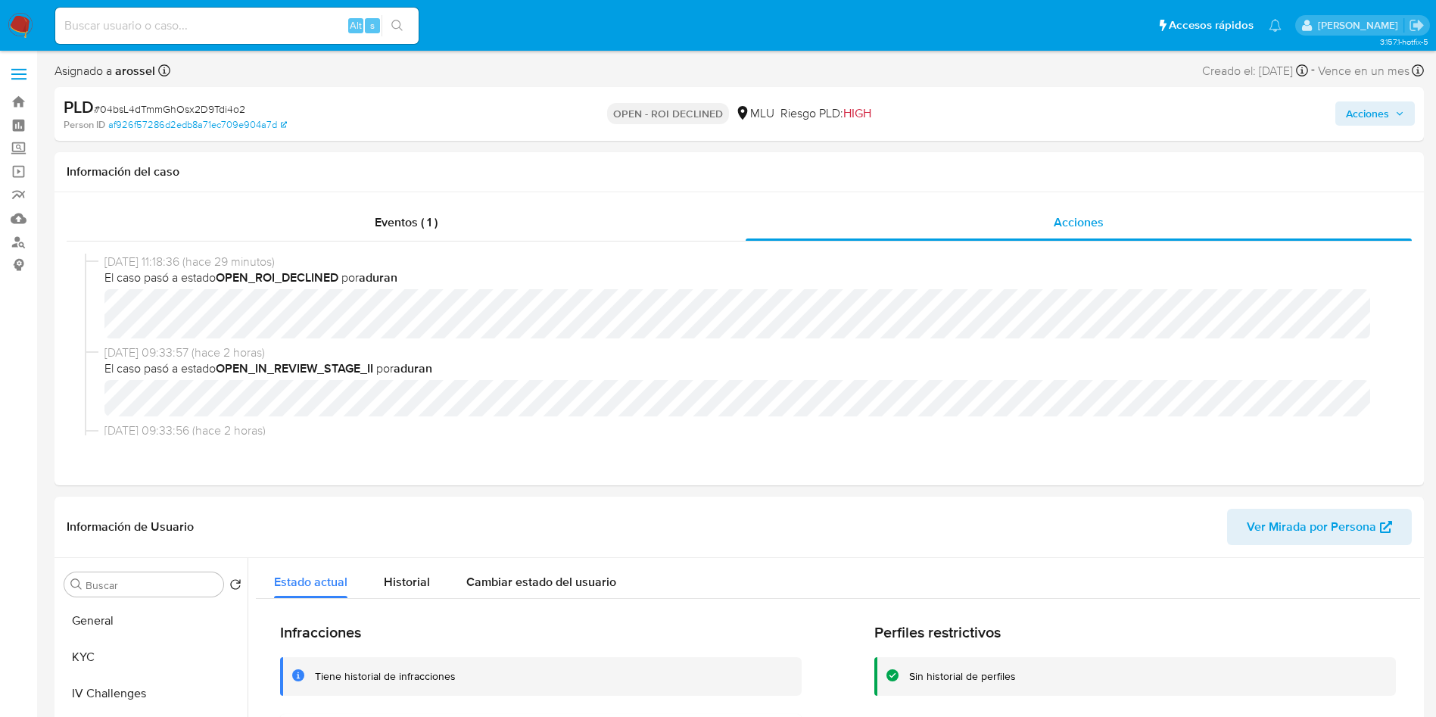
click at [1378, 107] on span "Acciones" at bounding box center [1367, 113] width 43 height 24
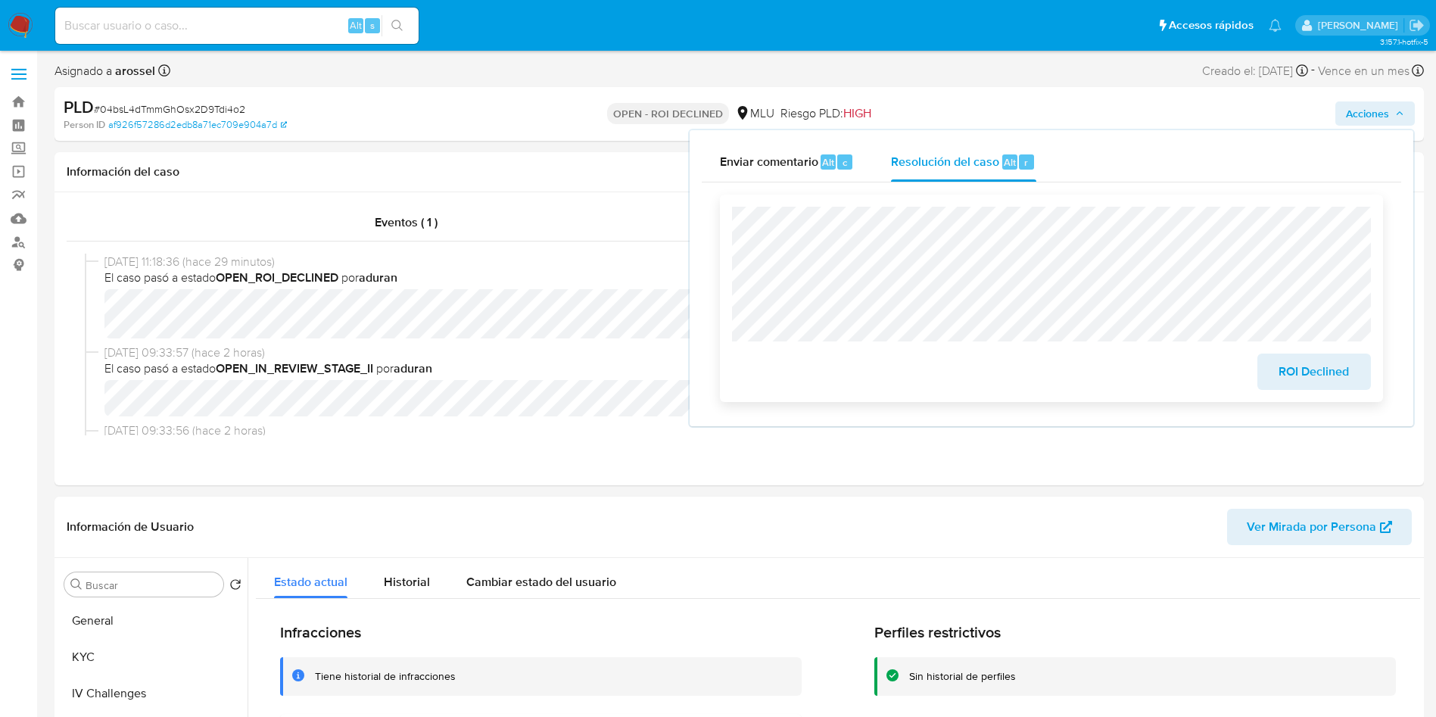
drag, startPoint x: 1302, startPoint y: 370, endPoint x: 1274, endPoint y: 375, distance: 28.5
click at [1298, 369] on span "ROI Declined" at bounding box center [1314, 371] width 74 height 33
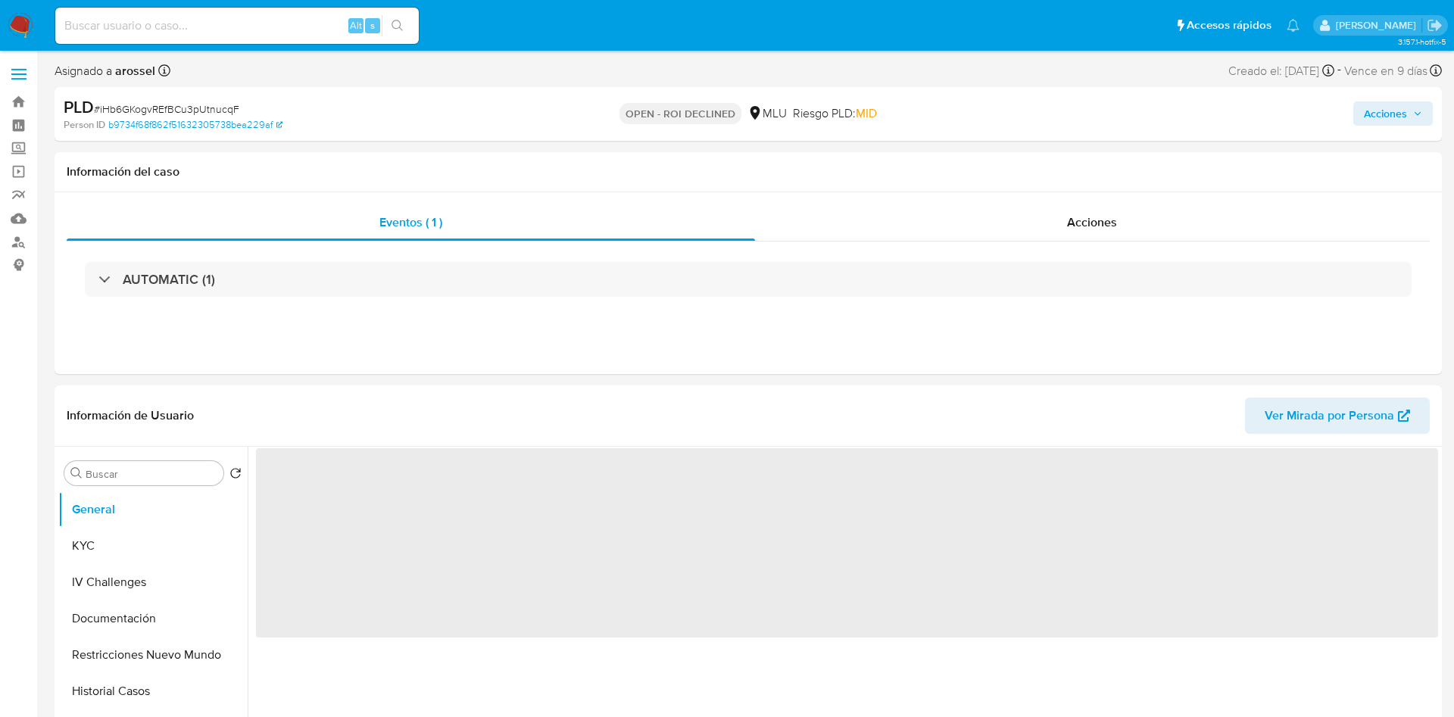
select select "10"
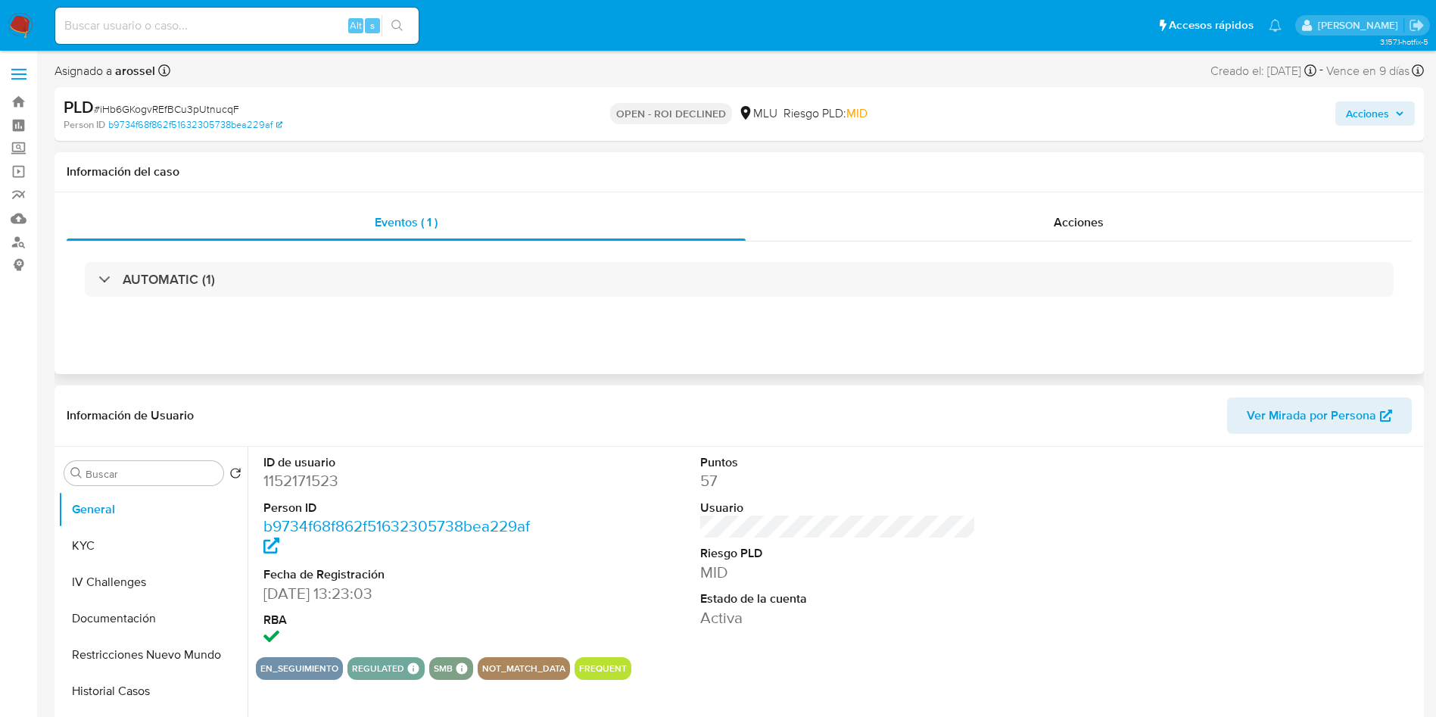
click at [1071, 256] on div "AUTOMATIC (1)" at bounding box center [739, 280] width 1345 height 76
click at [1076, 225] on span "Acciones" at bounding box center [1079, 221] width 50 height 17
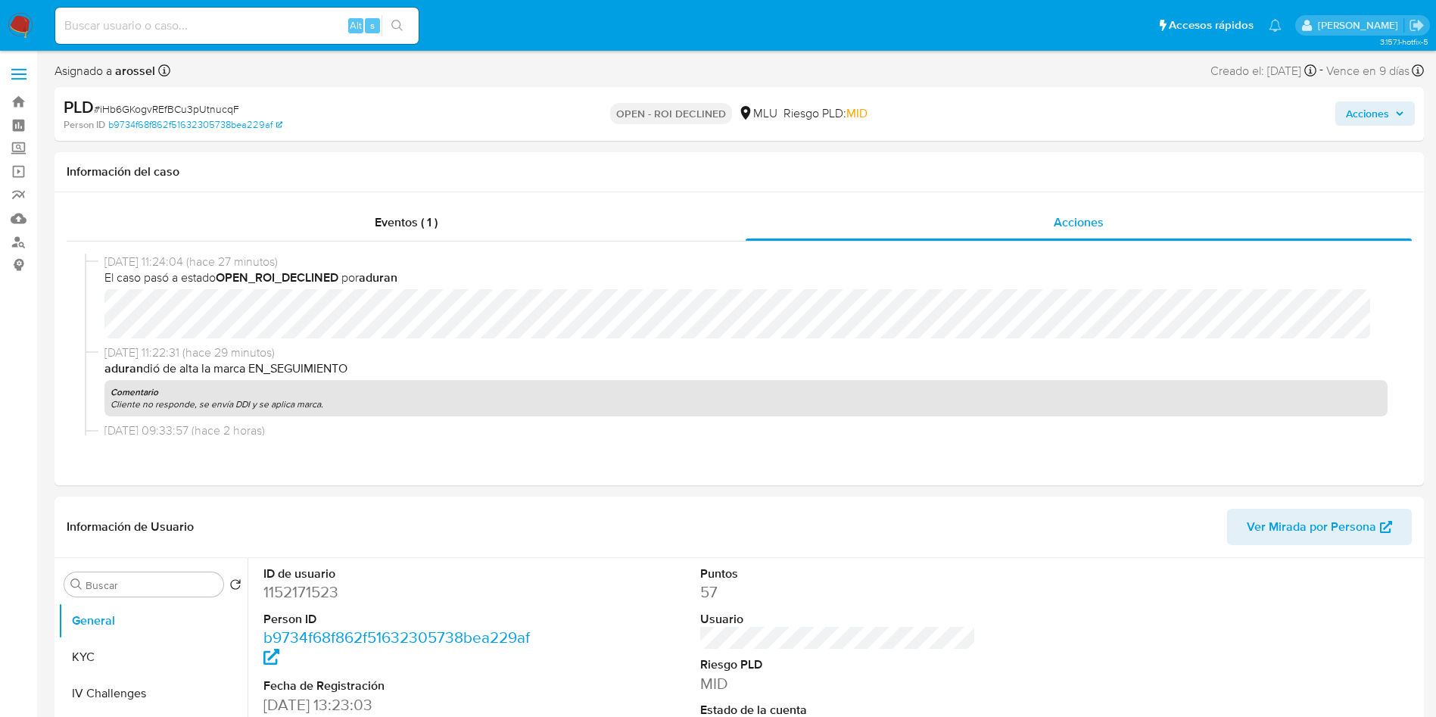
click at [1370, 101] on span "Acciones" at bounding box center [1367, 113] width 43 height 24
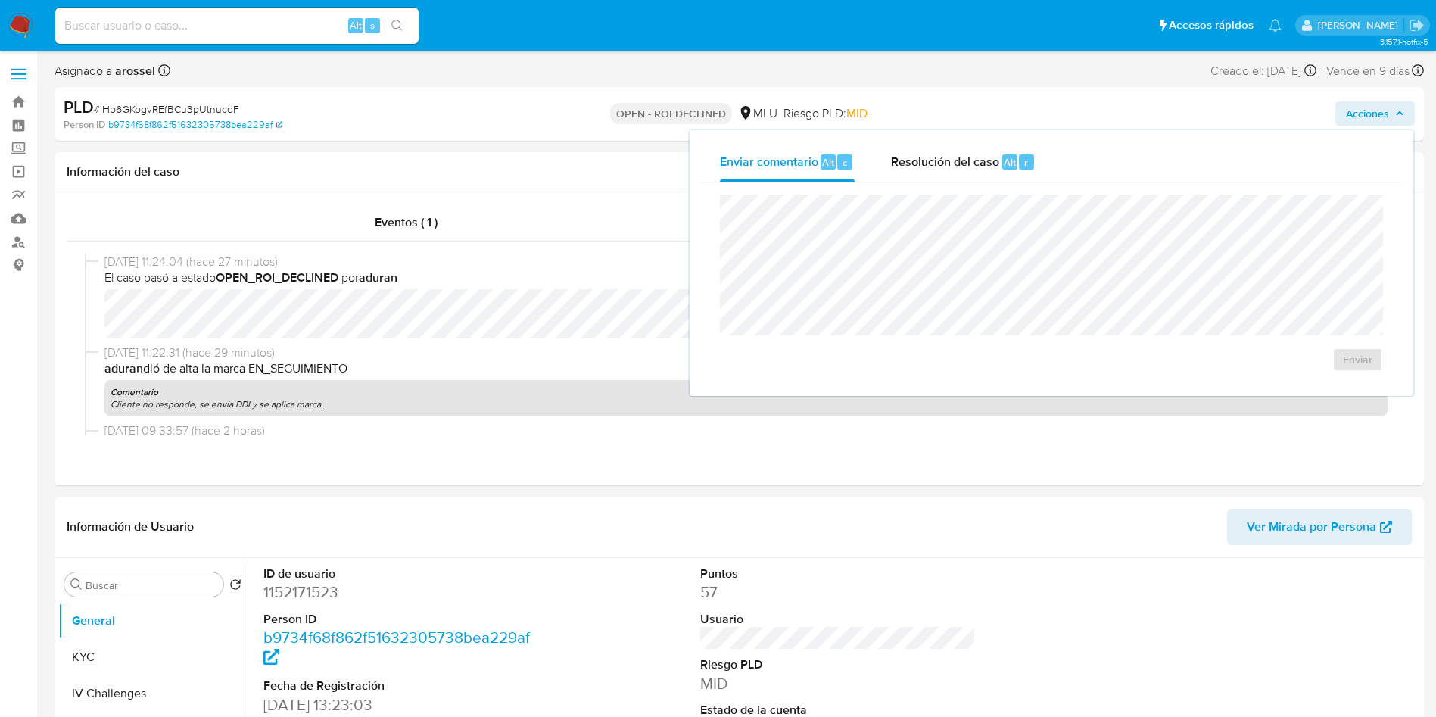
click at [965, 182] on div "Enviar" at bounding box center [1052, 282] width 700 height 201
click at [949, 156] on span "Resolución del caso" at bounding box center [945, 161] width 108 height 17
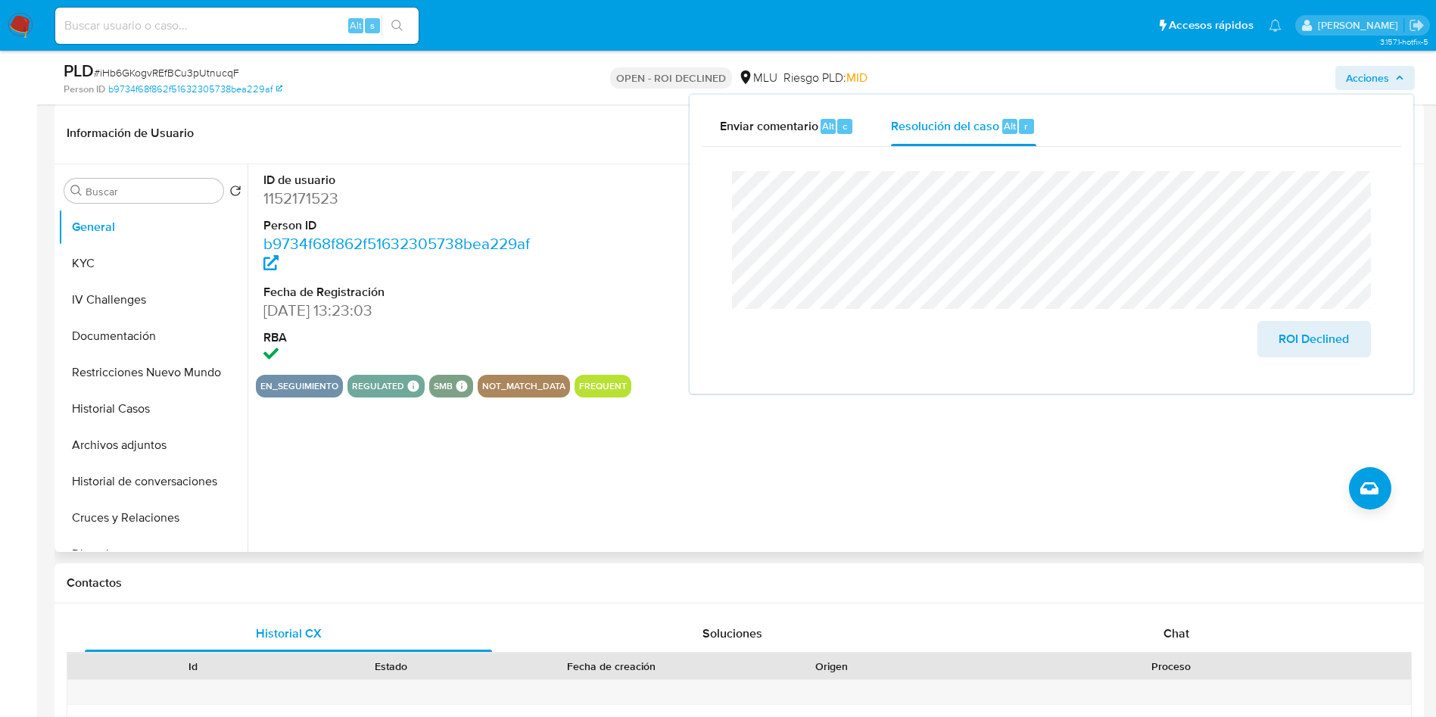
scroll to position [341, 0]
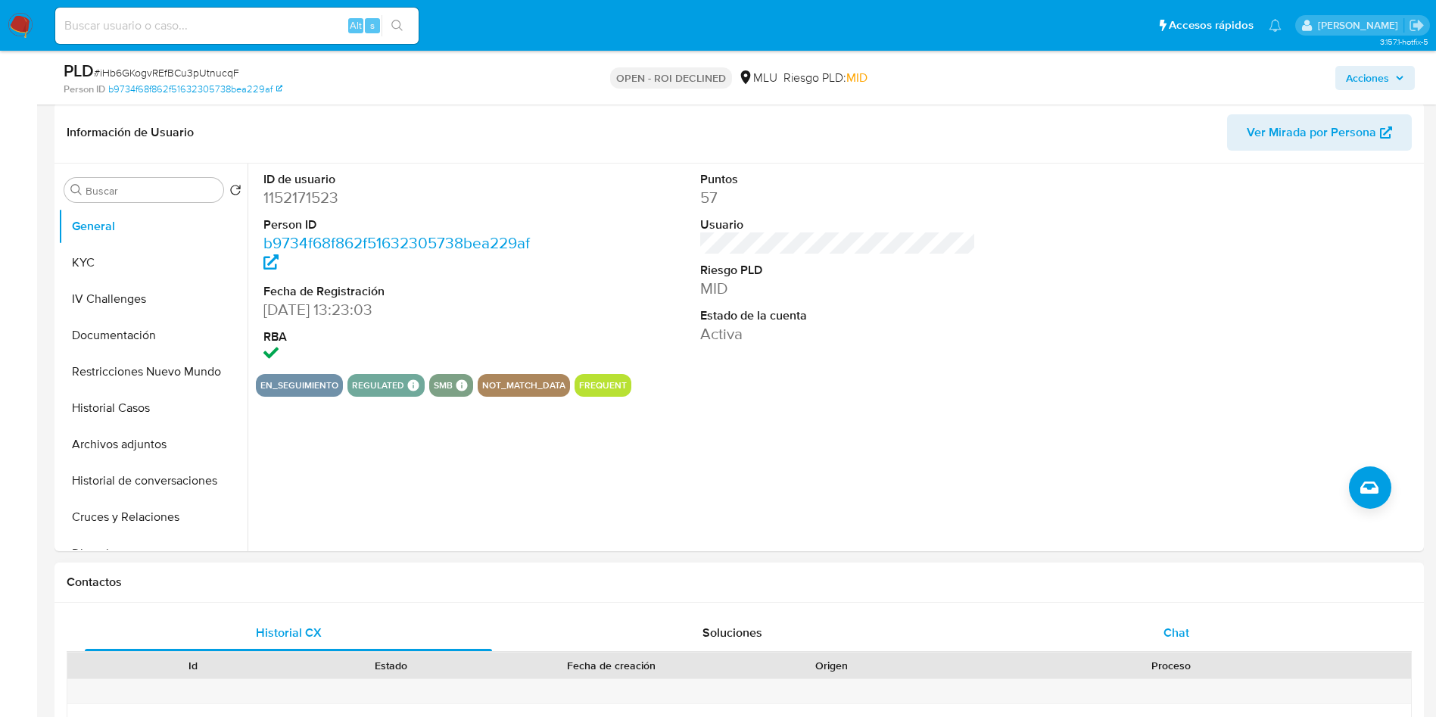
click at [1189, 624] on span "Chat" at bounding box center [1177, 632] width 26 height 17
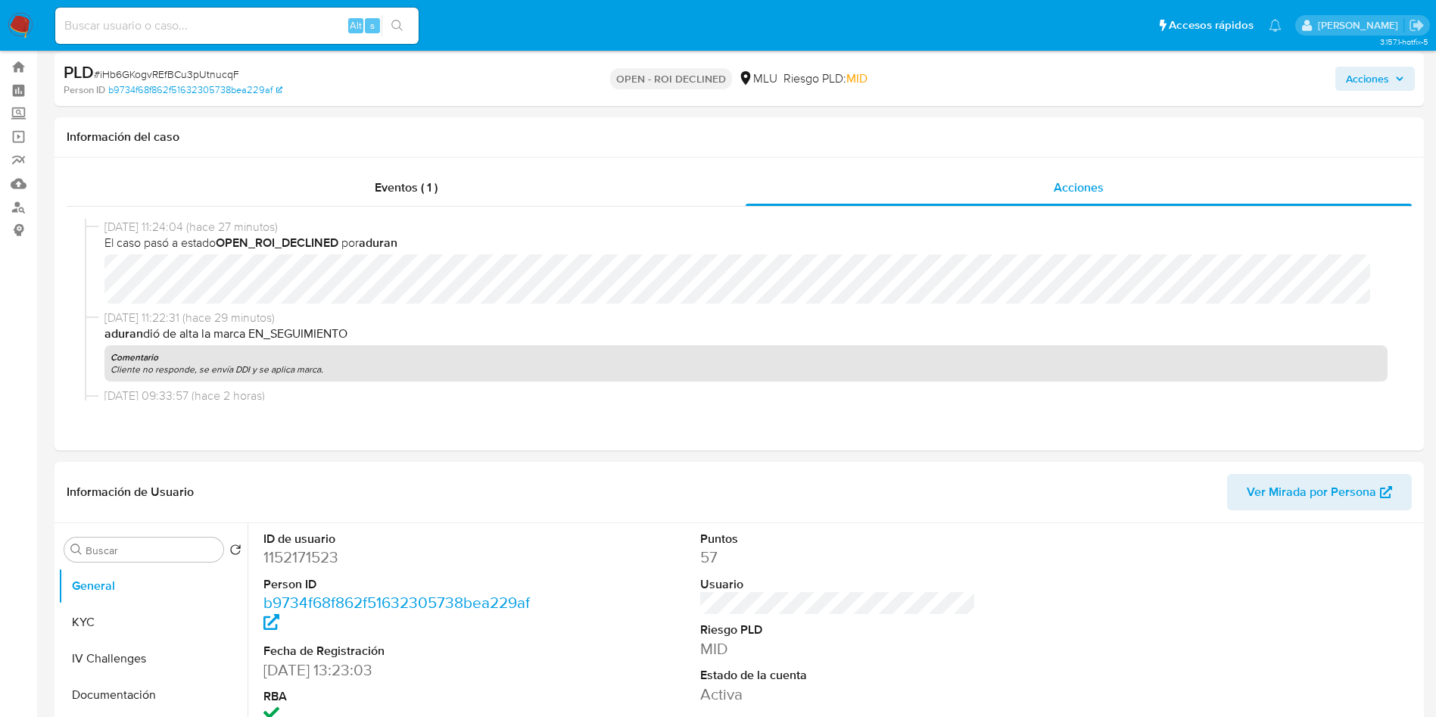
scroll to position [0, 0]
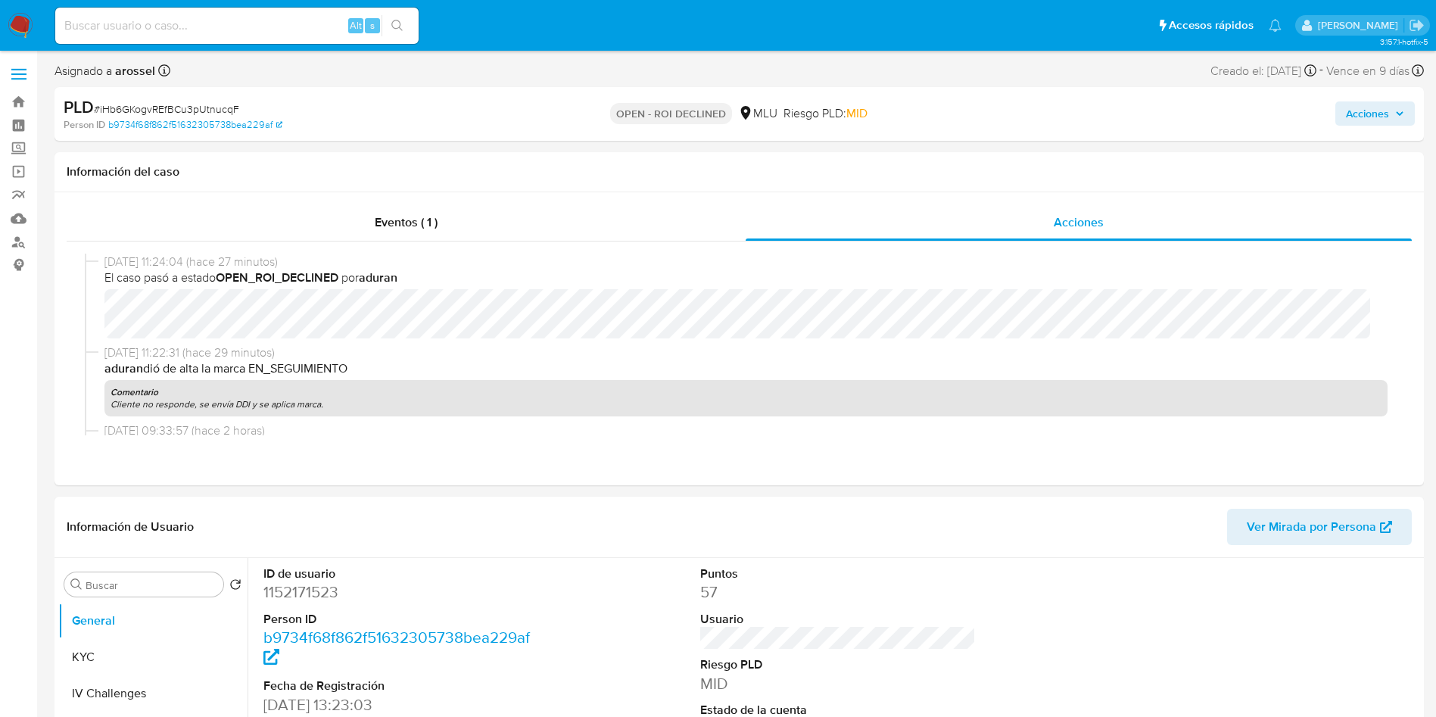
click at [1400, 120] on span "Acciones" at bounding box center [1375, 113] width 58 height 21
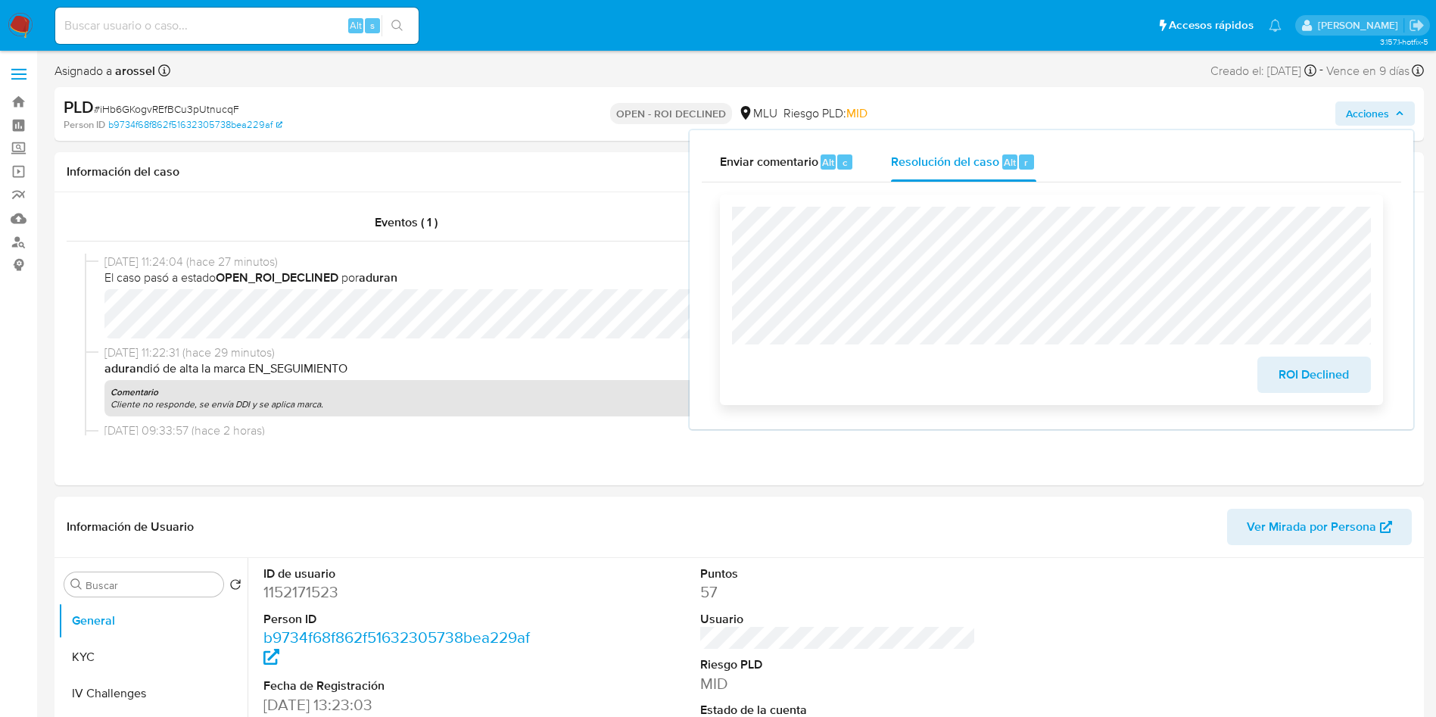
click at [1298, 390] on span "ROI Declined" at bounding box center [1314, 374] width 74 height 33
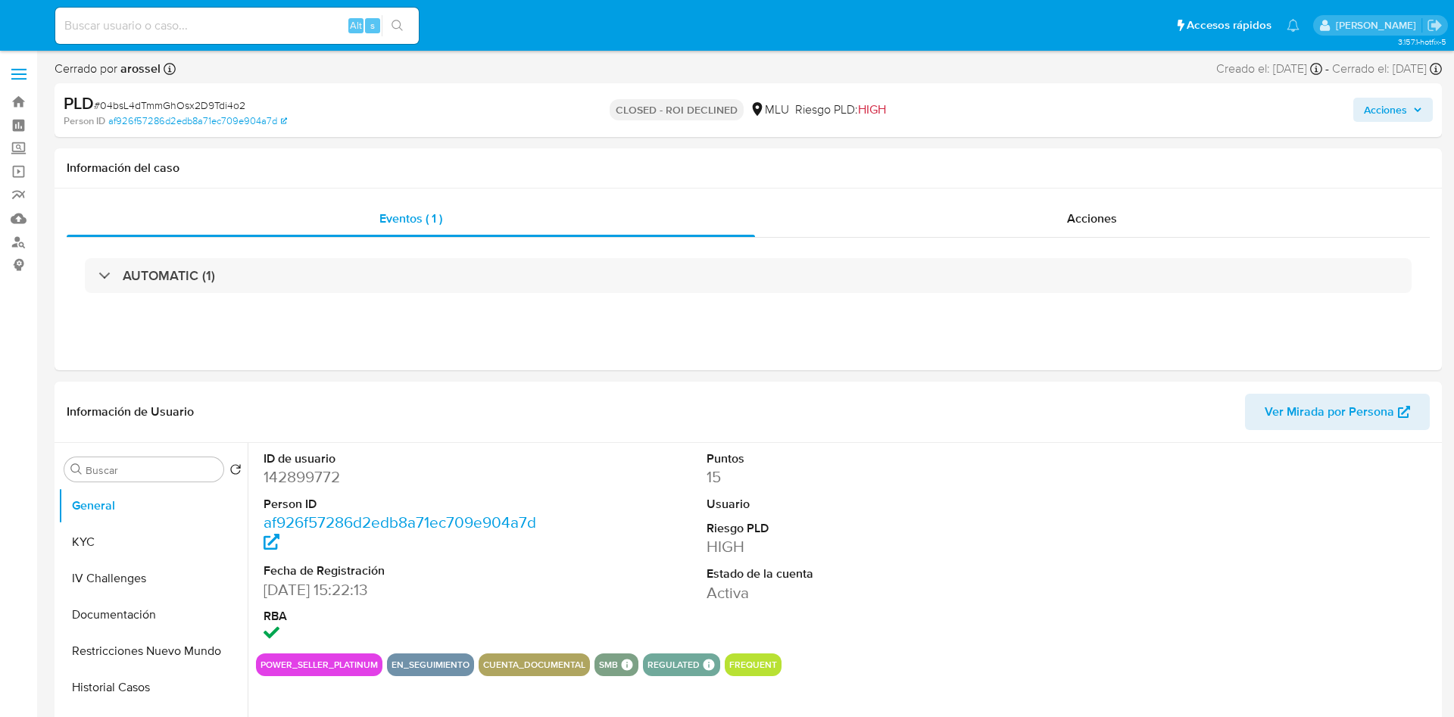
select select "10"
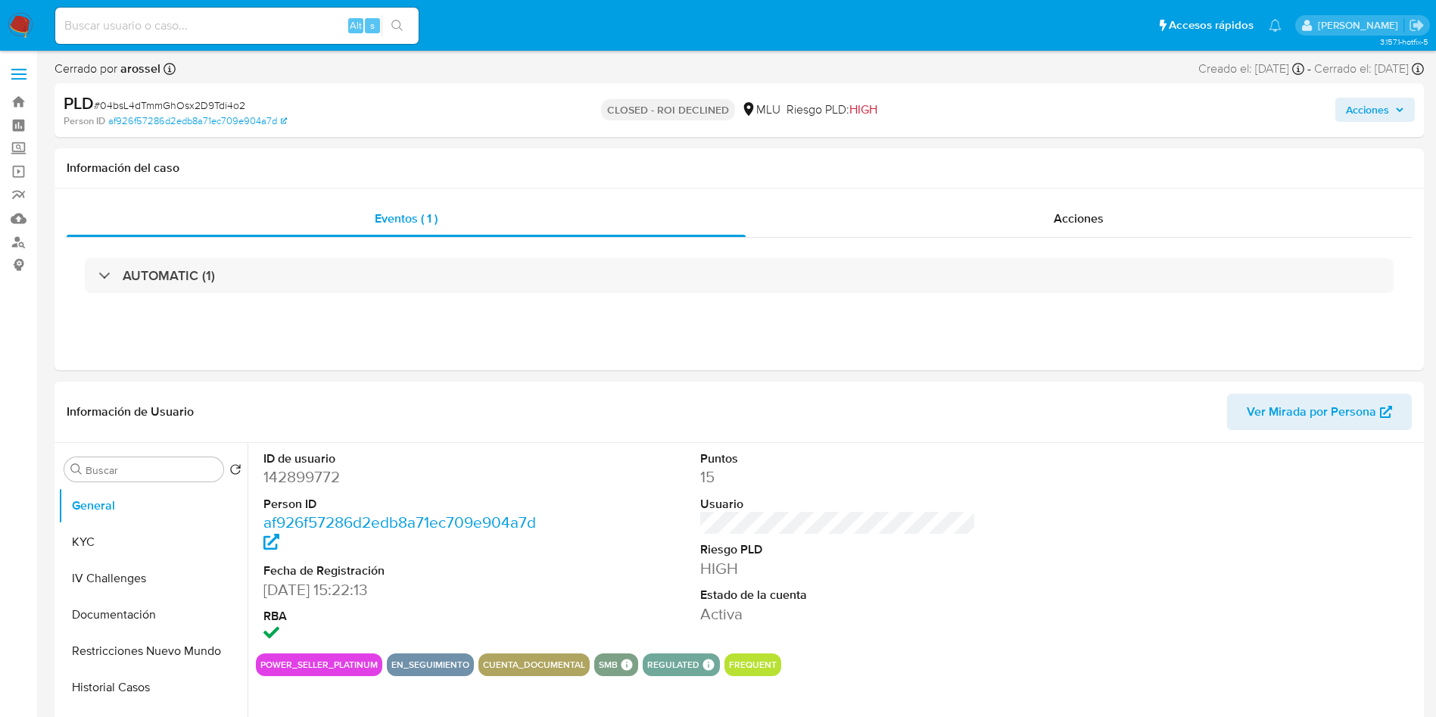
click at [235, 98] on span "# 04bsL4dTmmGhOsx2D9Tdi4o2" at bounding box center [169, 105] width 151 height 15
copy span "04bsL4dTmmGhOsx2D9Tdi4o2"
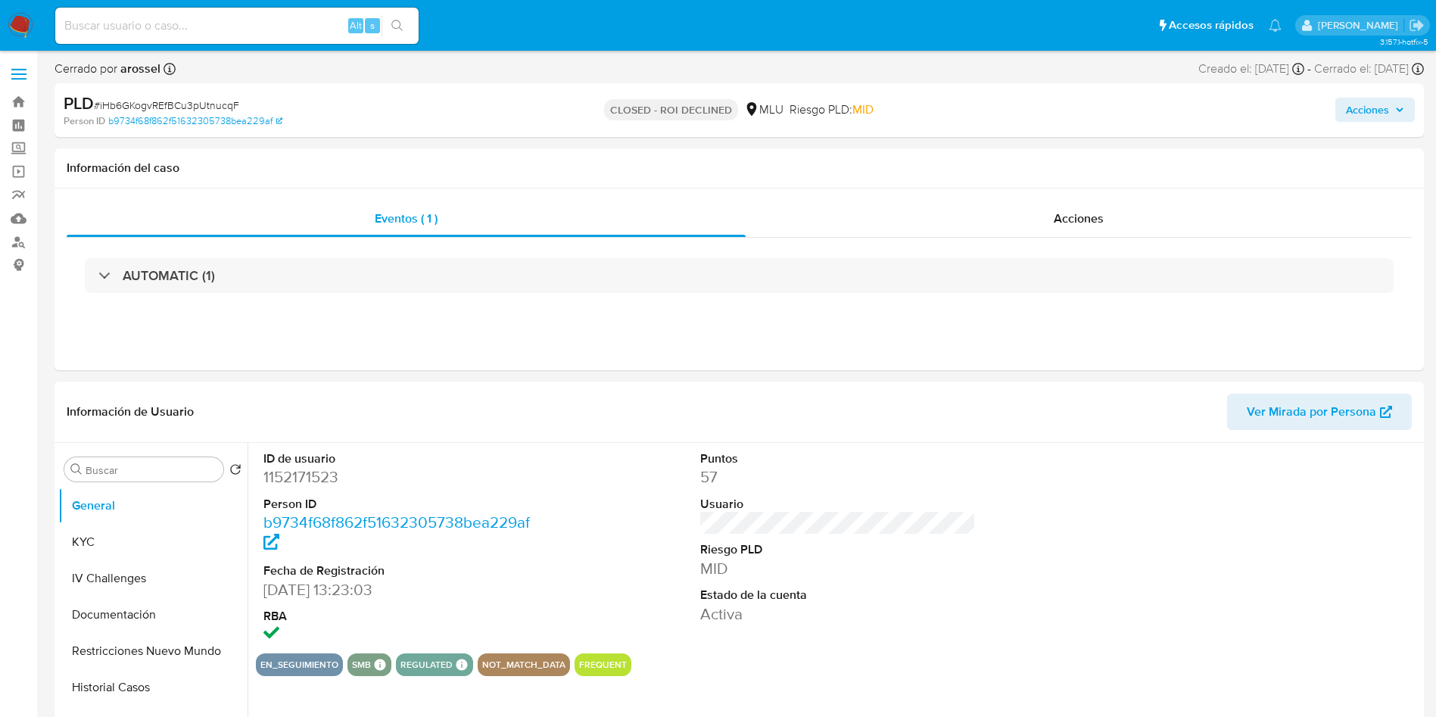
select select "10"
click at [213, 84] on div "PLD # iHb6GKogvREfBCu3pUtnucqF Person ID b9734f68f862f51632305738bea229af CLOSE…" at bounding box center [740, 110] width 1370 height 54
click at [222, 101] on span "# iHb6GKogvREfBCu3pUtnucqF" at bounding box center [166, 105] width 145 height 15
copy span "iHb6GKogvREfBCu3pUtnucqF"
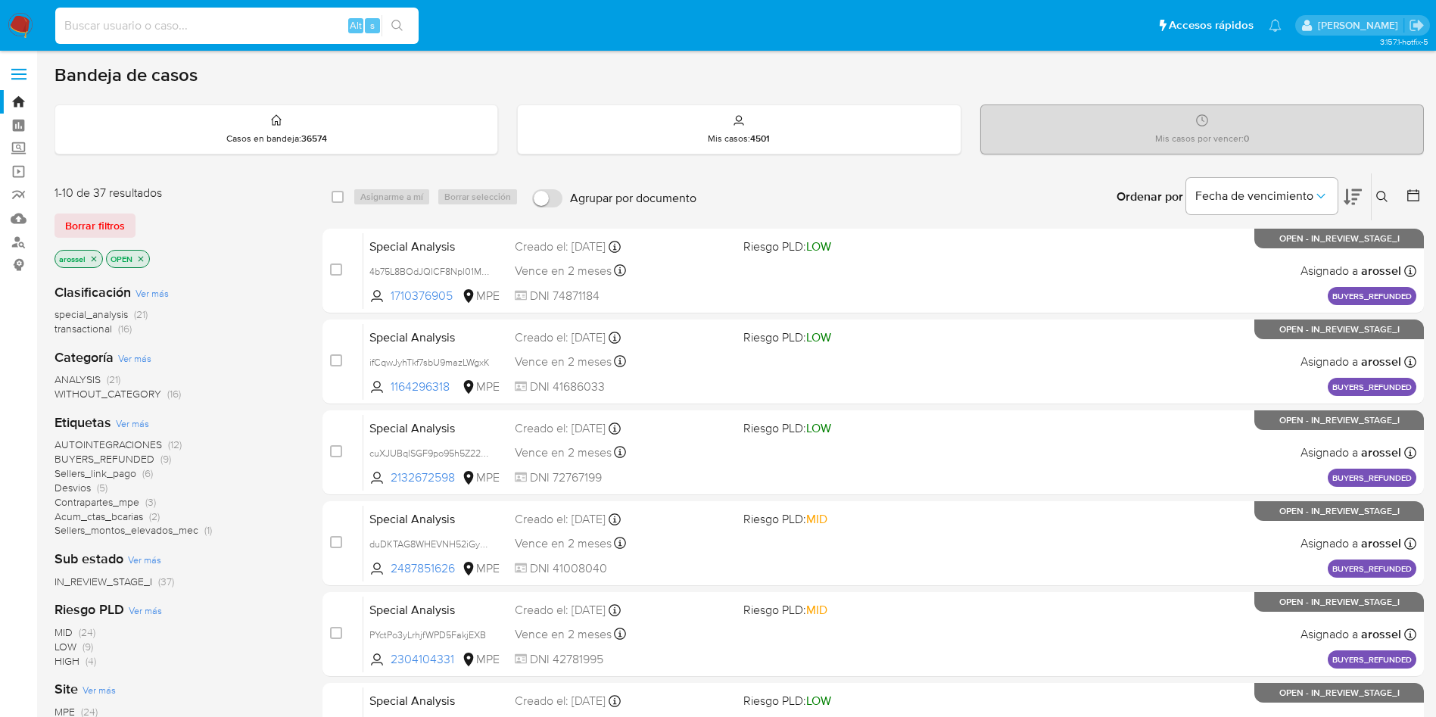
drag, startPoint x: 289, startPoint y: 33, endPoint x: 285, endPoint y: 53, distance: 20.0
click at [288, 35] on input at bounding box center [236, 26] width 363 height 20
paste input "L62D2Y3WqDAnLtO7Qgo6Rird"
type input "L62D2Y3WqDAnLtO7Qgo6Rird"
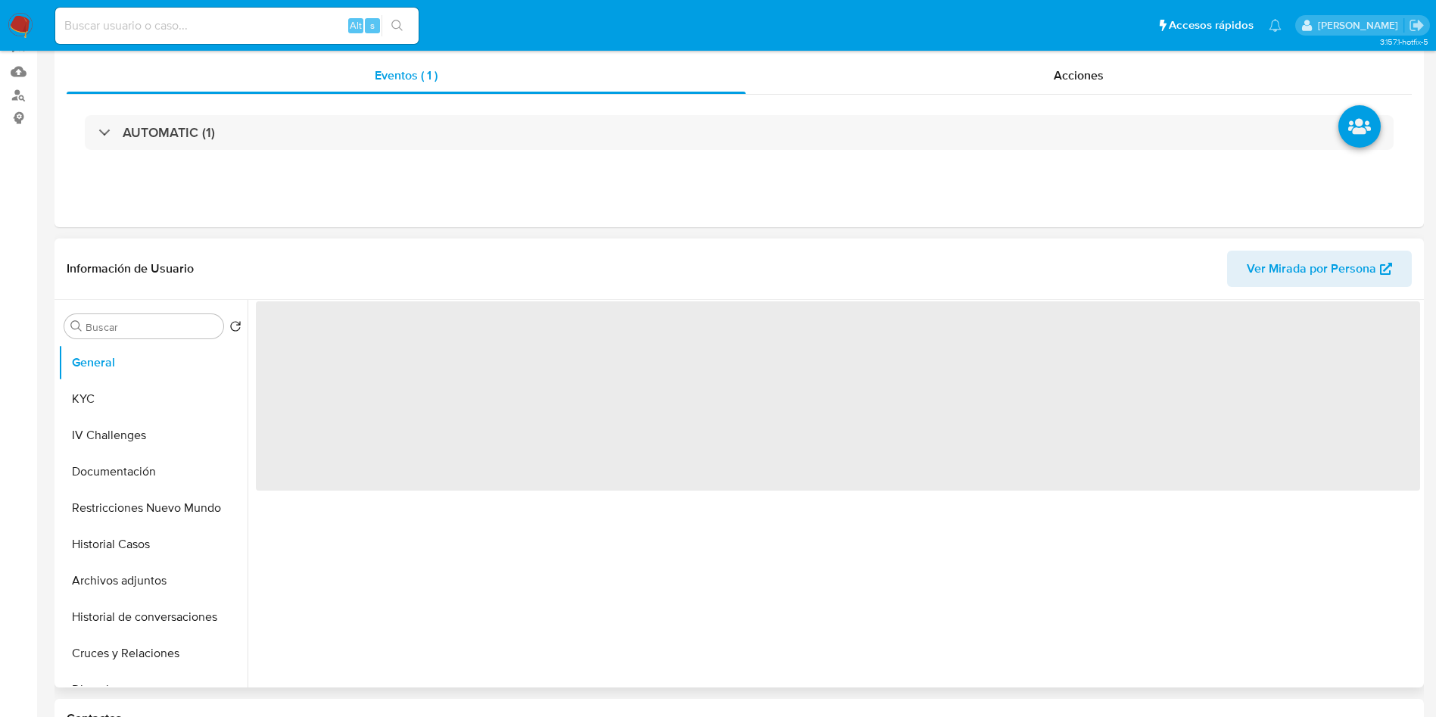
scroll to position [227, 0]
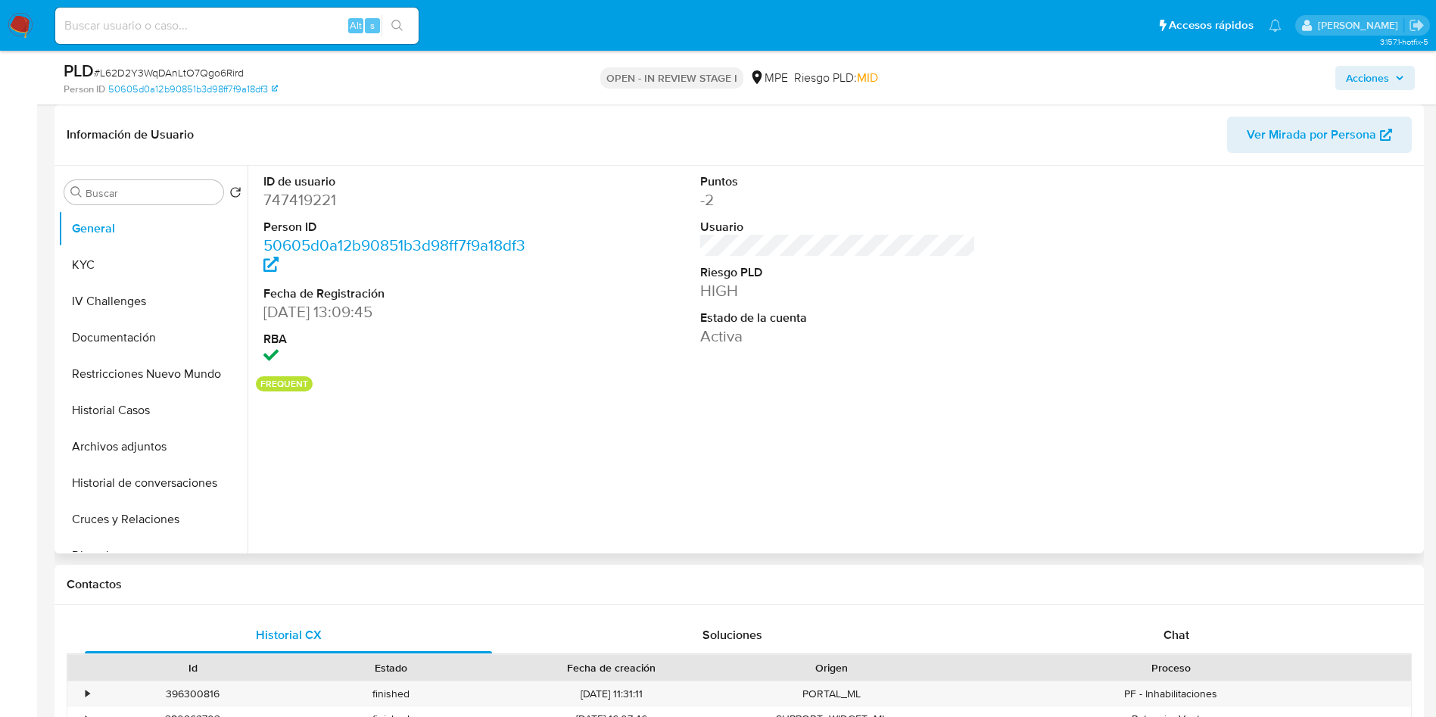
select select "10"
click at [1267, 127] on span "Ver Mirada por Persona" at bounding box center [1311, 135] width 129 height 36
click at [132, 408] on button "Historial Casos" at bounding box center [146, 410] width 177 height 36
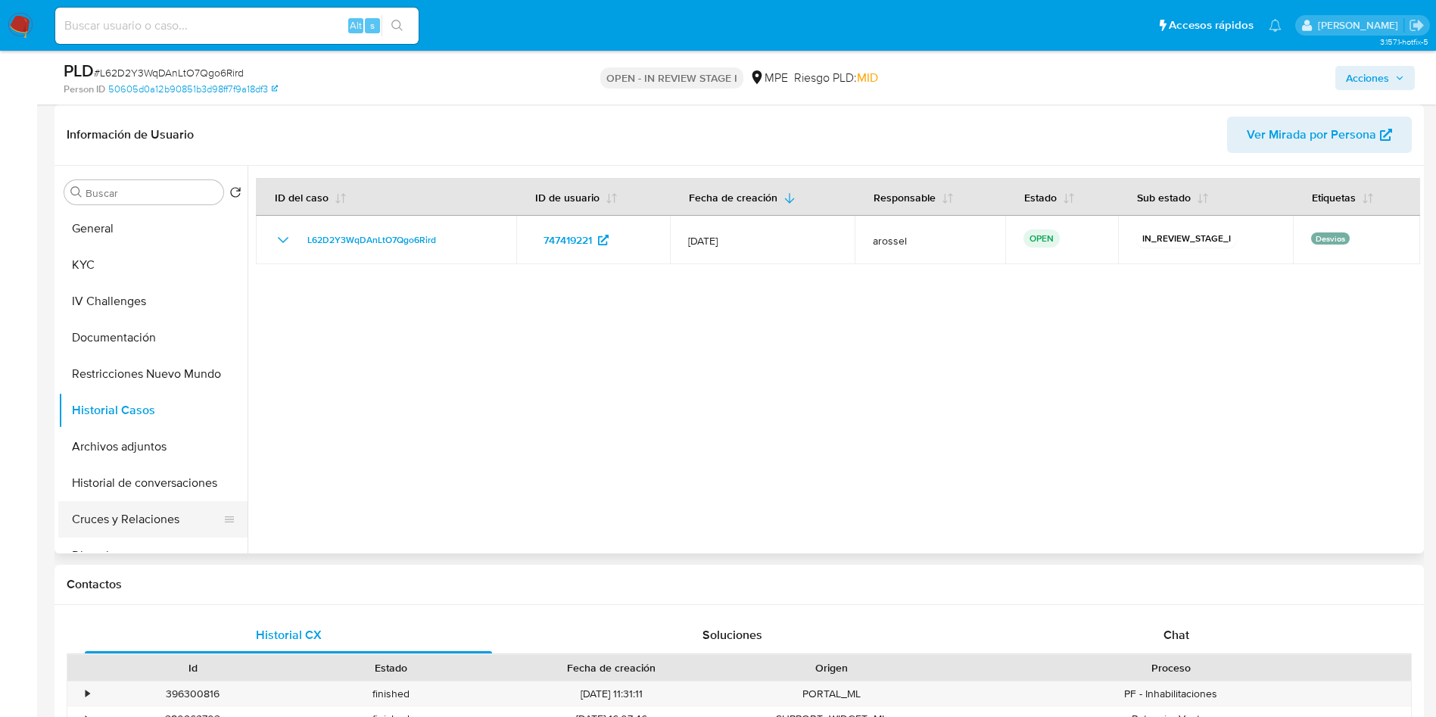
click at [154, 509] on button "Cruces y Relaciones" at bounding box center [146, 519] width 177 height 36
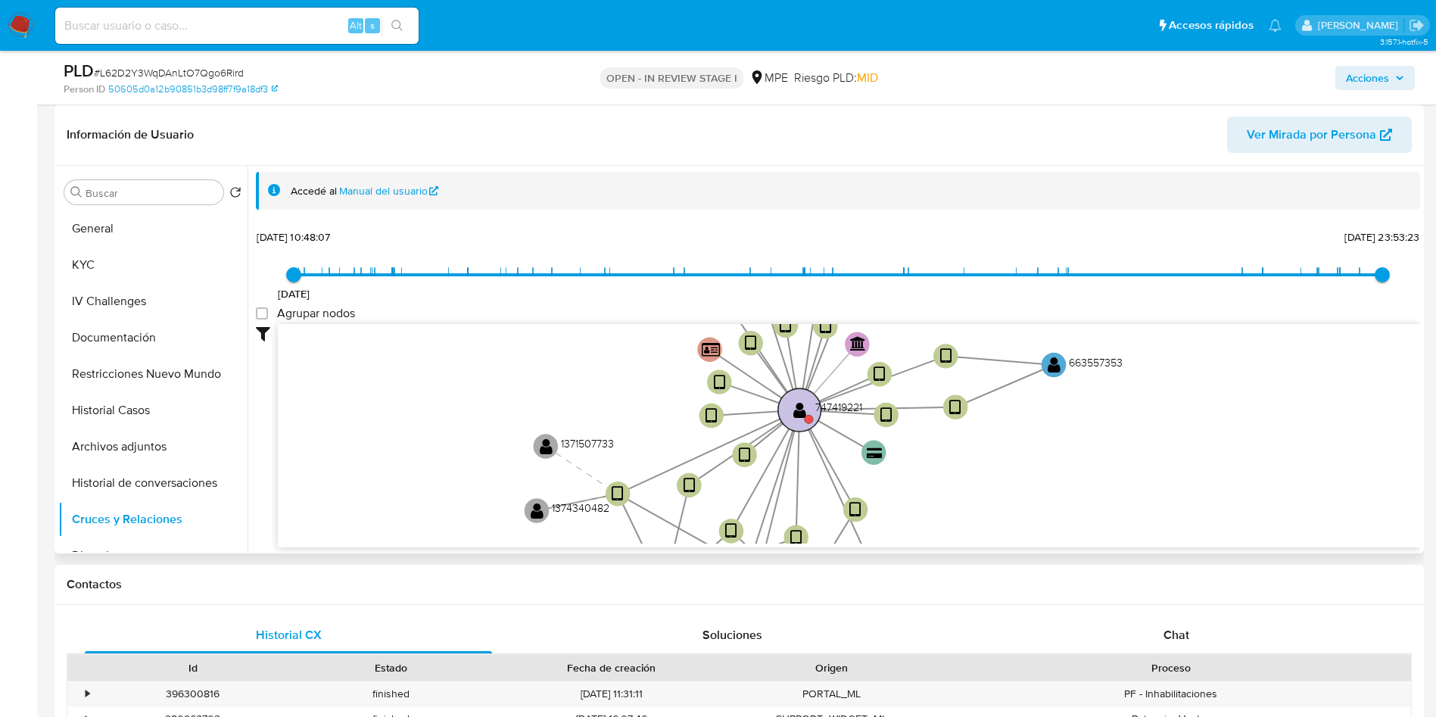
click at [805, 404] on text "" at bounding box center [799, 408] width 13 height 17
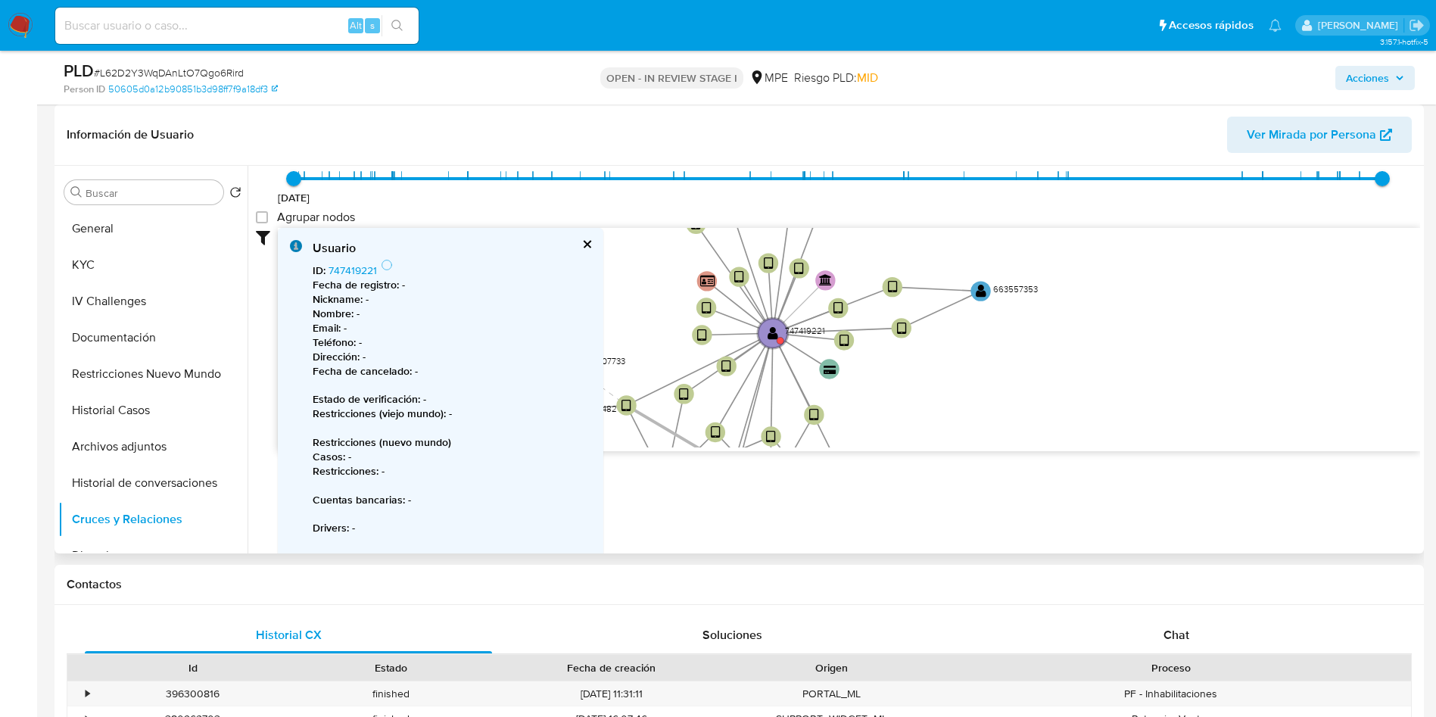
scroll to position [114, 0]
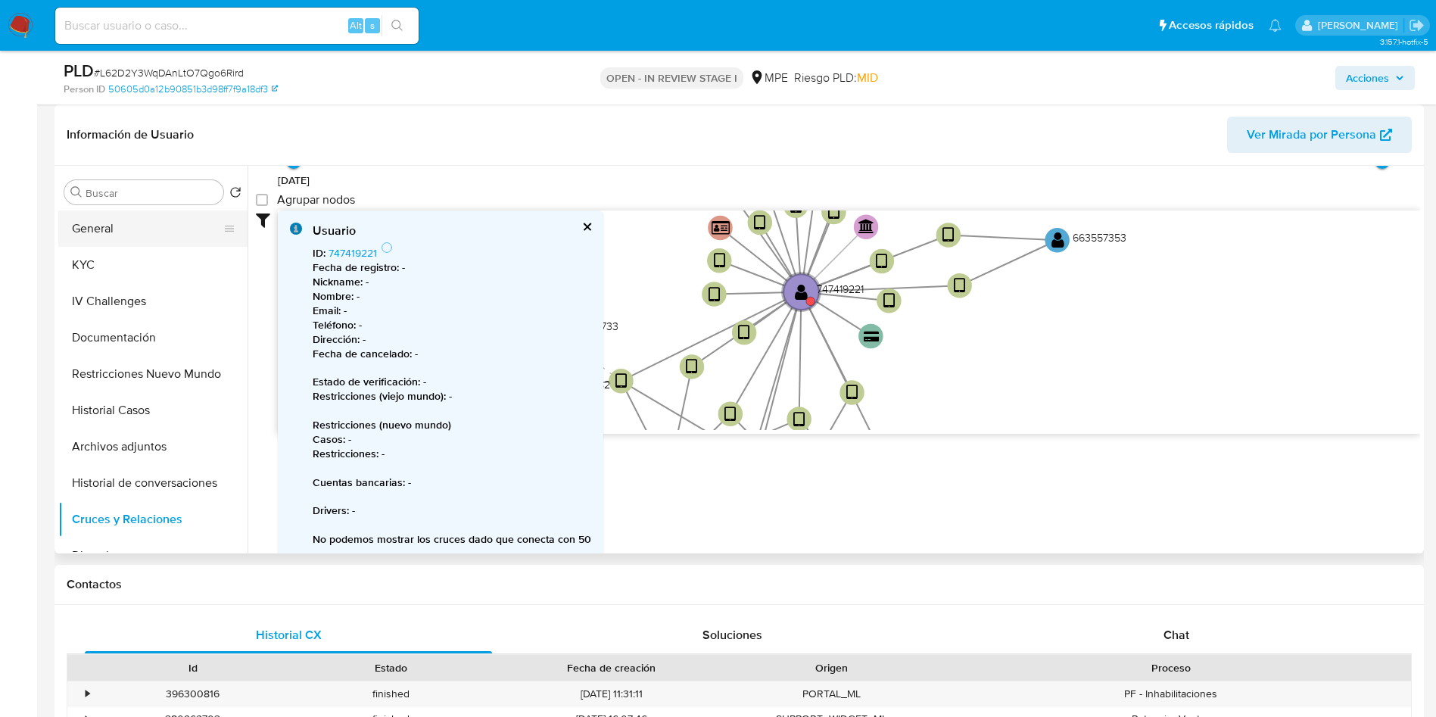
click at [155, 226] on button "General" at bounding box center [146, 228] width 177 height 36
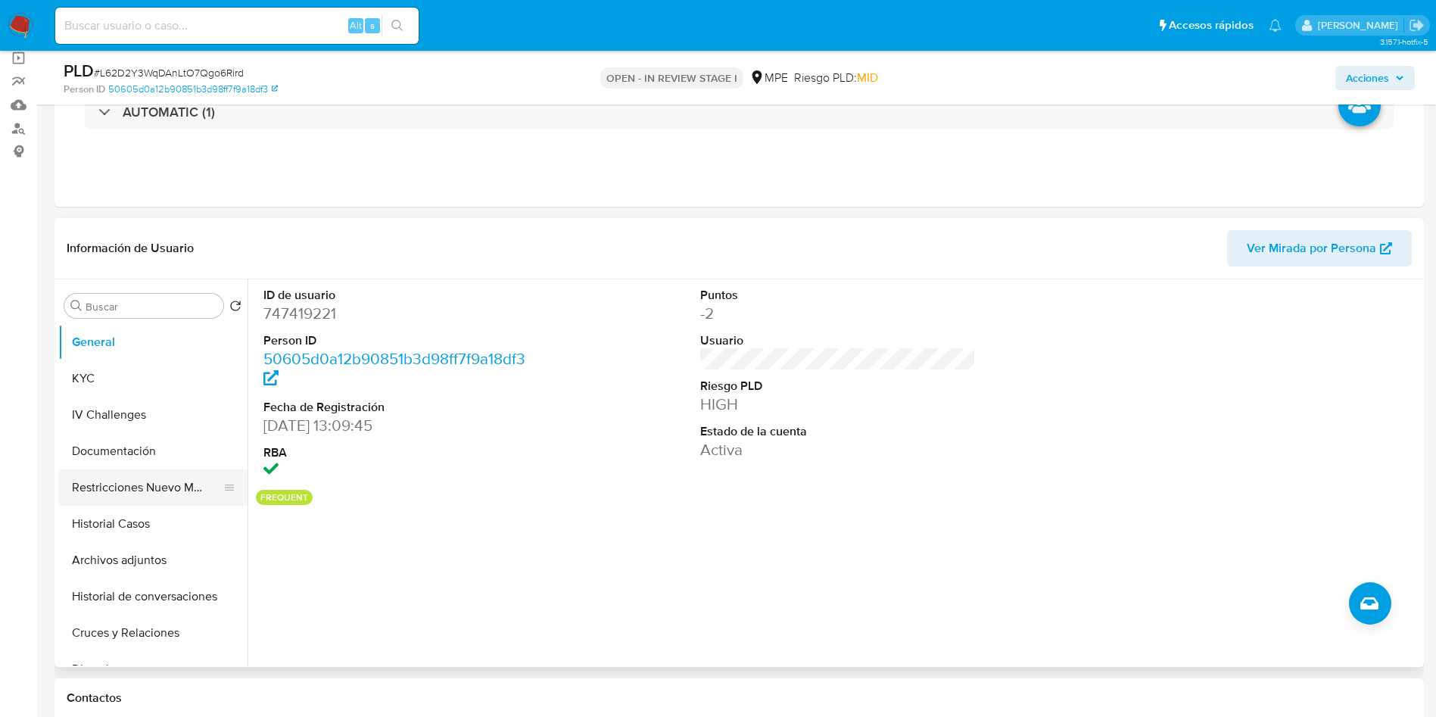
click at [124, 487] on button "Restricciones Nuevo Mundo" at bounding box center [146, 487] width 177 height 36
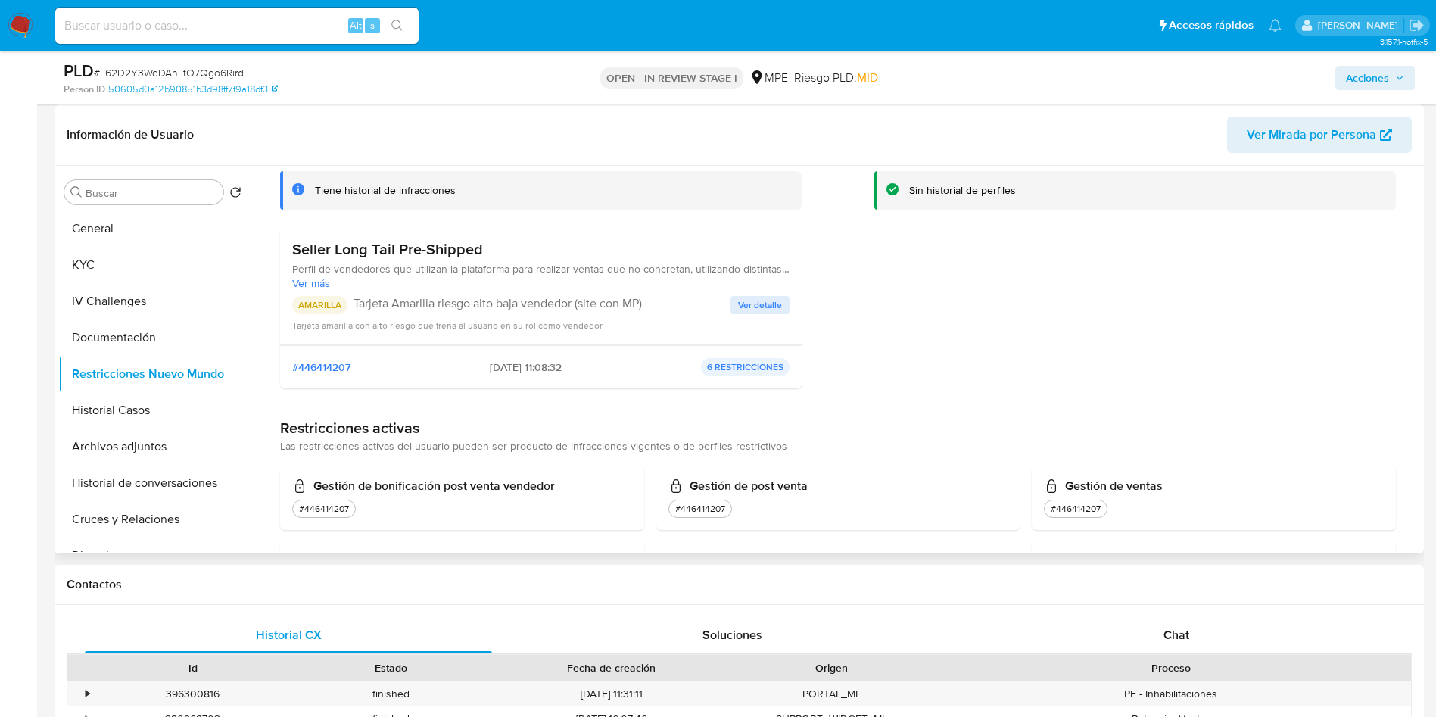
scroll to position [0, 0]
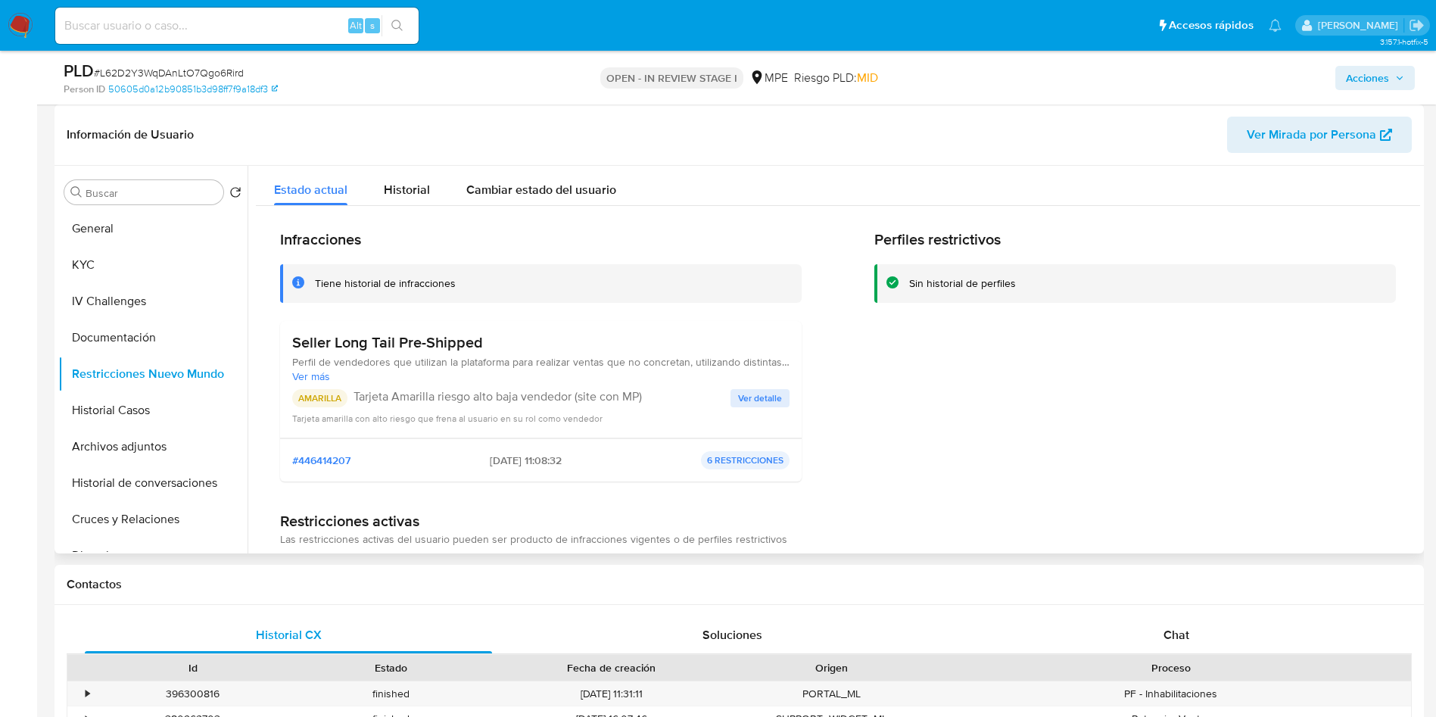
click at [763, 396] on span "Ver detalle" at bounding box center [760, 398] width 44 height 15
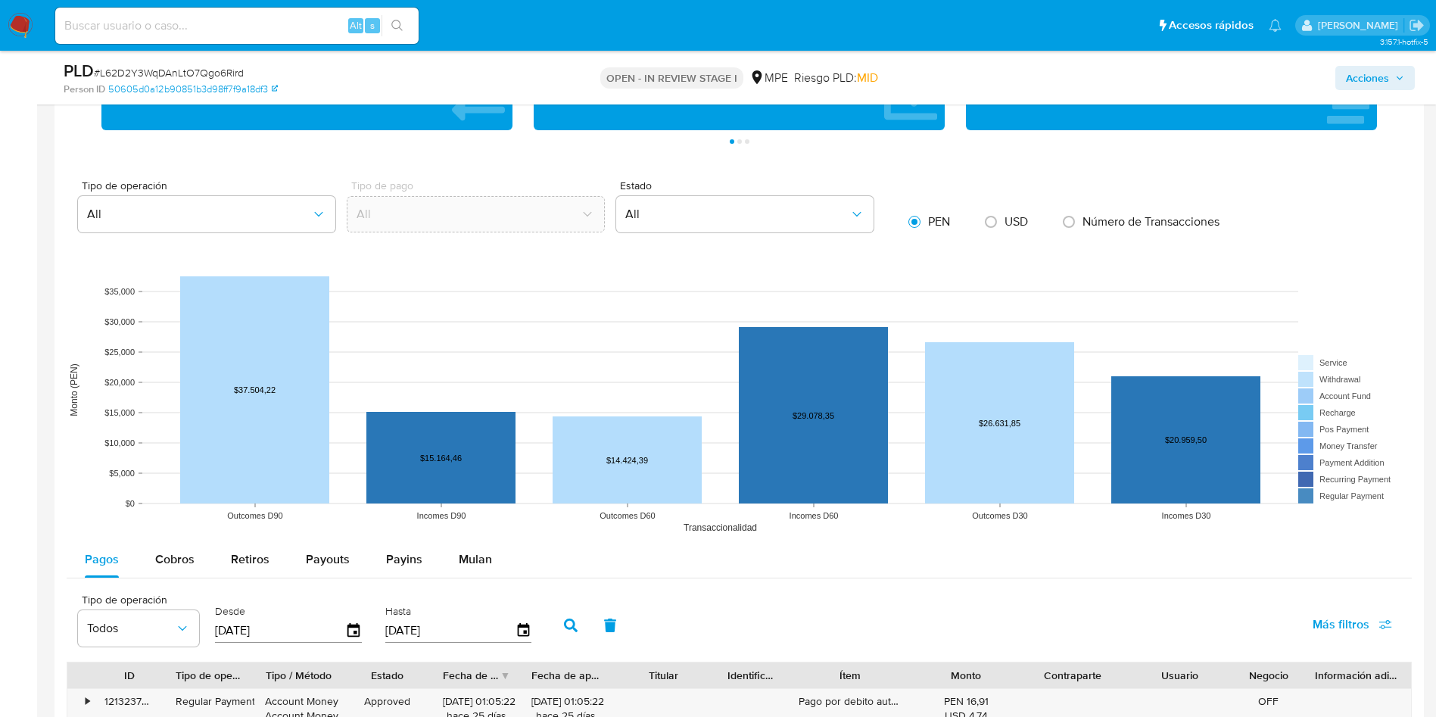
scroll to position [1476, 0]
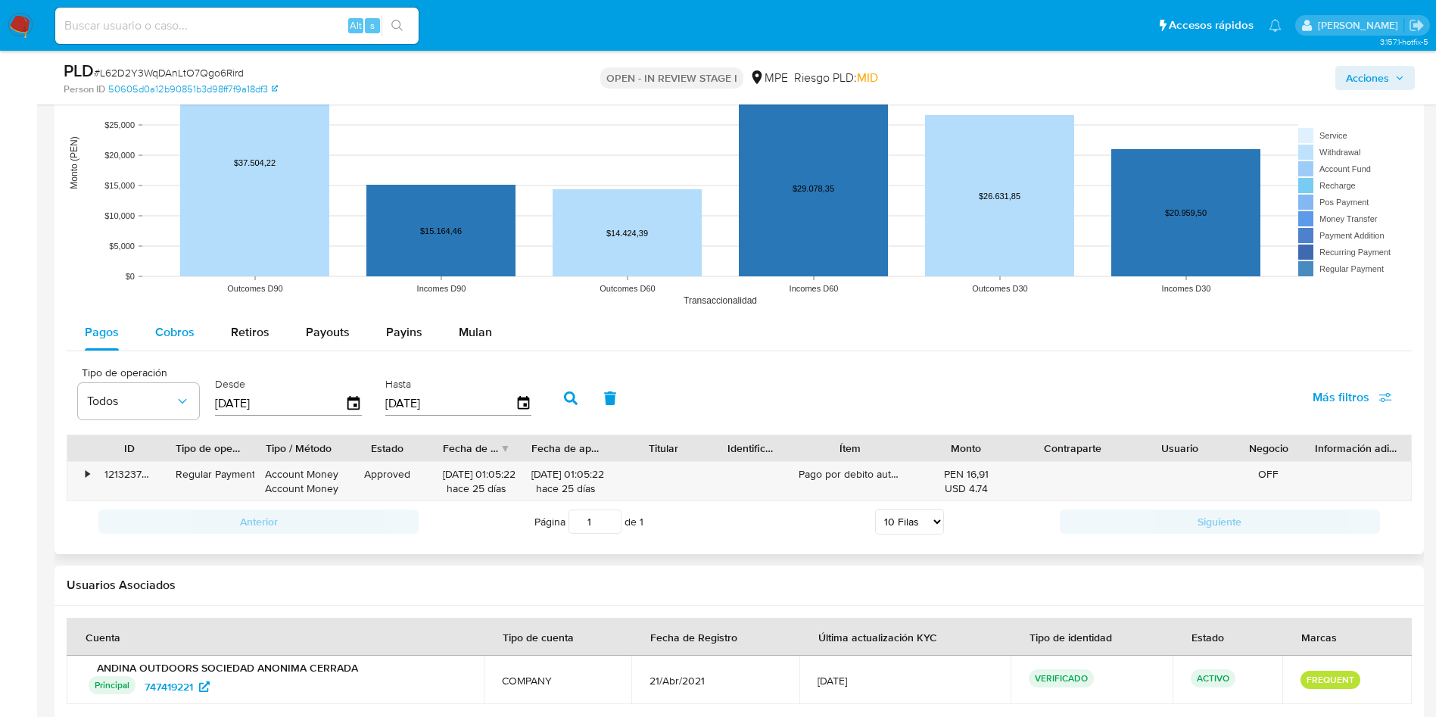
click at [181, 344] on div "Cobros" at bounding box center [174, 332] width 39 height 36
select select "10"
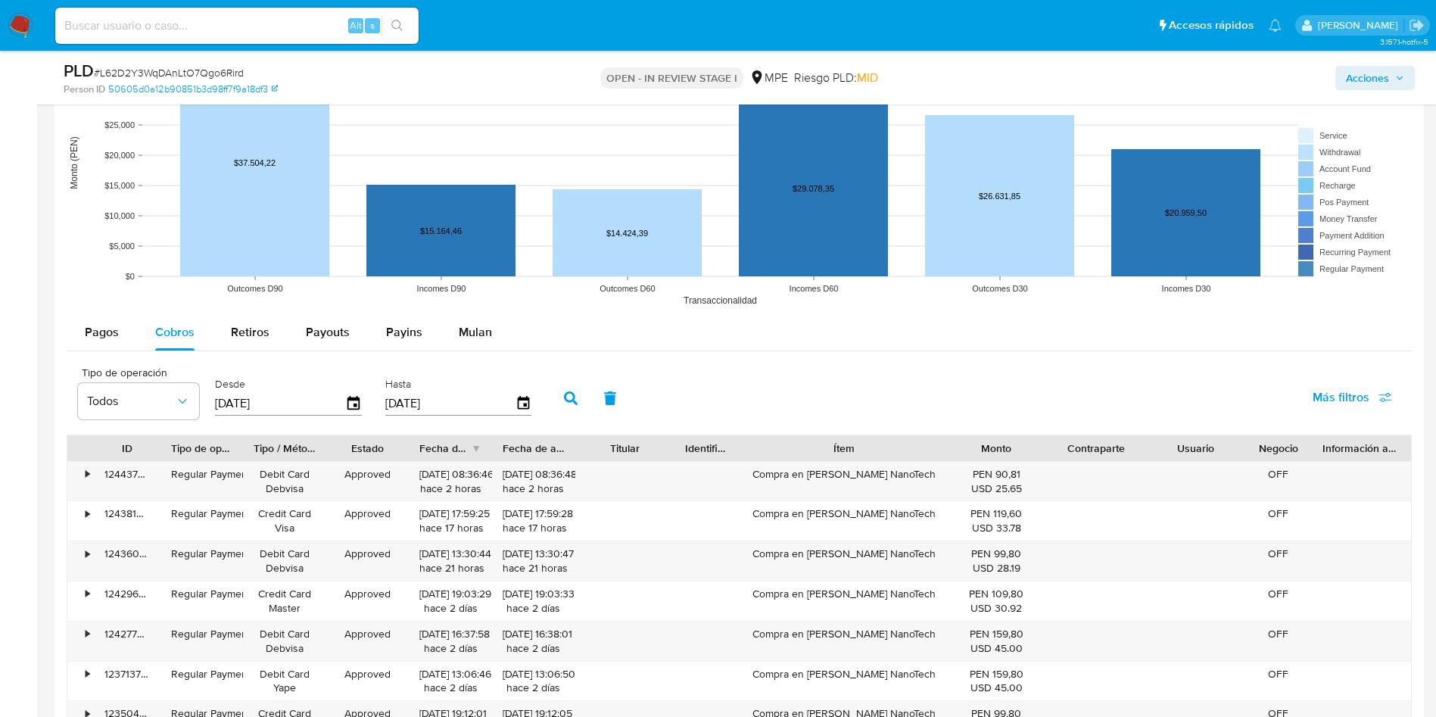
drag, startPoint x: 910, startPoint y: 450, endPoint x: 991, endPoint y: 450, distance: 81.0
click at [991, 450] on div "ID Tipo de operación Tipo / Método Estado Fecha de creación Fecha de aprobación…" at bounding box center [739, 448] width 1344 height 26
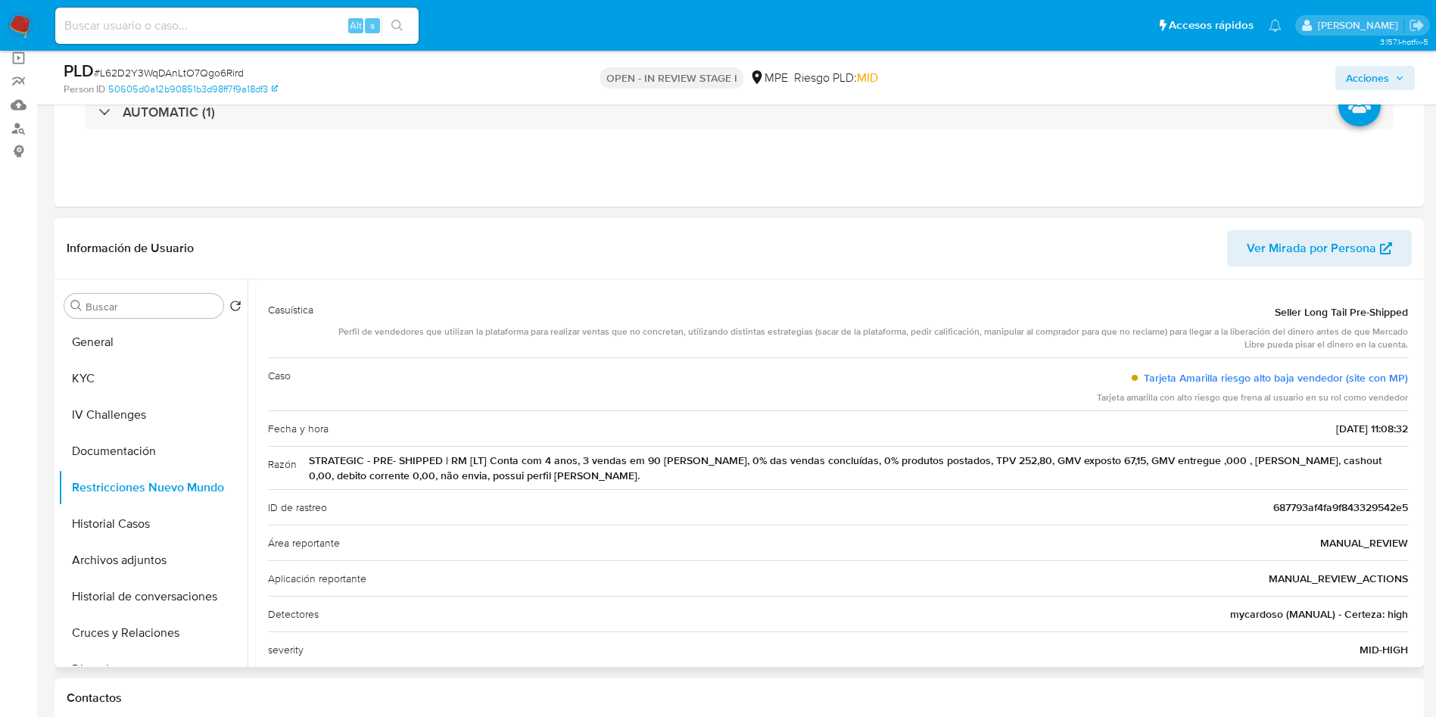
scroll to position [108, 0]
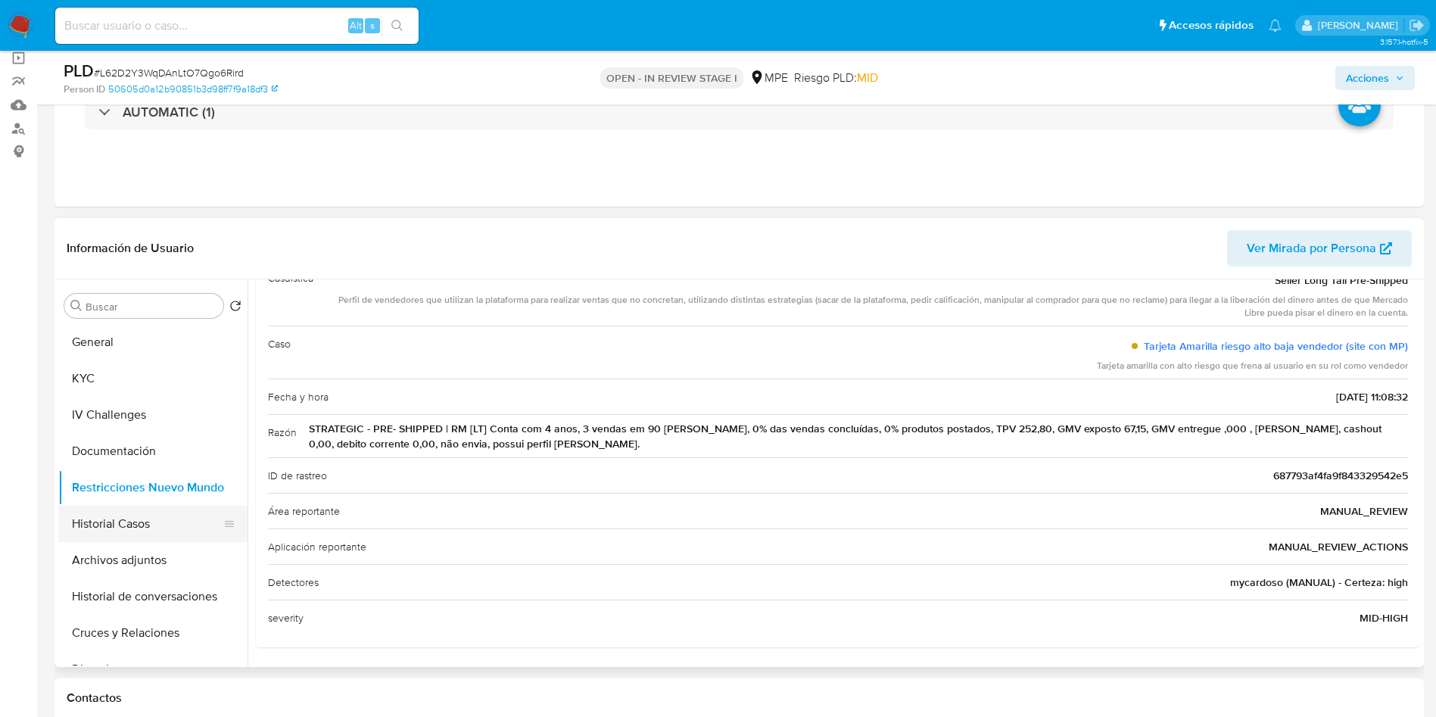
click at [132, 518] on button "Historial Casos" at bounding box center [146, 524] width 177 height 36
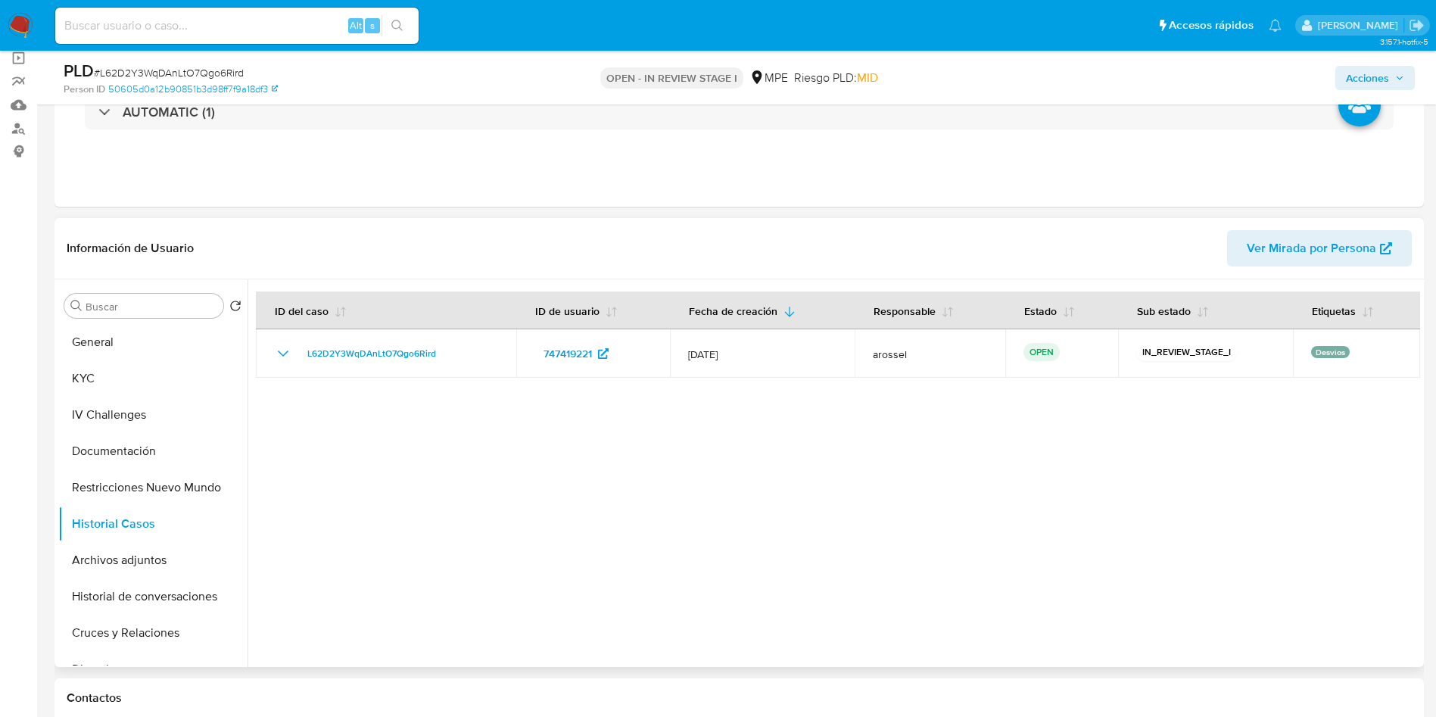
click at [845, 525] on div at bounding box center [834, 473] width 1173 height 388
click at [113, 339] on button "General" at bounding box center [146, 342] width 177 height 36
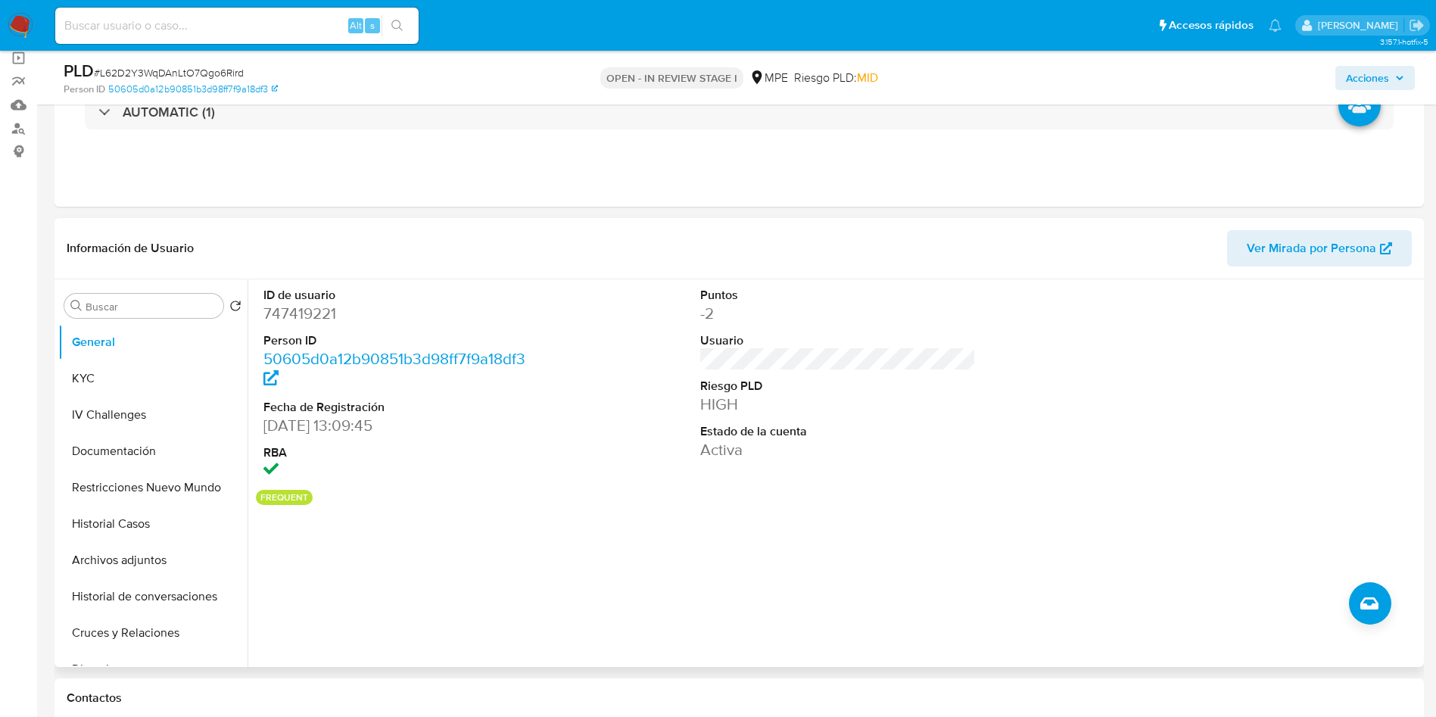
click at [671, 443] on div "ID de usuario 747419221 Person ID 50605d0a12b90851b3d98ff7f9a18df3 Fecha de Reg…" at bounding box center [838, 384] width 1164 height 210
click at [663, 534] on div "ID de usuario 747419221 Person ID 50605d0a12b90851b3d98ff7f9a18df3 Fecha de Reg…" at bounding box center [834, 473] width 1173 height 388
click at [883, 467] on div "Puntos -2 Usuario Riesgo PLD HIGH Estado de la cuenta Activa" at bounding box center [838, 384] width 291 height 210
click at [593, 617] on div "ID de usuario 747419221 Person ID 50605d0a12b90851b3d98ff7f9a18df3 Fecha de Reg…" at bounding box center [834, 473] width 1173 height 388
click at [310, 313] on dd "747419221" at bounding box center [401, 313] width 276 height 21
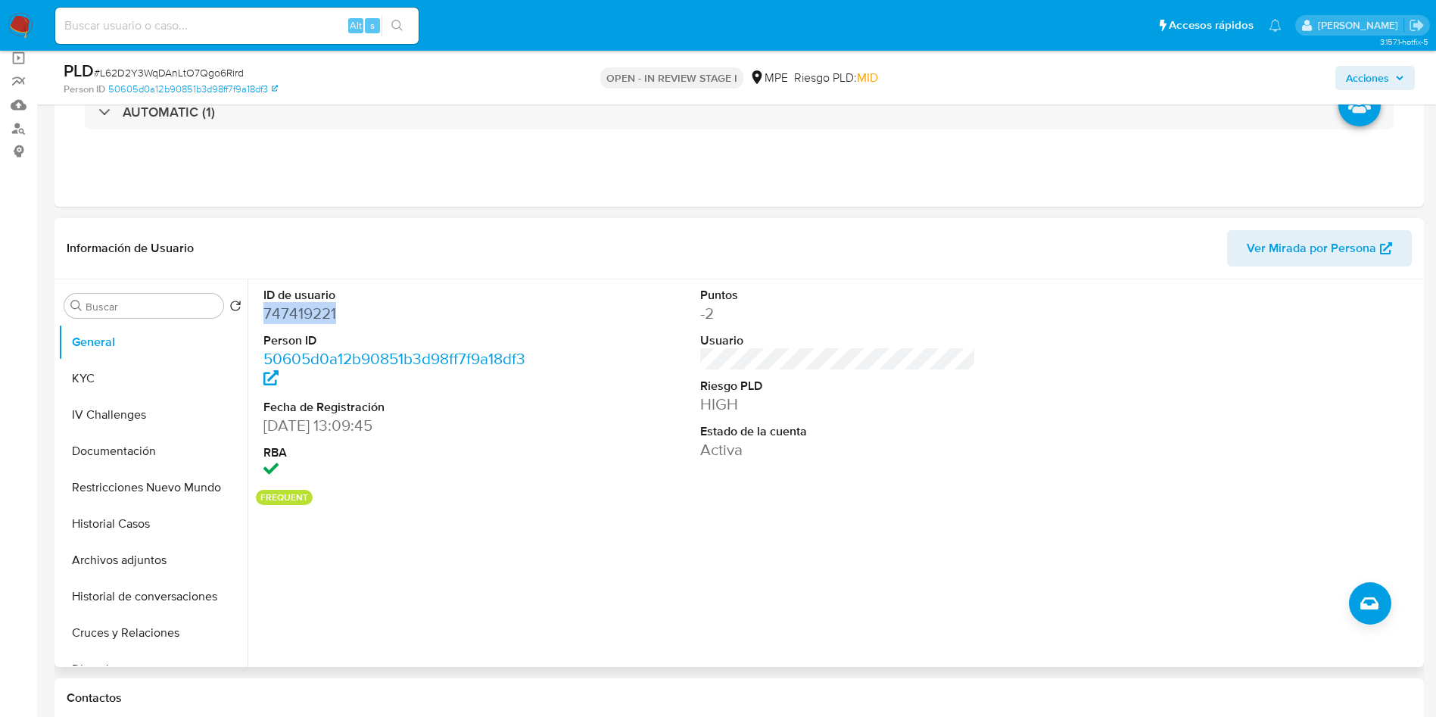
click at [310, 313] on dd "747419221" at bounding box center [401, 313] width 276 height 21
copy dd "747419221"
drag, startPoint x: 257, startPoint y: 430, endPoint x: 341, endPoint y: 426, distance: 84.1
click at [341, 426] on div "ID de usuario 747419221 Person ID 50605d0a12b90851b3d98ff7f9a18df3 Fecha de Reg…" at bounding box center [401, 384] width 291 height 210
copy dd "[DATE]"
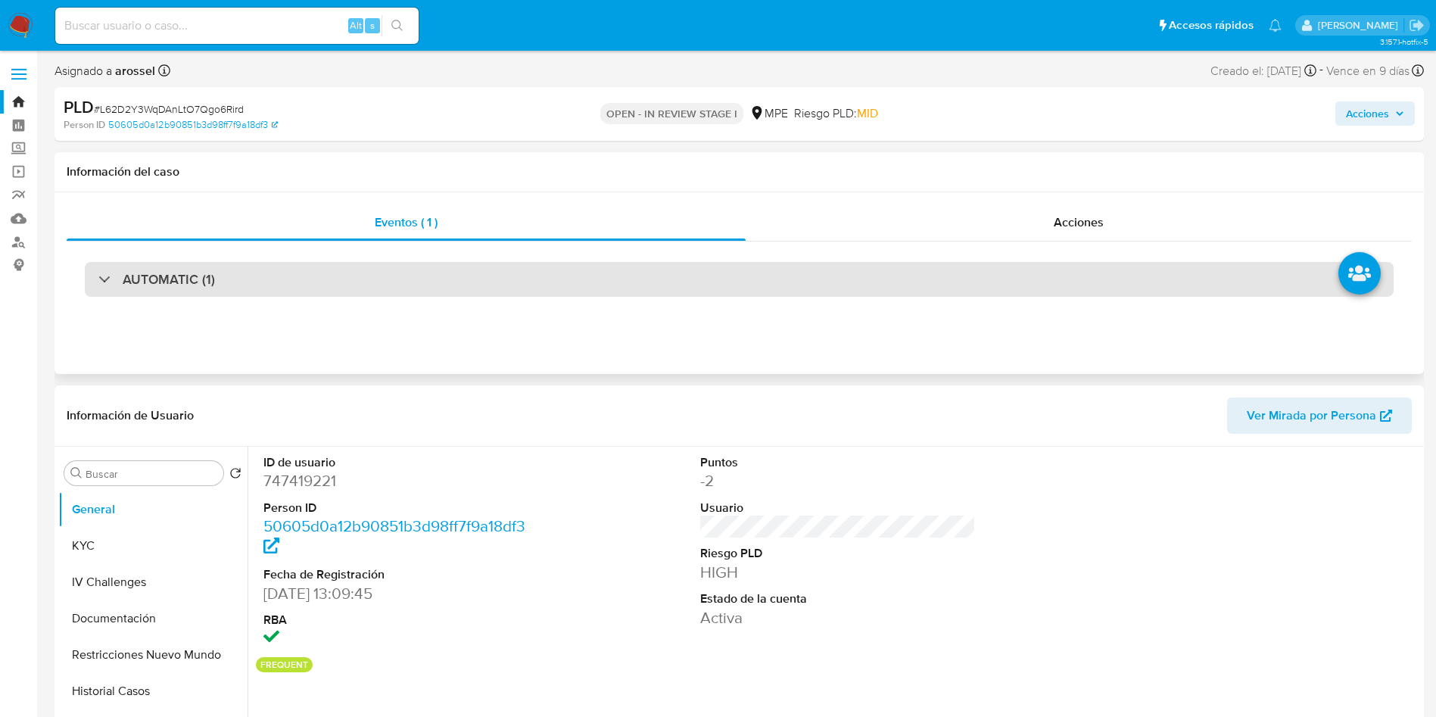
click at [308, 288] on div "AUTOMATIC (1)" at bounding box center [739, 280] width 1345 height 76
drag, startPoint x: 306, startPoint y: 278, endPoint x: 266, endPoint y: 285, distance: 40.8
click at [302, 277] on div "AUTOMATIC (1)" at bounding box center [739, 279] width 1309 height 35
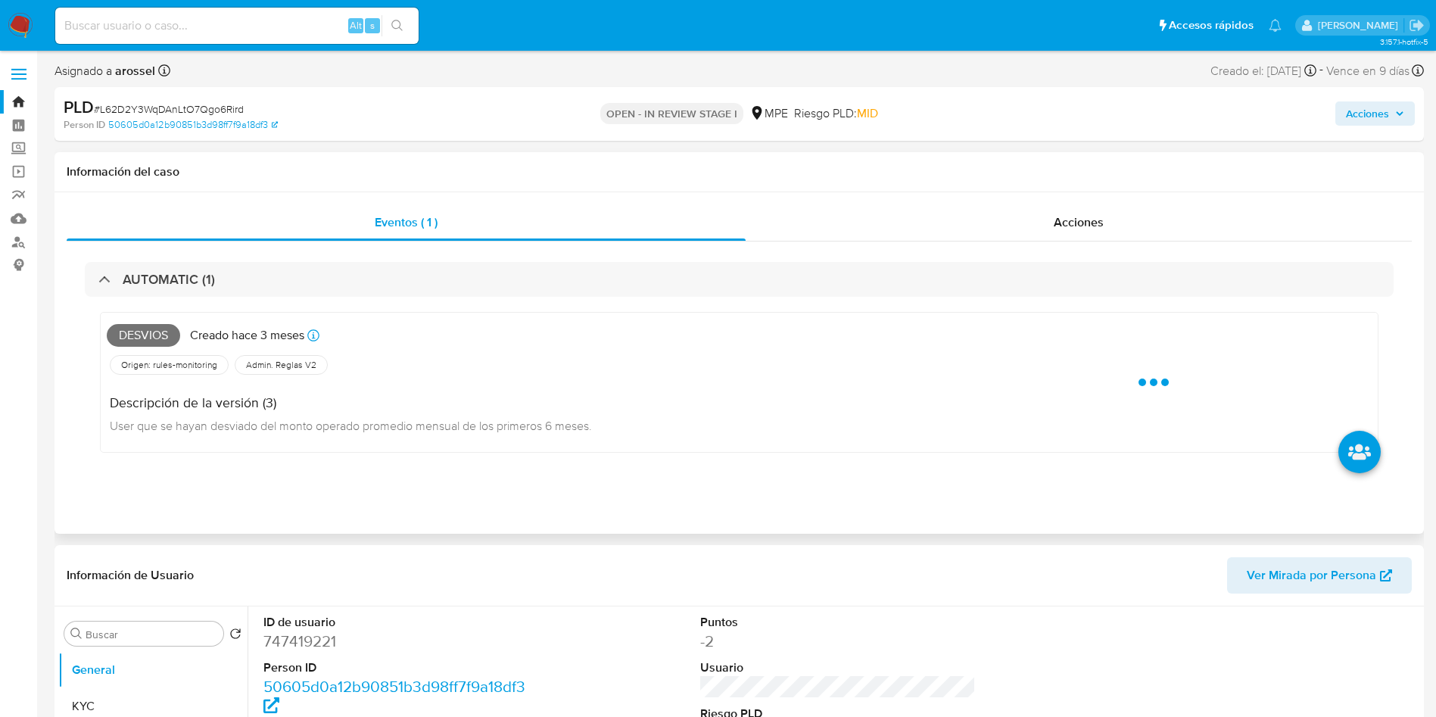
click at [147, 337] on span "Desvios" at bounding box center [143, 335] width 73 height 23
copy span "Desvios"
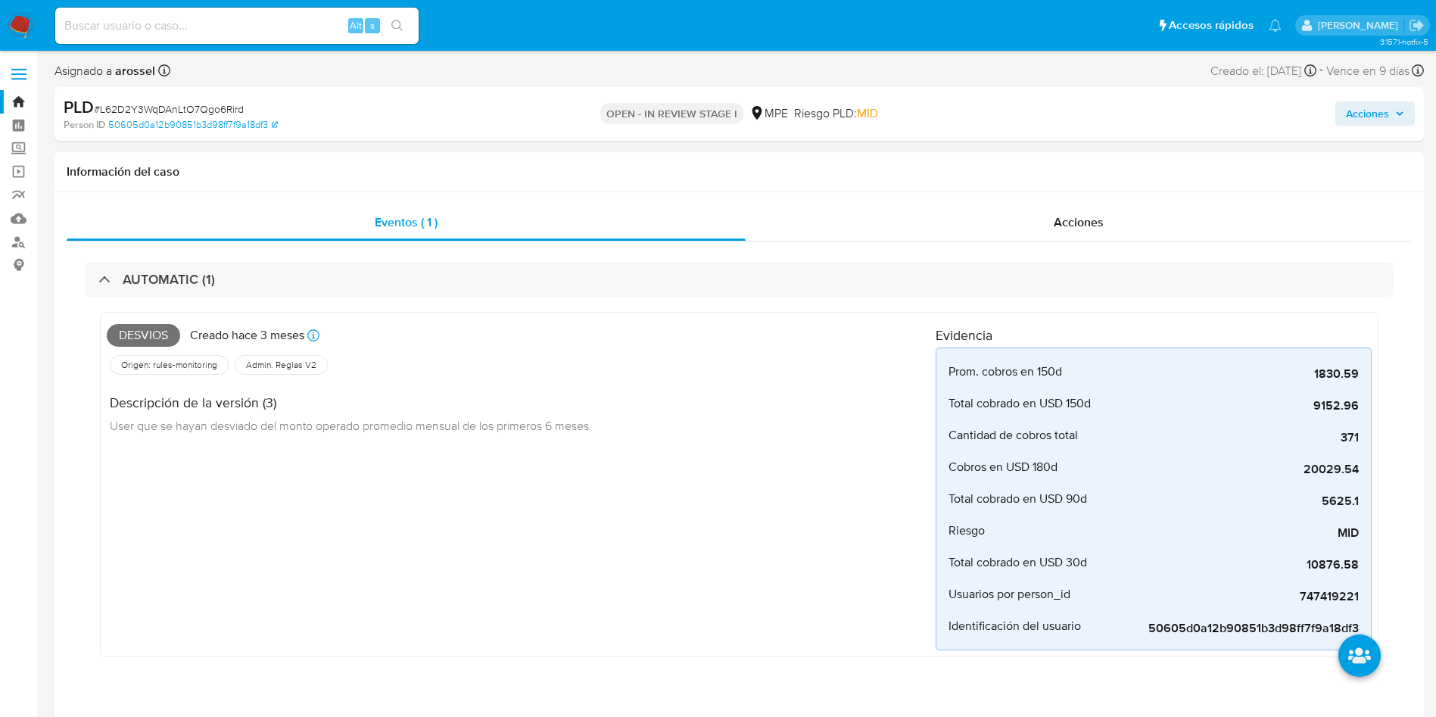
click at [196, 108] on span "# L62D2Y3WqDAnLtO7Qgo6Rird" at bounding box center [169, 108] width 150 height 15
copy span "L62D2Y3WqDAnLtO7Qgo6Rird"
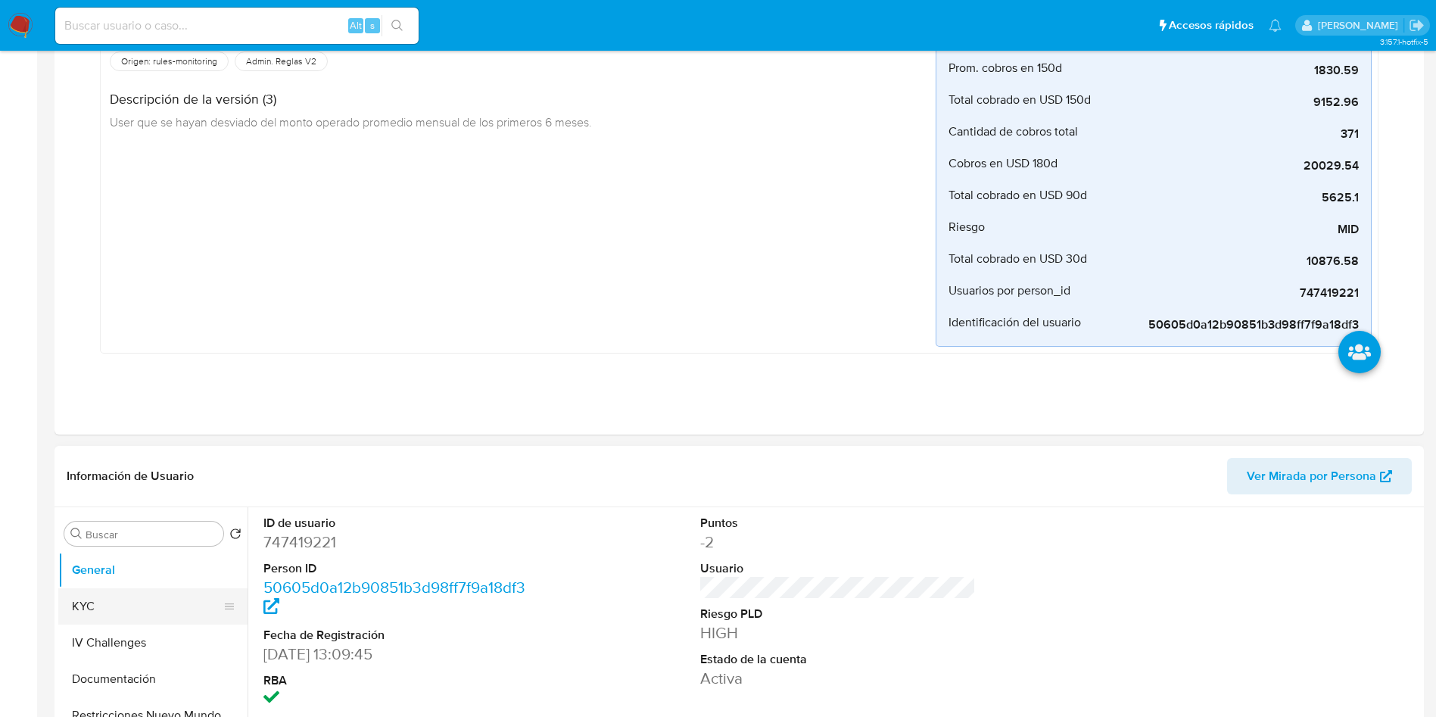
scroll to position [454, 0]
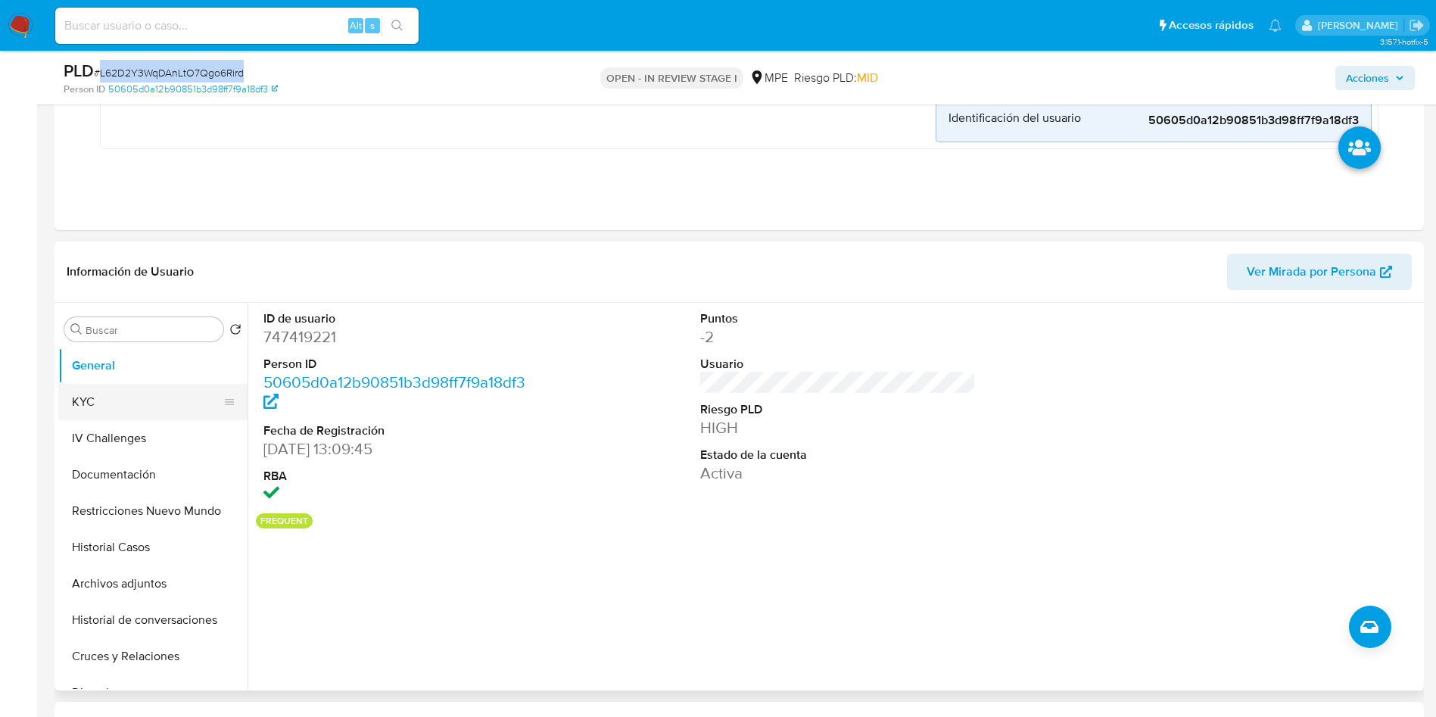
click at [127, 403] on button "KYC" at bounding box center [146, 402] width 177 height 36
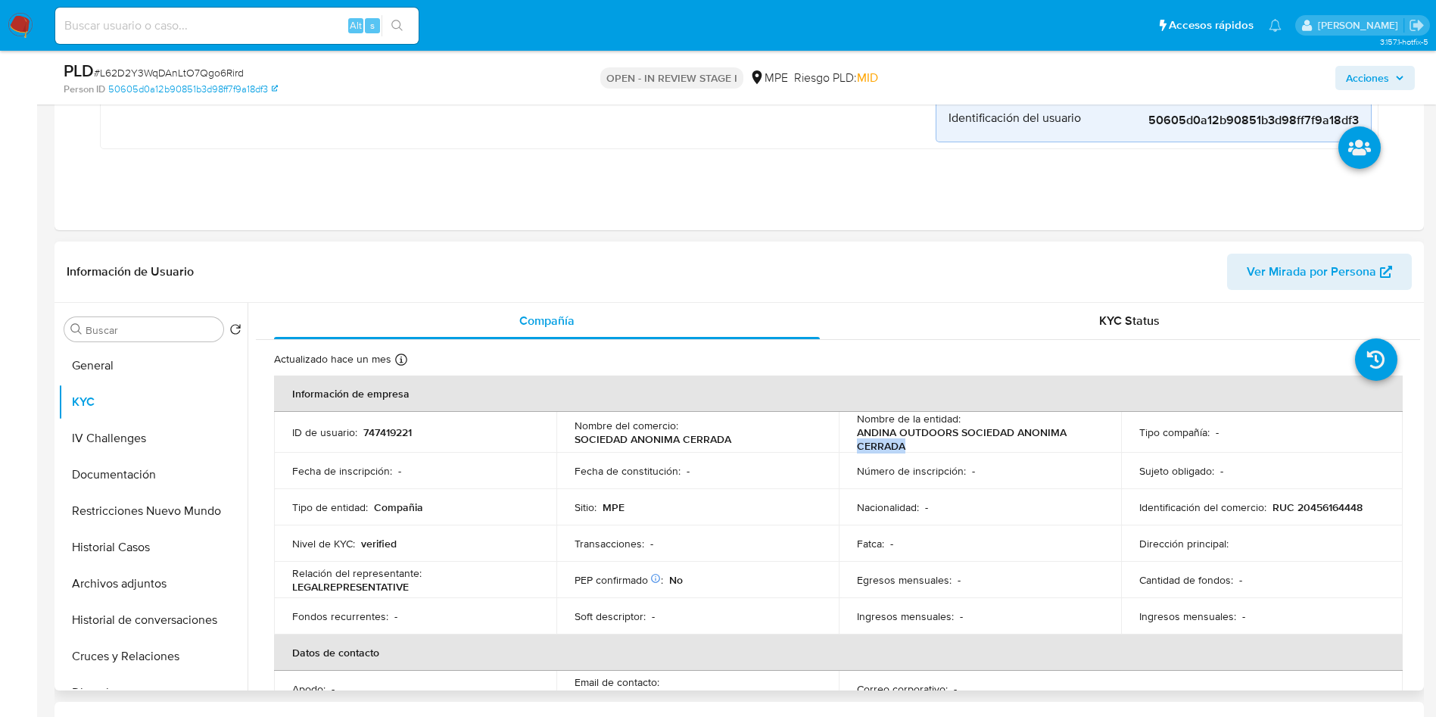
drag, startPoint x: 854, startPoint y: 441, endPoint x: 918, endPoint y: 443, distance: 64.4
click at [918, 443] on p "ANDINA OUTDOORS SOCIEDAD ANONIMA CERRADA" at bounding box center [977, 438] width 240 height 27
drag, startPoint x: 843, startPoint y: 431, endPoint x: 854, endPoint y: 434, distance: 11.8
click at [853, 431] on td "Nombre de la entidad : ANDINA OUTDOORS SOCIEDAD ANONIMA CERRADA" at bounding box center [980, 432] width 282 height 41
click at [846, 441] on td "Nombre de la entidad : ANDINA OUTDOORS SOCIEDAD ANONIMA CERRADA" at bounding box center [980, 432] width 282 height 41
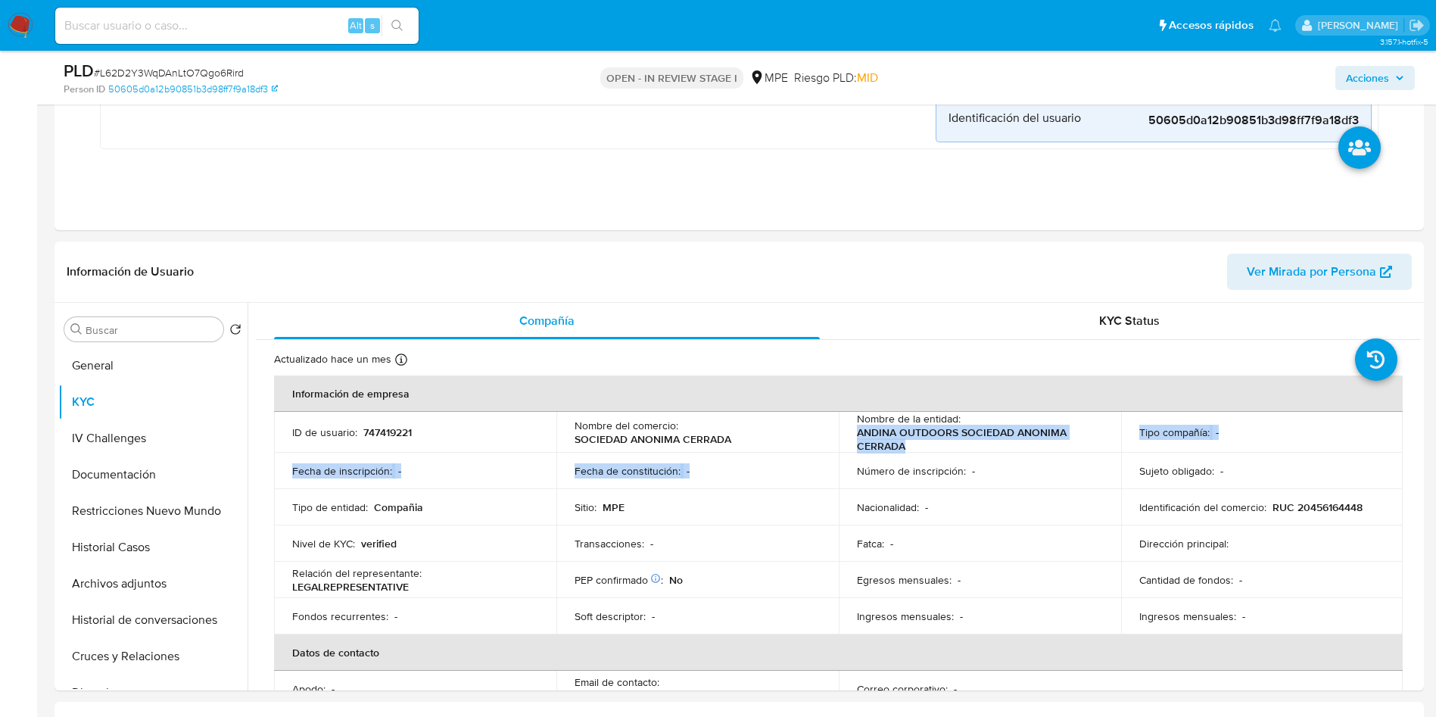
drag, startPoint x: 849, startPoint y: 430, endPoint x: 522, endPoint y: 16, distance: 527.7
click at [937, 452] on td "Nombre de la entidad : ANDINA OUTDOORS SOCIEDAD ANONIMA CERRADA" at bounding box center [980, 432] width 282 height 41
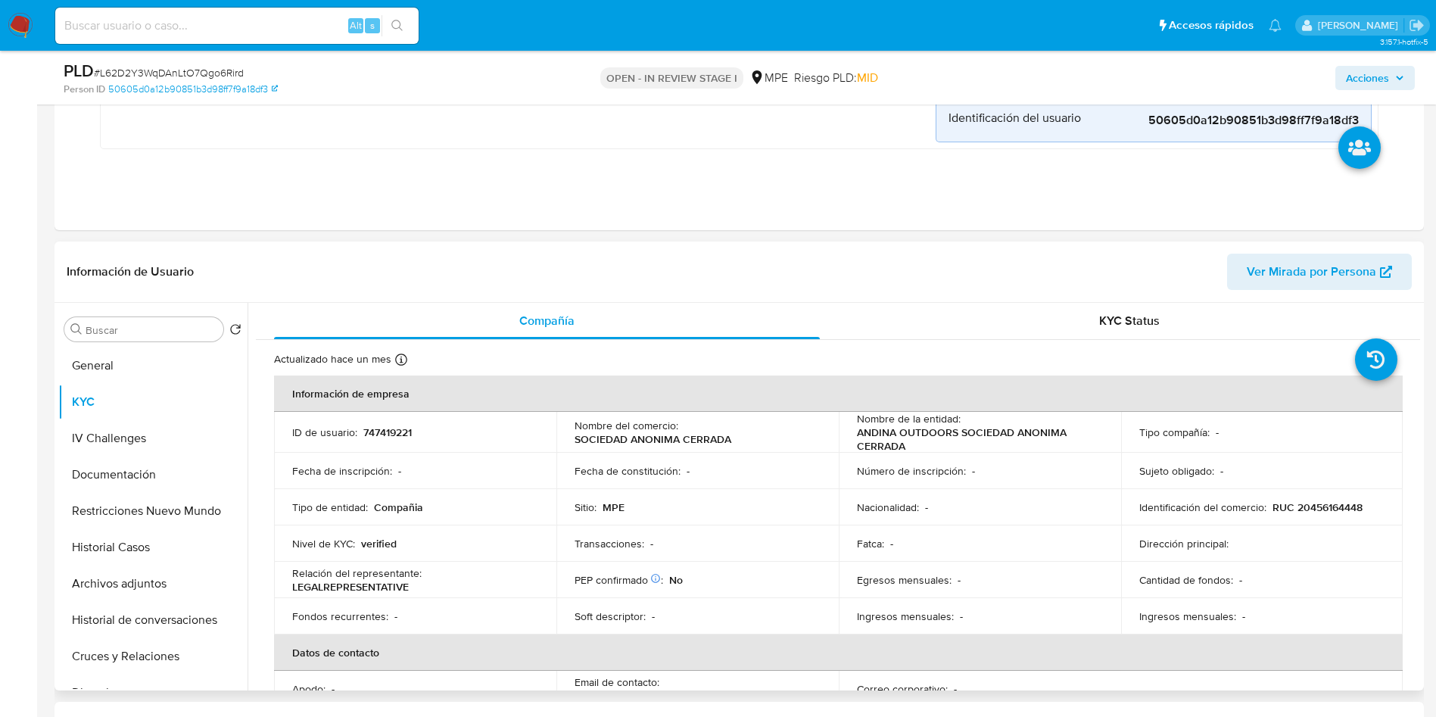
click at [866, 504] on td "Nacionalidad : -" at bounding box center [980, 507] width 282 height 36
drag, startPoint x: 854, startPoint y: 432, endPoint x: 904, endPoint y: 441, distance: 50.8
click at [904, 441] on p "ANDINA OUTDOORS SOCIEDAD ANONIMA CERRADA" at bounding box center [977, 438] width 240 height 27
copy p "ANDINA OUTDOORS SOCIEDAD ANONIMA CERRADA"
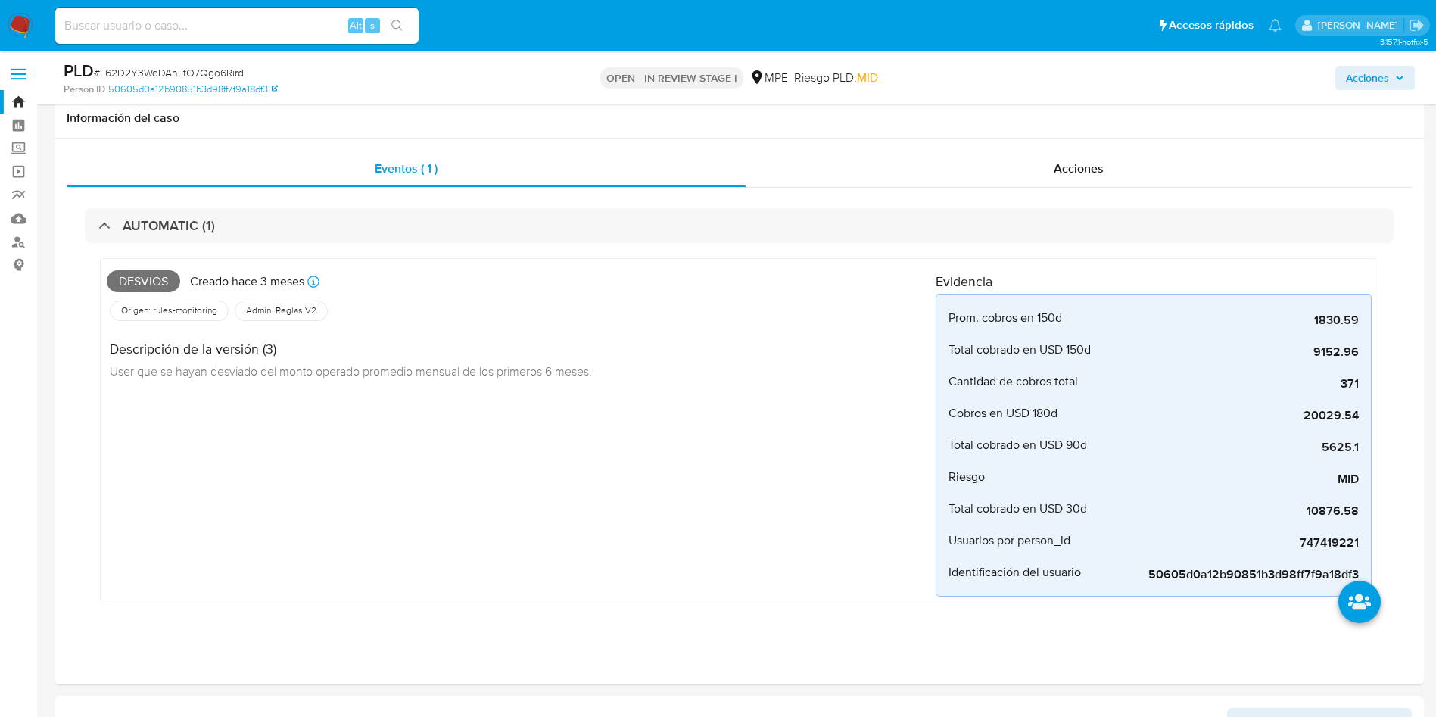
scroll to position [568, 0]
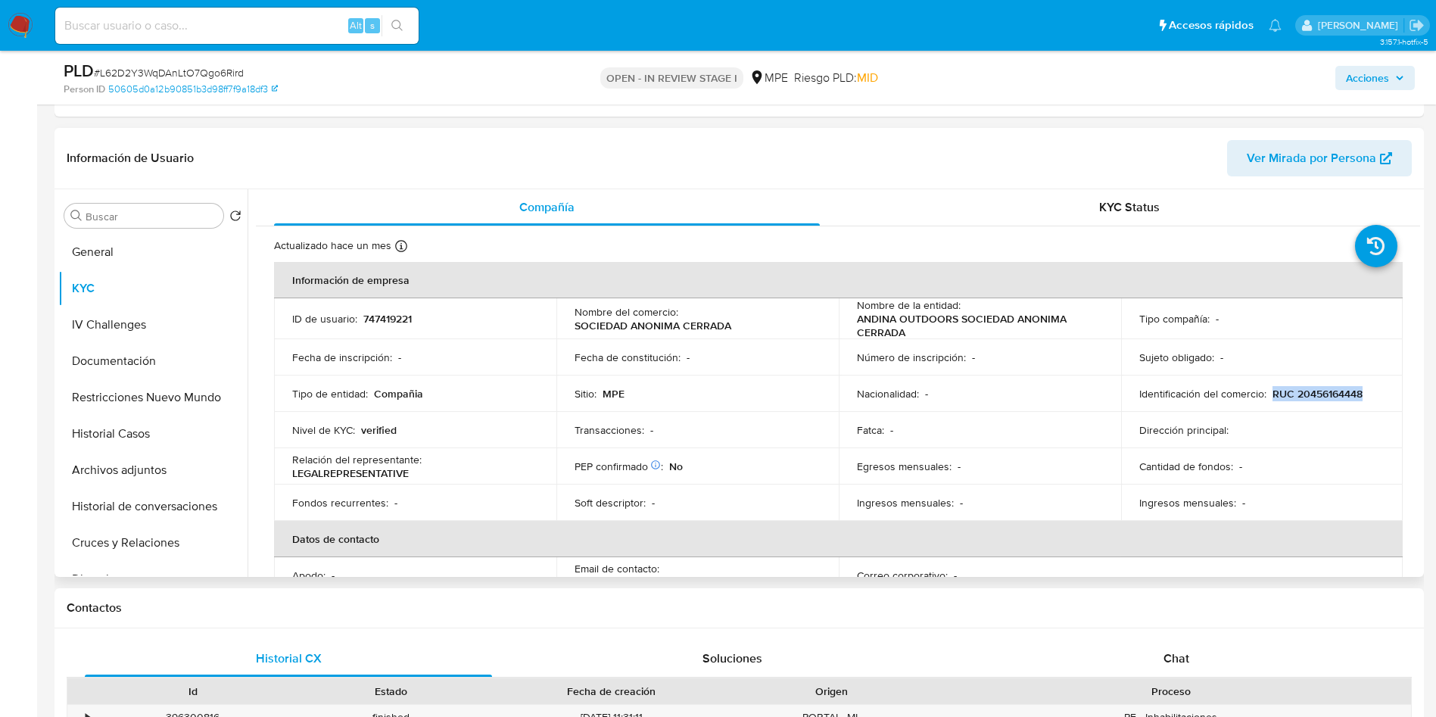
drag, startPoint x: 1267, startPoint y: 390, endPoint x: 1369, endPoint y: 399, distance: 102.6
click at [1369, 399] on div "Identificación del comercio : RUC 20456164448" at bounding box center [1262, 394] width 246 height 14
copy p "RUC 20456164448"
click at [1080, 219] on div "KYC Status" at bounding box center [1129, 207] width 546 height 36
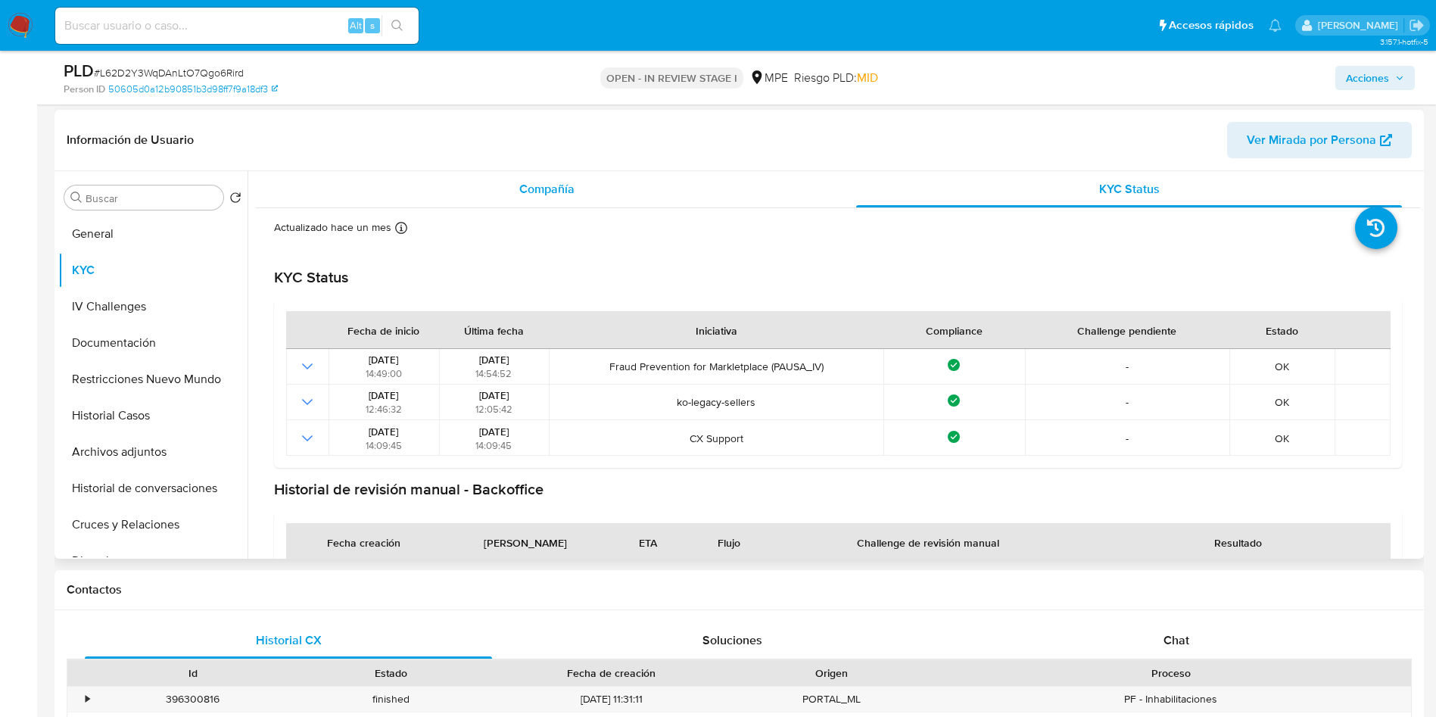
click at [539, 182] on span "Compañía" at bounding box center [546, 188] width 55 height 17
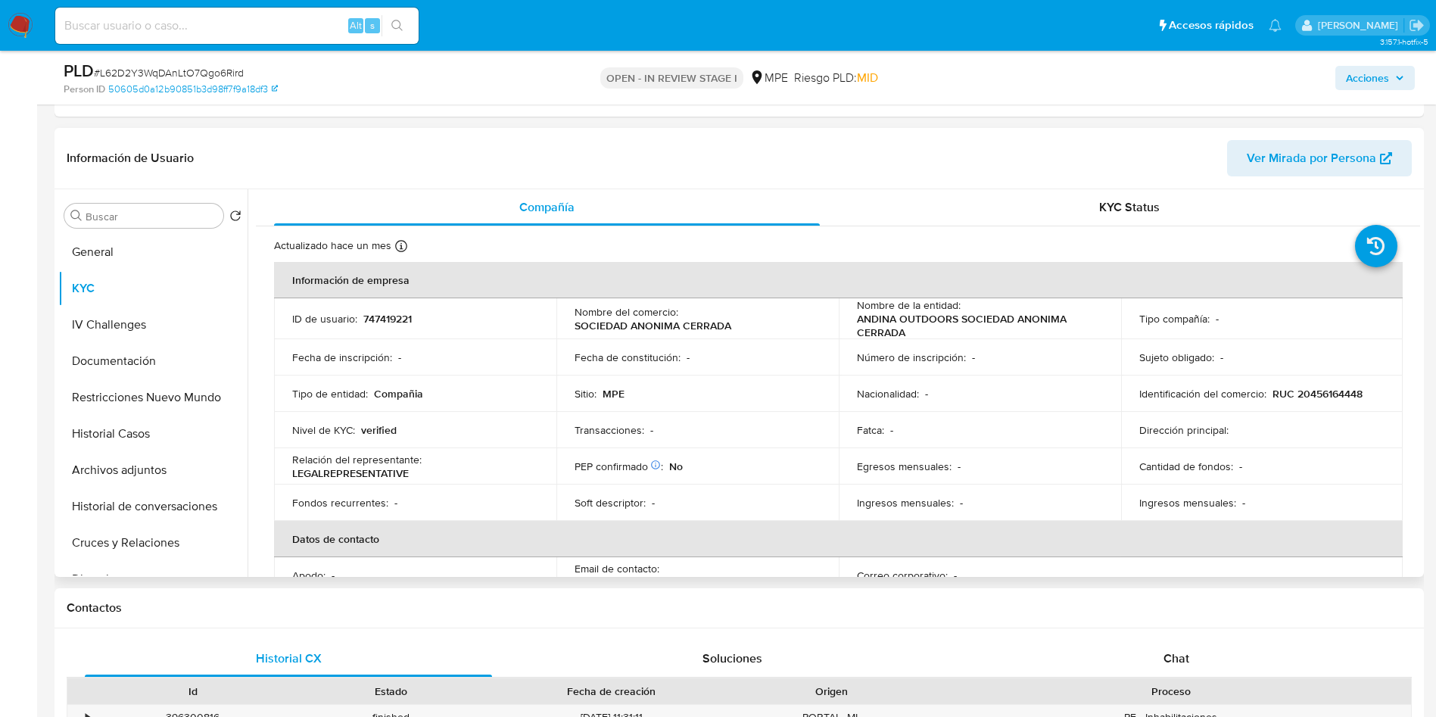
click at [1011, 146] on header "Información de Usuario Ver Mirada por Persona" at bounding box center [739, 158] width 1345 height 36
click at [1044, 155] on header "Información de Usuario Ver Mirada por Persona" at bounding box center [739, 158] width 1345 height 36
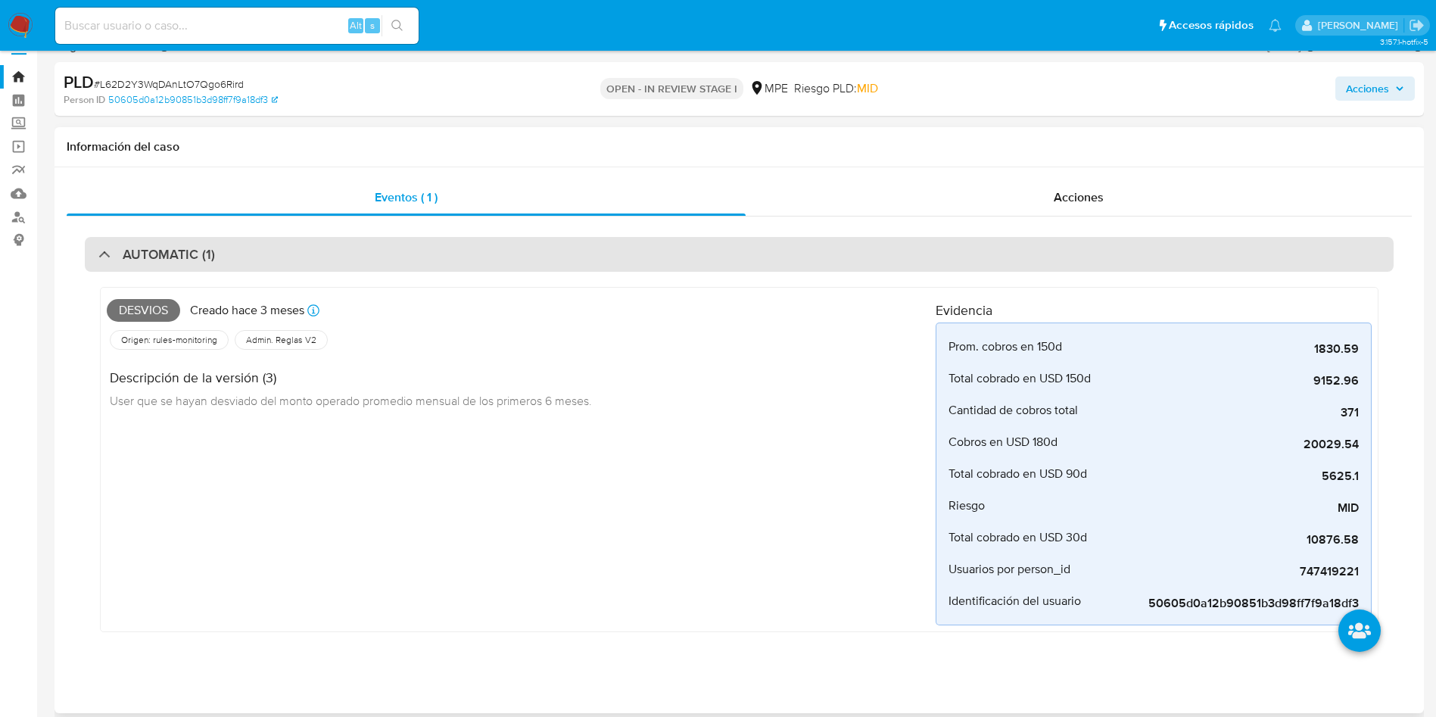
scroll to position [454, 0]
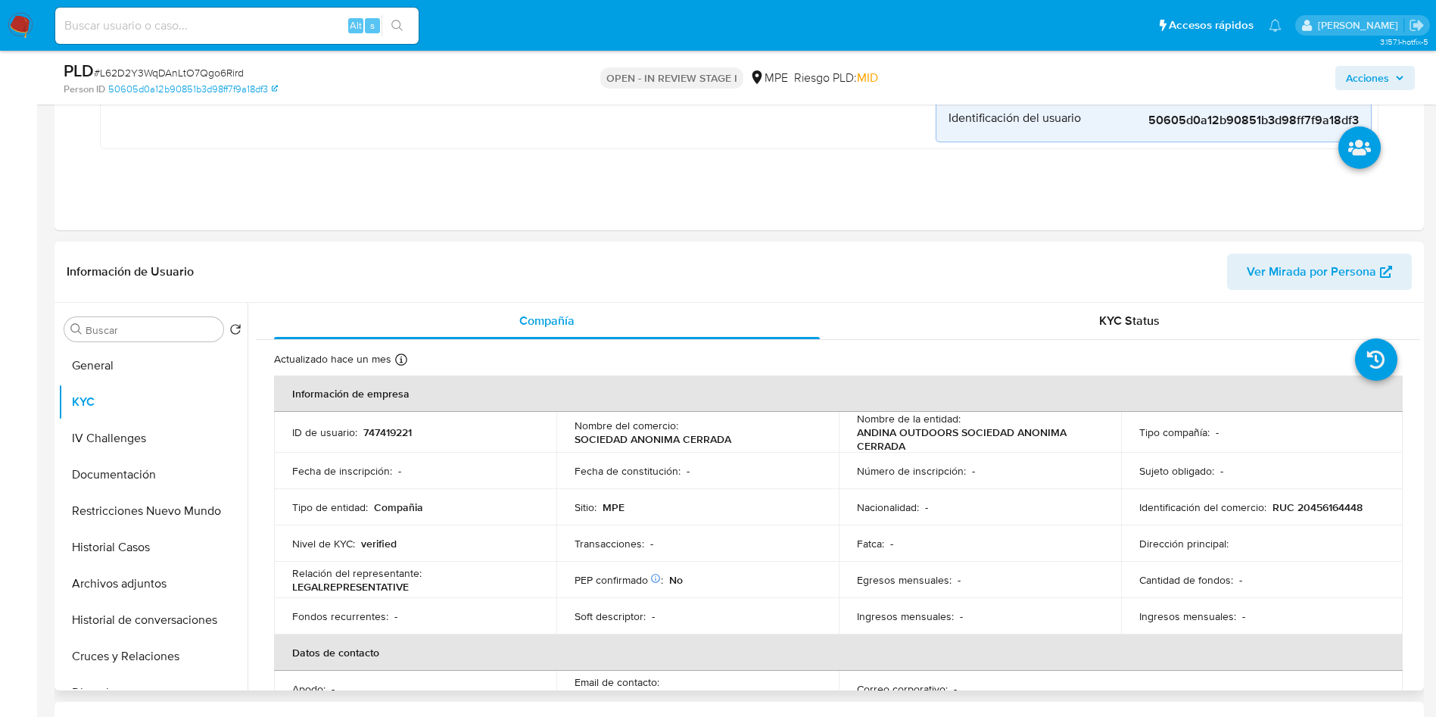
click at [397, 416] on td "ID de usuario : 747419221" at bounding box center [415, 432] width 282 height 41
click at [400, 435] on p "747419221" at bounding box center [387, 432] width 48 height 14
copy p "747419221"
click at [142, 659] on button "Cruces y Relaciones" at bounding box center [146, 656] width 177 height 36
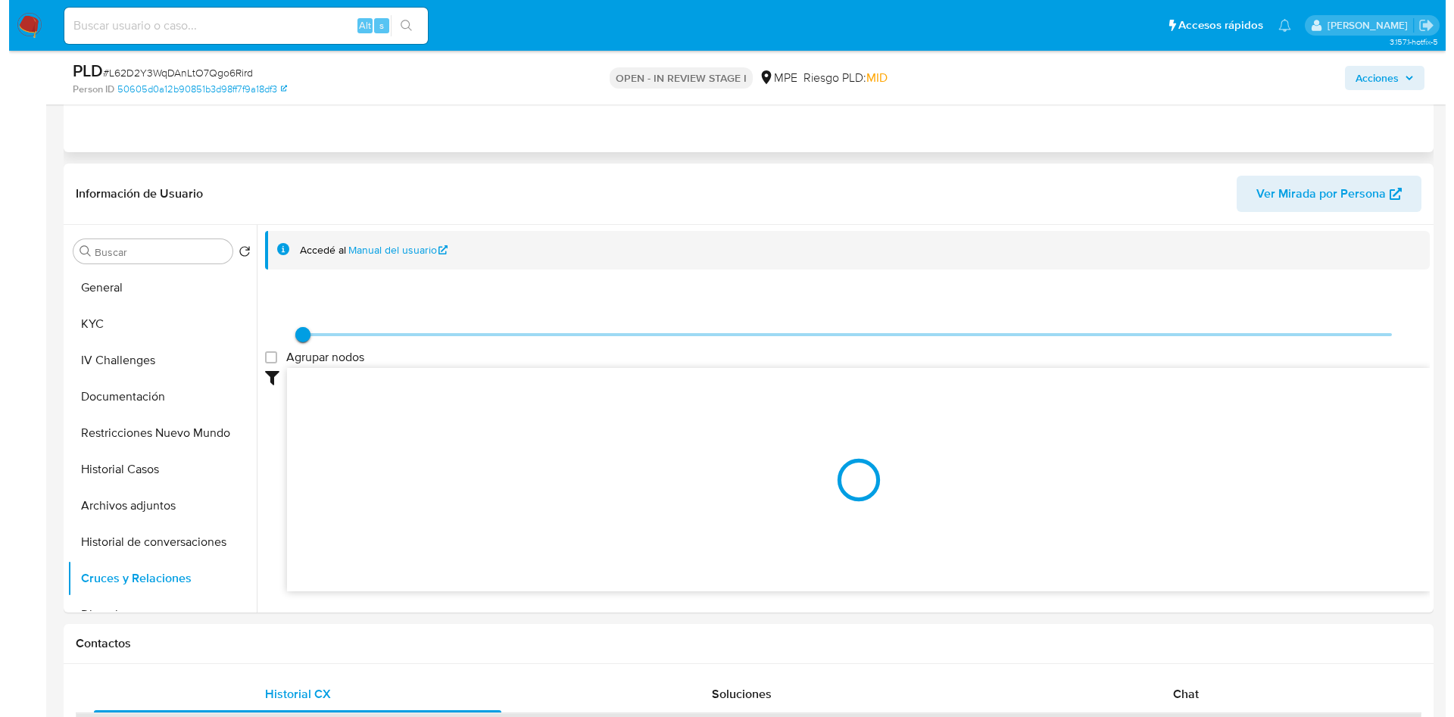
scroll to position [568, 0]
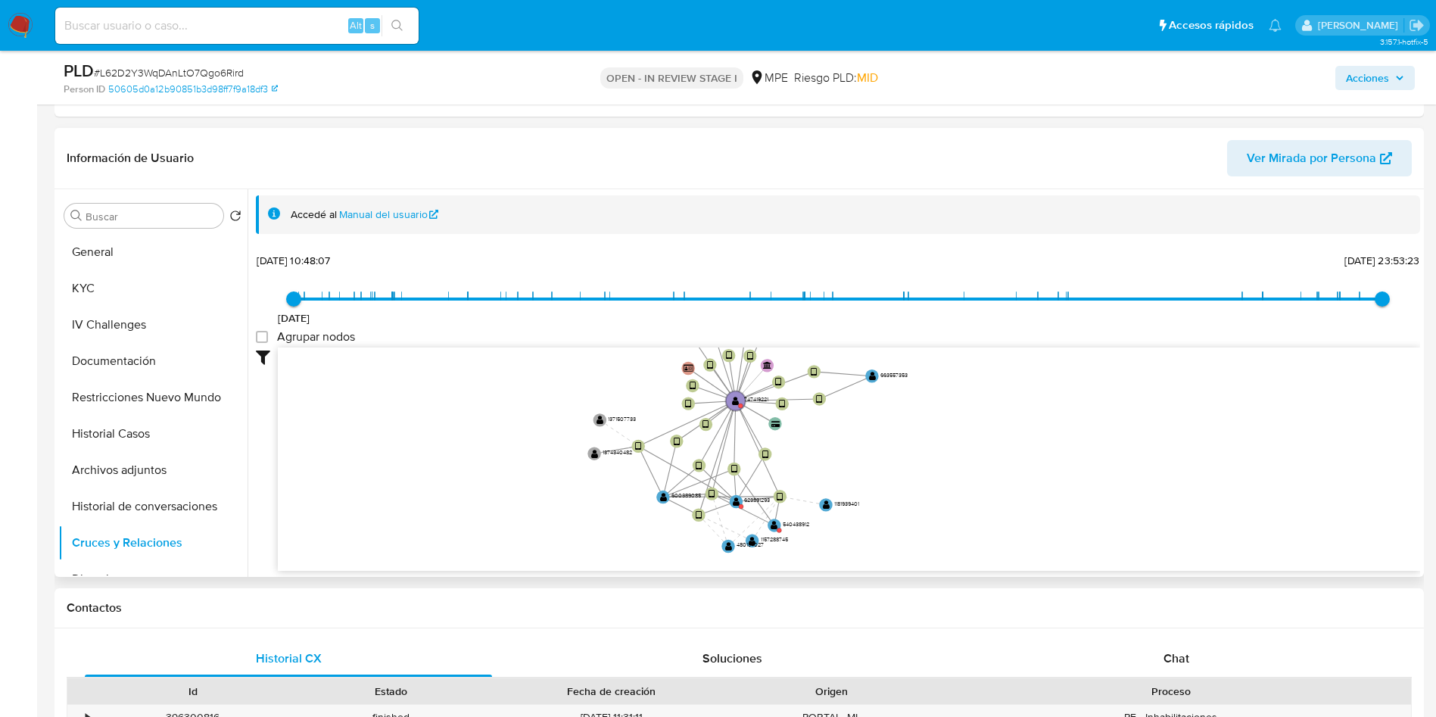
drag, startPoint x: 596, startPoint y: 423, endPoint x: 656, endPoint y: 540, distance: 131.4
click at [583, 366] on icon "device-682cc1c53683fc617b73c771  user-747419221  747419221 device-645c0569088…" at bounding box center [849, 457] width 1142 height 220
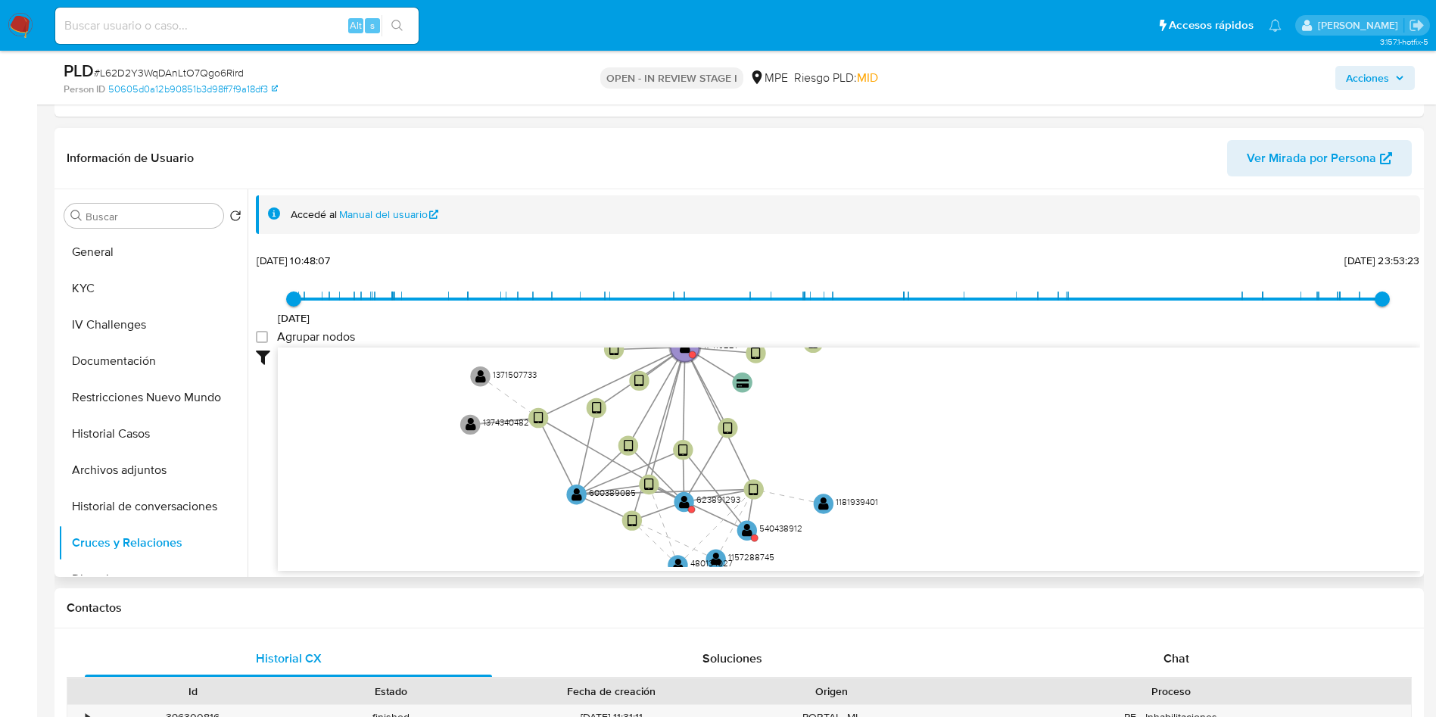
drag, startPoint x: 805, startPoint y: 547, endPoint x: 877, endPoint y: 547, distance: 72.7
click at [877, 547] on icon "device-682cc1c53683fc617b73c771  user-747419221  747419221 device-645c0569088…" at bounding box center [849, 457] width 1142 height 220
click at [688, 507] on text "" at bounding box center [683, 502] width 11 height 14
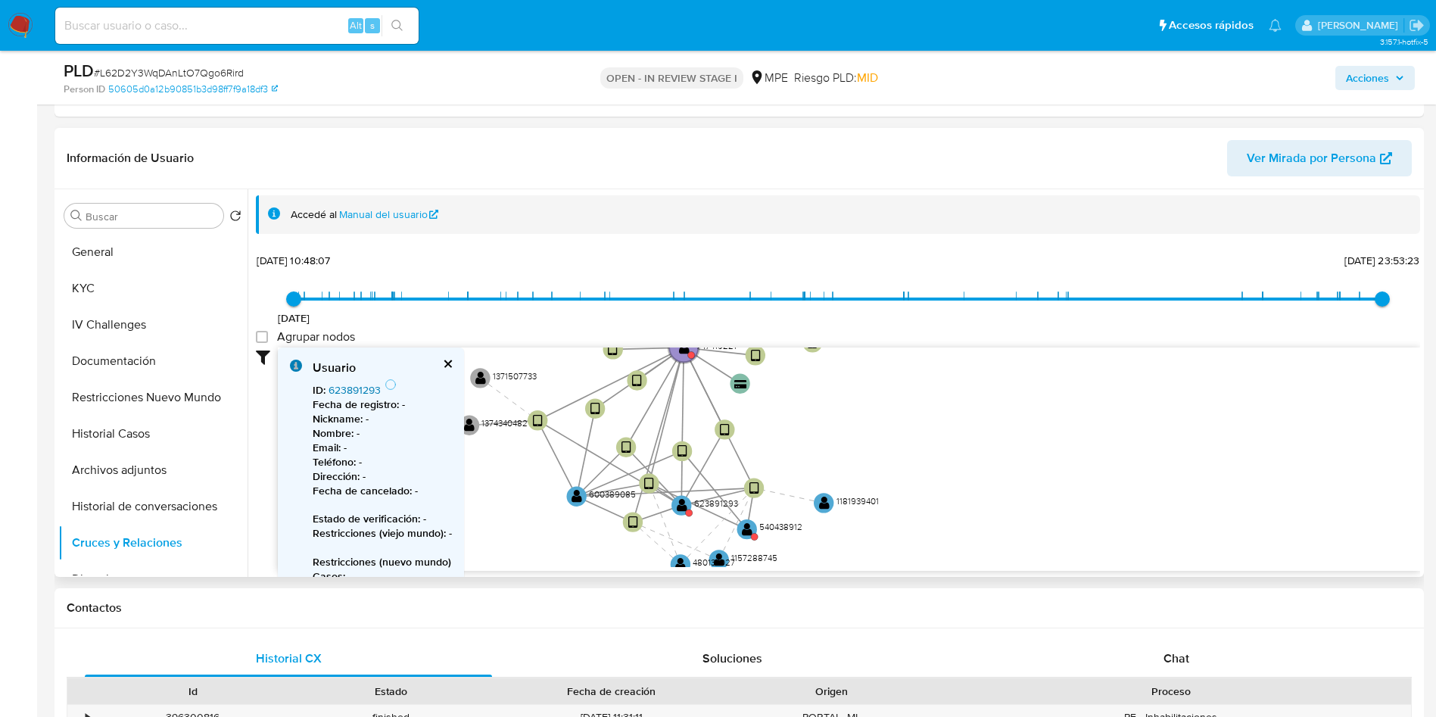
click at [372, 387] on link "623891293" at bounding box center [355, 389] width 52 height 15
click at [756, 533] on circle at bounding box center [754, 536] width 7 height 7
click at [754, 533] on circle at bounding box center [755, 535] width 7 height 7
click at [364, 394] on link "540438912" at bounding box center [355, 389] width 53 height 15
click at [147, 283] on button "KYC" at bounding box center [146, 288] width 177 height 36
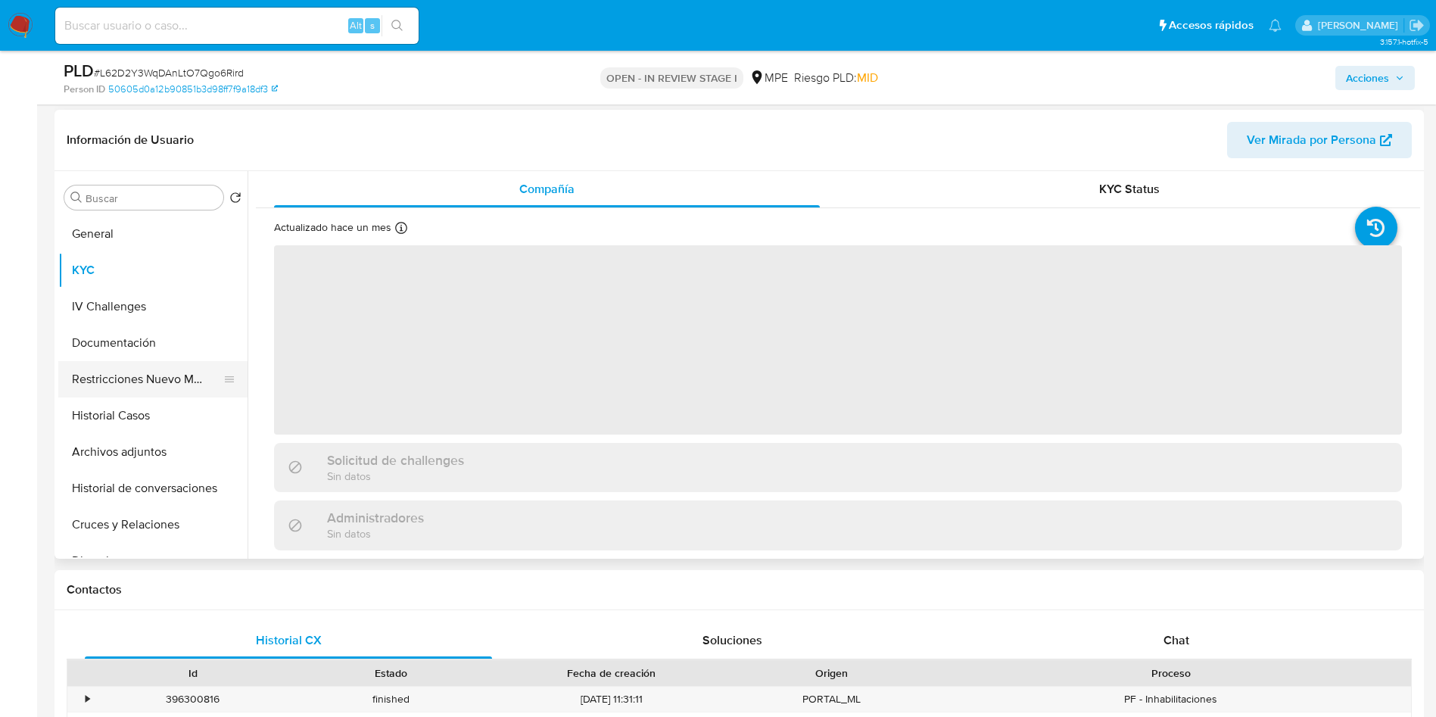
click at [192, 381] on button "Restricciones Nuevo Mundo" at bounding box center [146, 379] width 177 height 36
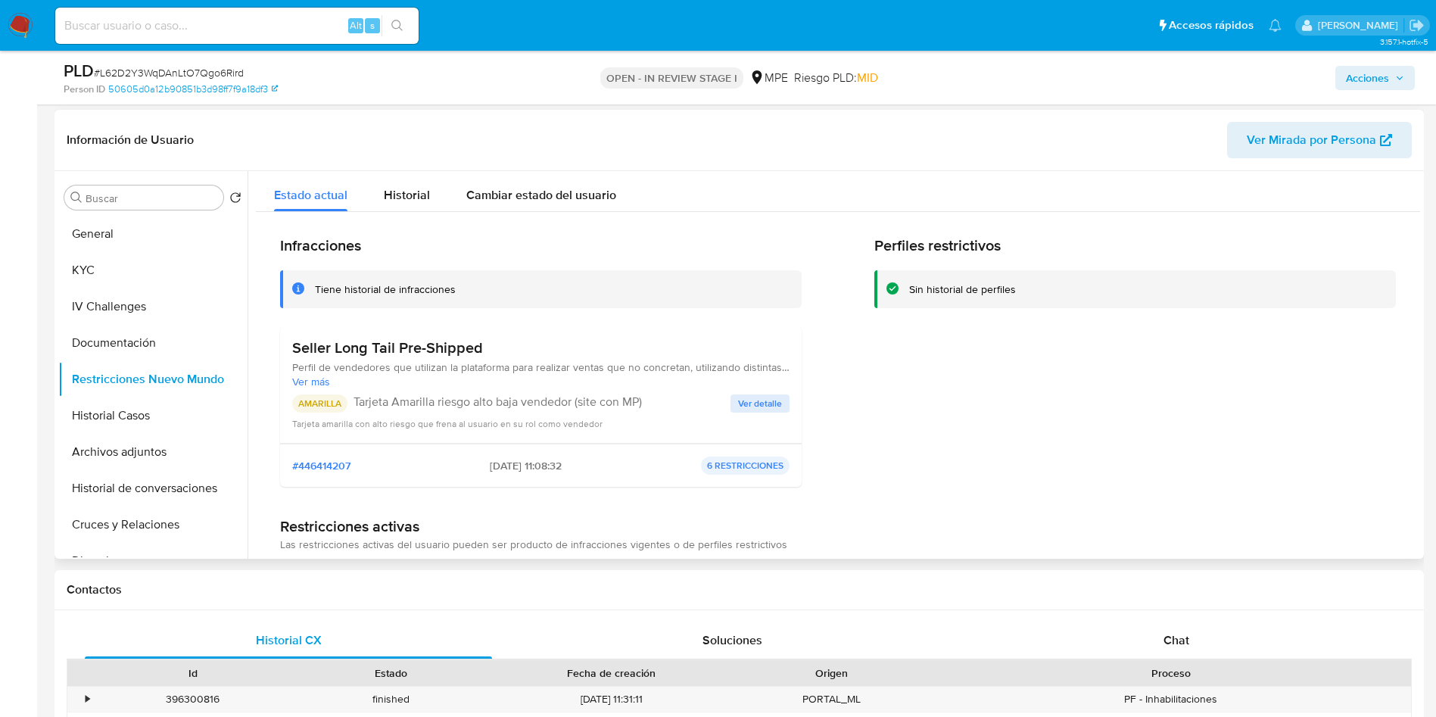
click at [403, 339] on h3 "Seller Long Tail Pre-Shipped" at bounding box center [540, 347] width 497 height 19
click at [404, 339] on h3 "Seller Long Tail Pre-Shipped" at bounding box center [540, 347] width 497 height 19
click at [404, 340] on h3 "Seller Long Tail Pre-Shipped" at bounding box center [540, 347] width 497 height 19
click at [747, 401] on span "Ver detalle" at bounding box center [760, 403] width 44 height 15
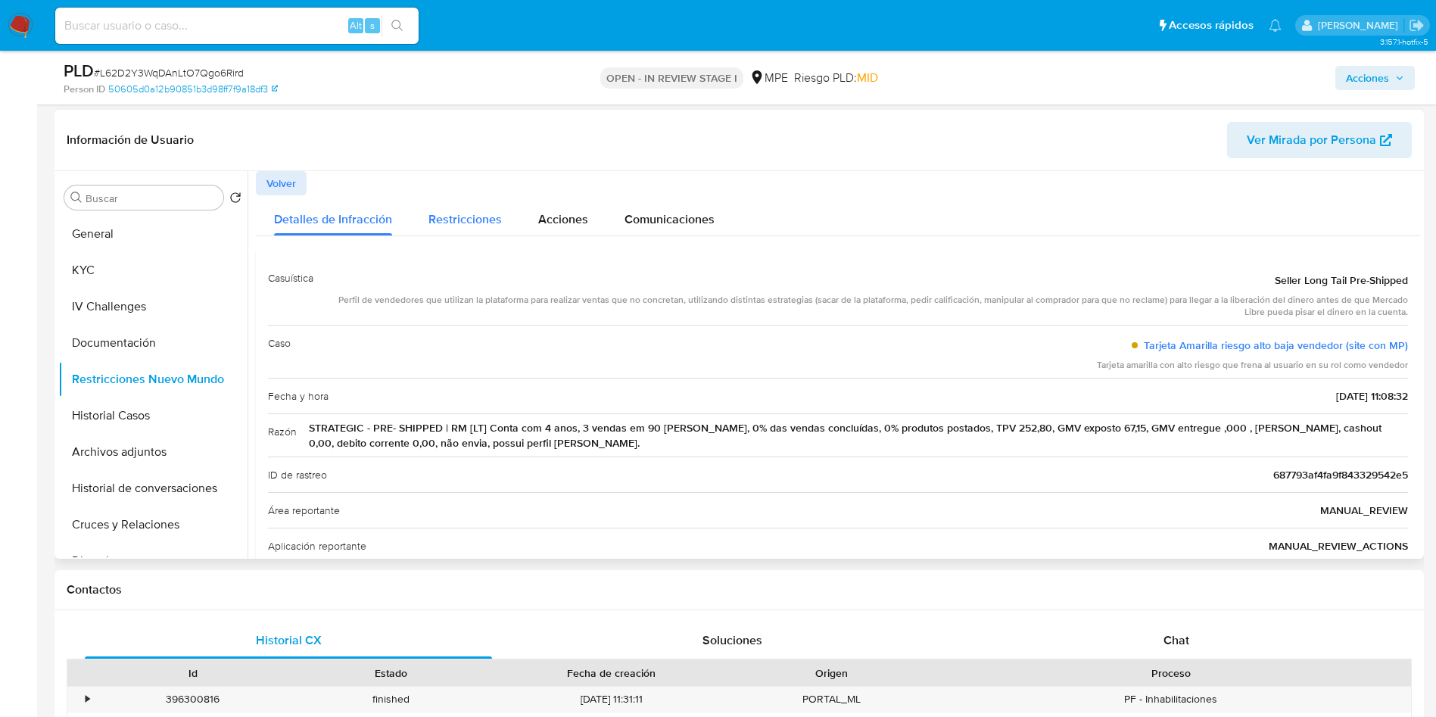
click at [450, 226] on span "Restricciones" at bounding box center [464, 218] width 73 height 17
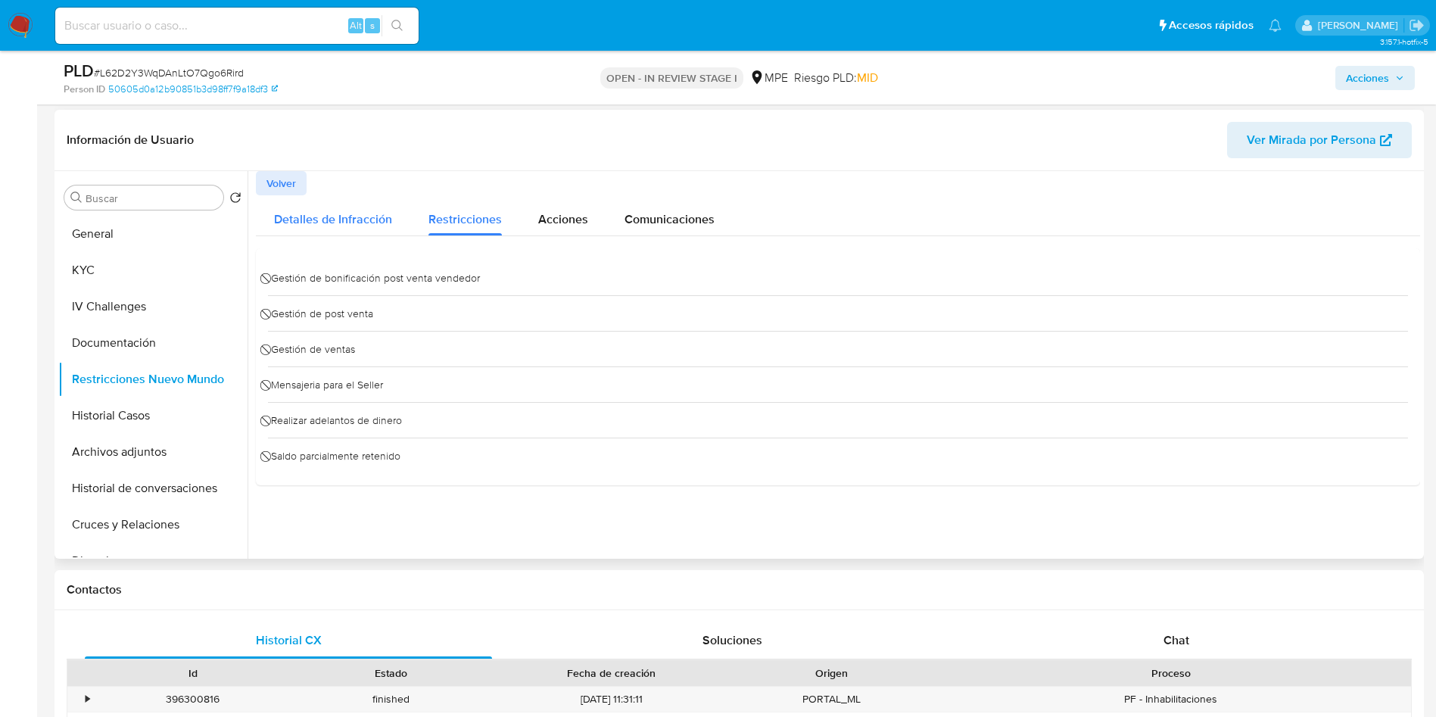
click at [338, 219] on span "Detalles de Infracción" at bounding box center [333, 218] width 118 height 17
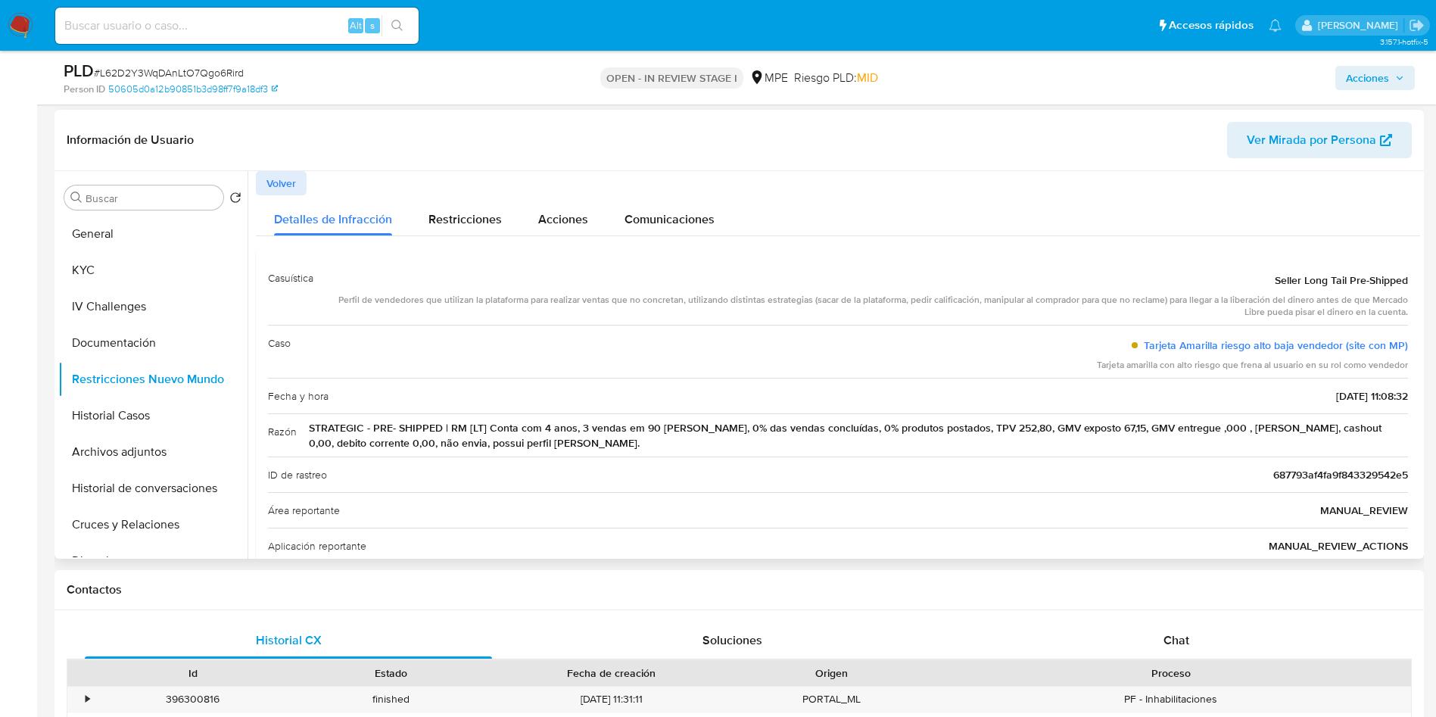
click at [724, 425] on span "STRATEGIC - PRE- SHIPPED | RM [LT] Conta com 4 anos, 3 vendas em 90 dias, 0% da…" at bounding box center [858, 435] width 1099 height 30
click at [745, 425] on span "STRATEGIC - PRE- SHIPPED | RM [LT] Conta com 4 anos, 3 vendas em 90 dias, 0% da…" at bounding box center [858, 435] width 1099 height 30
click at [804, 420] on span "STRATEGIC - PRE- SHIPPED | RM [LT] Conta com 4 anos, 3 vendas em 90 dias, 0% da…" at bounding box center [858, 435] width 1099 height 30
click at [923, 418] on div "Razón STRATEGIC - PRE- SHIPPED | RM [LT] Conta com 4 anos, 3 vendas em 90 dias,…" at bounding box center [838, 434] width 1140 height 43
drag, startPoint x: 480, startPoint y: 213, endPoint x: 485, endPoint y: 236, distance: 23.9
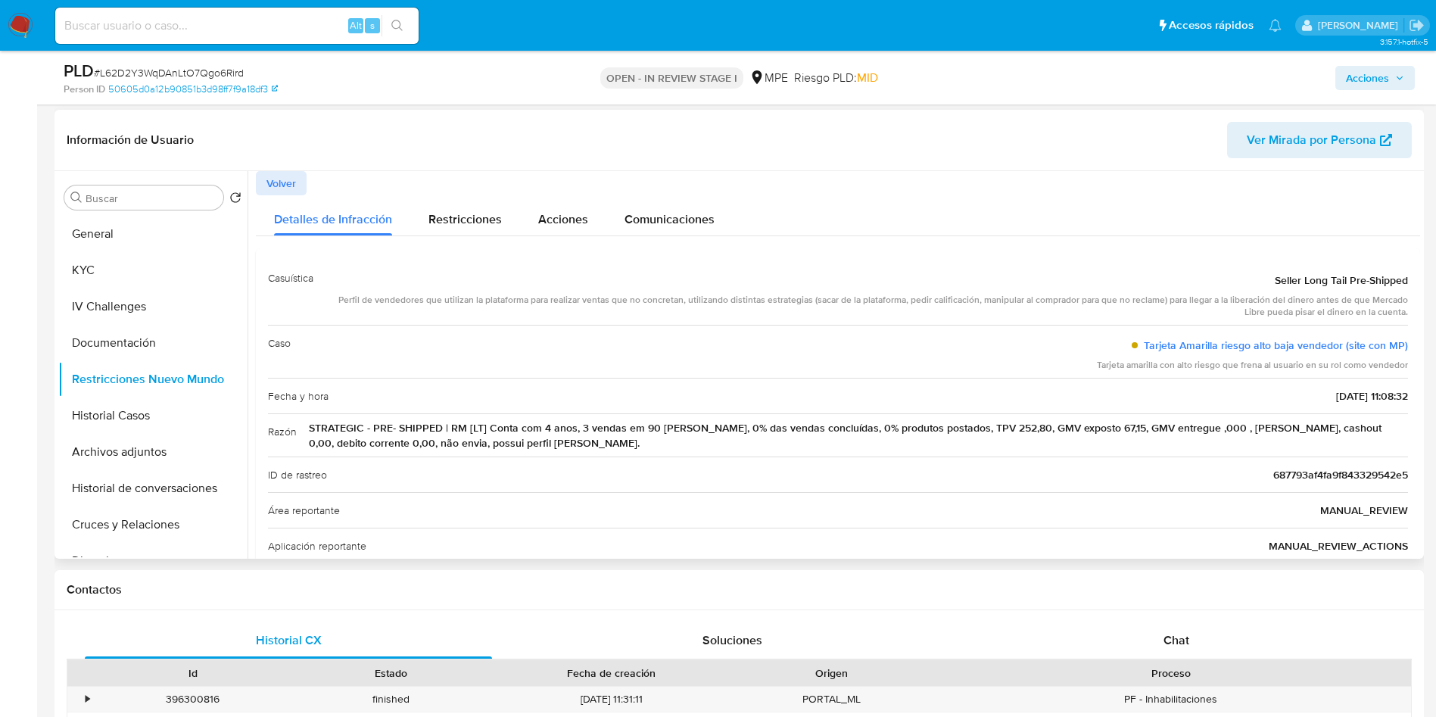
click at [480, 213] on span "Restricciones" at bounding box center [464, 218] width 73 height 17
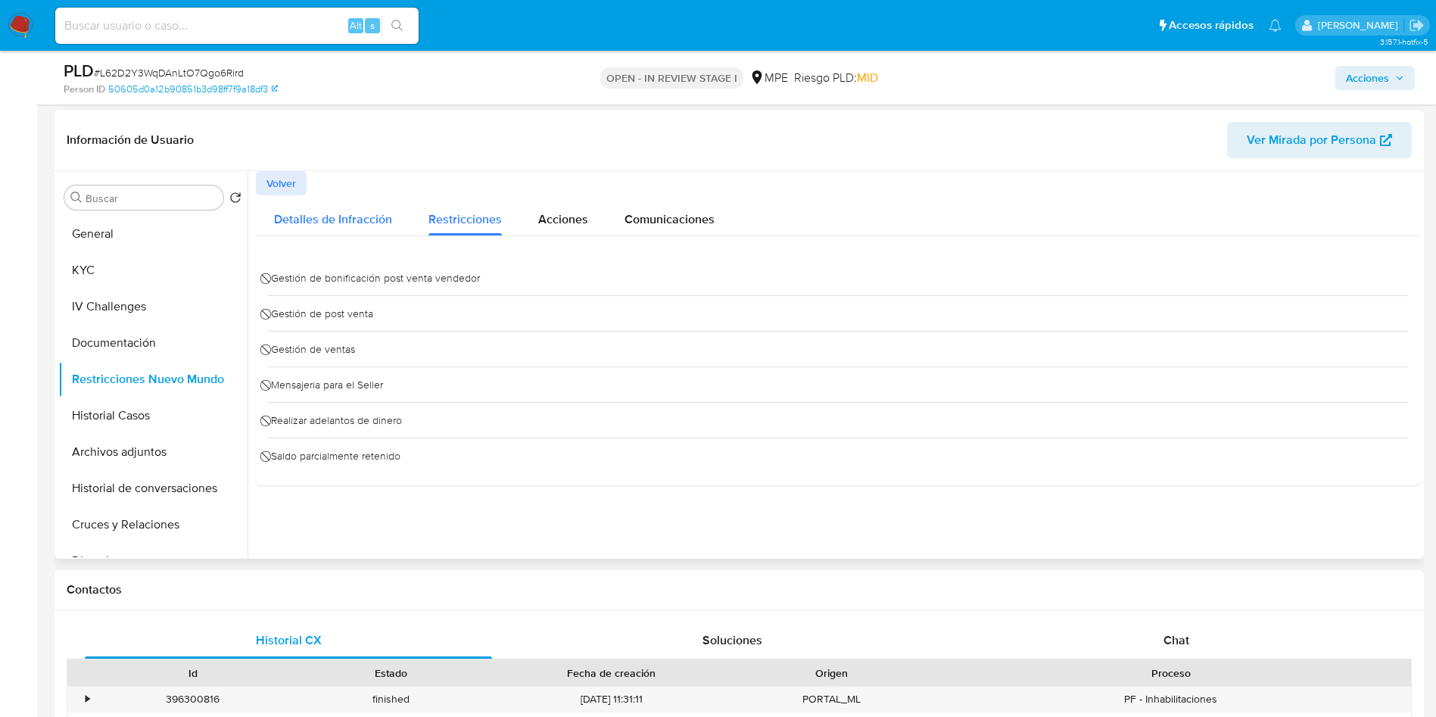
click at [316, 213] on span "Detalles de Infracción" at bounding box center [333, 218] width 118 height 17
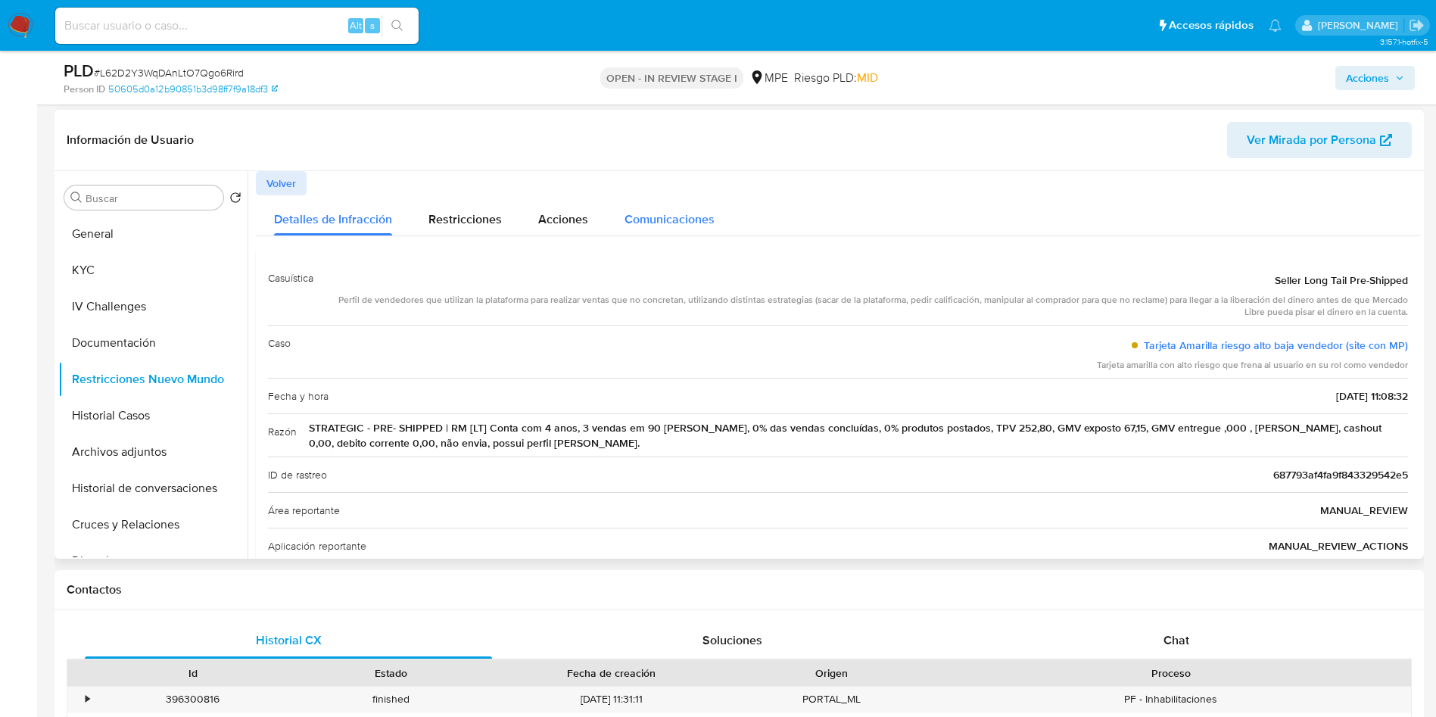
drag, startPoint x: 754, startPoint y: 239, endPoint x: 713, endPoint y: 233, distance: 41.3
click at [751, 239] on div "Detalles de Infracción Restricciones Acciones Comunicaciones Casuística Seller …" at bounding box center [838, 420] width 1164 height 451
click at [691, 232] on div "Comunicaciones" at bounding box center [670, 215] width 90 height 40
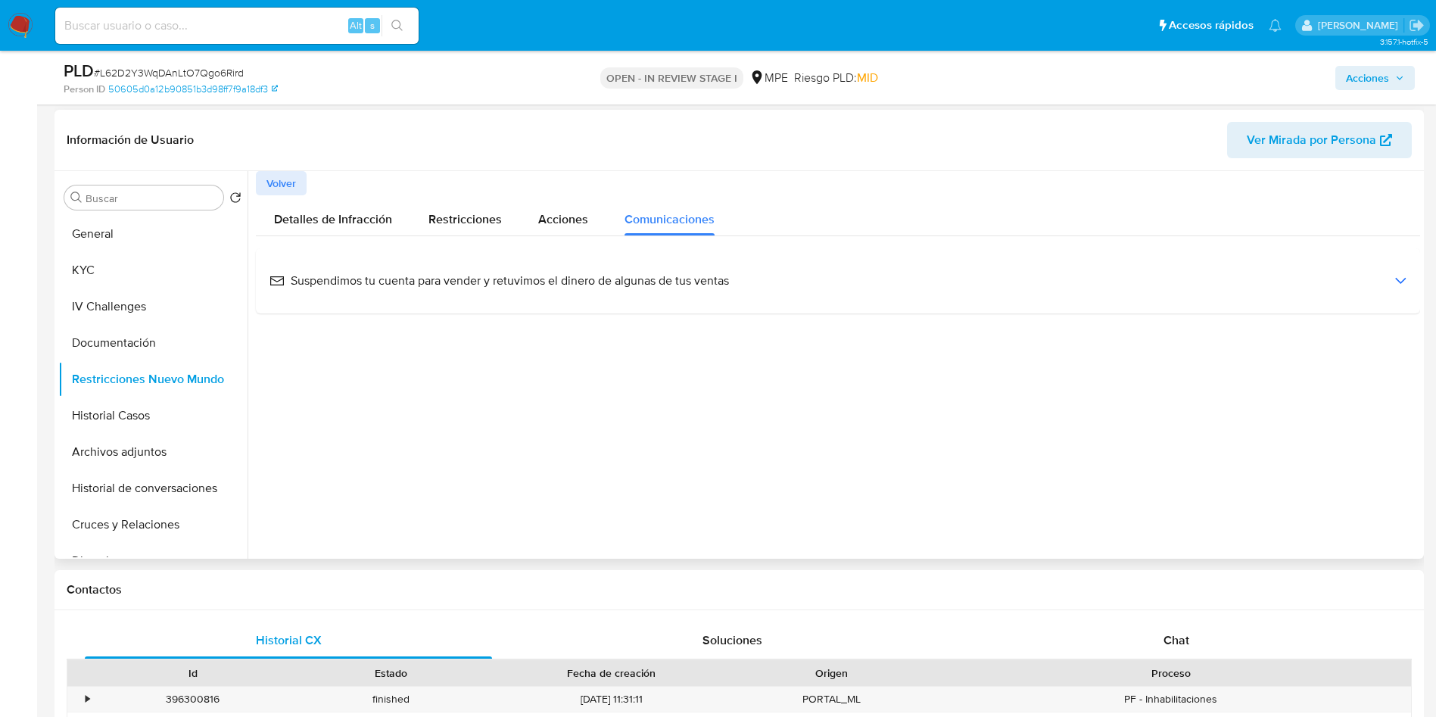
click at [471, 276] on span "Suspendimos tu cuenta para vender y retuvimos el dinero de algunas de tus ventas" at bounding box center [500, 281] width 460 height 17
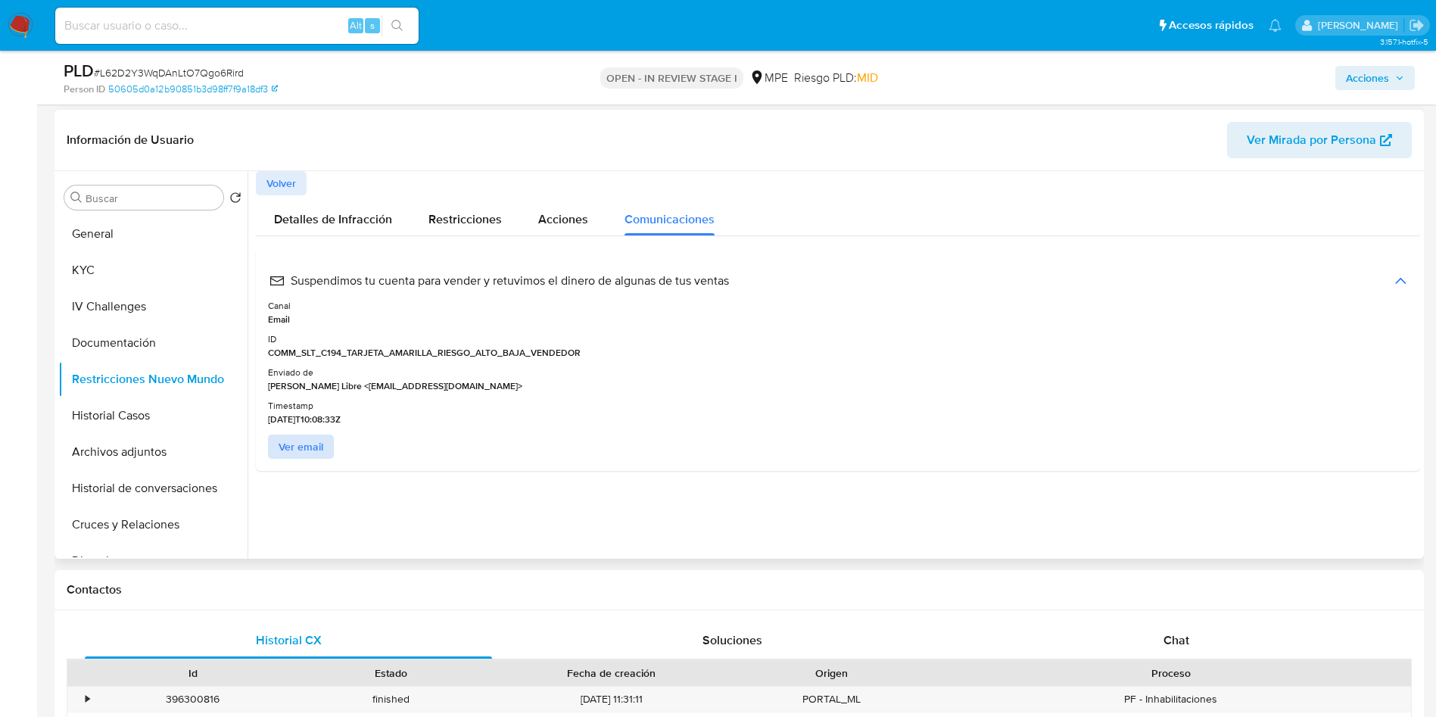
click at [284, 448] on span "Ver email" at bounding box center [301, 446] width 45 height 21
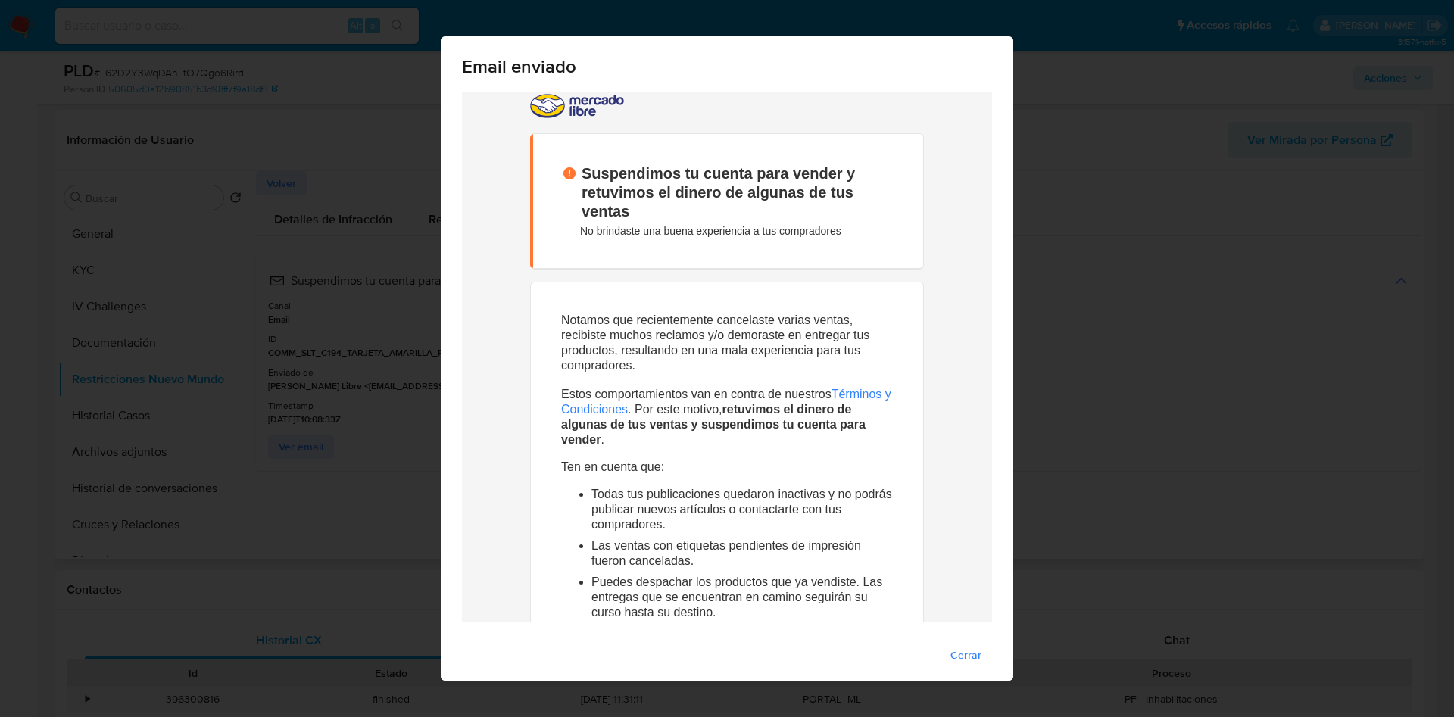
scroll to position [0, 0]
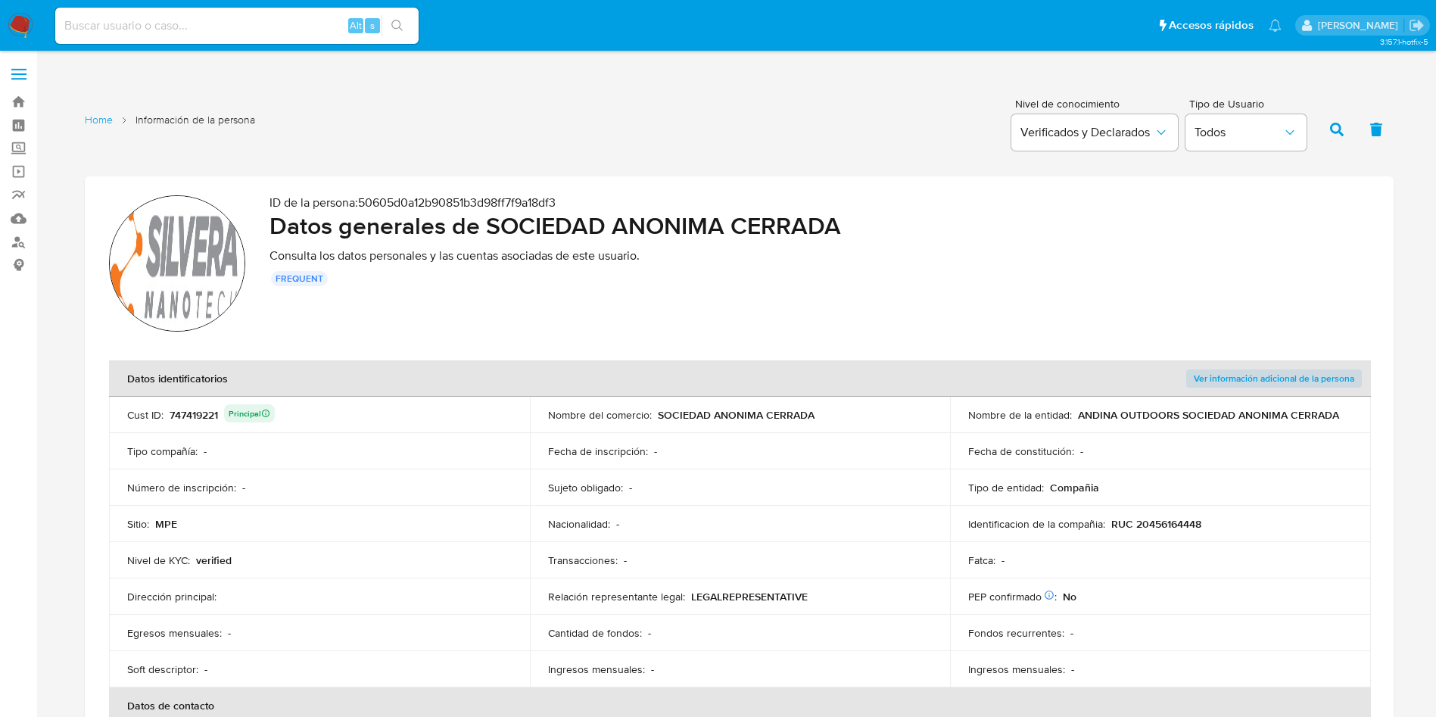
click at [747, 319] on div "ID de la persona : 50605d0a12b90851b3d98ff7f9a18df3 Datos generales de SOCIEDAD…" at bounding box center [820, 265] width 1100 height 141
click at [730, 314] on div "ID de la persona : 50605d0a12b90851b3d98ff7f9a18df3 Datos generales de SOCIEDAD…" at bounding box center [820, 265] width 1100 height 141
click at [696, 332] on div "ID de la persona : 50605d0a12b90851b3d98ff7f9a18df3 Datos generales de SOCIEDAD…" at bounding box center [820, 265] width 1100 height 141
drag, startPoint x: 704, startPoint y: 335, endPoint x: 674, endPoint y: 403, distance: 73.9
click at [705, 337] on section "ID de la persona : 50605d0a12b90851b3d98ff7f9a18df3 Datos generales de SOCIEDAD…" at bounding box center [739, 493] width 1309 height 634
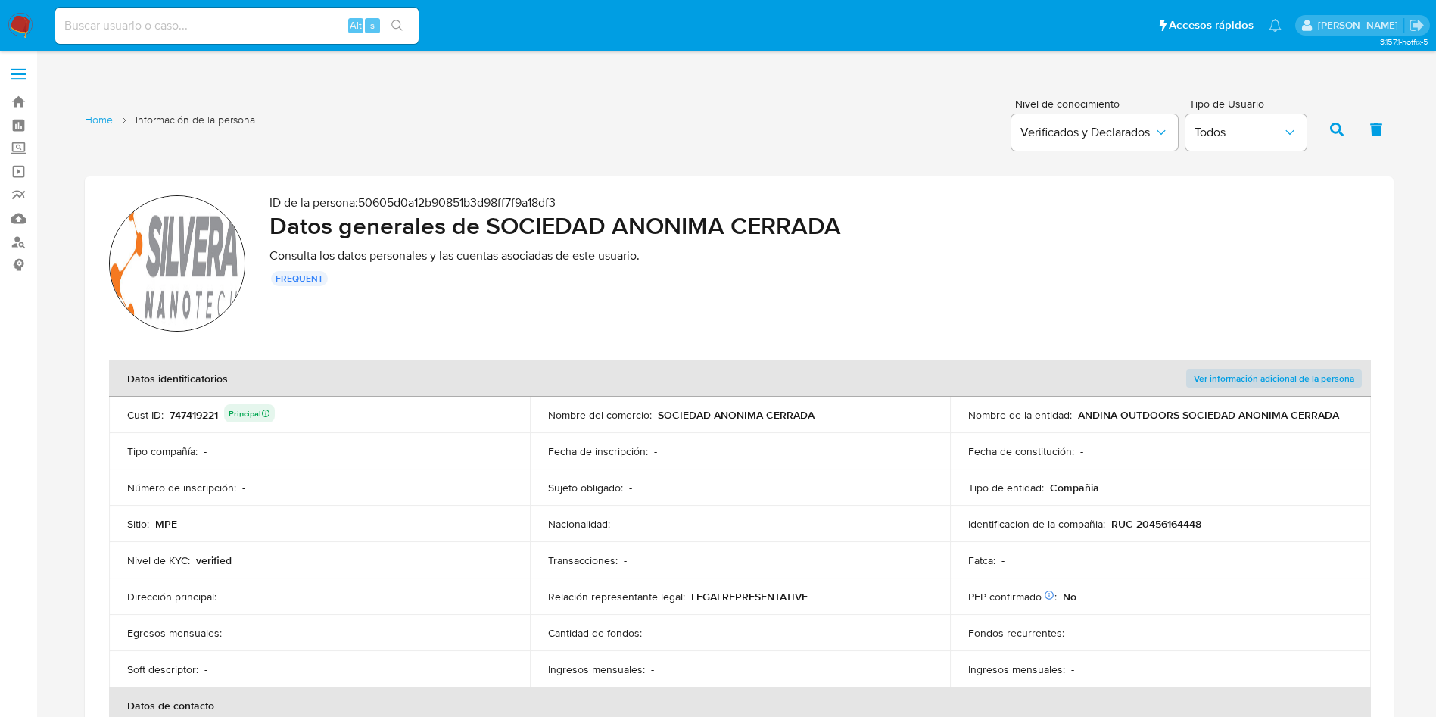
click at [666, 359] on section "ID de la persona : 50605d0a12b90851b3d98ff7f9a18df3 Datos generales de SOCIEDAD…" at bounding box center [739, 493] width 1309 height 634
drag, startPoint x: 1382, startPoint y: 244, endPoint x: 1349, endPoint y: 281, distance: 49.9
click at [1382, 245] on section "ID de la persona : 50605d0a12b90851b3d98ff7f9a18df3 Datos generales de SOCIEDAD…" at bounding box center [739, 493] width 1309 height 634
click at [1001, 273] on div "frequent" at bounding box center [820, 278] width 1100 height 15
click at [804, 338] on section "ID de la persona : 50605d0a12b90851b3d98ff7f9a18df3 Datos generales de SOCIEDAD…" at bounding box center [739, 493] width 1309 height 634
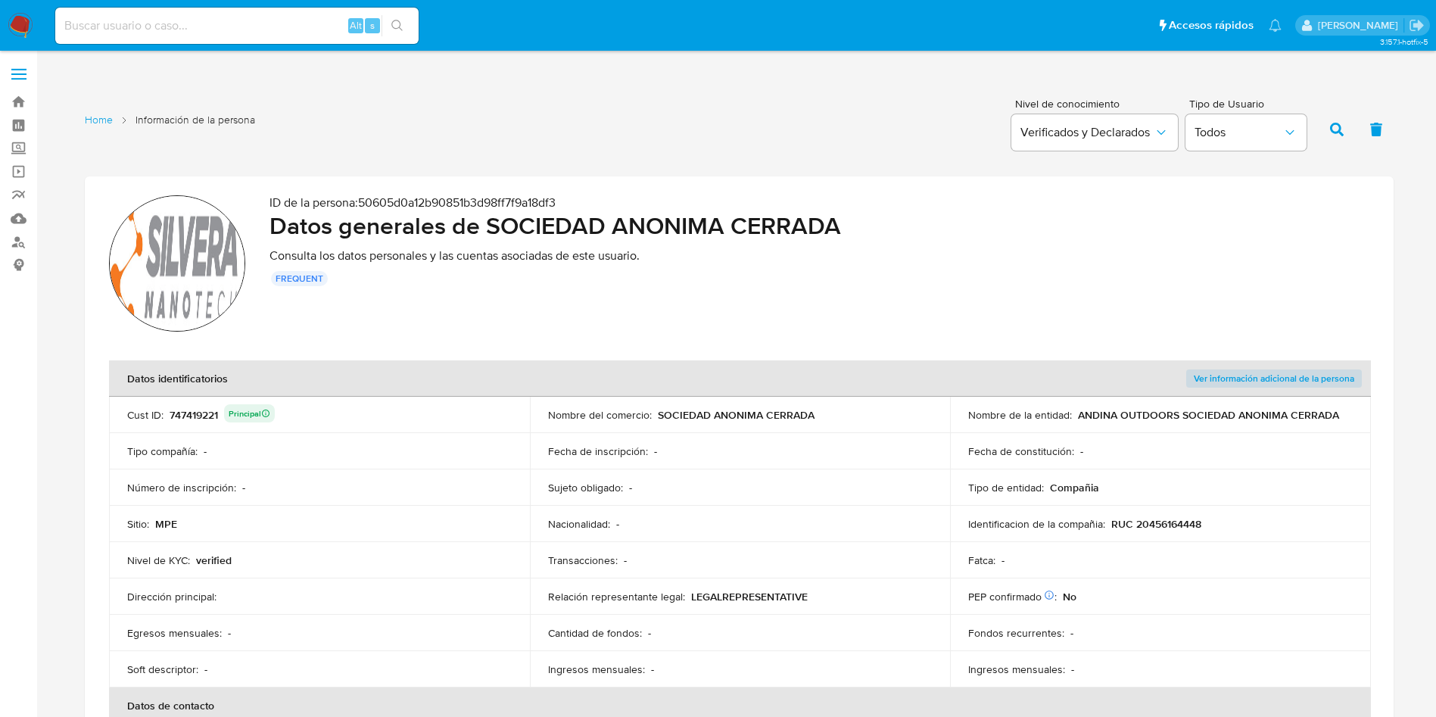
click at [659, 313] on div "ID de la persona : 50605d0a12b90851b3d98ff7f9a18df3 Datos generales de SOCIEDAD…" at bounding box center [820, 265] width 1100 height 141
click at [514, 317] on div "ID de la persona : 50605d0a12b90851b3d98ff7f9a18df3 Datos generales de SOCIEDAD…" at bounding box center [820, 265] width 1100 height 141
click at [728, 316] on div "ID de la persona : 50605d0a12b90851b3d98ff7f9a18df3 Datos generales de SOCIEDAD…" at bounding box center [820, 265] width 1100 height 141
click at [448, 336] on section "ID de la persona : 50605d0a12b90851b3d98ff7f9a18df3 Datos generales de SOCIEDAD…" at bounding box center [739, 493] width 1309 height 634
drag, startPoint x: 700, startPoint y: 341, endPoint x: 709, endPoint y: 341, distance: 9.1
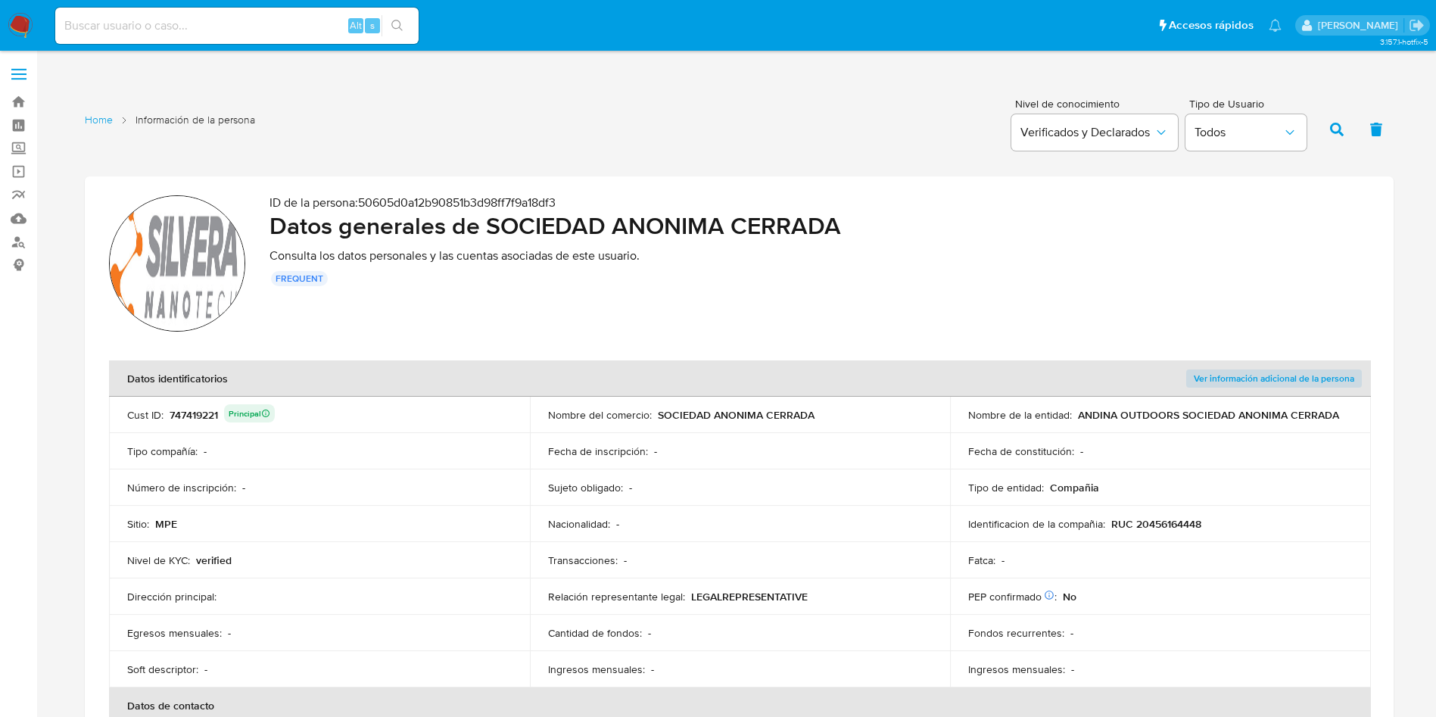
click at [702, 341] on section "ID de la persona : 50605d0a12b90851b3d98ff7f9a18df3 Datos generales de SOCIEDAD…" at bounding box center [739, 493] width 1309 height 634
click at [751, 359] on section "ID de la persona : 50605d0a12b90851b3d98ff7f9a18df3 Datos generales de SOCIEDAD…" at bounding box center [739, 493] width 1309 height 634
click at [591, 363] on th "Datos identificatorios" at bounding box center [529, 378] width 841 height 36
click at [501, 341] on section "ID de la persona : 50605d0a12b90851b3d98ff7f9a18df3 Datos generales de SOCIEDAD…" at bounding box center [739, 493] width 1309 height 634
drag, startPoint x: 576, startPoint y: 254, endPoint x: 593, endPoint y: 297, distance: 46.3
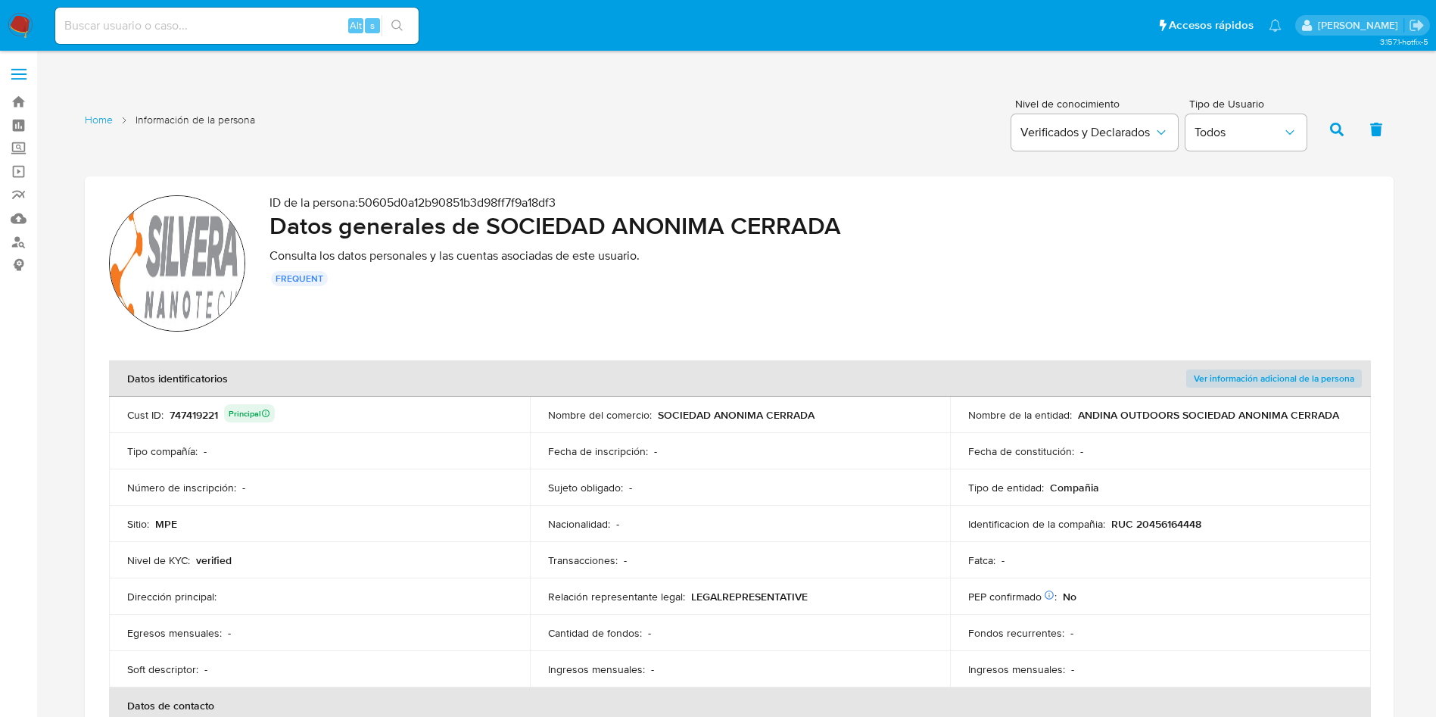
click at [577, 254] on p "Consulta los datos personales y las cuentas asociadas de este usuario." at bounding box center [820, 255] width 1100 height 15
click at [628, 328] on div "ID de la persona : 50605d0a12b90851b3d98ff7f9a18df3 Datos generales de SOCIEDAD…" at bounding box center [820, 265] width 1100 height 141
drag, startPoint x: 623, startPoint y: 341, endPoint x: 632, endPoint y: 332, distance: 12.8
click at [625, 336] on section "ID de la persona : 50605d0a12b90851b3d98ff7f9a18df3 Datos generales de SOCIEDAD…" at bounding box center [739, 493] width 1309 height 634
click at [591, 320] on div "ID de la persona : 50605d0a12b90851b3d98ff7f9a18df3 Datos generales de SOCIEDAD…" at bounding box center [820, 265] width 1100 height 141
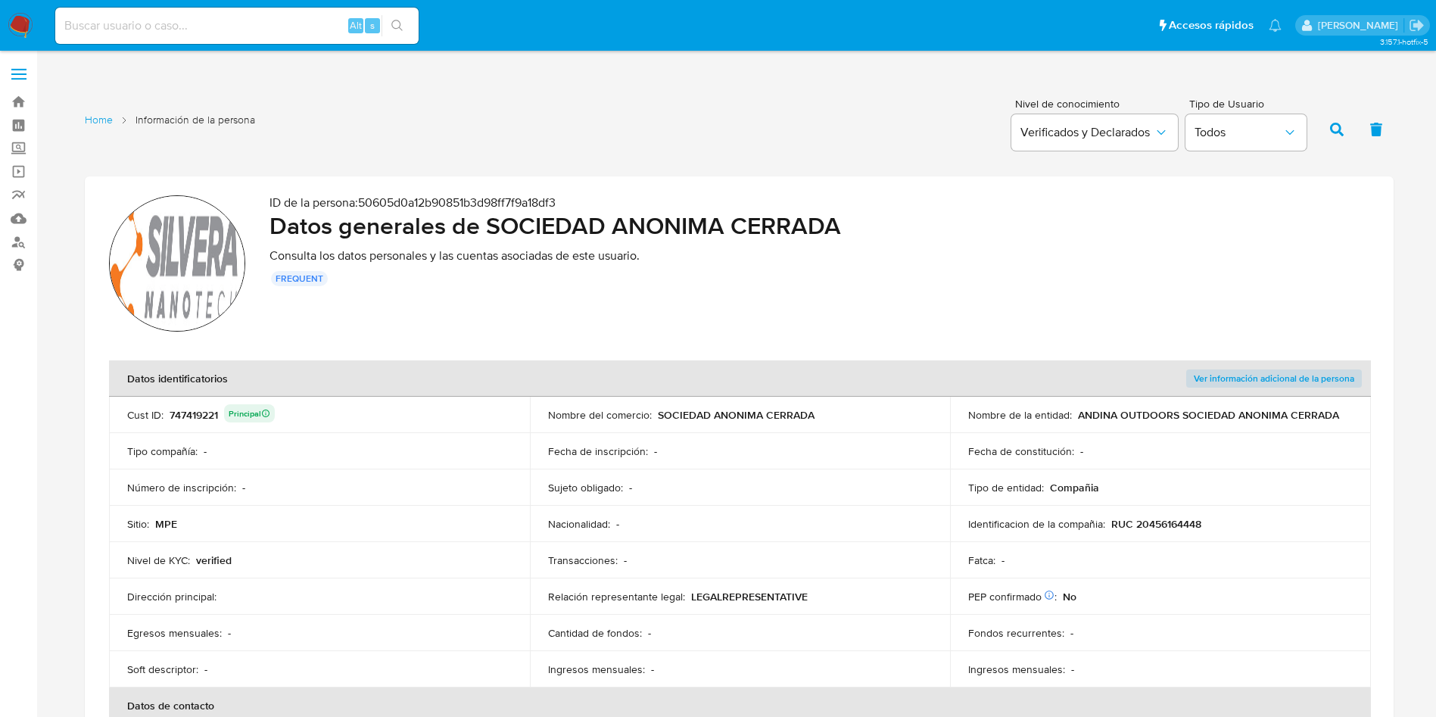
click at [196, 416] on div "747419221 Principal" at bounding box center [222, 414] width 105 height 21
click at [195, 416] on div "747419221 Principal" at bounding box center [222, 414] width 105 height 21
click at [238, 488] on div "Número de inscripción : -" at bounding box center [319, 488] width 385 height 14
click at [193, 418] on div "747419221 Principal" at bounding box center [222, 414] width 105 height 21
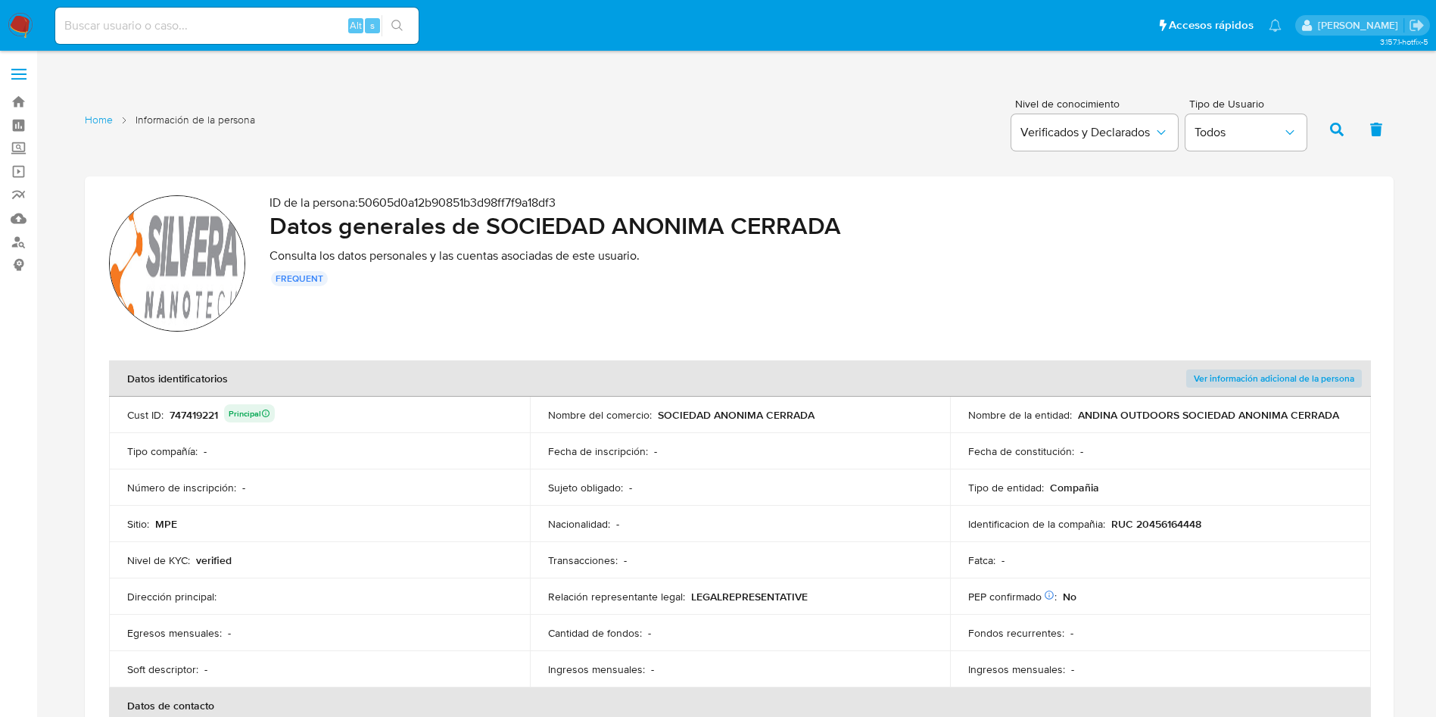
click at [196, 417] on div "747419221 Principal" at bounding box center [222, 414] width 105 height 21
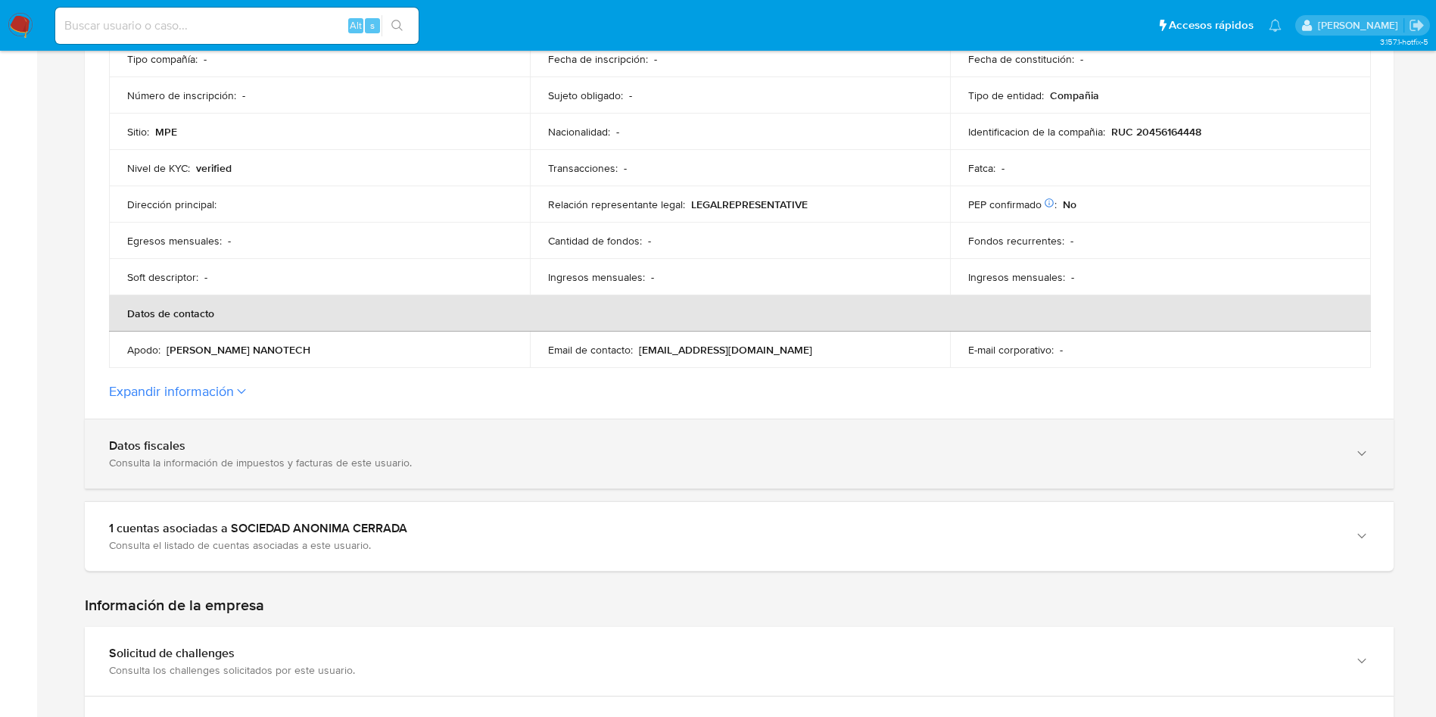
scroll to position [341, 0]
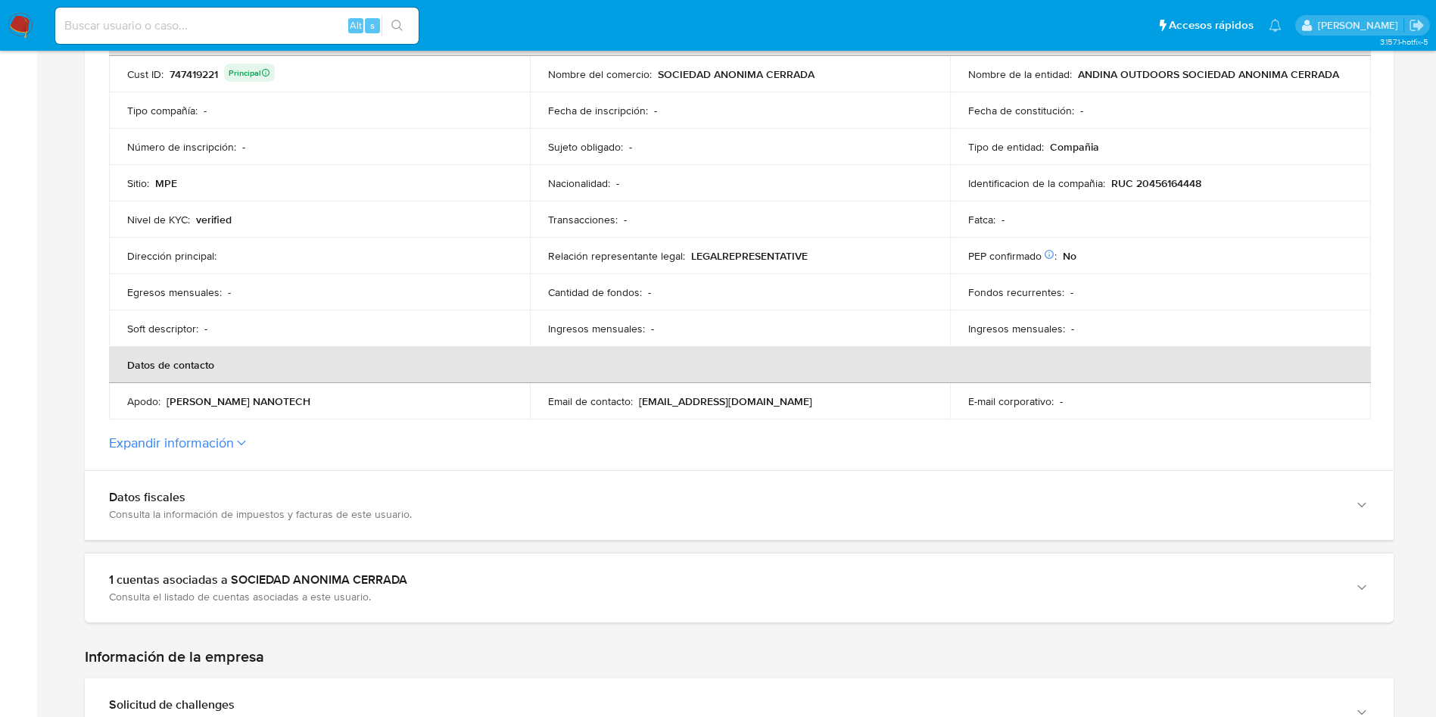
click at [1170, 188] on p "RUC 20456164448" at bounding box center [1156, 183] width 90 height 14
click at [223, 453] on section "ID de la persona : 50605d0a12b90851b3d98ff7f9a18df3 Datos generales de SOCIEDAD…" at bounding box center [739, 153] width 1309 height 634
click at [223, 446] on button "Expandir información" at bounding box center [171, 443] width 125 height 17
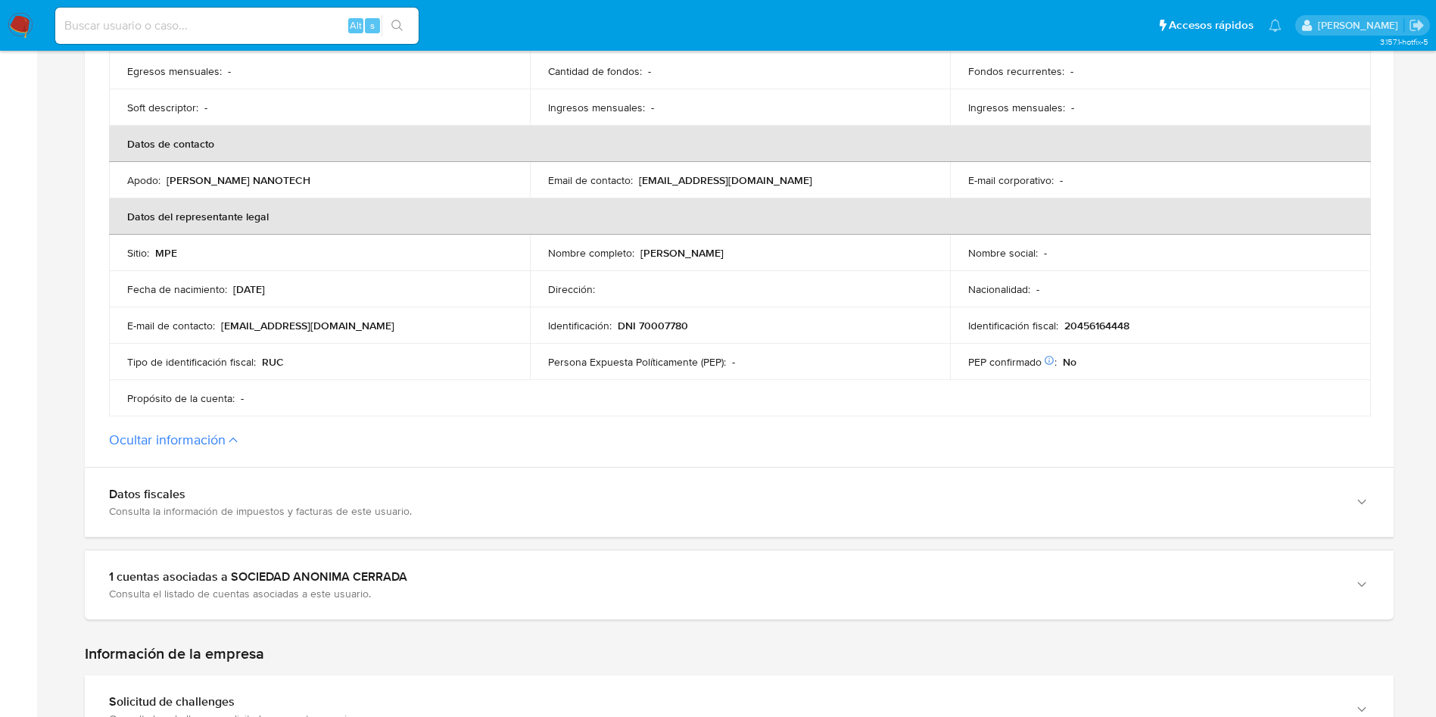
scroll to position [568, 0]
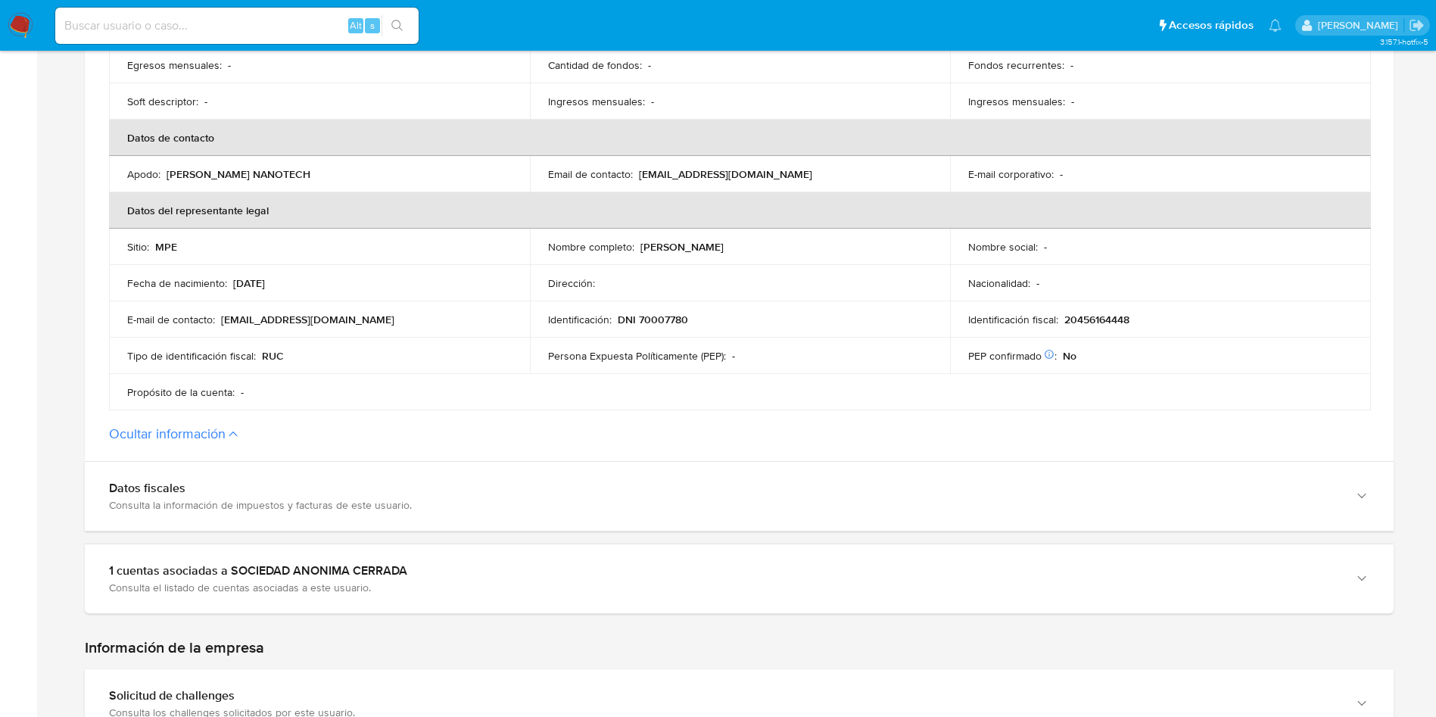
click at [670, 320] on p "DNI 70007780" at bounding box center [653, 320] width 70 height 14
drag, startPoint x: 636, startPoint y: 246, endPoint x: 778, endPoint y: 248, distance: 142.3
click at [778, 248] on div "Nombre completo : Jose Enrique Roca Gamarra" at bounding box center [740, 247] width 385 height 14
click at [772, 248] on div "Nombre completo : Jose Enrique Roca Gamarra" at bounding box center [740, 247] width 385 height 14
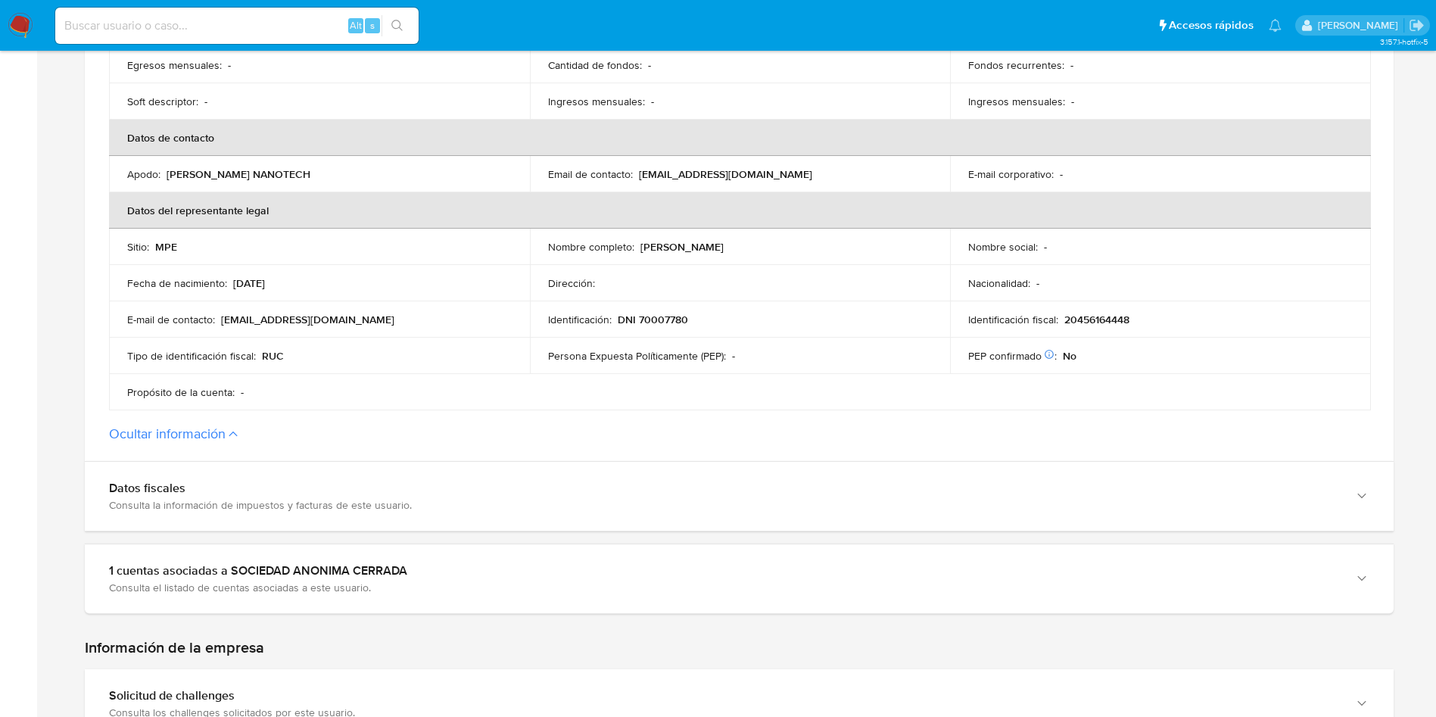
drag, startPoint x: 771, startPoint y: 236, endPoint x: 647, endPoint y: 276, distance: 129.8
click at [637, 253] on td "Nombre completo : Jose Enrique Roca Gamarra" at bounding box center [740, 247] width 421 height 36
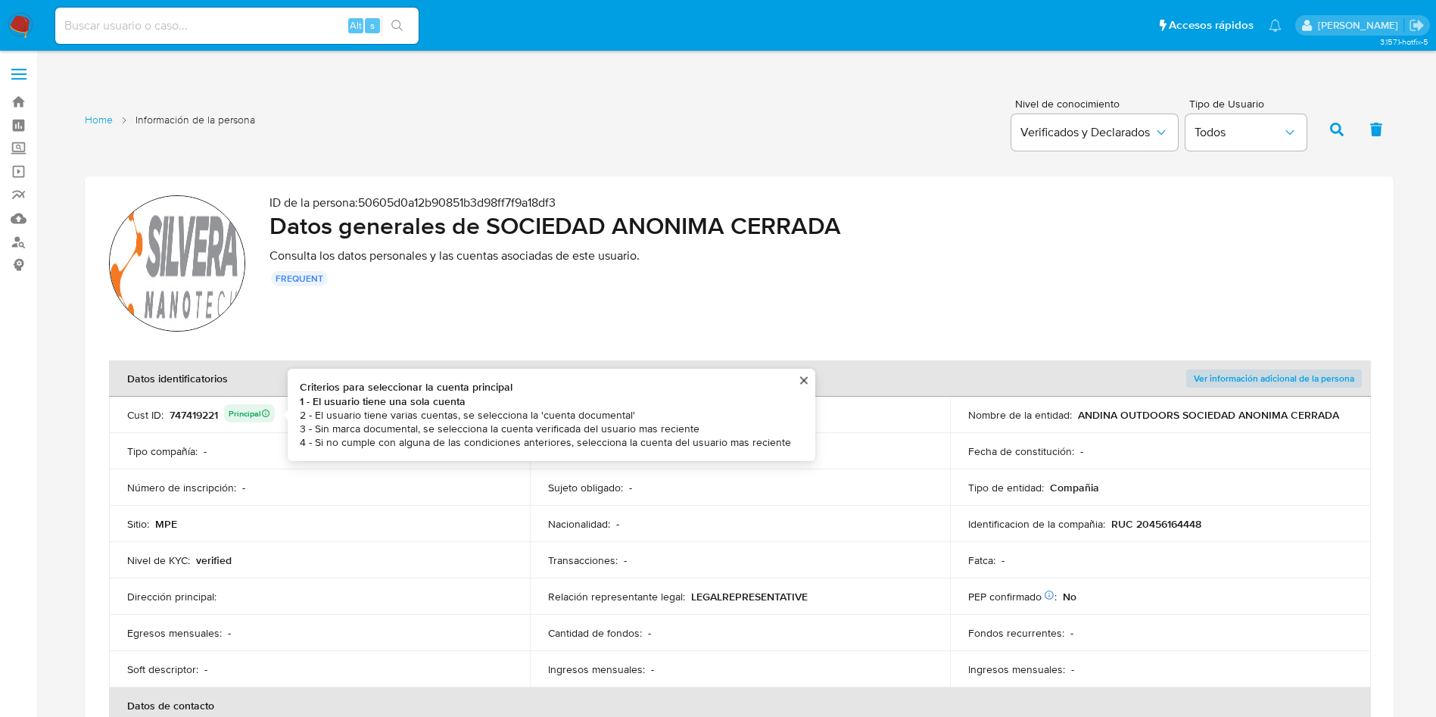
click at [198, 419] on div "747419221 Principal Criterios para seleccionar la cuenta principal 1 - El usuar…" at bounding box center [222, 414] width 105 height 21
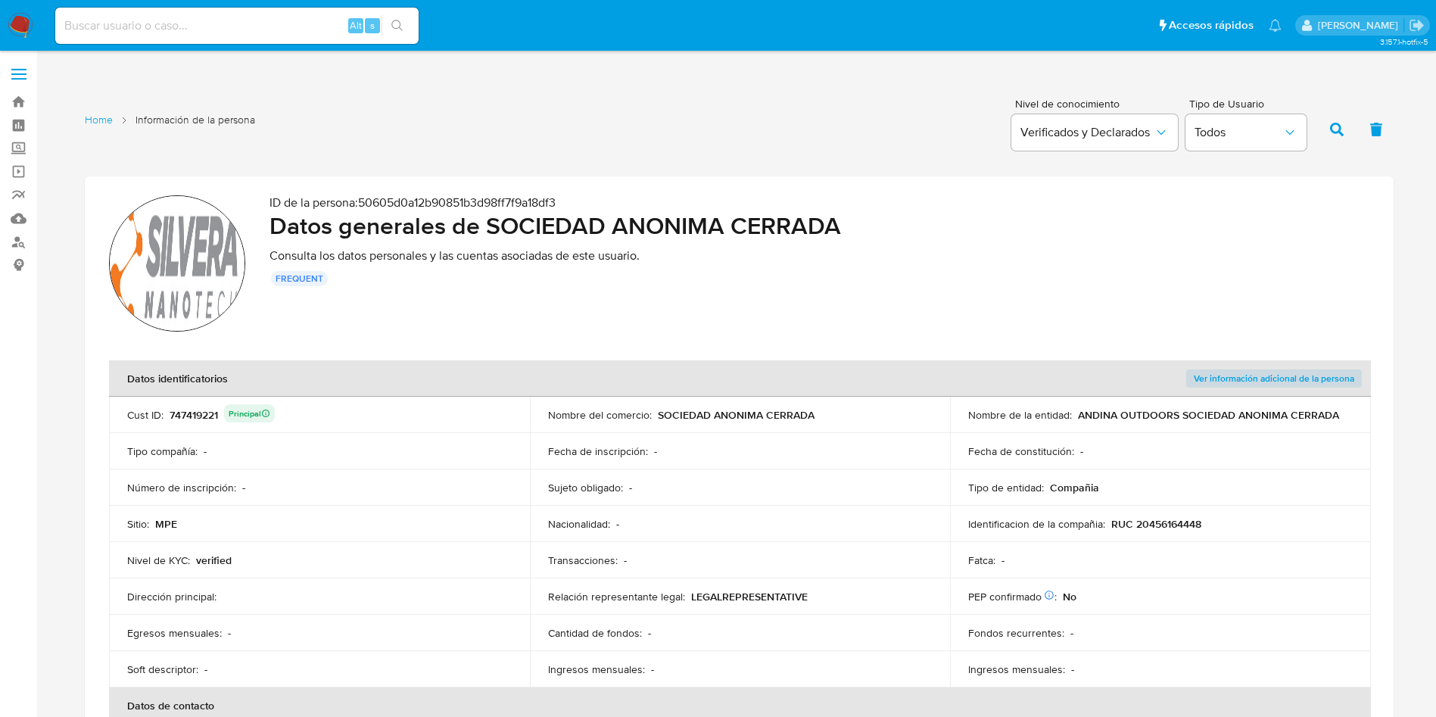
click at [198, 419] on div "747419221 Principal" at bounding box center [222, 414] width 105 height 21
click at [185, 419] on div "747419221 Principal" at bounding box center [222, 414] width 105 height 21
drag, startPoint x: 1082, startPoint y: 417, endPoint x: 1333, endPoint y: 414, distance: 251.4
click at [1333, 414] on p "ANDINA OUTDOORS SOCIEDAD ANONIMA CERRADA" at bounding box center [1208, 415] width 261 height 14
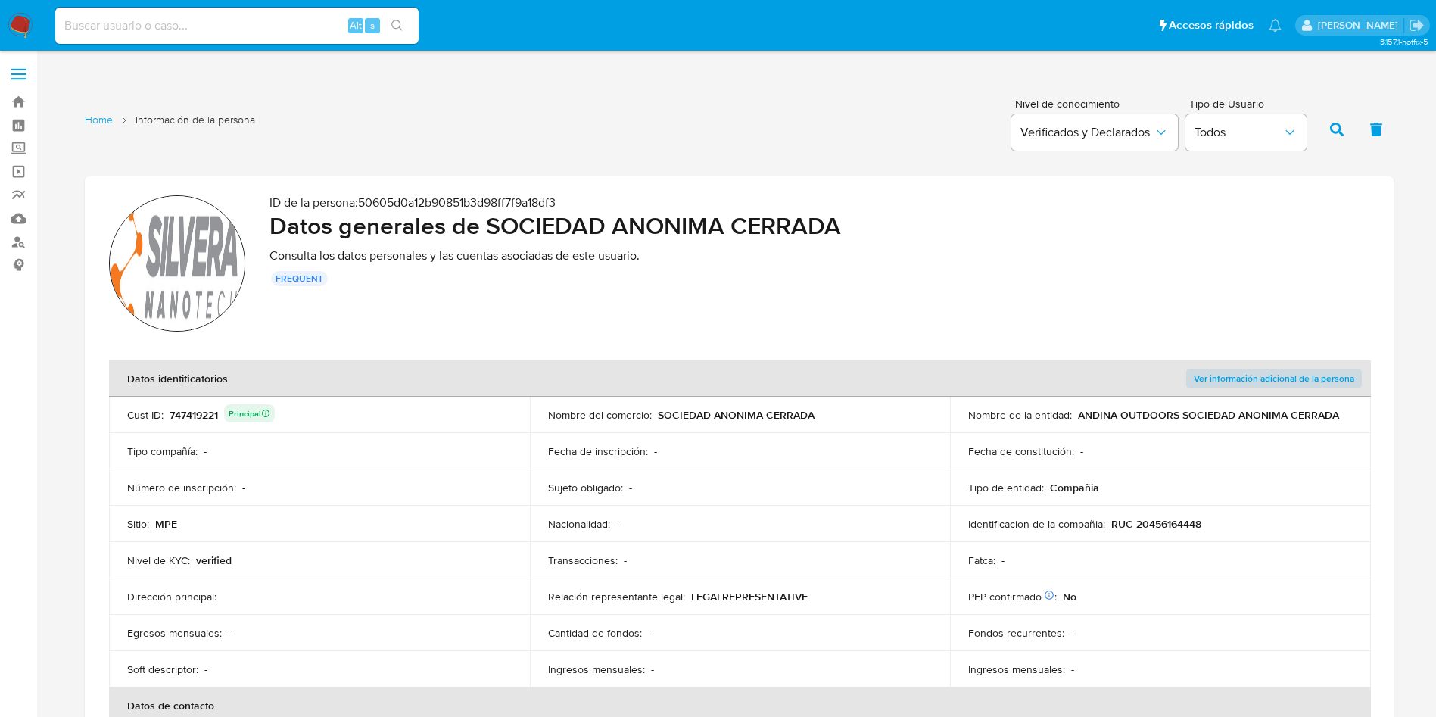
click at [1155, 531] on p "RUC 20456164448" at bounding box center [1156, 524] width 90 height 14
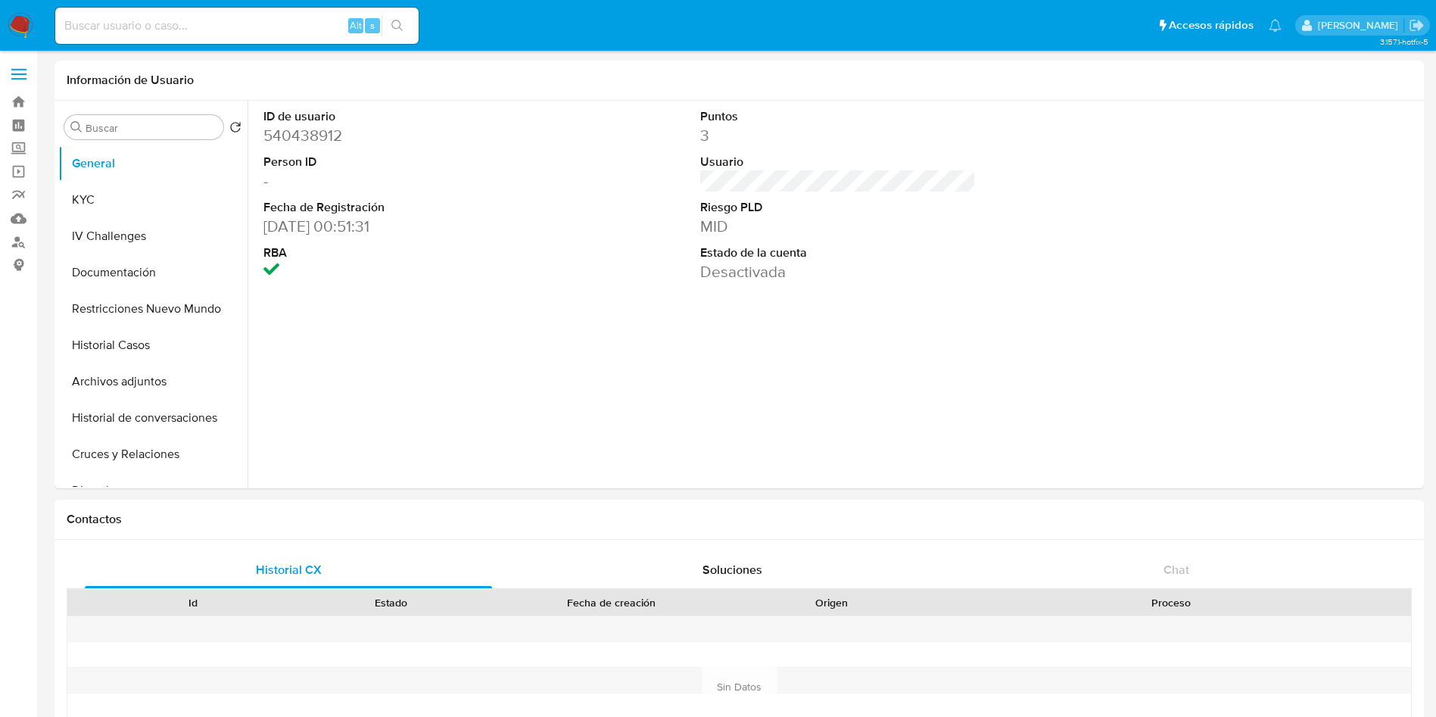
select select "10"
click at [106, 198] on button "KYC" at bounding box center [146, 200] width 177 height 36
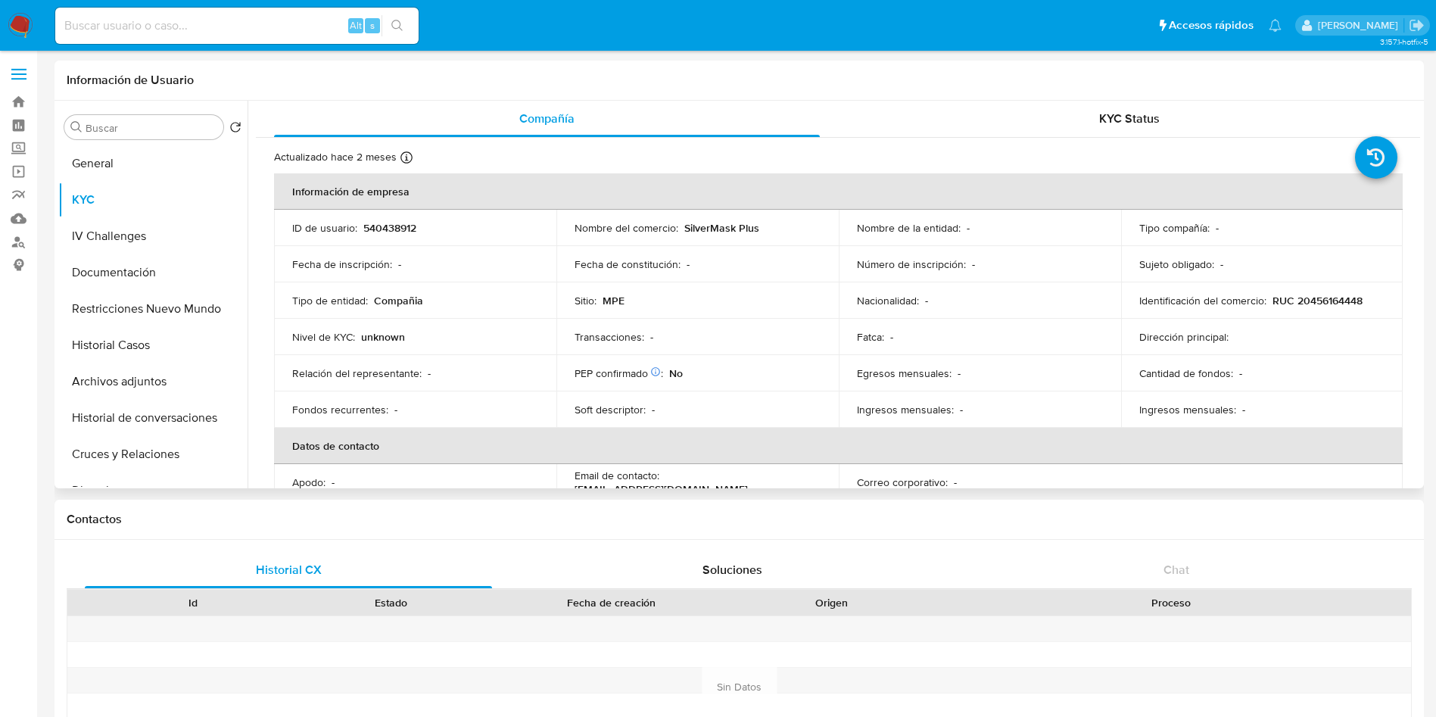
click at [396, 224] on p "540438912" at bounding box center [389, 228] width 53 height 14
copy p "540438912"
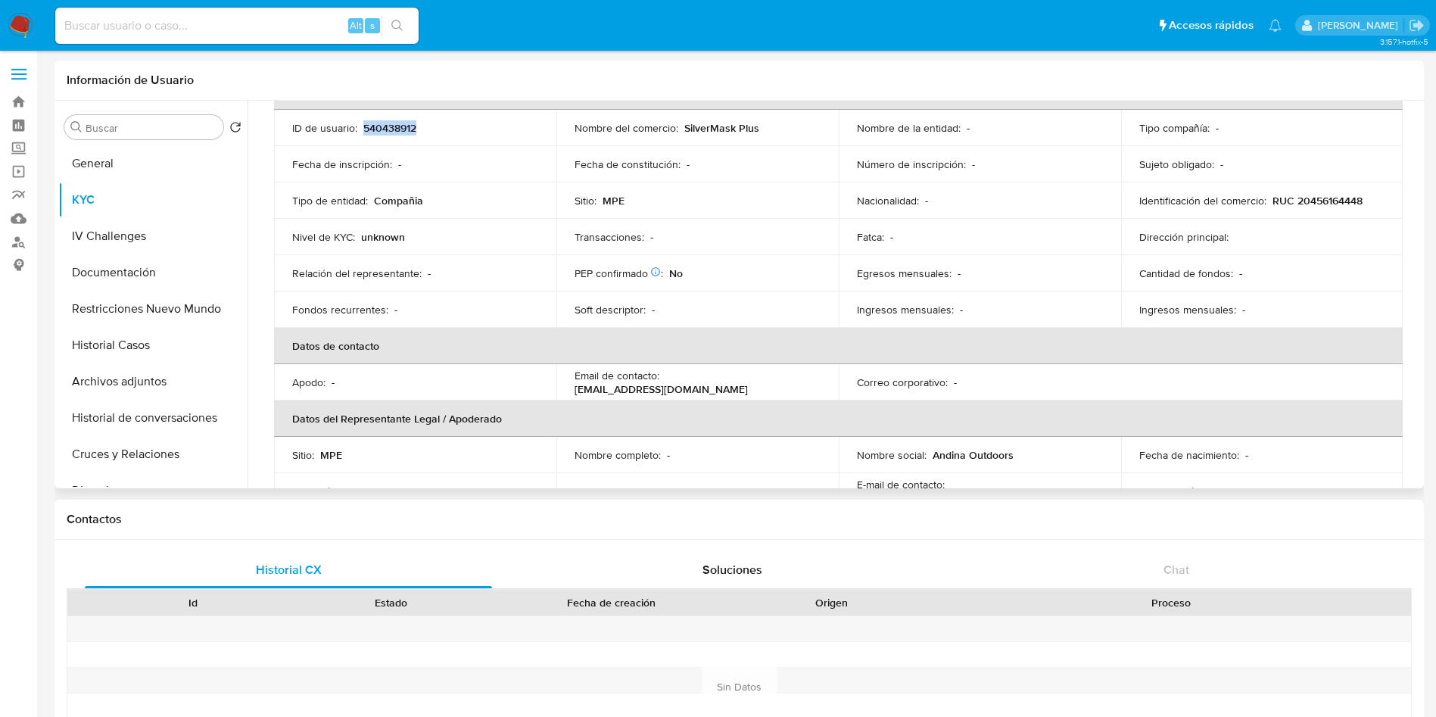
scroll to position [227, 0]
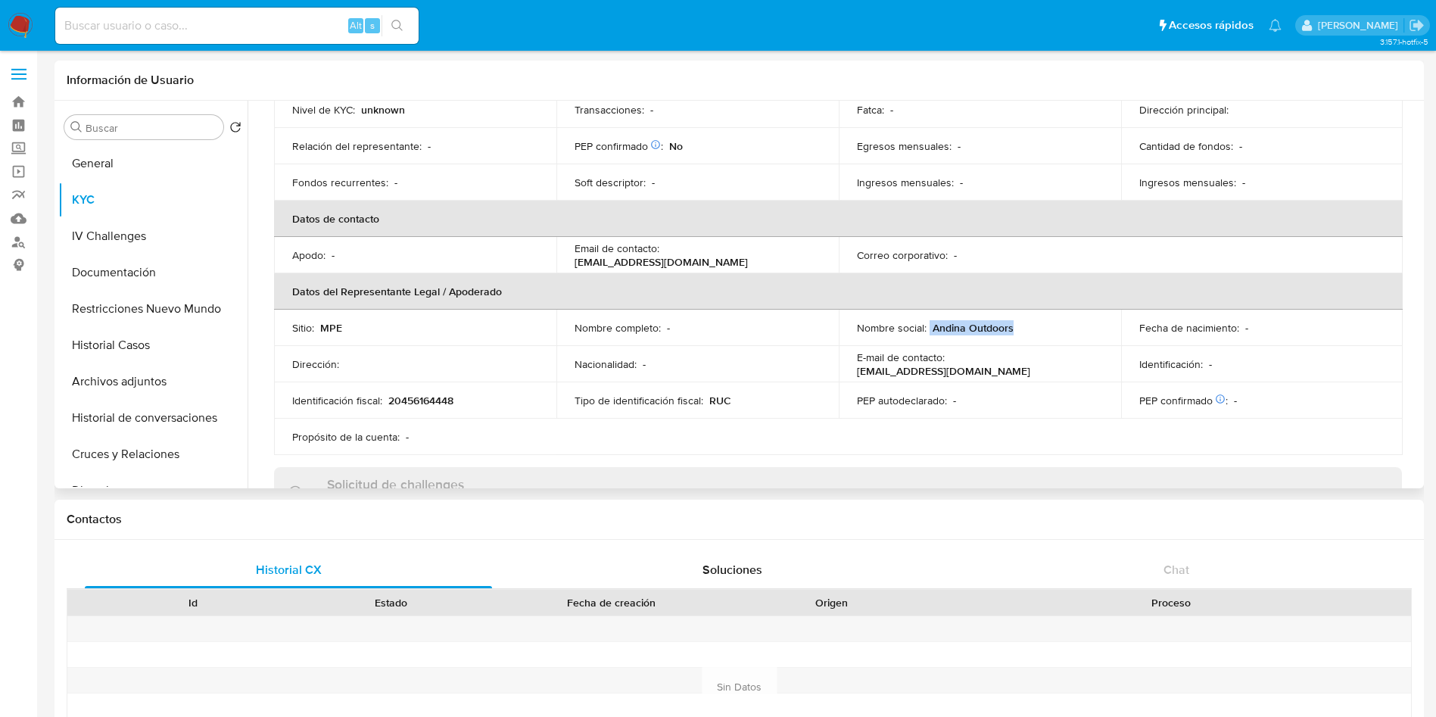
drag, startPoint x: 926, startPoint y: 328, endPoint x: 1014, endPoint y: 326, distance: 87.8
click at [1012, 326] on div "Nombre social : Andina Outdoors" at bounding box center [980, 328] width 246 height 14
copy div "Andina Outdoors"
click at [195, 303] on button "Restricciones Nuevo Mundo" at bounding box center [146, 309] width 177 height 36
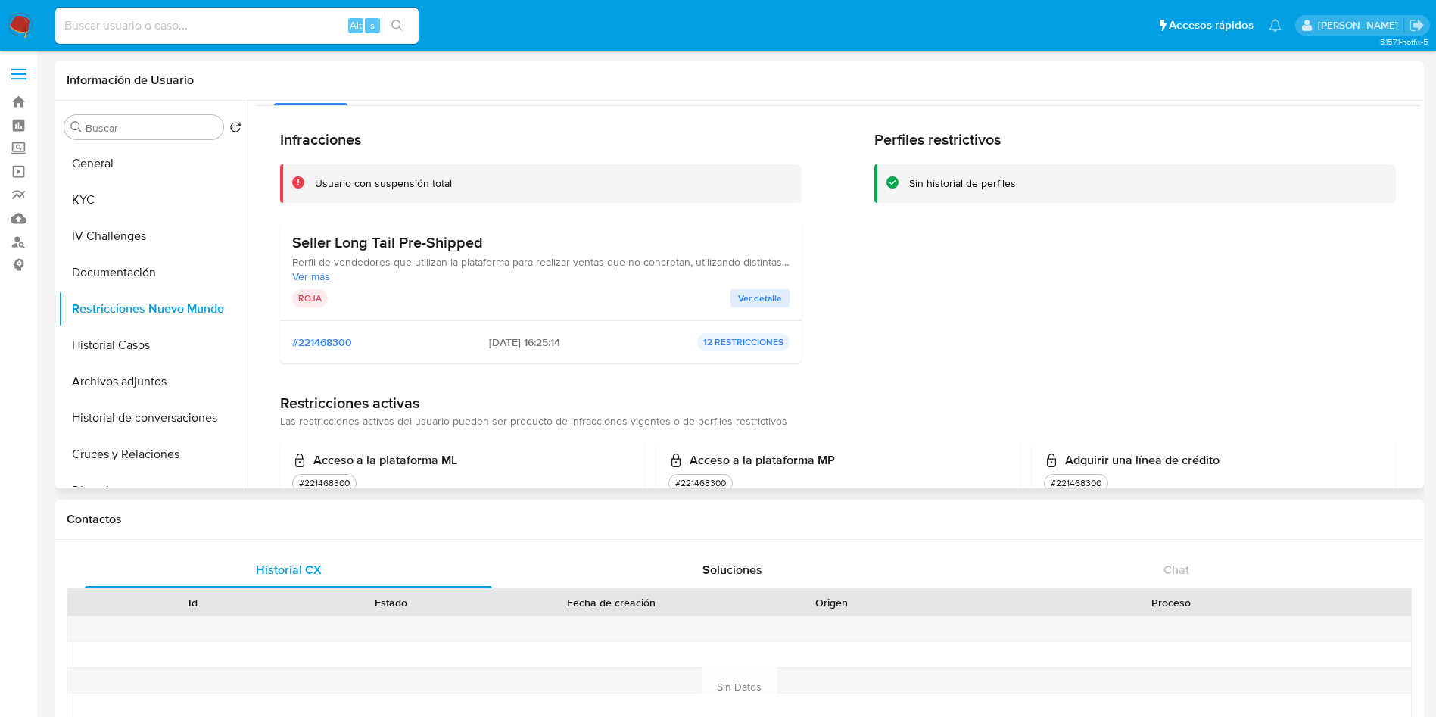
scroll to position [0, 0]
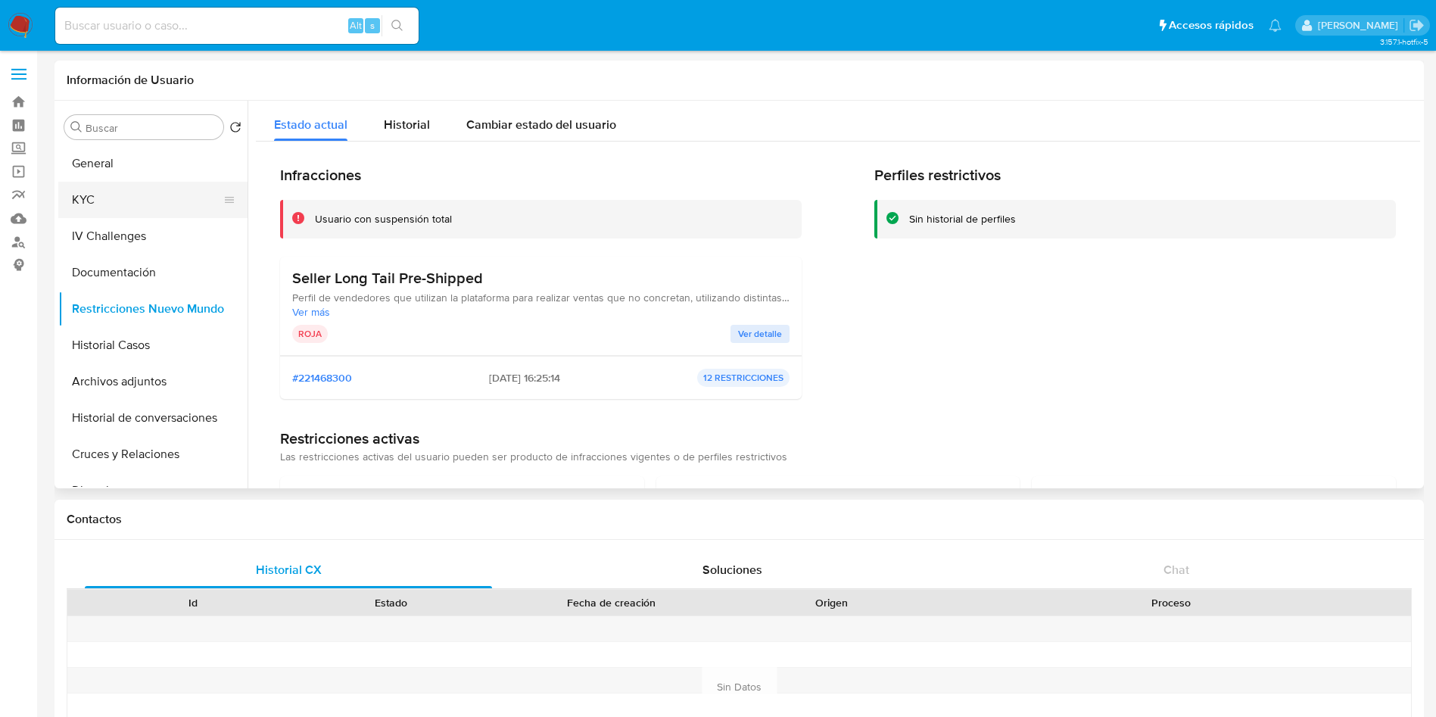
click at [144, 191] on button "KYC" at bounding box center [146, 200] width 177 height 36
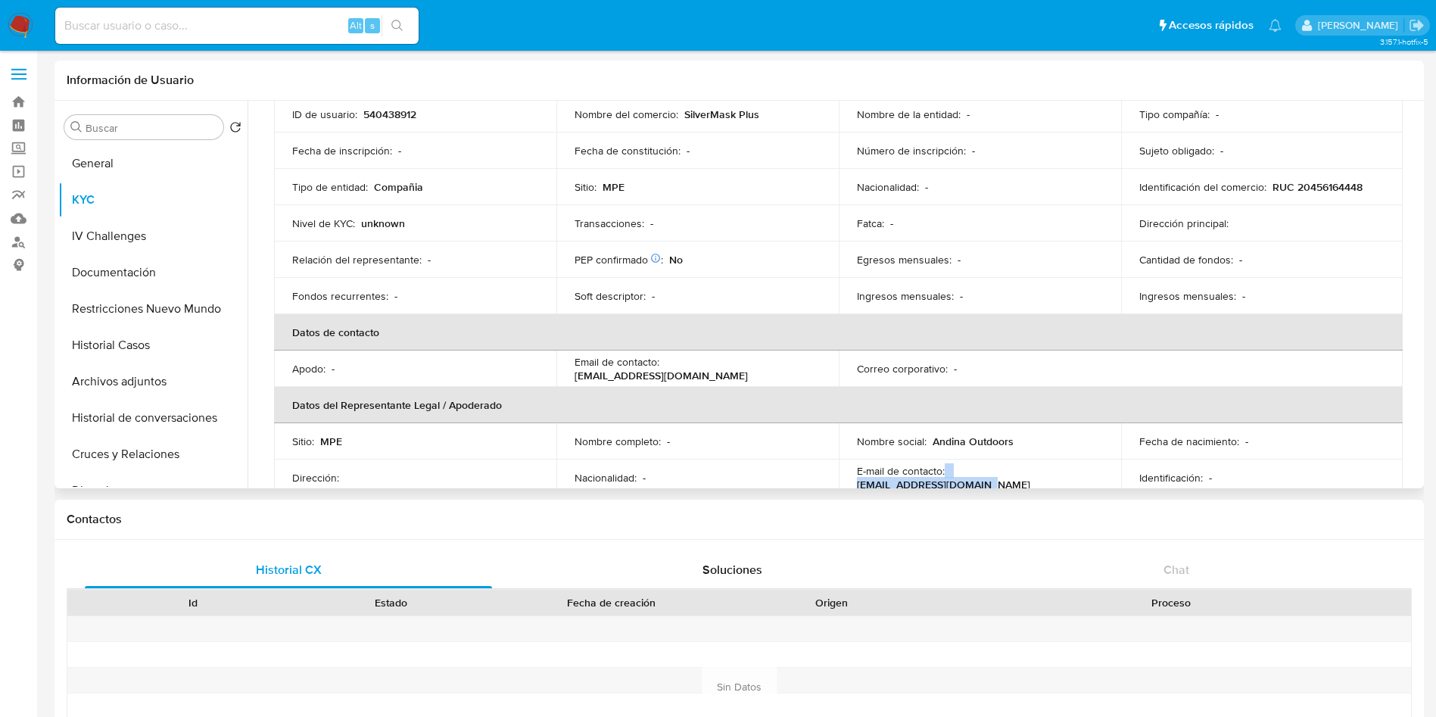
scroll to position [136, 0]
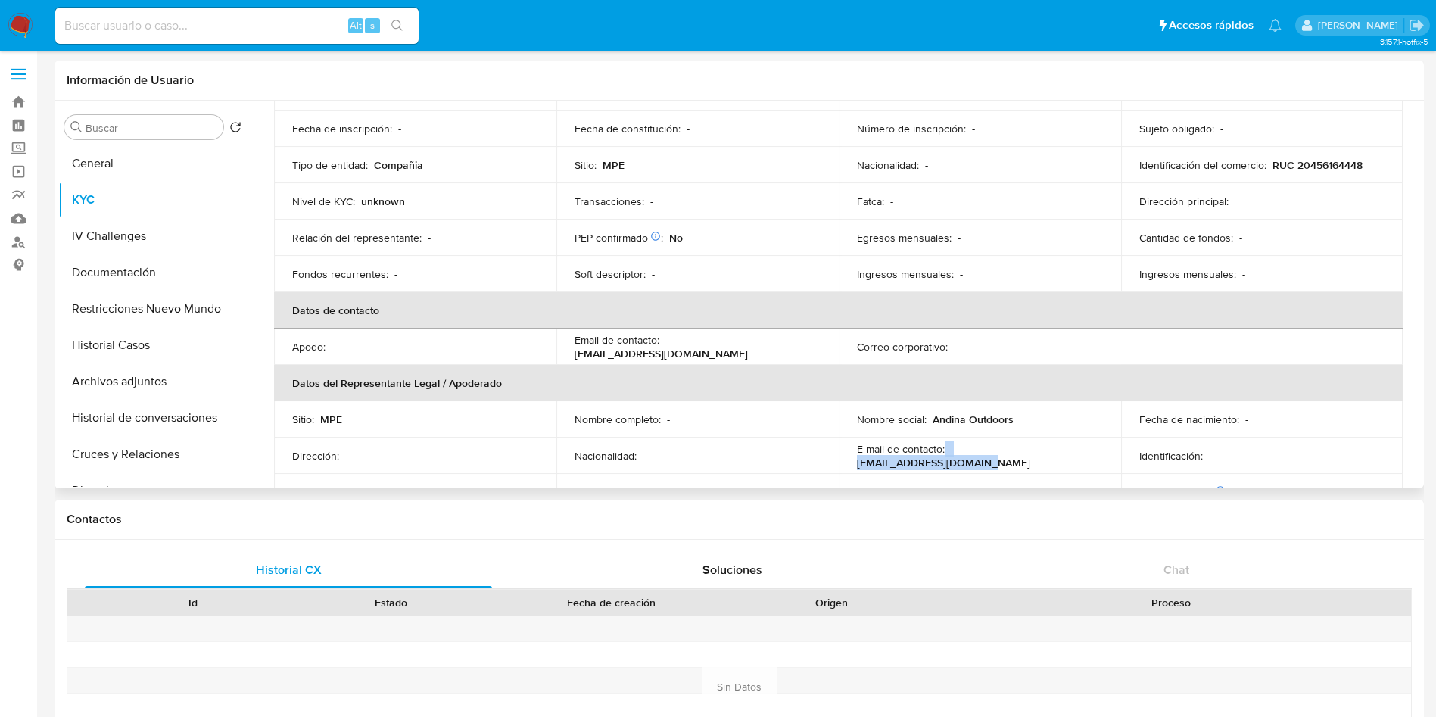
drag, startPoint x: 943, startPoint y: 479, endPoint x: 1081, endPoint y: 455, distance: 140.6
click at [1081, 455] on div "E-mail de contacto : [EMAIL_ADDRESS][DOMAIN_NAME]" at bounding box center [980, 455] width 246 height 27
copy div "[EMAIL_ADDRESS][DOMAIN_NAME]"
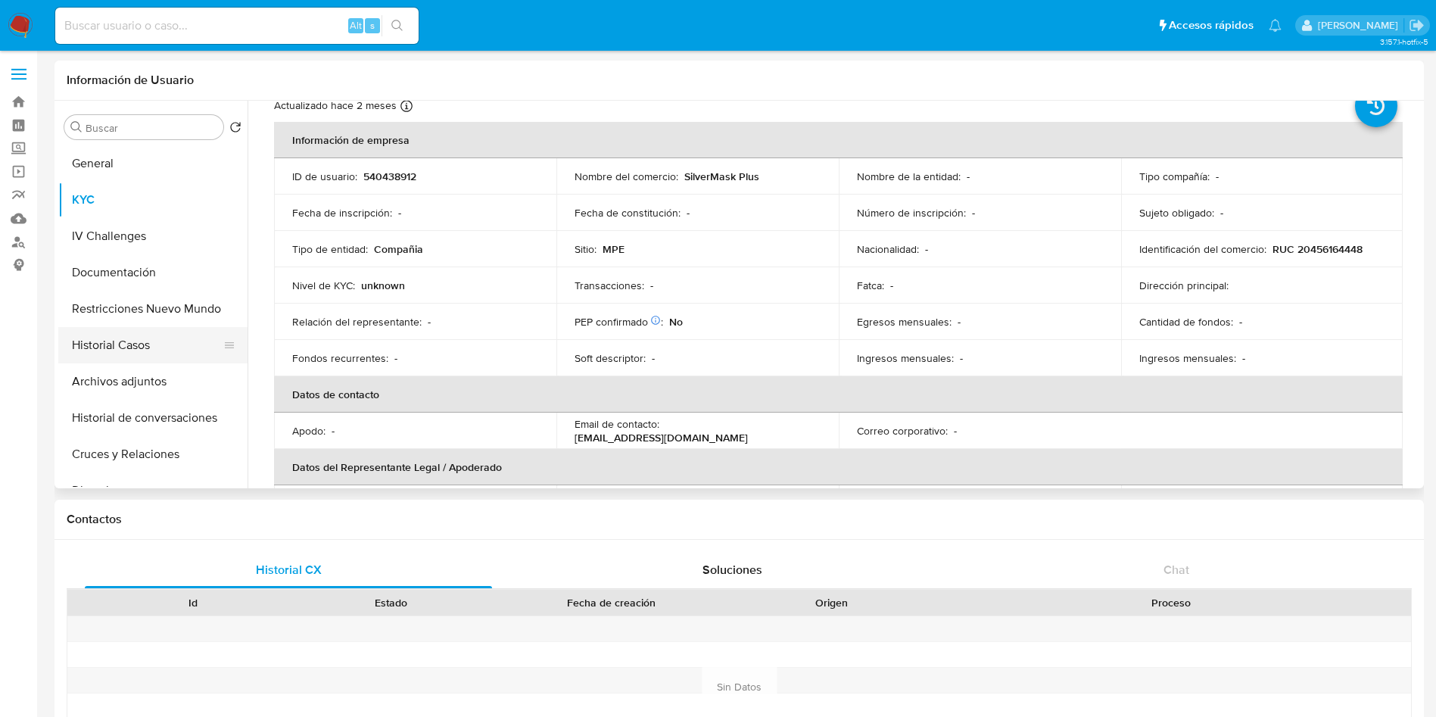
scroll to position [0, 0]
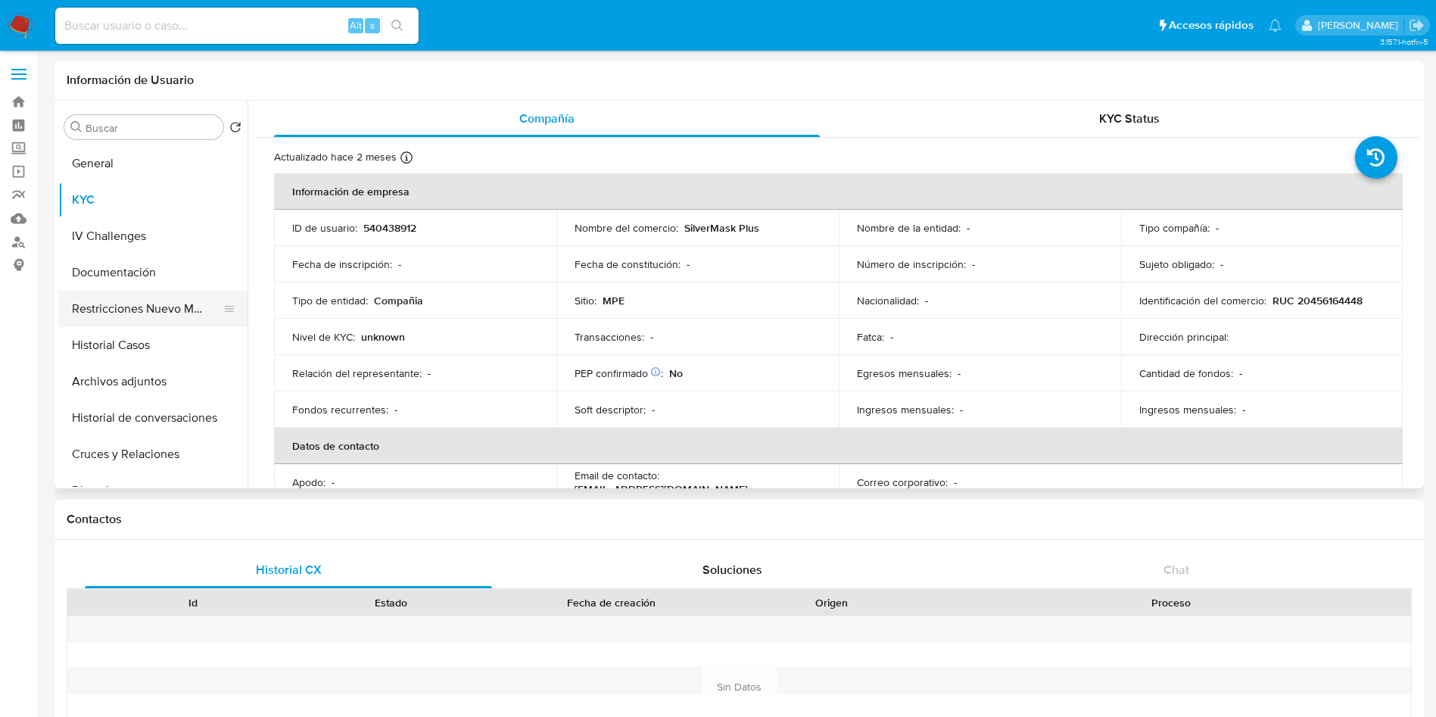
click at [161, 307] on button "Restricciones Nuevo Mundo" at bounding box center [146, 309] width 177 height 36
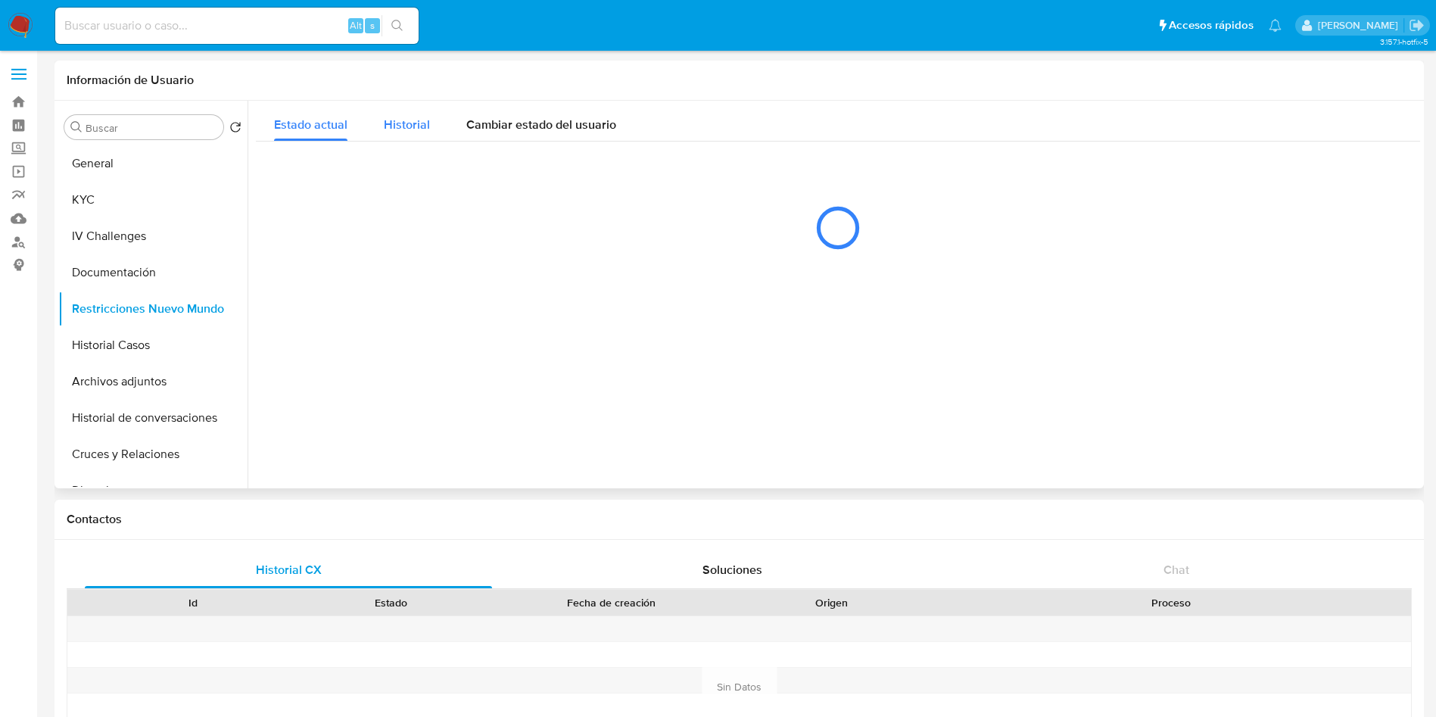
click at [410, 117] on span "Historial" at bounding box center [407, 124] width 46 height 17
